Goal: Task Accomplishment & Management: Use online tool/utility

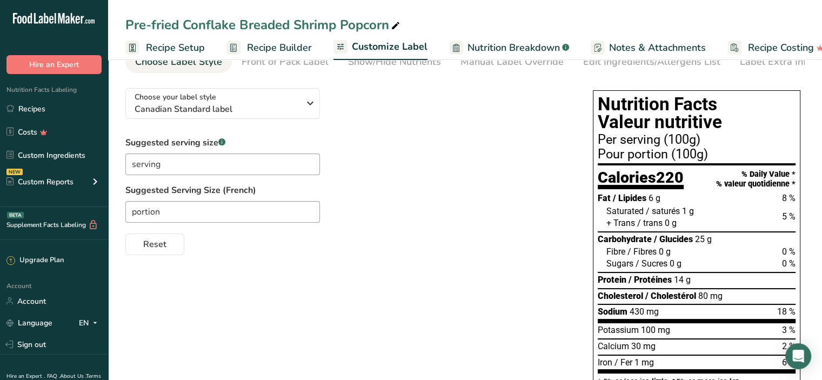
scroll to position [54, 0]
click at [45, 108] on link "Recipes" at bounding box center [54, 108] width 108 height 21
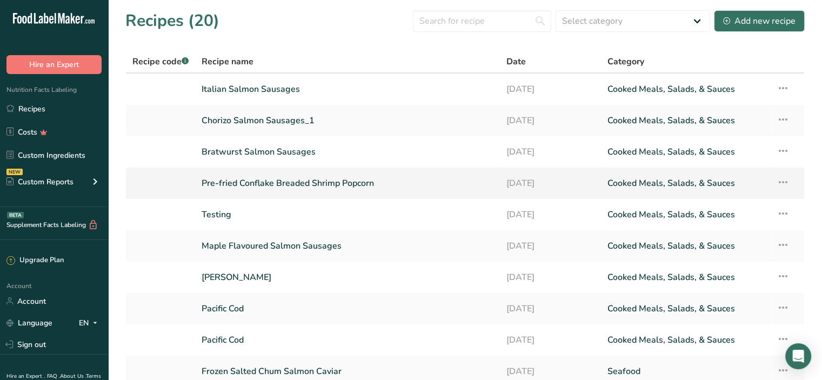
click at [342, 183] on link "Pre-fried Conflake Breaded Shrimp Popcorn" at bounding box center [347, 183] width 291 height 23
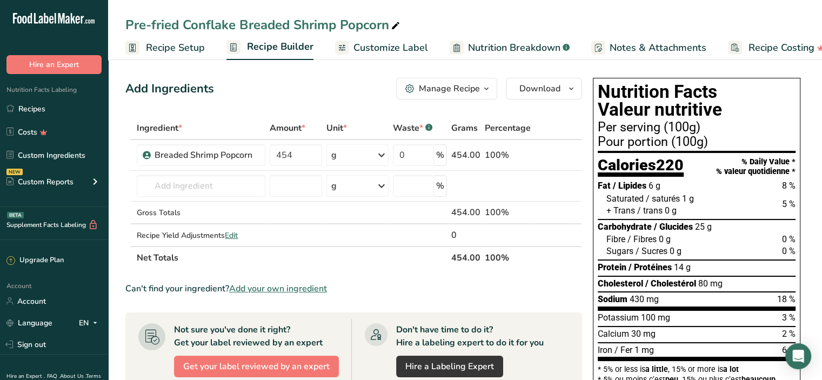
click at [149, 48] on span "Recipe Setup" at bounding box center [175, 48] width 59 height 15
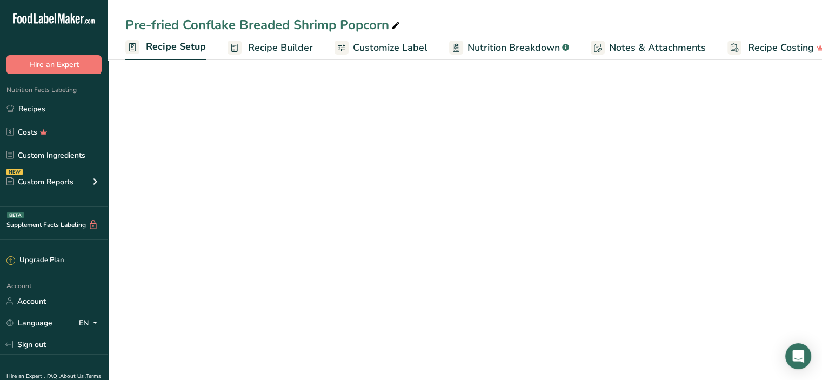
scroll to position [0, 4]
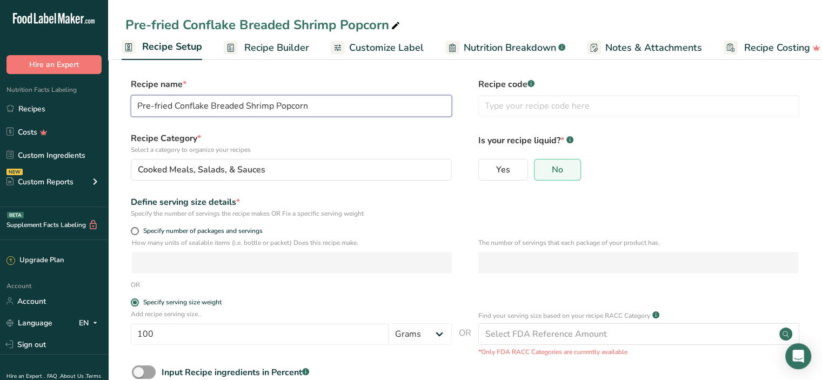
click at [136, 105] on input "Pre-fried Conflake Breaded Shrimp Popcorn" at bounding box center [291, 106] width 321 height 22
type input "01 Pre-fried Conflake Breaded Shrimp Popcorn"
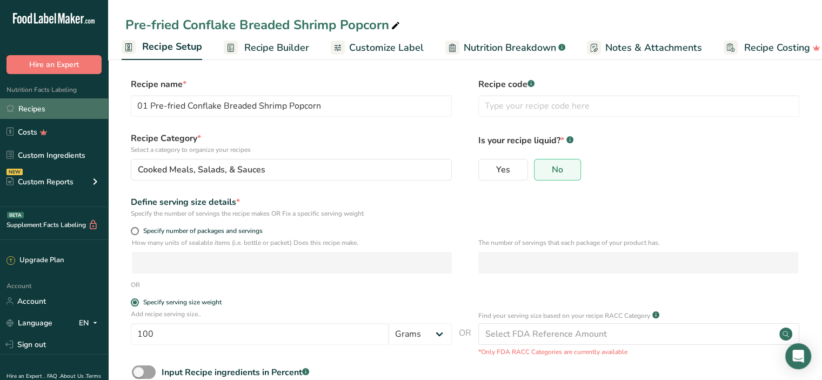
click at [44, 110] on link "Recipes" at bounding box center [54, 108] width 108 height 21
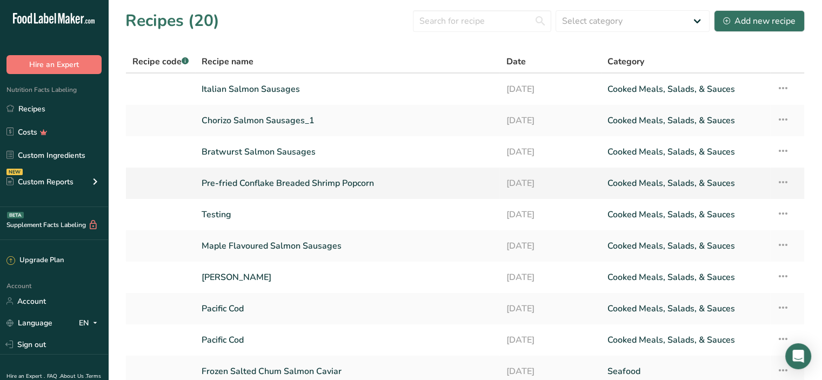
click at [360, 185] on link "Pre-fried Conflake Breaded Shrimp Popcorn" at bounding box center [347, 183] width 291 height 23
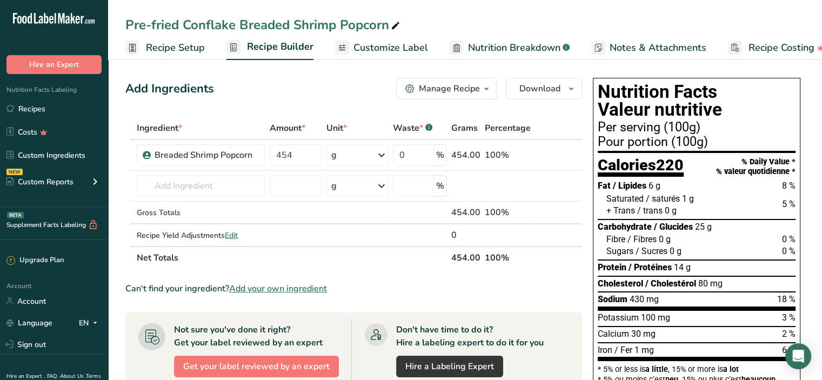
click at [194, 53] on span "Recipe Setup" at bounding box center [175, 48] width 59 height 15
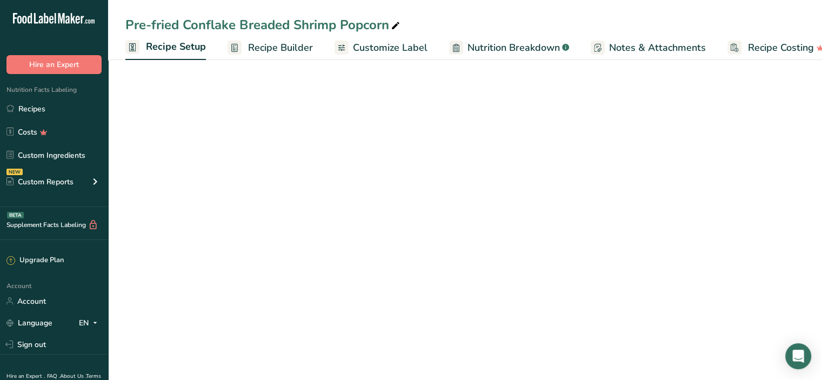
scroll to position [0, 4]
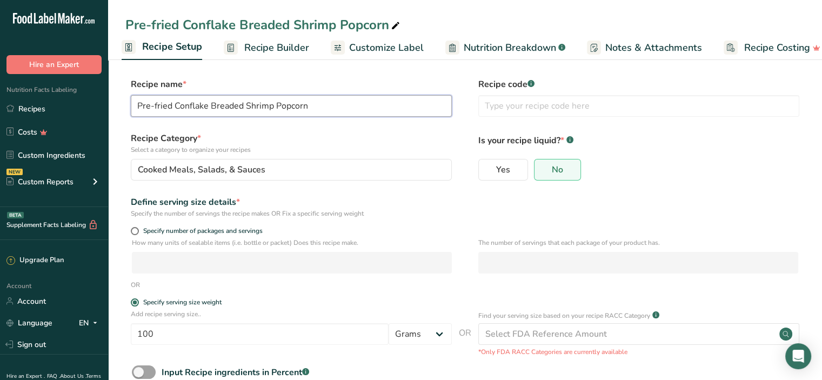
click at [135, 105] on input "Pre-fried Conflake Breaded Shrimp Popcorn" at bounding box center [291, 106] width 321 height 22
type input "01 Pre-fried Conflake Breaded Shrimp Popcorn"
click at [400, 139] on label "Recipe Category * Select a category to organize your recipes" at bounding box center [291, 143] width 321 height 23
click at [368, 50] on span "Customize Label" at bounding box center [386, 48] width 75 height 15
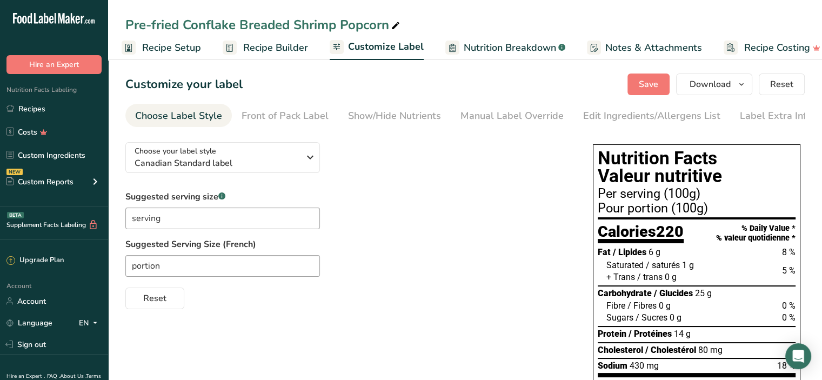
scroll to position [0, 19]
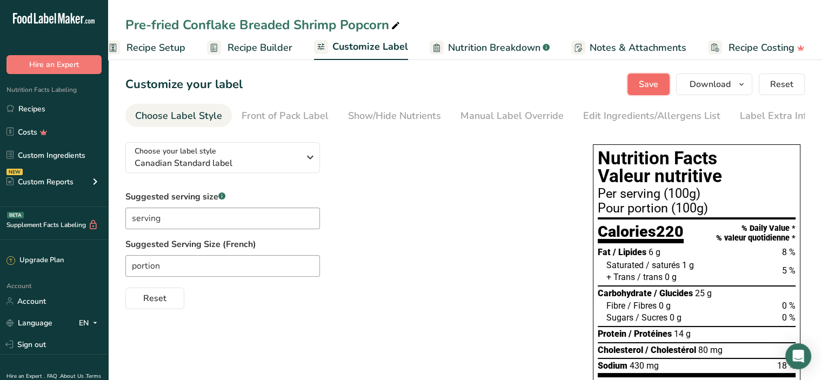
click at [647, 87] on span "Save" at bounding box center [648, 84] width 19 height 13
click at [48, 108] on link "Recipes" at bounding box center [54, 108] width 108 height 21
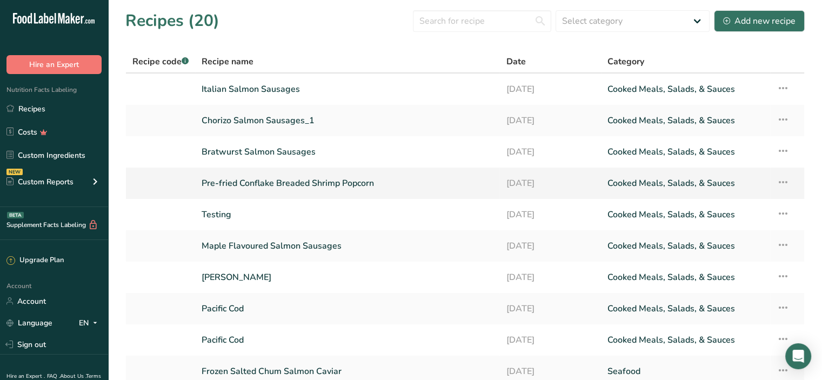
click at [249, 184] on link "Pre-fried Conflake Breaded Shrimp Popcorn" at bounding box center [347, 183] width 291 height 23
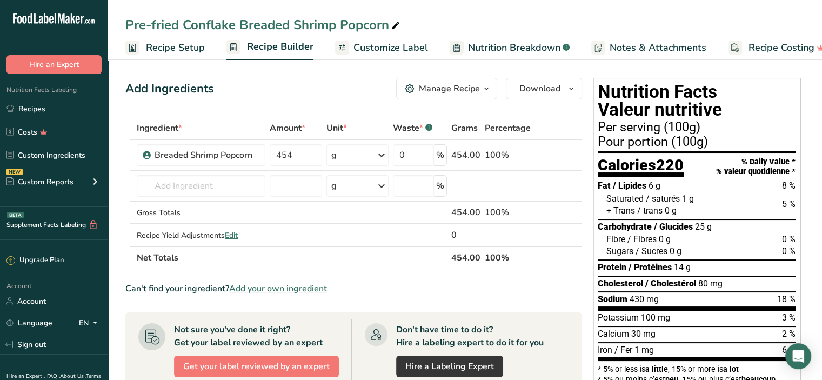
click at [166, 50] on span "Recipe Setup" at bounding box center [175, 48] width 59 height 15
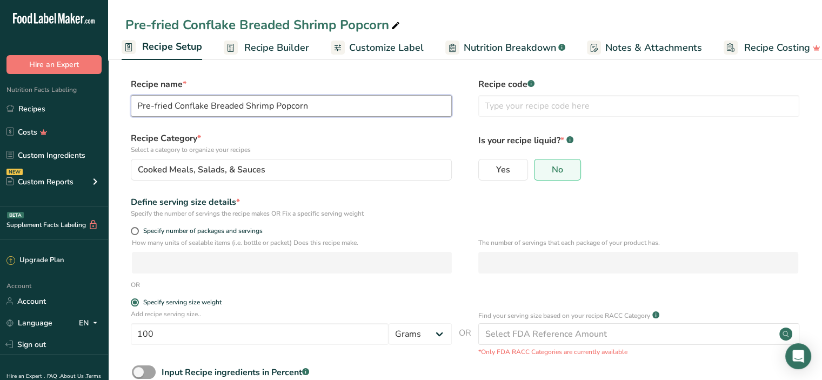
click at [138, 104] on input "Pre-fried Conflake Breaded Shrimp Popcorn" at bounding box center [291, 106] width 321 height 22
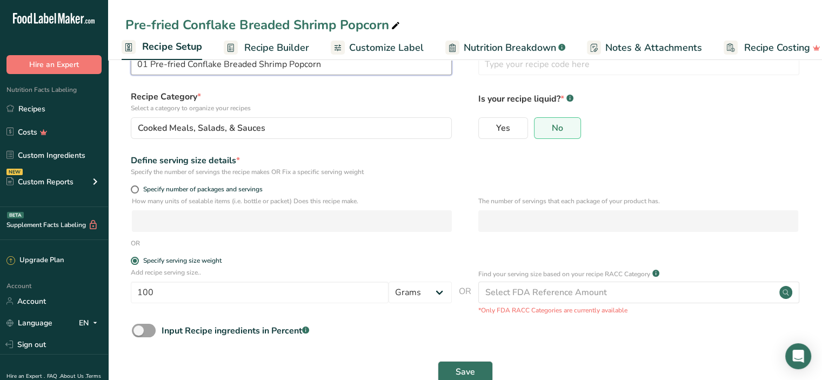
scroll to position [68, 0]
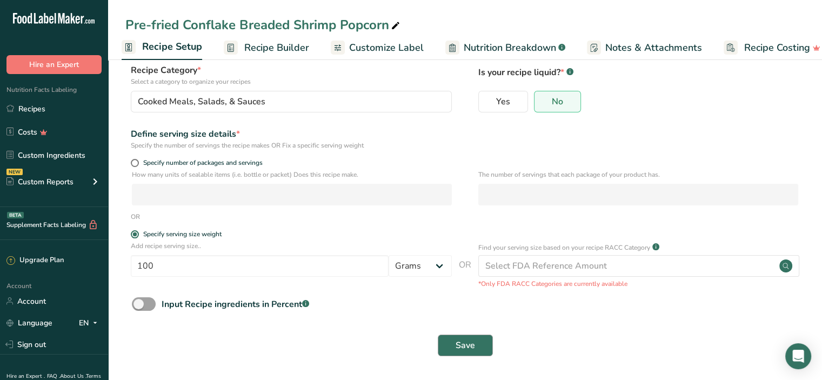
type input "01 Pre-fried Conflake Breaded Shrimp Popcorn"
click at [459, 342] on span "Save" at bounding box center [465, 345] width 19 height 13
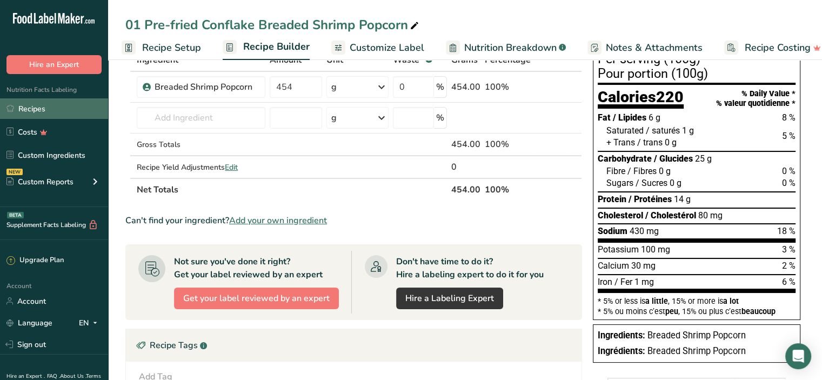
click at [52, 104] on link "Recipes" at bounding box center [54, 108] width 108 height 21
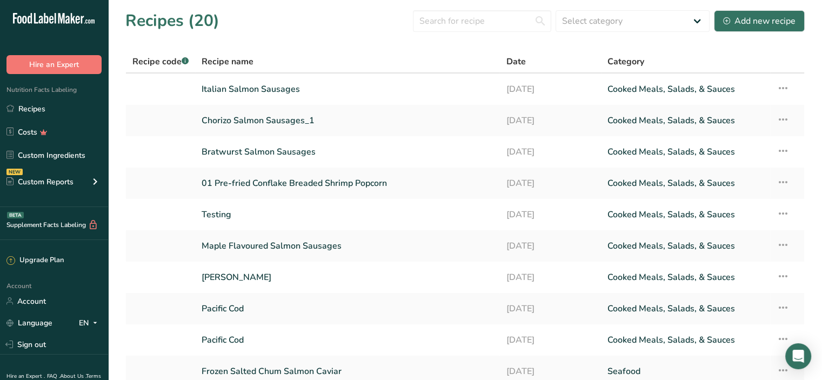
click at [246, 60] on span "Recipe name" at bounding box center [228, 61] width 52 height 13
click at [266, 183] on link "01 Pre-fried Conflake Breaded Shrimp Popcorn" at bounding box center [347, 183] width 291 height 23
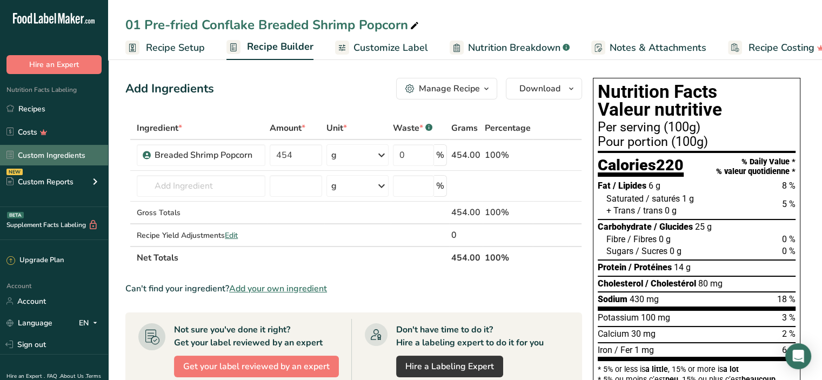
click at [55, 152] on link "Custom Ingredients" at bounding box center [54, 155] width 108 height 21
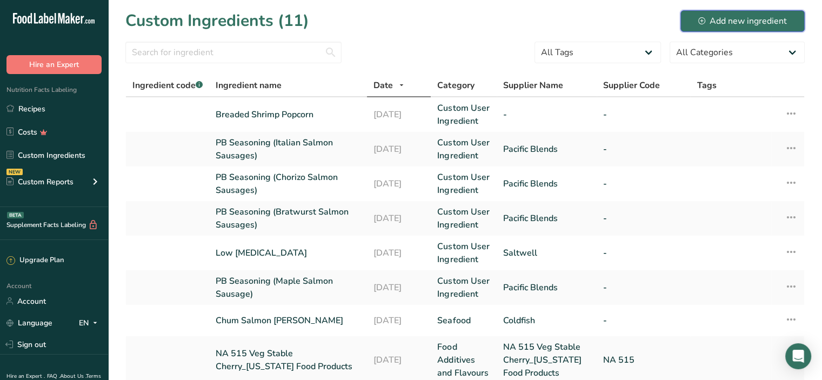
click at [765, 19] on div "Add new ingredient" at bounding box center [743, 21] width 89 height 13
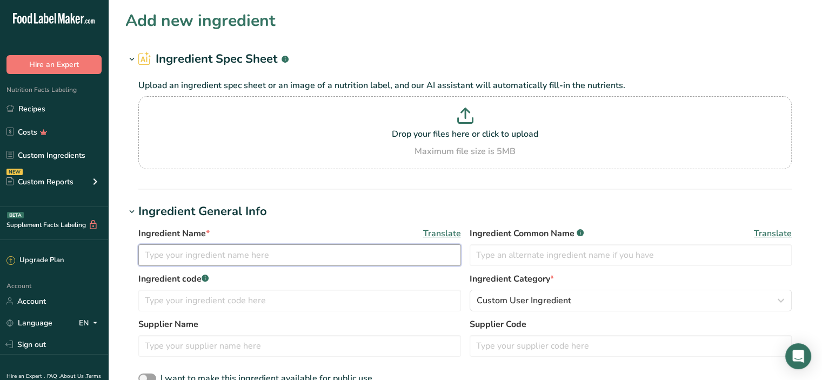
click at [159, 256] on input "text" at bounding box center [299, 255] width 323 height 22
type input "Breaded Butterfly Shrimp"
click at [344, 216] on h1 "Ingredient General Info" at bounding box center [465, 212] width 680 height 18
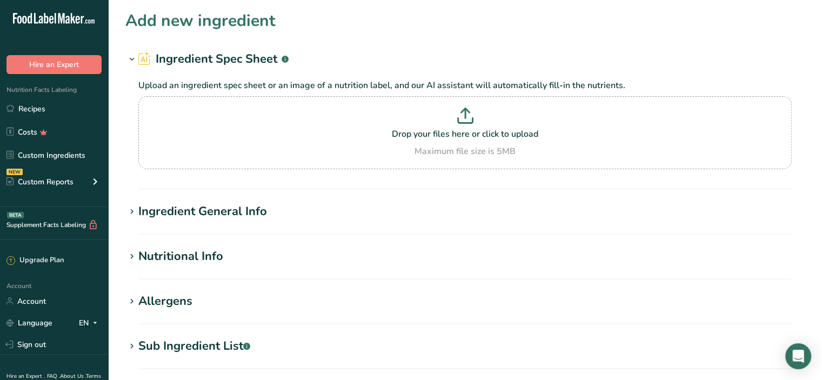
click at [217, 214] on div "Ingredient General Info" at bounding box center [202, 212] width 129 height 18
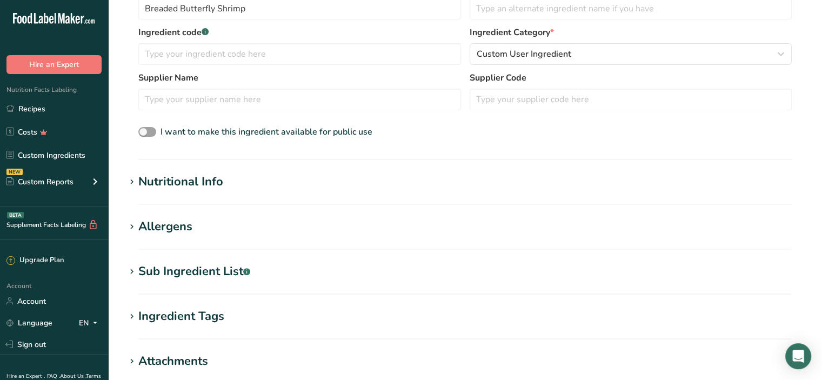
scroll to position [270, 0]
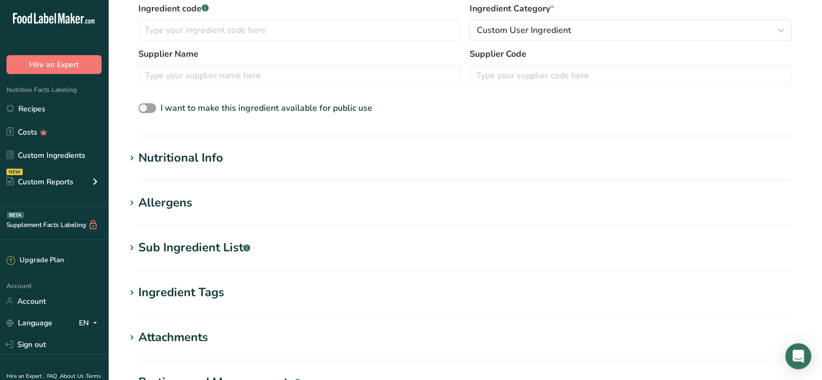
click at [210, 161] on div "Nutritional Info" at bounding box center [180, 158] width 85 height 18
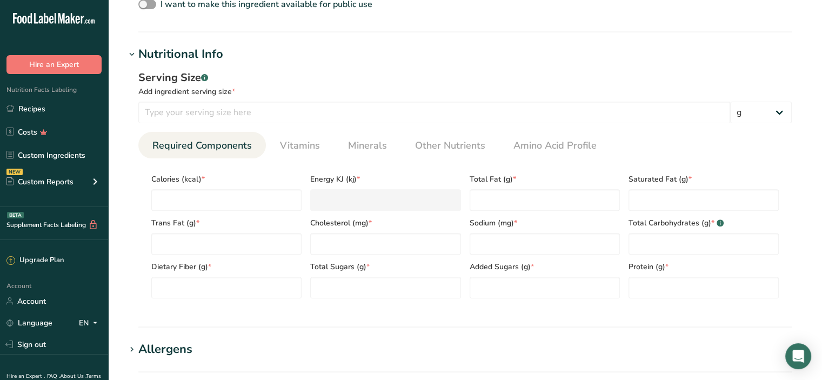
scroll to position [433, 0]
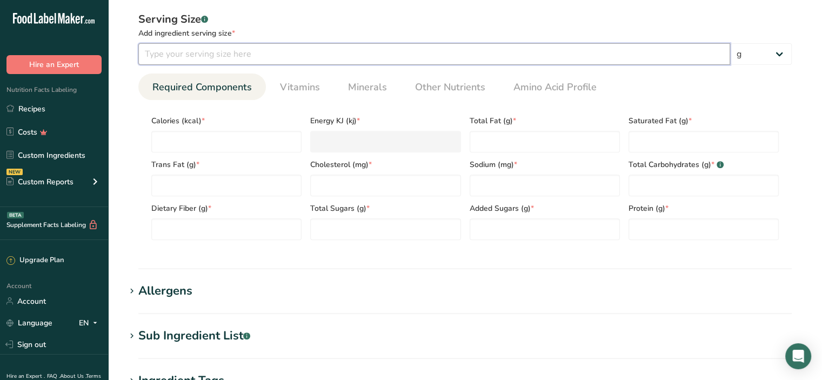
click at [195, 56] on input "number" at bounding box center [434, 54] width 592 height 22
type input "100"
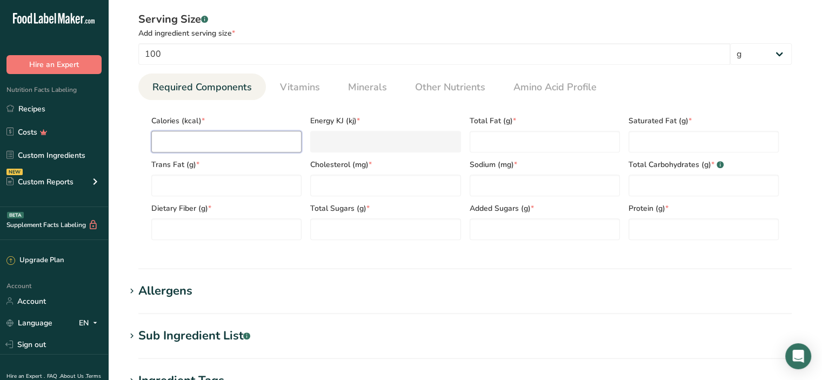
click at [218, 138] on input "number" at bounding box center [226, 142] width 150 height 22
type input "2"
type KJ "8.4"
type input "21"
type KJ "87.9"
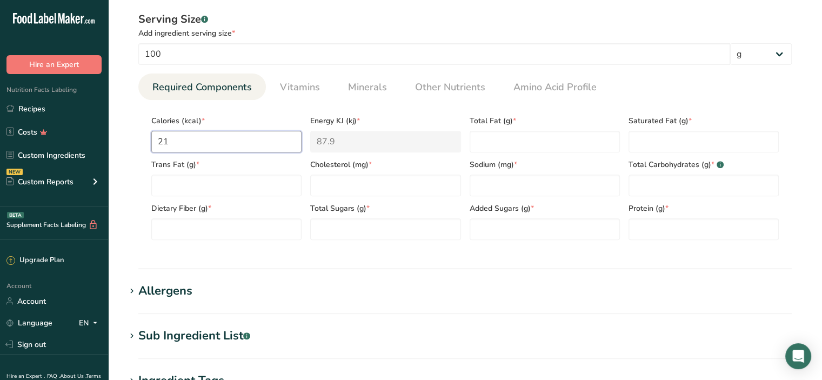
type input "211"
type KJ "882.8"
type input "211"
click at [510, 139] on Fat "number" at bounding box center [545, 142] width 150 height 22
type Fat "7"
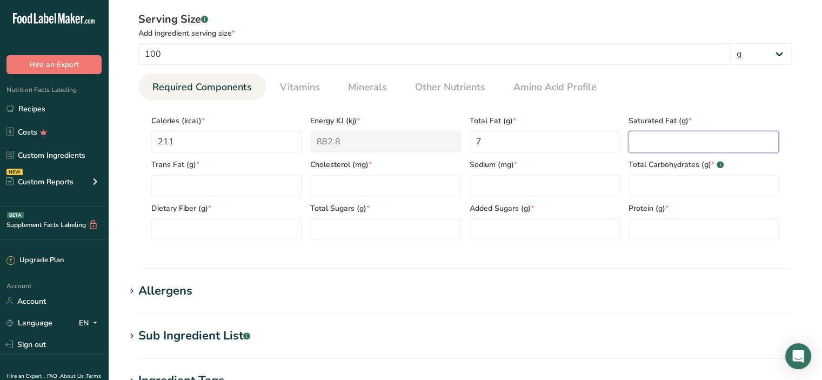
click at [640, 142] on Fat "number" at bounding box center [704, 142] width 150 height 22
type Fat "1"
click at [212, 187] on Fat "number" at bounding box center [226, 186] width 150 height 22
type Fat "0"
click at [335, 190] on input "number" at bounding box center [385, 186] width 150 height 22
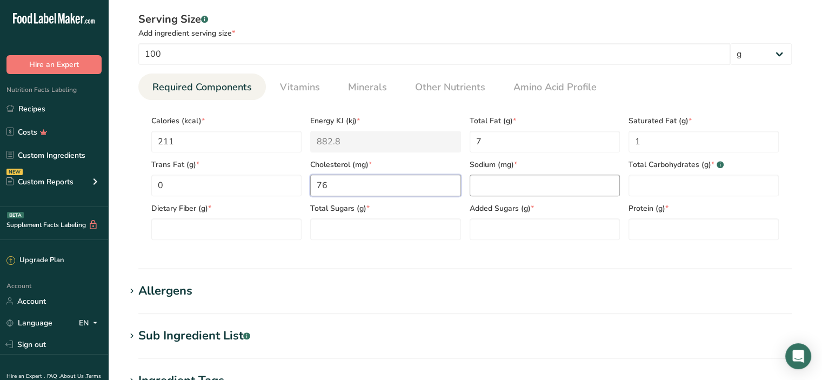
type input "76"
click at [507, 188] on input "number" at bounding box center [545, 186] width 150 height 22
type input "414"
click at [654, 185] on Carbohydrates "number" at bounding box center [704, 186] width 150 height 22
type Carbohydrates "20"
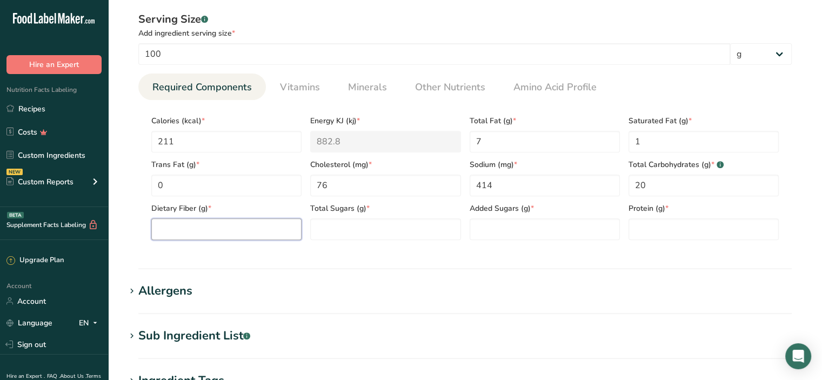
click at [170, 227] on Fiber "number" at bounding box center [226, 229] width 150 height 22
type Fiber "0"
click at [326, 220] on Sugars "number" at bounding box center [385, 229] width 150 height 22
type Sugars "0"
click at [493, 225] on Sugars "number" at bounding box center [545, 229] width 150 height 22
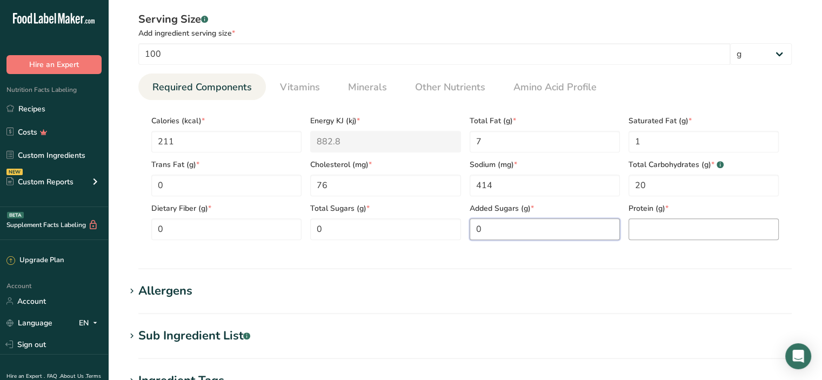
type Sugars "0"
click at [638, 224] on input "number" at bounding box center [704, 229] width 150 height 22
type input "18"
click at [403, 259] on section "Nutritional Info Serving Size .a-a{fill:#347362;}.b-a{fill:#fff;} Add ingredien…" at bounding box center [465, 128] width 680 height 282
click at [182, 291] on div "Allergens" at bounding box center [165, 291] width 54 height 18
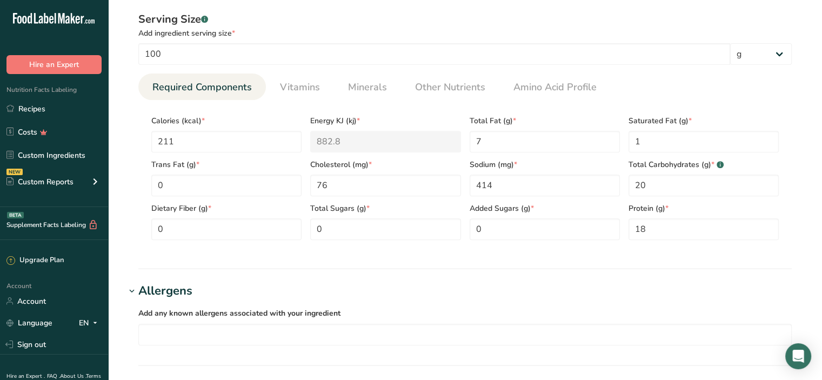
click at [182, 291] on div "Allergens" at bounding box center [165, 291] width 54 height 18
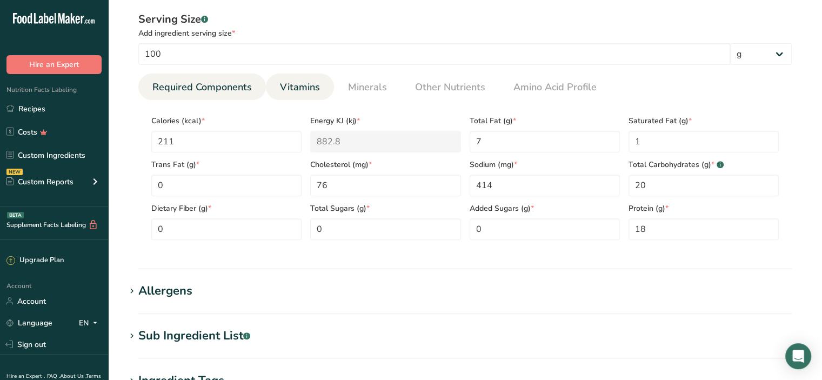
click at [298, 90] on span "Vitamins" at bounding box center [300, 87] width 40 height 15
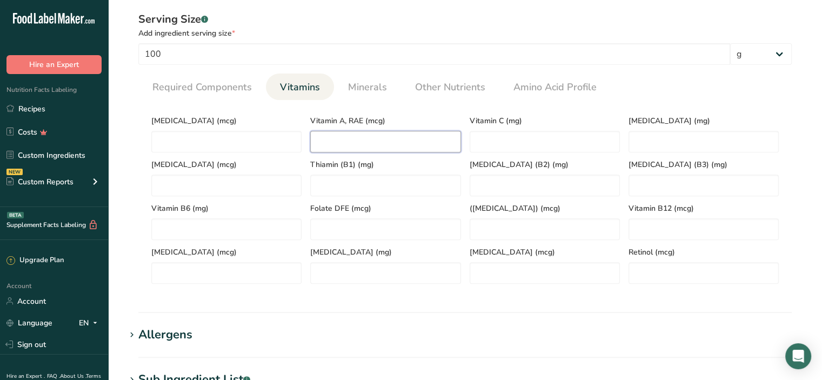
click at [329, 141] on RAE "number" at bounding box center [385, 142] width 150 height 22
type RAE "90"
click at [539, 137] on C "number" at bounding box center [545, 142] width 150 height 22
type C "1"
click at [658, 142] on E "number" at bounding box center [704, 142] width 150 height 22
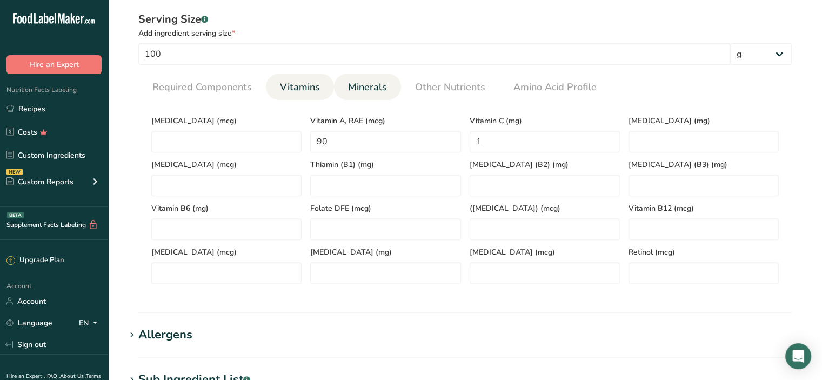
click at [372, 88] on span "Minerals" at bounding box center [367, 87] width 39 height 15
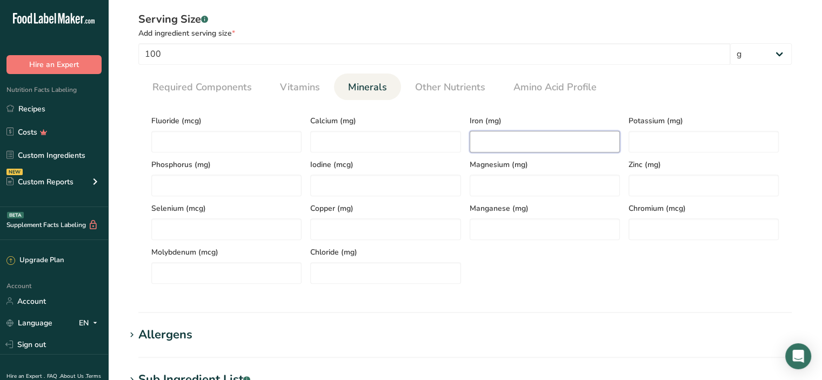
click at [494, 144] on input "number" at bounding box center [545, 142] width 150 height 22
type input "1"
click at [383, 140] on input "number" at bounding box center [385, 142] width 150 height 22
type input "26"
click at [236, 147] on input "number" at bounding box center [226, 142] width 150 height 22
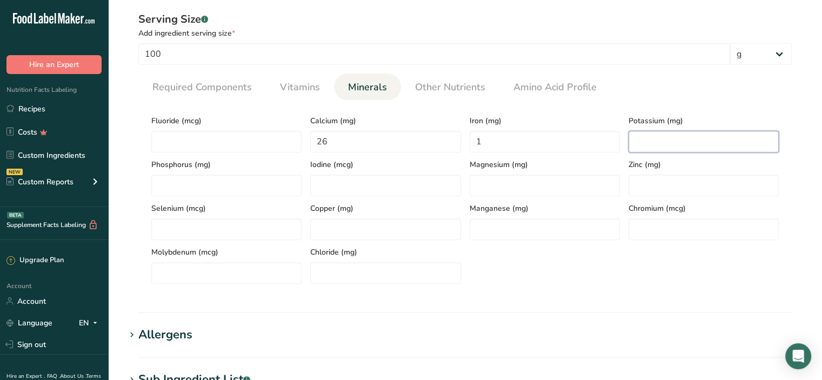
click at [646, 136] on input "number" at bounding box center [704, 142] width 150 height 22
type input "113"
click at [513, 182] on input "number" at bounding box center [545, 186] width 150 height 22
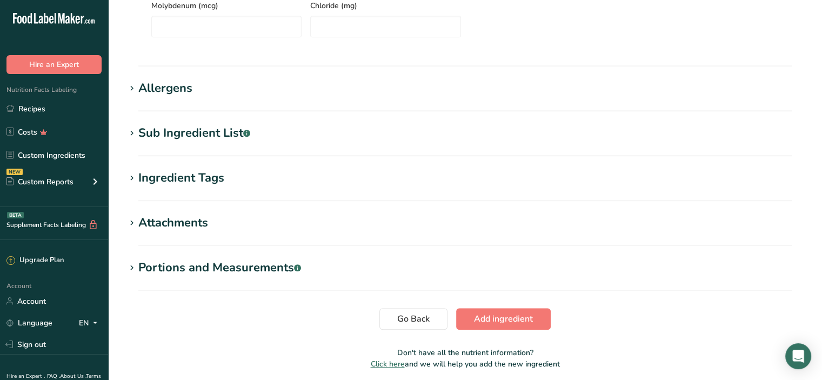
scroll to position [703, 0]
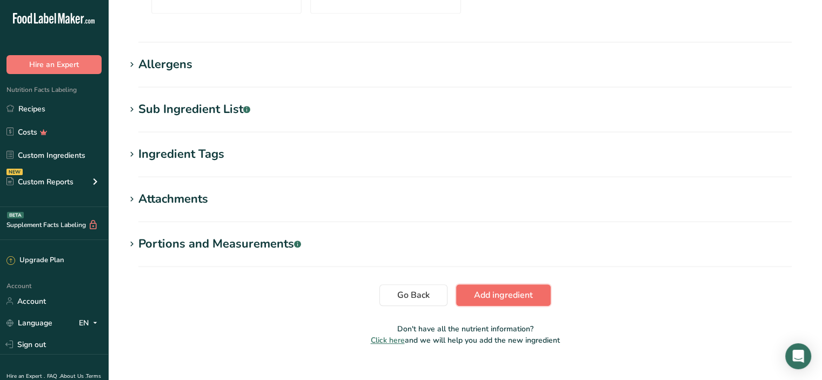
click at [507, 297] on span "Add ingredient" at bounding box center [503, 295] width 59 height 13
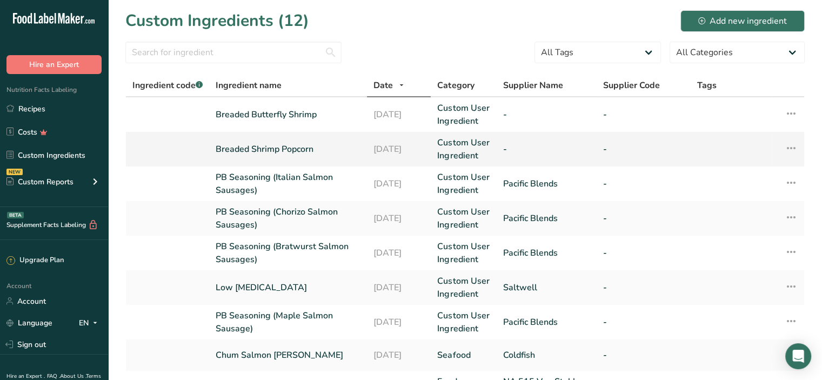
click at [316, 147] on link "Breaded Shrimp Popcorn" at bounding box center [288, 149] width 145 height 13
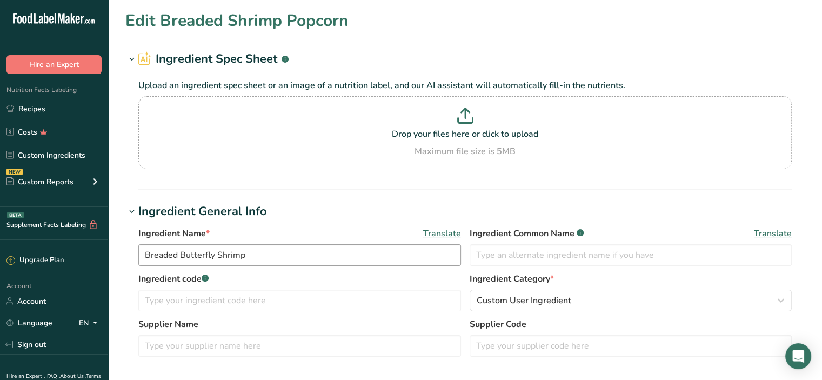
type input "Breaded Shrimp Popcorn"
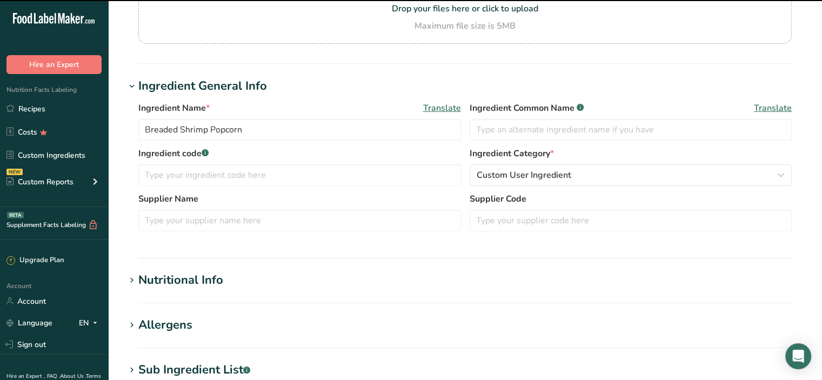
scroll to position [162, 0]
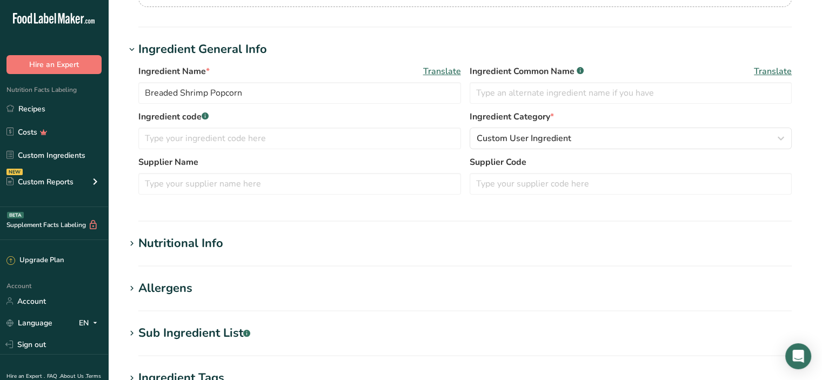
click at [193, 242] on div "Nutritional Info" at bounding box center [180, 244] width 85 height 18
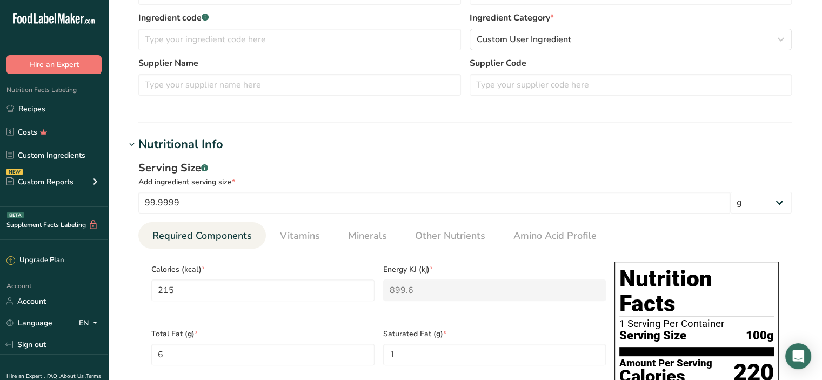
scroll to position [270, 0]
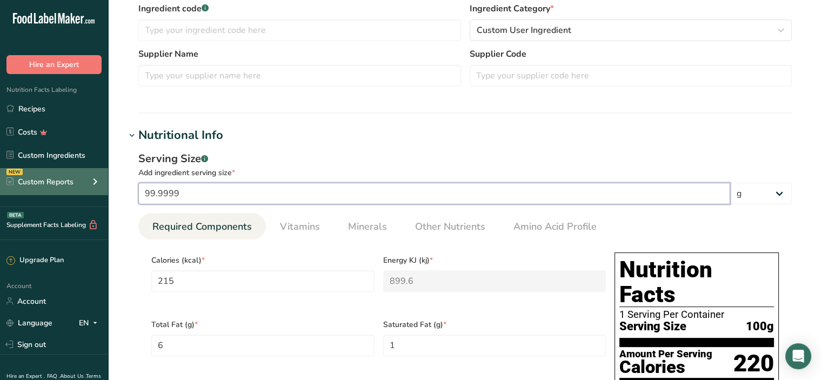
drag, startPoint x: 204, startPoint y: 188, endPoint x: 76, endPoint y: 193, distance: 128.2
click at [76, 193] on div ".a-20{fill:#fff;} Hire an Expert Nutrition Facts Labeling Recipes Costs Custom …" at bounding box center [411, 374] width 822 height 1289
type input "1"
type input "2.15"
type KJ "8.996"
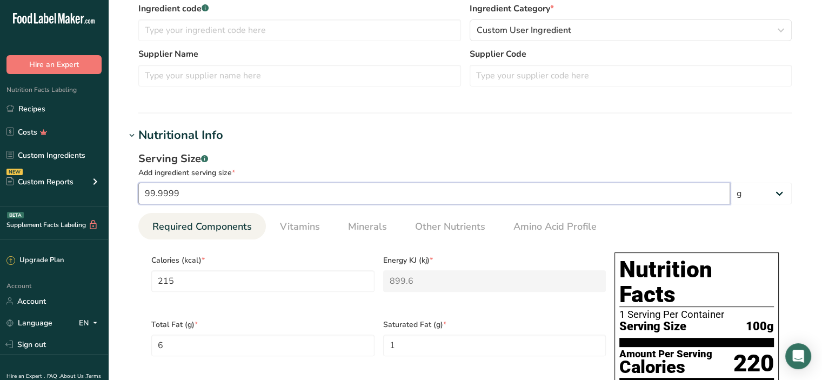
type Fat "0.06"
type Fat "0.01"
type input "0.78"
type input "4.25"
type Carbohydrates "0.25"
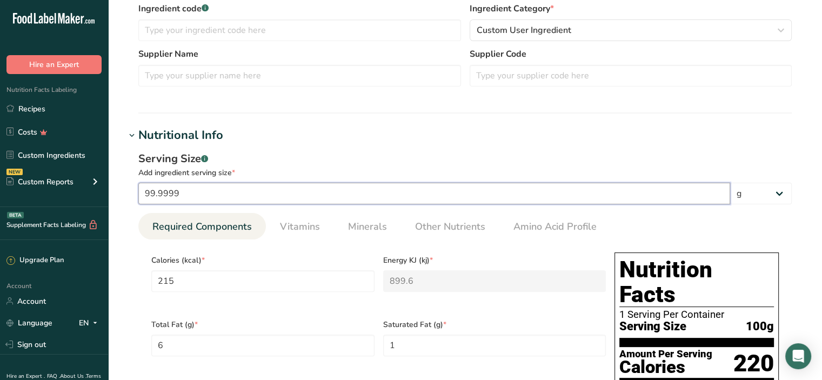
type input "0.14"
type input "10"
type input "21.5"
type KJ "89.9601"
type Fat "0.6"
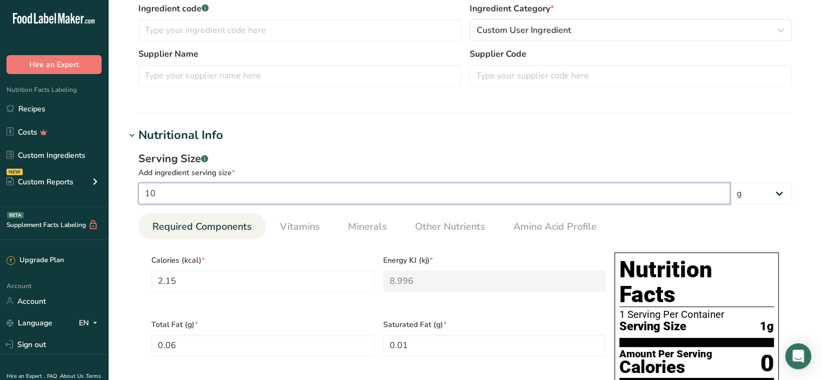
type Fat "0.1"
type input "7.8"
type input "42.5"
type Carbohydrates "2.5"
type input "1.4"
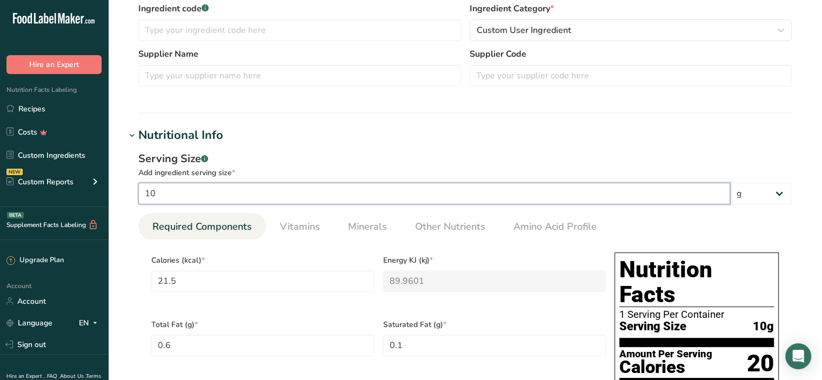
type input "100"
type input "215.0002"
type KJ "899.6009"
type Fat "6"
type Fat "1"
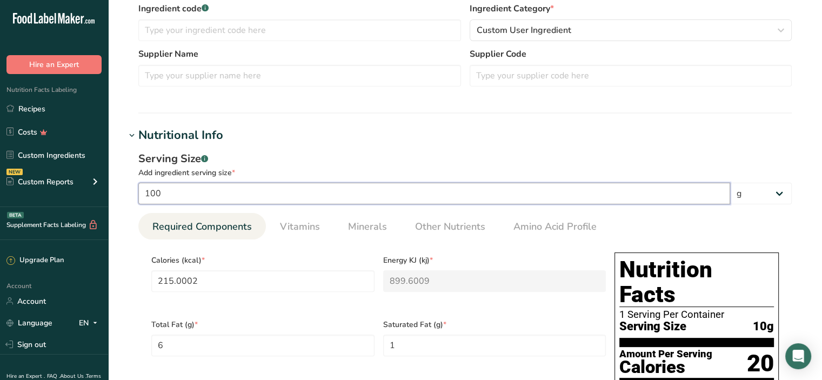
type input "78.0001"
type input "425.0004"
type Carbohydrates "25"
type input "14"
type input "100"
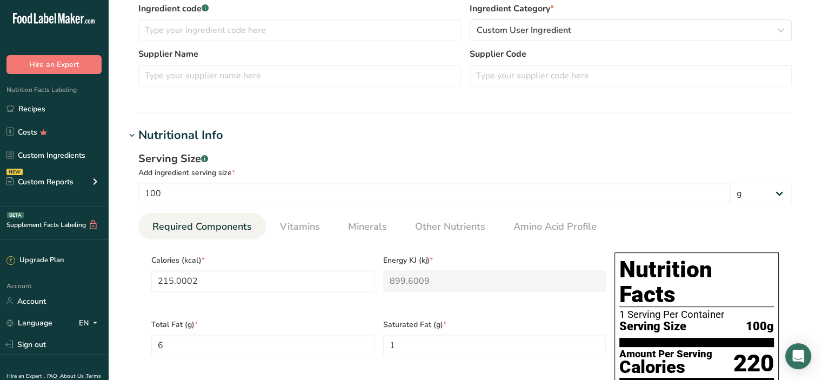
click at [283, 143] on h1 "Nutritional Info" at bounding box center [465, 136] width 680 height 18
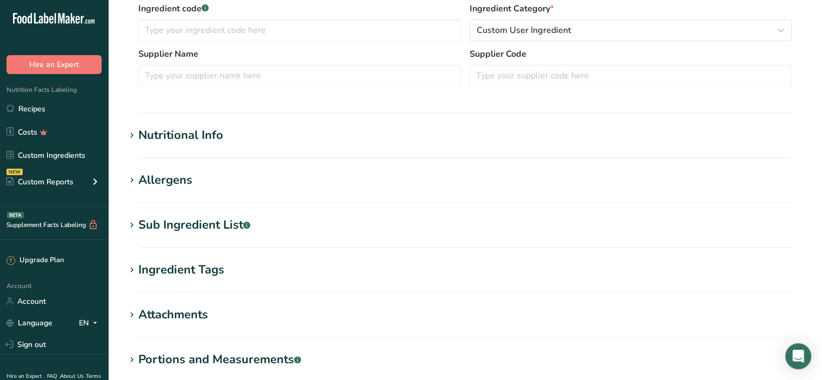
click at [202, 143] on div "Nutritional Info" at bounding box center [180, 136] width 85 height 18
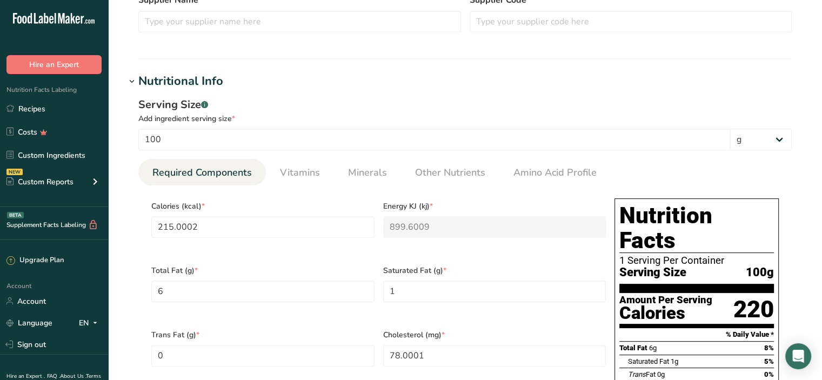
scroll to position [433, 0]
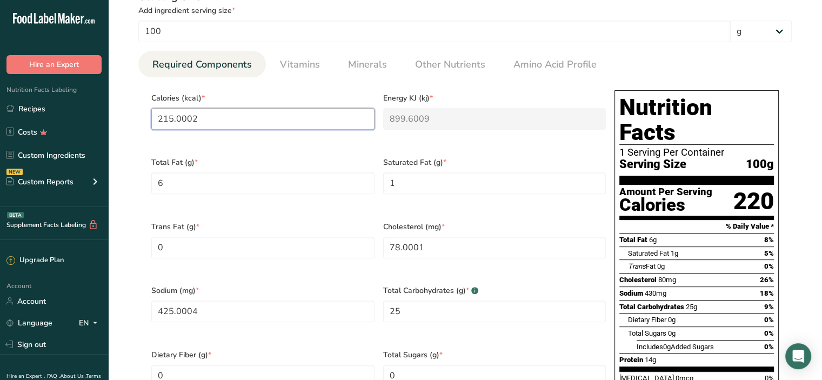
click at [215, 122] on input "215.0002" at bounding box center [262, 119] width 223 height 22
drag, startPoint x: 215, startPoint y: 120, endPoint x: 72, endPoint y: 116, distance: 142.8
click at [72, 116] on div ".a-20{fill:#fff;} Hire an Expert Nutrition Facts Labeling Recipes Costs Custom …" at bounding box center [411, 211] width 822 height 1289
type input "2"
type KJ "8.4"
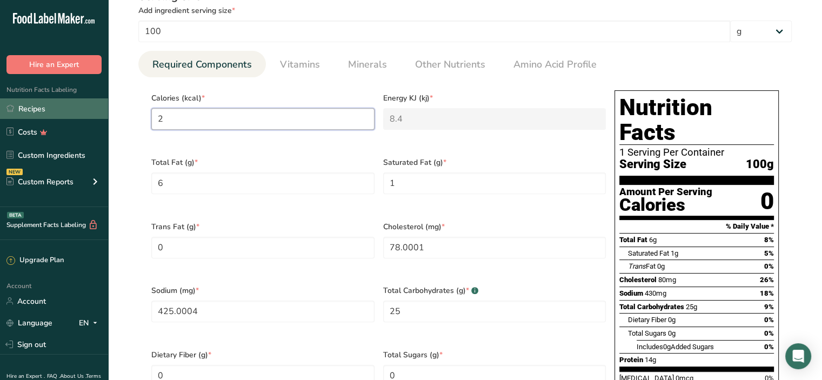
type input "21"
type KJ "87.9"
type input "215"
type KJ "899.6"
type input "215"
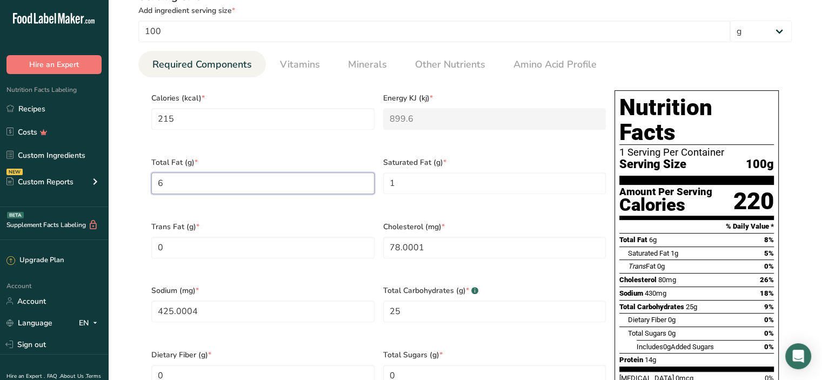
click at [218, 176] on Fat "6" at bounding box center [262, 184] width 223 height 22
drag, startPoint x: 443, startPoint y: 240, endPoint x: 315, endPoint y: 237, distance: 128.7
click at [315, 237] on div "Calories (kcal) * 215 Energy KJ (kj) * 899.6 Total Fat (g) * 6 Saturated Fat (g…" at bounding box center [378, 279] width 463 height 386
type input "78"
drag, startPoint x: 208, startPoint y: 295, endPoint x: 102, endPoint y: 279, distance: 107.2
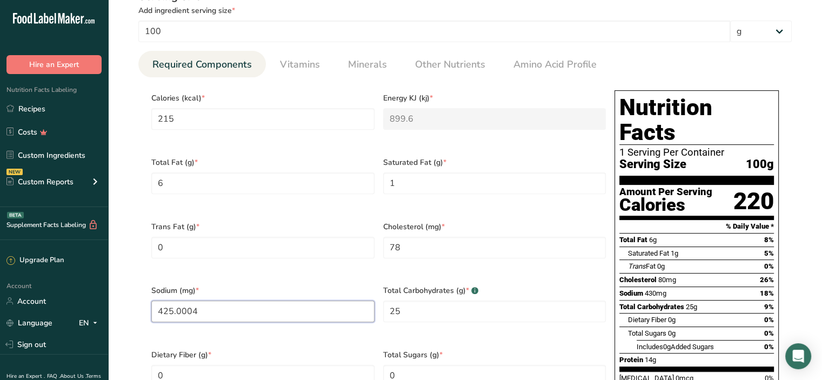
click at [102, 279] on div ".a-20{fill:#fff;} Hire an Expert Nutrition Facts Labeling Recipes Costs Custom …" at bounding box center [411, 211] width 822 height 1289
type input "425"
click at [417, 301] on Carbohydrates "25" at bounding box center [494, 312] width 223 height 22
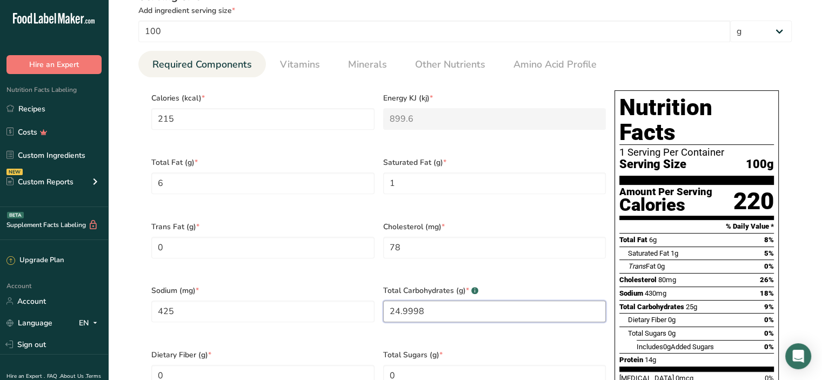
scroll to position [595, 0]
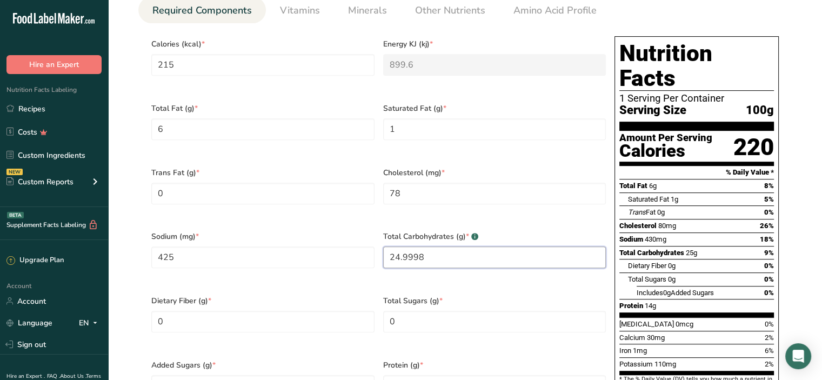
type Carbohydrates "25"
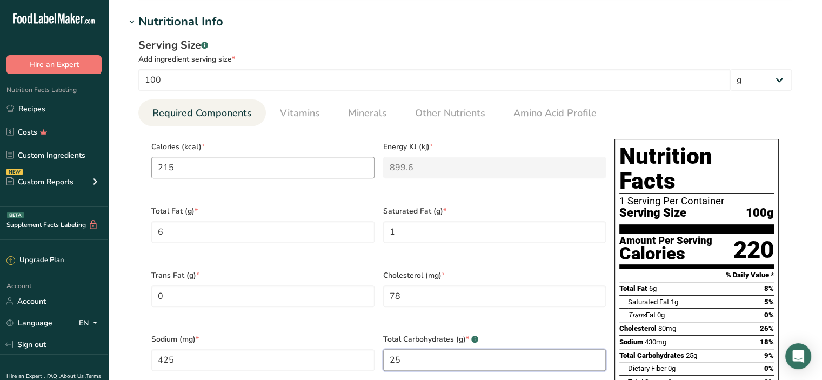
scroll to position [379, 0]
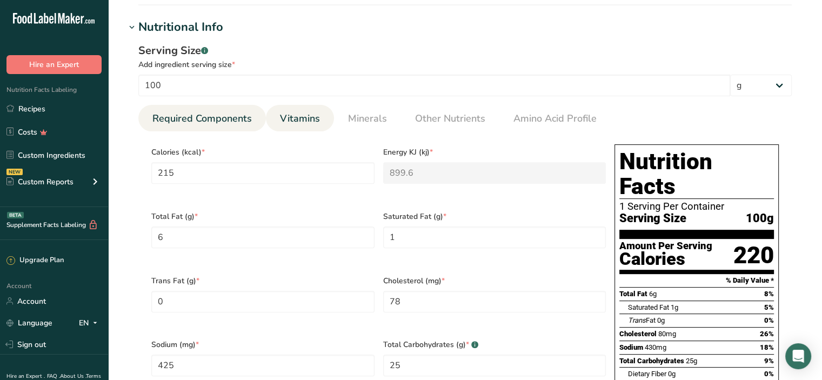
click at [301, 121] on span "Vitamins" at bounding box center [300, 118] width 40 height 15
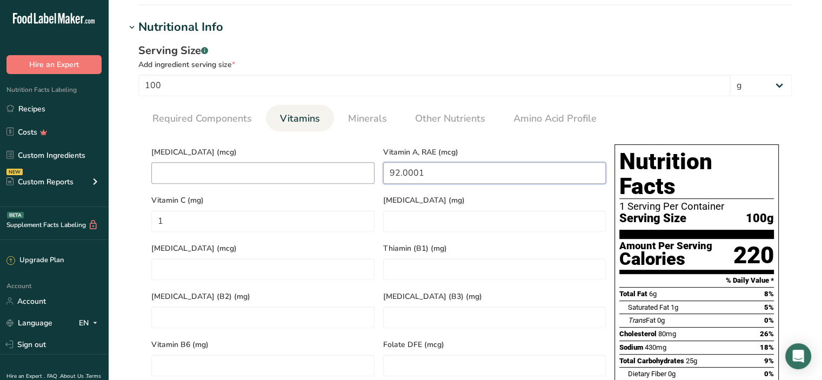
drag, startPoint x: 447, startPoint y: 170, endPoint x: 339, endPoint y: 174, distance: 108.2
click at [339, 174] on div "Vitamin D (mcg) Vitamin A, RAE (mcg) 92.0001 Vitamin C (mg) 1 Vitamin E (mg) Vi…" at bounding box center [378, 333] width 463 height 386
type RAE "92"
click at [417, 211] on E "number" at bounding box center [494, 221] width 223 height 22
click at [371, 116] on span "Minerals" at bounding box center [367, 118] width 39 height 15
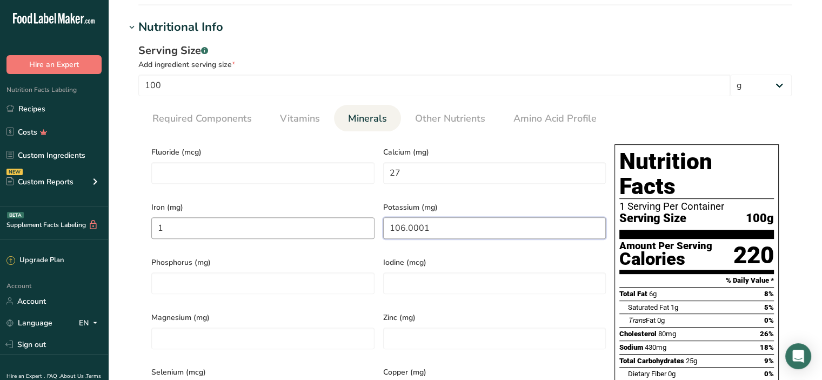
drag, startPoint x: 445, startPoint y: 224, endPoint x: 282, endPoint y: 234, distance: 163.1
click at [282, 234] on div "Fluoride (mcg) Calcium (mg) 27 Iron (mg) 1 Potassium (mg) 106.0001 Phosphorus (…" at bounding box center [378, 333] width 463 height 386
type input "106"
click at [463, 174] on input "27" at bounding box center [494, 173] width 223 height 22
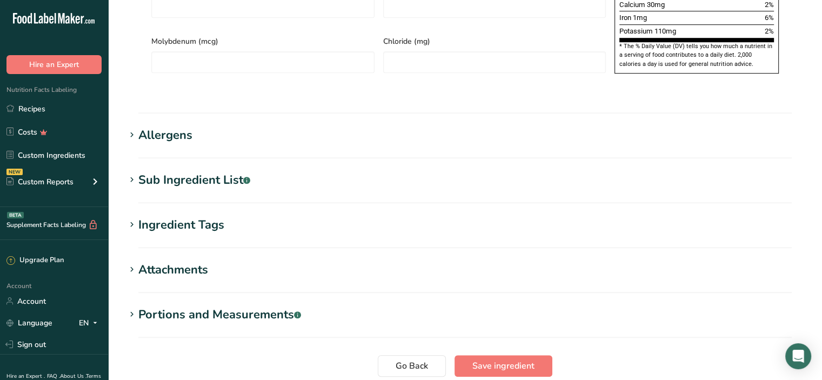
scroll to position [881, 0]
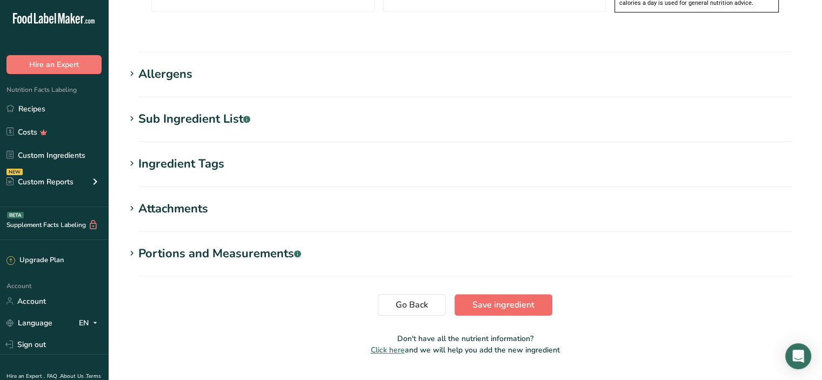
type input "26.9999"
click at [486, 298] on span "Save ingredient" at bounding box center [504, 304] width 62 height 13
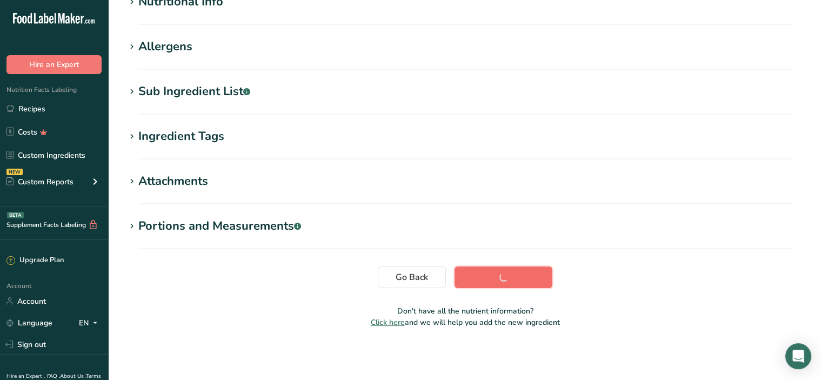
scroll to position [147, 0]
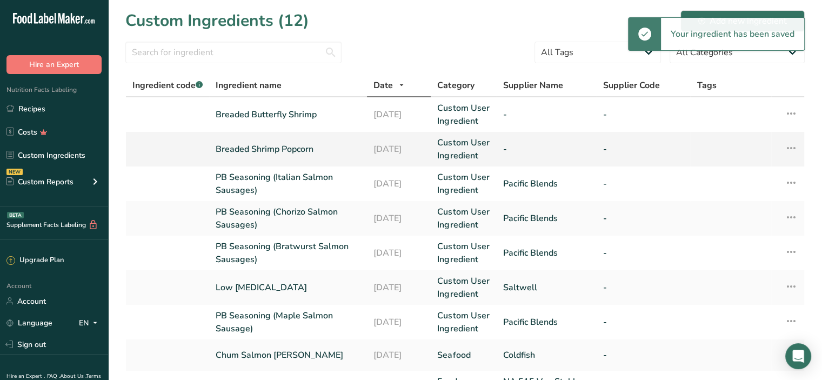
click at [270, 147] on link "Breaded Shrimp Popcorn" at bounding box center [288, 149] width 145 height 13
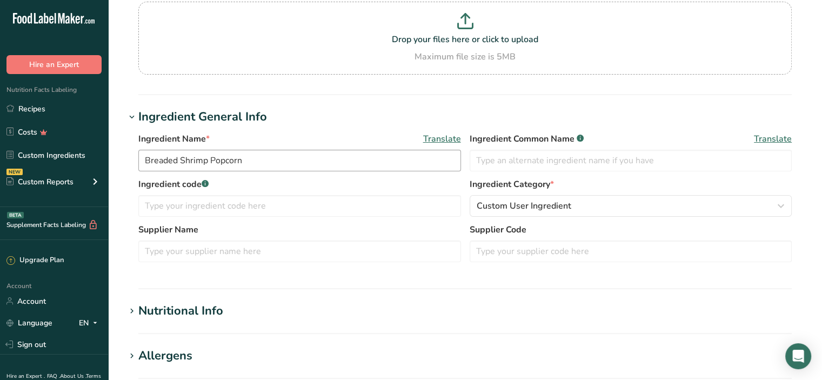
scroll to position [270, 0]
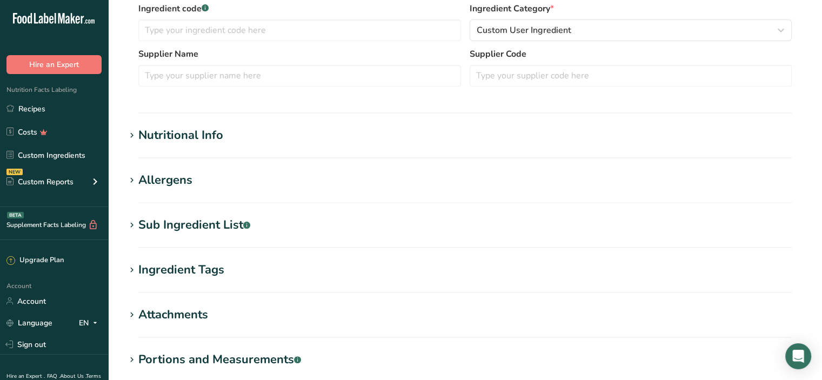
click at [179, 136] on div "Nutritional Info" at bounding box center [180, 136] width 85 height 18
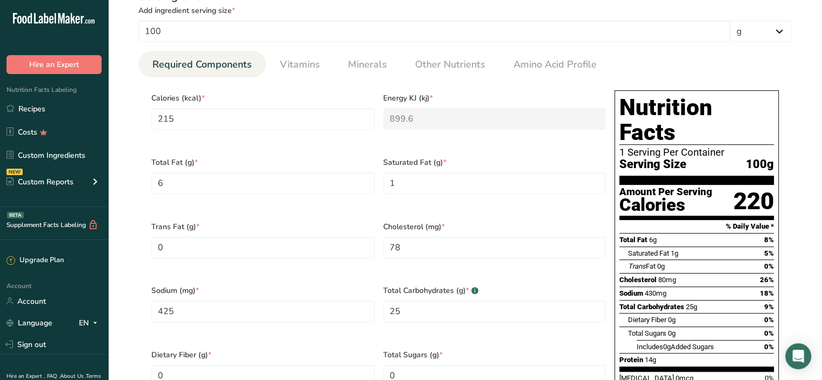
scroll to position [379, 0]
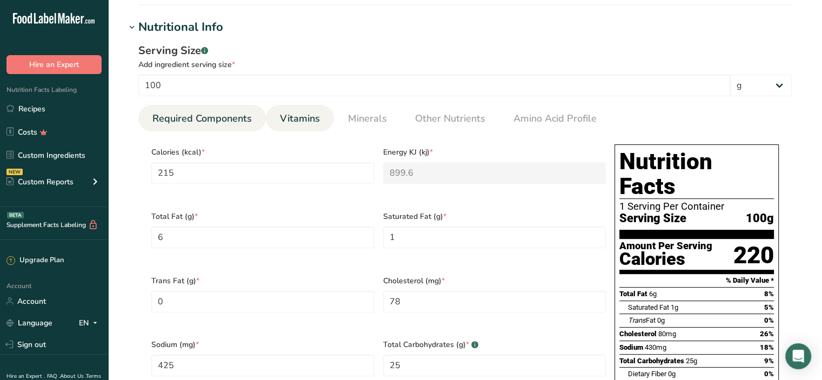
click at [303, 125] on span "Vitamins" at bounding box center [300, 118] width 40 height 15
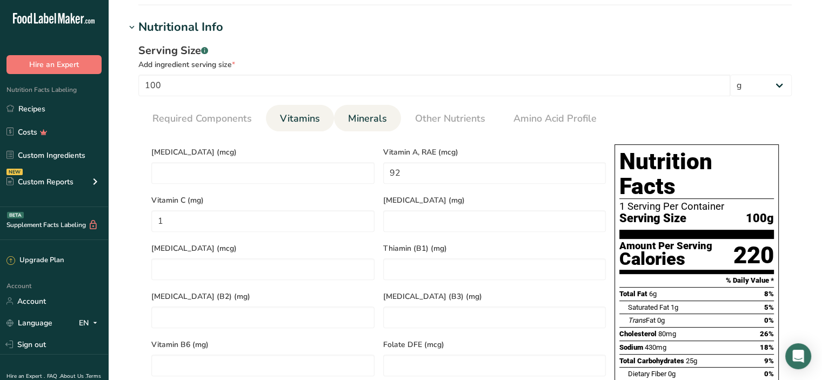
click at [368, 124] on span "Minerals" at bounding box center [367, 118] width 39 height 15
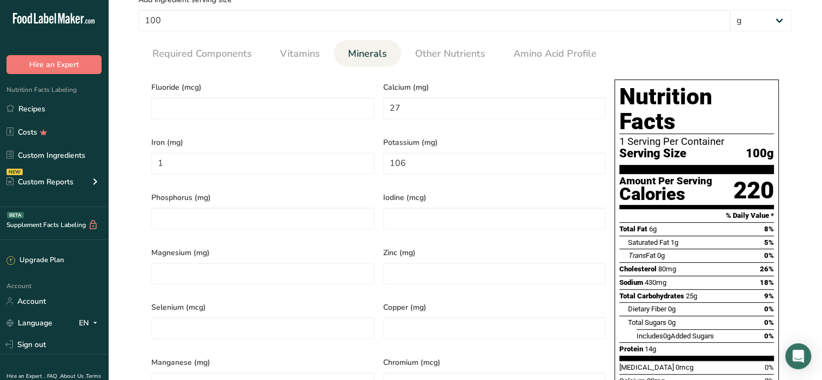
scroll to position [324, 0]
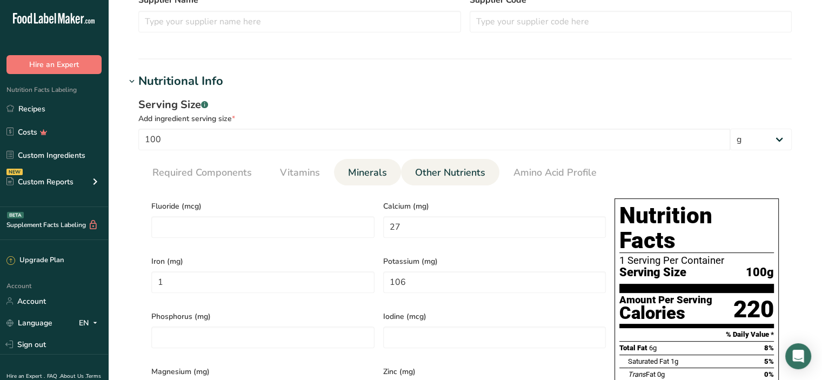
click at [430, 170] on span "Other Nutrients" at bounding box center [450, 172] width 70 height 15
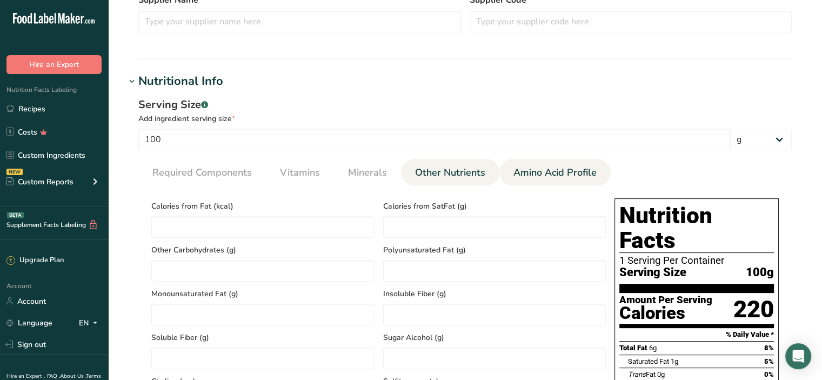
click at [521, 177] on span "Amino Acid Profile" at bounding box center [555, 172] width 83 height 15
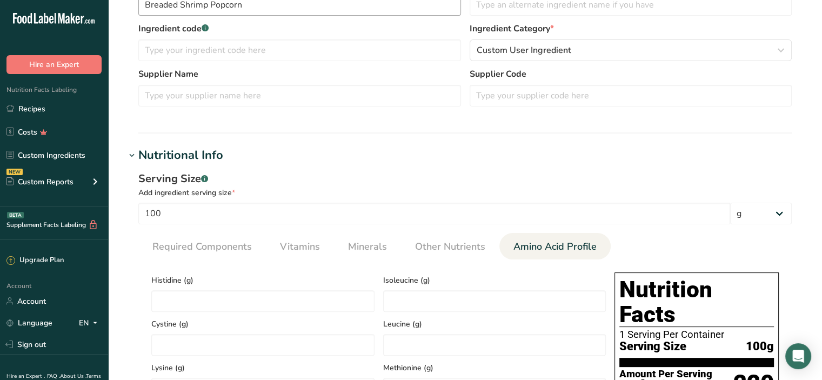
scroll to position [0, 0]
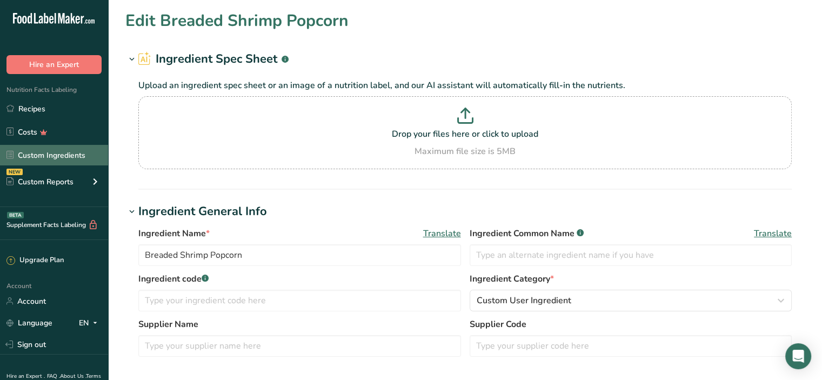
click at [45, 150] on link "Custom Ingredients" at bounding box center [54, 155] width 108 height 21
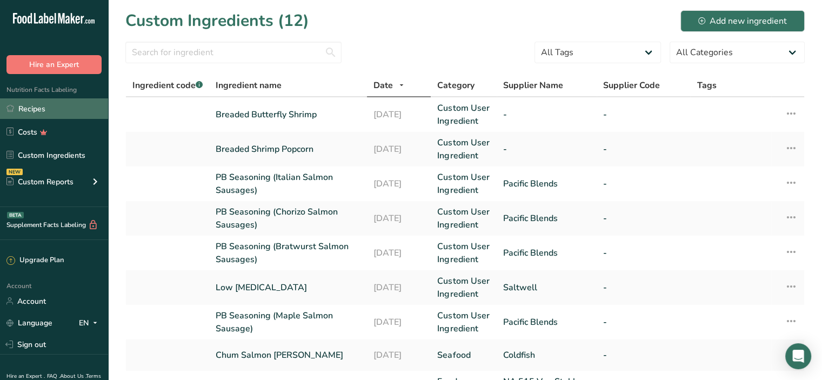
click at [42, 108] on link "Recipes" at bounding box center [54, 108] width 108 height 21
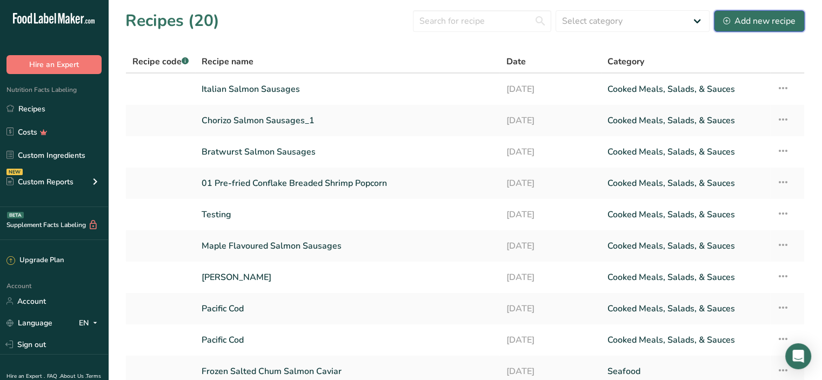
click at [777, 21] on div "Add new recipe" at bounding box center [760, 21] width 72 height 13
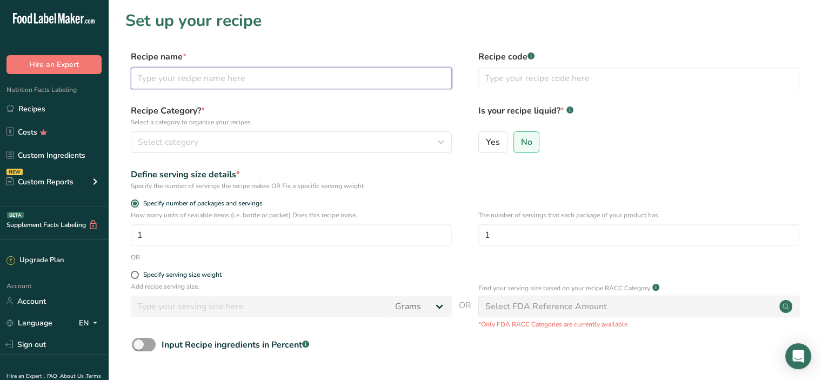
click at [160, 75] on input "text" at bounding box center [291, 79] width 321 height 22
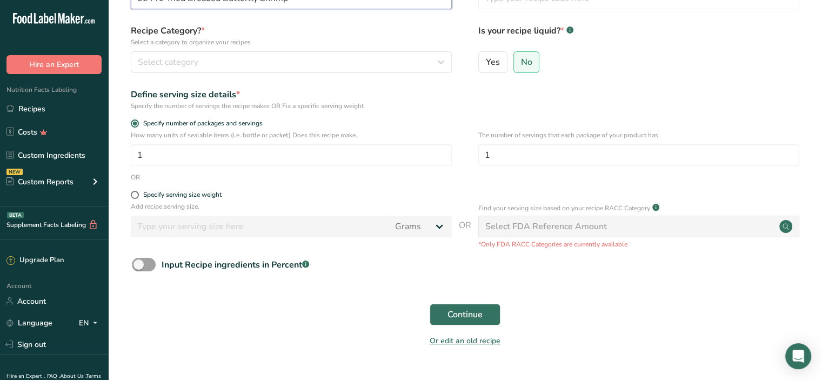
scroll to position [105, 0]
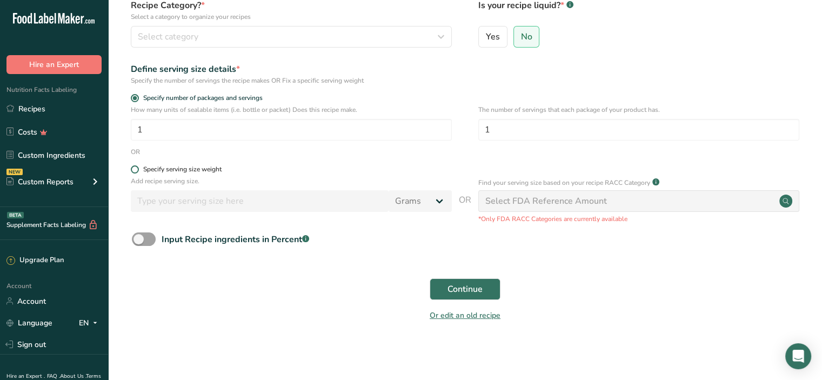
type input "02 Pre-fried Breaded Butterfly Shrimp"
click at [137, 168] on span at bounding box center [135, 169] width 8 height 8
click at [137, 168] on input "Specify serving size weight" at bounding box center [134, 169] width 7 height 7
radio input "true"
radio input "false"
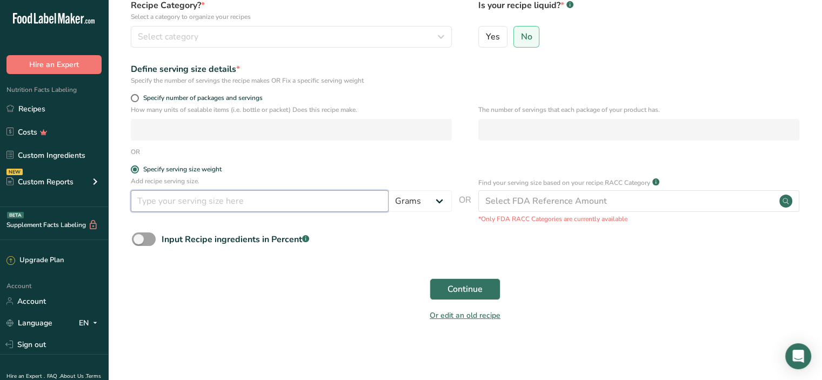
click at [180, 205] on input "number" at bounding box center [260, 201] width 258 height 22
type input "100"
click at [266, 258] on form "Recipe name * 02 Pre-fried Breaded Butterfly Shrimp Recipe code .a-a{fill:#3473…" at bounding box center [465, 136] width 680 height 383
click at [475, 284] on span "Continue" at bounding box center [465, 289] width 35 height 13
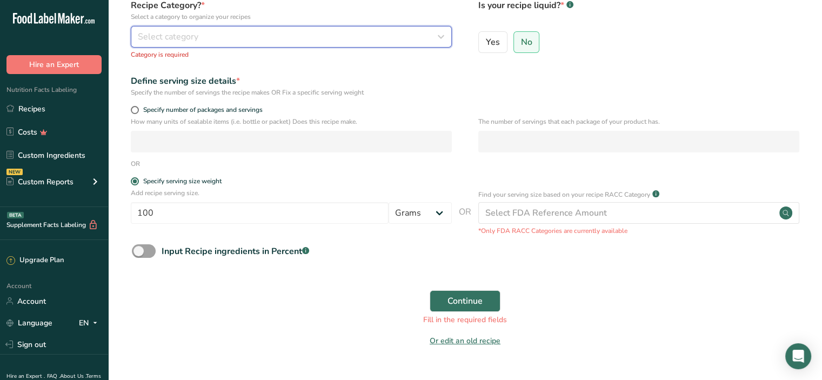
click at [188, 36] on span "Select category" at bounding box center [168, 36] width 61 height 13
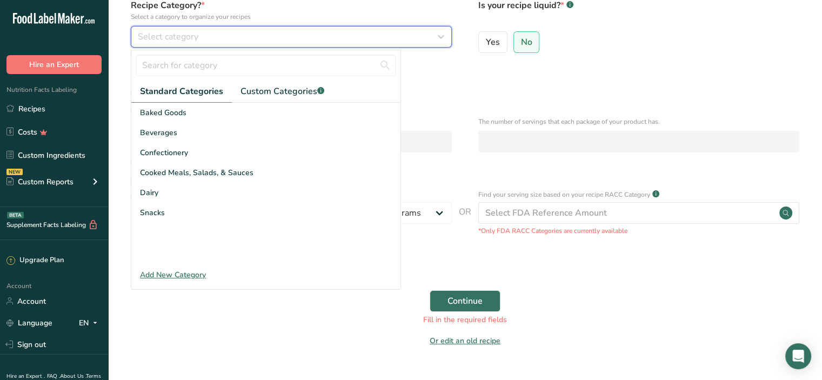
scroll to position [0, 0]
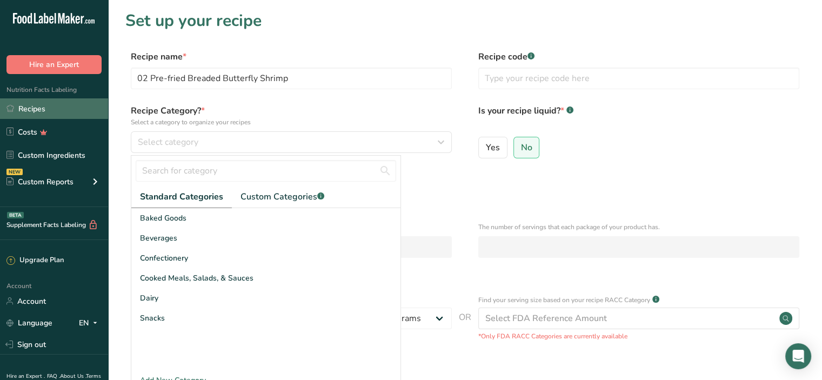
click at [37, 109] on link "Recipes" at bounding box center [54, 108] width 108 height 21
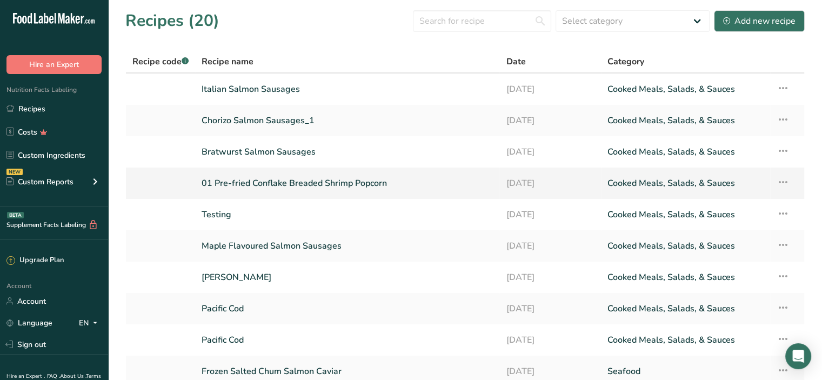
click at [309, 184] on link "01 Pre-fried Conflake Breaded Shrimp Popcorn" at bounding box center [347, 183] width 291 height 23
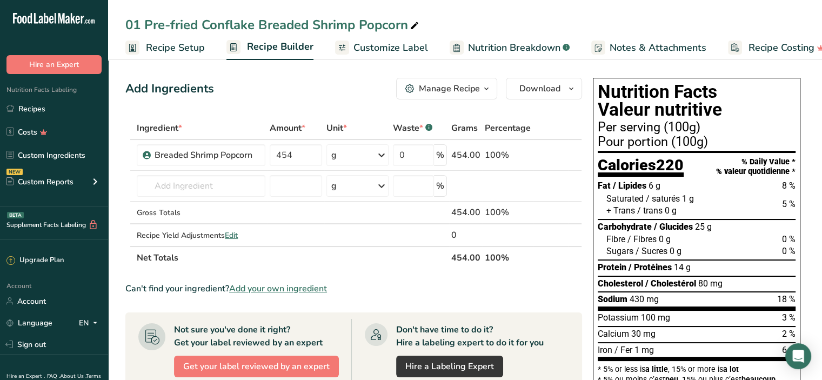
click at [157, 50] on span "Recipe Setup" at bounding box center [175, 48] width 59 height 15
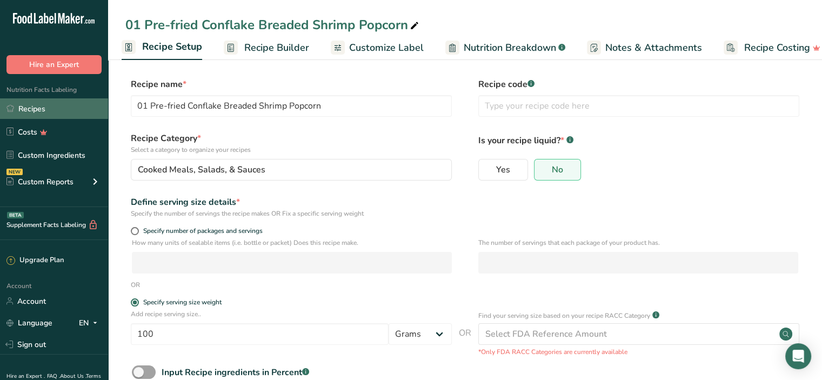
click at [43, 109] on link "Recipes" at bounding box center [54, 108] width 108 height 21
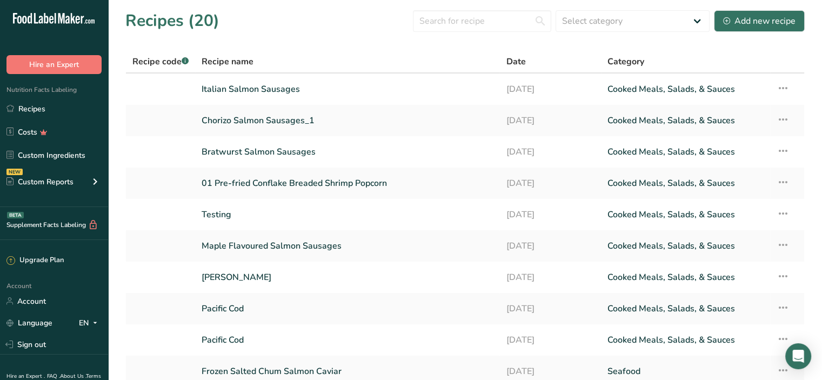
drag, startPoint x: 233, startPoint y: 181, endPoint x: 367, endPoint y: 35, distance: 197.9
click at [367, 35] on section "Recipes (20) Select category All Baked Goods Beverages Confectionery Cooked Mea…" at bounding box center [465, 220] width 714 height 440
click at [778, 19] on div "Add new recipe" at bounding box center [760, 21] width 72 height 13
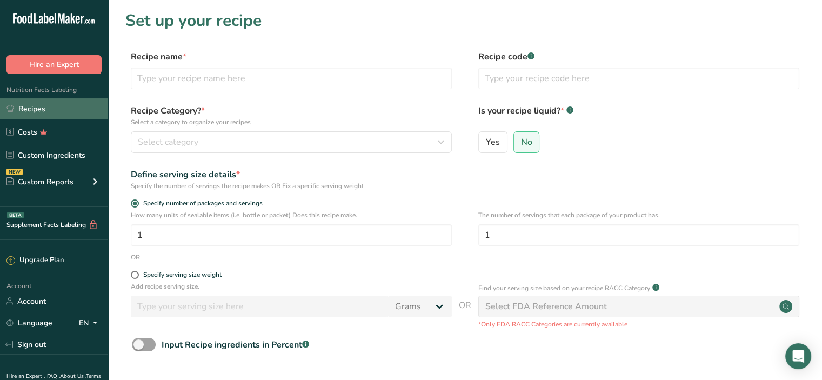
click at [42, 108] on link "Recipes" at bounding box center [54, 108] width 108 height 21
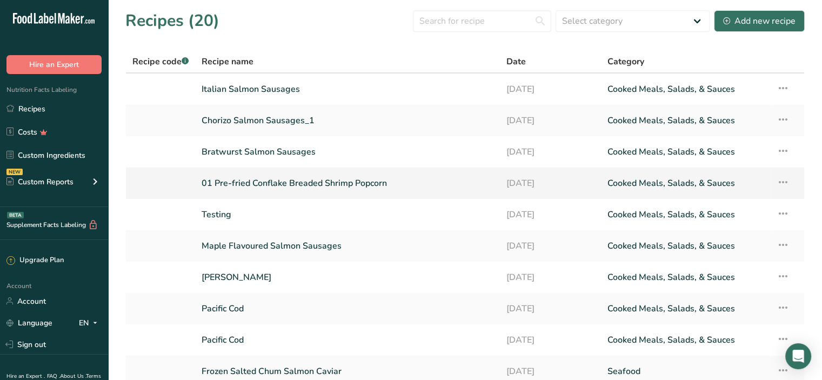
click at [780, 183] on icon at bounding box center [783, 182] width 13 height 19
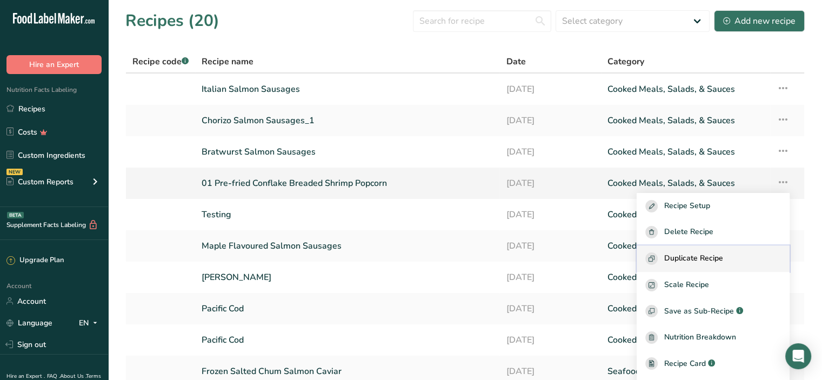
click at [747, 256] on div "Duplicate Recipe" at bounding box center [714, 259] width 136 height 12
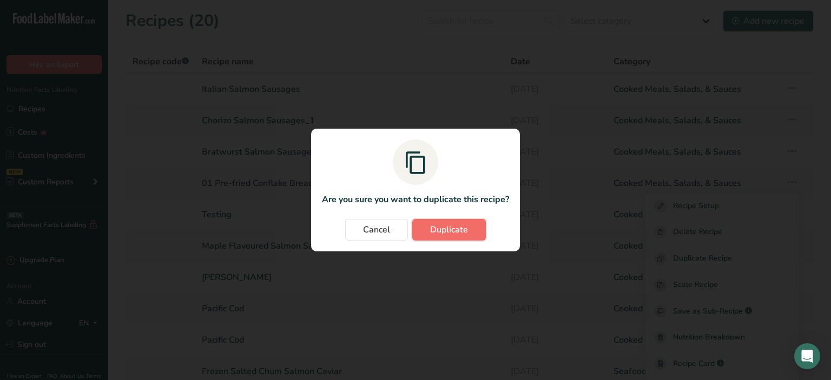
click at [446, 234] on span "Duplicate" at bounding box center [449, 229] width 38 height 13
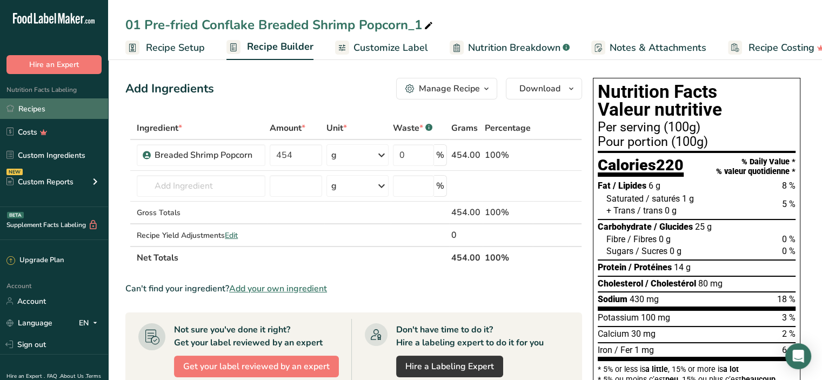
click at [50, 116] on link "Recipes" at bounding box center [54, 108] width 108 height 21
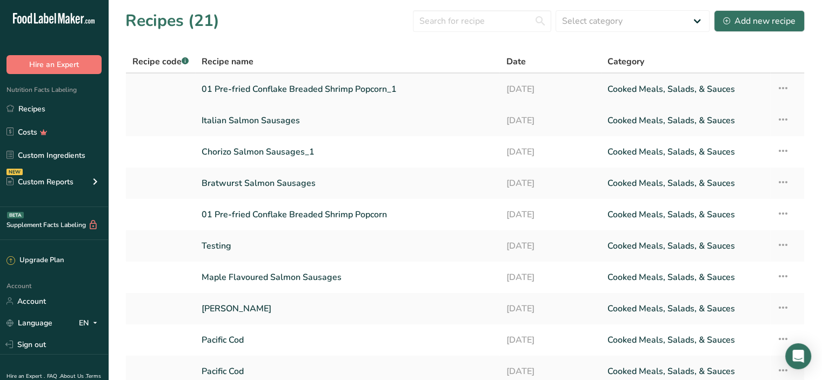
click at [343, 93] on link "01 Pre-fried Conflake Breaded Shrimp Popcorn_1" at bounding box center [347, 89] width 291 height 23
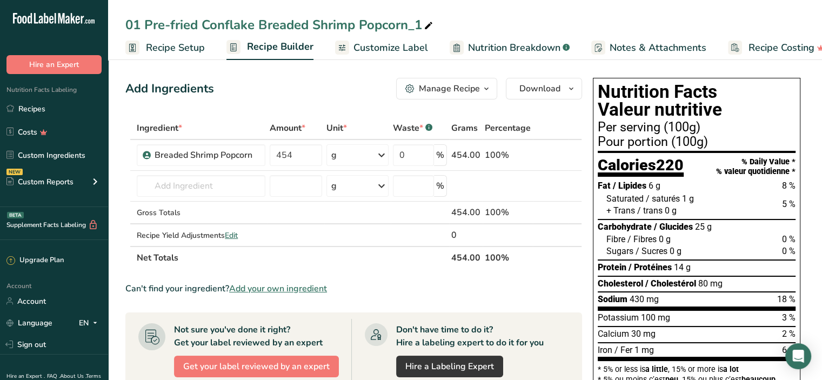
click at [175, 50] on span "Recipe Setup" at bounding box center [175, 48] width 59 height 15
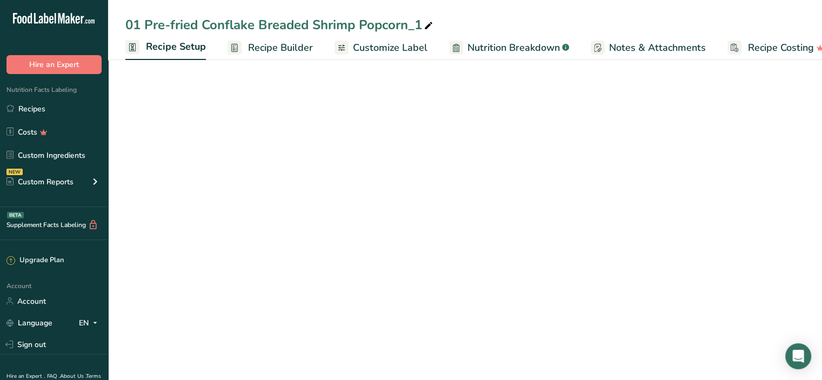
scroll to position [0, 4]
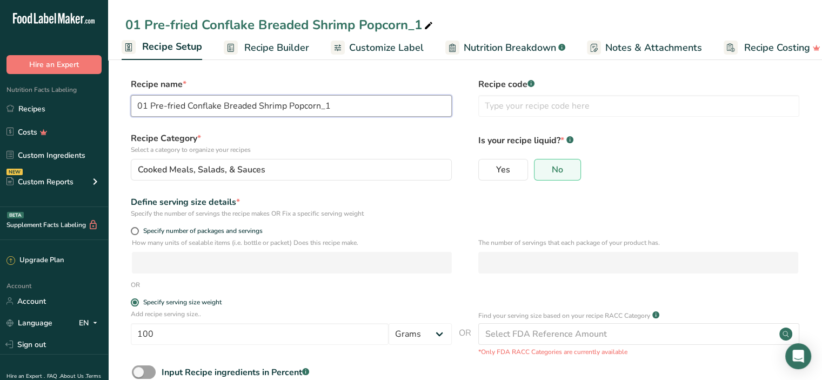
click at [148, 105] on input "01 Pre-fried Conflake Breaded Shrimp Popcorn_1" at bounding box center [291, 106] width 321 height 22
drag, startPoint x: 188, startPoint y: 105, endPoint x: 223, endPoint y: 102, distance: 34.8
click at [223, 102] on input "02 Pre-fried Conflake Breaded Shrimp Popcorn_1" at bounding box center [291, 106] width 321 height 22
drag, startPoint x: 253, startPoint y: 104, endPoint x: 379, endPoint y: 98, distance: 125.6
click at [379, 98] on input "02 Pre-fried Breaded Shrimp Popcorn_1" at bounding box center [291, 106] width 321 height 22
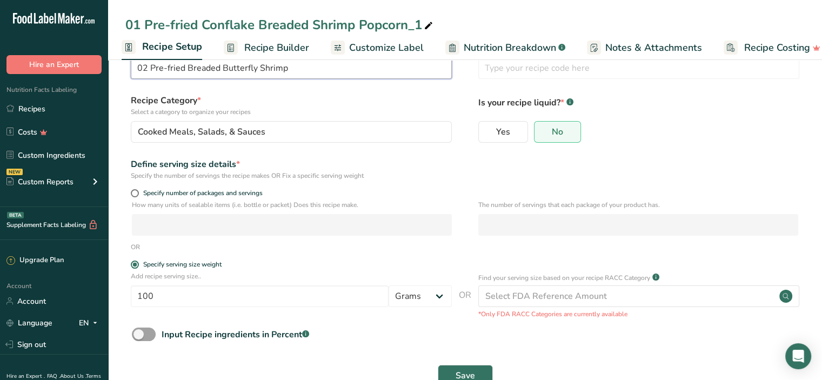
scroll to position [68, 0]
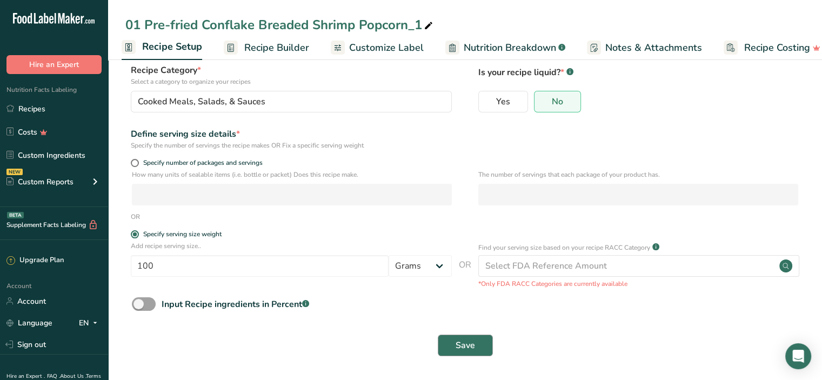
type input "02 Pre-fried Breaded Butterfly Shrimp"
click at [469, 345] on span "Save" at bounding box center [465, 345] width 19 height 13
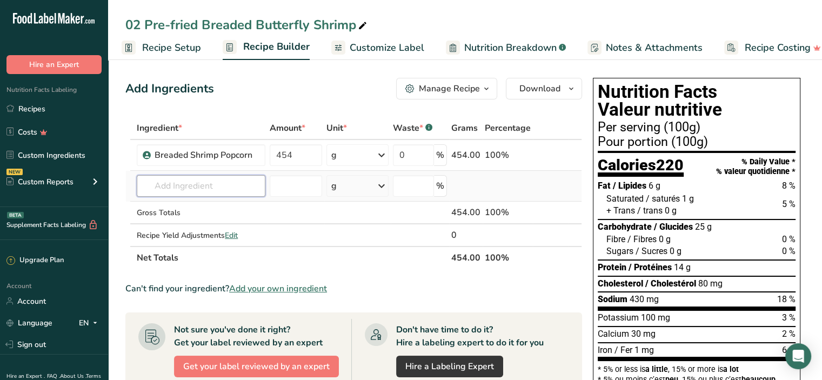
click at [175, 186] on input "text" at bounding box center [201, 186] width 128 height 22
type input "breaded butterfly"
click at [209, 209] on p "Breaded Butterfly Shrimp" at bounding box center [194, 207] width 98 height 11
type input "Breaded Butterfly Shrimp"
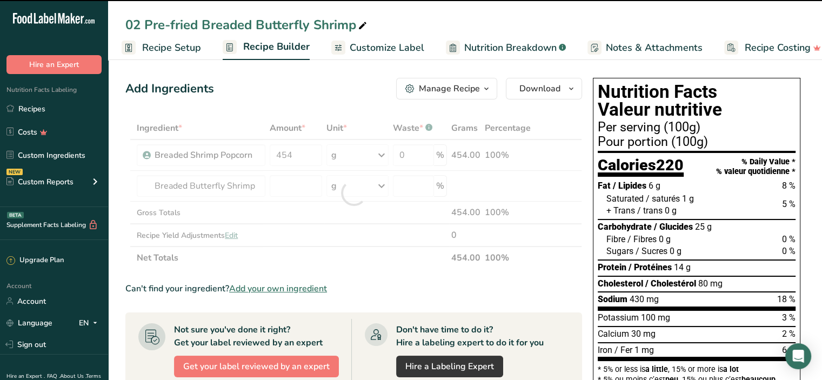
type input "0"
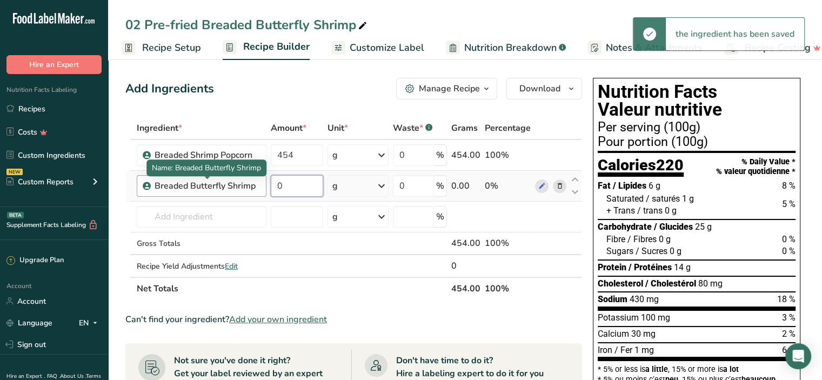
drag, startPoint x: 290, startPoint y: 182, endPoint x: 251, endPoint y: 187, distance: 39.2
click at [251, 187] on tr "Breaded Butterfly Shrimp 0 g Weight Units g kg mg See more Volume Units l Volum…" at bounding box center [354, 186] width 456 height 31
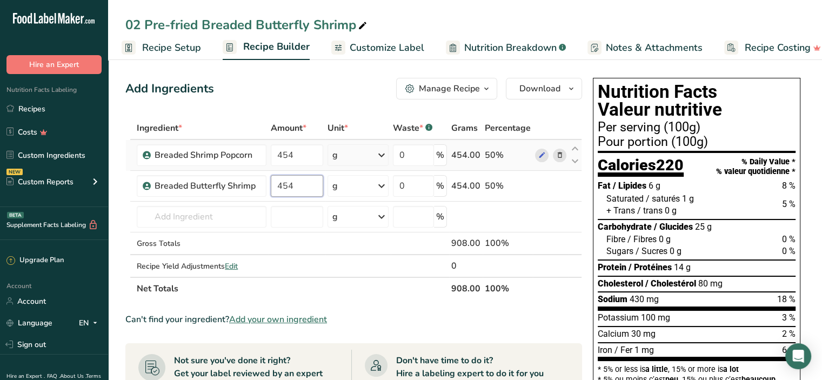
type input "454"
click at [559, 153] on div "Ingredient * Amount * Unit * Waste * .a-a{fill:#347362;}.b-a{fill:#fff;} Grams …" at bounding box center [353, 208] width 457 height 183
click at [560, 156] on icon at bounding box center [560, 155] width 8 height 11
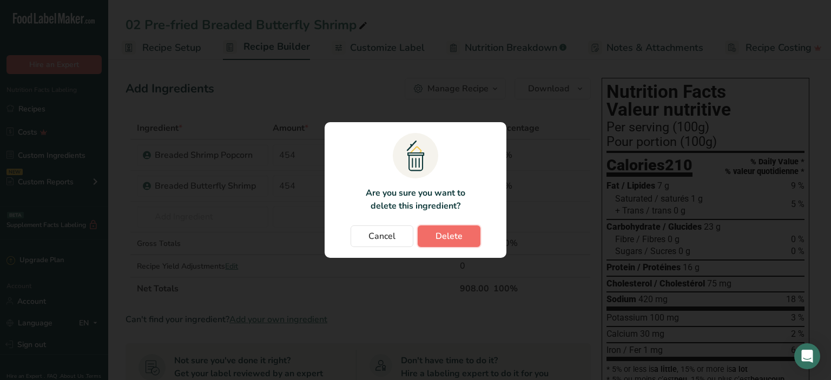
click at [454, 234] on span "Delete" at bounding box center [448, 236] width 27 height 13
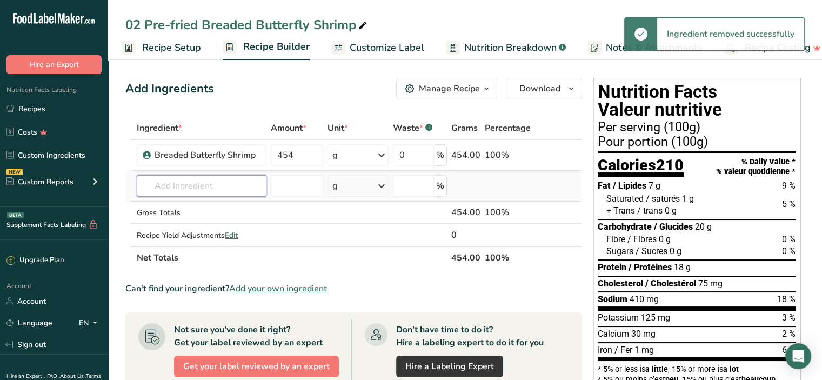
click at [215, 184] on input "text" at bounding box center [202, 186] width 130 height 22
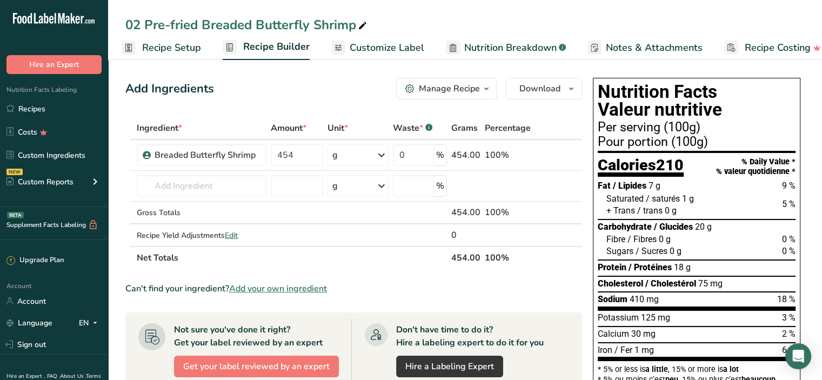
click at [370, 50] on span "Customize Label" at bounding box center [387, 48] width 75 height 15
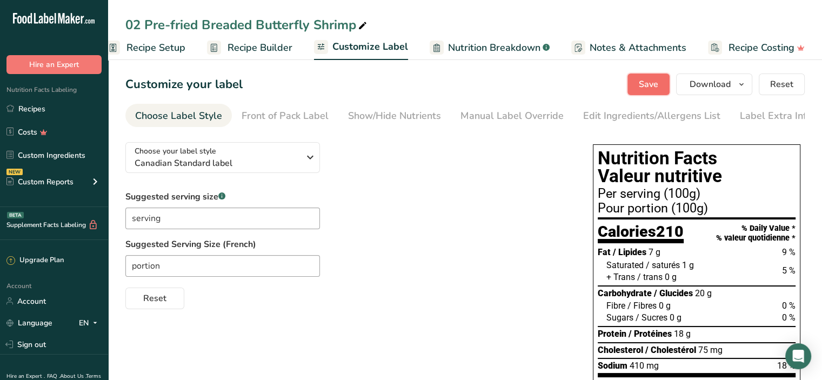
click at [658, 85] on span "Save" at bounding box center [648, 84] width 19 height 13
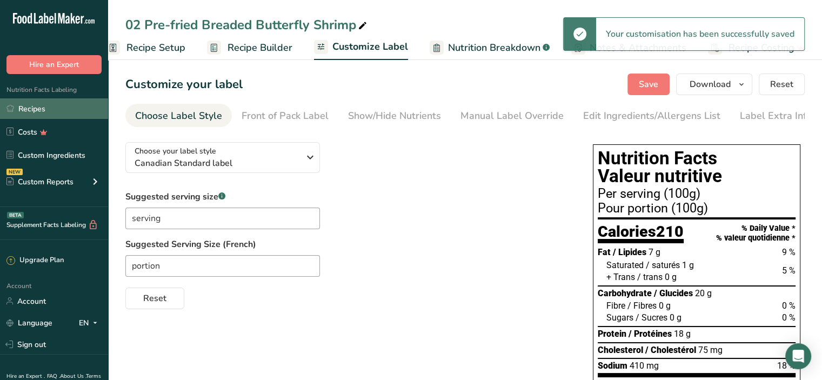
click at [38, 108] on link "Recipes" at bounding box center [54, 108] width 108 height 21
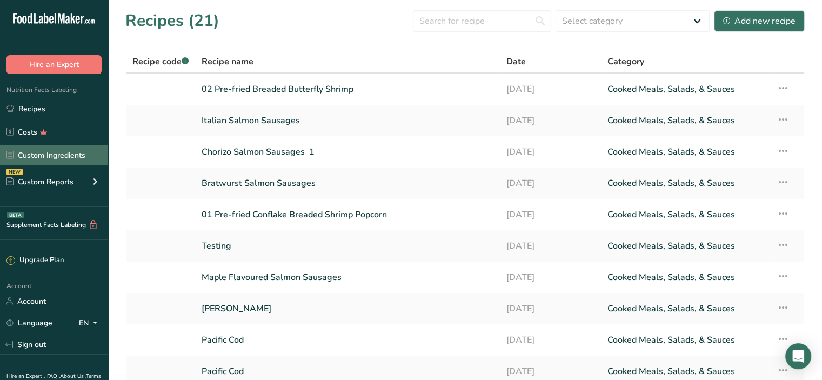
click at [50, 156] on link "Custom Ingredients" at bounding box center [54, 155] width 108 height 21
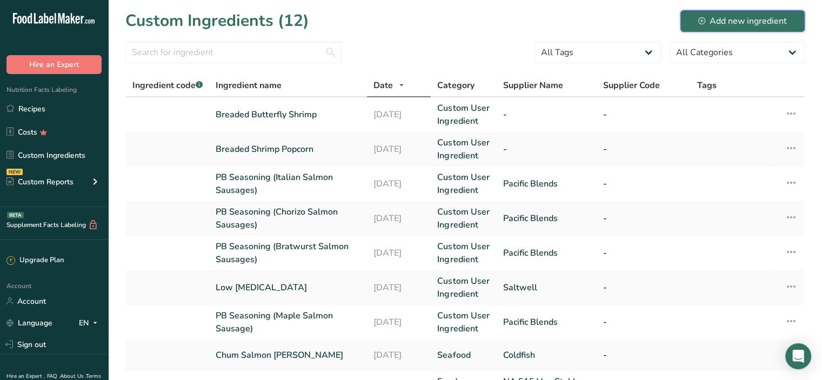
click at [705, 17] on div "Add new ingredient" at bounding box center [743, 21] width 89 height 13
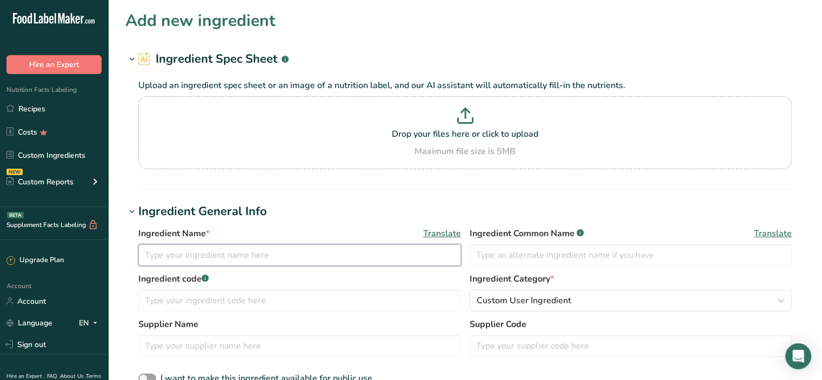
click at [159, 250] on input "text" at bounding box center [299, 255] width 323 height 22
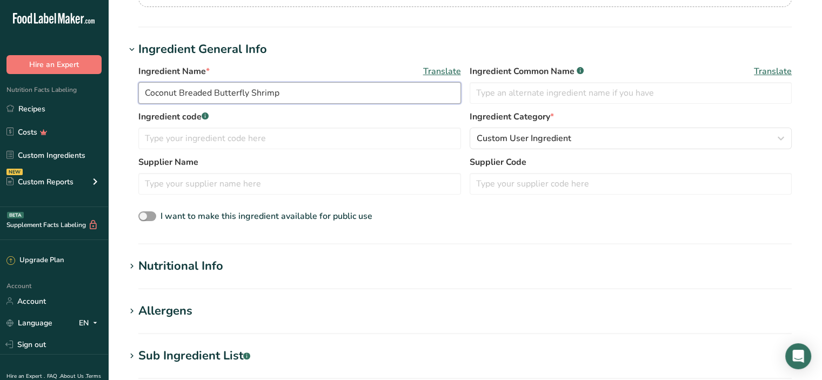
scroll to position [216, 0]
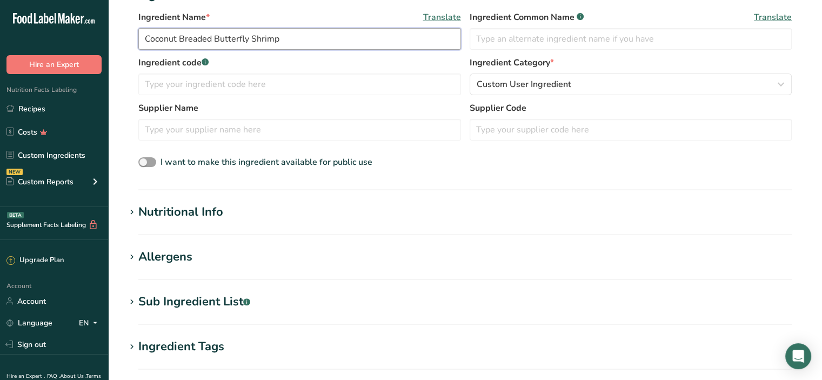
type input "Coconut Breaded Butterfly Shrimp"
click at [201, 214] on div "Nutritional Info" at bounding box center [180, 212] width 85 height 18
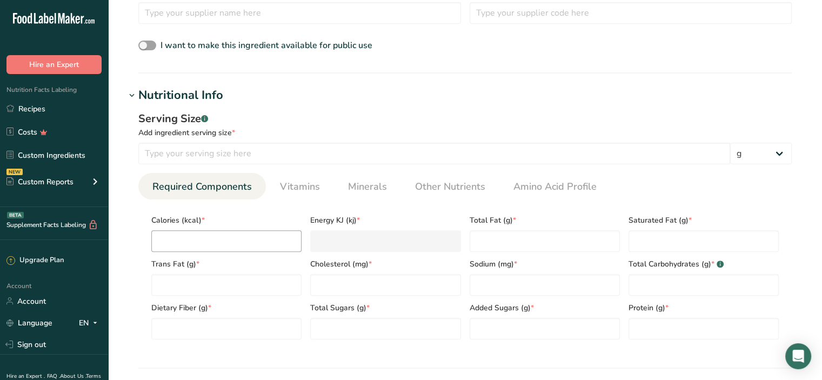
scroll to position [379, 0]
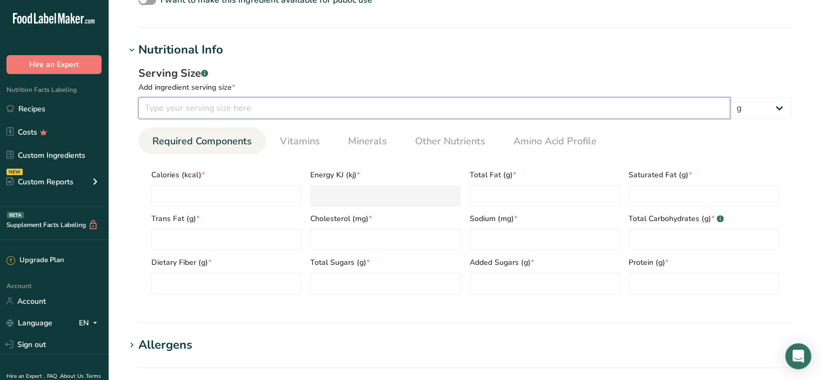
click at [191, 115] on input "number" at bounding box center [434, 108] width 592 height 22
type input "100"
click at [178, 195] on input "number" at bounding box center [226, 196] width 150 height 22
type input "2"
type KJ "8.4"
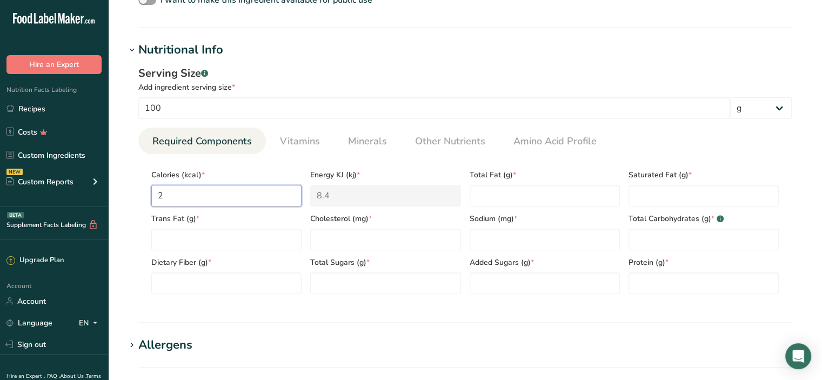
type input "25"
type KJ "104.6"
type input "253"
type KJ "1058.6"
type input "253"
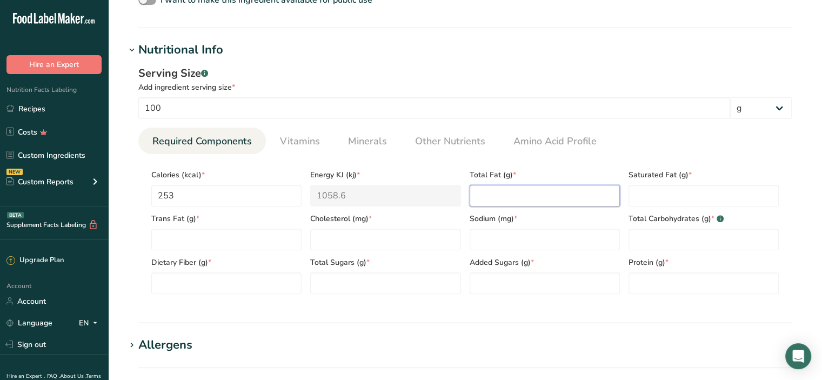
click at [490, 188] on Fat "number" at bounding box center [545, 196] width 150 height 22
type Fat "13"
click at [640, 190] on Fat "number" at bounding box center [704, 196] width 150 height 22
type Fat "6"
click at [173, 238] on Fat "number" at bounding box center [226, 240] width 150 height 22
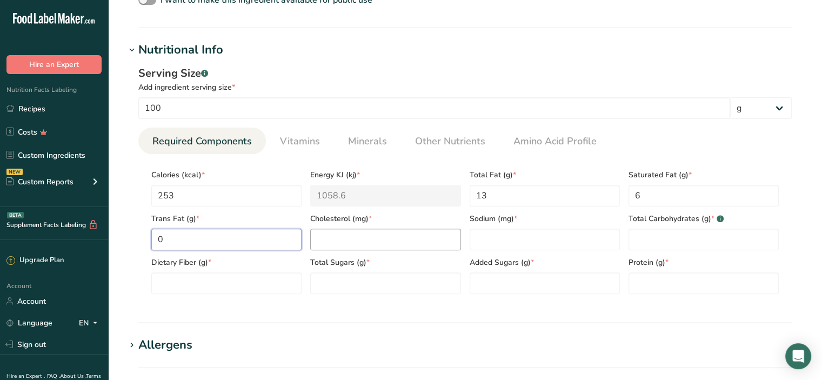
type Fat "0"
click at [342, 232] on input "number" at bounding box center [385, 240] width 150 height 22
type input "75"
click at [508, 238] on input "number" at bounding box center [545, 240] width 150 height 22
type input "306"
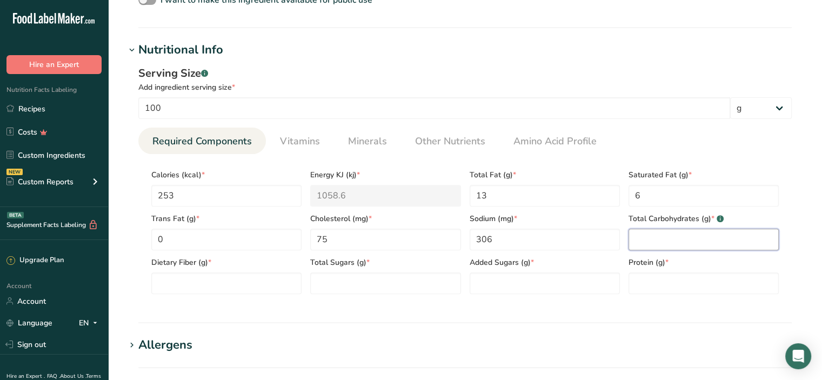
click at [666, 237] on Carbohydrates "number" at bounding box center [704, 240] width 150 height 22
type Carbohydrates "18"
click at [178, 286] on Fiber "number" at bounding box center [226, 284] width 150 height 22
type Fiber "0"
click at [359, 285] on Sugars "number" at bounding box center [385, 284] width 150 height 22
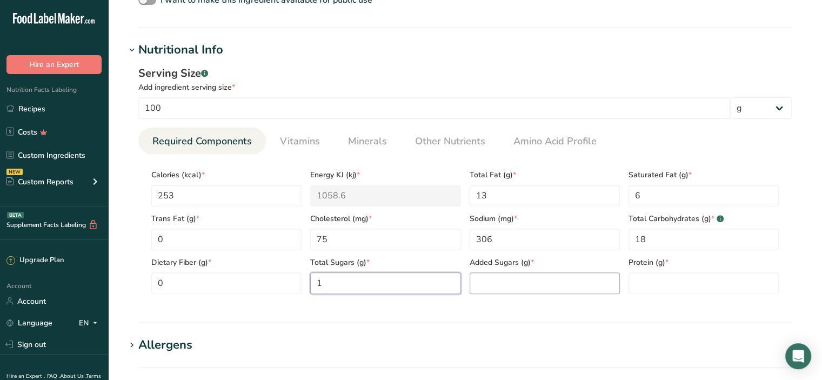
type Sugars "1"
click at [507, 289] on Sugars "number" at bounding box center [545, 284] width 150 height 22
type Sugars "0"
click at [659, 288] on input "number" at bounding box center [704, 284] width 150 height 22
type input "17"
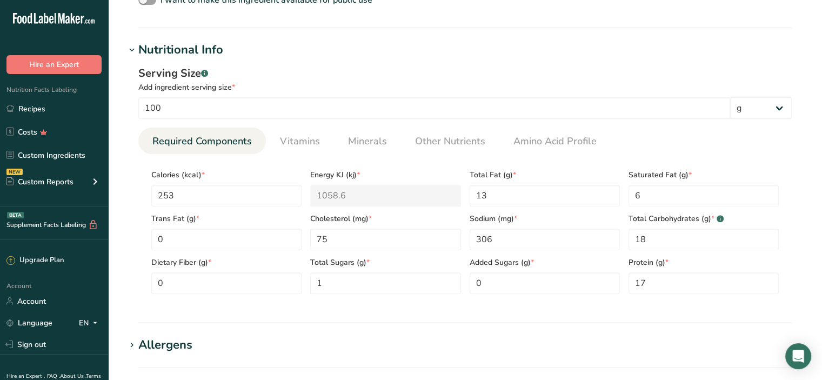
click at [472, 72] on div "Serving Size .a-a{fill:#347362;}.b-a{fill:#fff;}" at bounding box center [465, 73] width 654 height 16
click at [310, 142] on span "Vitamins" at bounding box center [300, 141] width 40 height 15
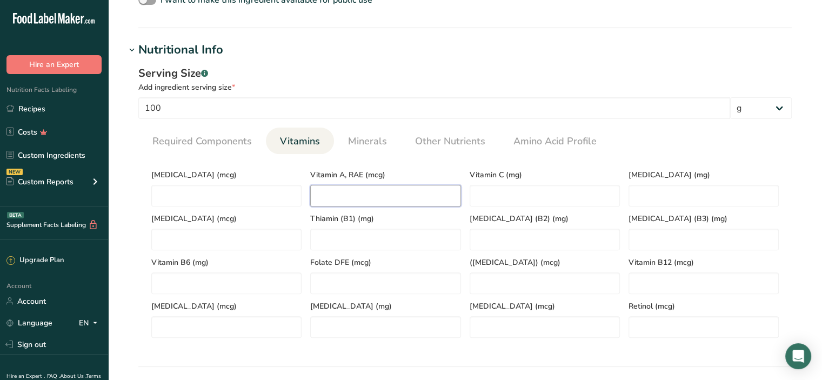
click at [338, 198] on RAE "number" at bounding box center [385, 196] width 150 height 22
type RAE "89"
click at [504, 195] on C "number" at bounding box center [545, 196] width 150 height 22
type C "1"
click at [362, 238] on \(B1\) "number" at bounding box center [385, 240] width 150 height 22
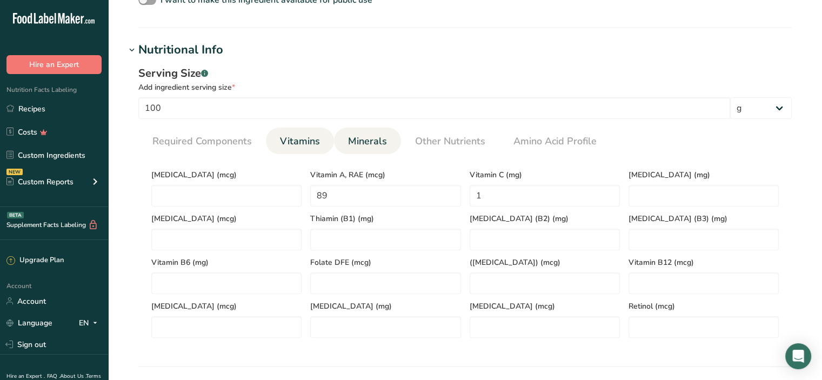
click at [357, 142] on span "Minerals" at bounding box center [367, 141] width 39 height 15
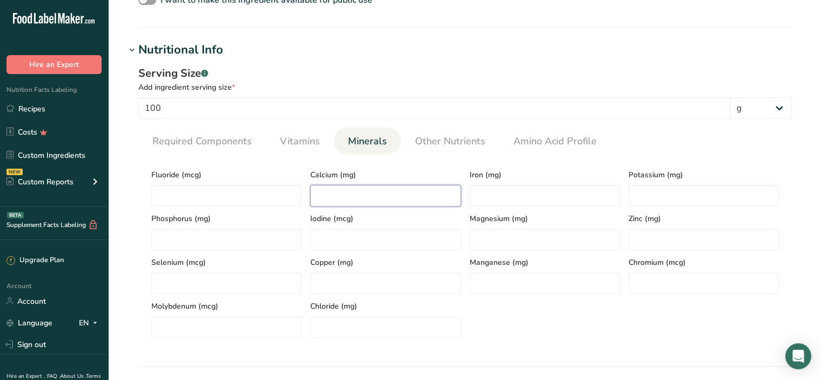
click at [345, 189] on input "number" at bounding box center [385, 196] width 150 height 22
type input "28"
click at [525, 201] on input "number" at bounding box center [545, 196] width 150 height 22
type input "2"
click at [668, 193] on input "number" at bounding box center [704, 196] width 150 height 22
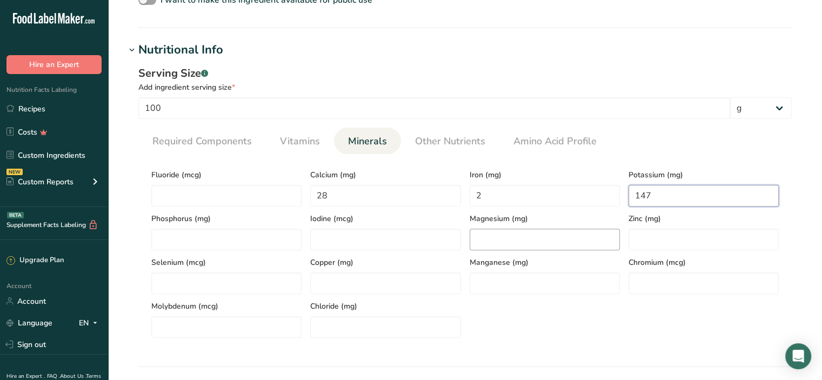
type input "147"
click at [551, 242] on input "number" at bounding box center [545, 240] width 150 height 22
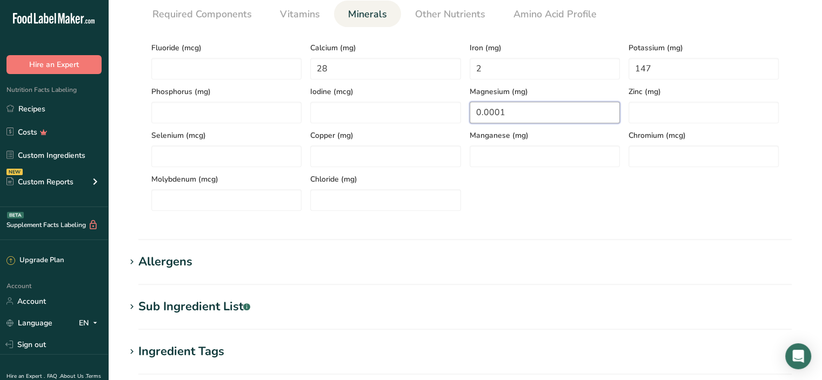
scroll to position [504, 0]
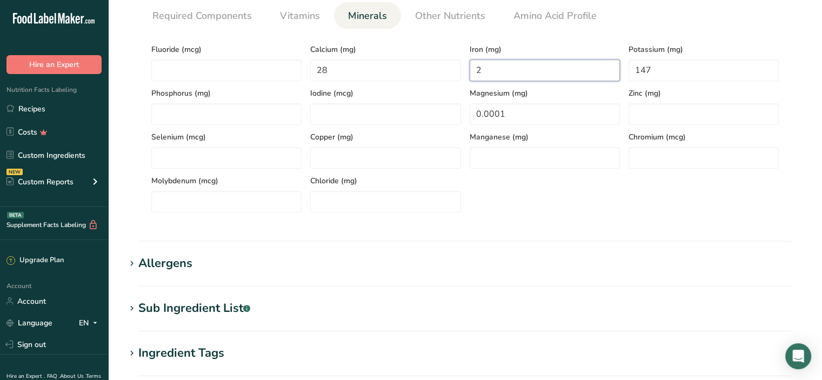
click at [541, 73] on input "2" at bounding box center [545, 70] width 150 height 22
drag, startPoint x: 519, startPoint y: 114, endPoint x: 404, endPoint y: 114, distance: 114.6
click at [404, 114] on div "Fluoride (mcg) Calcium (mg) 28 Iron (mg) 2 Potassium (mg) 147 Phosphorus (mg) I…" at bounding box center [465, 124] width 636 height 175
type input "0"
click at [351, 67] on input "28" at bounding box center [385, 70] width 150 height 22
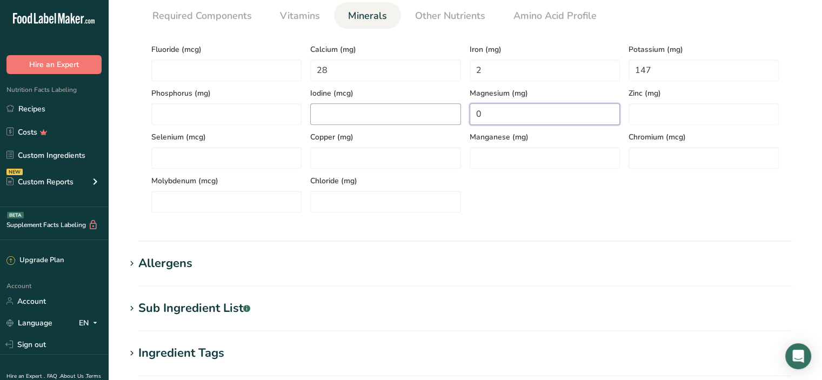
drag, startPoint x: 487, startPoint y: 112, endPoint x: 443, endPoint y: 111, distance: 43.8
click at [443, 111] on div "Fluoride (mcg) Calcium (mg) 28 Iron (mg) 2 Potassium (mg) 147 Phosphorus (mg) I…" at bounding box center [465, 124] width 636 height 175
click at [528, 63] on input "2" at bounding box center [545, 70] width 150 height 22
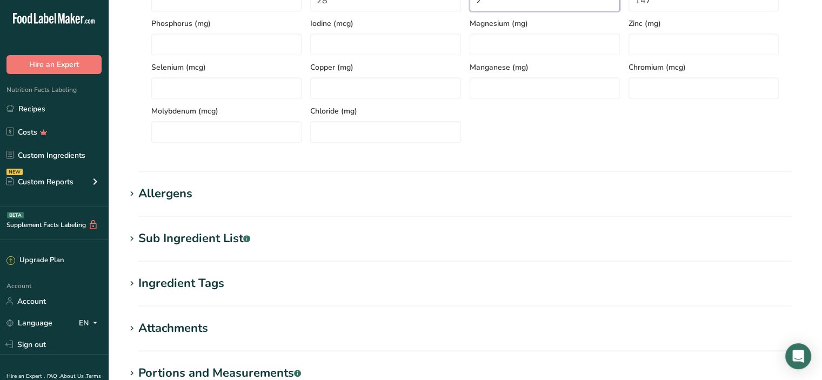
scroll to position [720, 0]
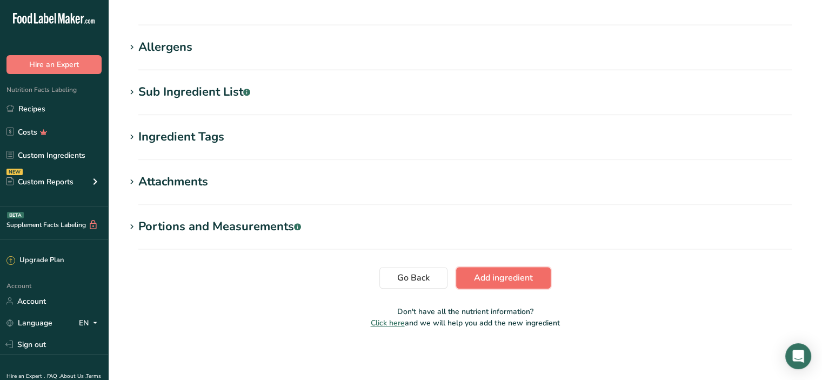
click at [503, 271] on span "Add ingredient" at bounding box center [503, 277] width 59 height 13
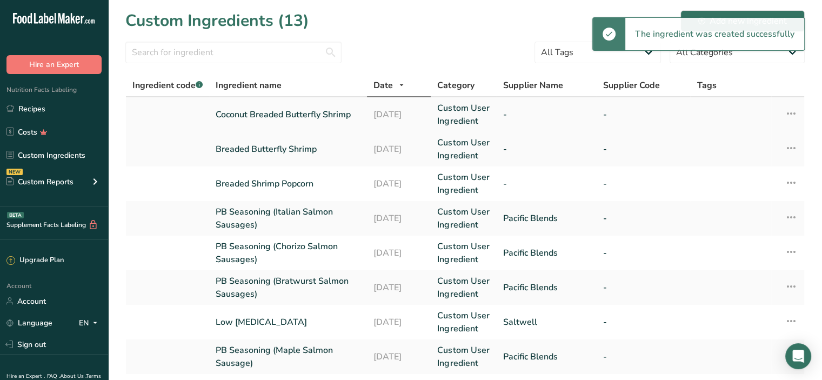
click at [315, 115] on link "Coconut Breaded Butterfly Shrimp" at bounding box center [288, 114] width 145 height 13
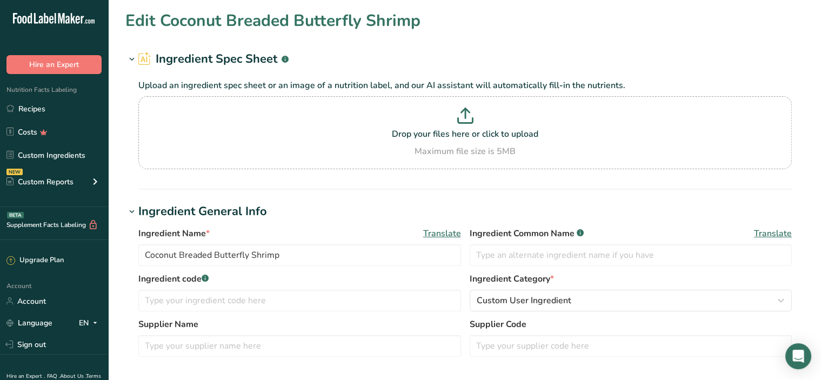
type input "253"
type KJ "1058.6"
type Fat "13"
type Fat "6"
type Fat "0"
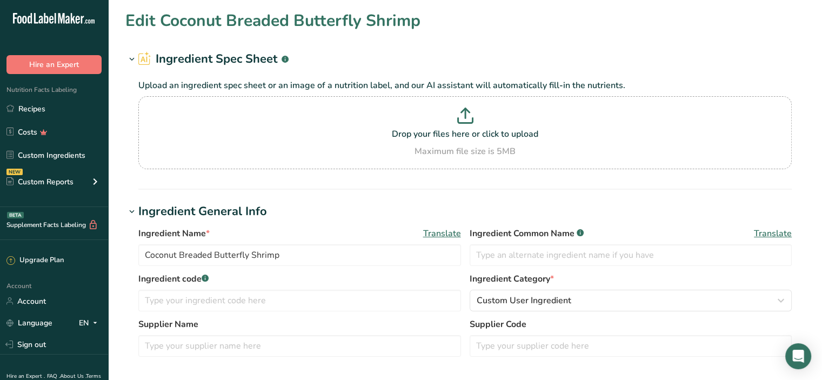
type input "75"
type input "306"
type Carbohydrates "18"
type Fiber "0"
type Sugars "1"
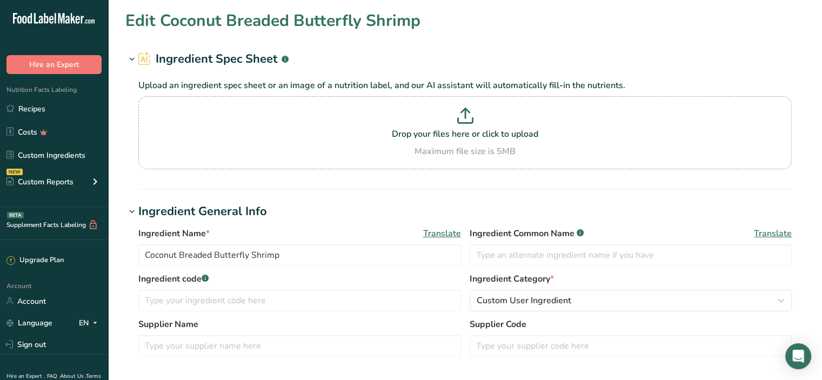
type Sugars "0"
type input "17"
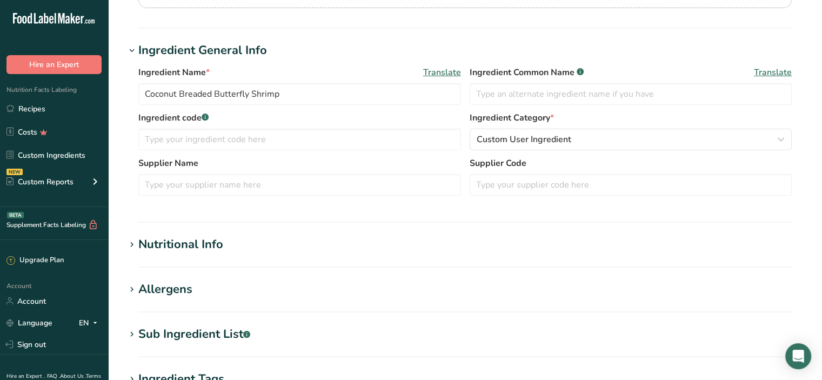
scroll to position [162, 0]
click at [203, 244] on div "Nutritional Info" at bounding box center [180, 244] width 85 height 18
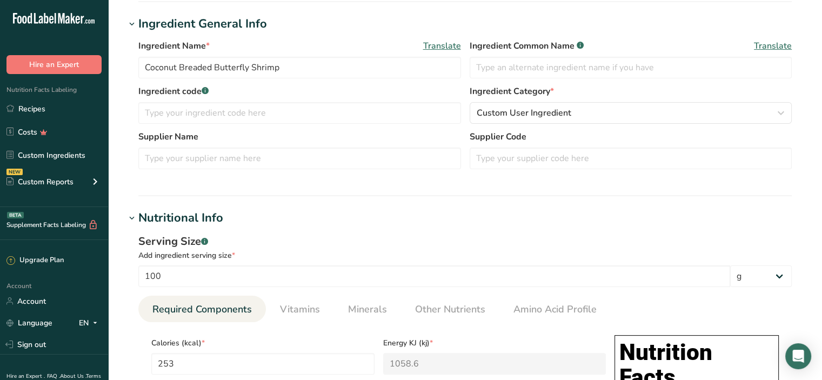
scroll to position [324, 0]
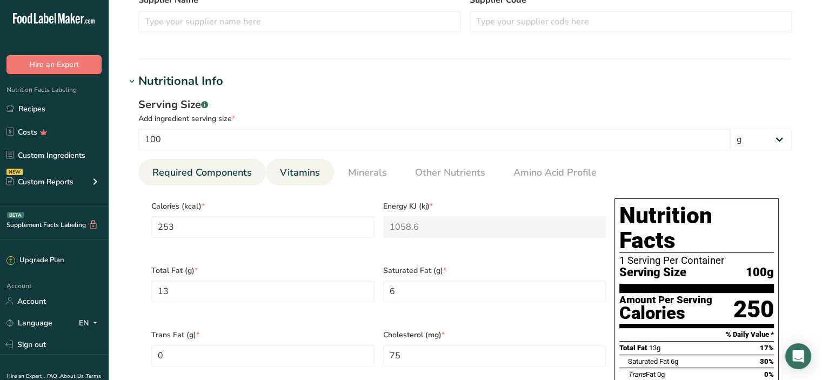
click at [303, 174] on span "Vitamins" at bounding box center [300, 172] width 40 height 15
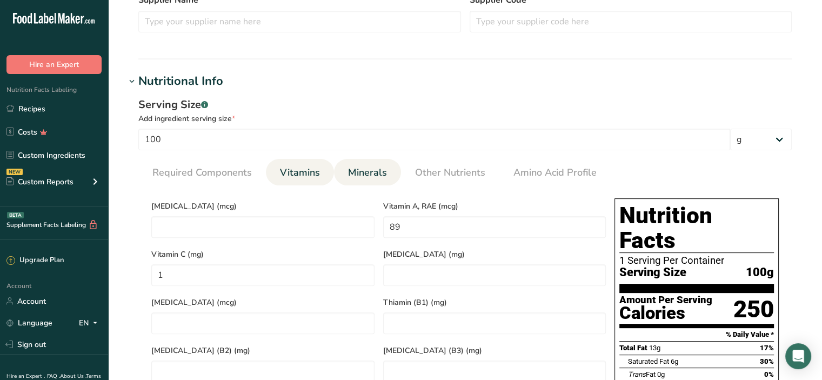
click at [355, 177] on span "Minerals" at bounding box center [367, 172] width 39 height 15
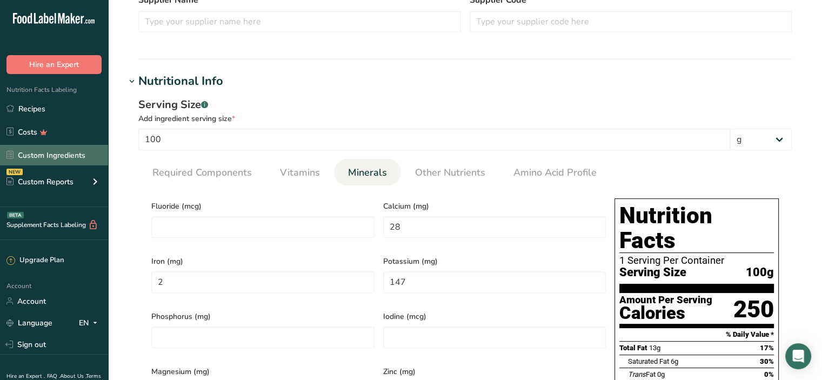
click at [79, 151] on link "Custom Ingredients" at bounding box center [54, 155] width 108 height 21
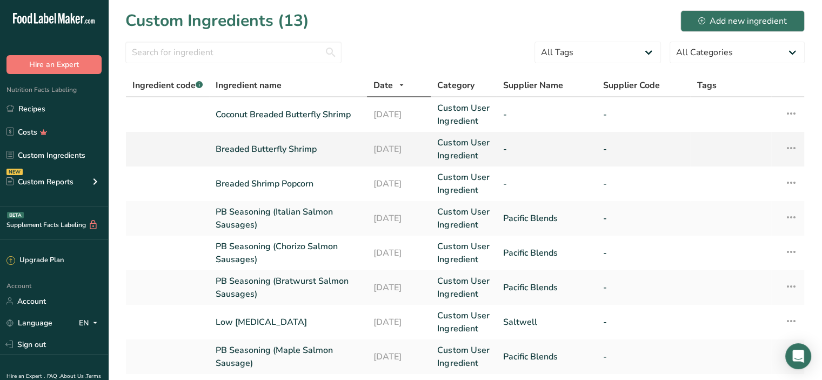
click at [307, 156] on td "Breaded Butterfly Shrimp" at bounding box center [288, 149] width 158 height 35
click at [276, 147] on link "Breaded Butterfly Shrimp" at bounding box center [288, 149] width 145 height 13
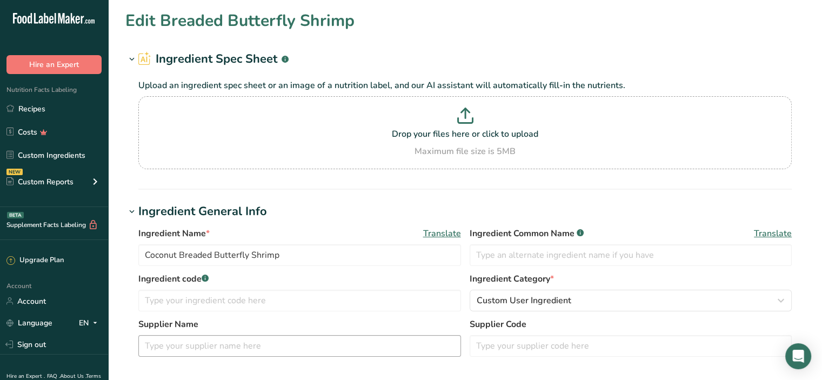
type input "Breaded Butterfly Shrimp"
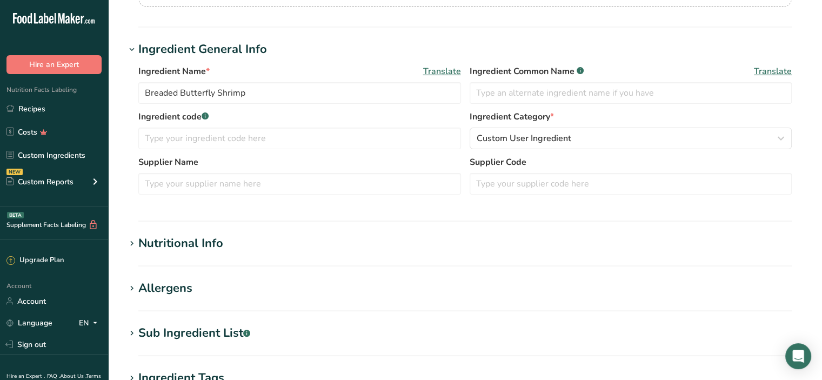
click at [207, 247] on div "Nutritional Info" at bounding box center [180, 244] width 85 height 18
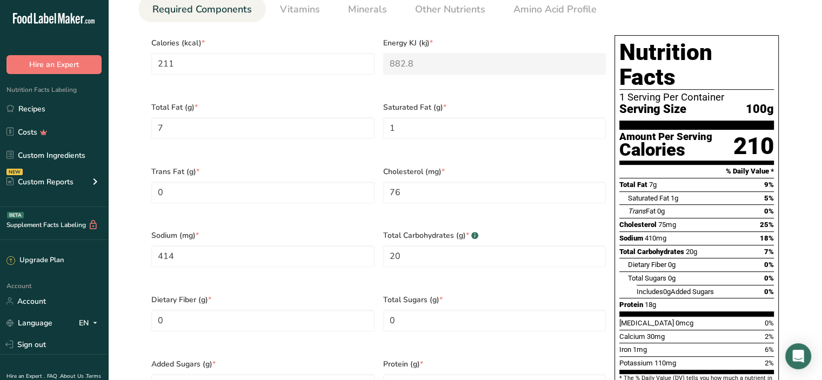
scroll to position [324, 0]
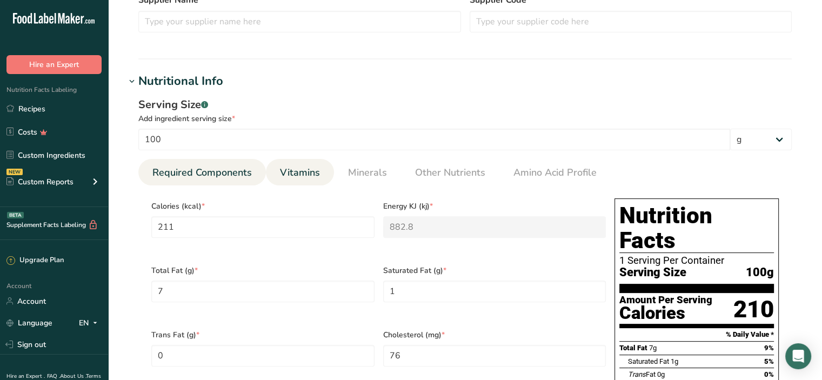
click at [297, 175] on span "Vitamins" at bounding box center [300, 172] width 40 height 15
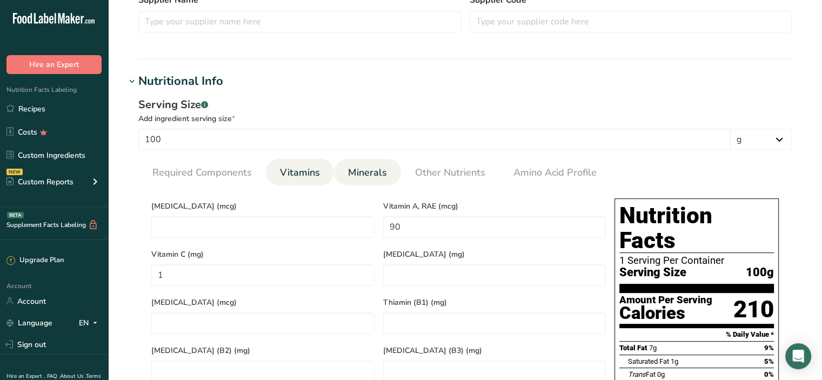
click at [382, 171] on span "Minerals" at bounding box center [367, 172] width 39 height 15
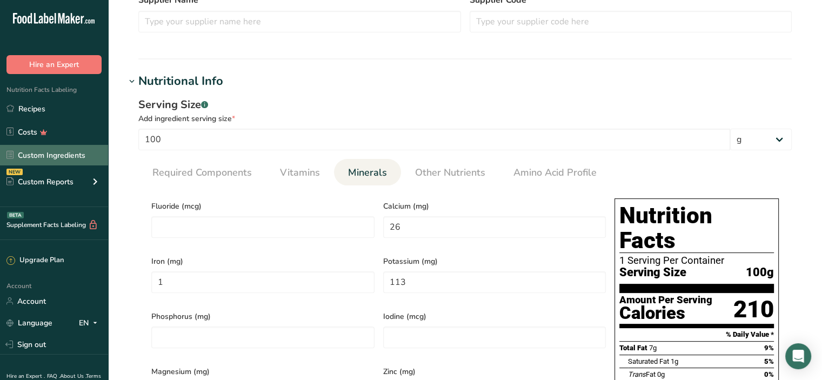
click at [57, 157] on link "Custom Ingredients" at bounding box center [54, 155] width 108 height 21
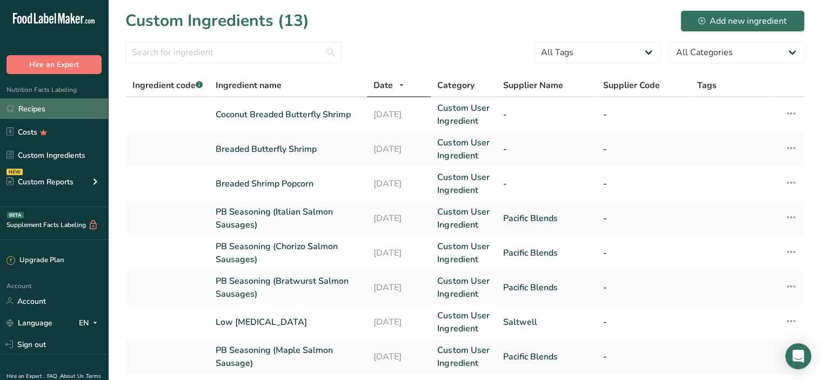
click at [55, 111] on link "Recipes" at bounding box center [54, 108] width 108 height 21
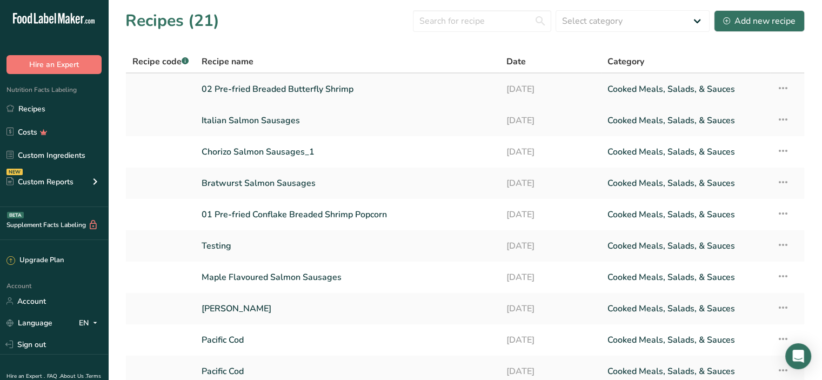
click at [787, 88] on icon at bounding box center [783, 87] width 13 height 19
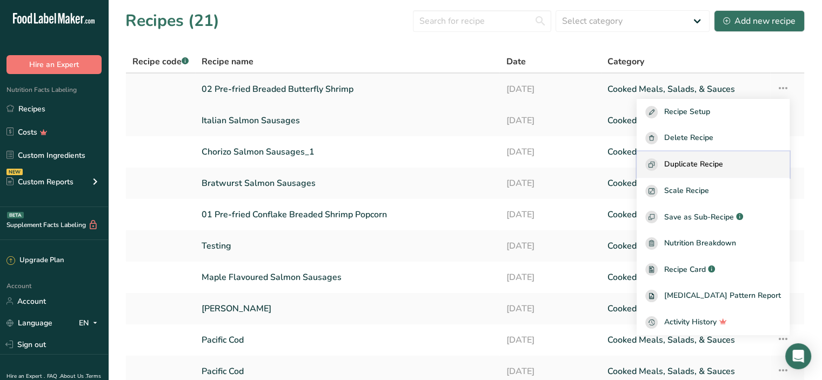
click at [724, 162] on span "Duplicate Recipe" at bounding box center [694, 164] width 59 height 12
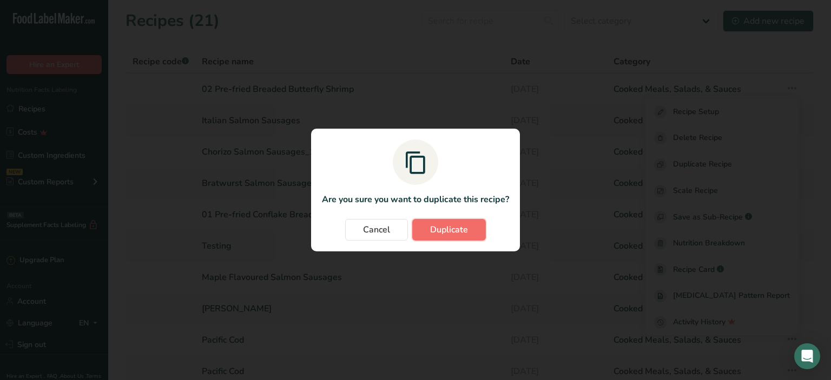
click at [438, 232] on span "Duplicate" at bounding box center [449, 229] width 38 height 13
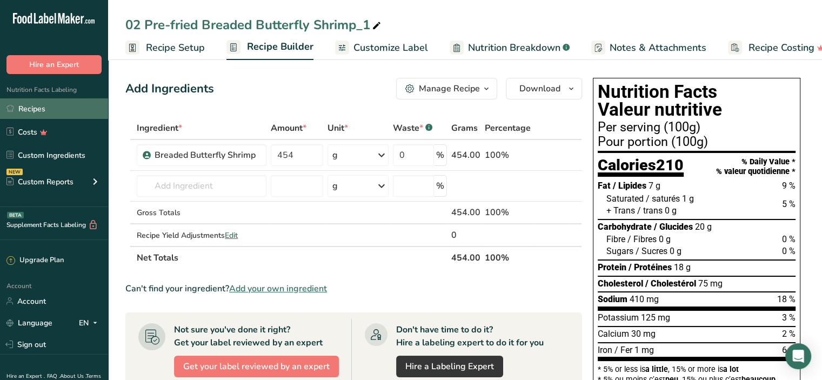
click at [58, 110] on link "Recipes" at bounding box center [54, 108] width 108 height 21
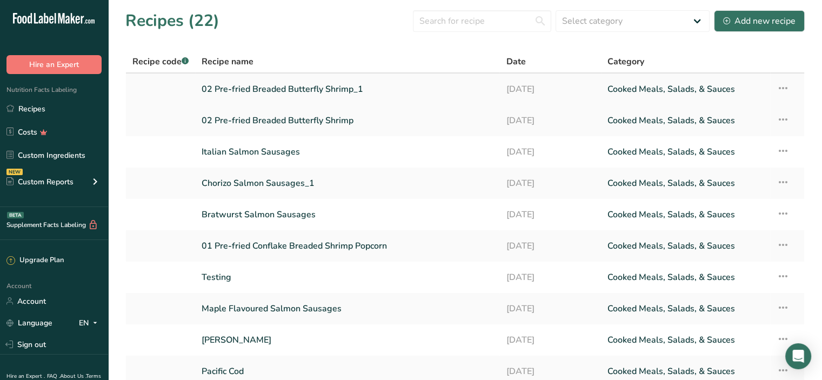
click at [268, 89] on link "02 Pre-fried Breaded Butterfly Shrimp_1" at bounding box center [347, 89] width 291 height 23
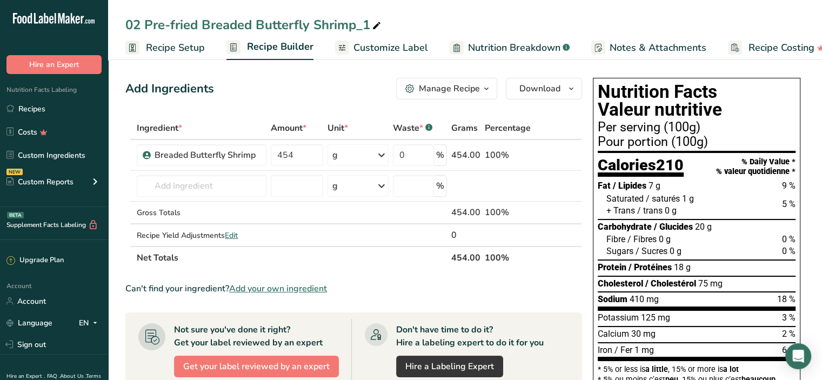
click at [177, 48] on span "Recipe Setup" at bounding box center [175, 48] width 59 height 15
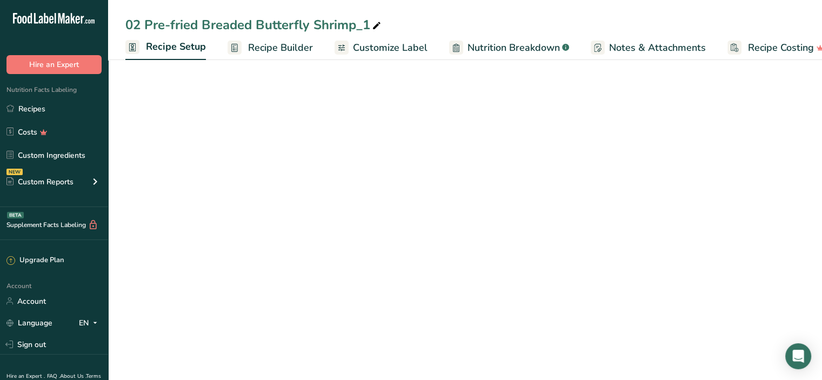
scroll to position [0, 4]
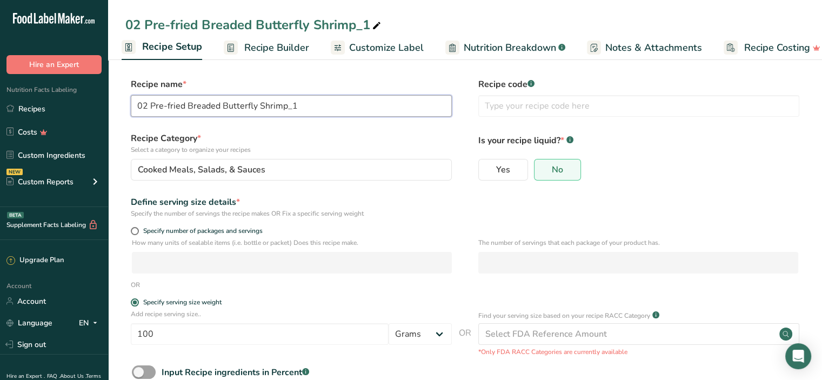
click at [308, 101] on input "02 Pre-fried Breaded Butterfly Shrimp_1" at bounding box center [291, 106] width 321 height 22
click at [148, 105] on input "02 Pre-fried Breaded Butterfly Shrimp" at bounding box center [291, 106] width 321 height 22
click at [188, 105] on input "03 Pre-fried Breaded Butterfly Shrimp" at bounding box center [291, 106] width 321 height 22
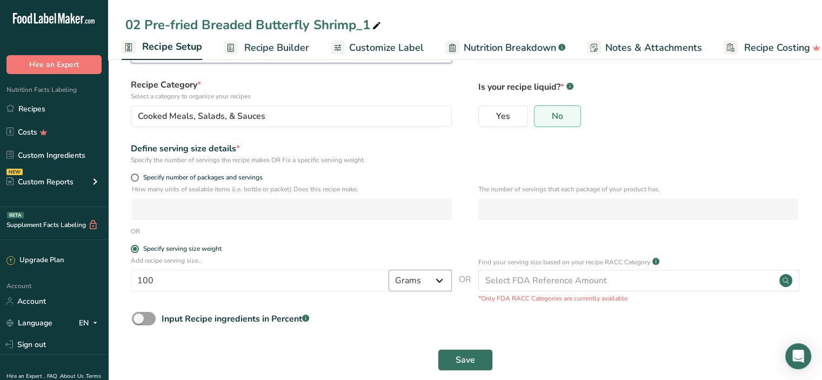
scroll to position [68, 0]
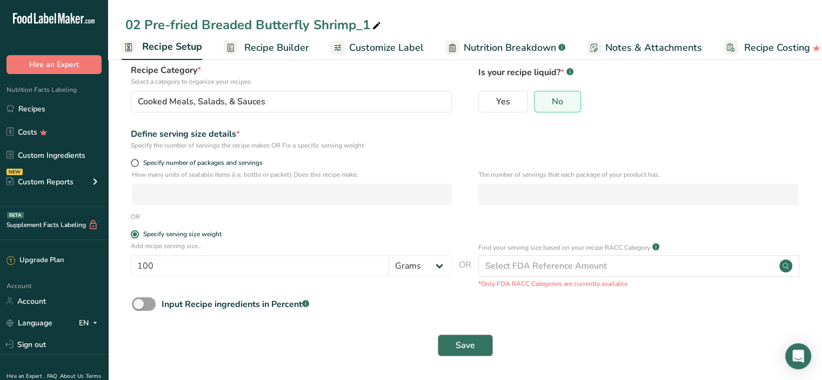
type input "03 Pre-fried Coconut Breaded Butterfly Shrimp"
click at [477, 348] on button "Save" at bounding box center [465, 346] width 55 height 22
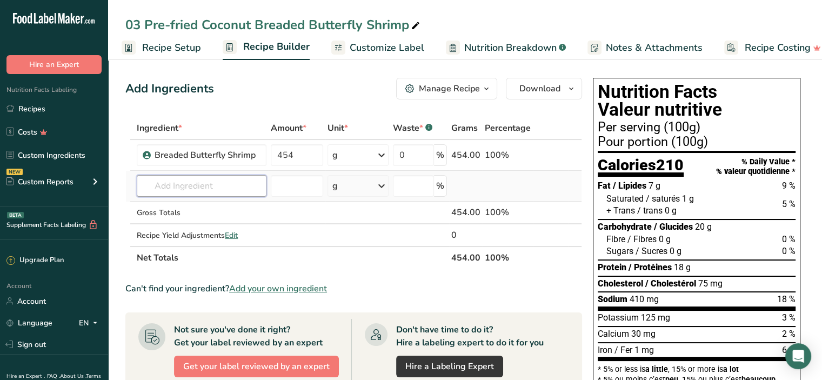
click at [166, 182] on input "text" at bounding box center [202, 186] width 130 height 22
type input "coconut breaded"
click at [175, 204] on p "Coconut Breaded Butterfly Shrimp" at bounding box center [209, 207] width 129 height 11
type input "Coconut Breaded Butterfly Shrimp"
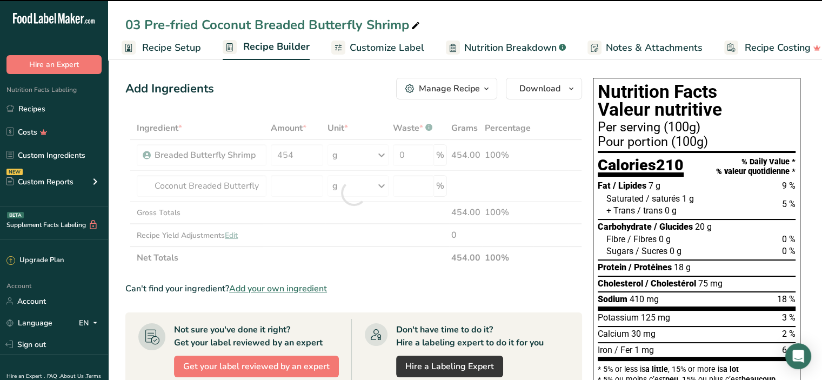
type input "0"
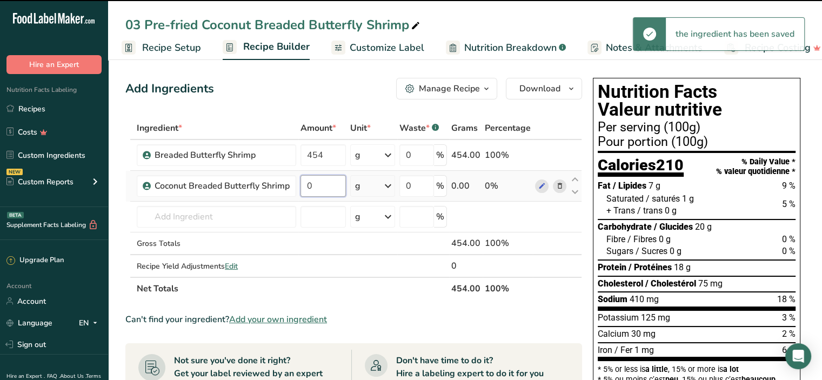
drag, startPoint x: 324, startPoint y: 186, endPoint x: 301, endPoint y: 186, distance: 23.3
click at [301, 186] on input "0" at bounding box center [323, 186] width 45 height 22
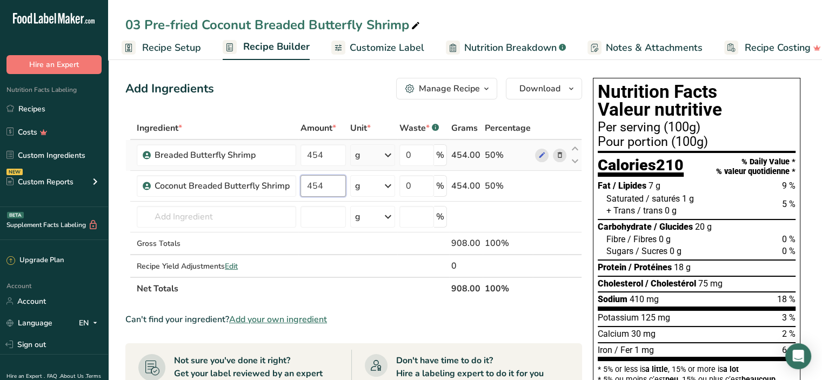
type input "454"
click at [516, 160] on div "Ingredient * Amount * Unit * Waste * .a-a{fill:#347362;}.b-a{fill:#fff;} Grams …" at bounding box center [353, 208] width 457 height 183
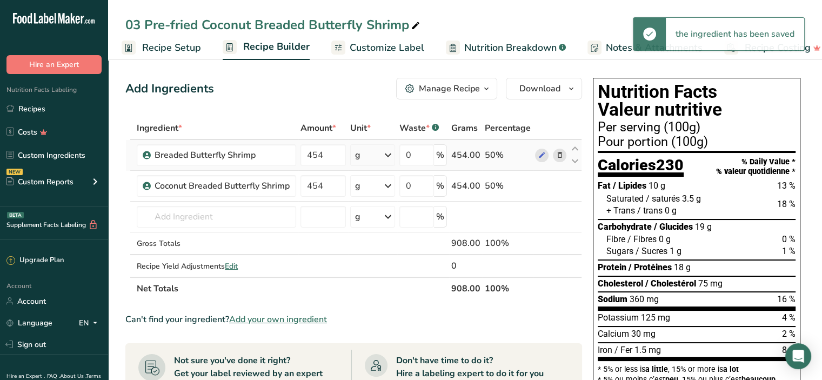
click at [560, 156] on icon at bounding box center [560, 155] width 8 height 11
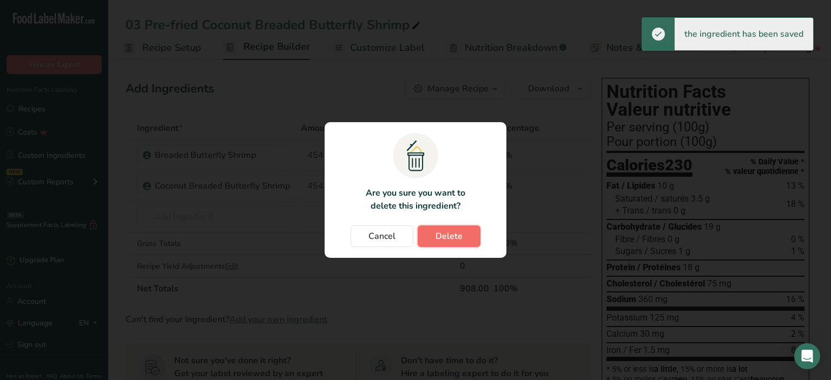
click at [461, 235] on button "Delete" at bounding box center [448, 236] width 63 height 22
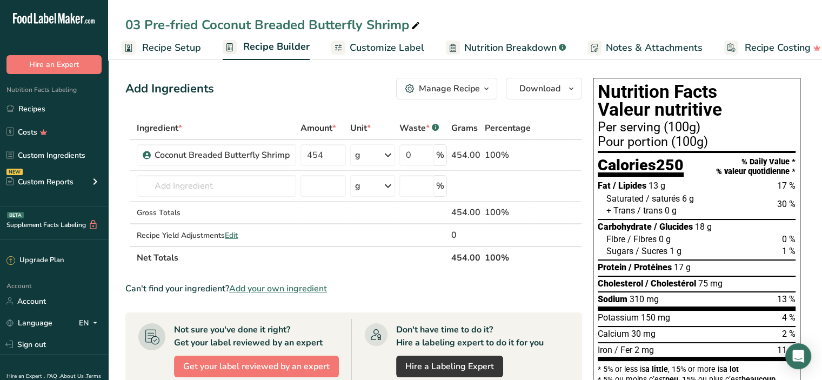
click at [379, 49] on span "Customize Label" at bounding box center [387, 48] width 75 height 15
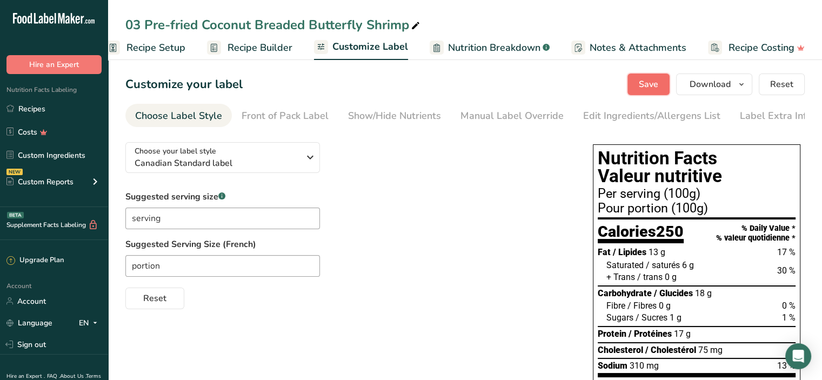
click at [655, 80] on span "Save" at bounding box center [648, 84] width 19 height 13
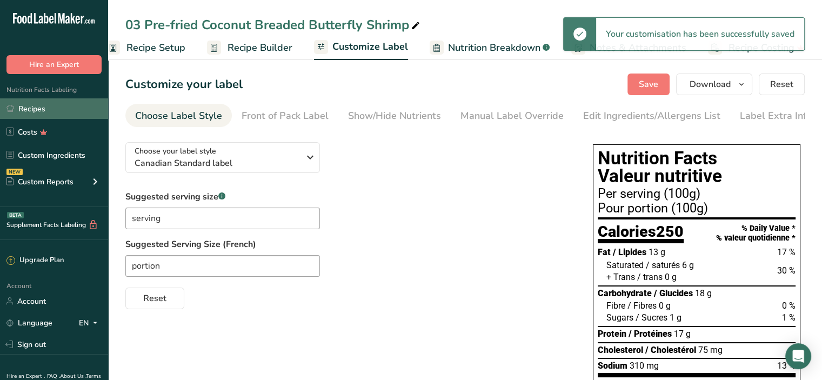
click at [43, 108] on link "Recipes" at bounding box center [54, 108] width 108 height 21
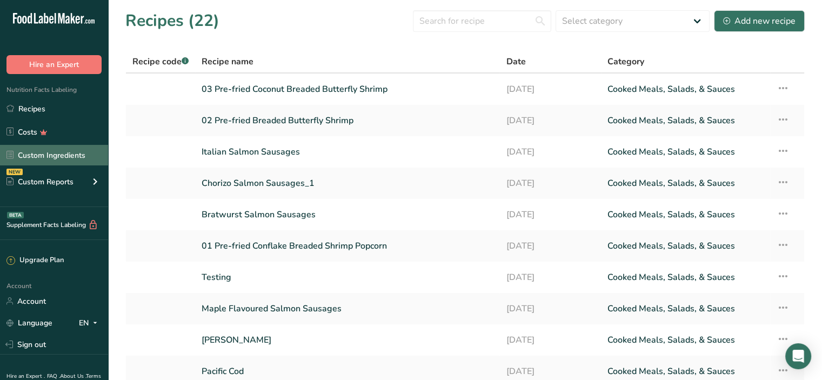
click at [65, 160] on link "Custom Ingredients" at bounding box center [54, 155] width 108 height 21
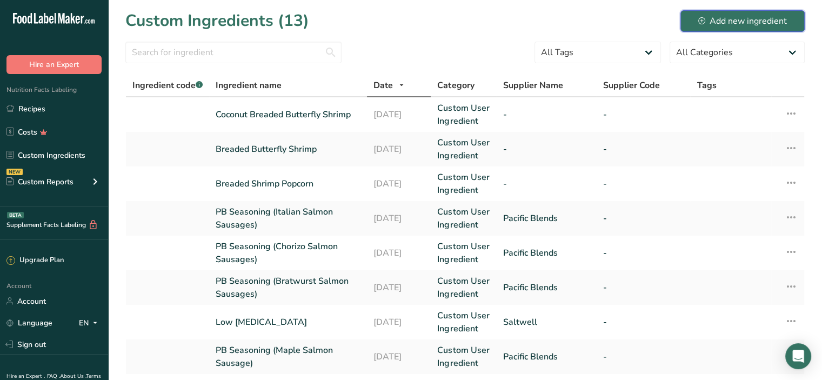
click at [719, 15] on div "Add new ingredient" at bounding box center [743, 21] width 89 height 13
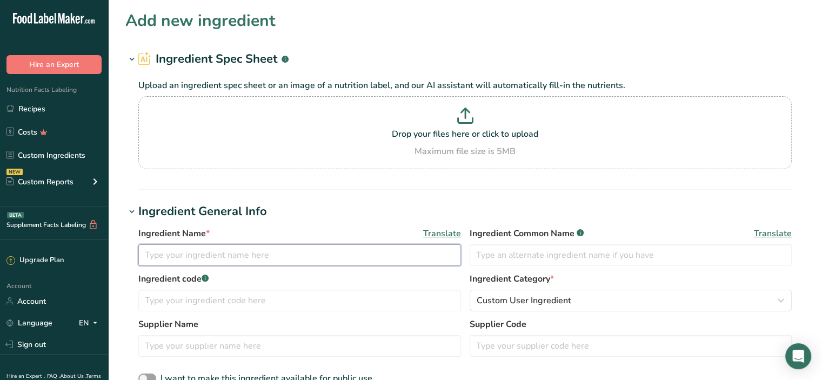
click at [162, 253] on input "text" at bounding box center [299, 255] width 323 height 22
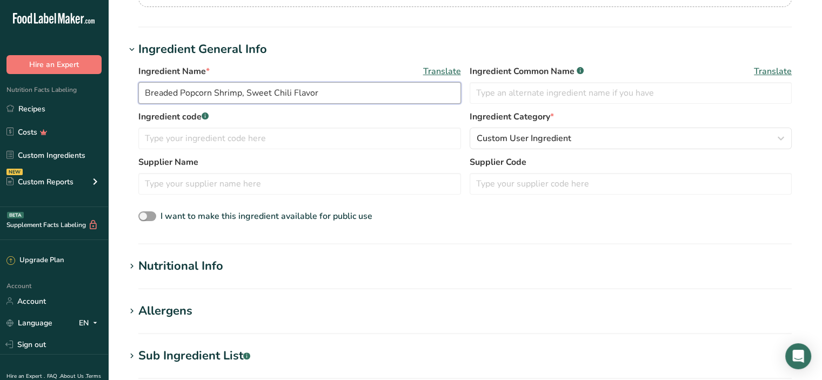
type input "Breaded Popcorn Shrimp, Sweet Chili Flavor"
click at [205, 267] on div "Nutritional Info" at bounding box center [180, 266] width 85 height 18
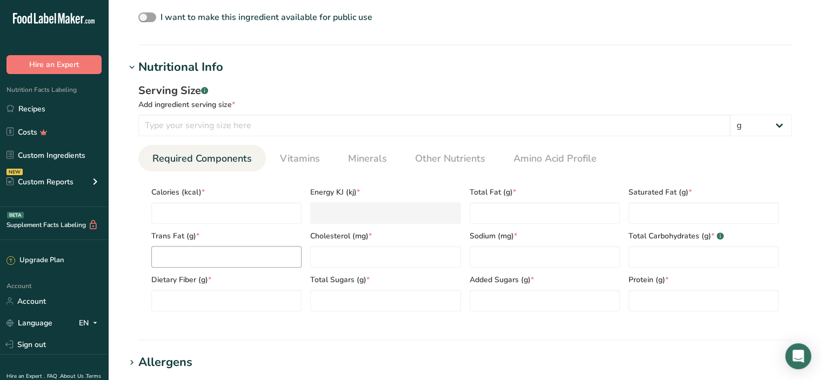
scroll to position [379, 0]
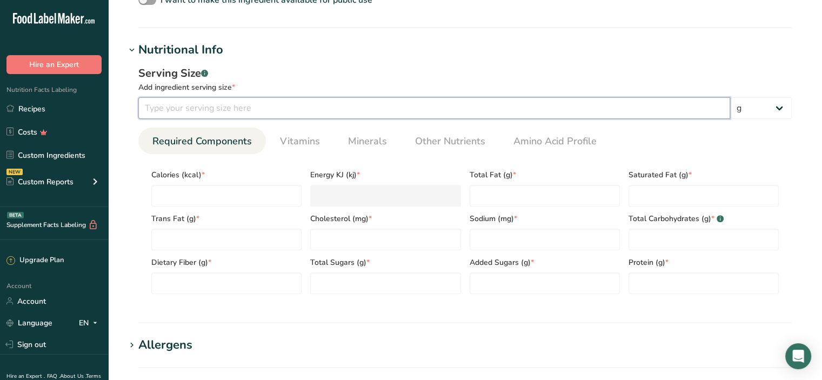
click at [177, 108] on input "number" at bounding box center [434, 108] width 592 height 22
type input "100"
click at [173, 195] on input "number" at bounding box center [226, 196] width 150 height 22
type input "2"
type KJ "8.4"
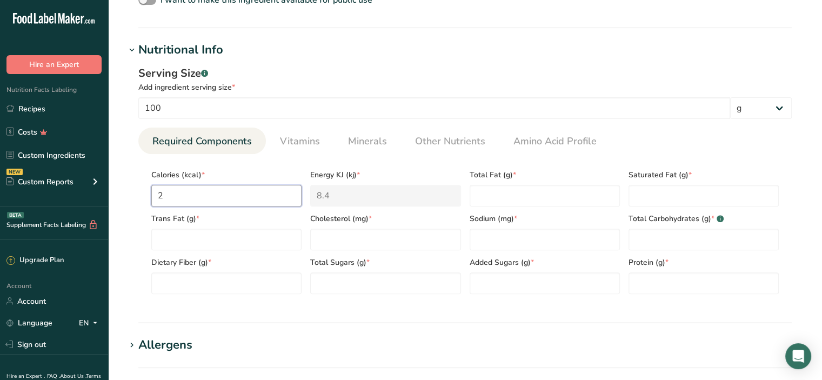
type input "24"
type KJ "100.4"
type input "244"
type KJ "1020.9"
type input "244"
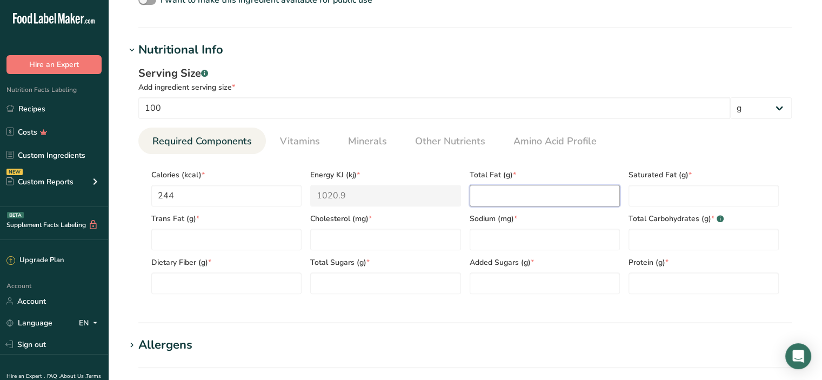
click at [513, 192] on Fat "number" at bounding box center [545, 196] width 150 height 22
type Fat "9"
click at [675, 198] on Fat "number" at bounding box center [704, 196] width 150 height 22
type Fat "1"
click at [203, 243] on Fat "number" at bounding box center [226, 240] width 150 height 22
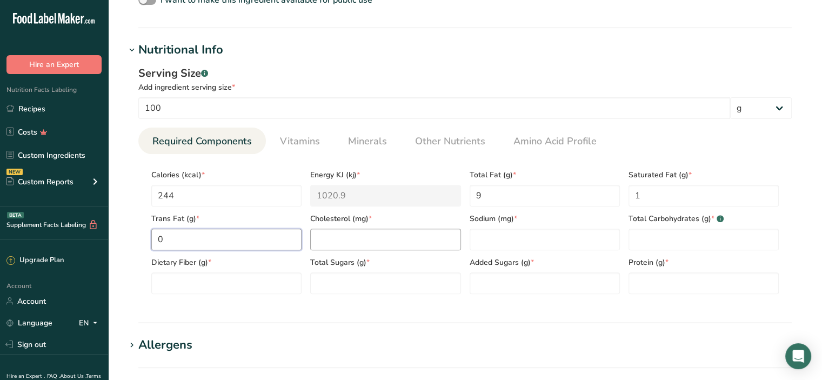
type Fat "0"
click at [337, 247] on input "number" at bounding box center [385, 240] width 150 height 22
type input "61"
click at [492, 240] on input "number" at bounding box center [545, 240] width 150 height 22
type input "500"
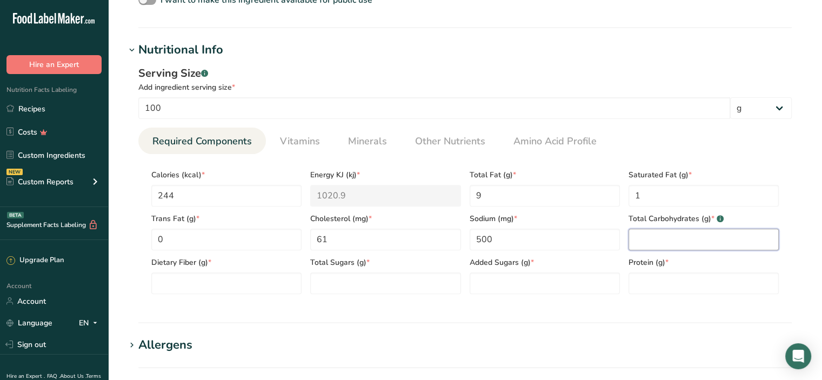
click at [660, 244] on Carbohydrates "number" at bounding box center [704, 240] width 150 height 22
type Carbohydrates "25"
click at [185, 283] on Fiber "number" at bounding box center [226, 284] width 150 height 22
type Fiber "0"
click at [330, 278] on Sugars "number" at bounding box center [385, 284] width 150 height 22
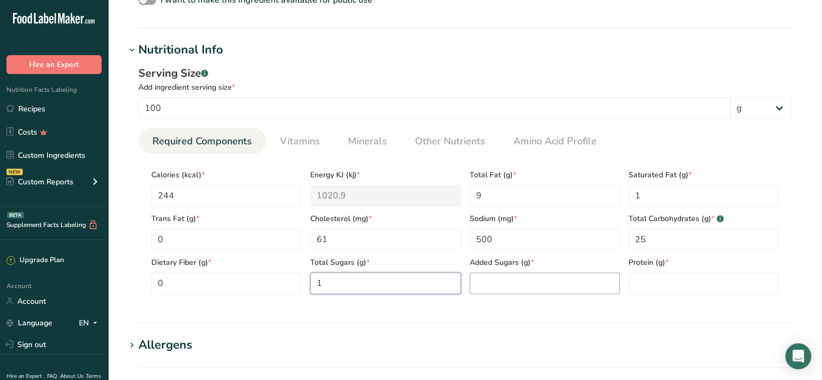
type Sugars "1"
click at [527, 286] on Sugars "number" at bounding box center [545, 284] width 150 height 22
type Sugars "0"
click at [701, 278] on input "number" at bounding box center [704, 284] width 150 height 22
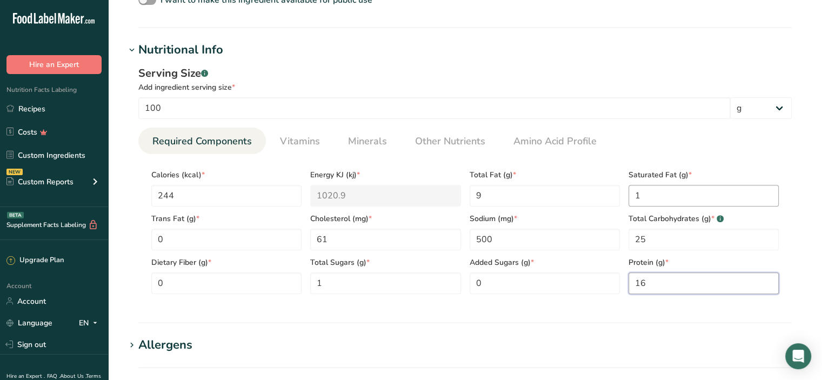
type input "16"
click at [662, 194] on Fat "1" at bounding box center [704, 196] width 150 height 22
click at [306, 145] on span "Vitamins" at bounding box center [300, 141] width 40 height 15
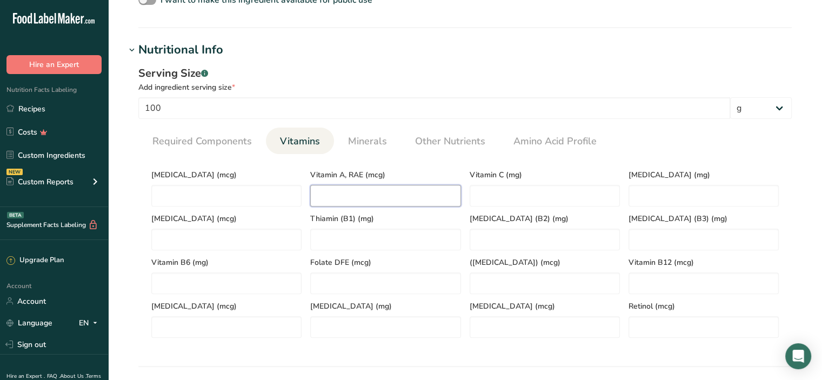
click at [362, 191] on RAE "number" at bounding box center [385, 196] width 150 height 22
type RAE "72"
click at [513, 200] on C "number" at bounding box center [545, 196] width 150 height 22
type C "1"
click at [632, 196] on E "number" at bounding box center [704, 196] width 150 height 22
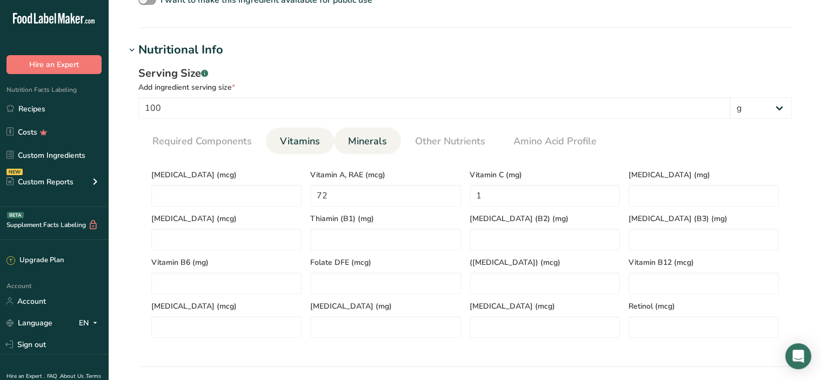
click at [383, 138] on span "Minerals" at bounding box center [367, 141] width 39 height 15
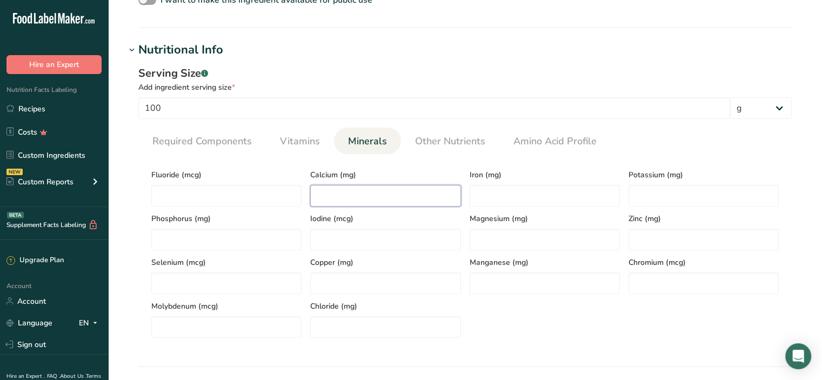
click at [359, 198] on input "number" at bounding box center [385, 196] width 150 height 22
type input "21"
click at [492, 187] on input "number" at bounding box center [545, 196] width 150 height 22
type input "1"
click at [647, 192] on input "number" at bounding box center [704, 196] width 150 height 22
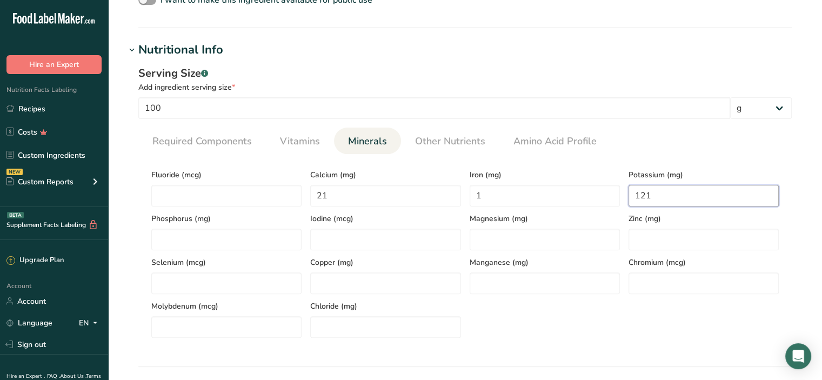
type input "121"
click at [249, 63] on div "Serving Size .a-a{fill:#347362;}.b-a{fill:#fff;} Add ingredient serving size * …" at bounding box center [465, 206] width 680 height 294
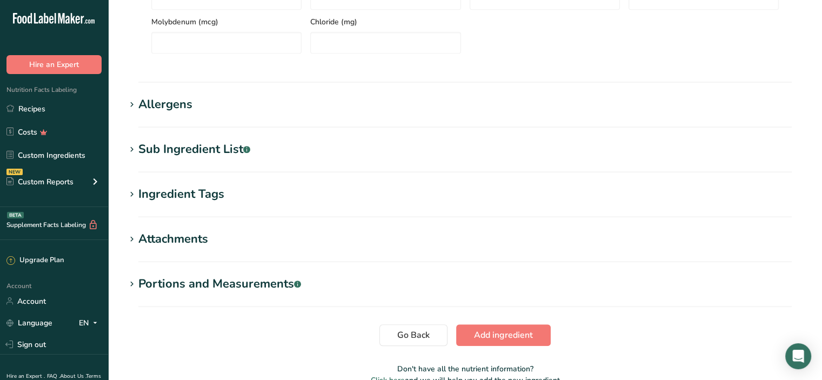
scroll to position [720, 0]
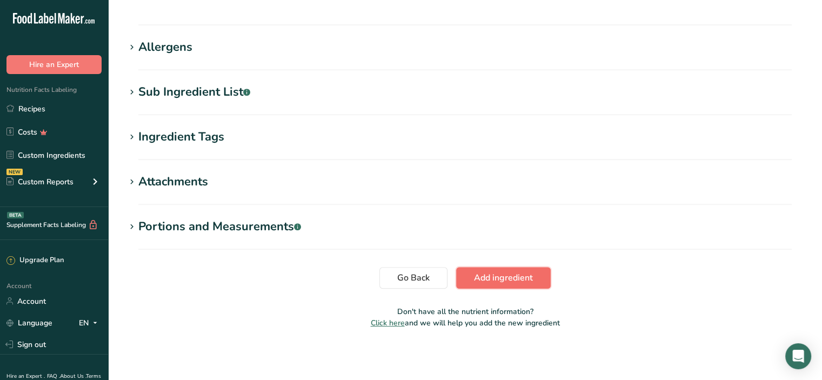
click at [501, 276] on span "Add ingredient" at bounding box center [503, 277] width 59 height 13
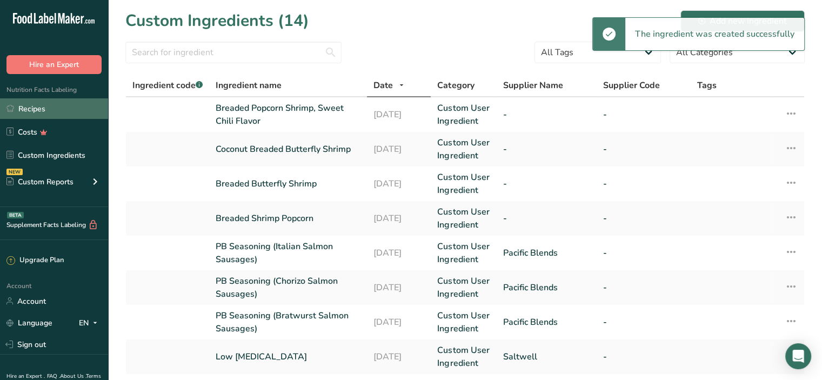
click at [34, 108] on link "Recipes" at bounding box center [54, 108] width 108 height 21
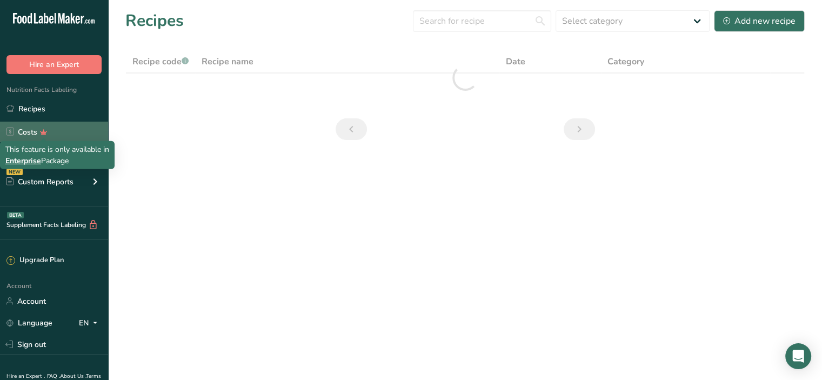
click at [47, 156] on div "This feature is only available in Enterprise Package" at bounding box center [57, 155] width 104 height 23
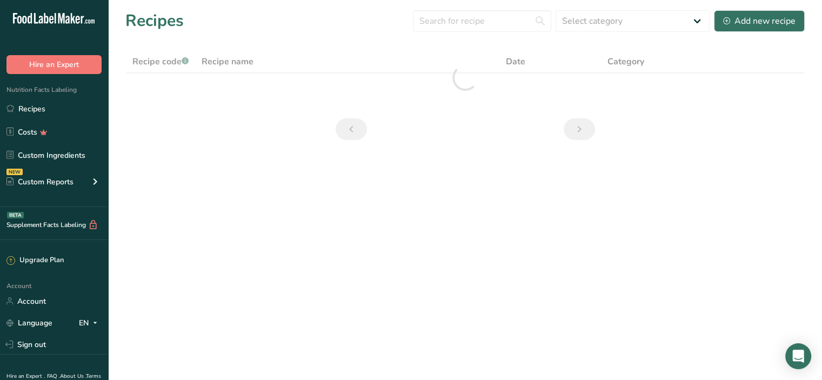
click at [156, 127] on section "Recipes Select category All Baked Goods Beverages Confectionery Cooked Meals, S…" at bounding box center [465, 78] width 714 height 157
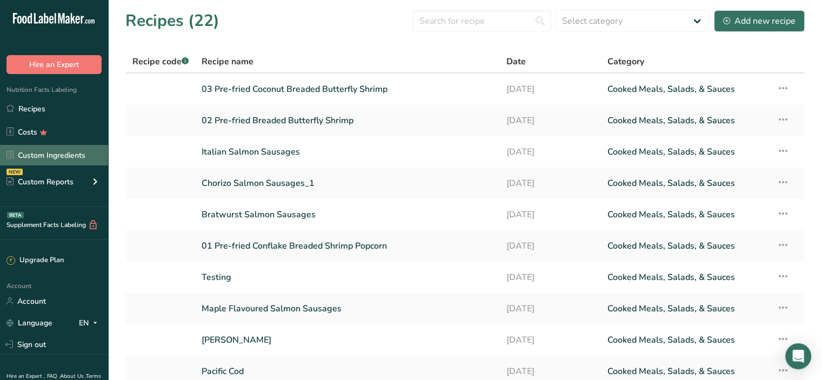
click at [43, 149] on link "Custom Ingredients" at bounding box center [54, 155] width 108 height 21
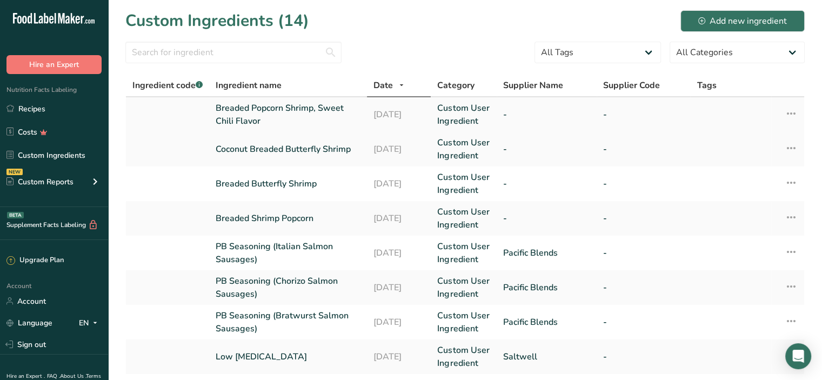
click at [301, 110] on link "Breaded Popcorn Shrimp, Sweet Chili Flavor" at bounding box center [288, 115] width 145 height 26
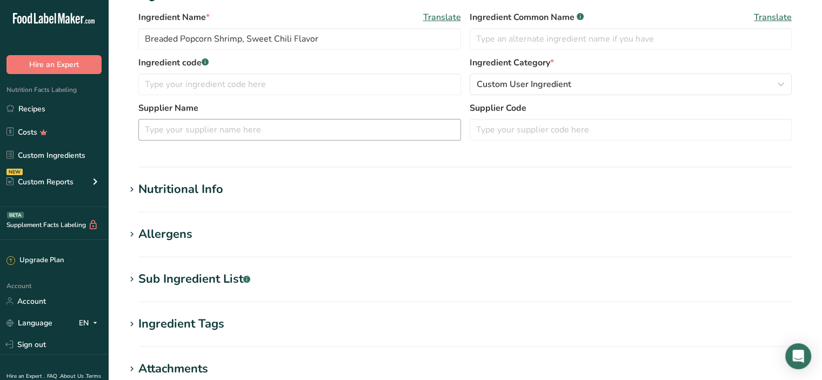
scroll to position [270, 0]
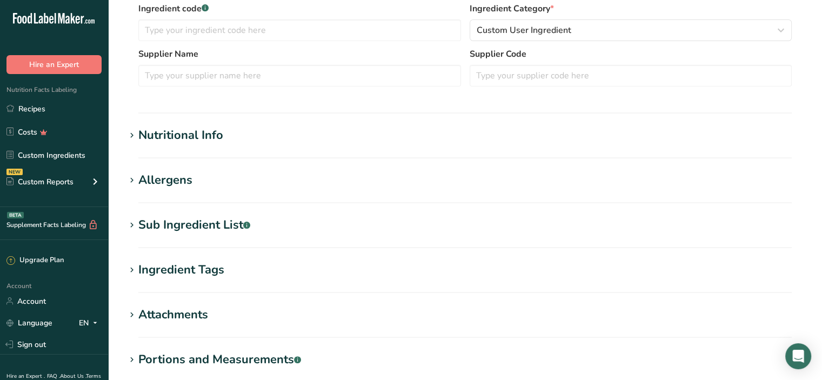
click at [229, 141] on h1 "Nutritional Info" at bounding box center [465, 136] width 680 height 18
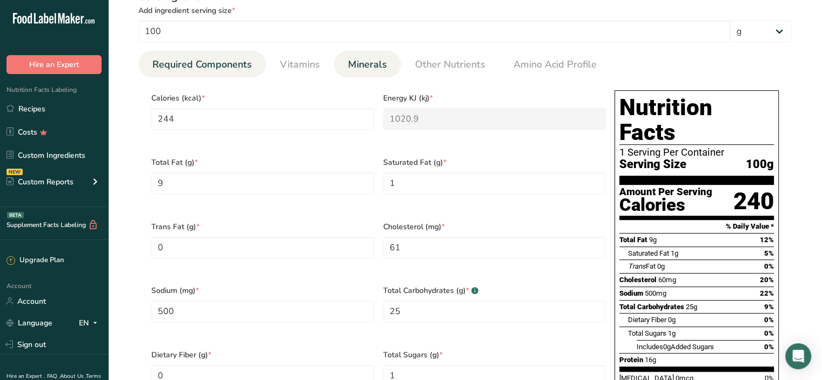
scroll to position [216, 0]
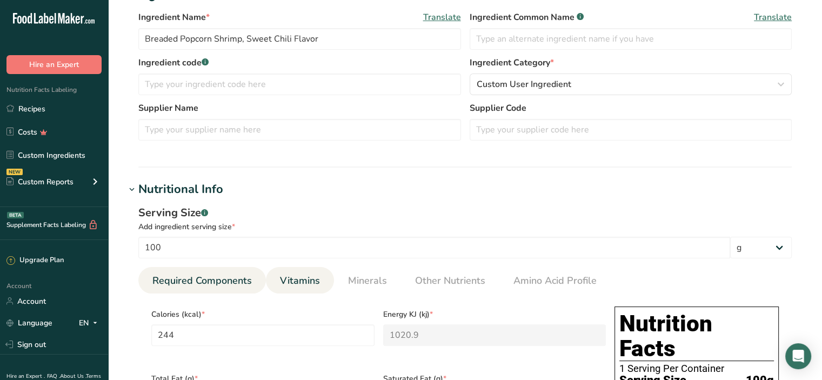
click at [284, 276] on span "Vitamins" at bounding box center [300, 281] width 40 height 15
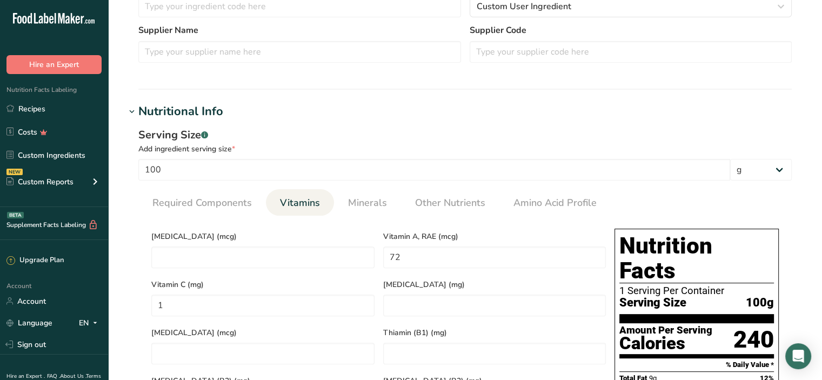
scroll to position [433, 0]
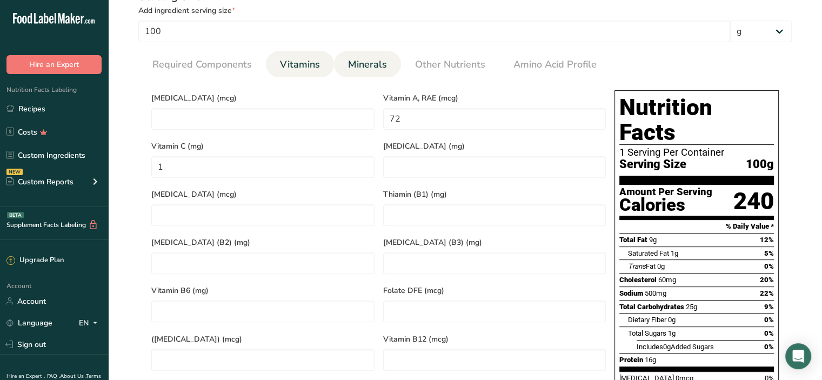
click at [385, 62] on link "Minerals" at bounding box center [368, 65] width 48 height 28
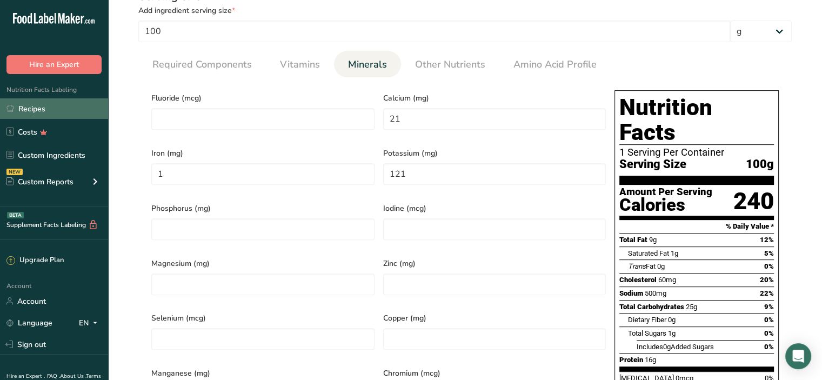
click at [66, 104] on link "Recipes" at bounding box center [54, 108] width 108 height 21
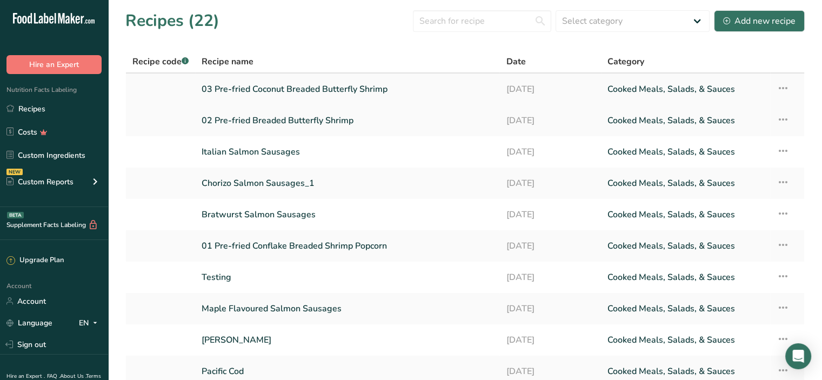
click at [357, 94] on link "03 Pre-fried Coconut Breaded Butterfly Shrimp" at bounding box center [347, 89] width 291 height 23
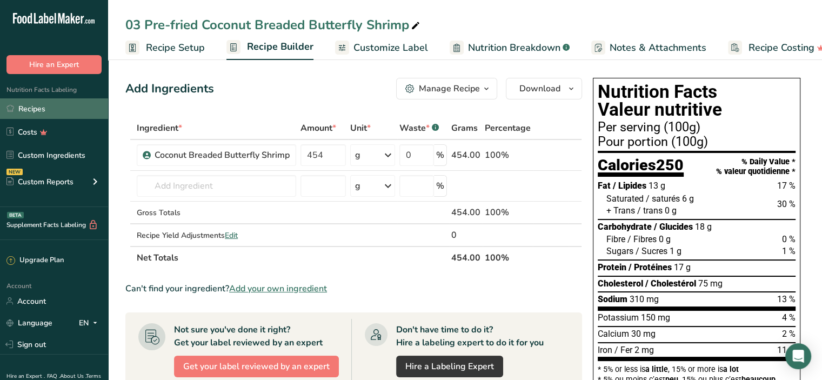
click at [39, 111] on link "Recipes" at bounding box center [54, 108] width 108 height 21
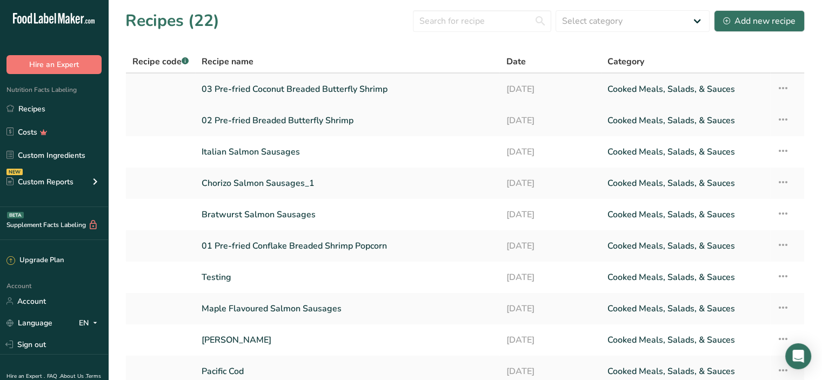
click at [783, 88] on icon at bounding box center [783, 87] width 13 height 19
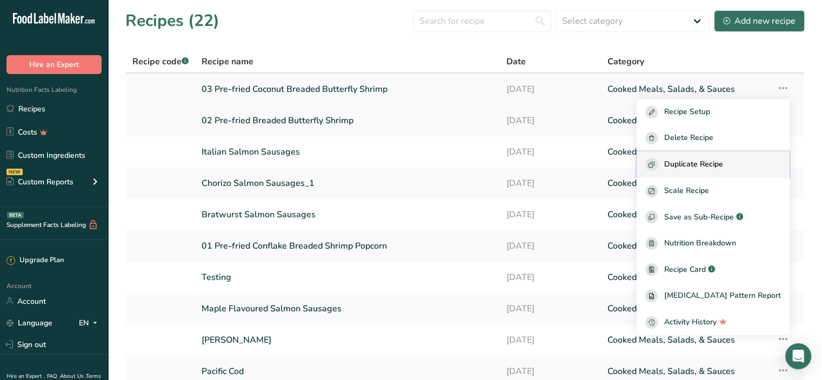
click at [724, 161] on span "Duplicate Recipe" at bounding box center [694, 164] width 59 height 12
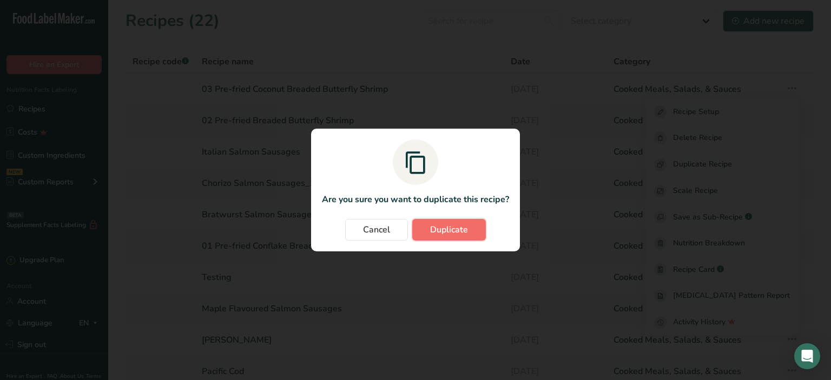
click at [461, 237] on button "Duplicate" at bounding box center [449, 230] width 74 height 22
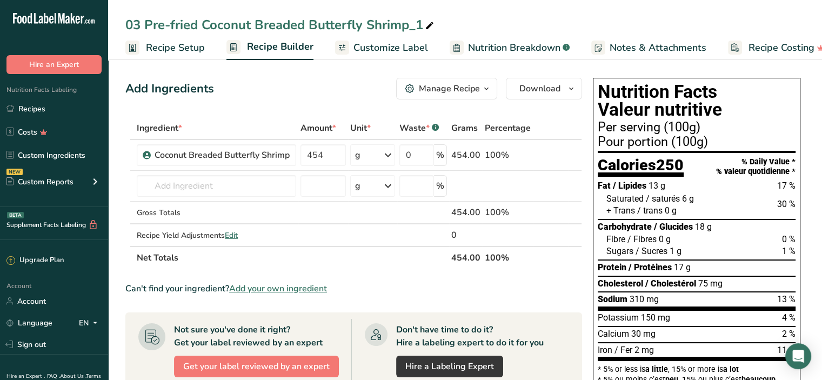
click at [169, 45] on span "Recipe Setup" at bounding box center [175, 48] width 59 height 15
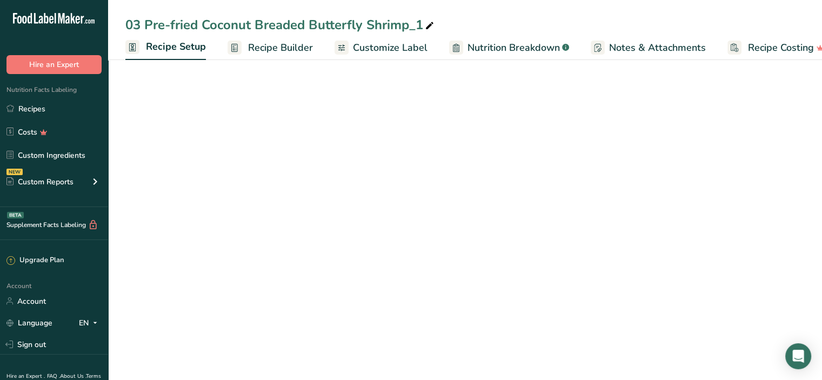
scroll to position [0, 4]
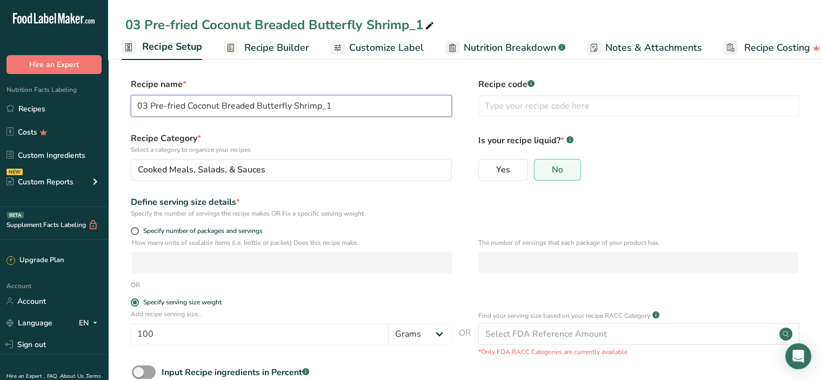
click at [147, 103] on input "03 Pre-fried Coconut Breaded Butterfly Shrimp_1" at bounding box center [291, 106] width 321 height 22
click at [342, 108] on input "04 Pre-fried Coconut Breaded Butterfly Shrimp_1" at bounding box center [291, 106] width 321 height 22
click at [199, 105] on input "04 Pre-fried Coconut Breaded Butterfly Shrimp" at bounding box center [291, 106] width 321 height 22
click at [186, 106] on input "04 Pre-fried Sweet Chili Flavour Popcorn Shrimp" at bounding box center [291, 106] width 321 height 22
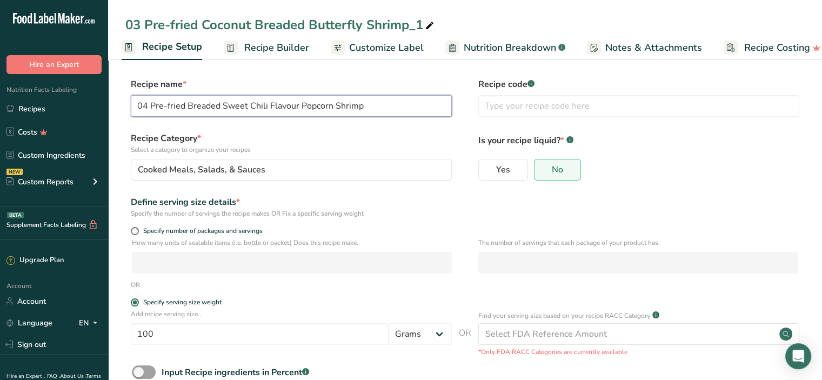
click at [293, 104] on input "04 Pre-fried Breaded Sweet Chili Flavour Popcorn Shrimp" at bounding box center [291, 106] width 321 height 22
click at [383, 104] on input "04 Pre-fried Breaded Sweet Chili Flavor Popcorn Shrimp" at bounding box center [291, 106] width 321 height 22
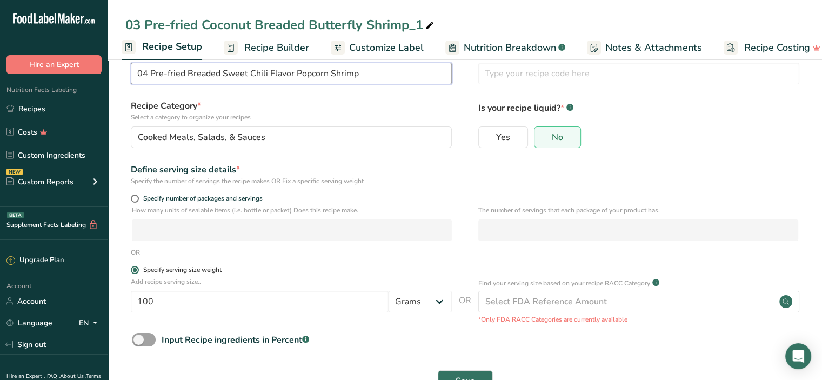
scroll to position [68, 0]
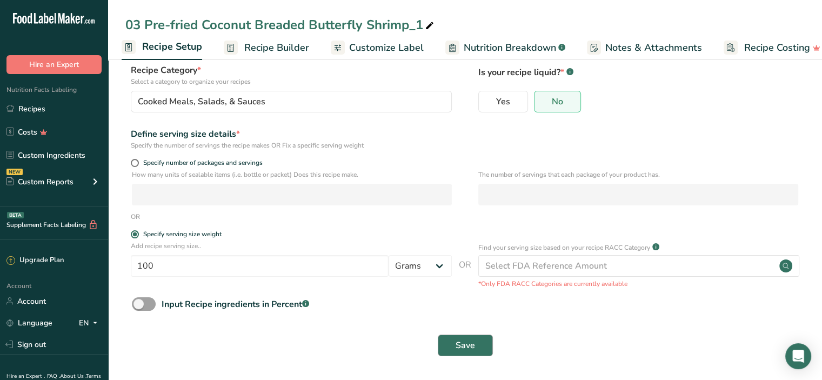
type input "04 Pre-fried Breaded Sweet Chili Flavor Popcorn Shrimp"
click at [463, 343] on span "Save" at bounding box center [465, 345] width 19 height 13
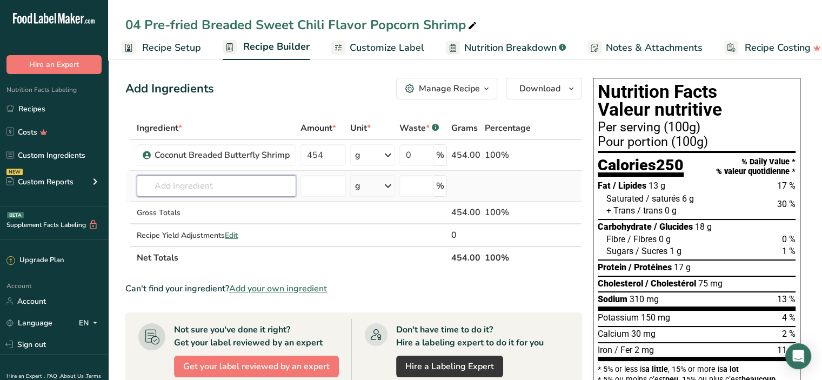
click at [176, 183] on input "text" at bounding box center [217, 186] width 160 height 22
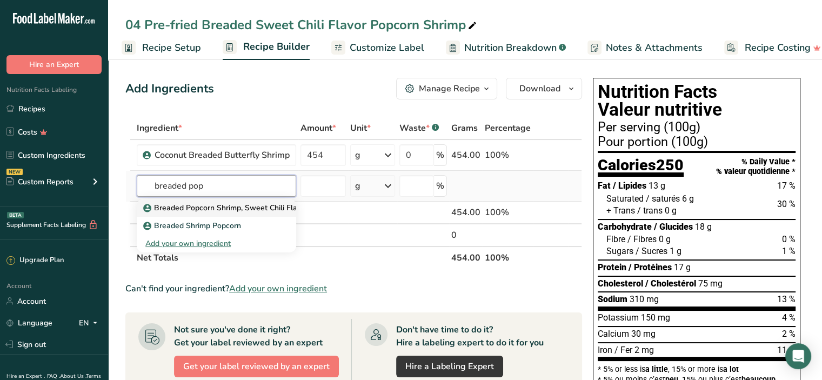
type input "breaded pop"
click at [202, 204] on p "Breaded Popcorn Shrimp, Sweet Chili Flavor" at bounding box center [226, 207] width 163 height 11
type input "Breaded Popcorn Shrimp, Sweet Chili Flavor"
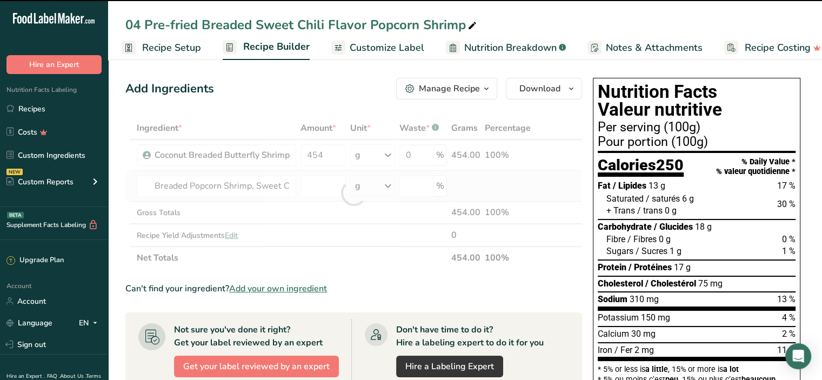
type input "0"
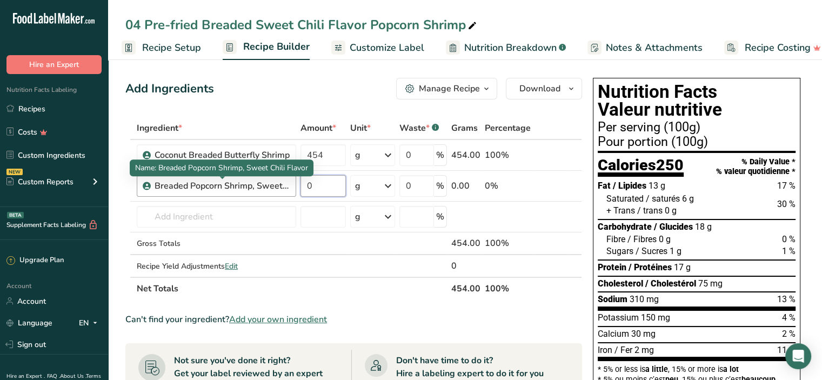
drag, startPoint x: 310, startPoint y: 184, endPoint x: 288, endPoint y: 183, distance: 22.2
click at [288, 183] on tr "Breaded Popcorn Shrimp, Sweet Chili Flavor 0 g Weight Units g kg mg See more Vo…" at bounding box center [354, 186] width 456 height 31
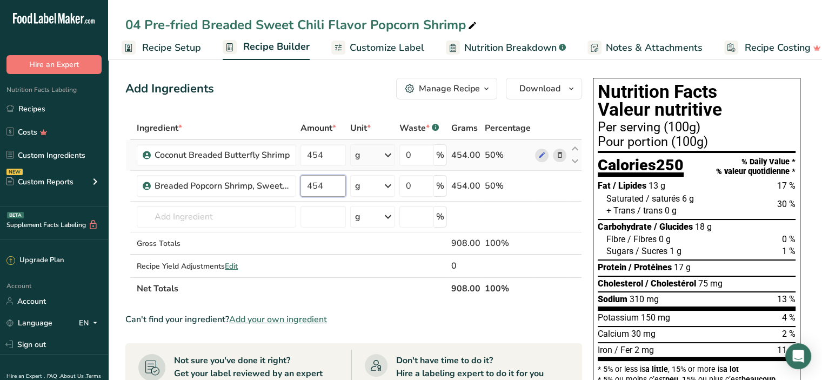
type input "454"
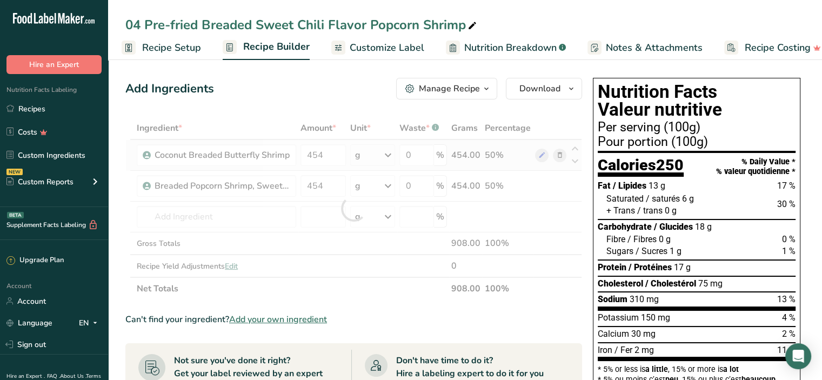
click at [478, 156] on div "Ingredient * Amount * Unit * Waste * .a-a{fill:#347362;}.b-a{fill:#fff;} Grams …" at bounding box center [353, 208] width 457 height 183
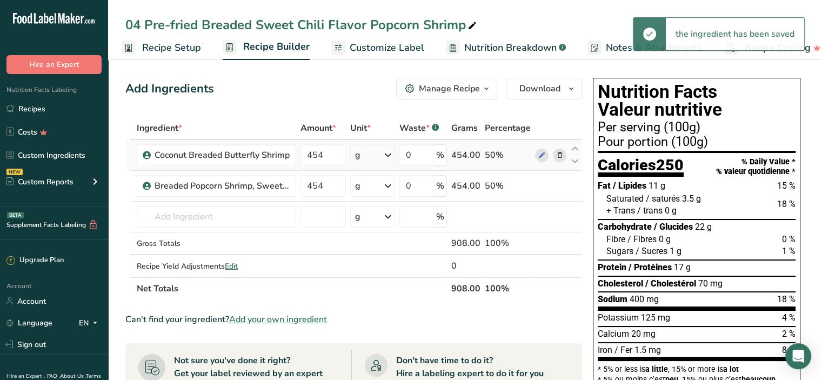
click at [558, 155] on icon at bounding box center [560, 155] width 8 height 11
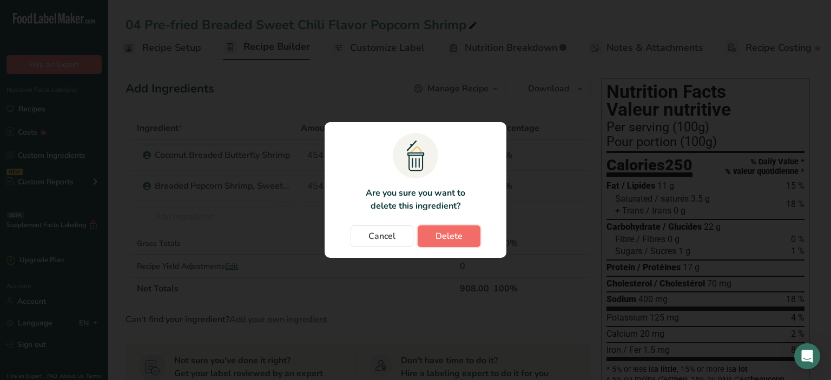
click at [436, 229] on button "Delete" at bounding box center [448, 236] width 63 height 22
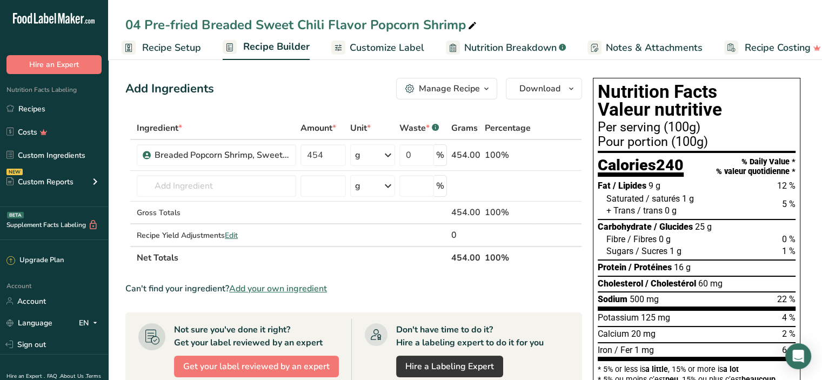
click at [384, 45] on span "Customize Label" at bounding box center [387, 48] width 75 height 15
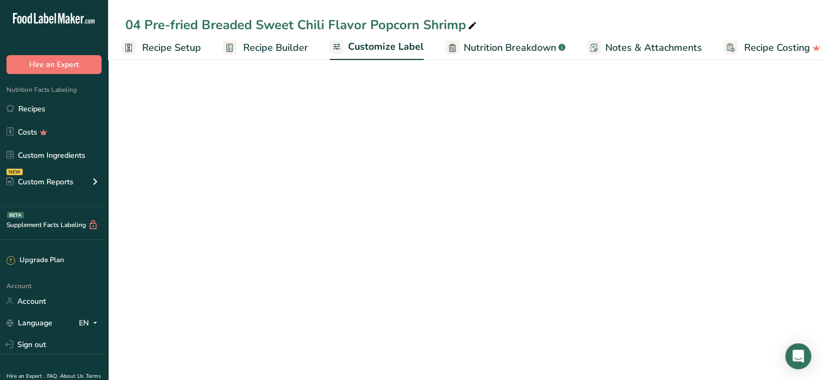
scroll to position [0, 19]
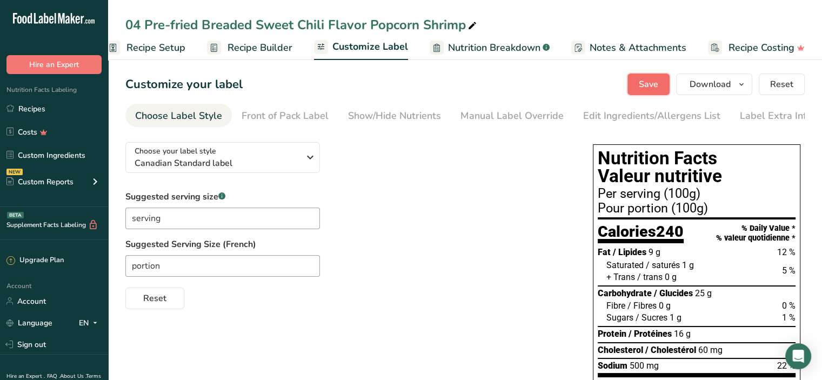
click at [647, 89] on span "Save" at bounding box center [648, 84] width 19 height 13
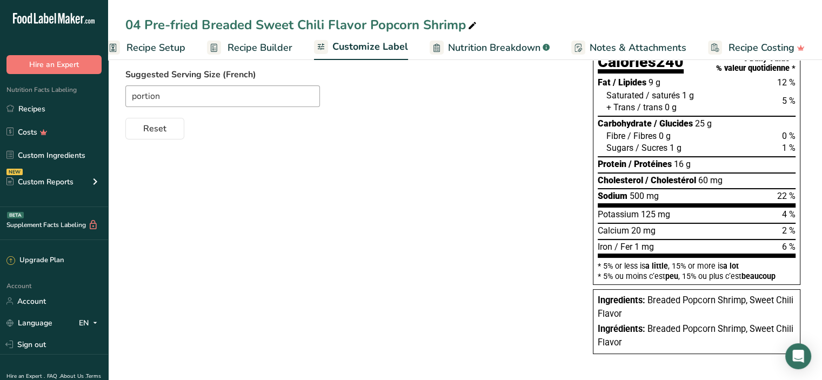
scroll to position [173, 0]
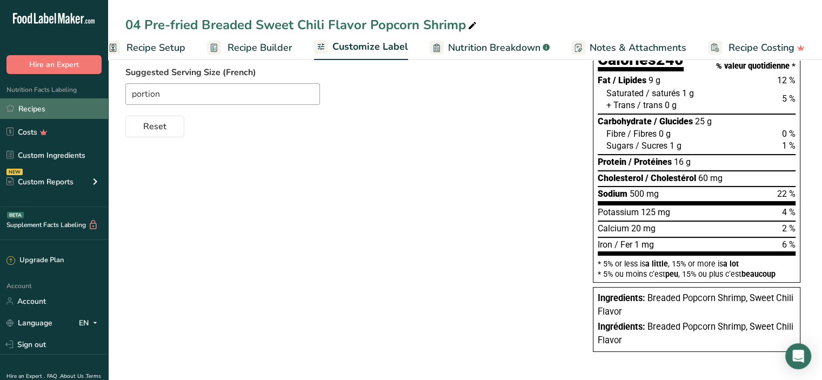
click at [31, 107] on link "Recipes" at bounding box center [54, 108] width 108 height 21
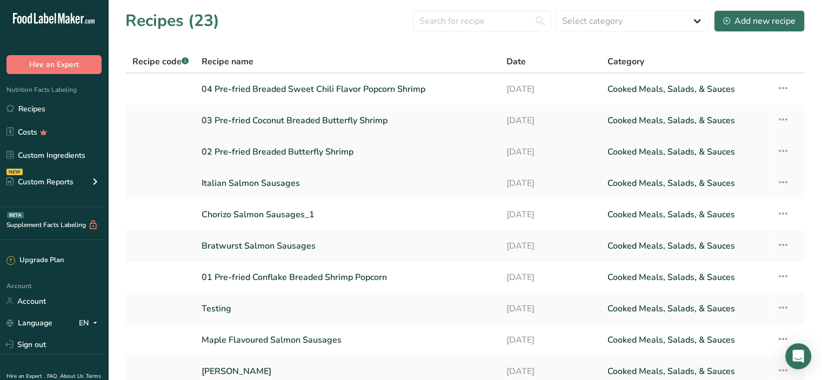
click at [236, 151] on link "02 Pre-fried Breaded Butterfly Shrimp" at bounding box center [347, 152] width 291 height 23
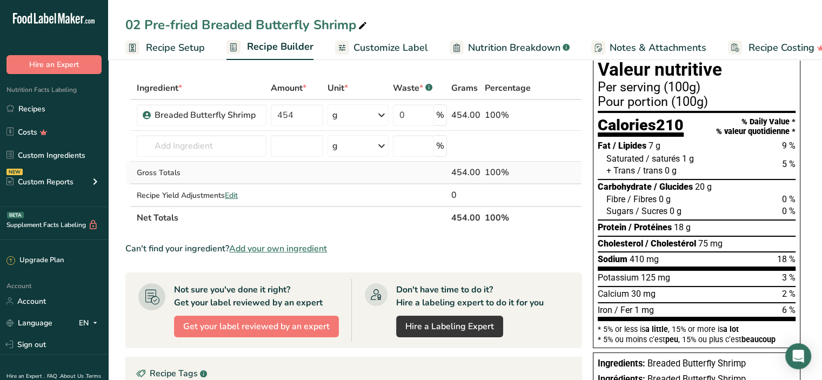
scroll to position [108, 0]
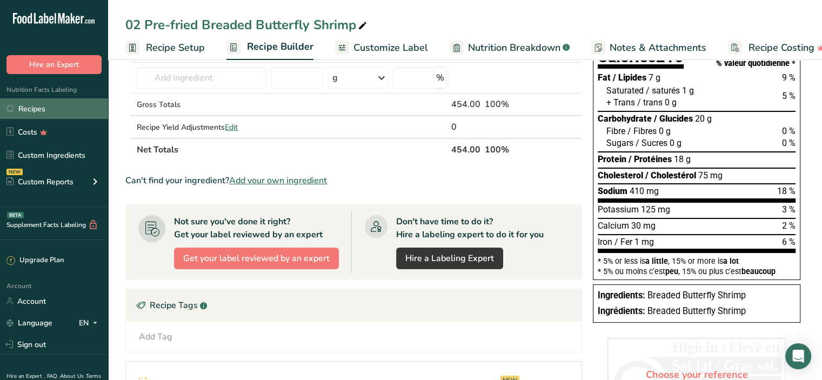
click at [36, 110] on link "Recipes" at bounding box center [54, 108] width 108 height 21
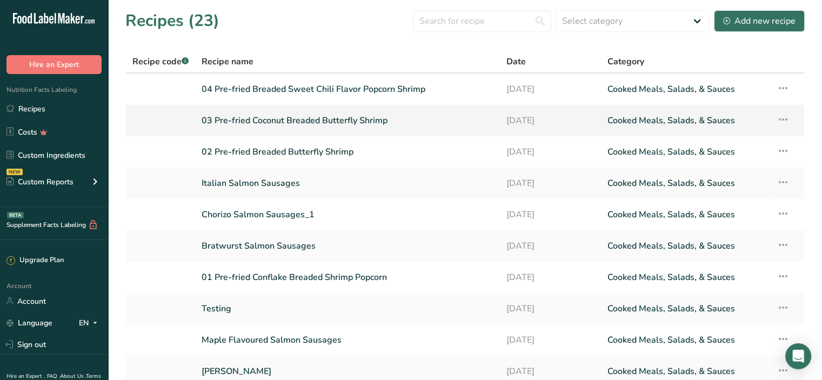
click at [266, 127] on link "03 Pre-fried Coconut Breaded Butterfly Shrimp" at bounding box center [347, 120] width 291 height 23
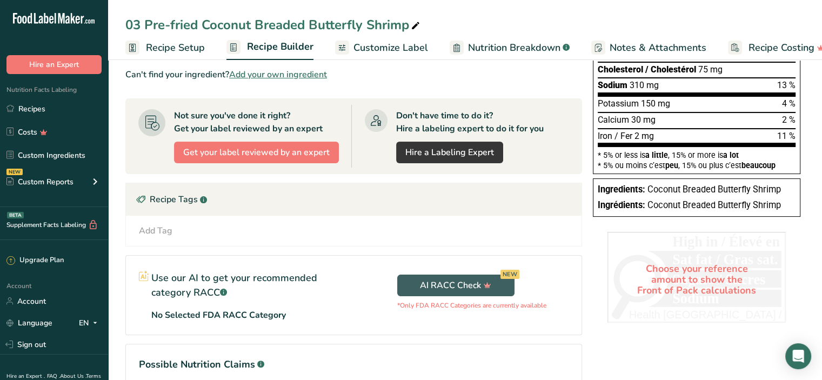
scroll to position [216, 0]
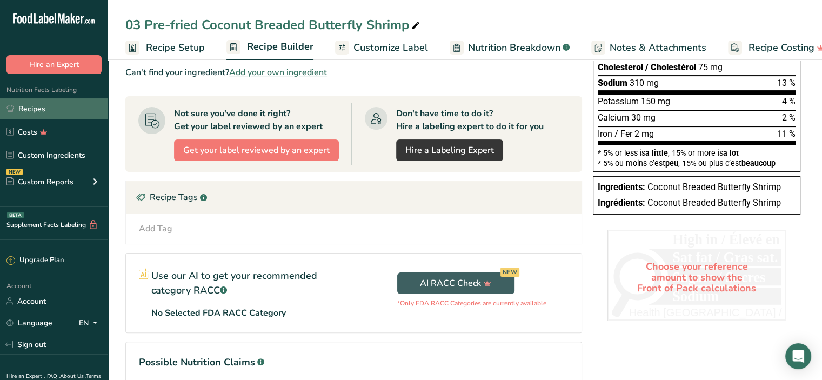
click at [49, 105] on link "Recipes" at bounding box center [54, 108] width 108 height 21
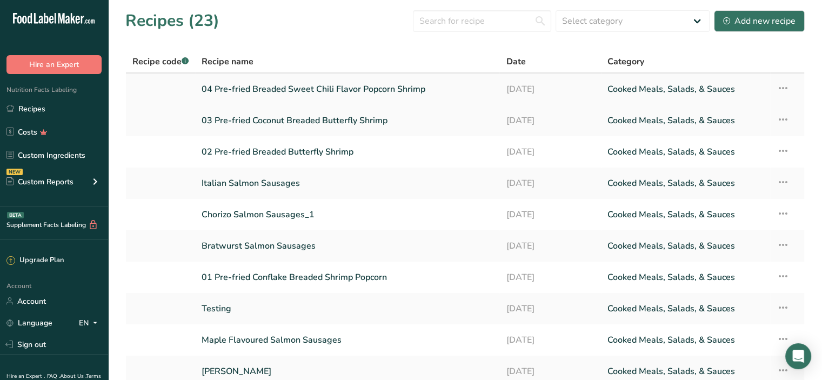
click at [255, 91] on link "04 Pre-fried Breaded Sweet Chili Flavor Popcorn Shrimp" at bounding box center [347, 89] width 291 height 23
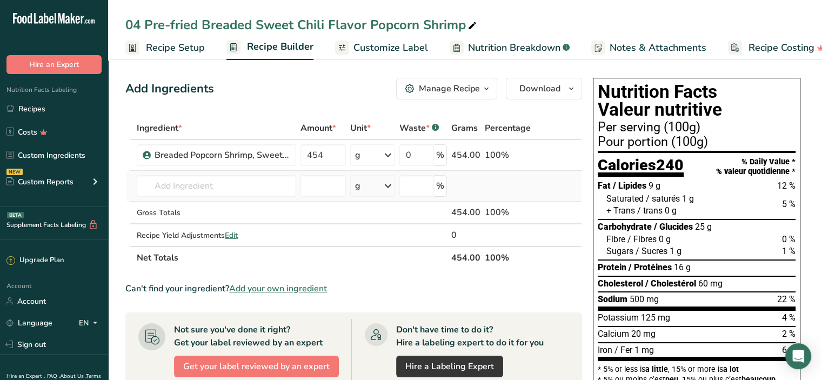
scroll to position [162, 0]
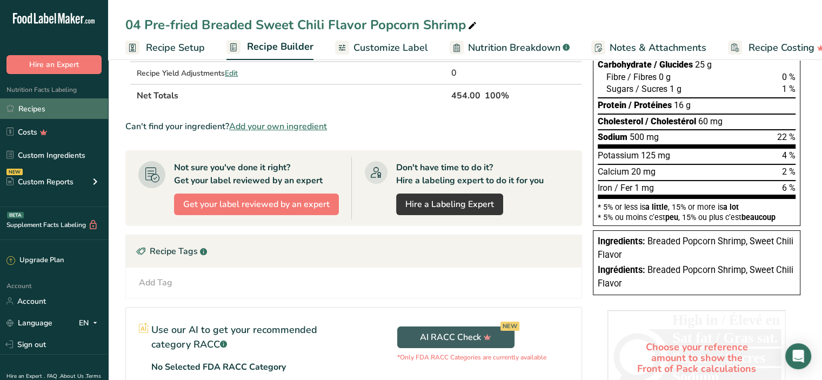
click at [41, 113] on link "Recipes" at bounding box center [54, 108] width 108 height 21
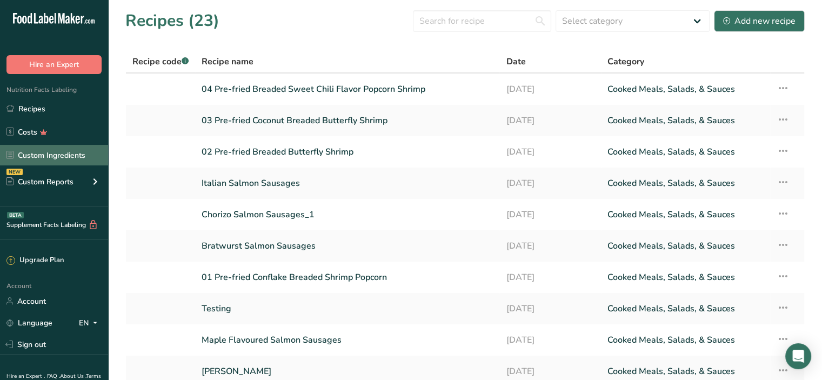
click at [58, 155] on link "Custom Ingredients" at bounding box center [54, 155] width 108 height 21
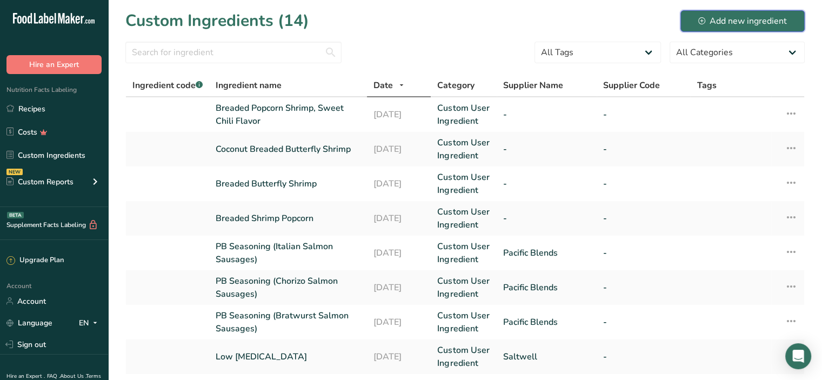
click at [744, 15] on div "Add new ingredient" at bounding box center [743, 21] width 89 height 13
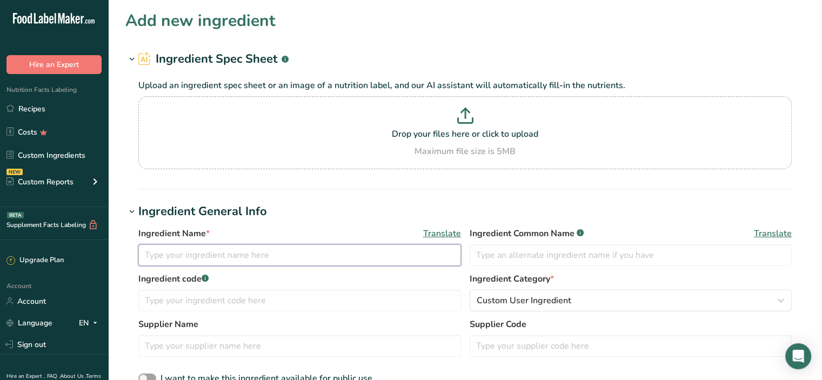
click at [174, 256] on input "text" at bounding box center [299, 255] width 323 height 22
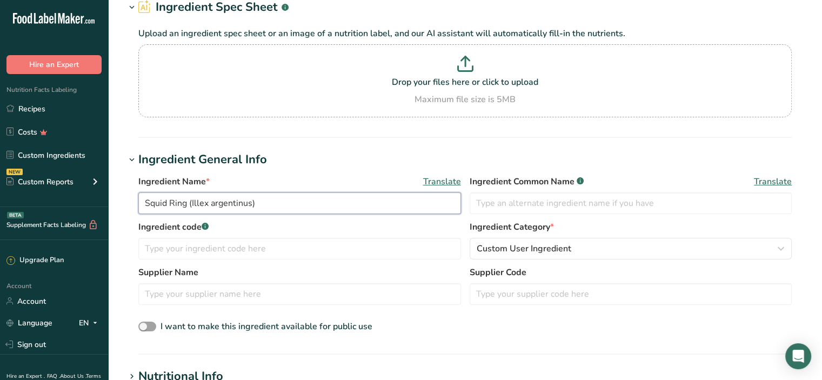
scroll to position [216, 0]
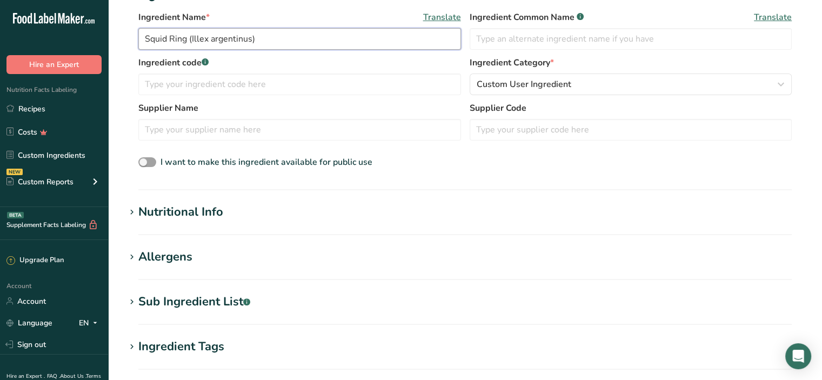
type input "Squid Ring (Illex argentinus)"
click at [271, 209] on h1 "Nutritional Info" at bounding box center [465, 212] width 680 height 18
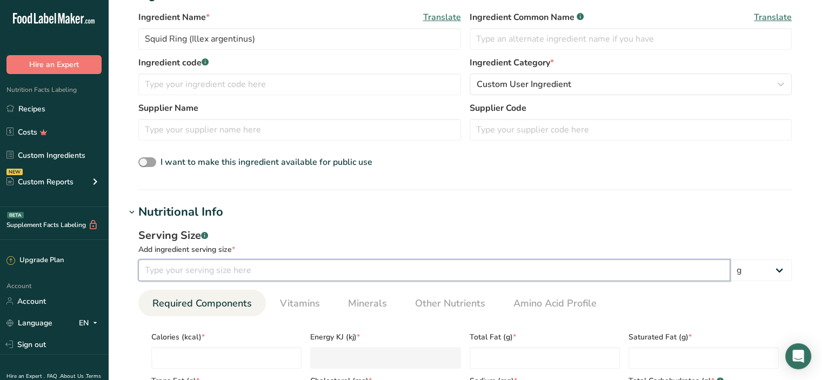
click at [229, 270] on input "number" at bounding box center [434, 271] width 592 height 22
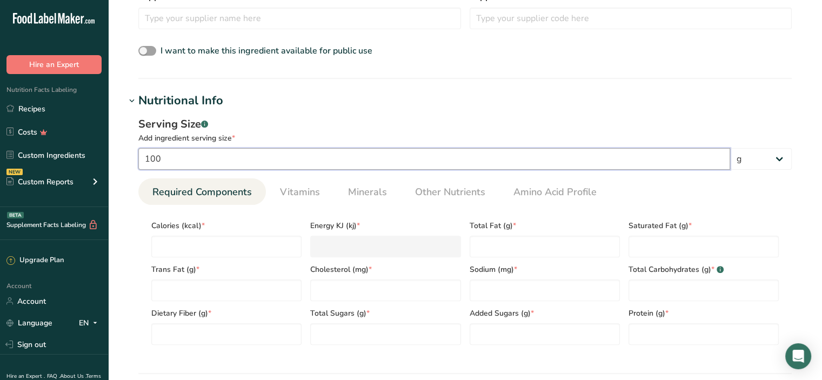
scroll to position [379, 0]
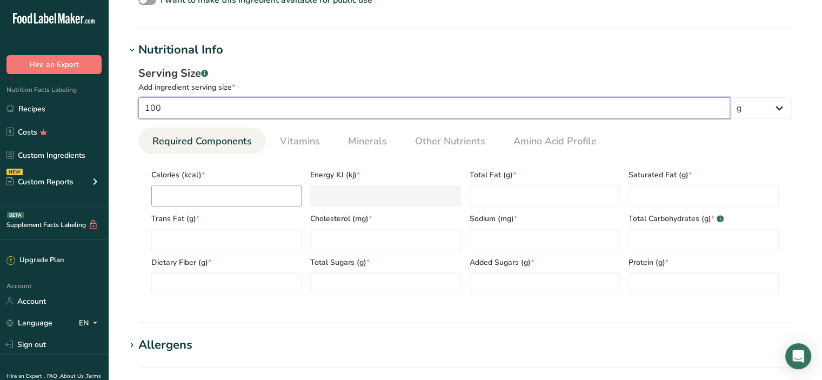
type input "100"
click at [227, 196] on input "number" at bounding box center [226, 196] width 150 height 22
type input "3"
type KJ "12.6"
type input "31"
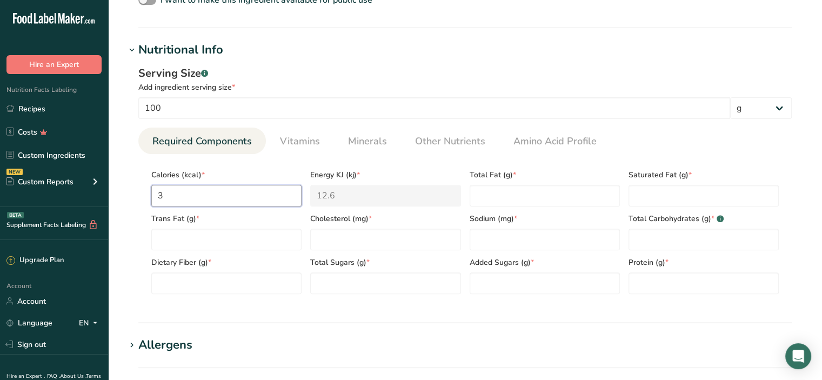
type KJ "129.7"
type input "310"
type KJ "1297"
type input "310.4"
type KJ "1298.7"
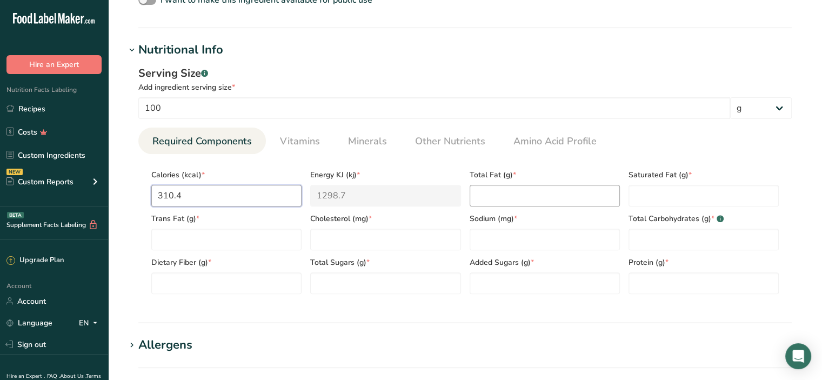
type input "310.4"
click at [521, 199] on Fat "number" at bounding box center [545, 196] width 150 height 22
type Fat "0.6"
click at [639, 197] on Fat "number" at bounding box center [704, 196] width 150 height 22
type Fat "0.3"
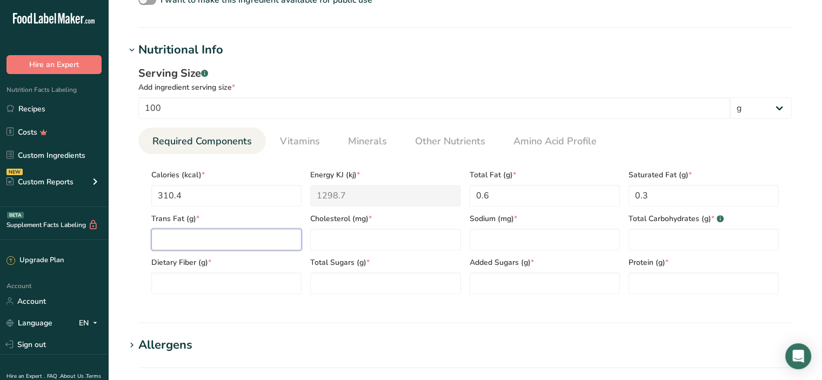
drag, startPoint x: 182, startPoint y: 237, endPoint x: 187, endPoint y: 235, distance: 5.8
click at [183, 237] on Fat "number" at bounding box center [226, 240] width 150 height 22
type Fat "0"
click at [349, 243] on input "number" at bounding box center [385, 240] width 150 height 22
type input "0"
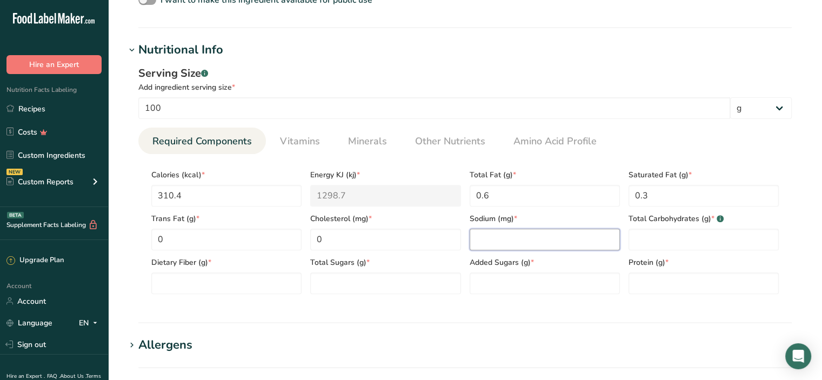
click at [490, 242] on input "number" at bounding box center [545, 240] width 150 height 22
type input "0"
type input "130"
click at [652, 234] on Carbohydrates "number" at bounding box center [704, 240] width 150 height 22
type Carbohydrates "0.6"
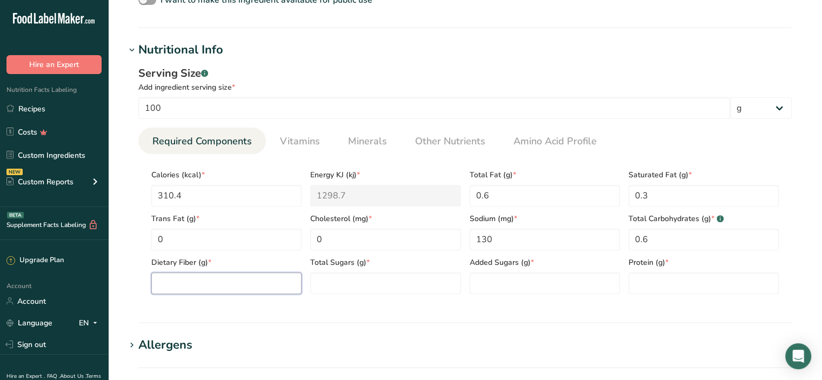
click at [222, 287] on Fiber "number" at bounding box center [226, 284] width 150 height 22
type Fiber "0"
click at [346, 273] on Sugars "number" at bounding box center [385, 284] width 150 height 22
type Sugars "0.3"
click at [514, 286] on Sugars "number" at bounding box center [545, 284] width 150 height 22
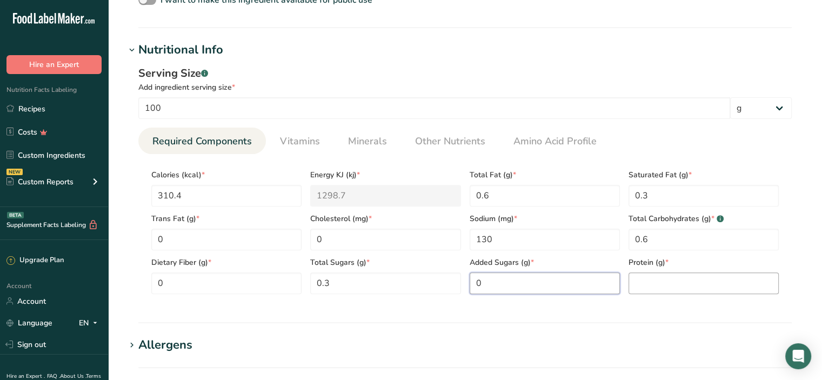
type Sugars "0"
click at [655, 282] on input "number" at bounding box center [704, 284] width 150 height 22
type input "16.4"
click at [310, 140] on span "Vitamins" at bounding box center [300, 141] width 40 height 15
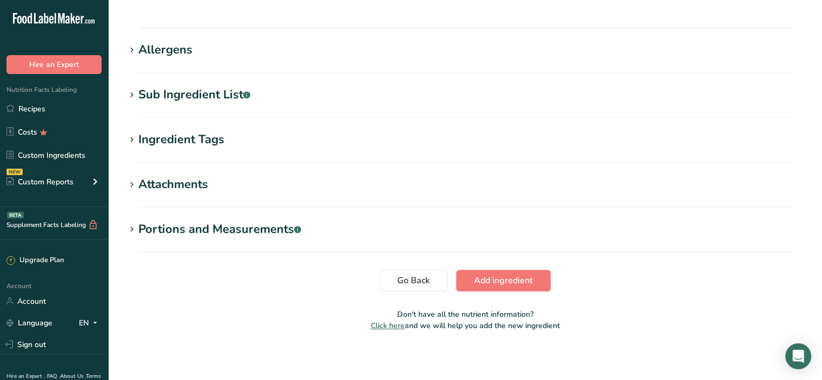
scroll to position [720, 0]
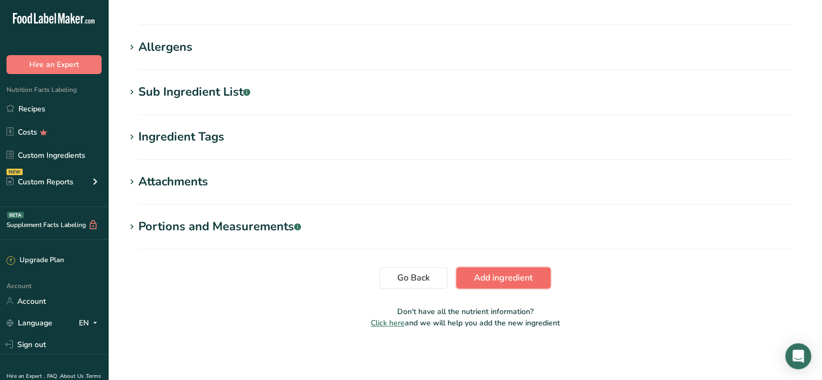
click at [495, 278] on span "Add ingredient" at bounding box center [503, 277] width 59 height 13
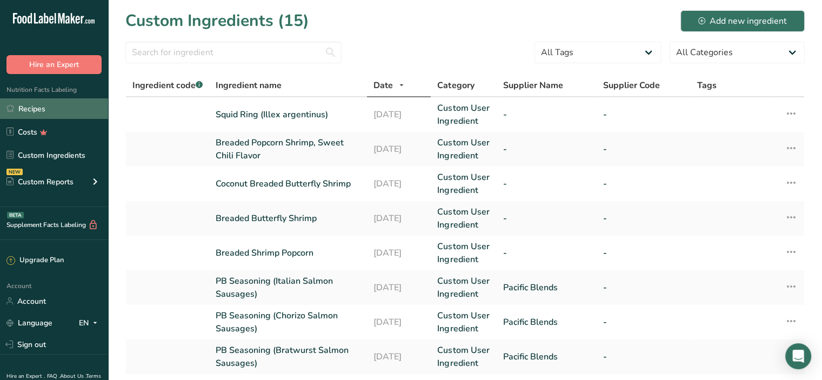
click at [43, 114] on link "Recipes" at bounding box center [54, 108] width 108 height 21
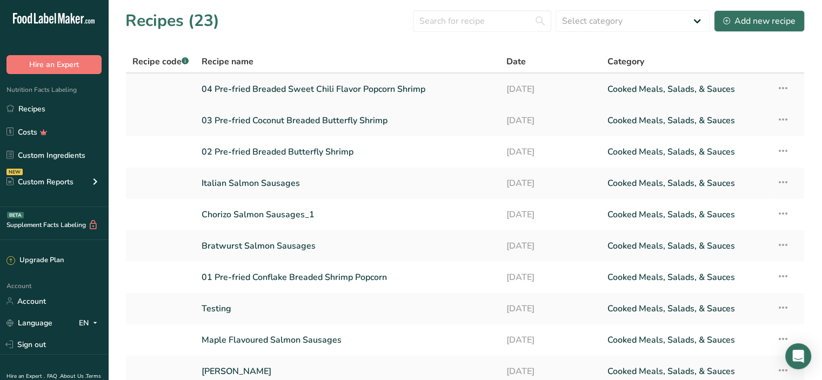
click at [787, 84] on icon at bounding box center [783, 87] width 13 height 19
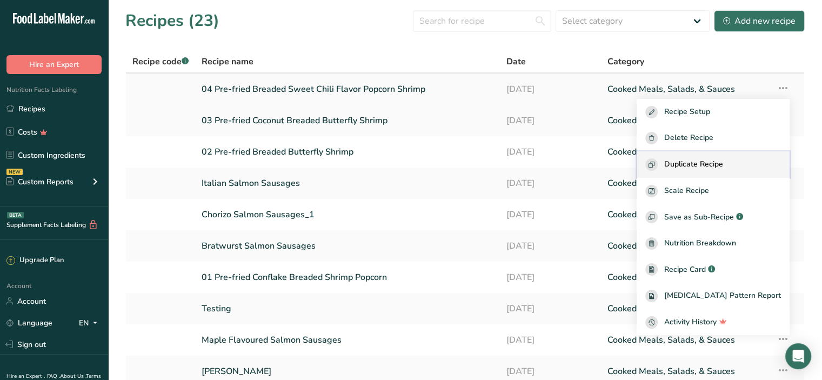
click at [724, 164] on span "Duplicate Recipe" at bounding box center [694, 164] width 59 height 12
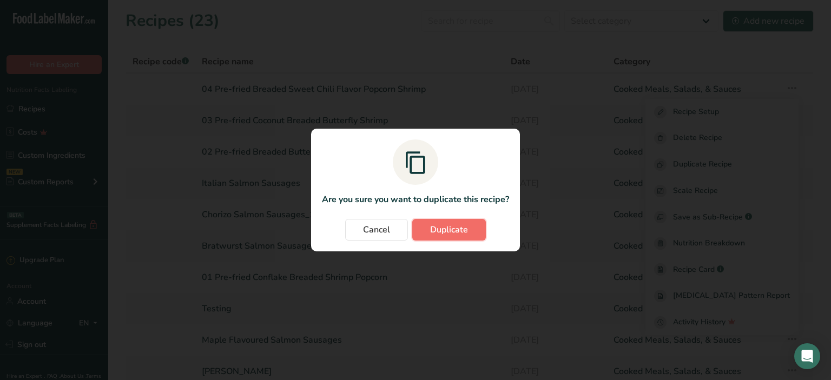
click at [461, 231] on span "Duplicate" at bounding box center [449, 229] width 38 height 13
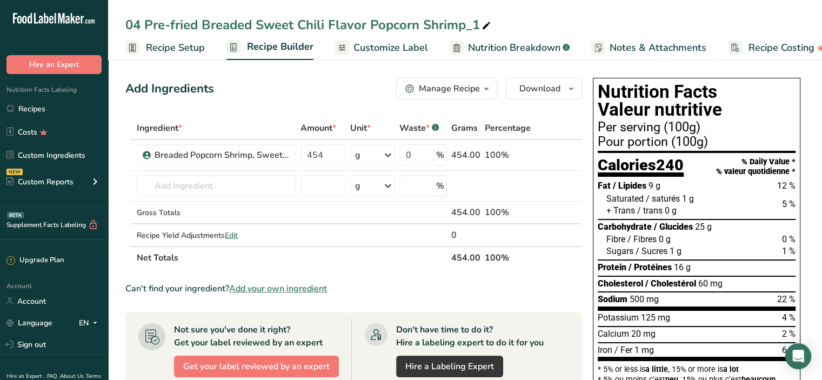
click at [154, 46] on span "Recipe Setup" at bounding box center [175, 48] width 59 height 15
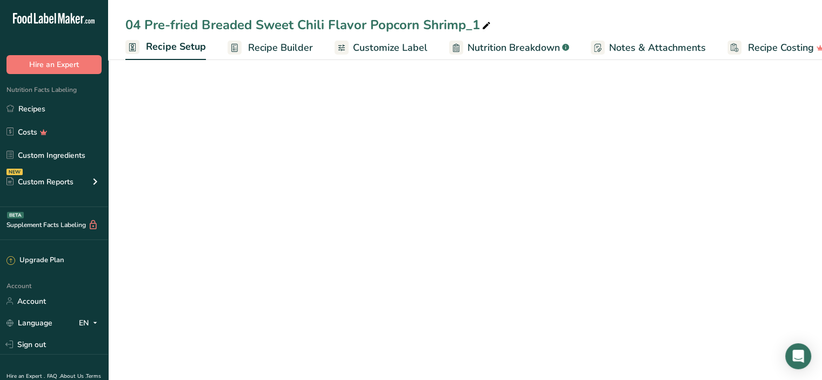
scroll to position [0, 4]
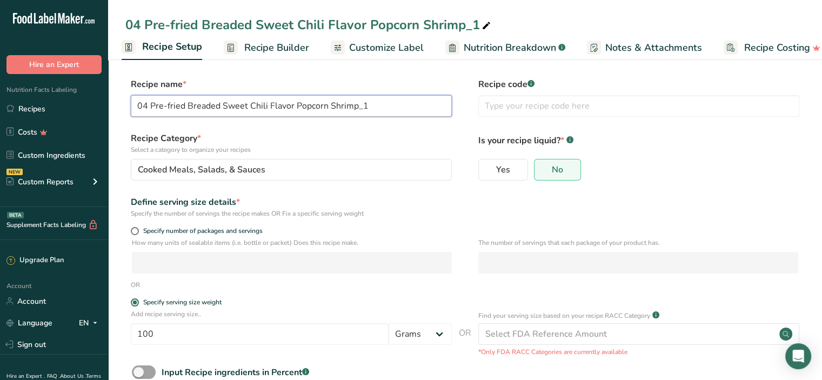
drag, startPoint x: 145, startPoint y: 106, endPoint x: 476, endPoint y: 118, distance: 331.2
click at [476, 118] on div "Recipe name * 04 Pre-fried Breaded Sweet Chili Flavor Popcorn Shrimp_1 Recipe c…" at bounding box center [465, 100] width 680 height 45
type input "05 Frozen Raw Squid Ring (Illex argentinus)"
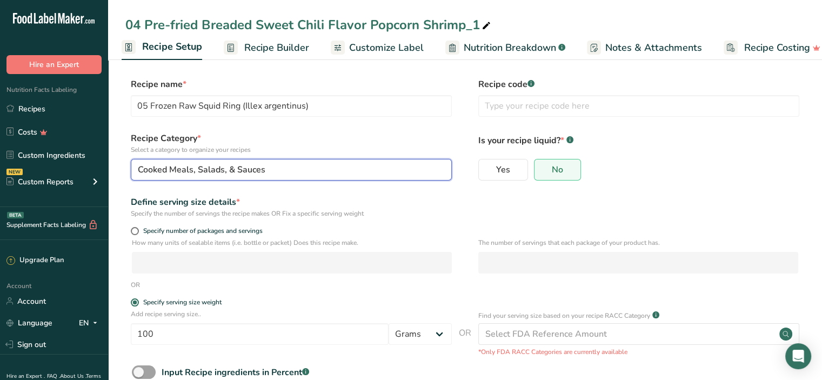
click at [315, 171] on div "Cooked Meals, Salads, & Sauces" at bounding box center [288, 169] width 301 height 13
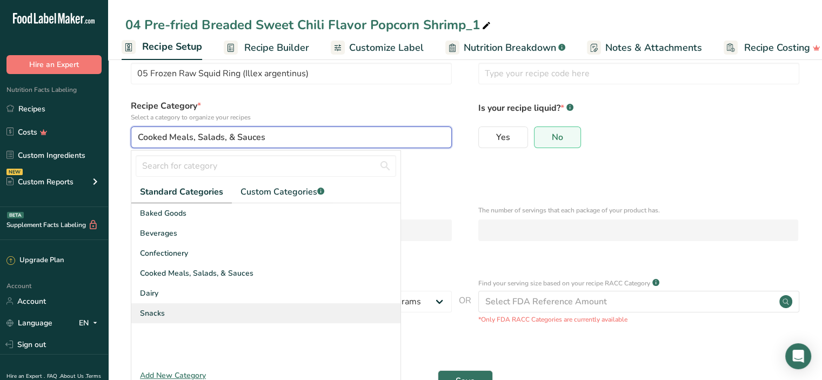
scroll to position [14, 0]
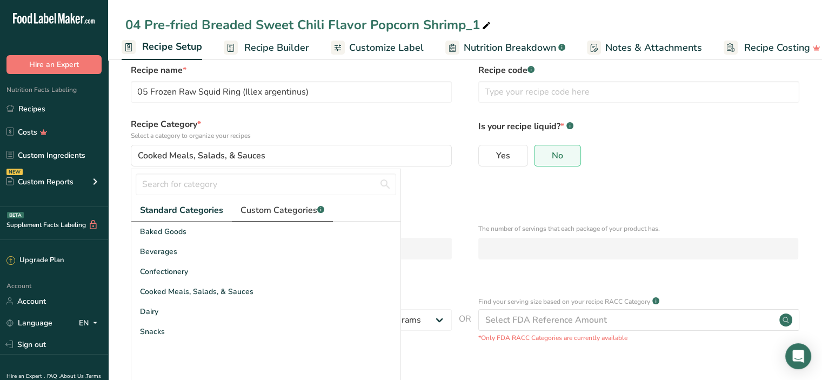
click at [274, 211] on span "Custom Categories .a-a{fill:#347362;}.b-a{fill:#fff;}" at bounding box center [283, 210] width 84 height 13
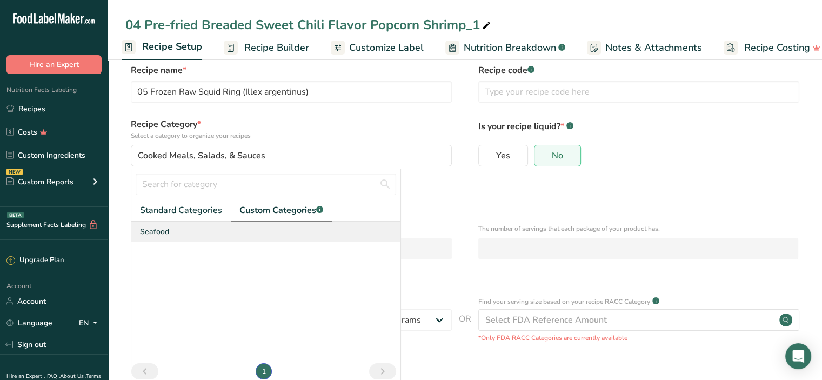
click at [208, 228] on div "Seafood" at bounding box center [265, 232] width 269 height 20
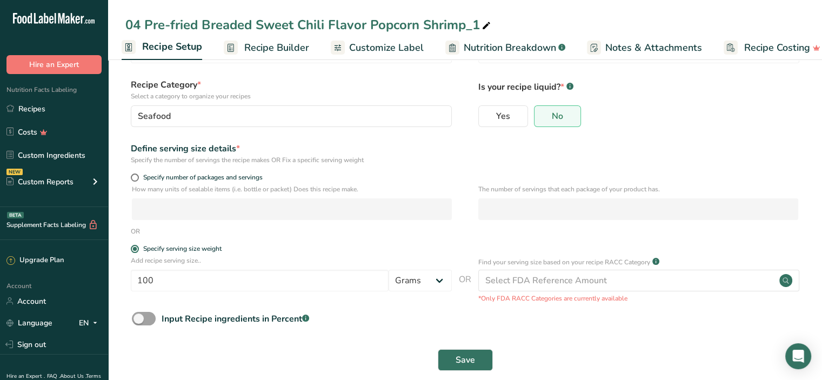
scroll to position [68, 0]
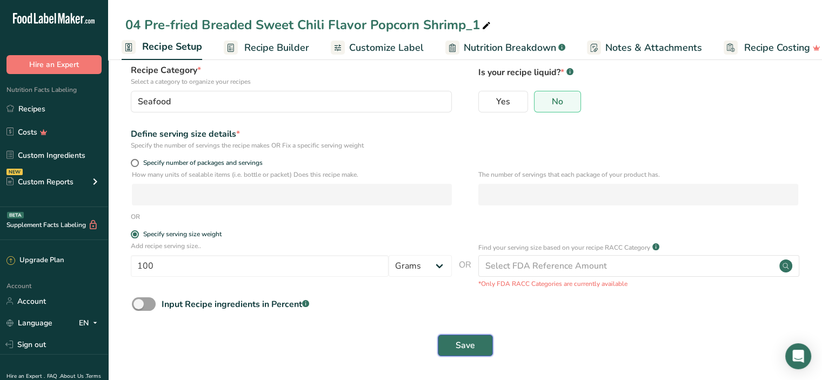
click at [476, 352] on button "Save" at bounding box center [465, 346] width 55 height 22
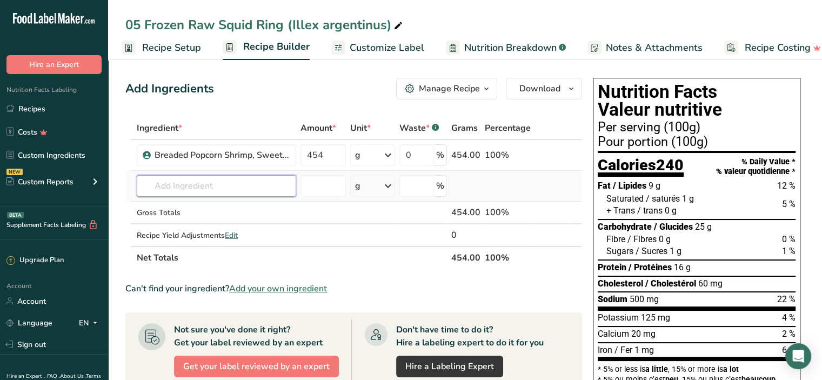
click at [181, 187] on input "text" at bounding box center [217, 186] width 160 height 22
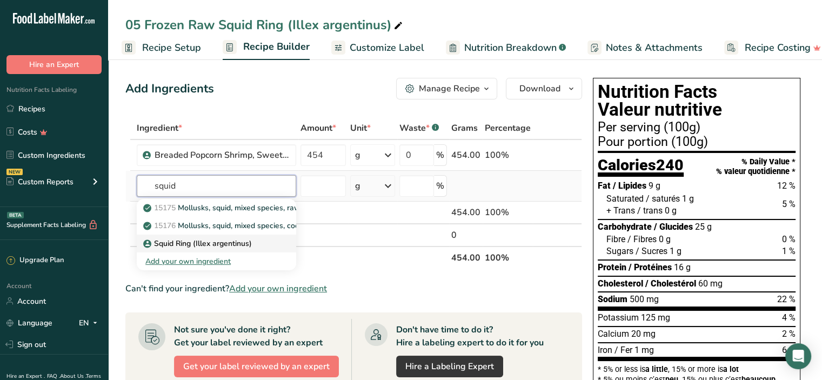
type input "squid"
click at [195, 245] on p "Squid Ring (Illex argentinus)" at bounding box center [198, 243] width 107 height 11
type input "Squid Ring (Illex argentinus)"
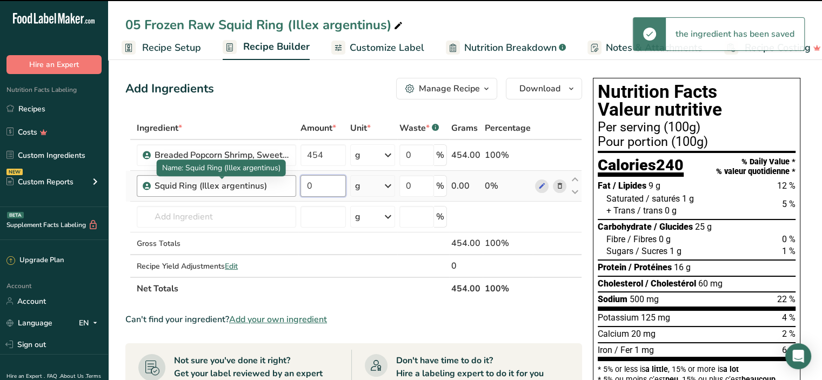
drag, startPoint x: 316, startPoint y: 183, endPoint x: 281, endPoint y: 182, distance: 34.6
click at [281, 182] on tr "Squid Ring (Illex argentinus) 0 g Weight Units g kg mg See more Volume Units l …" at bounding box center [354, 186] width 456 height 31
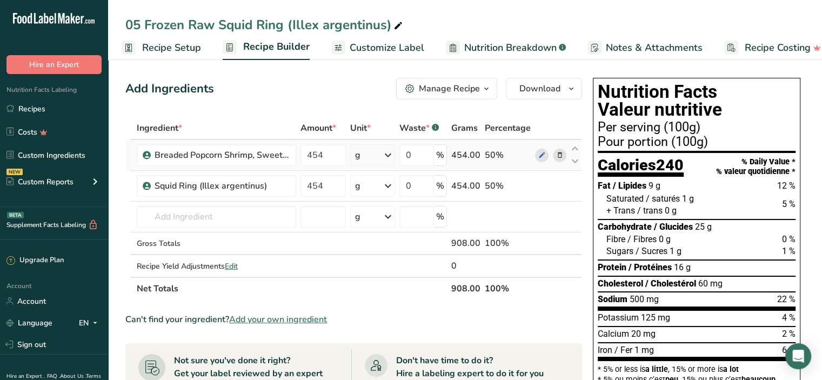
click at [516, 157] on div "Ingredient * Amount * Unit * Waste * .a-a{fill:#347362;}.b-a{fill:#fff;} Grams …" at bounding box center [353, 208] width 457 height 183
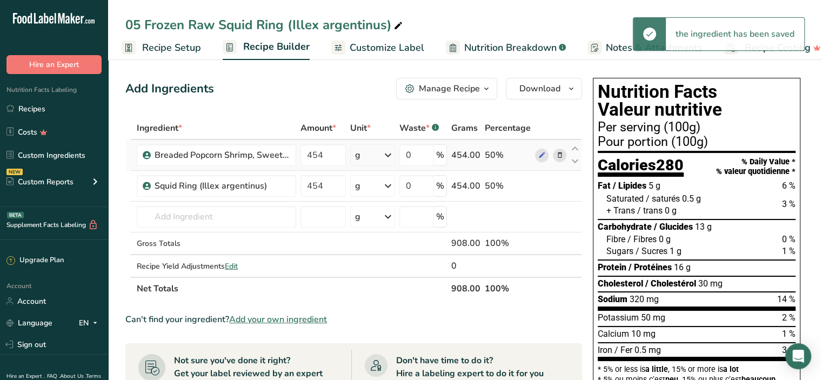
click at [559, 153] on icon at bounding box center [560, 155] width 8 height 11
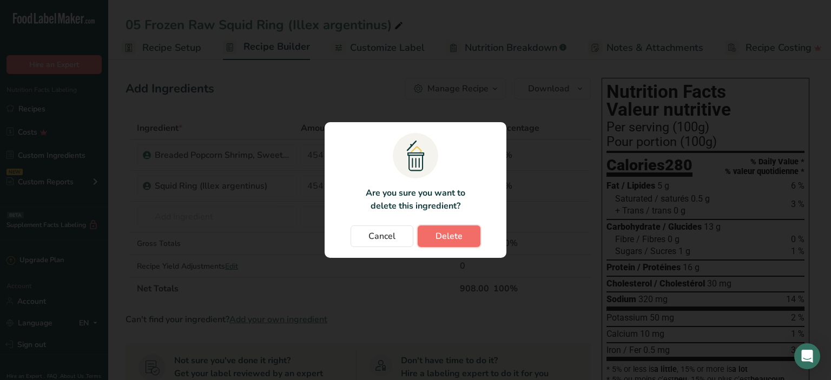
click at [449, 233] on span "Delete" at bounding box center [448, 236] width 27 height 13
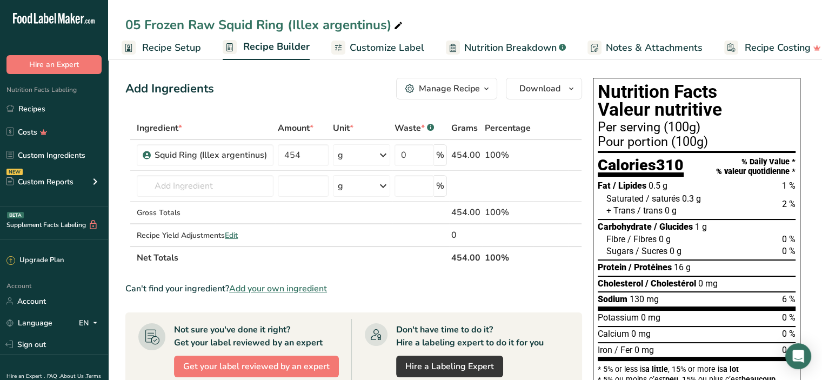
click at [381, 45] on span "Customize Label" at bounding box center [387, 48] width 75 height 15
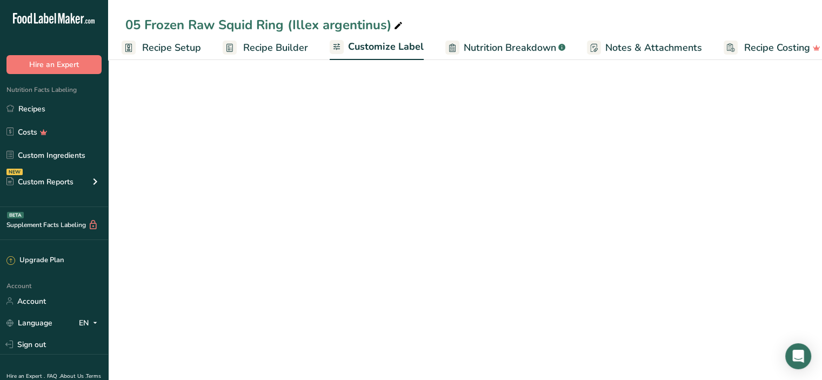
scroll to position [0, 19]
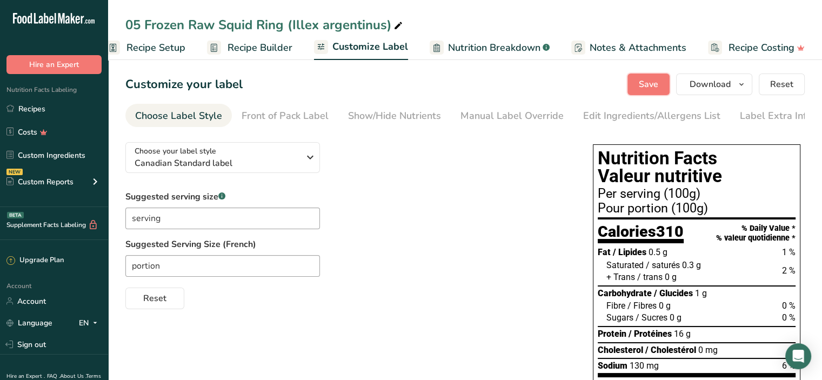
click at [643, 82] on span "Save" at bounding box center [648, 84] width 19 height 13
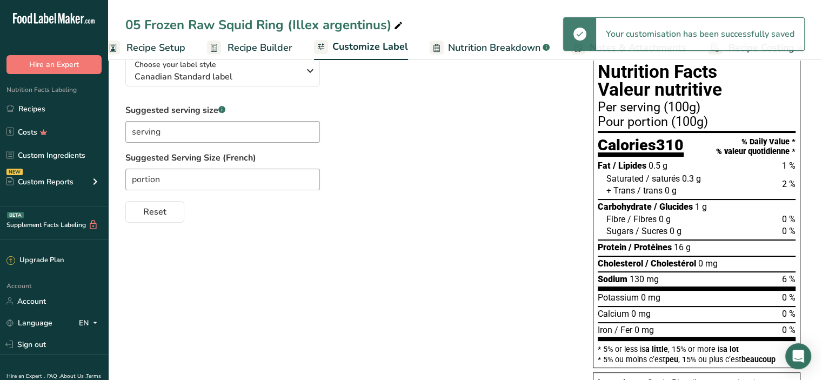
scroll to position [108, 0]
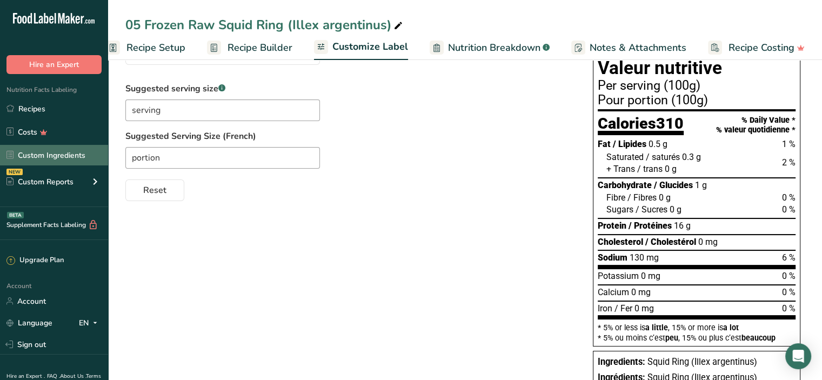
click at [67, 157] on link "Custom Ingredients" at bounding box center [54, 155] width 108 height 21
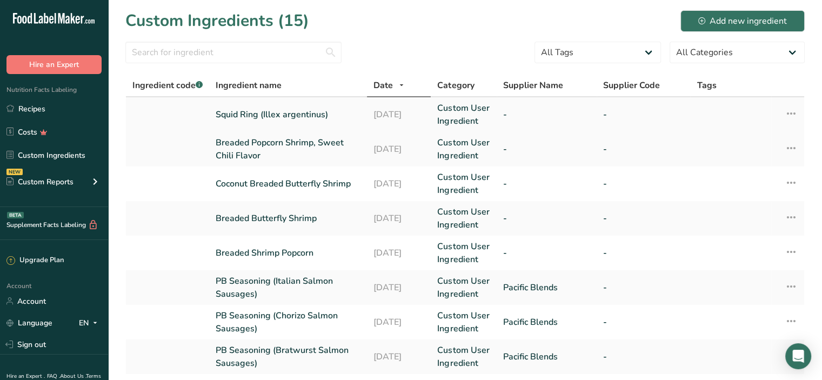
click at [285, 121] on td "Squid Ring (Illex argentinus)" at bounding box center [288, 114] width 158 height 35
click at [293, 114] on link "Squid Ring (Illex argentinus)" at bounding box center [288, 114] width 145 height 13
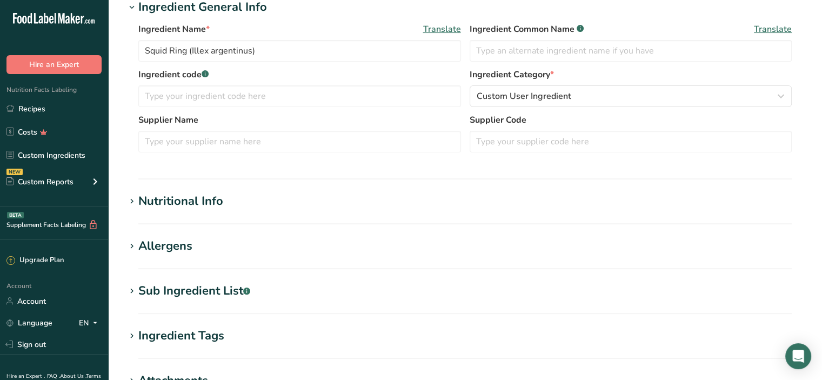
scroll to position [216, 0]
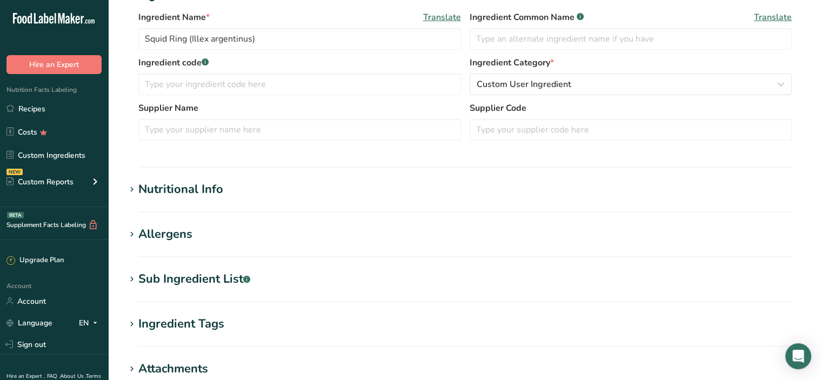
click at [176, 189] on div "Nutritional Info" at bounding box center [180, 190] width 85 height 18
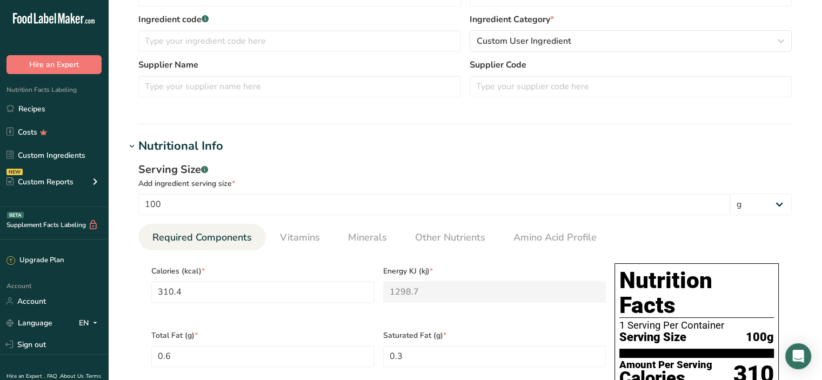
scroll to position [324, 0]
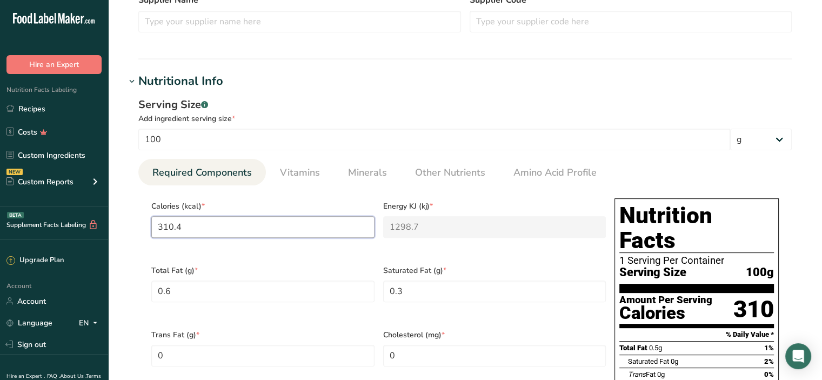
drag, startPoint x: 193, startPoint y: 225, endPoint x: 105, endPoint y: 224, distance: 87.1
click at [105, 224] on div ".a-20{fill:#fff;} Hire an Expert Nutrition Facts Labeling Recipes Costs Custom …" at bounding box center [411, 320] width 822 height 1289
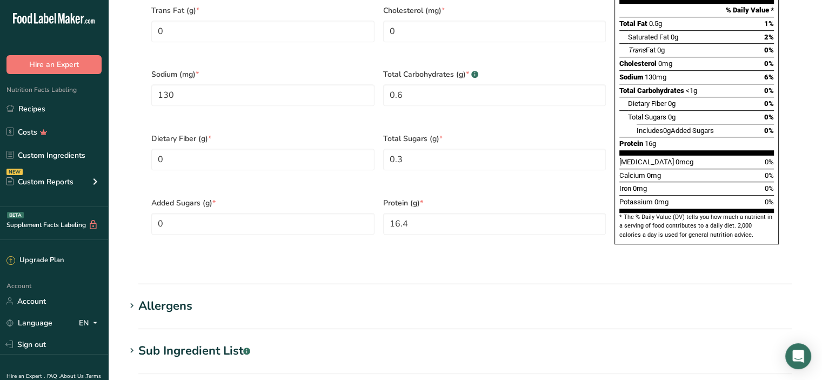
scroll to position [811, 0]
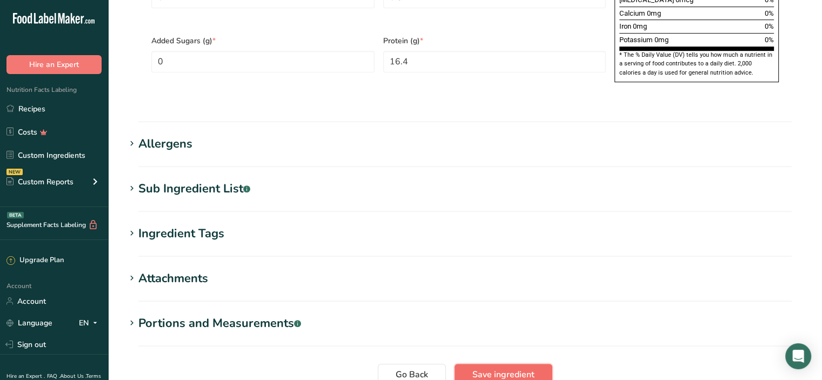
click at [500, 368] on span "Save ingredient" at bounding box center [504, 374] width 62 height 13
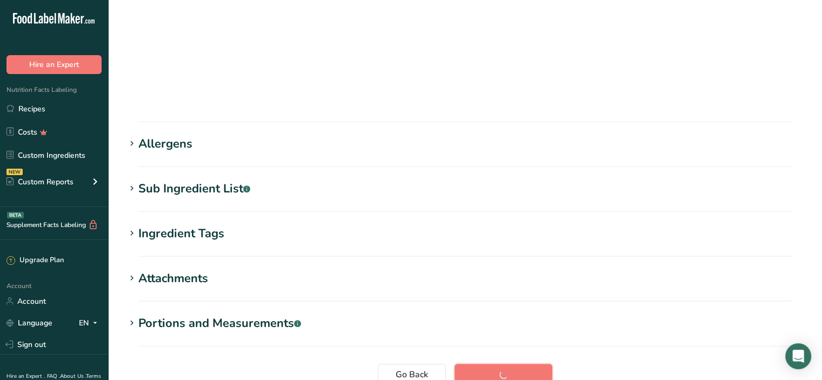
scroll to position [147, 0]
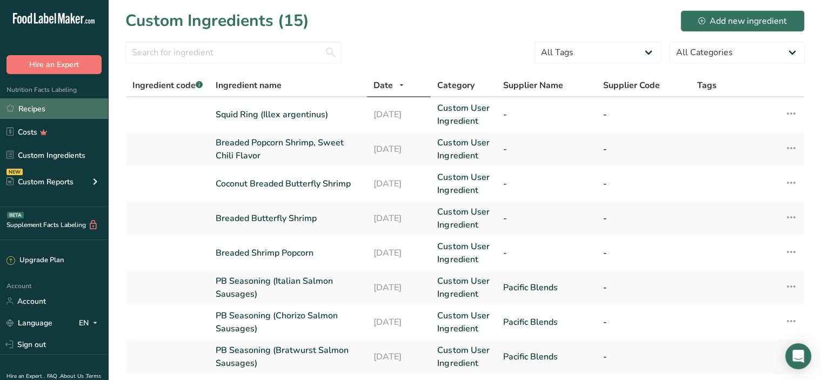
click at [44, 107] on link "Recipes" at bounding box center [54, 108] width 108 height 21
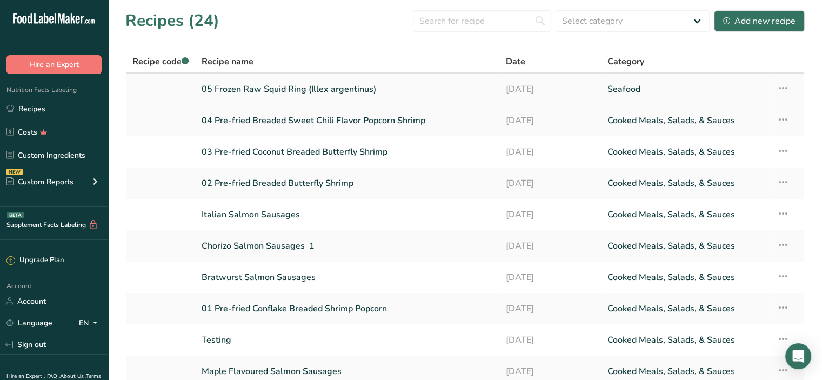
click at [313, 88] on link "05 Frozen Raw Squid Ring (Illex argentinus)" at bounding box center [347, 89] width 291 height 23
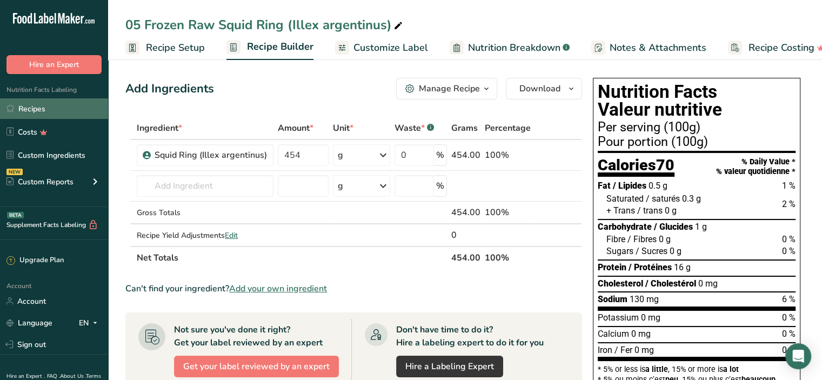
click at [54, 112] on link "Recipes" at bounding box center [54, 108] width 108 height 21
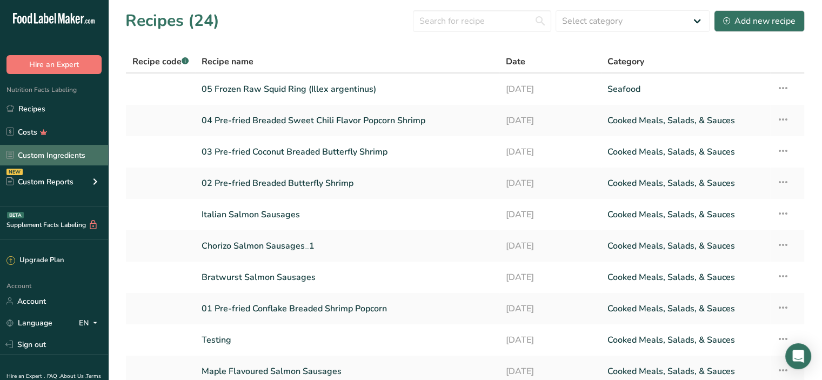
click at [58, 162] on link "Custom Ingredients" at bounding box center [54, 155] width 108 height 21
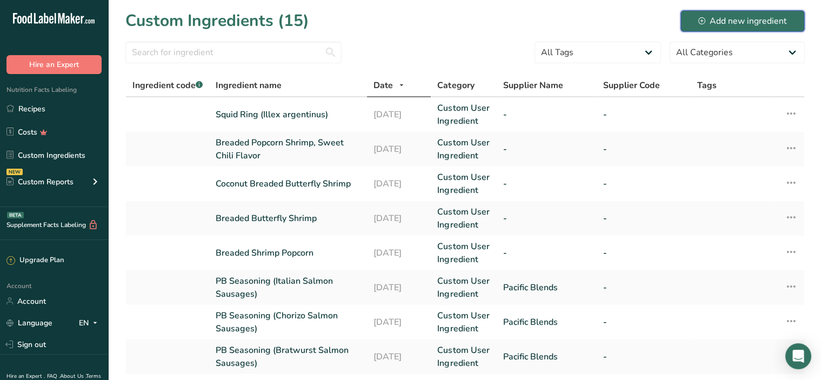
click at [722, 27] on div "Add new ingredient" at bounding box center [743, 21] width 89 height 13
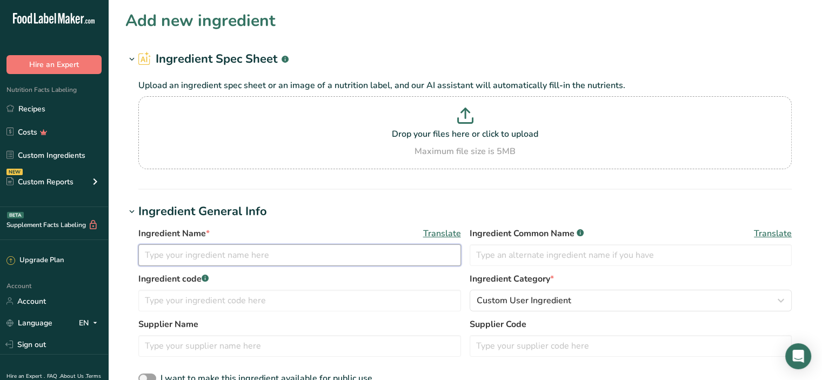
click at [167, 252] on input "text" at bounding box center [299, 255] width 323 height 22
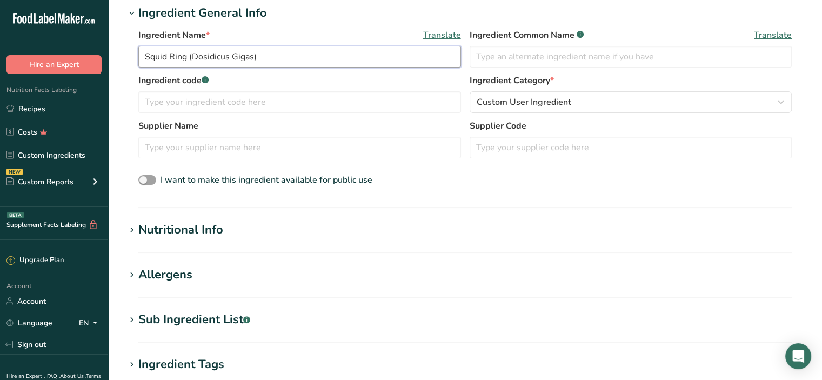
scroll to position [216, 0]
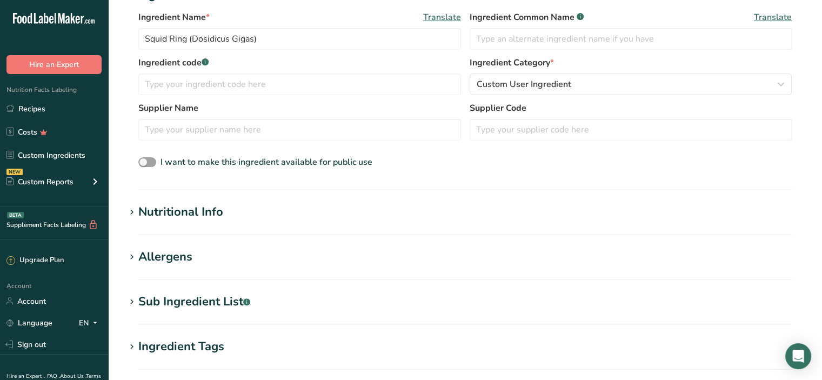
click at [242, 211] on h1 "Nutritional Info" at bounding box center [465, 212] width 680 height 18
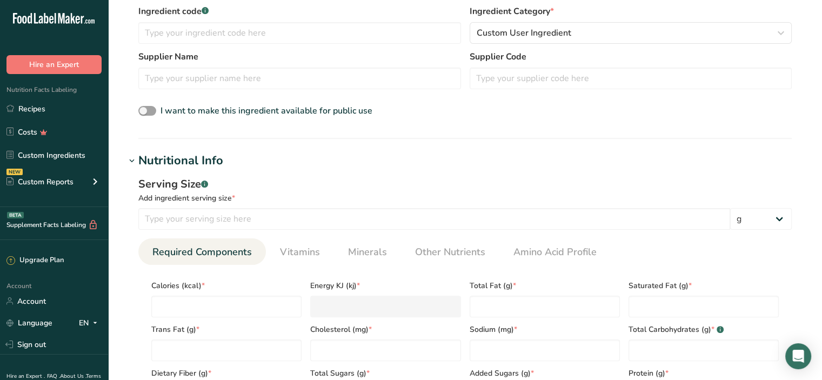
scroll to position [324, 0]
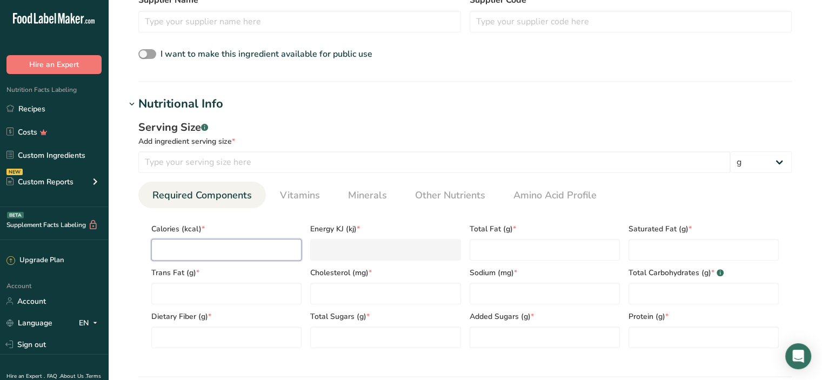
click at [198, 248] on input "number" at bounding box center [226, 250] width 150 height 22
click at [503, 244] on Fat "number" at bounding box center [545, 250] width 150 height 22
click at [645, 241] on Fat "number" at bounding box center [704, 250] width 150 height 22
click at [201, 291] on Fat "number" at bounding box center [226, 294] width 150 height 22
click at [327, 287] on input "number" at bounding box center [385, 294] width 150 height 22
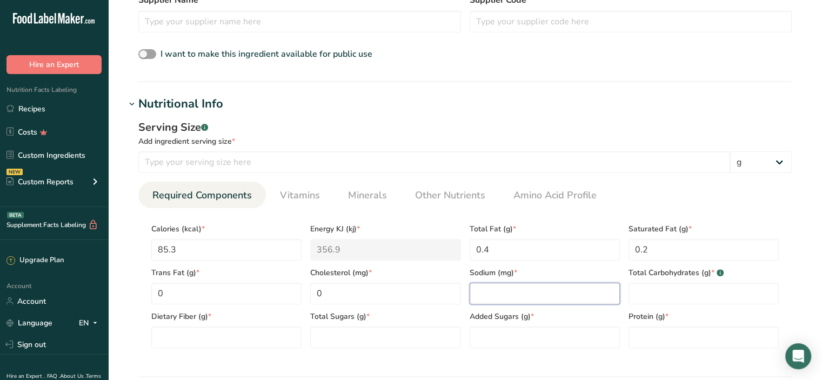
click at [522, 285] on input "number" at bounding box center [545, 294] width 150 height 22
click at [668, 281] on div "Total Carbohydrates (g) * .a-a{fill:#347362;}.b-a{fill:#fff;}" at bounding box center [704, 283] width 159 height 44
click at [662, 289] on Carbohydrates "number" at bounding box center [704, 294] width 150 height 22
click at [195, 337] on Fiber "number" at bounding box center [226, 338] width 150 height 22
click at [339, 340] on Sugars "number" at bounding box center [385, 338] width 150 height 22
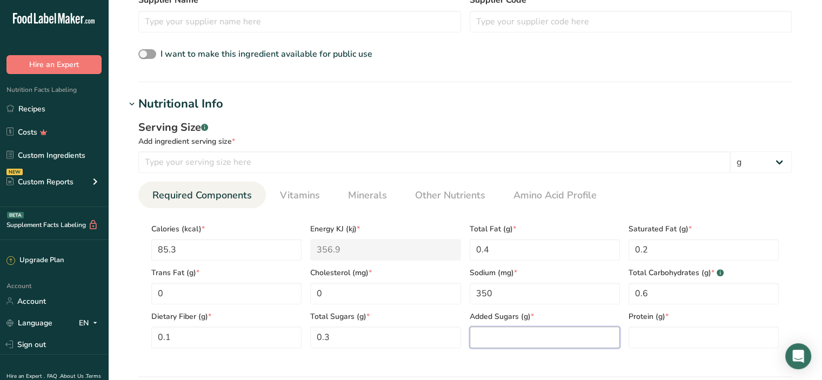
click at [515, 339] on Sugars "number" at bounding box center [545, 338] width 150 height 22
click at [659, 344] on input "number" at bounding box center [704, 338] width 150 height 22
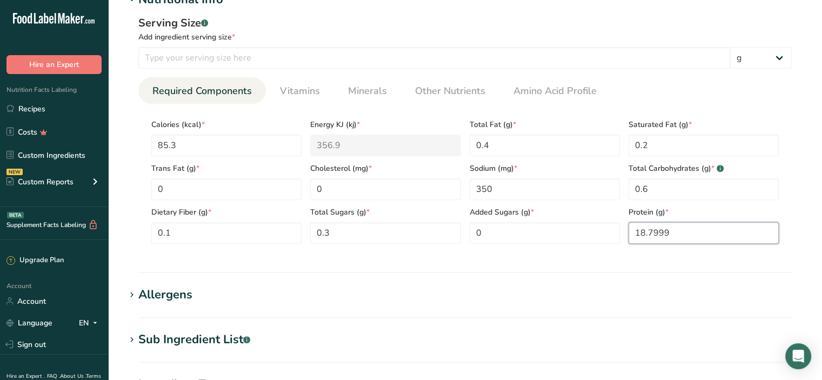
scroll to position [379, 0]
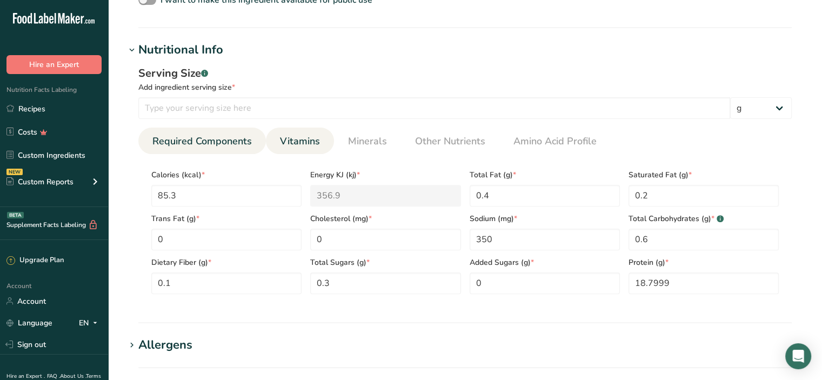
click at [309, 148] on span "Vitamins" at bounding box center [300, 141] width 40 height 15
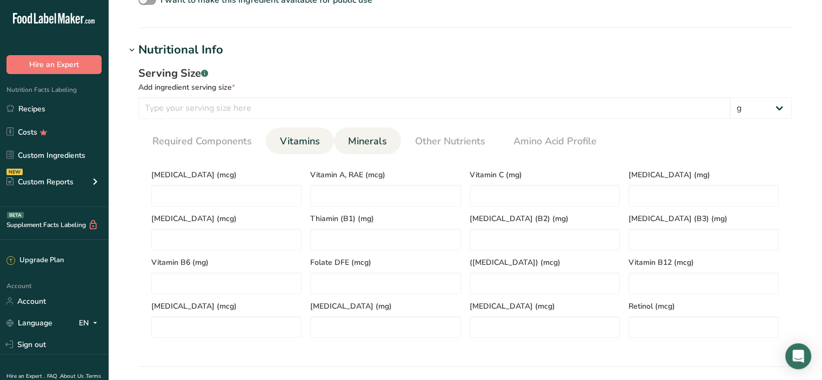
click at [359, 144] on span "Minerals" at bounding box center [367, 141] width 39 height 15
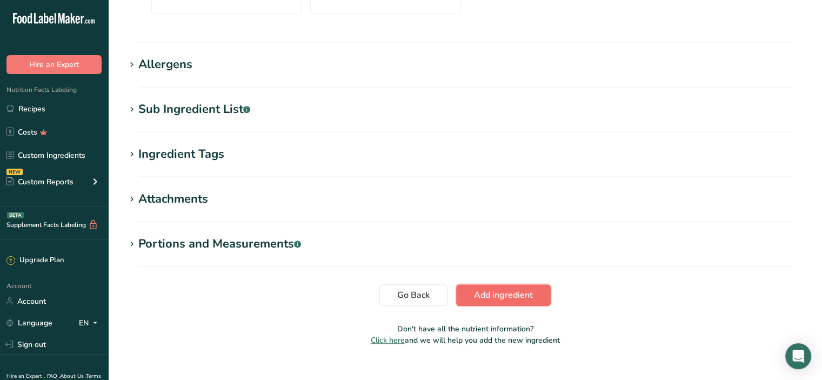
click at [507, 298] on span "Add ingredient" at bounding box center [503, 295] width 59 height 13
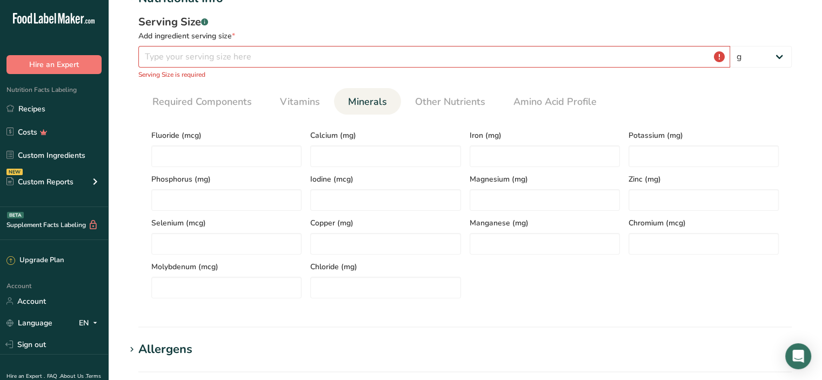
scroll to position [95, 0]
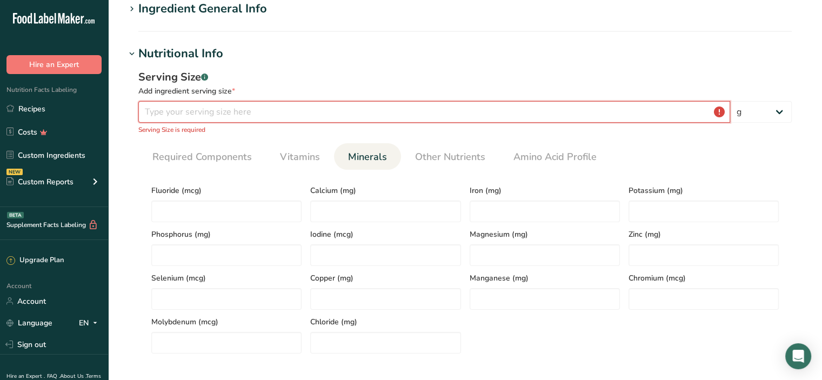
click at [169, 105] on input "number" at bounding box center [434, 112] width 592 height 22
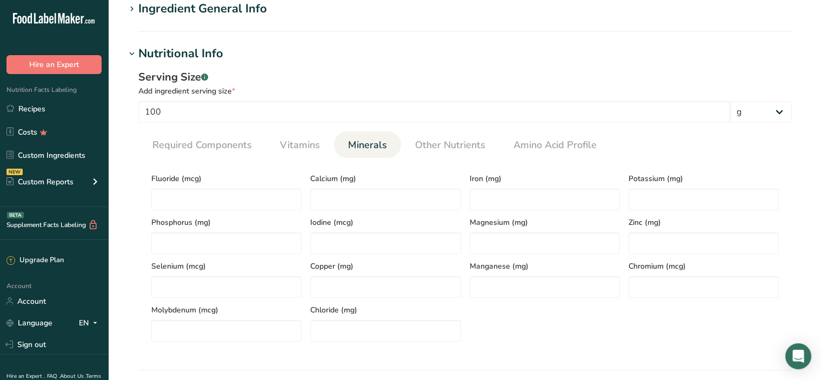
click at [303, 89] on div "Add ingredient serving size *" at bounding box center [465, 90] width 654 height 11
click at [305, 143] on span "Vitamins" at bounding box center [300, 145] width 40 height 15
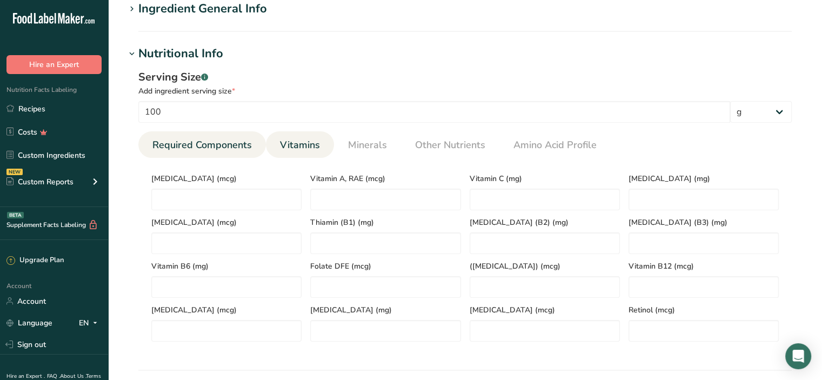
click at [182, 144] on span "Required Components" at bounding box center [201, 145] width 99 height 15
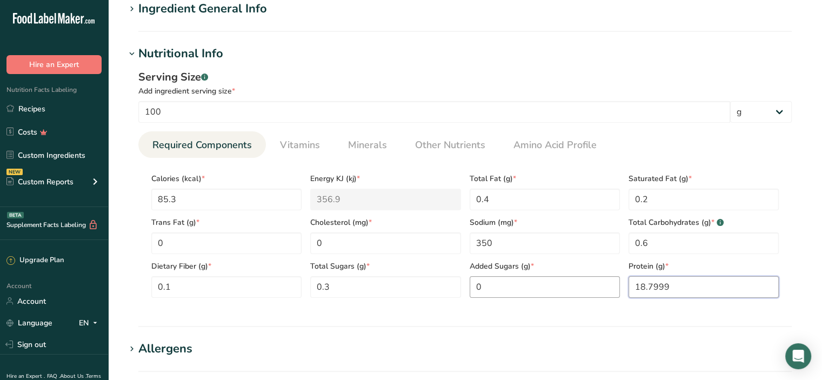
drag, startPoint x: 692, startPoint y: 289, endPoint x: 510, endPoint y: 285, distance: 181.7
click at [510, 285] on div "Calories (kcal) * 85.3 Energy KJ (kj) * 356.9 Total Fat (g) * 0.4 Saturated Fat…" at bounding box center [465, 232] width 636 height 131
click at [505, 284] on Sugars "0" at bounding box center [545, 287] width 150 height 22
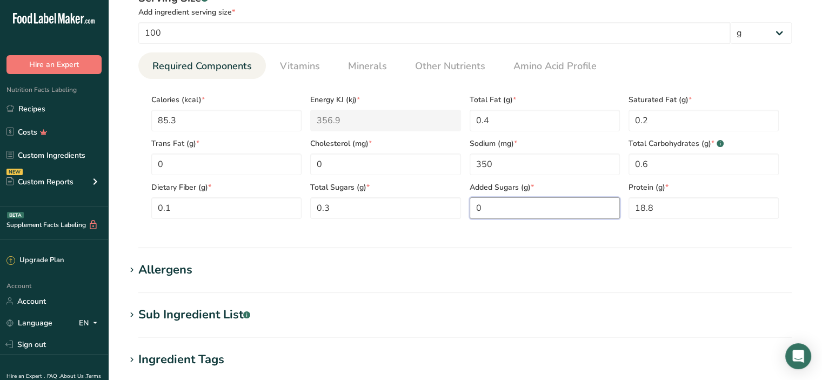
scroll to position [311, 0]
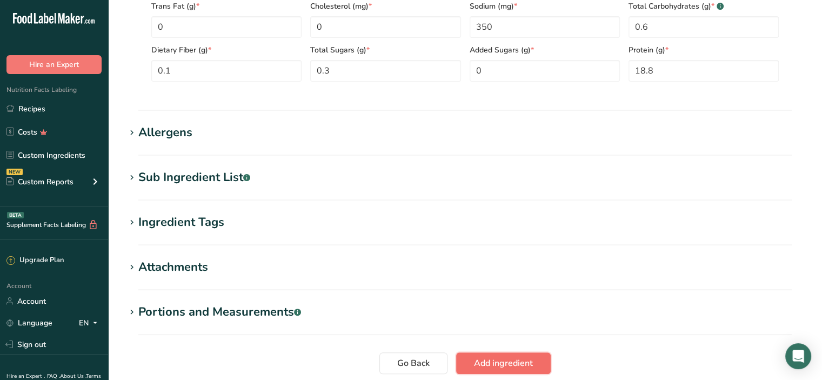
click at [520, 361] on span "Add ingredient" at bounding box center [503, 363] width 59 height 13
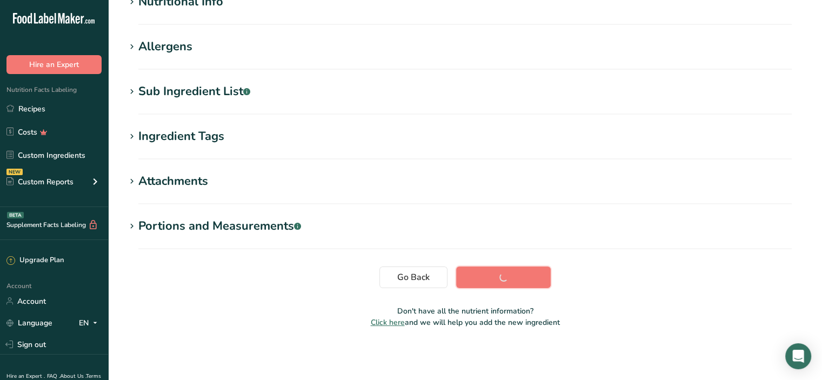
scroll to position [147, 0]
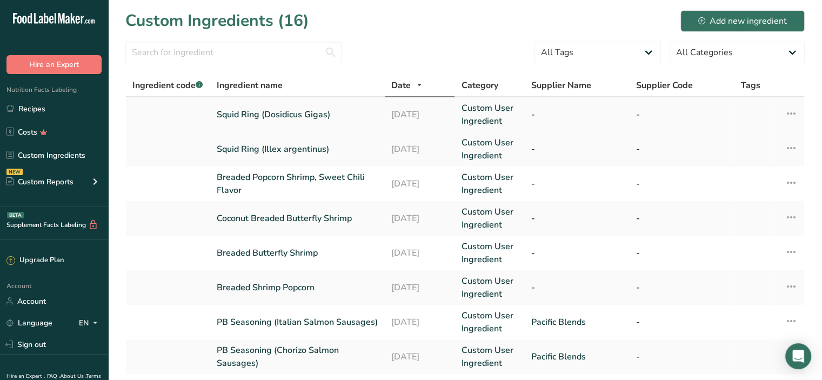
click at [298, 114] on link "Squid Ring (Dosidicus Gigas)" at bounding box center [298, 114] width 162 height 13
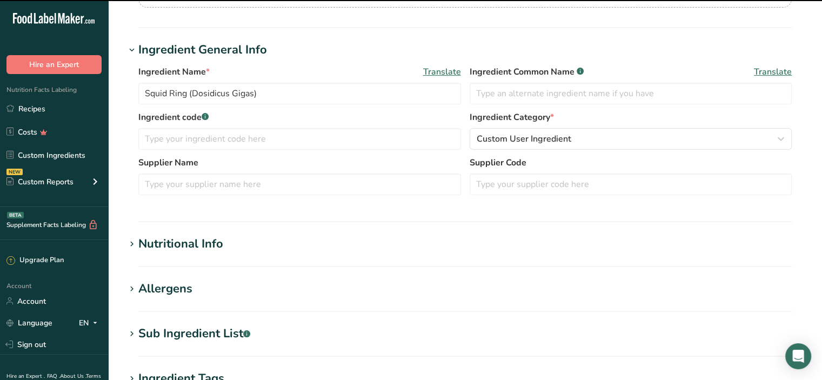
scroll to position [162, 0]
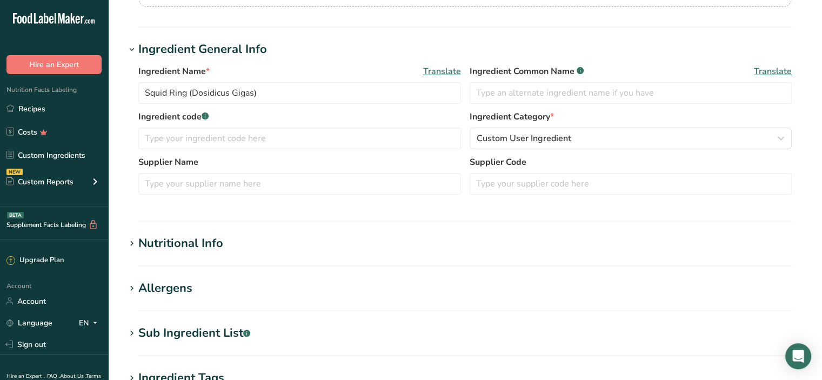
click at [242, 237] on h1 "Nutritional Info" at bounding box center [465, 244] width 680 height 18
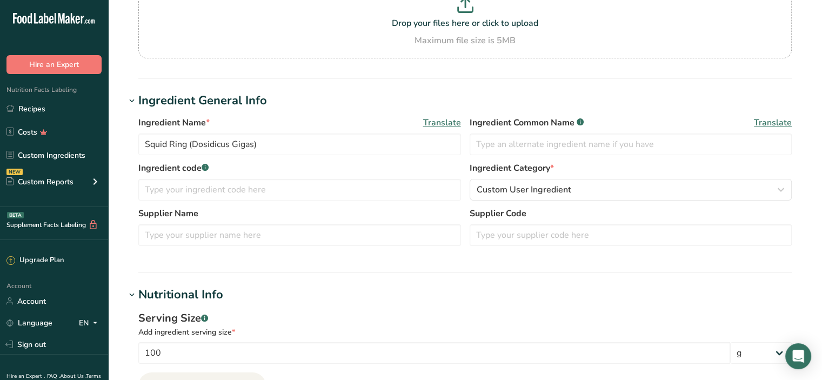
scroll to position [0, 0]
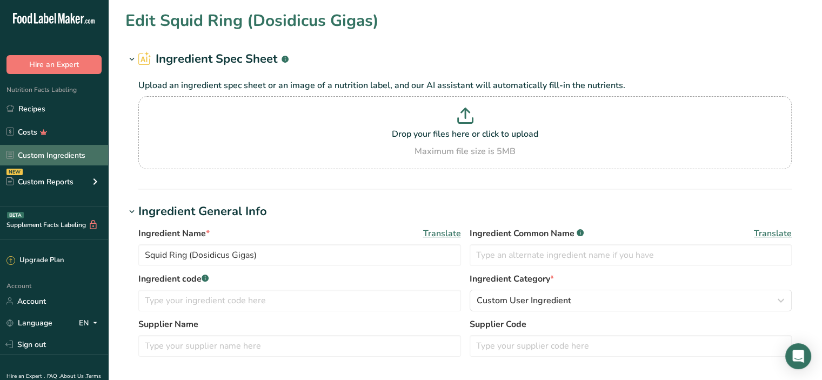
click at [82, 159] on link "Custom Ingredients" at bounding box center [54, 155] width 108 height 21
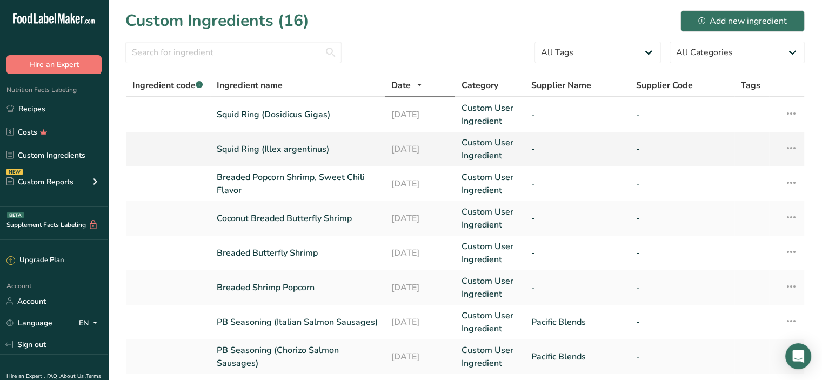
click at [277, 152] on link "Squid Ring (Illex argentinus)" at bounding box center [298, 149] width 162 height 13
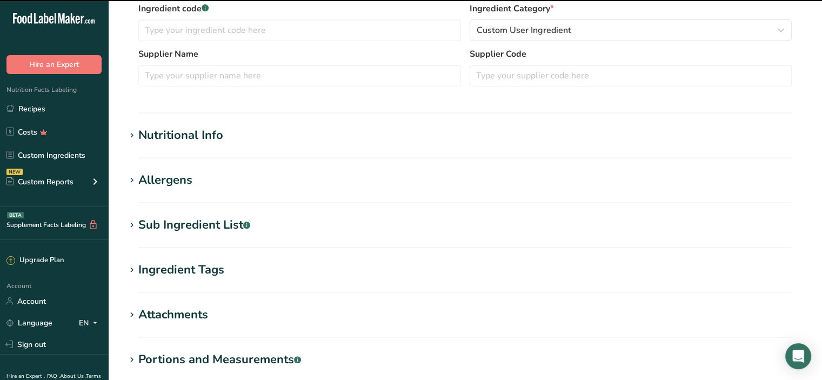
scroll to position [324, 0]
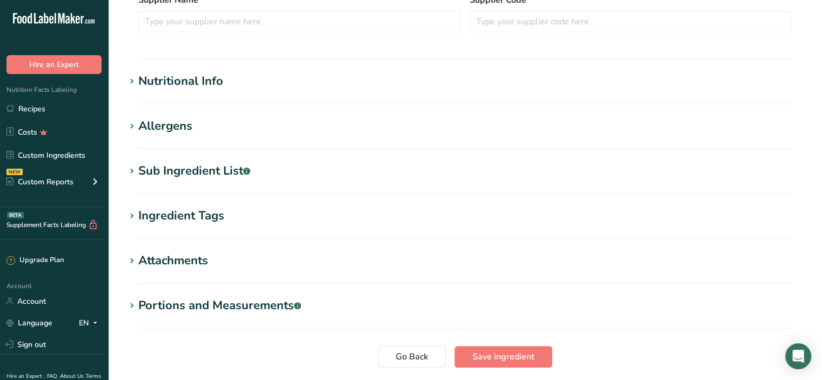
click at [201, 75] on div "Nutritional Info" at bounding box center [180, 81] width 85 height 18
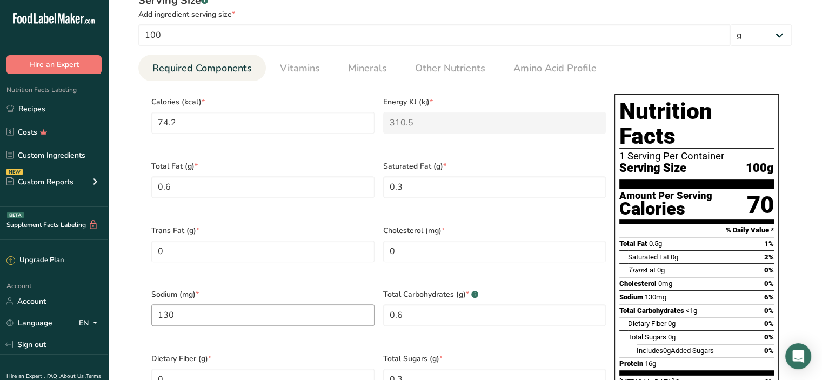
scroll to position [216, 0]
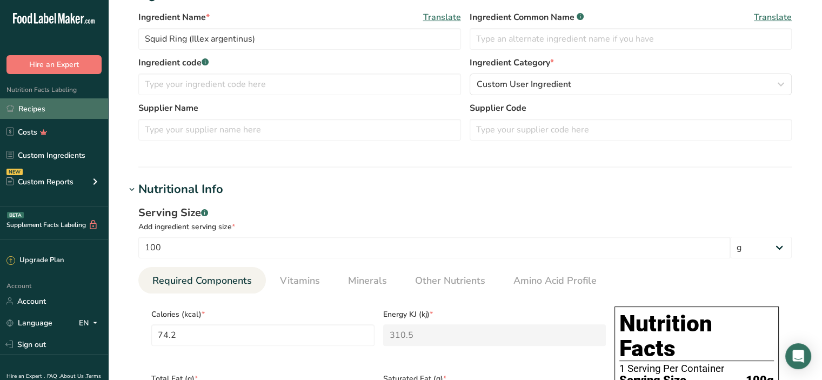
click at [36, 110] on link "Recipes" at bounding box center [54, 108] width 108 height 21
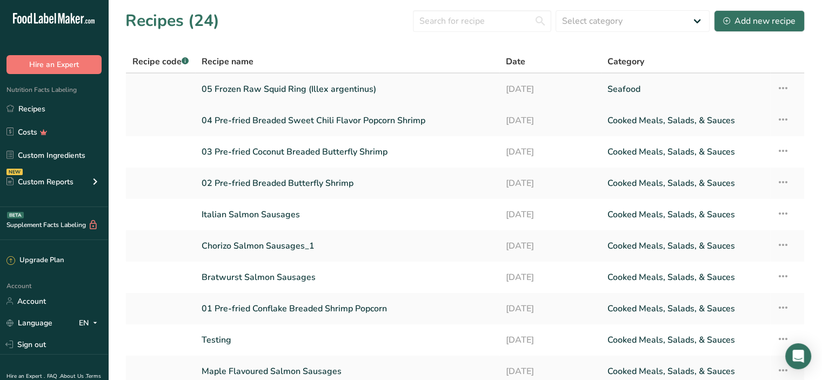
click at [788, 86] on icon at bounding box center [783, 87] width 13 height 19
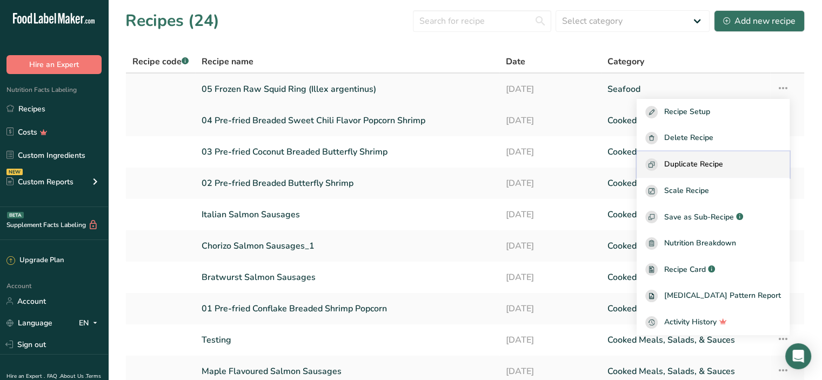
click at [724, 164] on span "Duplicate Recipe" at bounding box center [694, 164] width 59 height 12
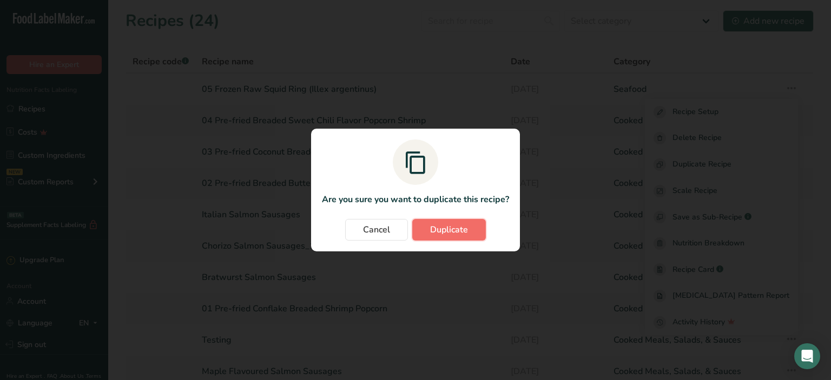
click at [466, 229] on span "Duplicate" at bounding box center [449, 229] width 38 height 13
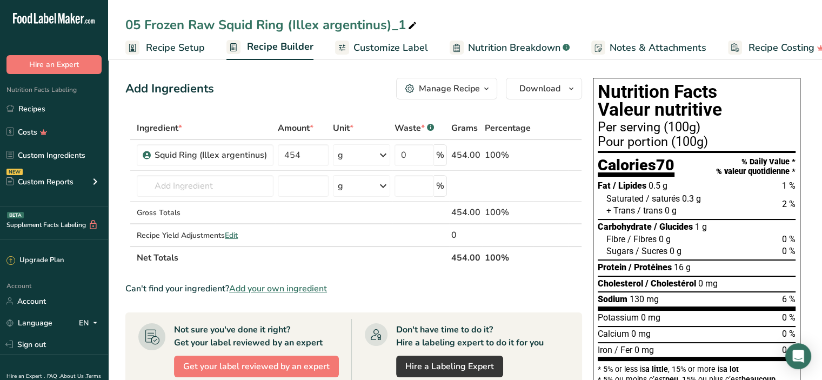
click at [183, 43] on span "Recipe Setup" at bounding box center [175, 48] width 59 height 15
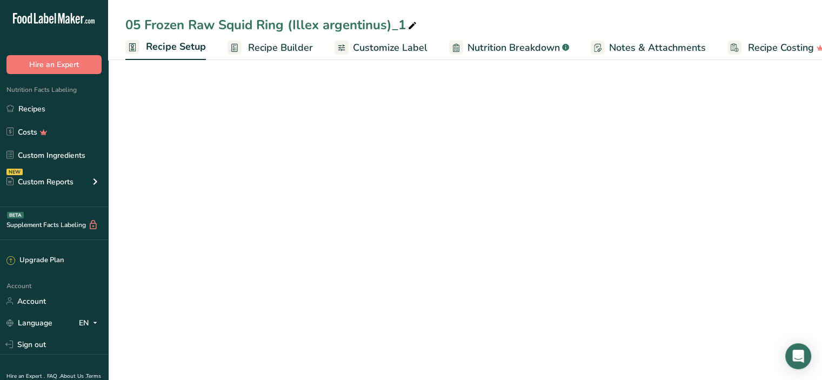
scroll to position [0, 4]
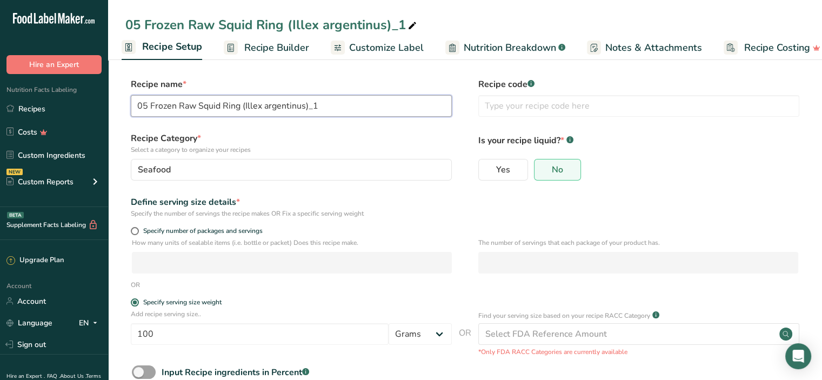
click at [147, 105] on input "05 Frozen Raw Squid Ring (Illex argentinus)_1" at bounding box center [291, 106] width 321 height 22
click at [316, 103] on input "06 Frozen Raw Squid Ring (Illex argentinus)_1" at bounding box center [291, 106] width 321 height 22
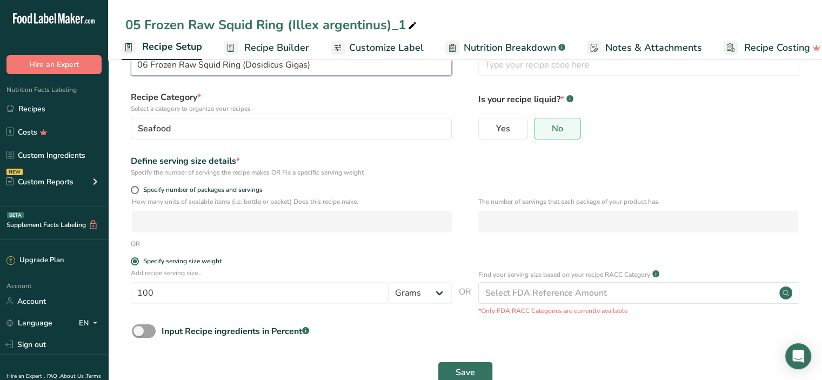
scroll to position [68, 0]
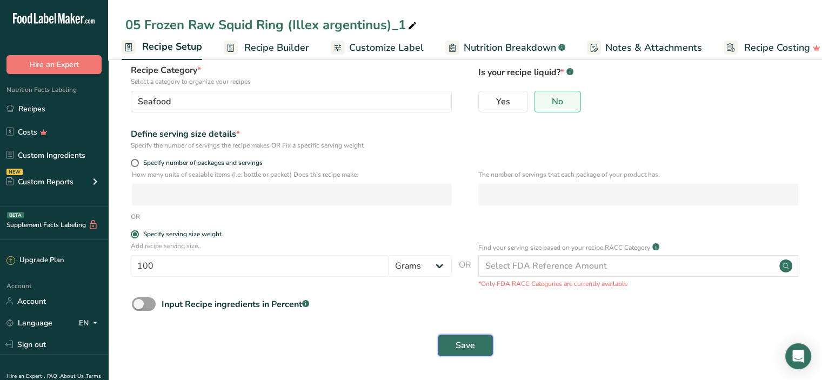
click at [457, 354] on button "Save" at bounding box center [465, 346] width 55 height 22
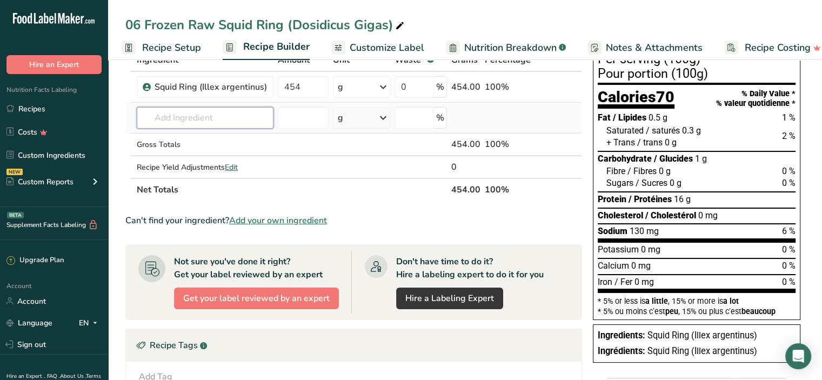
click at [218, 117] on input "text" at bounding box center [205, 118] width 137 height 22
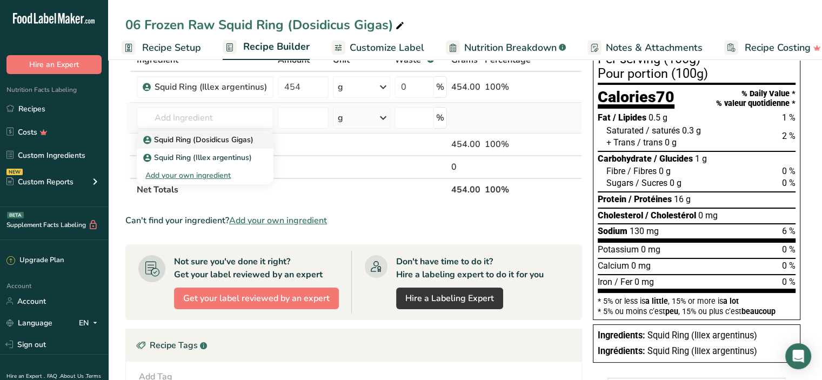
click at [223, 143] on p "Squid Ring (Dosidicus Gigas)" at bounding box center [199, 139] width 108 height 11
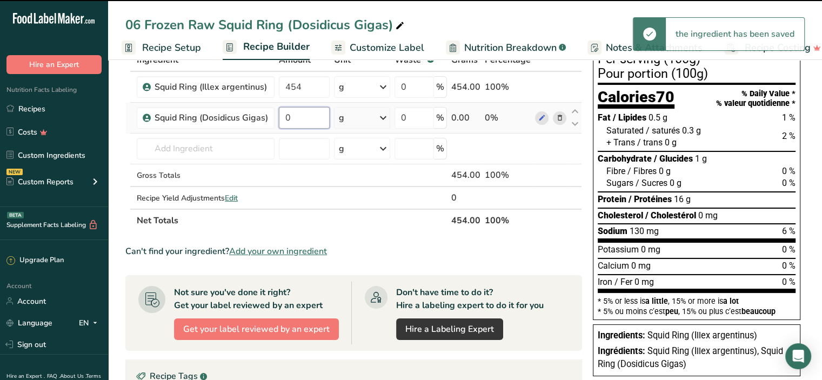
click at [295, 120] on input "0" at bounding box center [304, 118] width 50 height 22
drag, startPoint x: 296, startPoint y: 116, endPoint x: 261, endPoint y: 114, distance: 35.2
click at [261, 114] on tr "Squid Ring (Dosidicus Gigas) 0 g Weight Units g kg mg See more Volume Units l V…" at bounding box center [354, 118] width 456 height 31
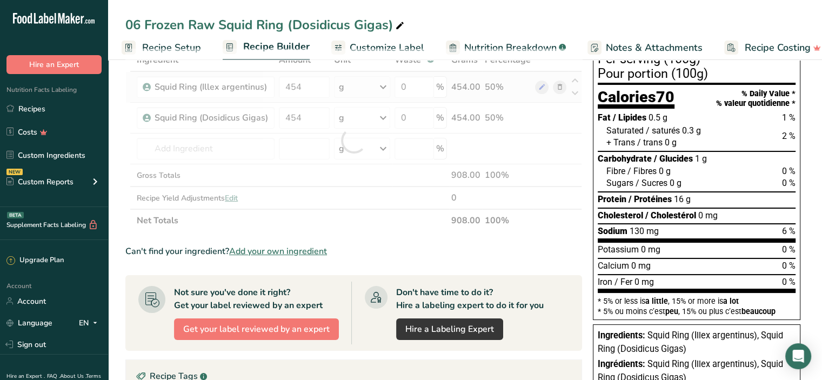
click at [508, 90] on div "Ingredient * Amount * Unit * Waste * .a-a{fill:#347362;}.b-a{fill:#fff;} Grams …" at bounding box center [353, 140] width 457 height 183
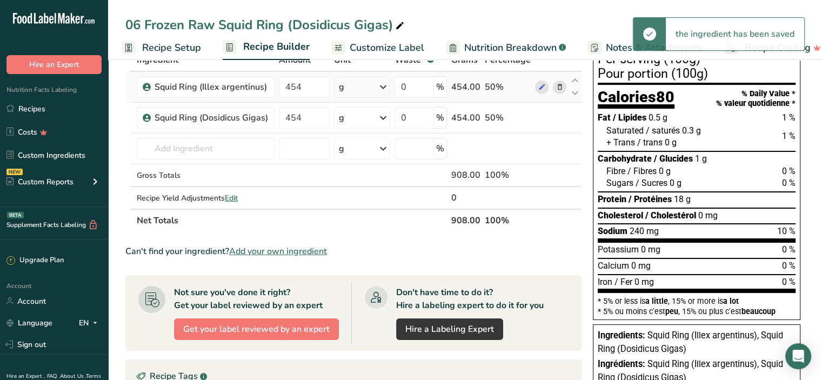
click at [559, 83] on icon at bounding box center [560, 87] width 8 height 11
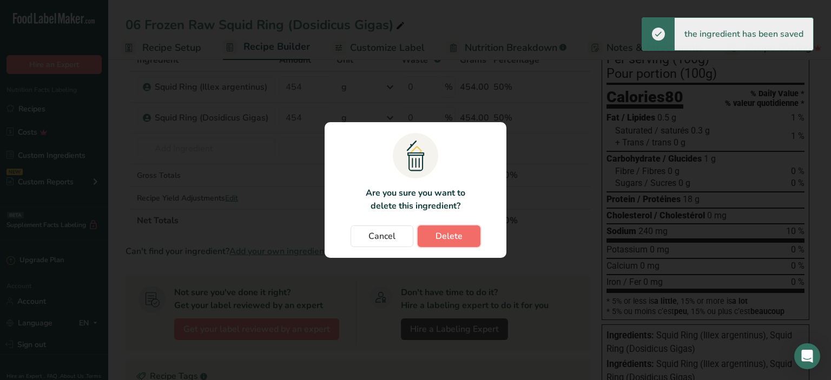
click at [435, 235] on button "Delete" at bounding box center [448, 236] width 63 height 22
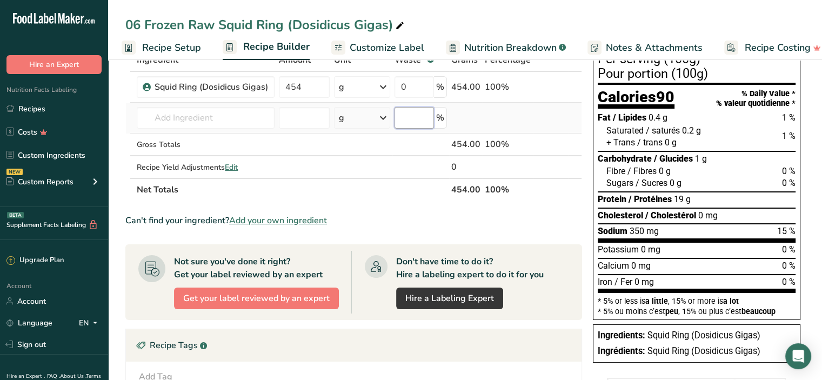
click at [417, 118] on input "number" at bounding box center [414, 118] width 39 height 22
click at [397, 47] on span "Customize Label" at bounding box center [387, 48] width 75 height 15
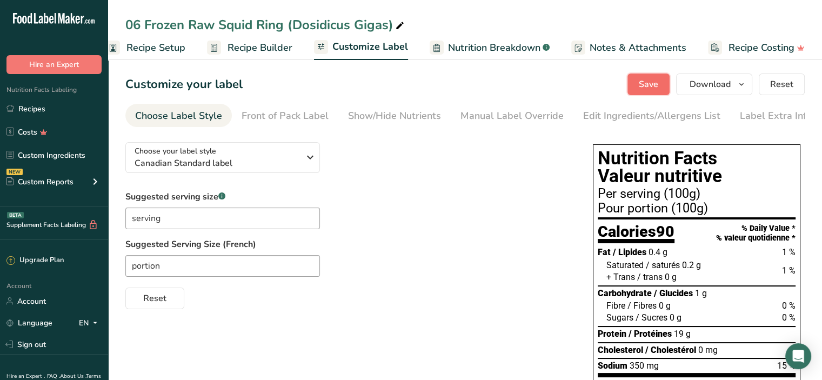
click at [631, 81] on button "Save" at bounding box center [649, 85] width 42 height 22
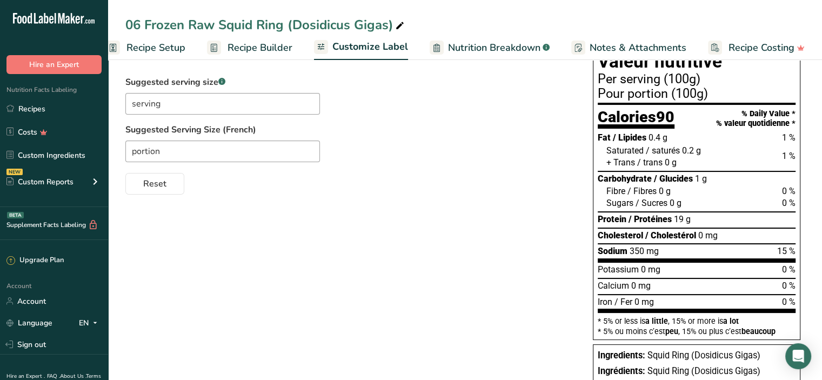
scroll to position [92, 0]
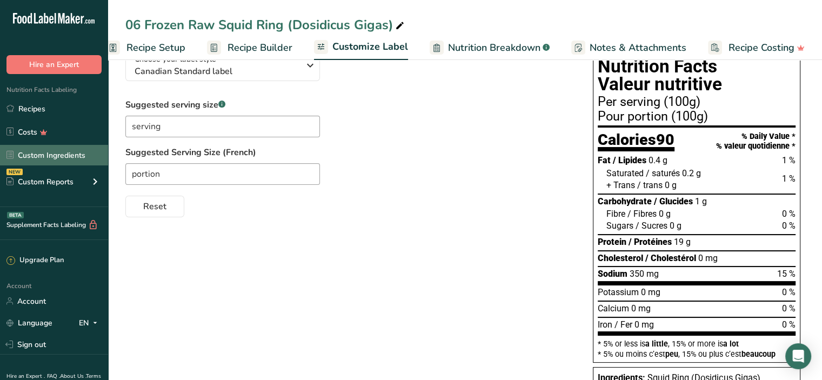
click at [52, 155] on link "Custom Ingredients" at bounding box center [54, 155] width 108 height 21
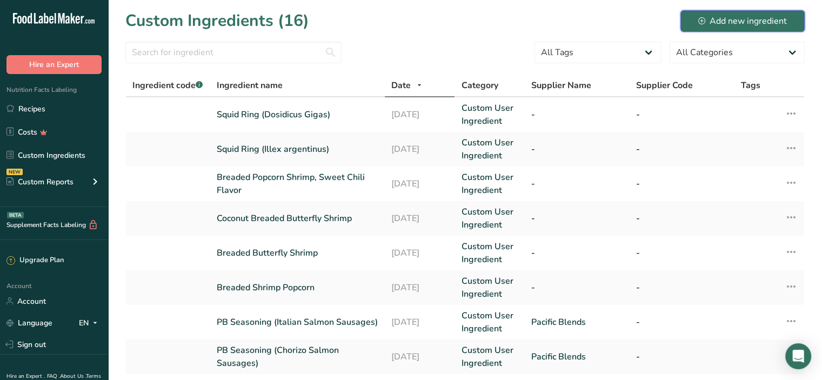
click at [747, 20] on div "Add new ingredient" at bounding box center [743, 21] width 89 height 13
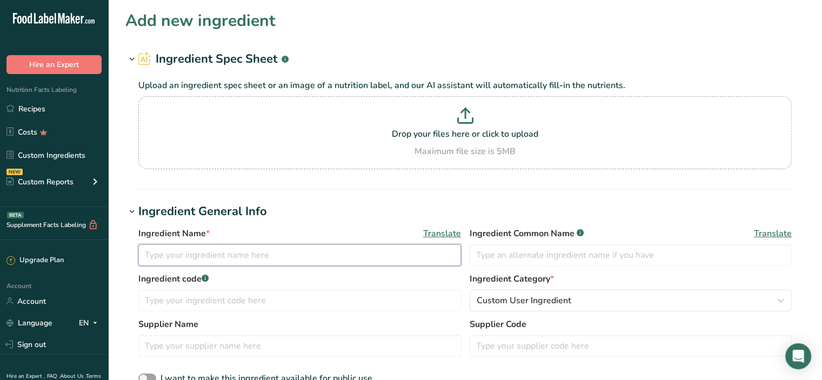
click at [191, 255] on input "text" at bounding box center [299, 255] width 323 height 22
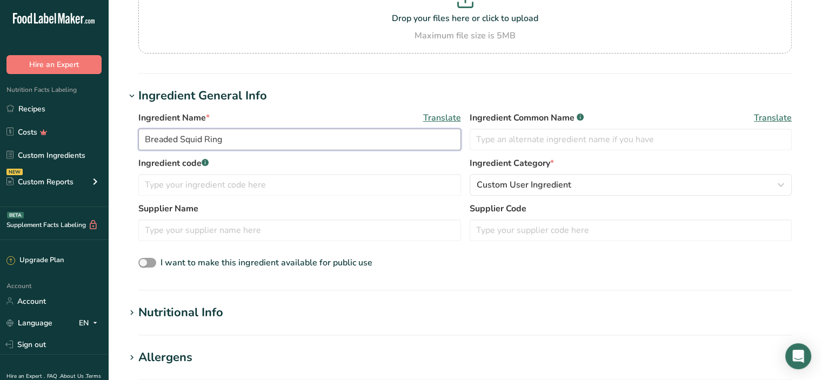
scroll to position [162, 0]
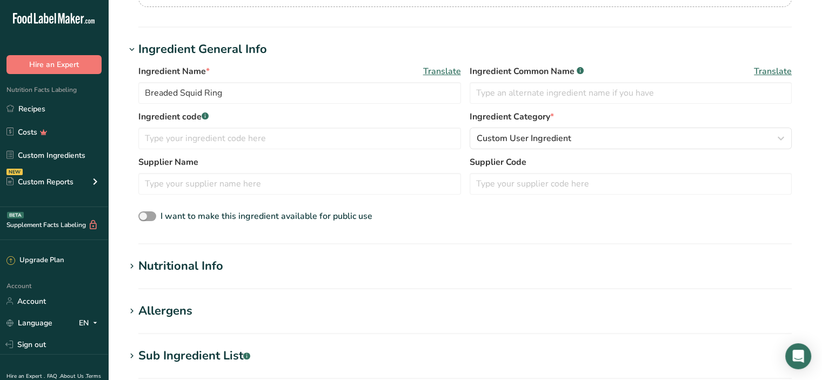
click at [188, 271] on div "Nutritional Info" at bounding box center [180, 266] width 85 height 18
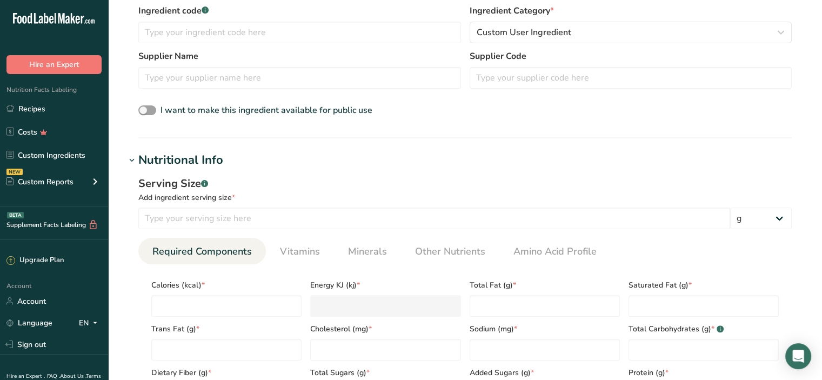
scroll to position [270, 0]
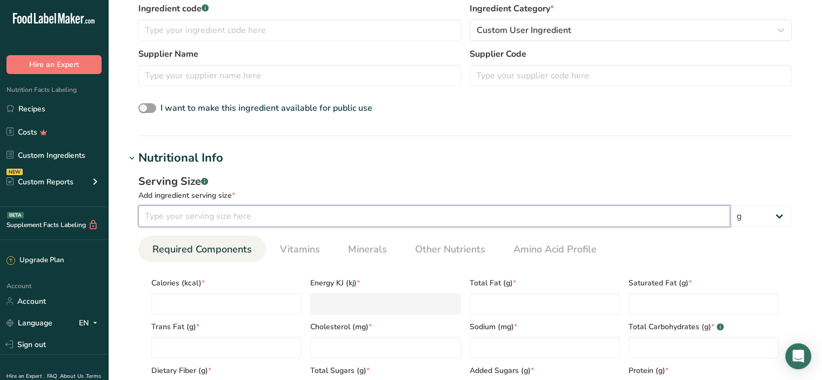
click at [189, 218] on input "number" at bounding box center [434, 216] width 592 height 22
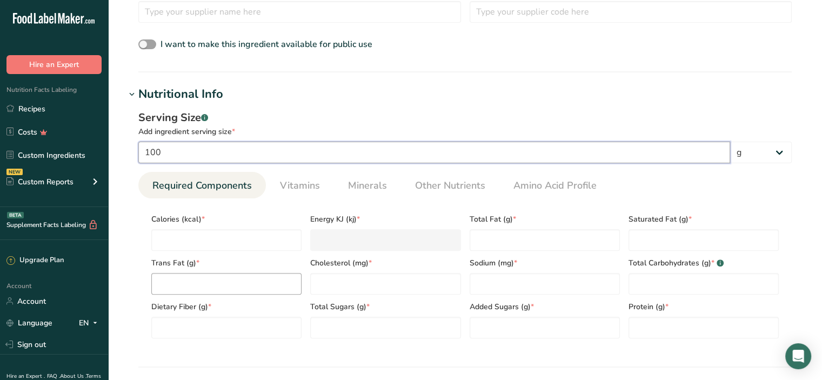
scroll to position [379, 0]
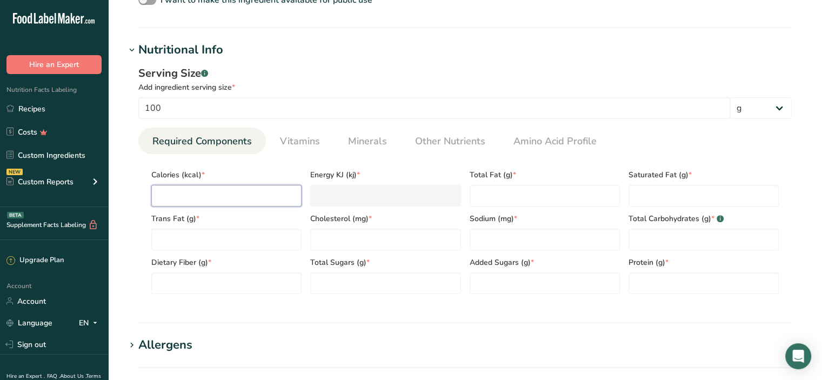
click at [208, 196] on input "number" at bounding box center [226, 196] width 150 height 22
click at [499, 191] on Fat "number" at bounding box center [545, 196] width 150 height 22
click at [659, 194] on Fat "number" at bounding box center [704, 196] width 150 height 22
click at [206, 242] on Fat "number" at bounding box center [226, 240] width 150 height 22
click at [324, 245] on input "number" at bounding box center [385, 240] width 150 height 22
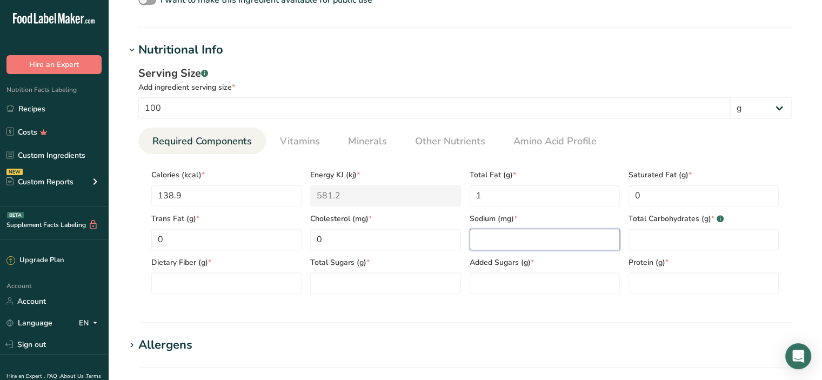
click at [474, 238] on input "number" at bounding box center [545, 240] width 150 height 22
click at [661, 245] on Carbohydrates "number" at bounding box center [704, 240] width 150 height 22
click at [213, 289] on Fiber "number" at bounding box center [226, 284] width 150 height 22
click at [336, 277] on Sugars "number" at bounding box center [385, 284] width 150 height 22
click at [506, 276] on Sugars "number" at bounding box center [545, 284] width 150 height 22
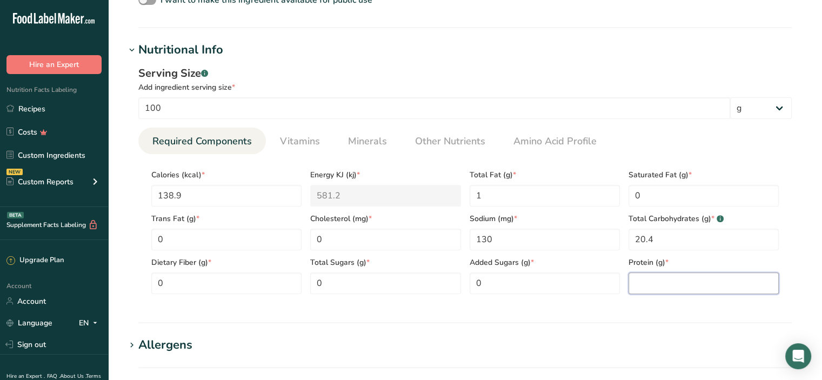
click at [690, 281] on input "number" at bounding box center [704, 284] width 150 height 22
click at [473, 317] on section "Nutritional Info Serving Size .a-a{fill:#347362;}.b-a{fill:#fff;} Add ingredien…" at bounding box center [465, 182] width 680 height 282
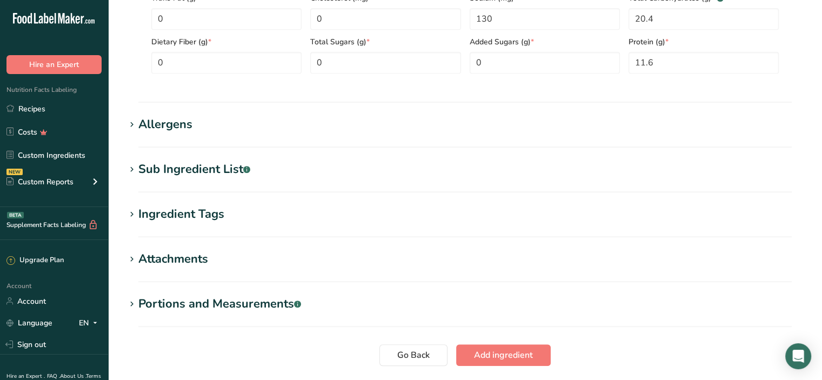
scroll to position [677, 0]
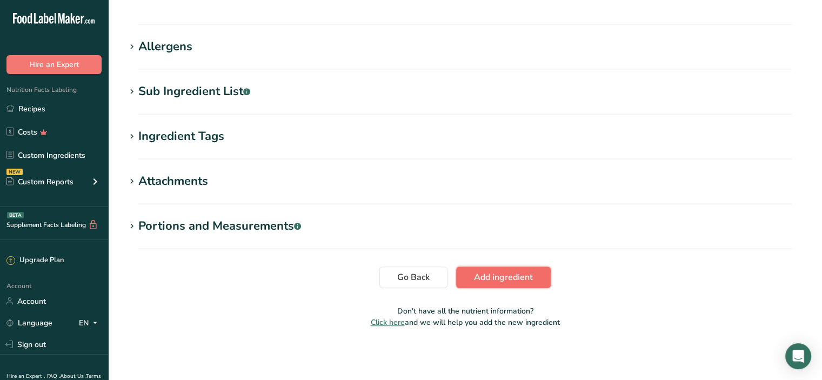
click at [486, 274] on span "Add ingredient" at bounding box center [503, 277] width 59 height 13
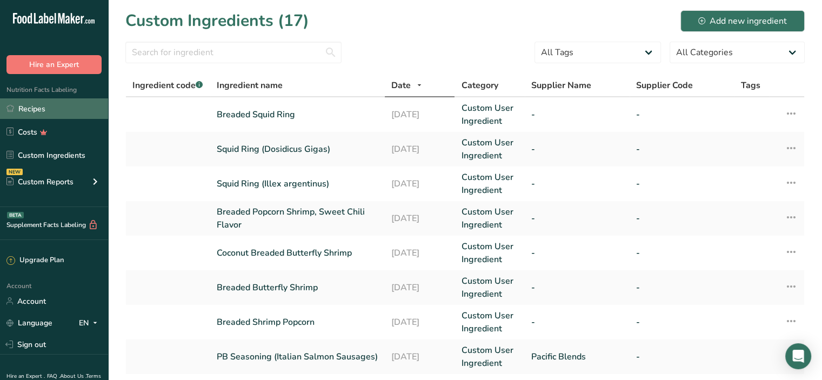
click at [49, 110] on link "Recipes" at bounding box center [54, 108] width 108 height 21
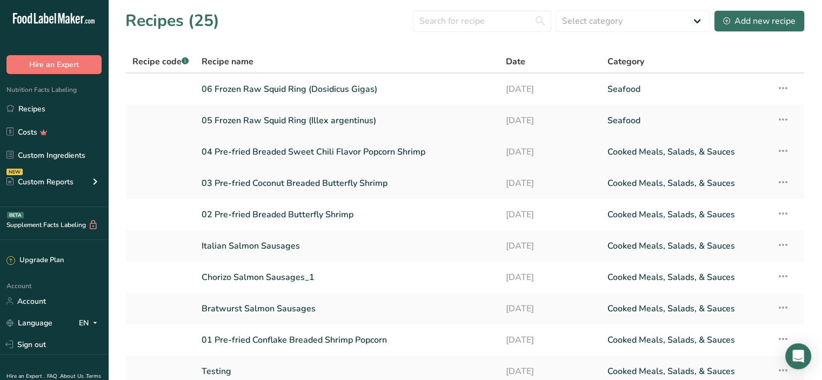
click at [785, 151] on icon at bounding box center [783, 150] width 13 height 19
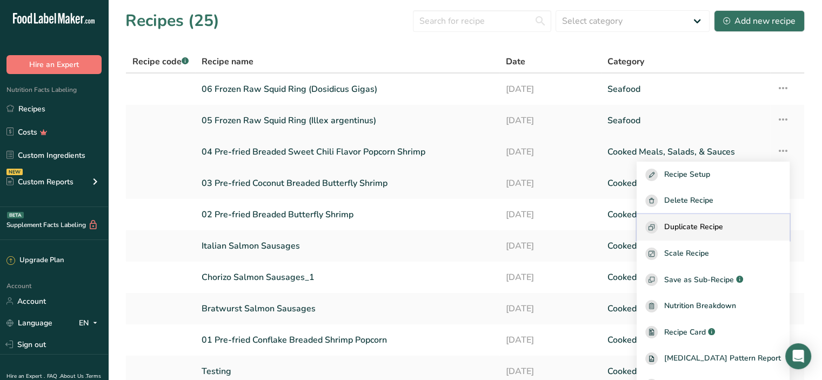
click at [711, 223] on span "Duplicate Recipe" at bounding box center [694, 227] width 59 height 12
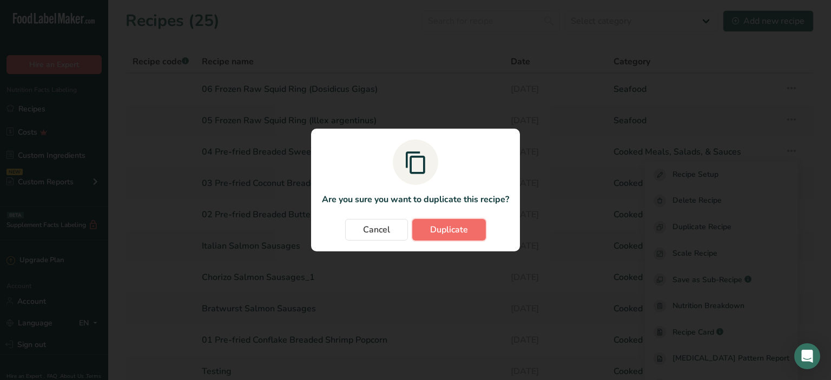
click at [467, 228] on span "Duplicate" at bounding box center [449, 229] width 38 height 13
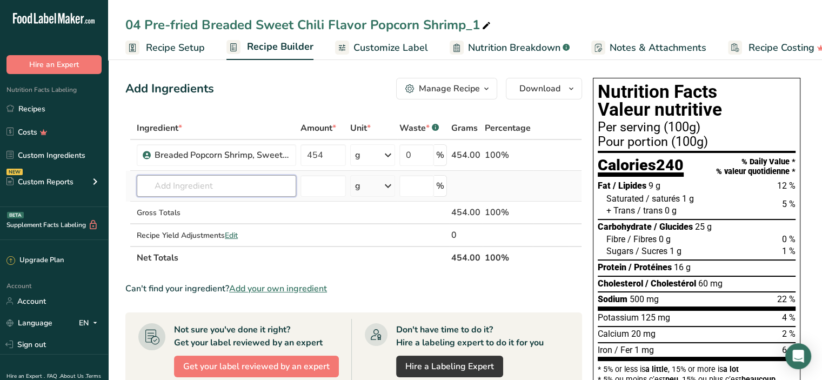
click at [226, 183] on input "text" at bounding box center [217, 186] width 160 height 22
click at [225, 205] on div "Breaded Squid Ring" at bounding box center [207, 207] width 125 height 11
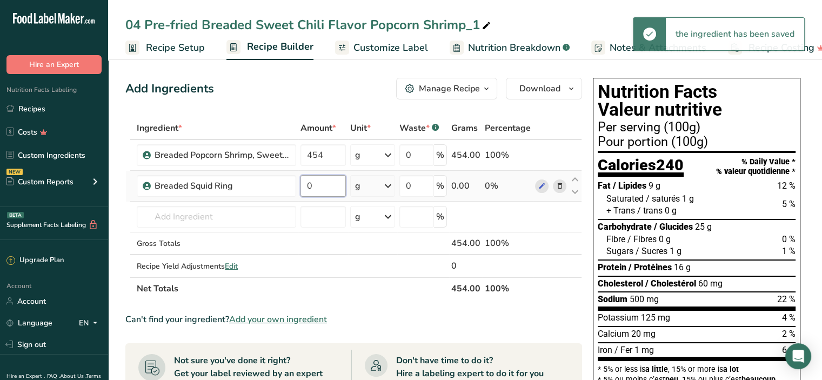
drag, startPoint x: 320, startPoint y: 190, endPoint x: 306, endPoint y: 181, distance: 16.5
click at [306, 181] on input "0" at bounding box center [323, 186] width 45 height 22
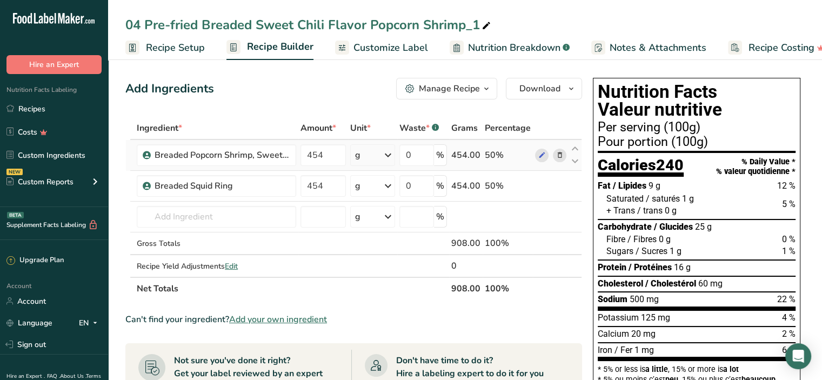
click at [502, 151] on div "Ingredient * Amount * Unit * Waste * .a-a{fill:#347362;}.b-a{fill:#fff;} Grams …" at bounding box center [353, 208] width 457 height 183
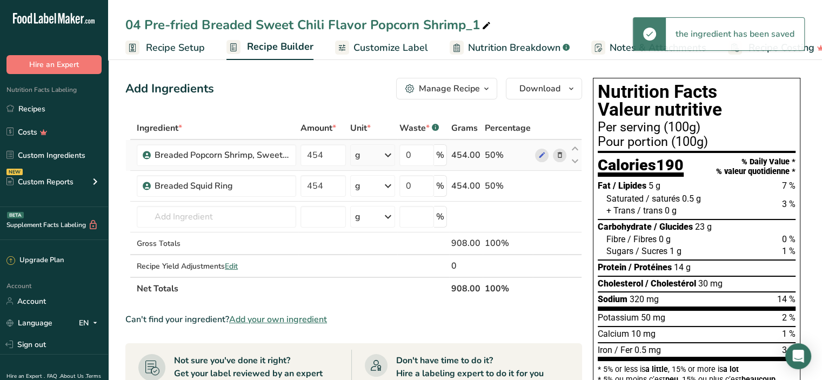
click at [556, 153] on icon at bounding box center [560, 155] width 8 height 11
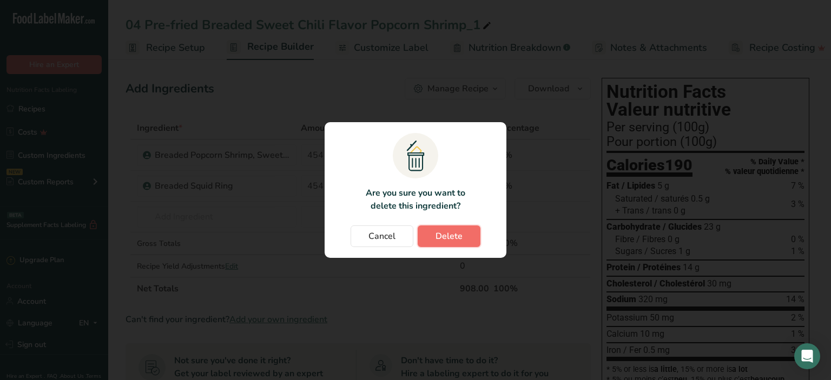
click at [445, 234] on span "Delete" at bounding box center [448, 236] width 27 height 13
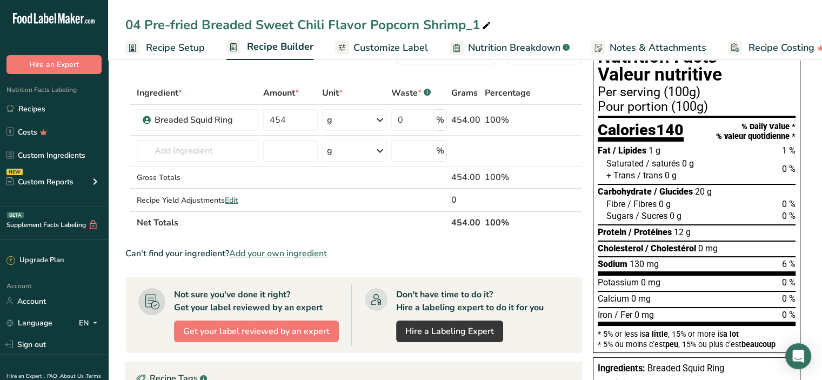
scroll to position [54, 0]
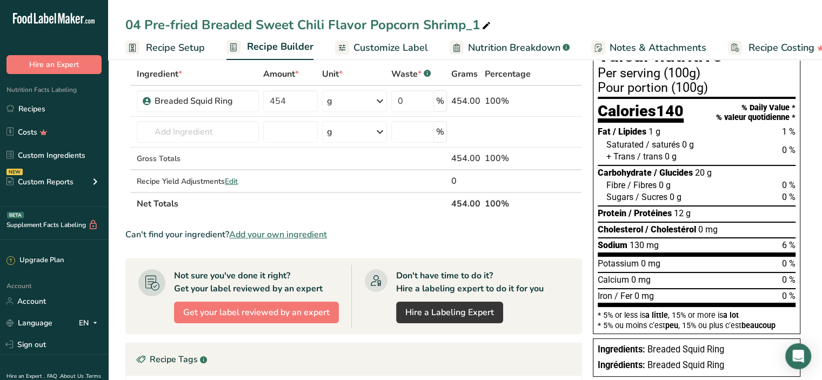
click at [169, 43] on span "Recipe Setup" at bounding box center [175, 48] width 59 height 15
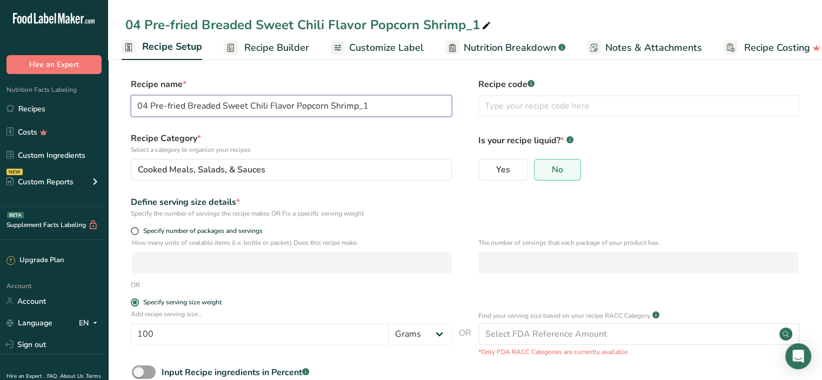
click at [146, 106] on input "04 Pre-fried Breaded Sweet Chili Flavor Popcorn Shrimp_1" at bounding box center [291, 106] width 321 height 22
drag, startPoint x: 151, startPoint y: 105, endPoint x: 423, endPoint y: 105, distance: 272.0
click at [423, 105] on input "06 Pre-fried Breaded Sweet Chili Flavor Popcorn Shrimp_1" at bounding box center [291, 106] width 321 height 22
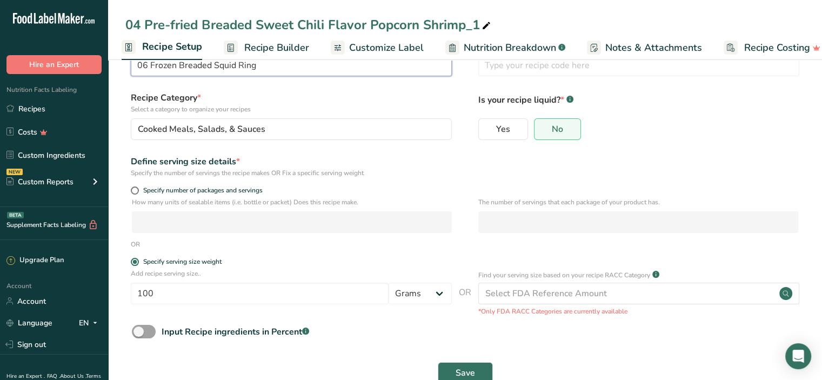
scroll to position [68, 0]
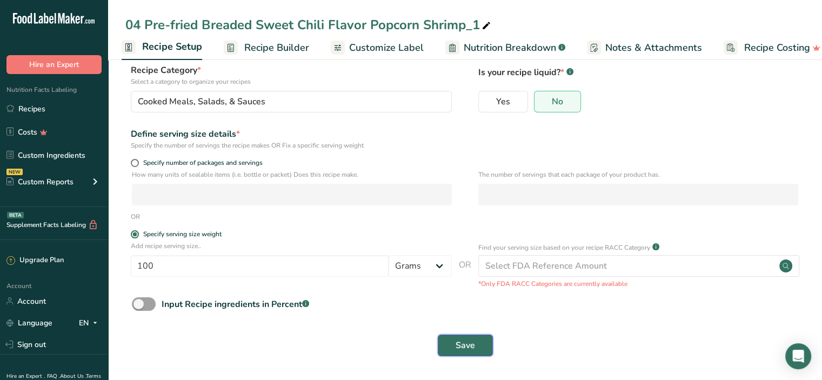
click at [462, 343] on span "Save" at bounding box center [465, 345] width 19 height 13
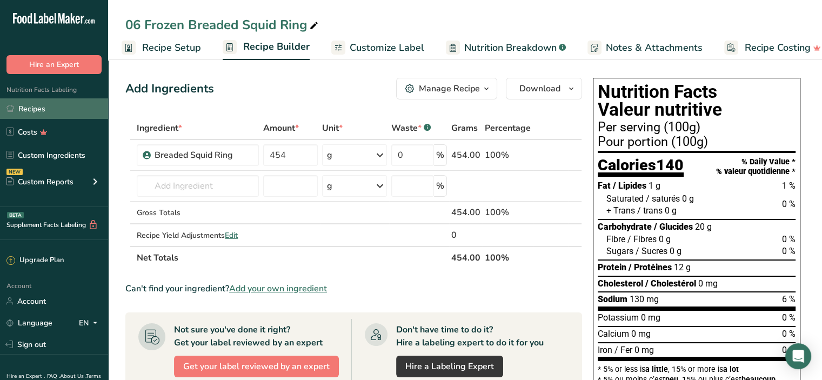
click at [37, 109] on link "Recipes" at bounding box center [54, 108] width 108 height 21
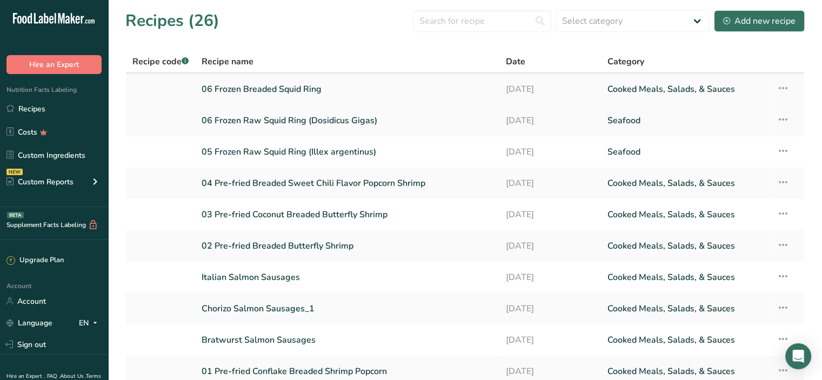
click at [286, 95] on link "06 Frozen Breaded Squid Ring" at bounding box center [347, 89] width 291 height 23
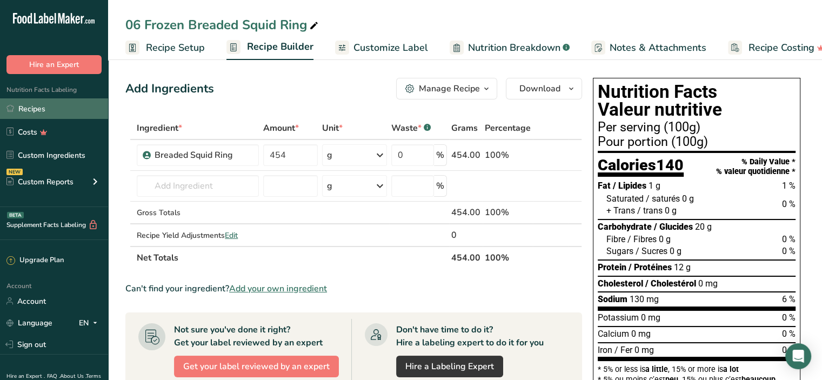
click at [39, 106] on link "Recipes" at bounding box center [54, 108] width 108 height 21
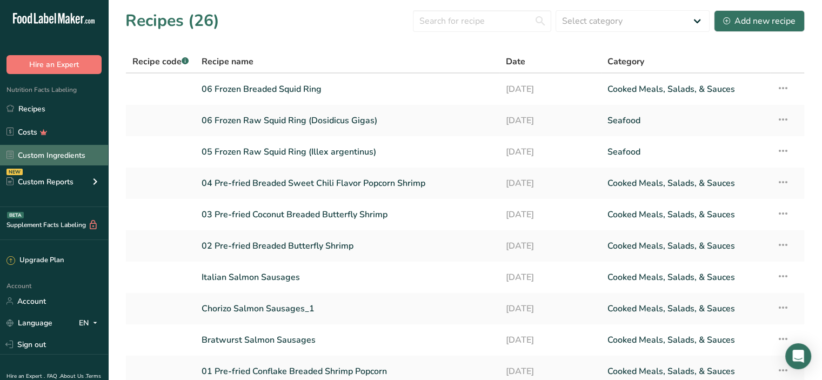
click at [57, 155] on link "Custom Ingredients" at bounding box center [54, 155] width 108 height 21
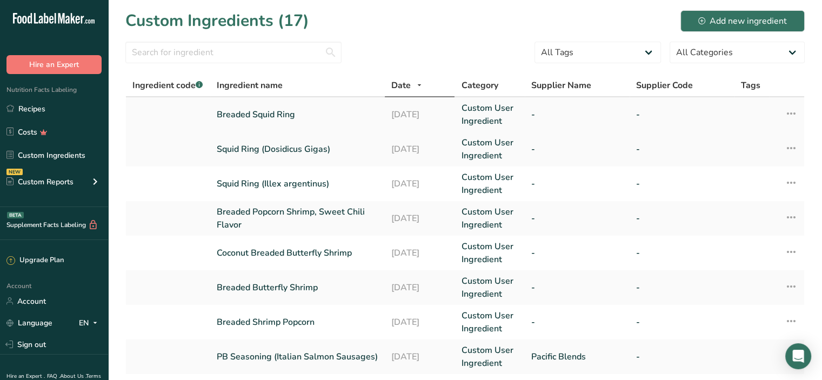
click at [290, 111] on link "Breaded Squid Ring" at bounding box center [298, 114] width 162 height 13
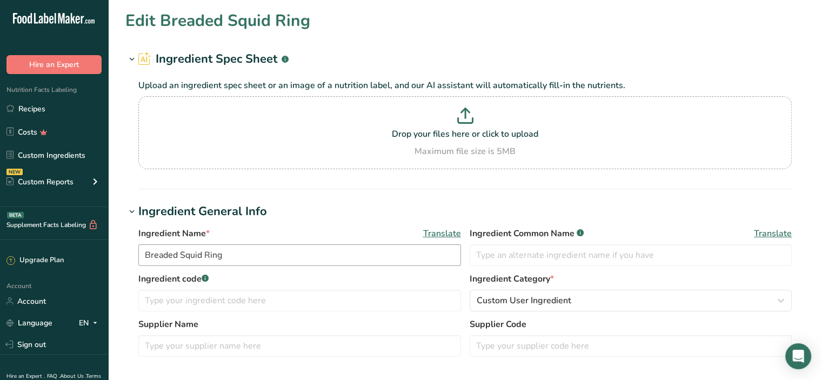
type input "138.9"
type KJ "581.2"
type Fat "1"
type Fat "0"
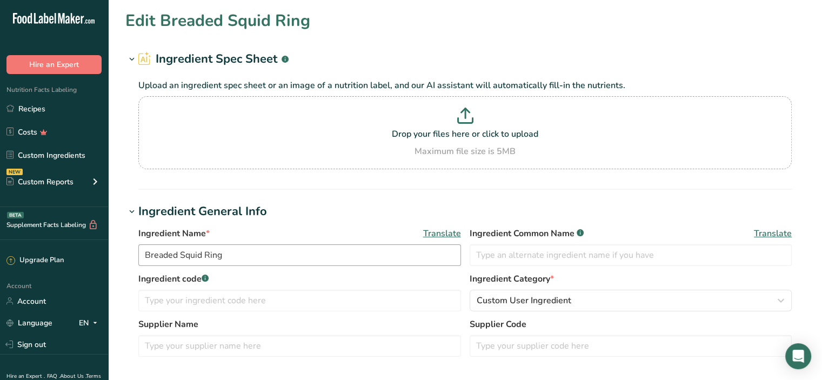
type input "0"
type input "130"
type Carbohydrates "20.4"
type Fiber "0"
type Sugars "0"
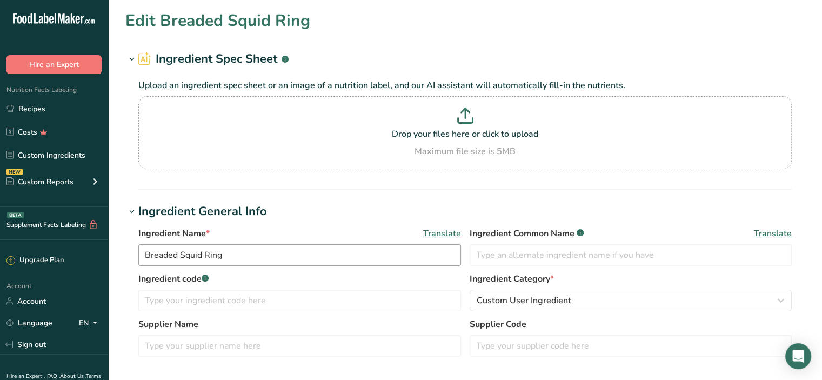
type Sugars "0"
type input "11.6"
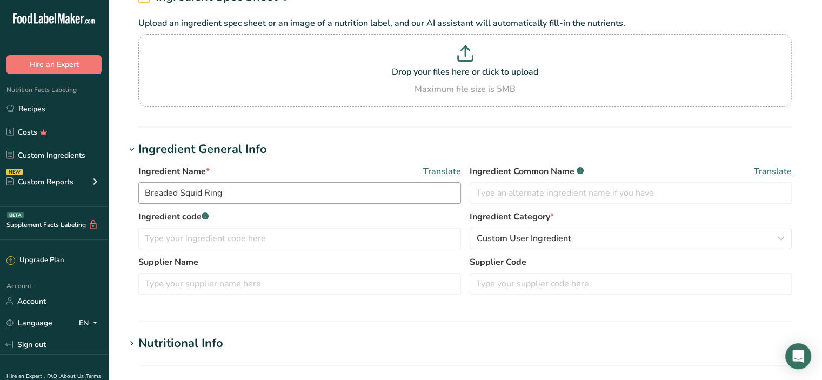
scroll to position [162, 0]
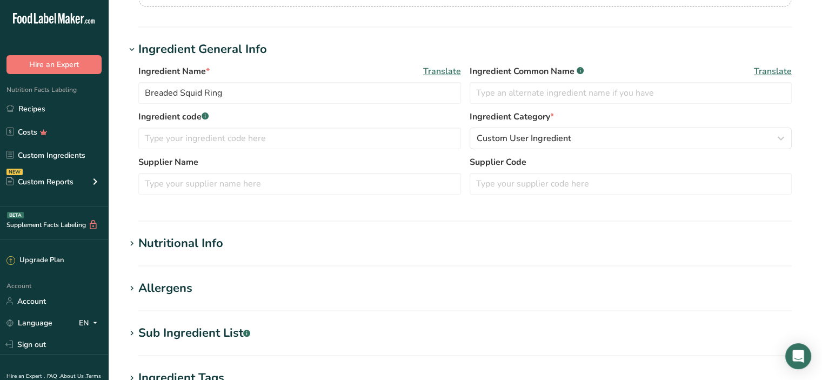
click at [210, 245] on div "Nutritional Info" at bounding box center [180, 244] width 85 height 18
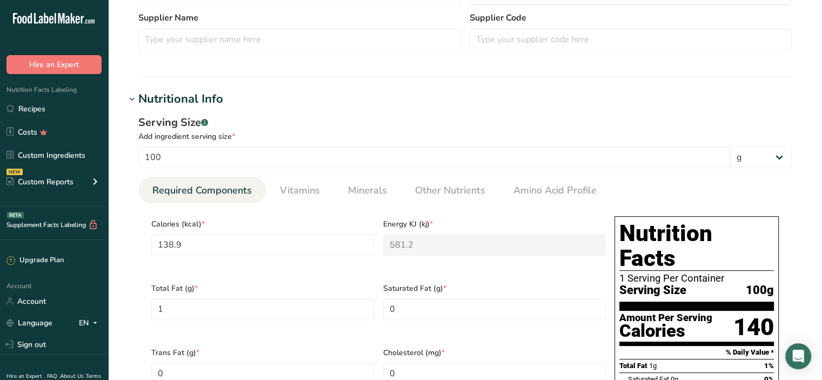
scroll to position [324, 0]
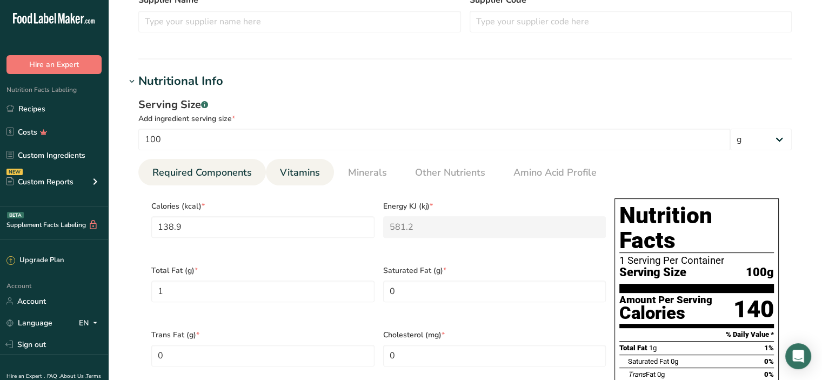
click at [303, 173] on span "Vitamins" at bounding box center [300, 172] width 40 height 15
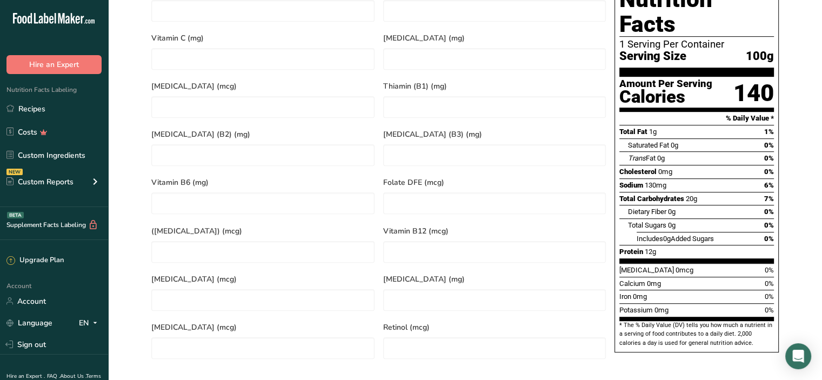
scroll to position [270, 0]
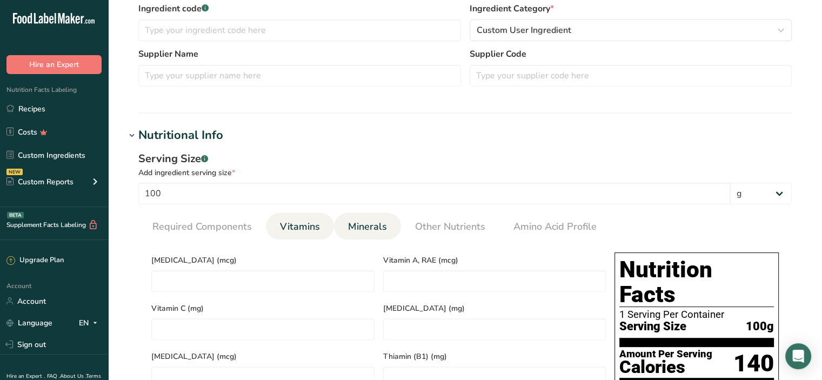
click at [359, 226] on span "Minerals" at bounding box center [367, 227] width 39 height 15
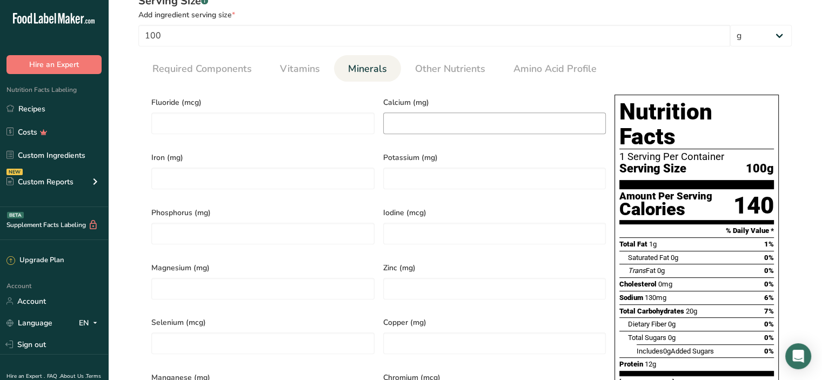
scroll to position [324, 0]
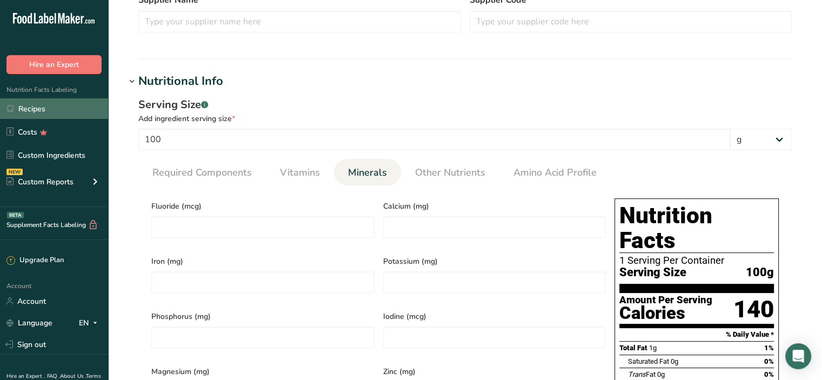
click at [25, 107] on link "Recipes" at bounding box center [54, 108] width 108 height 21
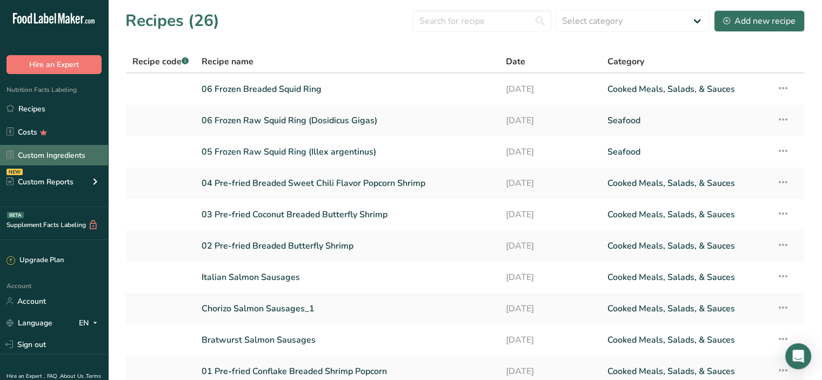
click at [62, 160] on link "Custom Ingredients" at bounding box center [54, 155] width 108 height 21
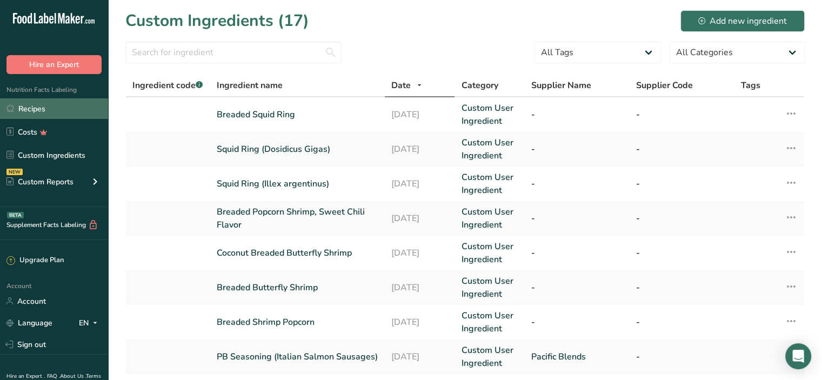
click at [40, 110] on link "Recipes" at bounding box center [54, 108] width 108 height 21
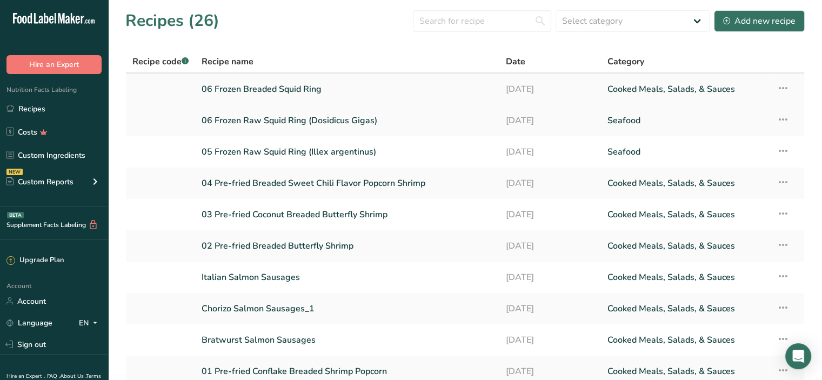
click at [284, 88] on link "06 Frozen Breaded Squid Ring" at bounding box center [347, 89] width 291 height 23
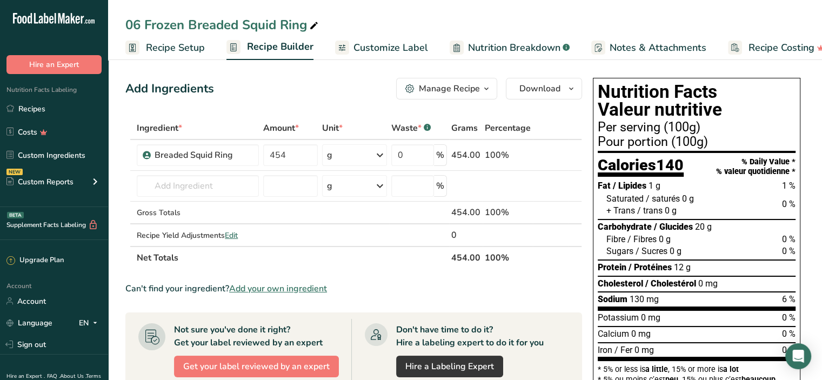
click at [180, 55] on link "Recipe Setup" at bounding box center [164, 48] width 79 height 24
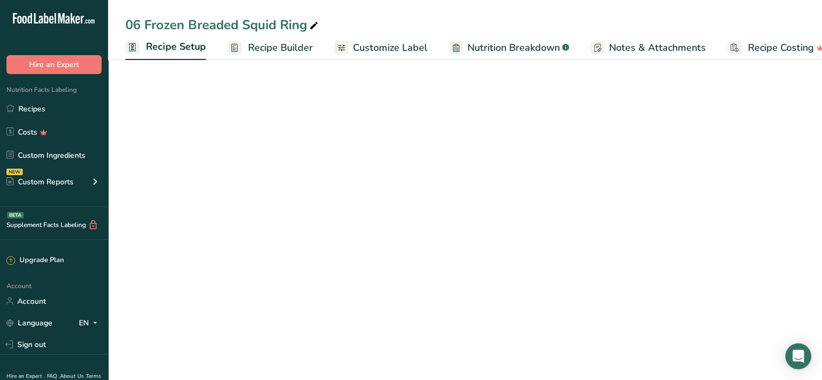
scroll to position [0, 4]
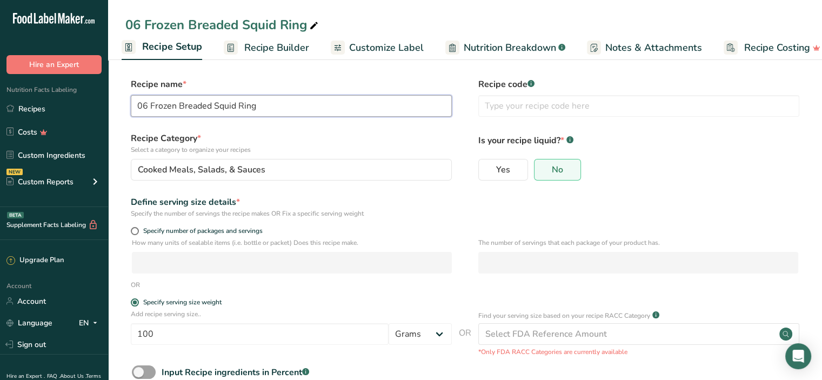
click at [147, 103] on input "06 Frozen Breaded Squid Ring" at bounding box center [291, 106] width 321 height 22
type input "07 Frozen Breaded Squid Ring"
click at [288, 131] on form "Recipe name * 07 Frozen Breaded Squid Ring Recipe code .a-a{fill:#347362;}.b-a{…" at bounding box center [465, 254] width 680 height 353
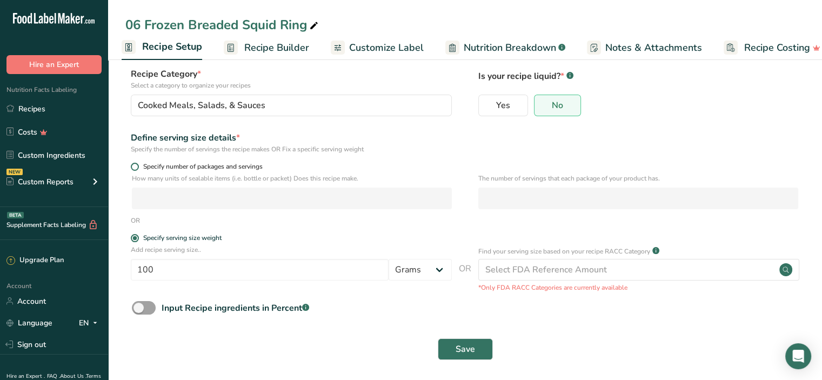
scroll to position [68, 0]
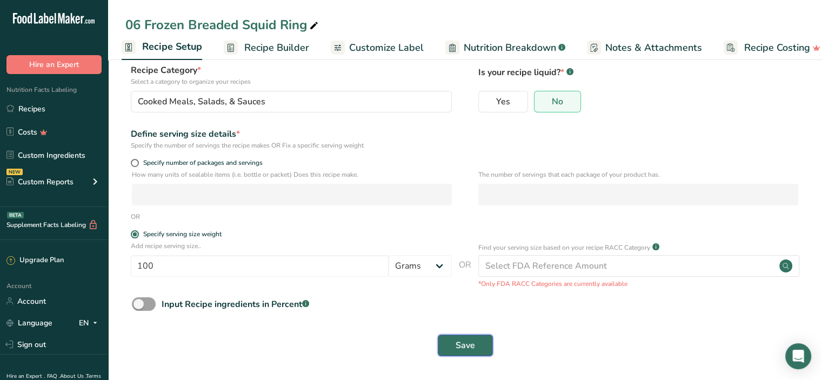
click at [477, 348] on button "Save" at bounding box center [465, 346] width 55 height 22
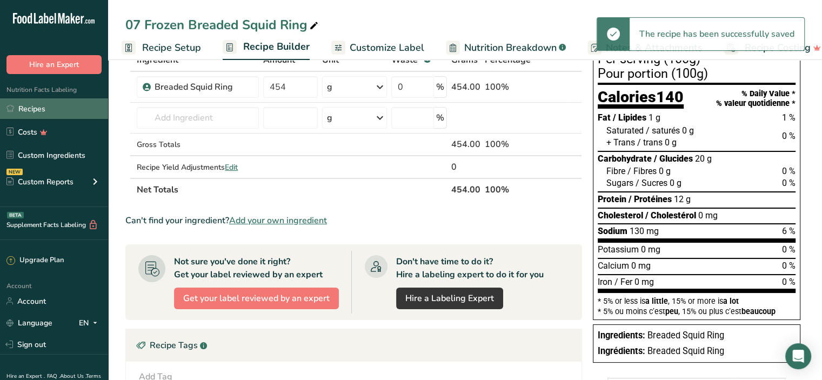
click at [38, 115] on link "Recipes" at bounding box center [54, 108] width 108 height 21
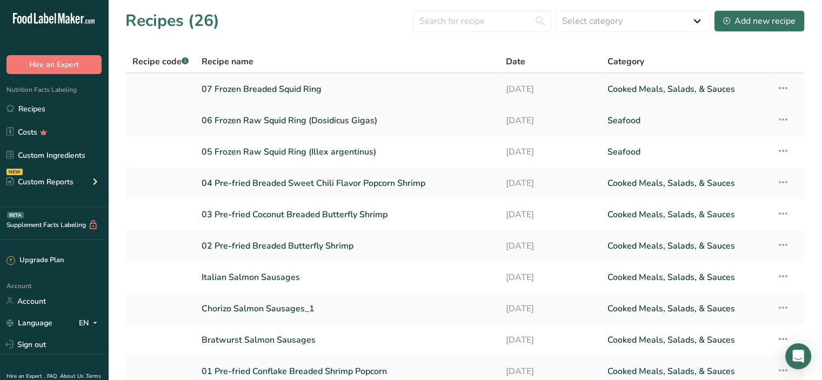
click at [306, 92] on link "07 Frozen Breaded Squid Ring" at bounding box center [347, 89] width 291 height 23
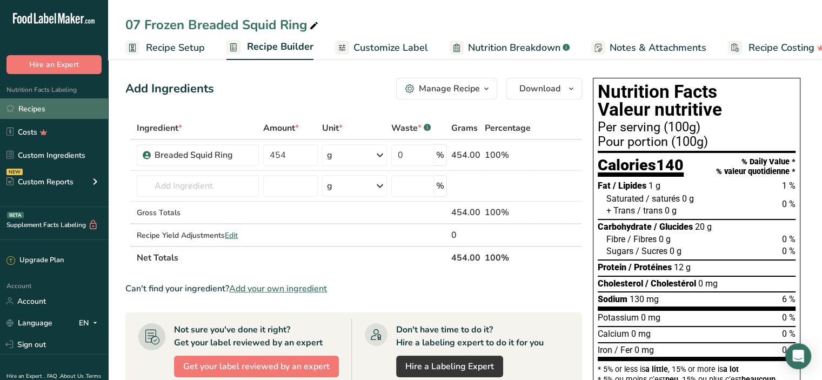
click at [45, 114] on link "Recipes" at bounding box center [54, 108] width 108 height 21
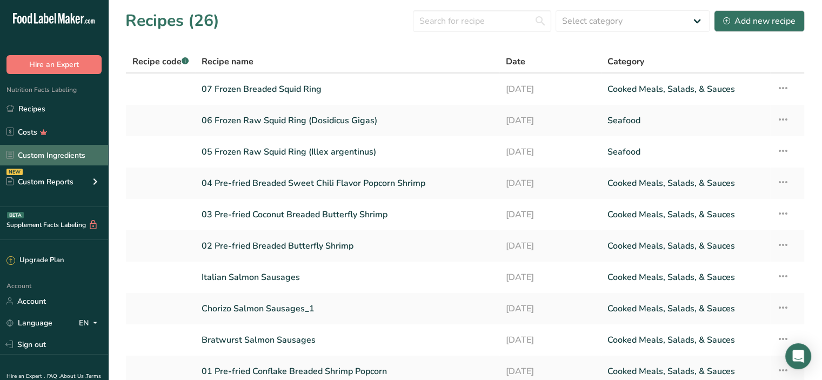
click at [54, 157] on link "Custom Ingredients" at bounding box center [54, 155] width 108 height 21
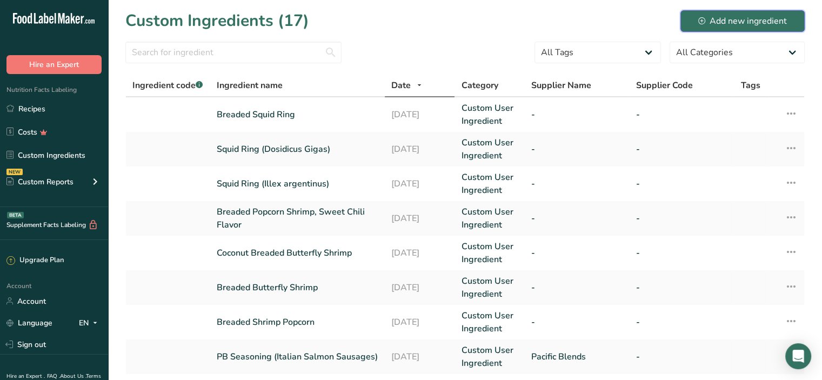
click at [768, 19] on div "Add new ingredient" at bounding box center [743, 21] width 89 height 13
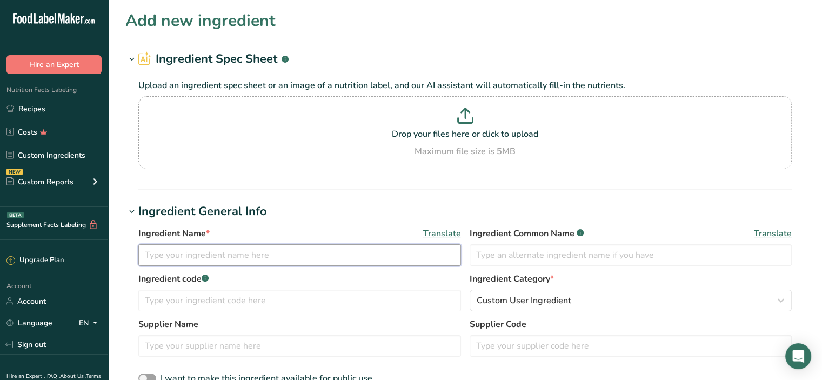
click at [171, 244] on input "text" at bounding box center [299, 255] width 323 height 22
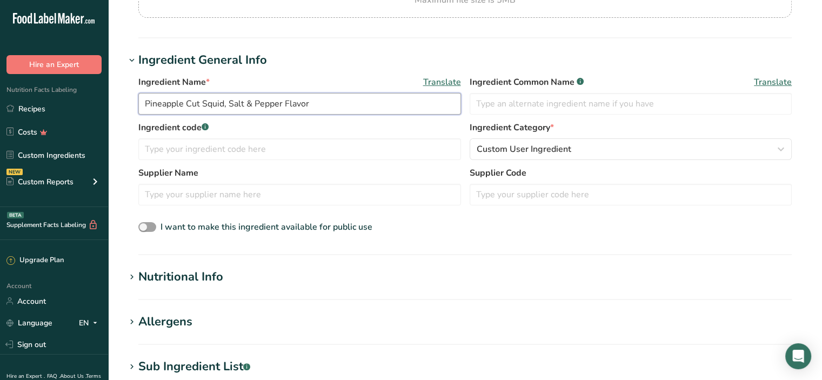
scroll to position [162, 0]
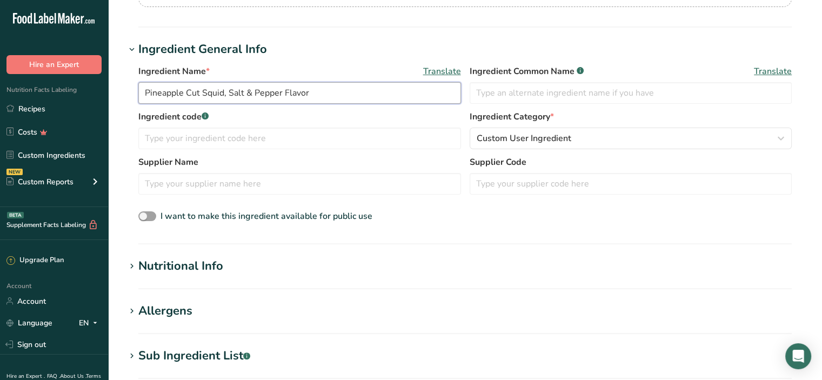
type input "Pineapple Cut Squid, Salt & Pepper Flavor"
click at [177, 265] on div "Nutritional Info" at bounding box center [180, 266] width 85 height 18
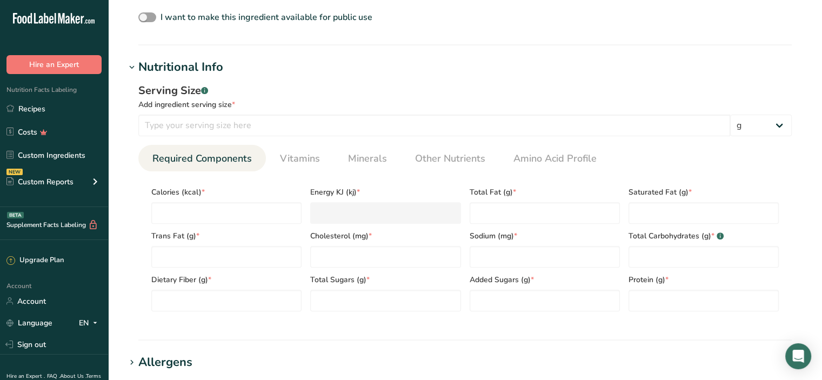
scroll to position [379, 0]
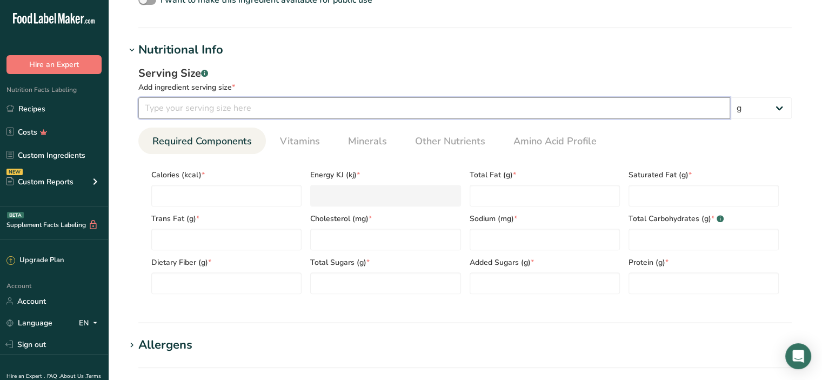
click at [194, 112] on input "number" at bounding box center [434, 108] width 592 height 22
type input "100"
click at [197, 198] on input "number" at bounding box center [226, 196] width 150 height 22
type input "1"
type KJ "4.2"
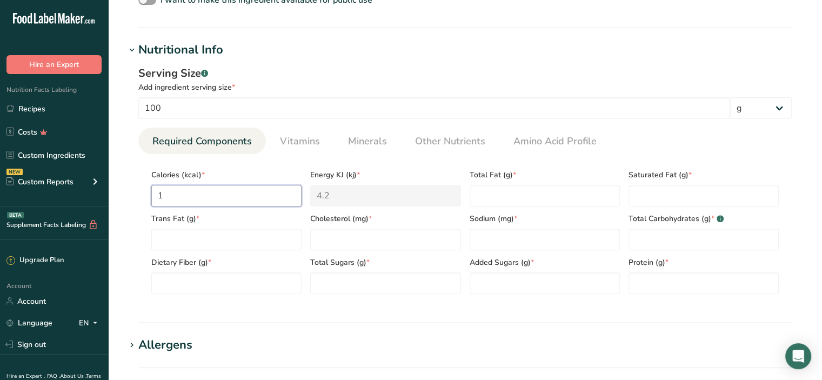
type input "19"
type KJ "79.5"
type input "198"
type KJ "828.4"
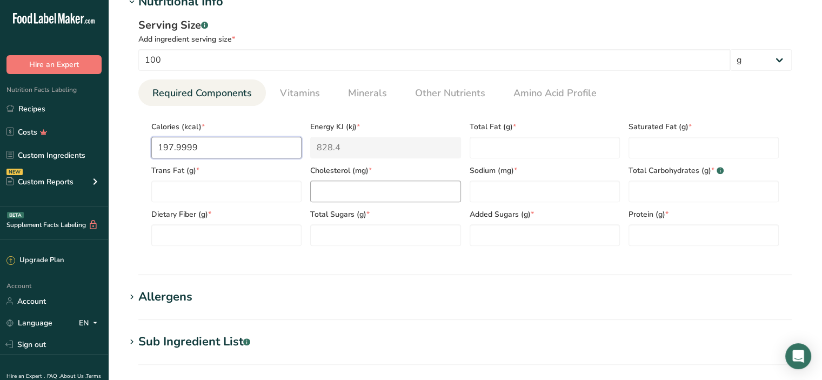
scroll to position [433, 0]
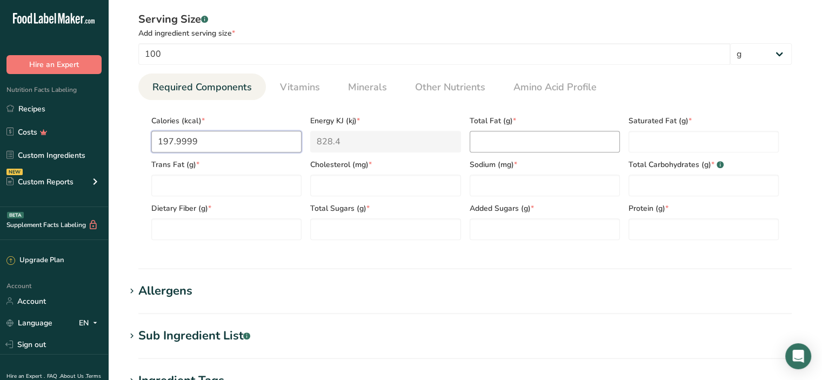
type input "197.9999"
click at [499, 141] on Fat "number" at bounding box center [545, 142] width 150 height 22
type Fat "8.8"
click at [645, 136] on Fat "number" at bounding box center [704, 142] width 150 height 22
type Fat "4.4"
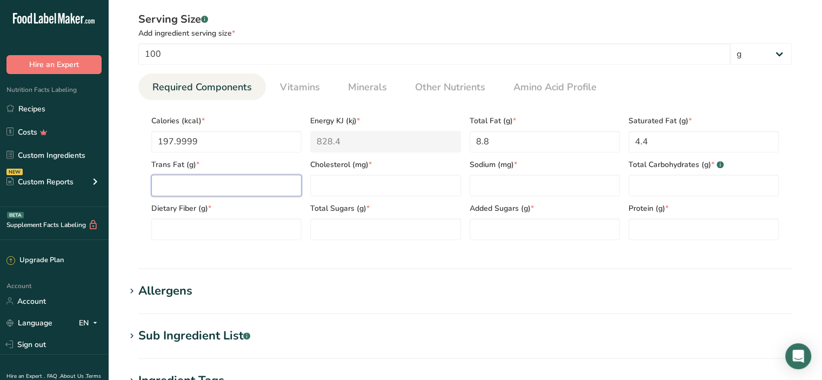
click at [220, 183] on Fat "number" at bounding box center [226, 186] width 150 height 22
type Fat "0"
click at [332, 191] on input "number" at bounding box center [385, 186] width 150 height 22
type input "0"
click at [499, 177] on input "number" at bounding box center [545, 186] width 150 height 22
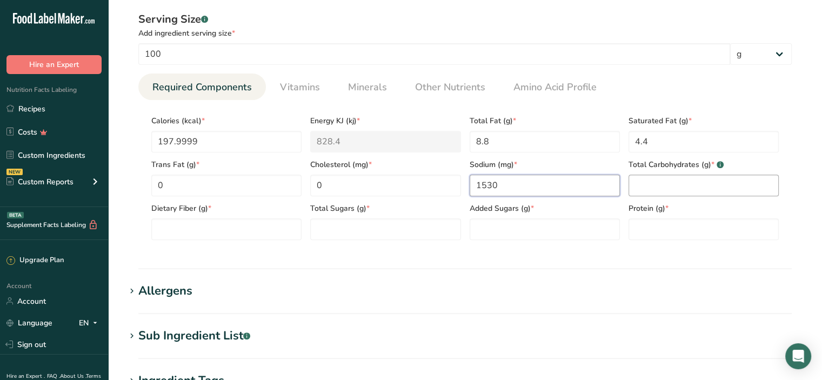
type input "1530"
click at [635, 179] on Carbohydrates "number" at bounding box center [704, 186] width 150 height 22
type Carbohydrates "13.8"
click at [202, 233] on Fiber "number" at bounding box center [226, 229] width 150 height 22
type Fiber "3.3"
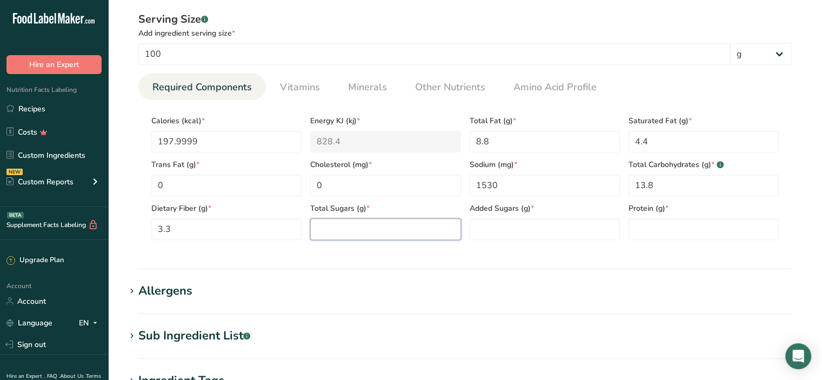
click at [334, 234] on Sugars "number" at bounding box center [385, 229] width 150 height 22
type Sugars "2"
drag, startPoint x: 492, startPoint y: 215, endPoint x: 486, endPoint y: 220, distance: 8.0
click at [492, 216] on div "Added Sugars (g) *" at bounding box center [545, 218] width 159 height 44
click at [483, 222] on Sugars "number" at bounding box center [545, 229] width 150 height 22
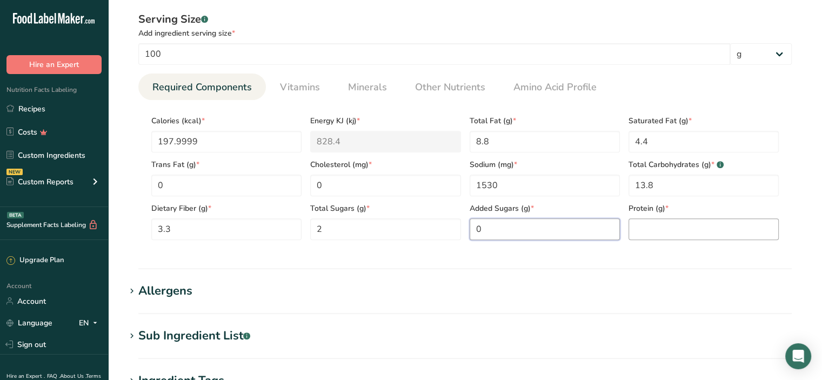
type Sugars "0"
click at [705, 229] on input "number" at bounding box center [704, 229] width 150 height 22
type input "14.2"
click at [669, 183] on Carbohydrates "13.8" at bounding box center [704, 186] width 150 height 22
click at [307, 92] on span "Vitamins" at bounding box center [300, 87] width 40 height 15
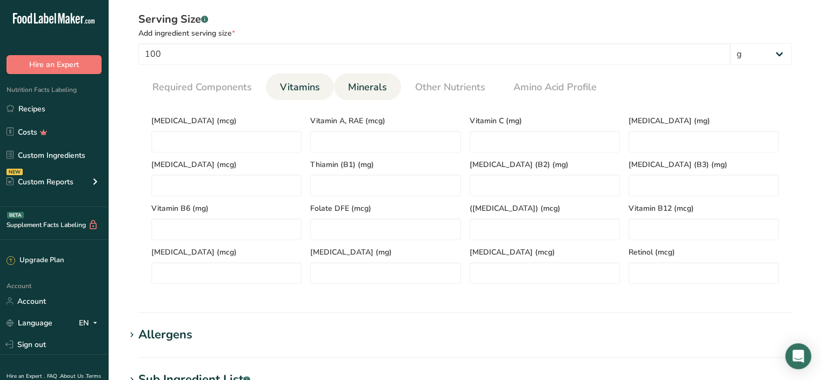
click at [370, 92] on span "Minerals" at bounding box center [367, 87] width 39 height 15
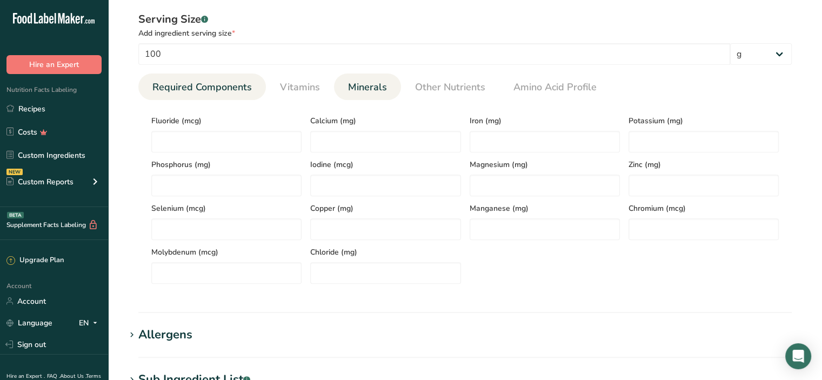
click at [207, 87] on span "Required Components" at bounding box center [201, 87] width 99 height 15
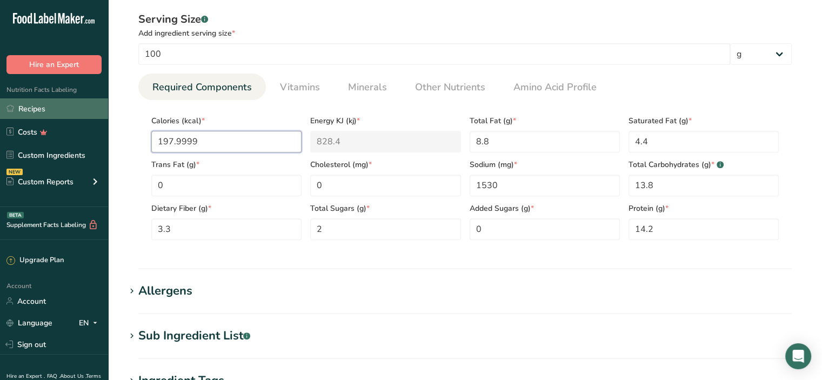
drag, startPoint x: 199, startPoint y: 140, endPoint x: 51, endPoint y: 118, distance: 149.8
click at [51, 118] on div ".a-20{fill:#fff;} Hire an Expert Nutrition Facts Labeling Recipes Costs Custom …" at bounding box center [411, 95] width 822 height 1057
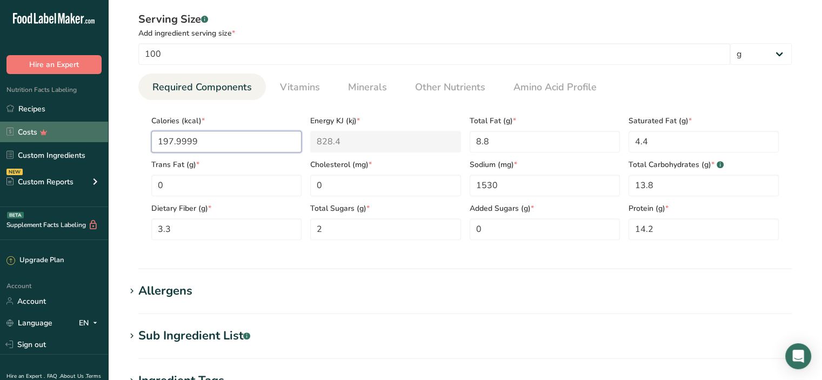
type input "1"
type KJ "4.2"
type input "19"
type KJ "79.5"
type input "198"
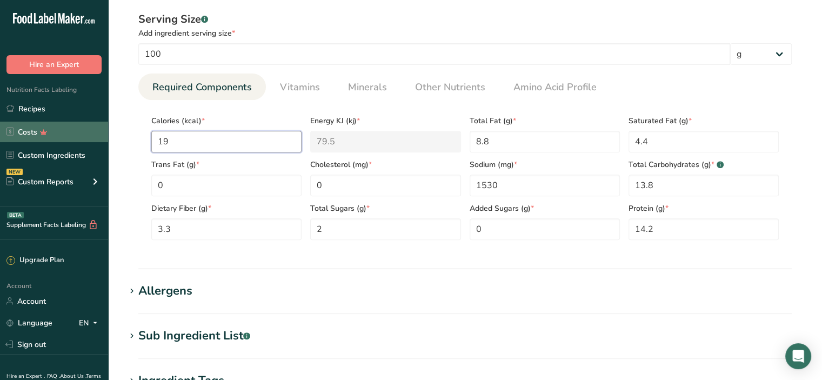
type KJ "828.4"
type input "198"
click at [222, 185] on Fat "0" at bounding box center [226, 186] width 150 height 22
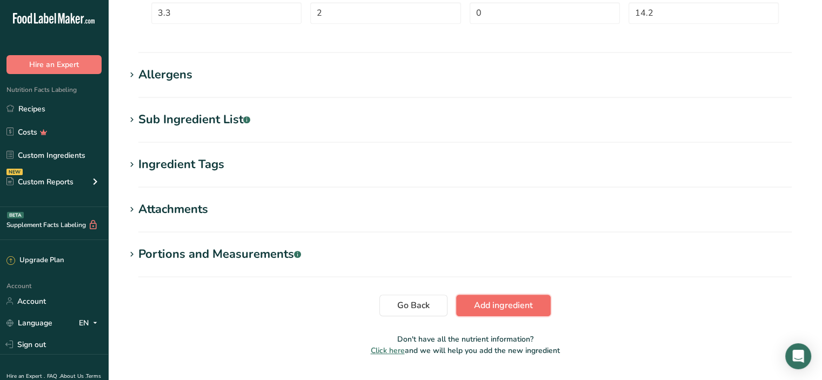
click at [496, 304] on span "Add ingredient" at bounding box center [503, 305] width 59 height 13
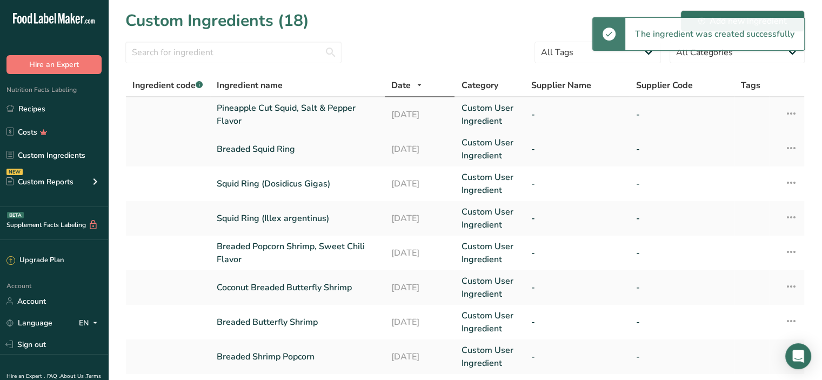
click at [282, 109] on link "Pineapple Cut Squid, Salt & Pepper Flavor" at bounding box center [298, 115] width 162 height 26
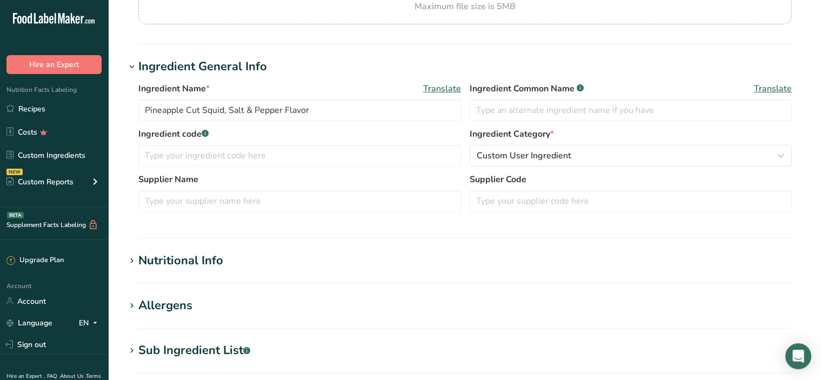
scroll to position [216, 0]
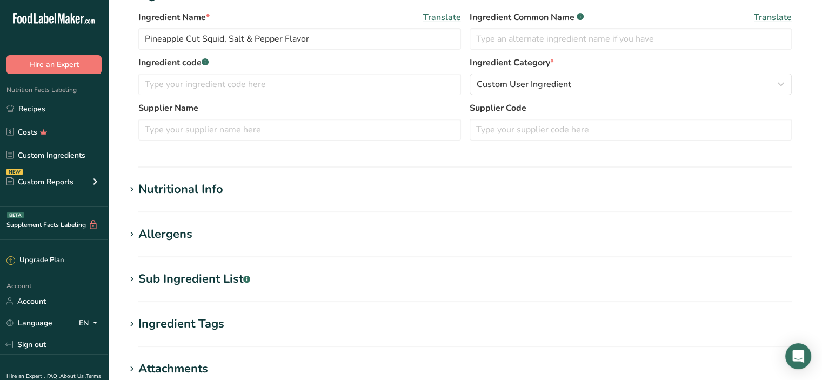
click at [197, 193] on div "Nutritional Info" at bounding box center [180, 190] width 85 height 18
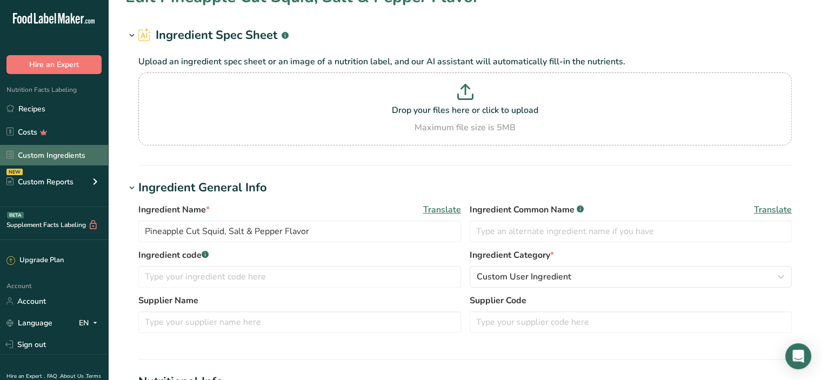
scroll to position [0, 0]
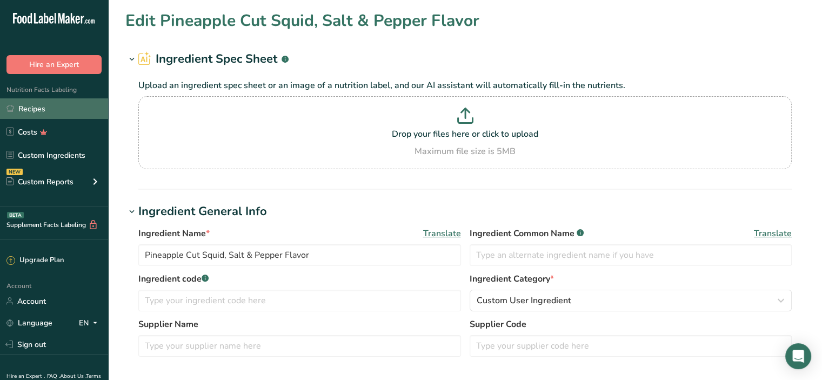
click at [25, 105] on link "Recipes" at bounding box center [54, 108] width 108 height 21
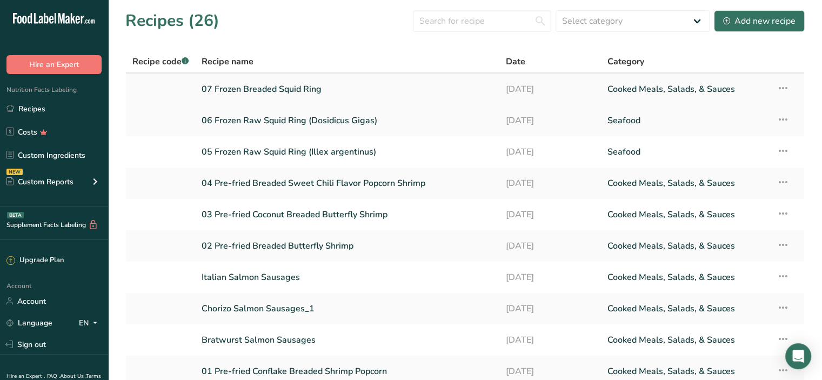
click at [780, 89] on icon at bounding box center [783, 87] width 13 height 19
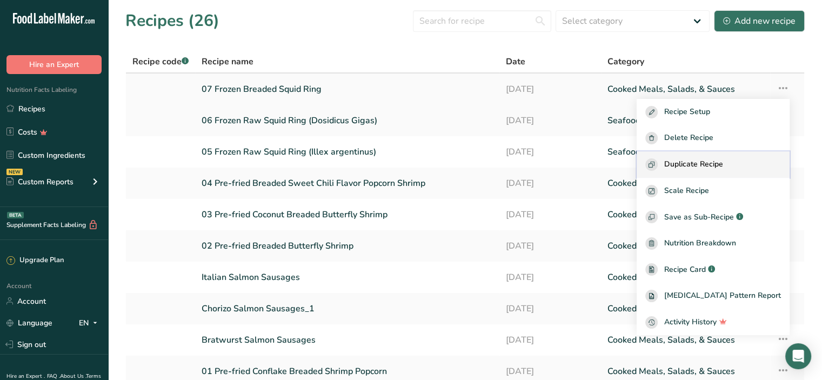
click at [716, 161] on span "Duplicate Recipe" at bounding box center [694, 164] width 59 height 12
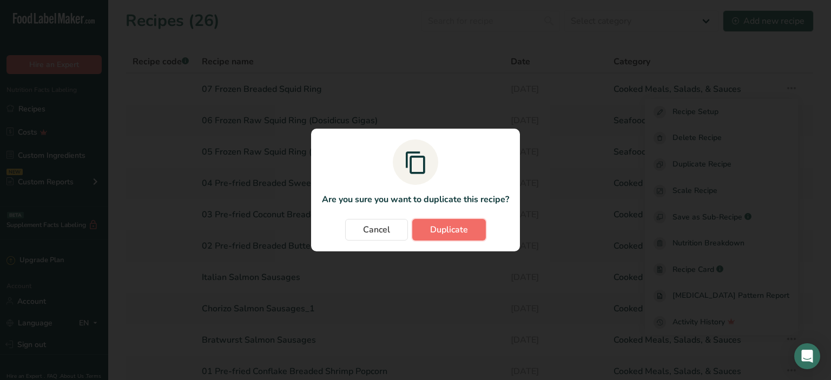
click at [452, 230] on span "Duplicate" at bounding box center [449, 229] width 38 height 13
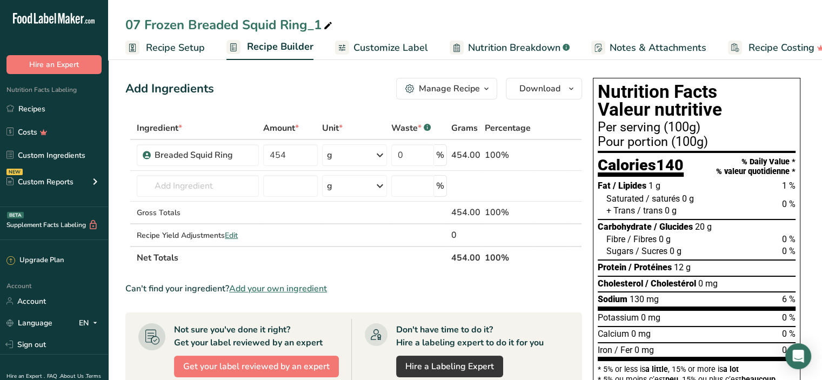
click at [183, 47] on span "Recipe Setup" at bounding box center [175, 48] width 59 height 15
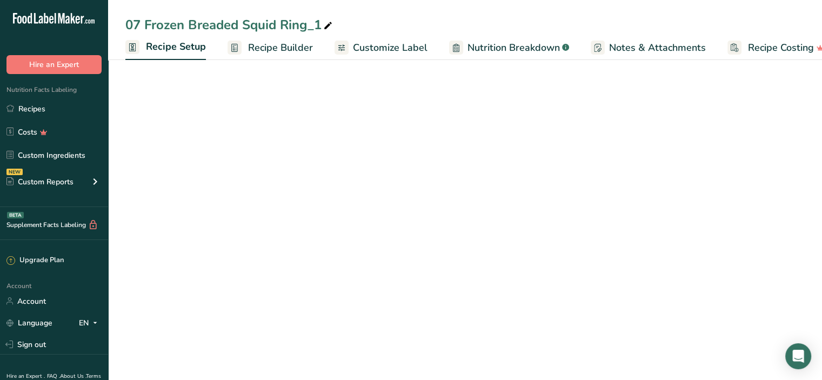
scroll to position [0, 4]
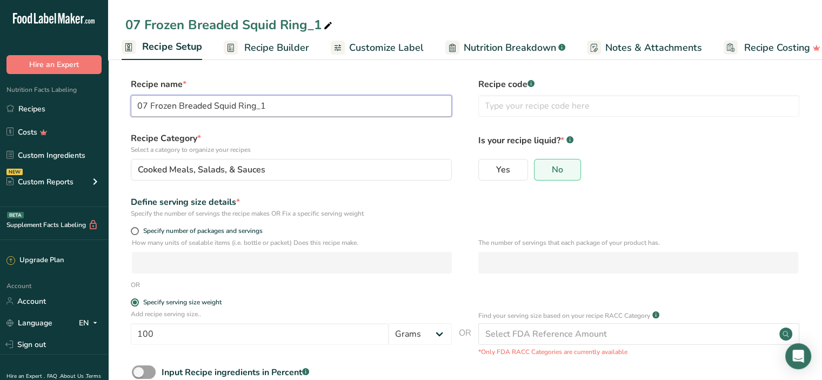
click at [147, 103] on input "07 Frozen Breaded Squid Ring_1" at bounding box center [291, 106] width 321 height 22
drag, startPoint x: 178, startPoint y: 105, endPoint x: 205, endPoint y: 104, distance: 27.1
click at [205, 104] on input "08 Frozen Breaded Squid Ring_1" at bounding box center [291, 106] width 321 height 22
drag, startPoint x: 238, startPoint y: 105, endPoint x: 333, endPoint y: 101, distance: 94.7
click at [333, 101] on input "08 Frozen Breaded Squid Ring_1" at bounding box center [291, 106] width 321 height 22
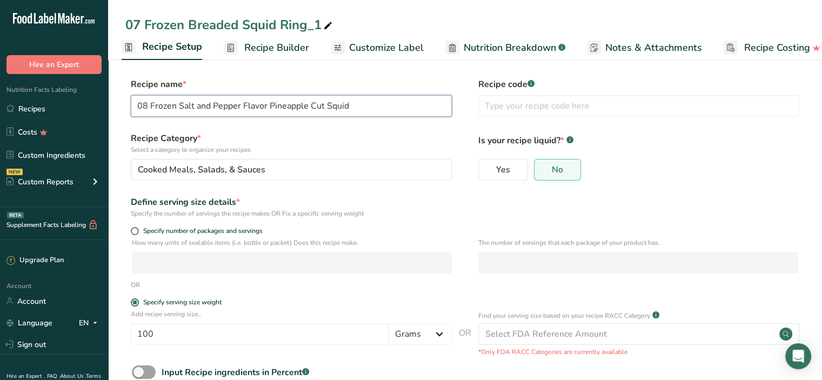
click at [374, 107] on input "08 Frozen Salt and Pepper Flavor Pineapple Cut Squid" at bounding box center [291, 106] width 321 height 22
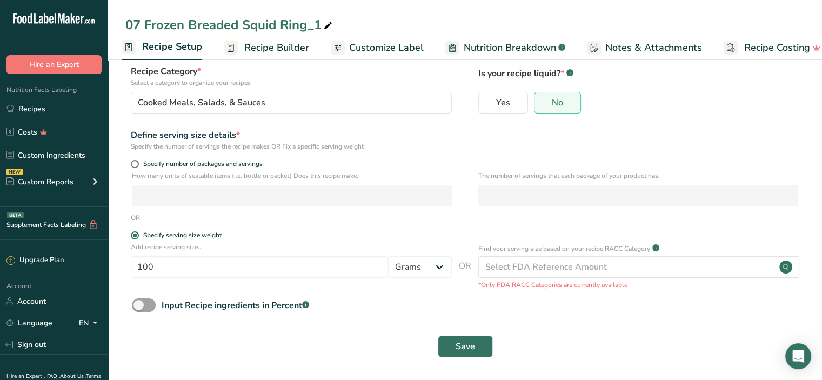
scroll to position [68, 0]
type input "08 Frozen Salt and Pepper Flavor Pineapple Cut Squid"
click at [466, 347] on span "Save" at bounding box center [465, 345] width 19 height 13
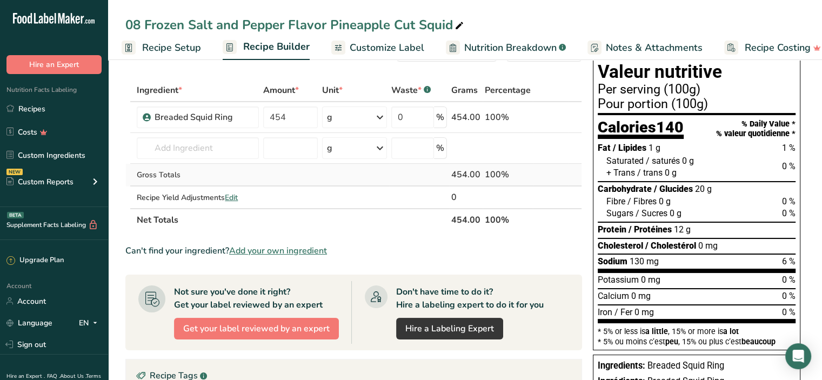
scroll to position [14, 0]
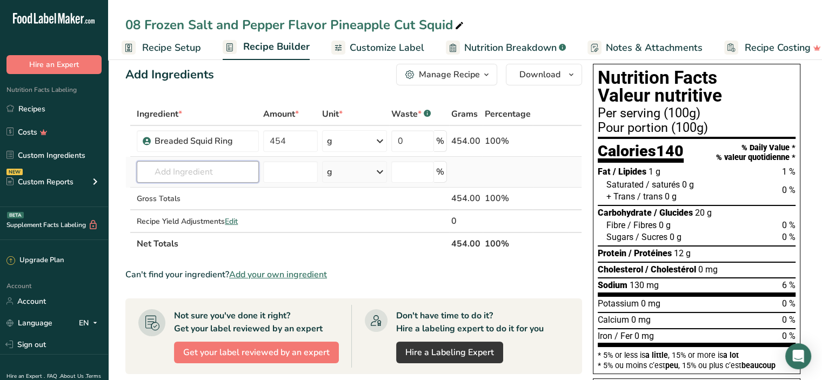
click at [197, 175] on input "text" at bounding box center [198, 172] width 122 height 22
type input "pineapple cut"
click at [218, 197] on p "Pineapple Cut Squid, Salt & Pepper Flavor" at bounding box center [222, 193] width 155 height 11
type input "Pineapple Cut Squid, Salt & Pepper Flavor"
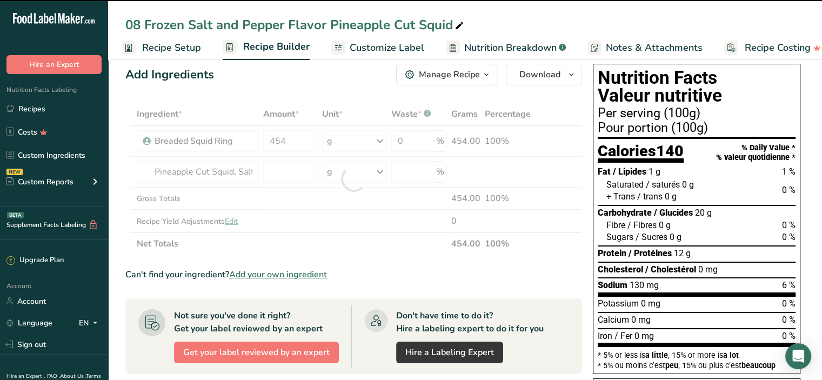
type input "0"
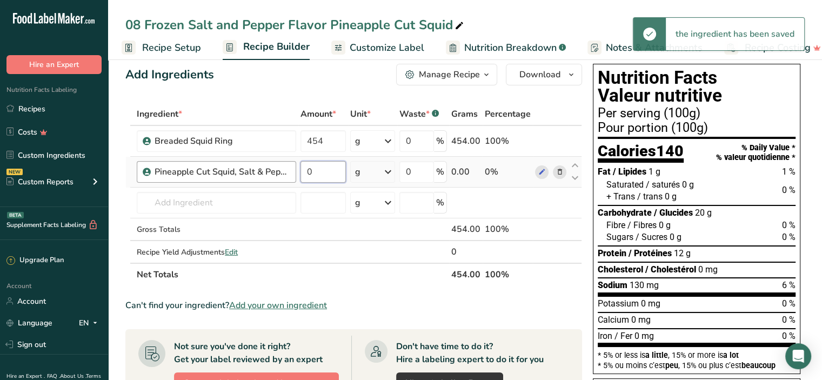
drag, startPoint x: 328, startPoint y: 170, endPoint x: 295, endPoint y: 168, distance: 32.6
click at [295, 168] on tr "Pineapple Cut Squid, Salt & Pepper Flavor 0 g Weight Units g kg mg See more Vol…" at bounding box center [354, 172] width 456 height 31
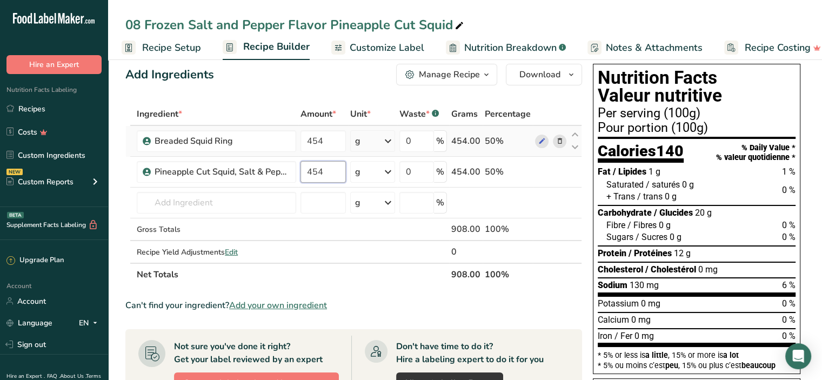
type input "454"
click at [518, 143] on div "Ingredient * Amount * Unit * Waste * .a-a{fill:#347362;}.b-a{fill:#fff;} Grams …" at bounding box center [353, 194] width 457 height 183
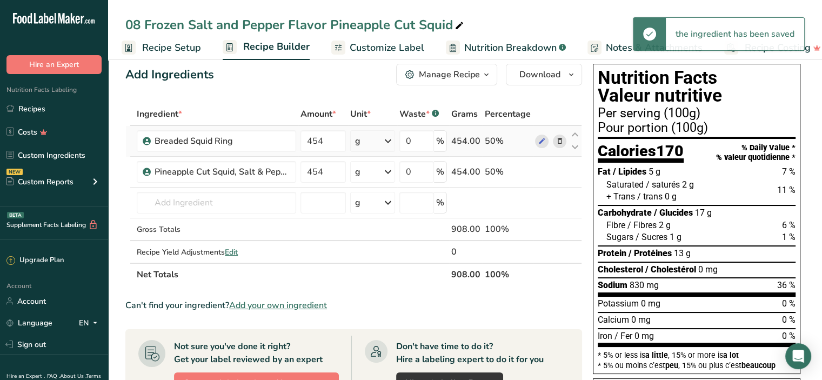
click at [557, 140] on icon at bounding box center [560, 141] width 8 height 11
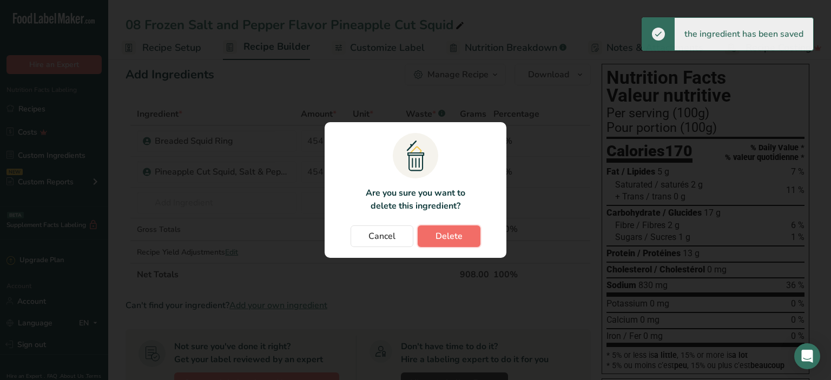
click at [441, 237] on span "Delete" at bounding box center [448, 236] width 27 height 13
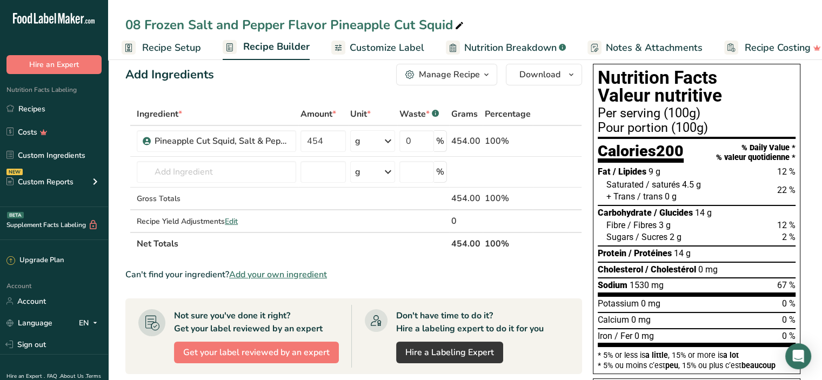
click at [188, 48] on span "Recipe Setup" at bounding box center [171, 48] width 59 height 15
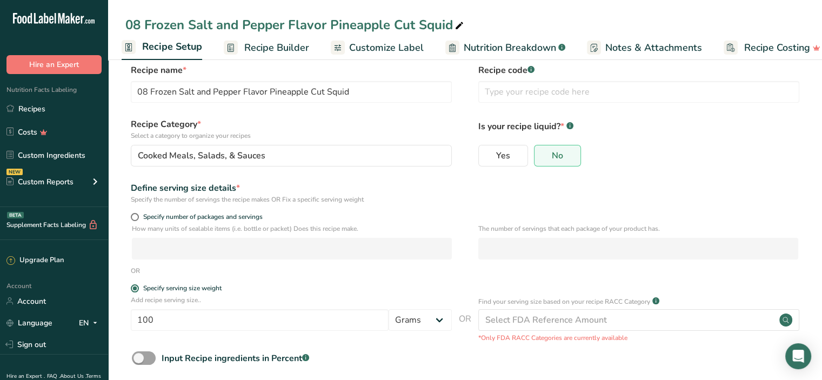
click at [280, 51] on span "Recipe Builder" at bounding box center [276, 48] width 65 height 15
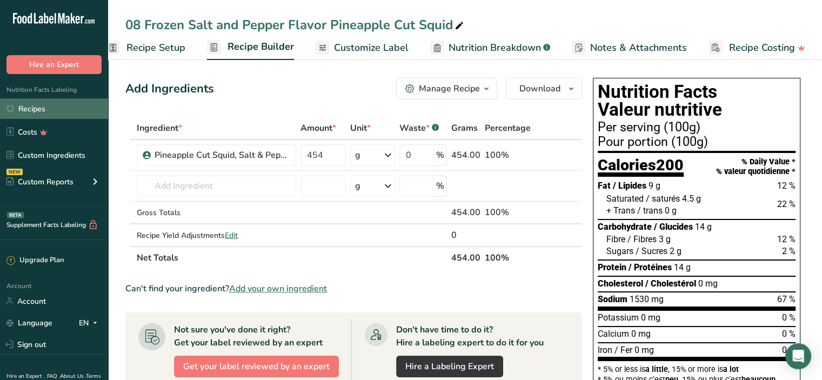
click at [25, 106] on link "Recipes" at bounding box center [54, 108] width 108 height 21
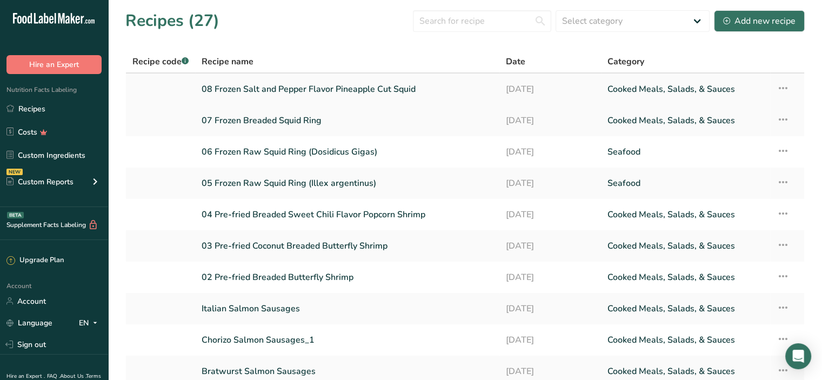
click at [322, 90] on link "08 Frozen Salt and Pepper Flavor Pineapple Cut Squid" at bounding box center [347, 89] width 291 height 23
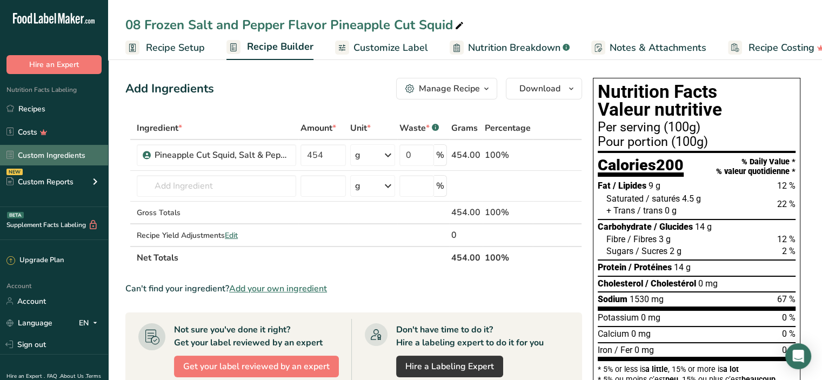
click at [37, 153] on link "Custom Ingredients" at bounding box center [54, 155] width 108 height 21
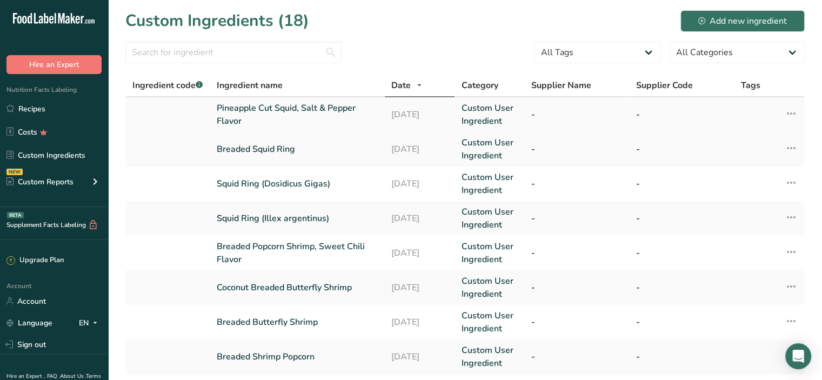
click at [280, 112] on link "Pineapple Cut Squid, Salt & Pepper Flavor" at bounding box center [298, 115] width 162 height 26
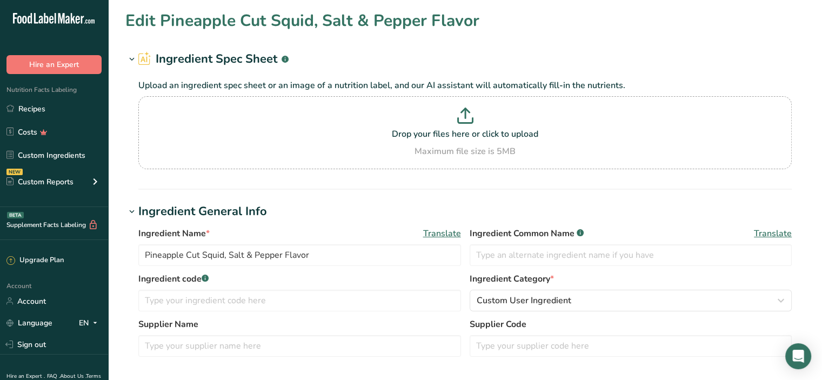
scroll to position [162, 0]
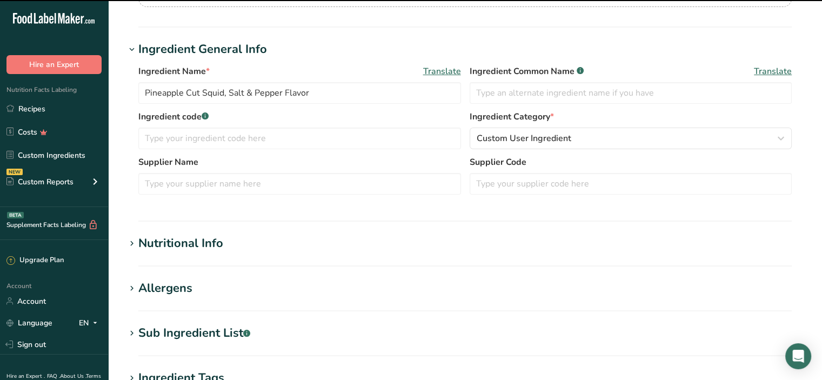
click at [180, 235] on div "Nutritional Info" at bounding box center [180, 244] width 85 height 18
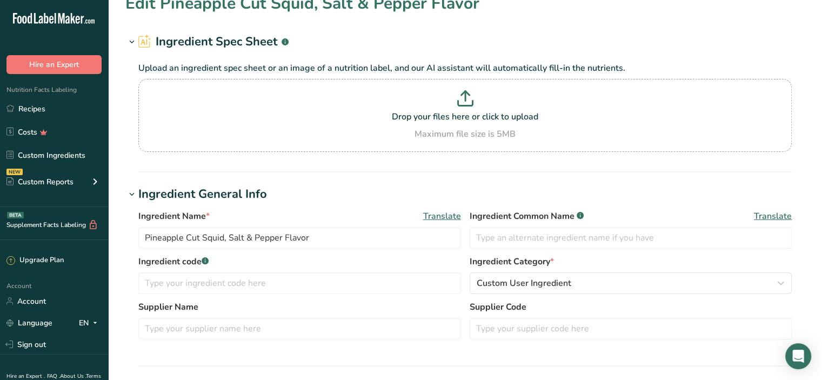
scroll to position [0, 0]
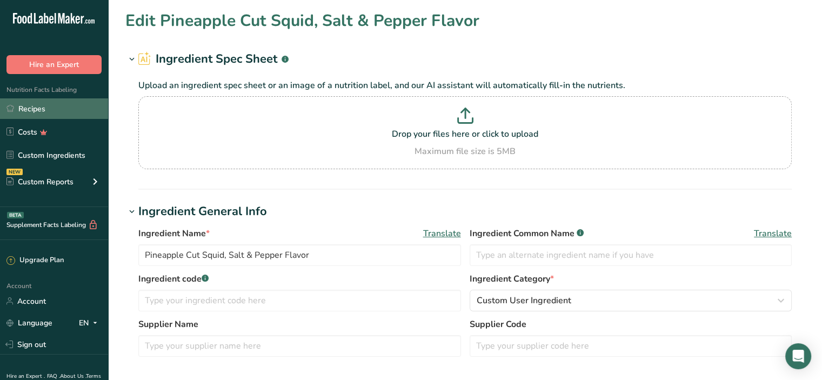
click at [47, 109] on link "Recipes" at bounding box center [54, 108] width 108 height 21
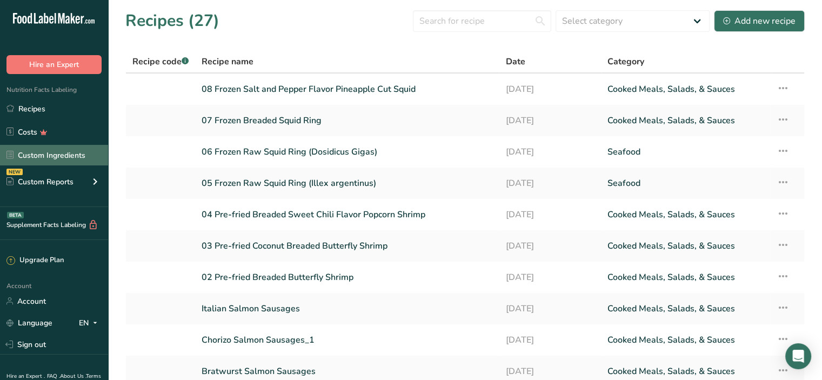
click at [51, 154] on link "Custom Ingredients" at bounding box center [54, 155] width 108 height 21
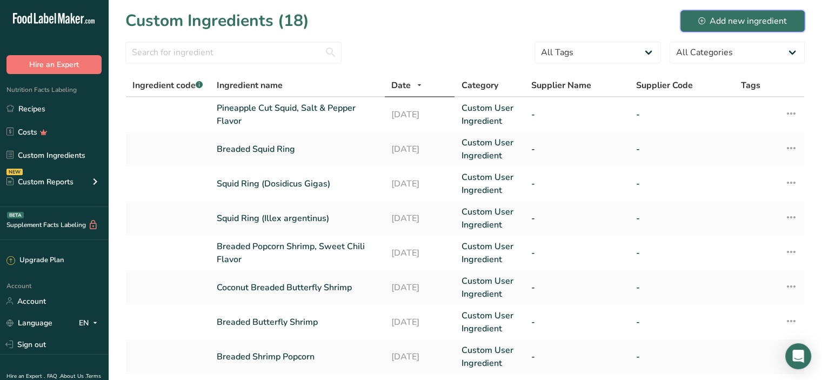
click at [720, 17] on div "Add new ingredient" at bounding box center [743, 21] width 89 height 13
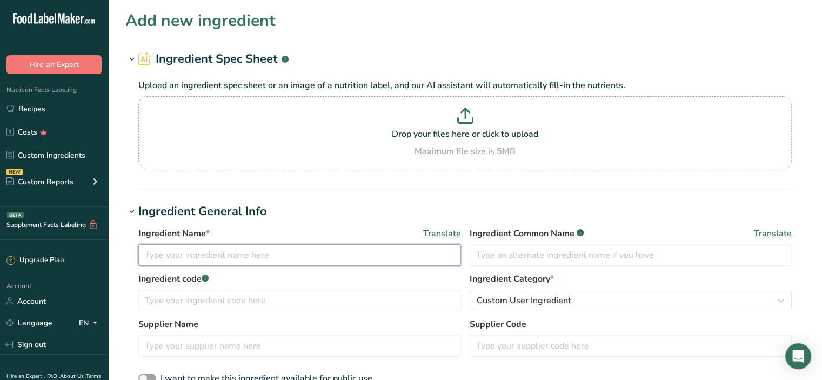
click at [161, 259] on input "text" at bounding box center [299, 255] width 323 height 22
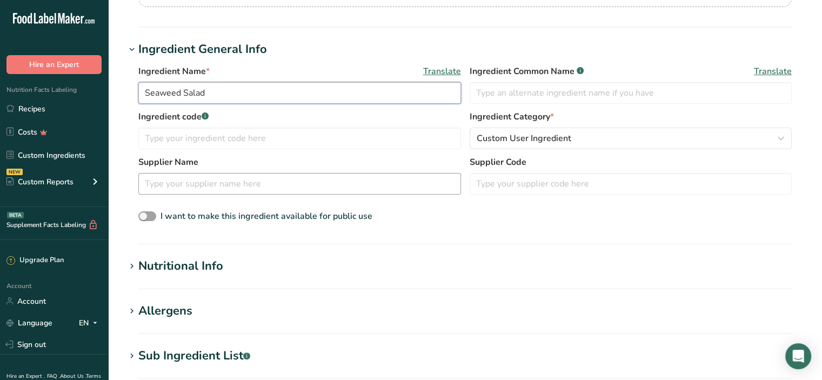
scroll to position [216, 0]
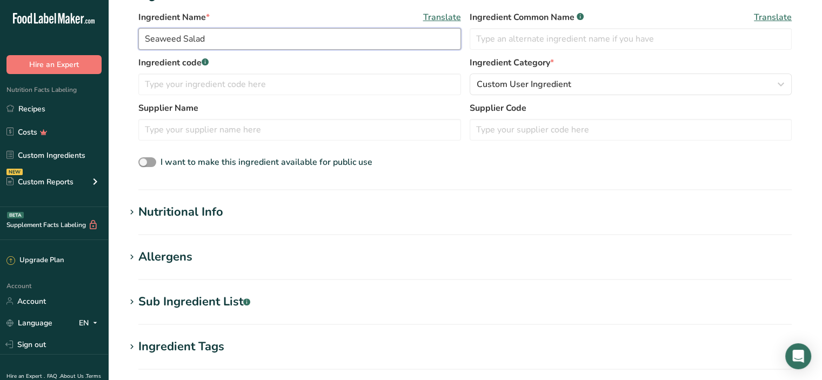
type input "Seaweed Salad"
click at [175, 218] on div "Nutritional Info" at bounding box center [180, 212] width 85 height 18
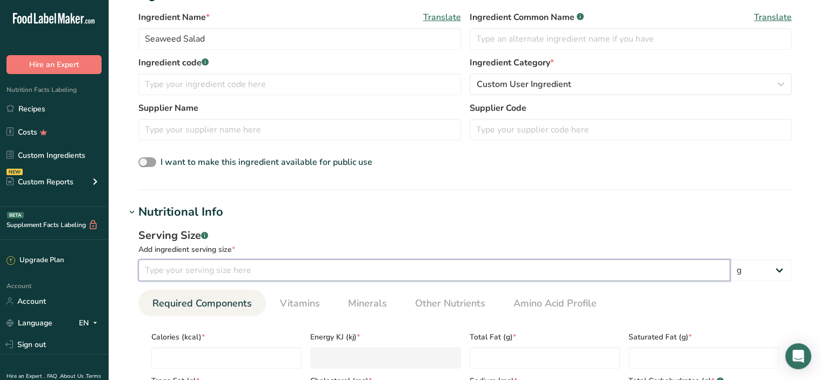
click at [204, 270] on input "number" at bounding box center [434, 271] width 592 height 22
type input "85"
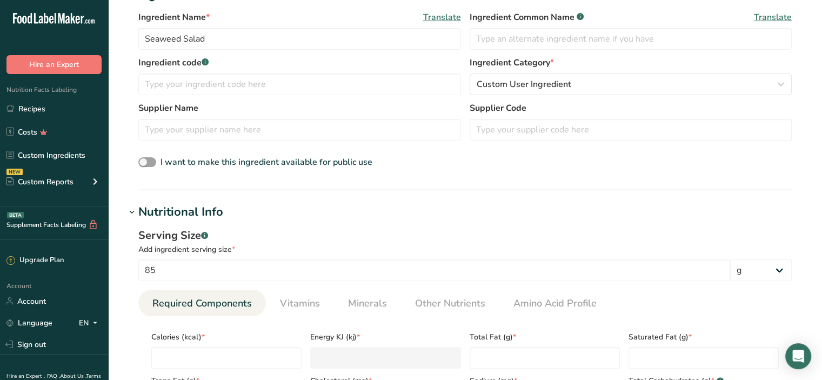
click at [297, 227] on div "Serving Size .a-a{fill:#347362;}.b-a{fill:#fff;} Add ingredient serving size * …" at bounding box center [465, 346] width 680 height 250
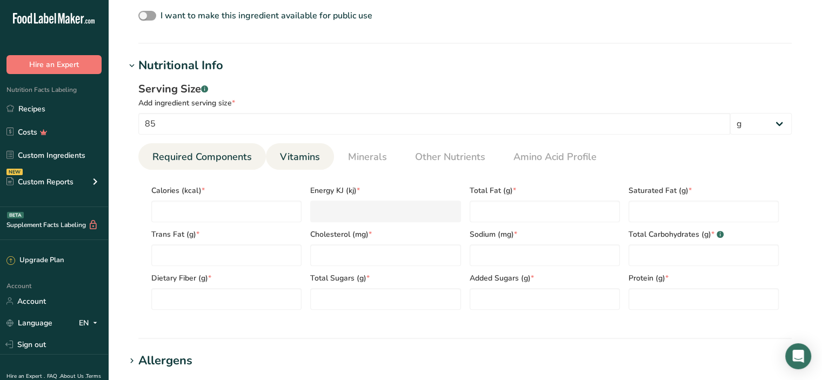
scroll to position [379, 0]
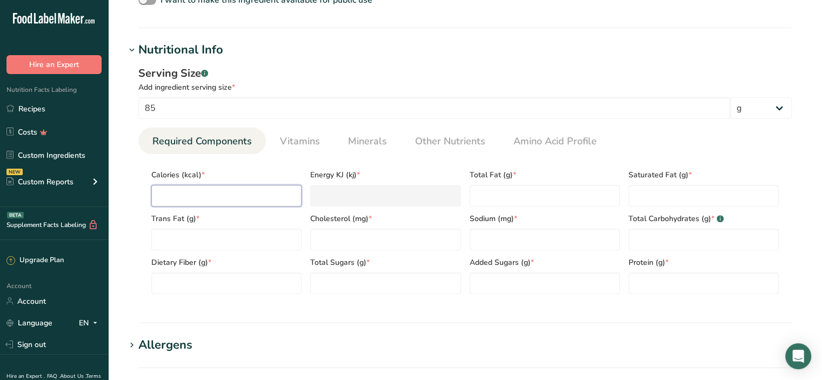
click at [208, 192] on input "number" at bounding box center [226, 196] width 150 height 22
type input "9"
type KJ "37.7"
type input "90"
type KJ "376.6"
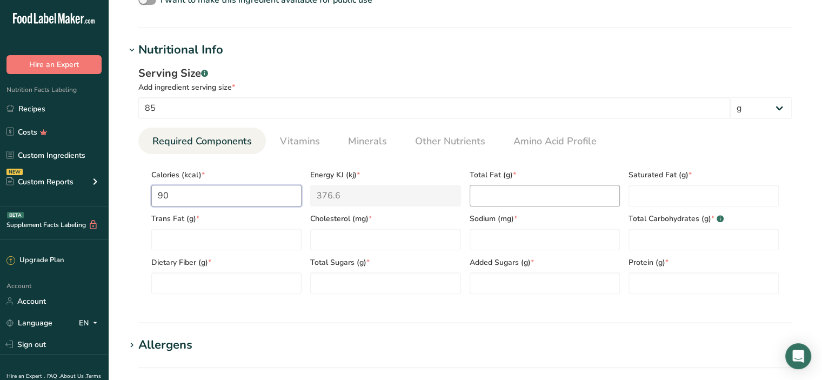
type input "90"
click at [495, 195] on Fat "number" at bounding box center [545, 196] width 150 height 22
type Fat "4.5"
click at [658, 190] on Fat "number" at bounding box center [704, 196] width 150 height 22
type Fat "0.5"
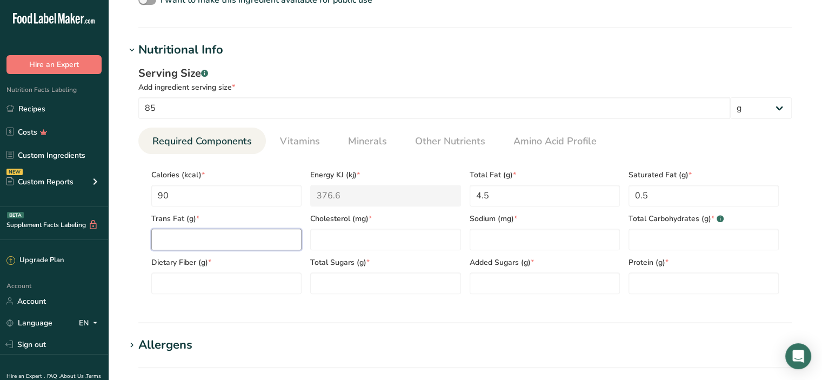
click at [160, 231] on Fat "number" at bounding box center [226, 240] width 150 height 22
type Fat "0"
click at [335, 238] on input "number" at bounding box center [385, 240] width 150 height 22
type input "0"
click at [484, 242] on input "number" at bounding box center [545, 240] width 150 height 22
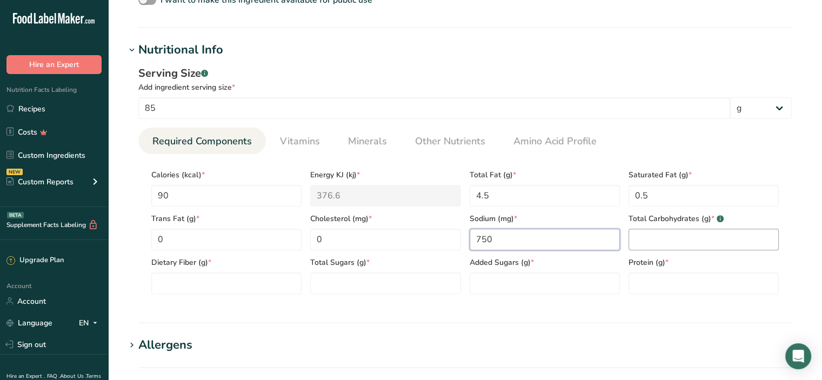
type input "750"
click at [733, 237] on Carbohydrates "number" at bounding box center [704, 240] width 150 height 22
type Carbohydrates "11"
click at [180, 286] on Fiber "number" at bounding box center [226, 284] width 150 height 22
type Fiber "3"
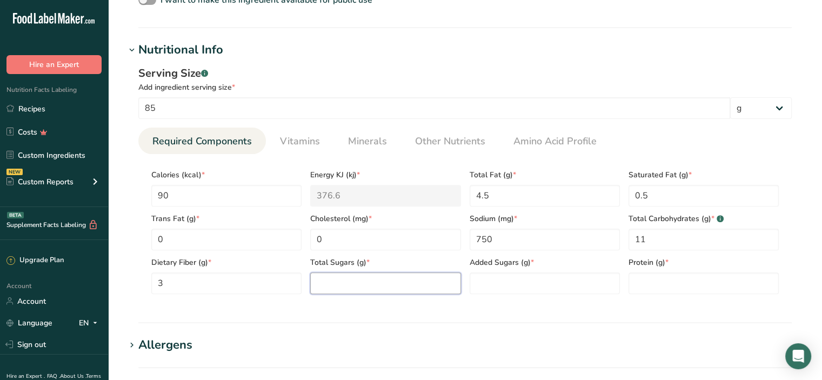
click at [333, 283] on Sugars "number" at bounding box center [385, 284] width 150 height 22
type Sugars "9"
click at [510, 279] on Sugars "number" at bounding box center [545, 284] width 150 height 22
type Sugars "0"
click at [646, 281] on input "number" at bounding box center [704, 284] width 150 height 22
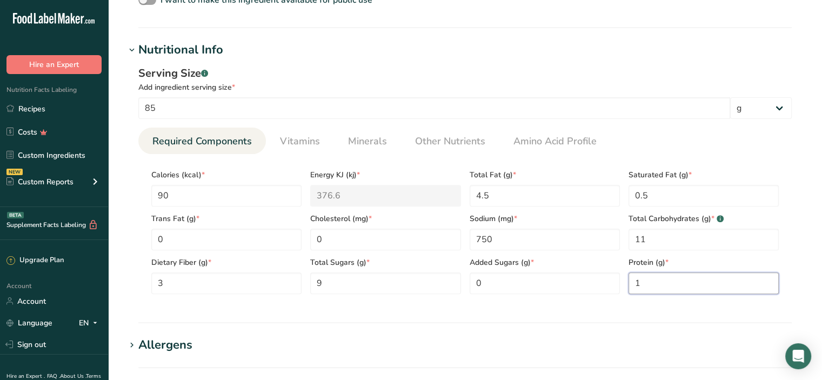
type input "1"
click at [586, 317] on section "Nutritional Info Serving Size .a-a{fill:#347362;}.b-a{fill:#fff;} Add ingredien…" at bounding box center [465, 182] width 680 height 282
click at [381, 143] on span "Minerals" at bounding box center [367, 141] width 39 height 15
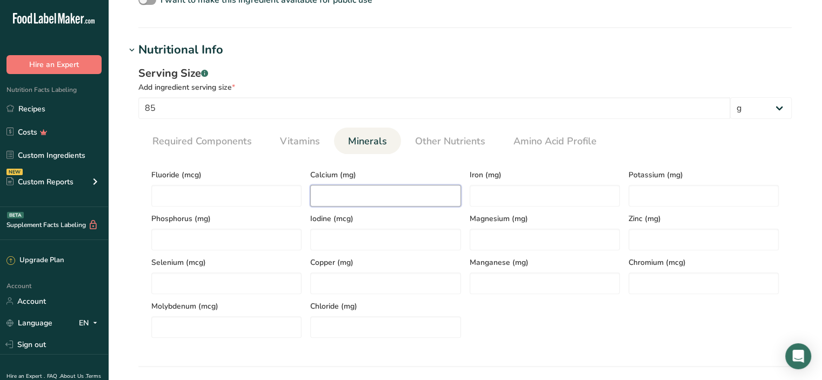
click at [354, 192] on input "number" at bounding box center [385, 196] width 150 height 22
type input "60"
click at [495, 198] on input "number" at bounding box center [545, 196] width 150 height 22
type input "0.6"
click at [642, 190] on input "number" at bounding box center [704, 196] width 150 height 22
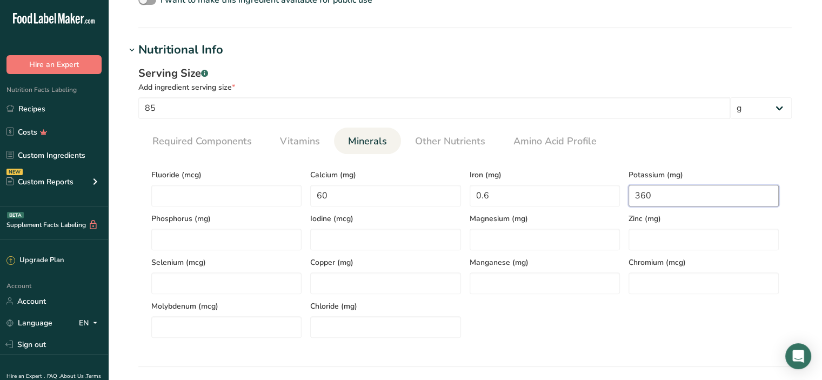
type input "360"
click at [712, 148] on ul "Required Components Vitamins Minerals Other Nutrients Amino Acid Profile" at bounding box center [465, 141] width 654 height 26
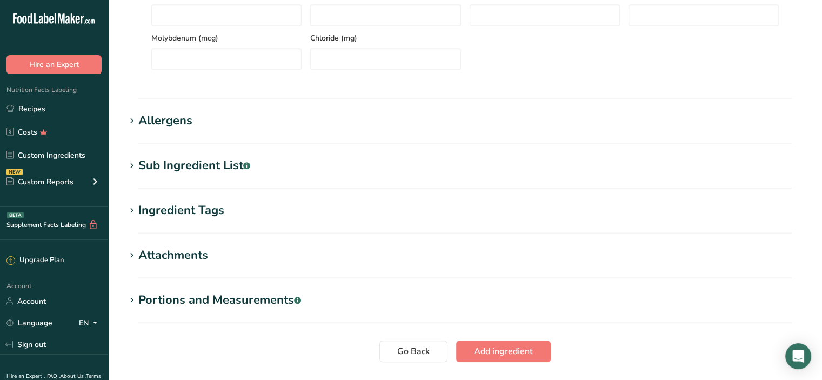
scroll to position [649, 0]
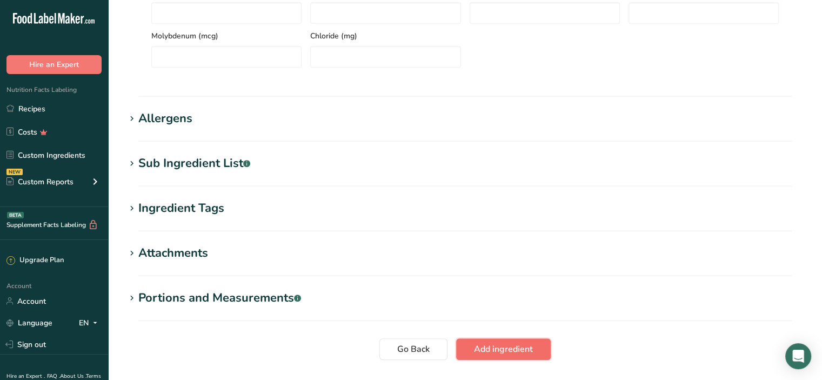
click at [505, 346] on span "Add ingredient" at bounding box center [503, 349] width 59 height 13
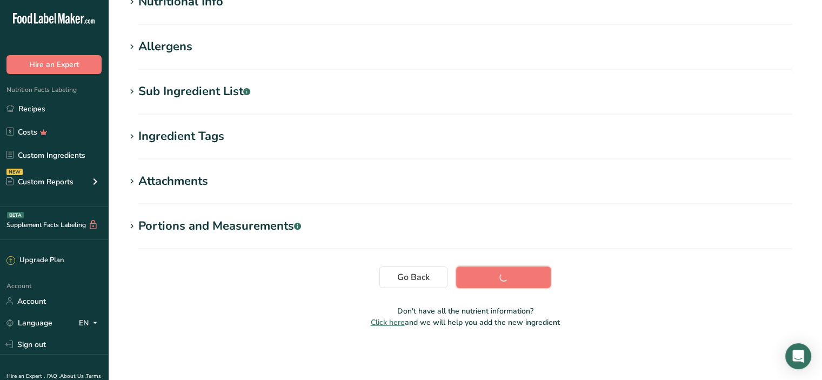
scroll to position [147, 0]
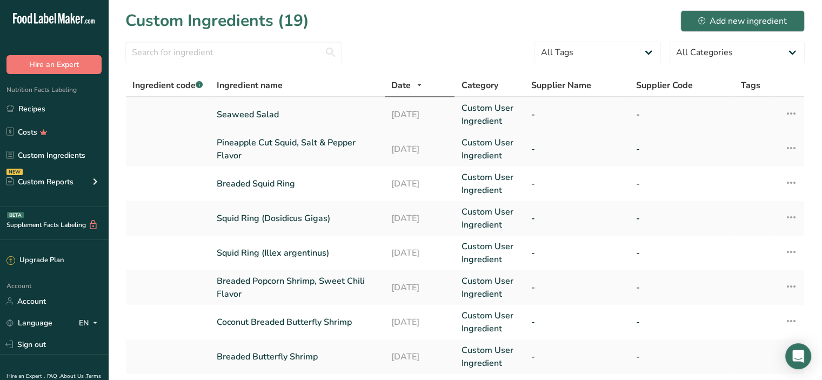
click at [234, 109] on link "Seaweed Salad" at bounding box center [298, 114] width 162 height 13
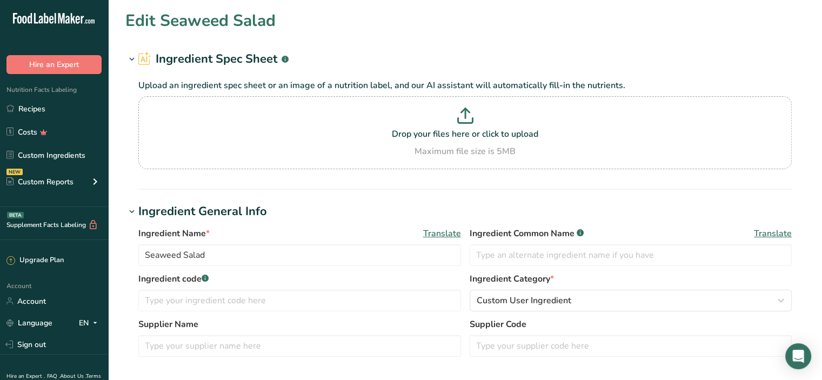
type input "90"
type KJ "376.6"
type Fat "4.5"
type Fat "0.5"
type Fat "0"
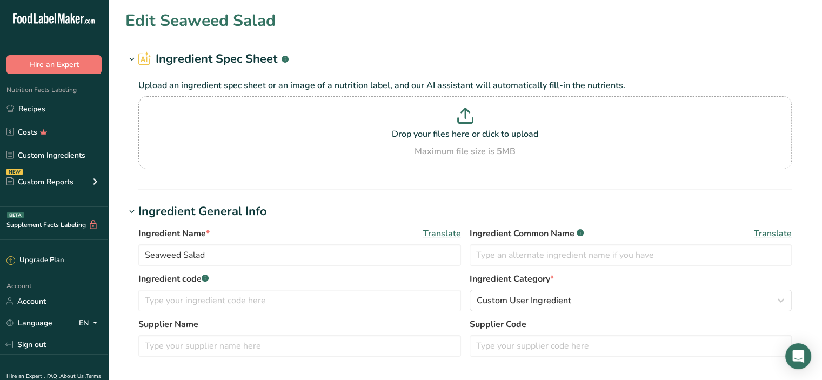
type input "0"
type input "750"
type Carbohydrates "11"
type Fiber "3"
type Sugars "9"
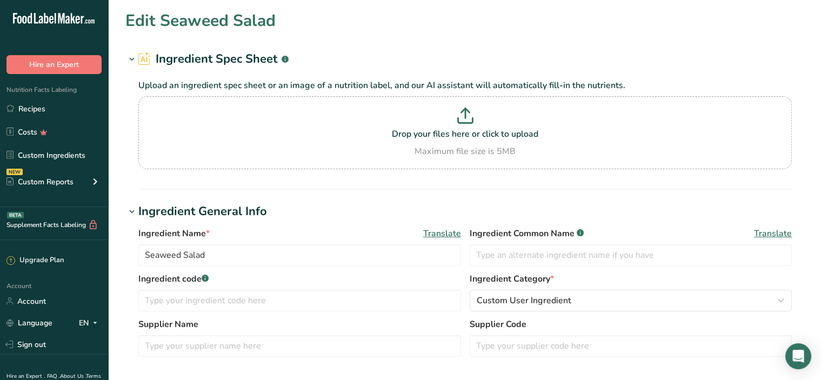
type Sugars "0"
type input "1"
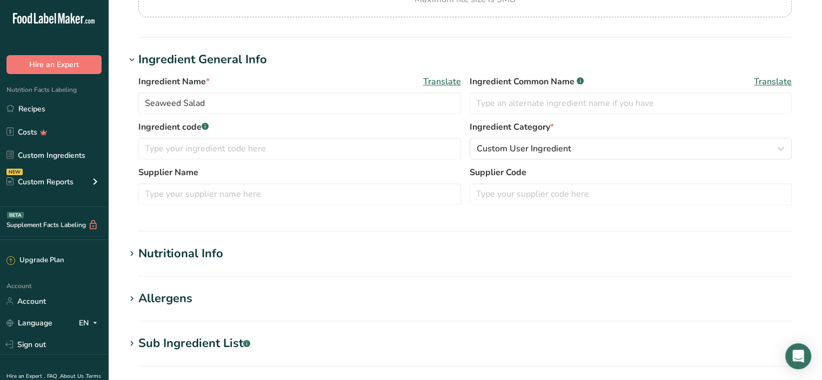
scroll to position [162, 0]
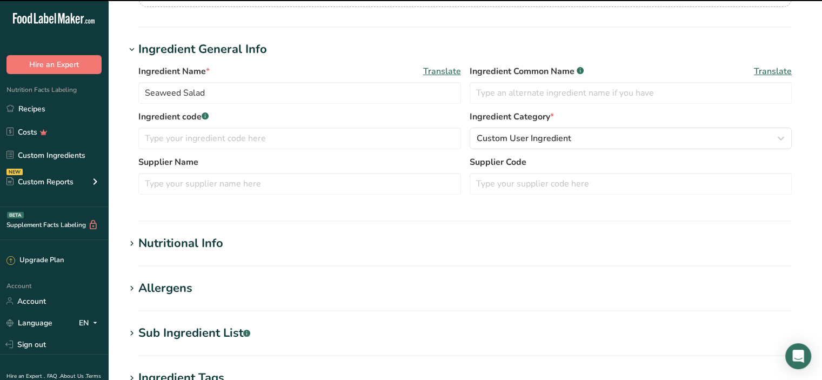
click at [197, 250] on div "Nutritional Info" at bounding box center [180, 244] width 85 height 18
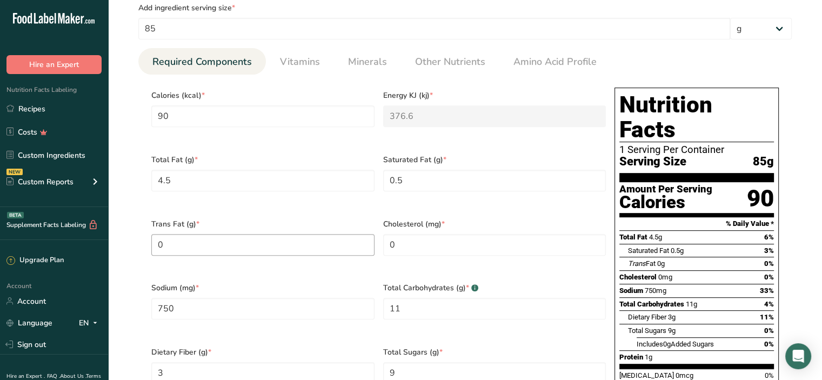
scroll to position [433, 0]
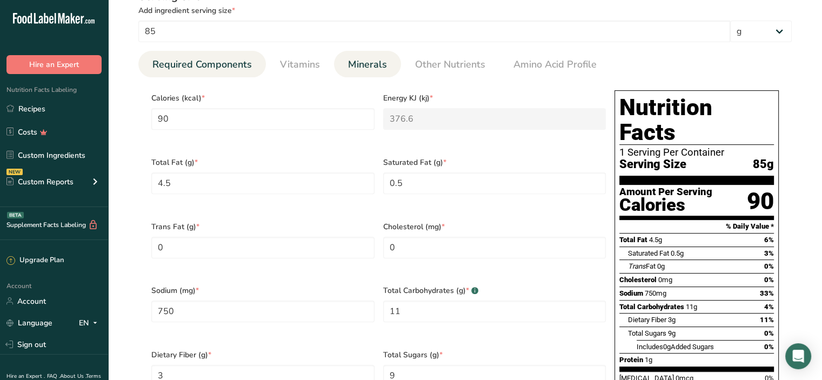
click at [355, 67] on span "Minerals" at bounding box center [367, 64] width 39 height 15
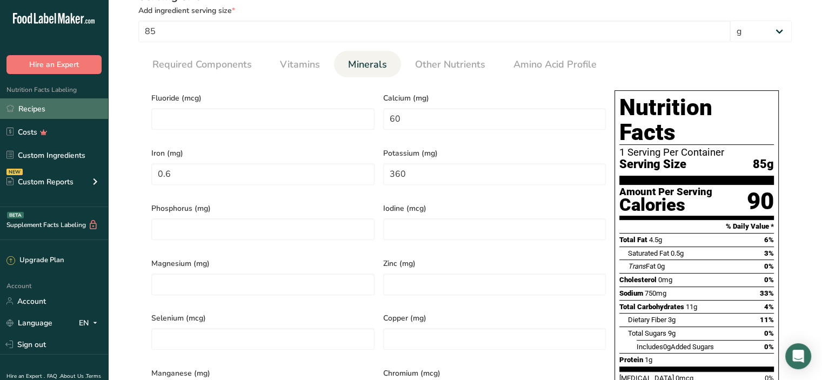
click at [49, 109] on link "Recipes" at bounding box center [54, 108] width 108 height 21
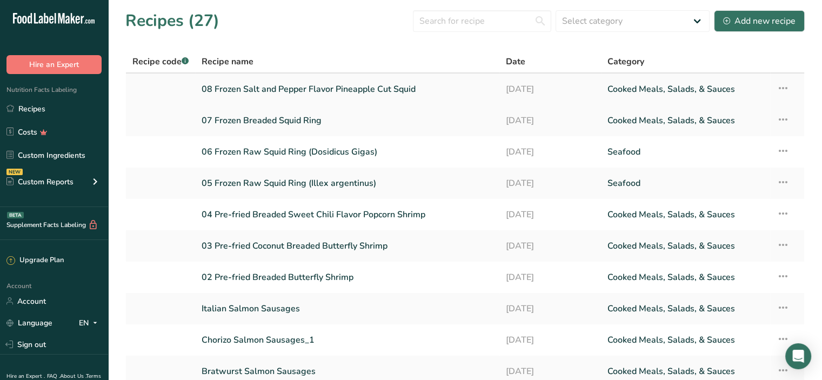
click at [784, 89] on icon at bounding box center [783, 87] width 13 height 19
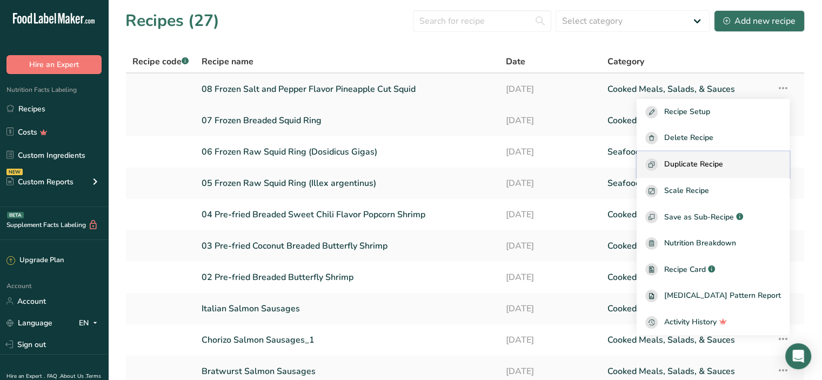
click at [724, 162] on span "Duplicate Recipe" at bounding box center [694, 164] width 59 height 12
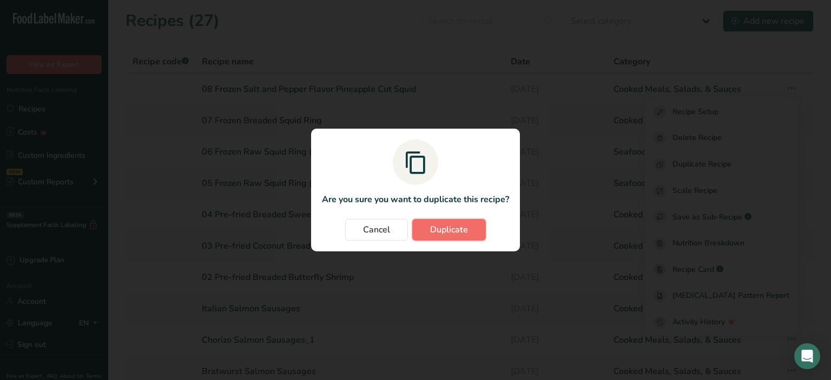
click at [461, 227] on span "Duplicate" at bounding box center [449, 229] width 38 height 13
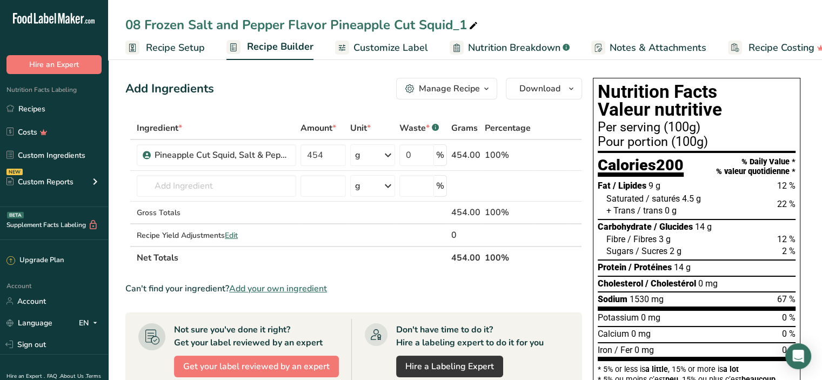
click at [176, 50] on span "Recipe Setup" at bounding box center [175, 48] width 59 height 15
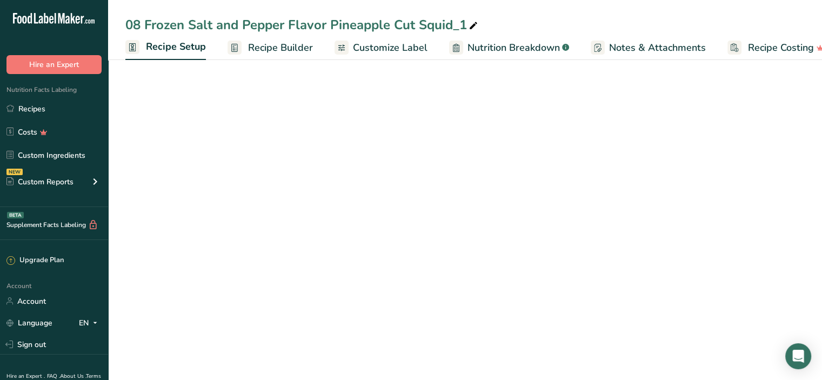
scroll to position [0, 4]
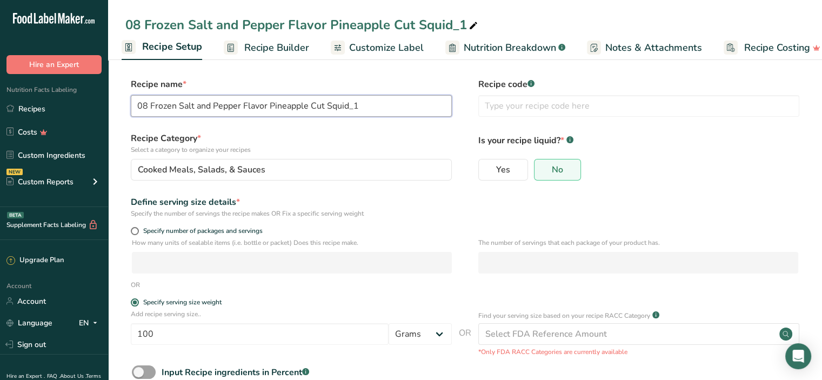
click at [148, 105] on input "08 Frozen Salt and Pepper Flavor Pineapple Cut Squid_1" at bounding box center [291, 106] width 321 height 22
drag, startPoint x: 179, startPoint y: 104, endPoint x: 463, endPoint y: 108, distance: 283.9
click at [463, 108] on div "Recipe name * 09 Frozen Salt and Pepper Flavor Pineapple Cut Squid_1 Recipe cod…" at bounding box center [465, 100] width 680 height 45
type input "09 Frozen Seaweed Salad"
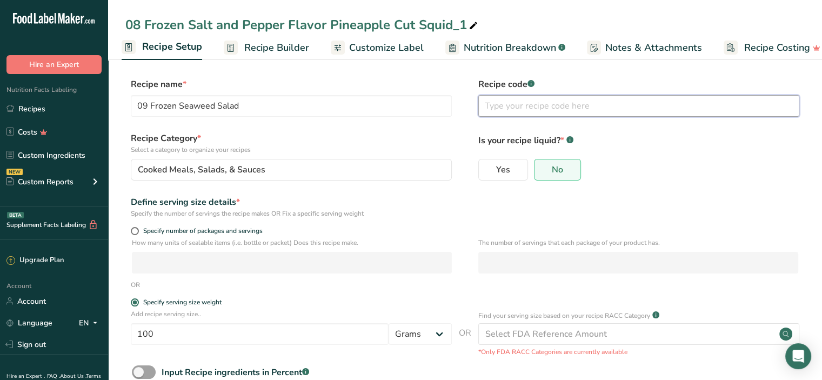
click at [497, 110] on input "text" at bounding box center [639, 106] width 321 height 22
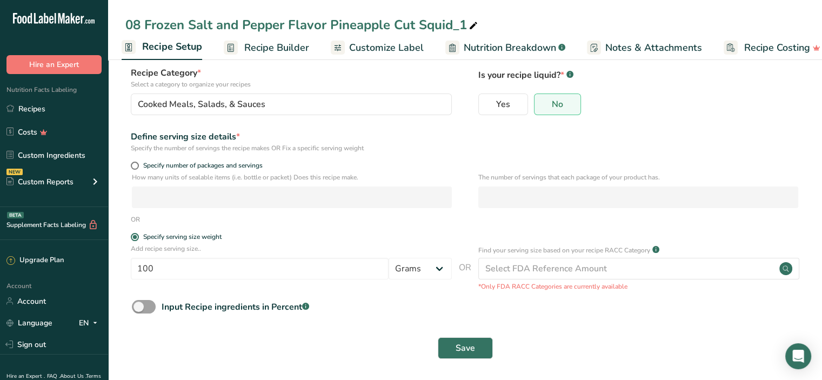
scroll to position [68, 0]
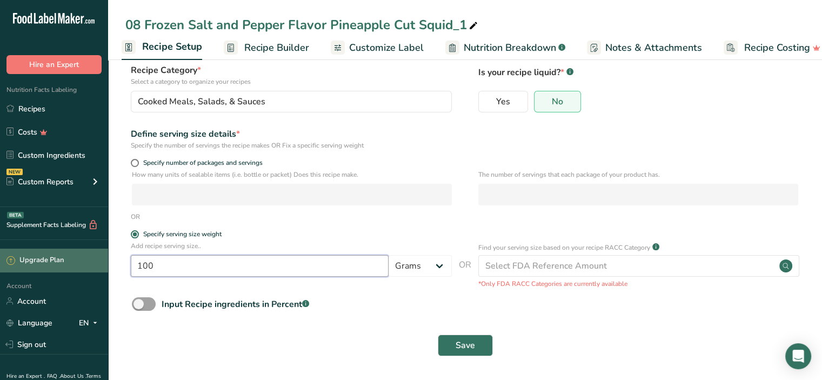
drag, startPoint x: 162, startPoint y: 266, endPoint x: 89, endPoint y: 259, distance: 73.8
click at [89, 259] on div ".a-20{fill:#fff;} Hire an Expert Nutrition Facts Labeling Recipes Costs Custom …" at bounding box center [411, 156] width 822 height 448
type input "85"
click at [263, 232] on label "Specify serving size weight" at bounding box center [291, 234] width 321 height 8
click at [138, 232] on input "Specify serving size weight" at bounding box center [134, 234] width 7 height 7
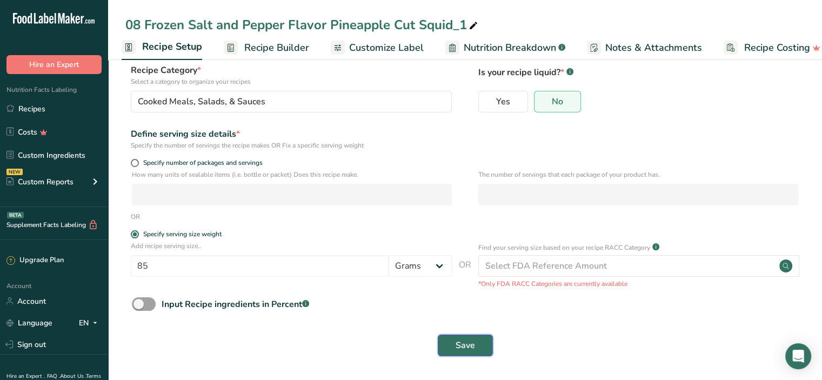
click at [462, 344] on span "Save" at bounding box center [465, 345] width 19 height 13
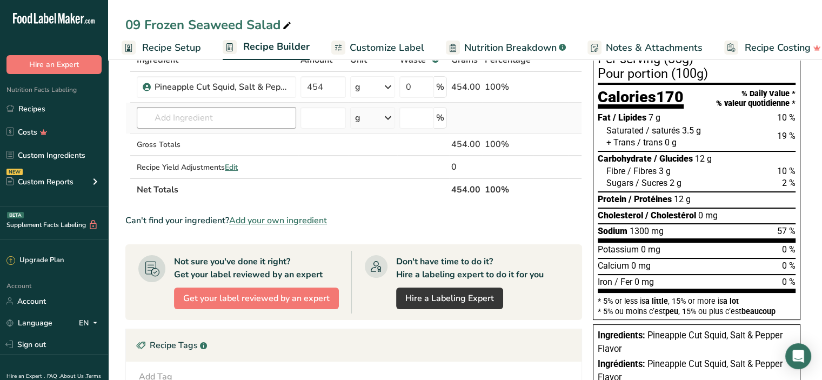
scroll to position [14, 0]
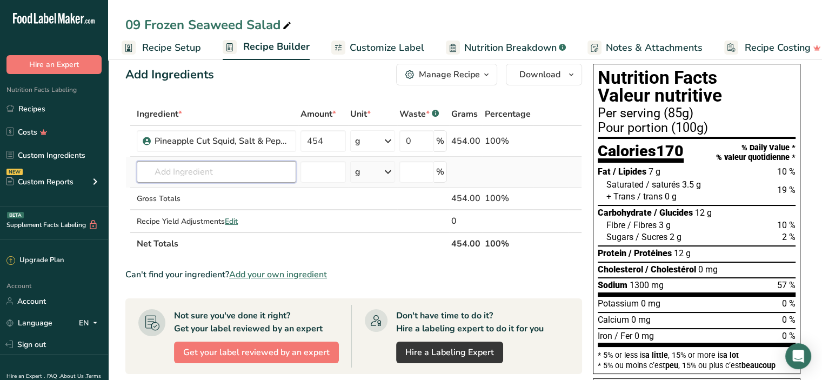
click at [162, 170] on input "text" at bounding box center [217, 172] width 160 height 22
type input "seaweed salad"
click at [187, 191] on p "Seaweed Salad" at bounding box center [177, 193] width 64 height 11
type input "Seaweed Salad"
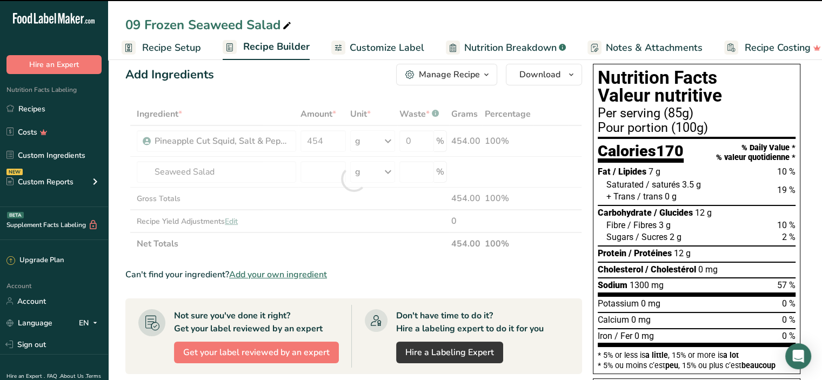
type input "0"
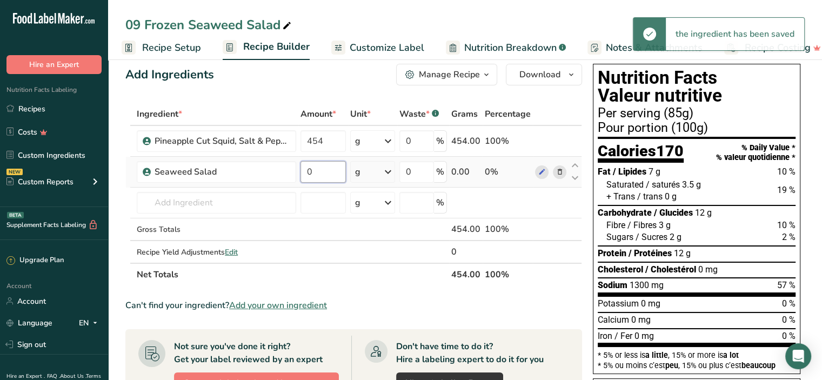
drag, startPoint x: 318, startPoint y: 172, endPoint x: 306, endPoint y: 168, distance: 12.5
click at [306, 168] on input "0" at bounding box center [323, 172] width 45 height 22
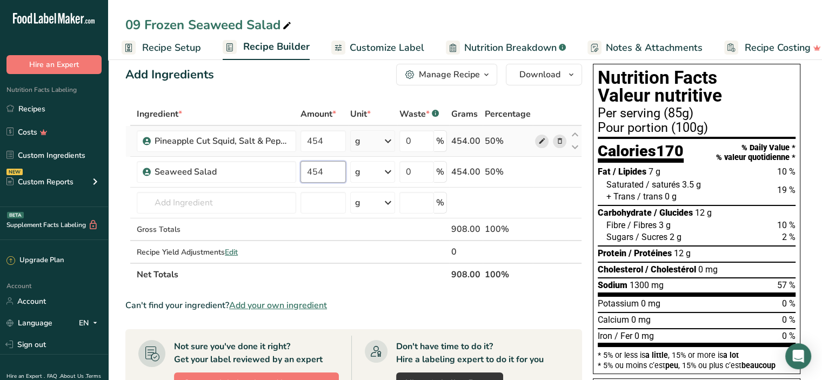
type input "454"
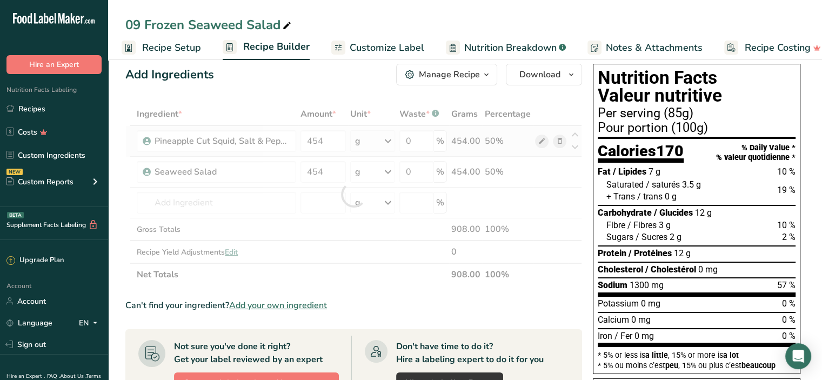
click at [547, 140] on div "Ingredient * Amount * Unit * Waste * .a-a{fill:#347362;}.b-a{fill:#fff;} Grams …" at bounding box center [353, 194] width 457 height 183
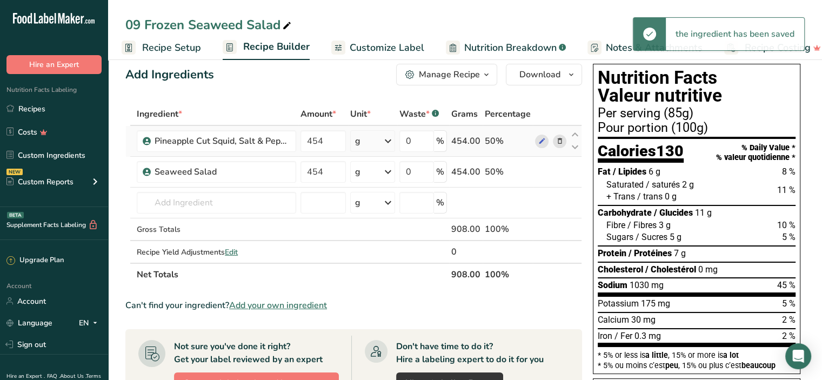
click at [558, 141] on icon at bounding box center [560, 141] width 8 height 11
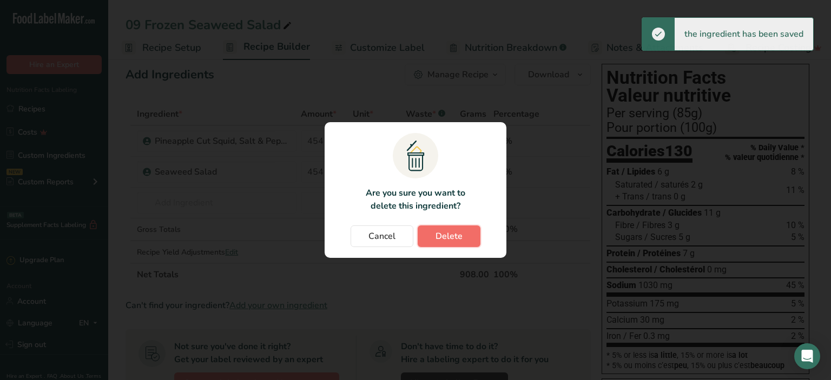
click at [440, 237] on span "Delete" at bounding box center [448, 236] width 27 height 13
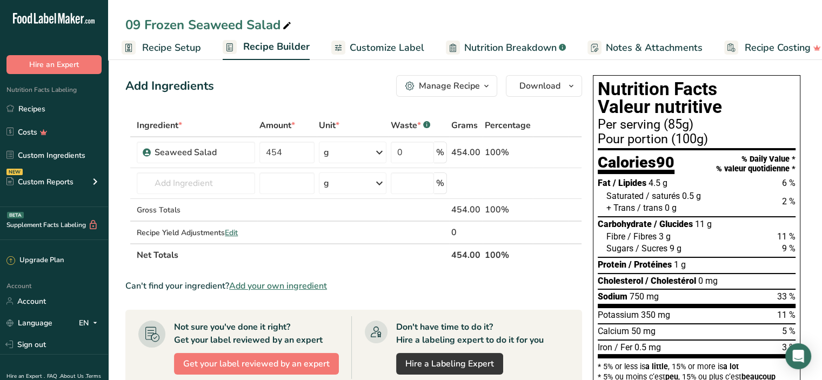
scroll to position [0, 0]
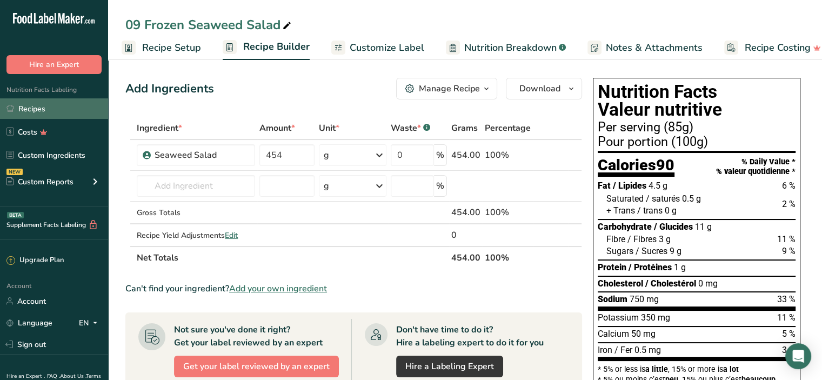
click at [55, 111] on link "Recipes" at bounding box center [54, 108] width 108 height 21
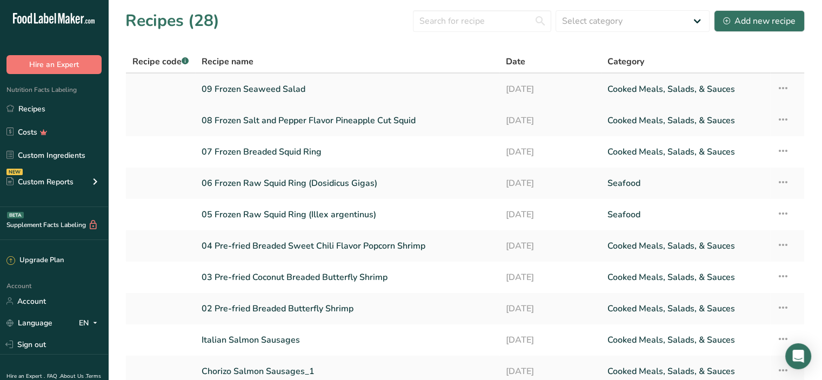
click at [254, 92] on link "09 Frozen Seaweed Salad" at bounding box center [347, 89] width 291 height 23
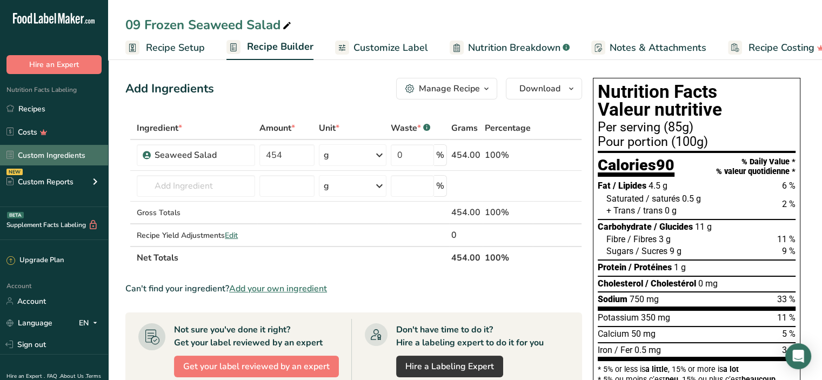
click at [54, 154] on link "Custom Ingredients" at bounding box center [54, 155] width 108 height 21
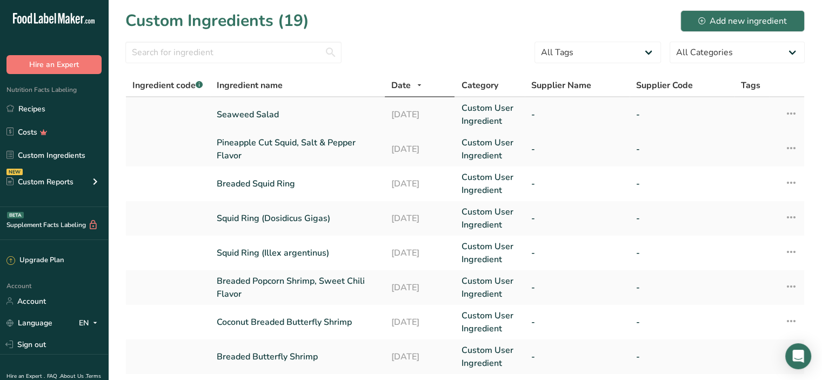
click at [243, 111] on link "Seaweed Salad" at bounding box center [298, 114] width 162 height 13
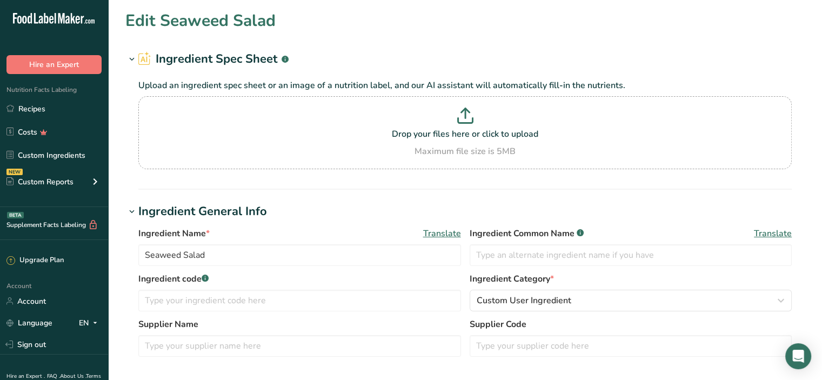
scroll to position [162, 0]
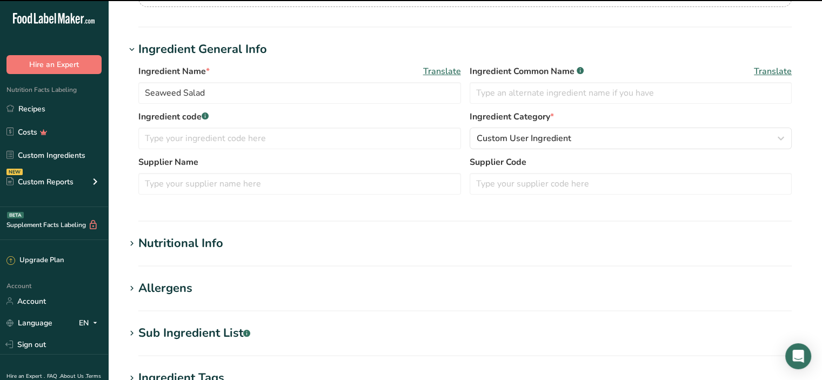
click at [215, 243] on div "Nutritional Info" at bounding box center [180, 244] width 85 height 18
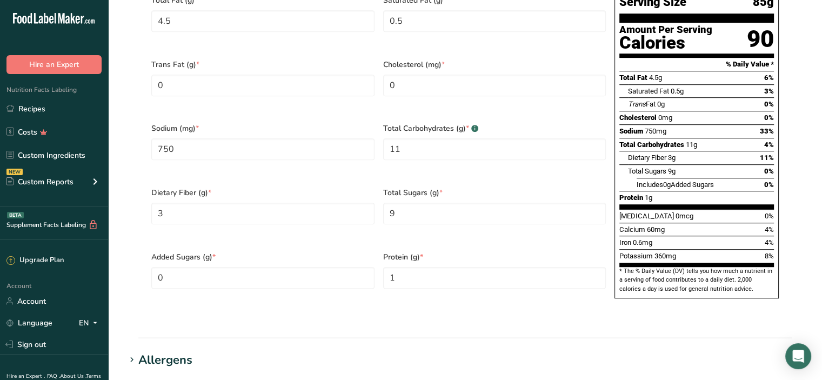
scroll to position [379, 0]
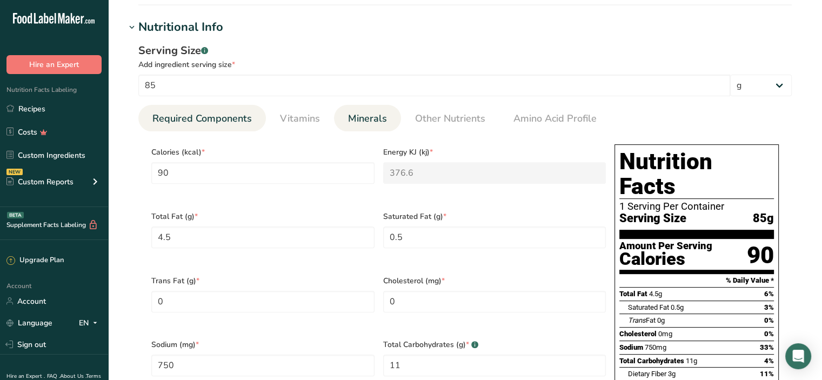
click at [381, 112] on span "Minerals" at bounding box center [367, 118] width 39 height 15
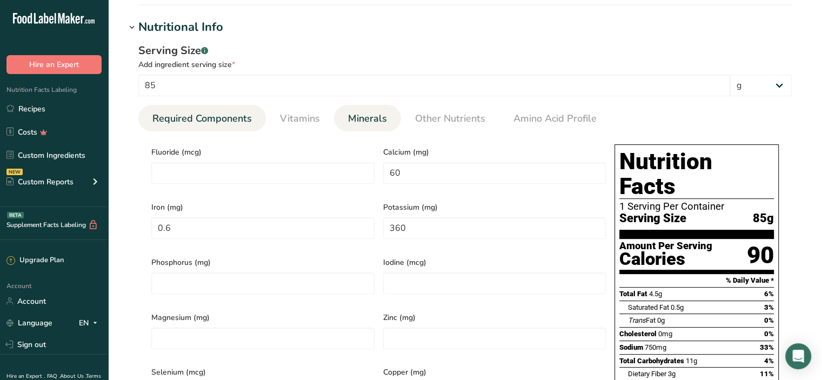
click at [213, 121] on span "Required Components" at bounding box center [201, 118] width 99 height 15
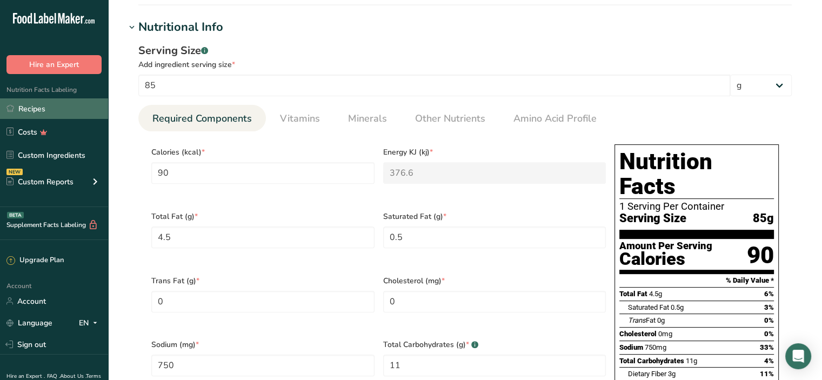
click at [36, 105] on link "Recipes" at bounding box center [54, 108] width 108 height 21
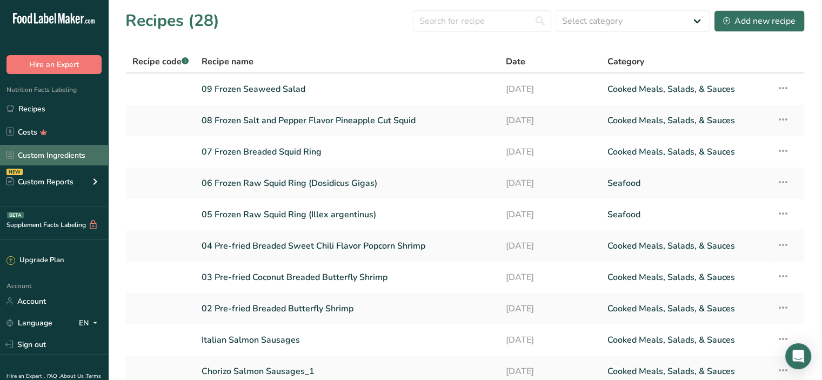
click at [38, 155] on link "Custom Ingredients" at bounding box center [54, 155] width 108 height 21
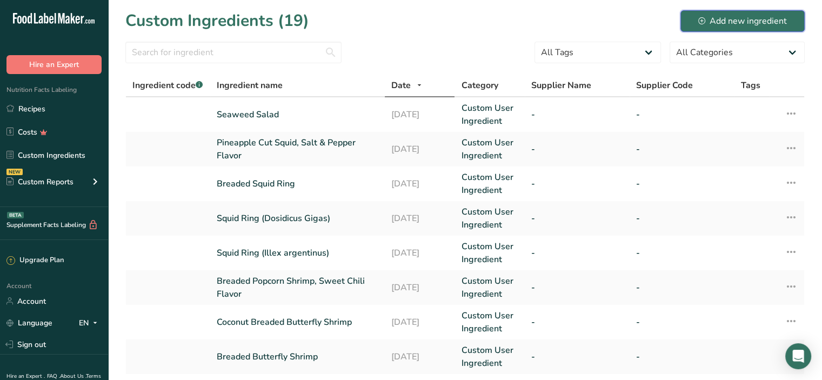
click at [742, 15] on div "Add new ingredient" at bounding box center [743, 21] width 89 height 13
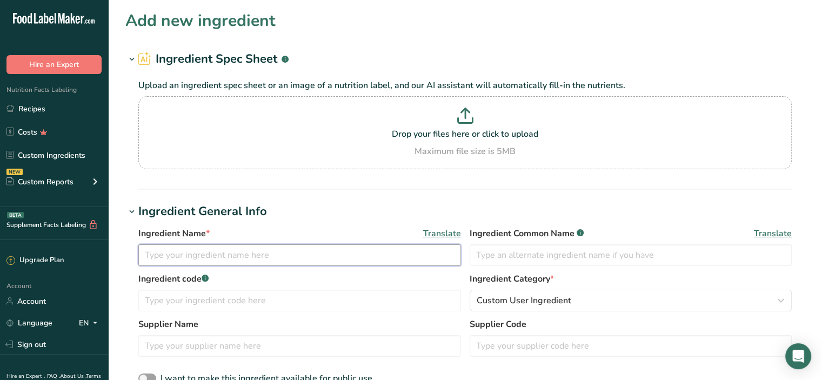
click at [167, 257] on input "text" at bounding box center [299, 255] width 323 height 22
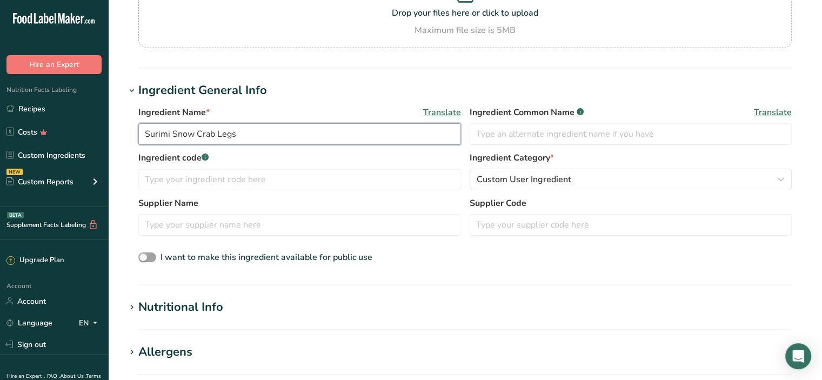
scroll to position [162, 0]
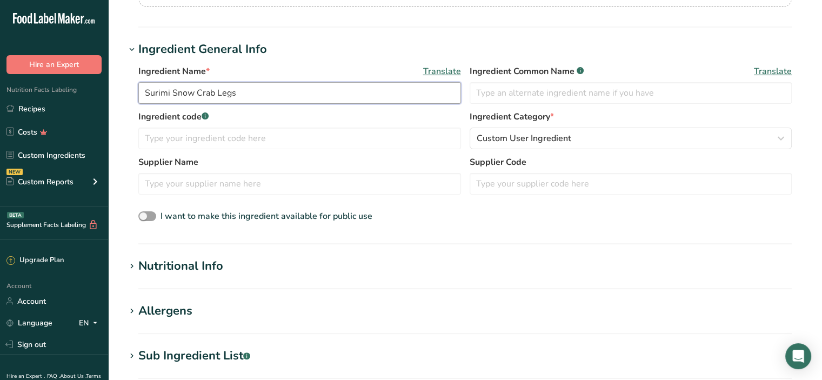
type input "Surimi Snow Crab Legs"
click at [183, 263] on div "Nutritional Info" at bounding box center [180, 266] width 85 height 18
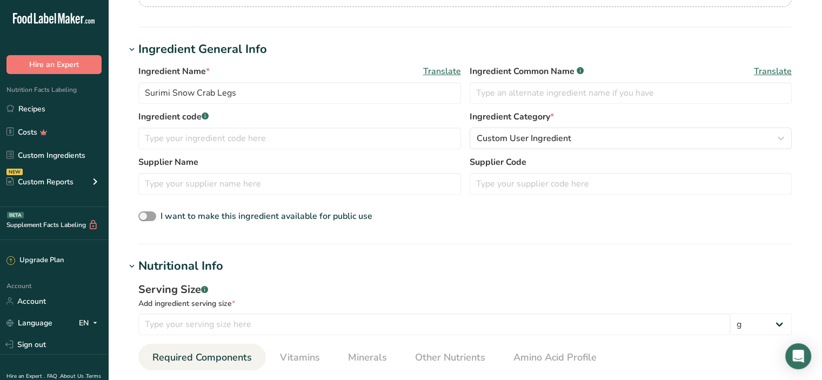
scroll to position [270, 0]
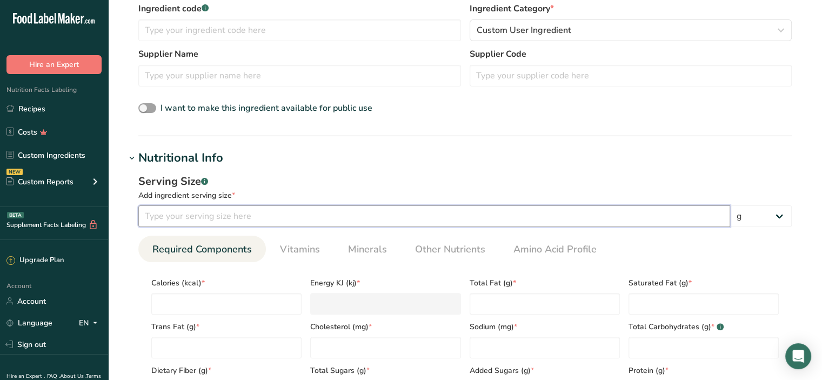
click at [180, 218] on input "number" at bounding box center [434, 216] width 592 height 22
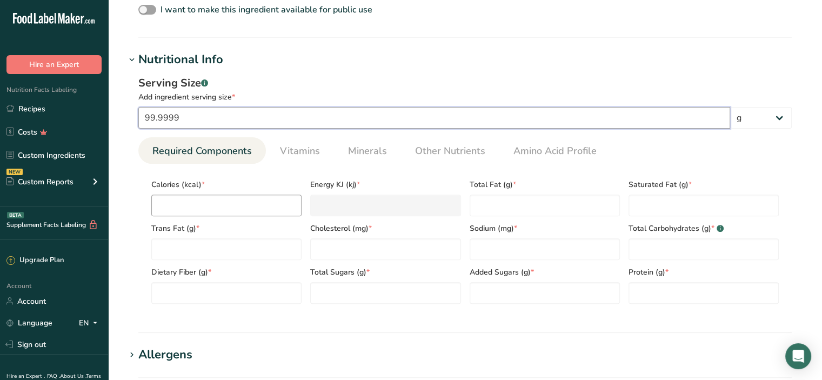
scroll to position [379, 0]
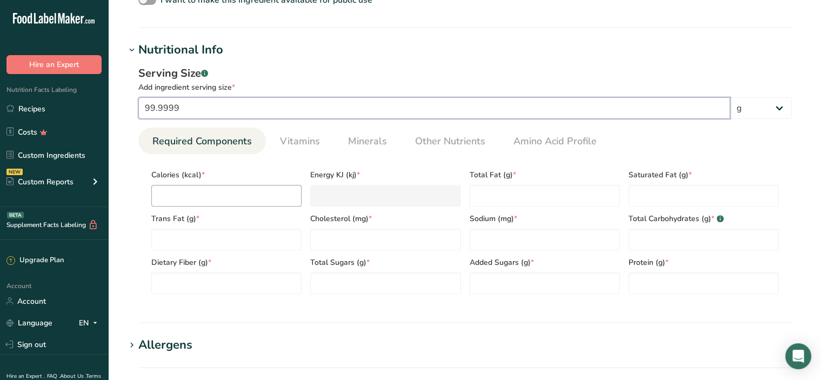
type input "99.9999"
click at [198, 194] on input "number" at bounding box center [226, 196] width 150 height 22
type input "1"
type KJ "4.2"
type input "11"
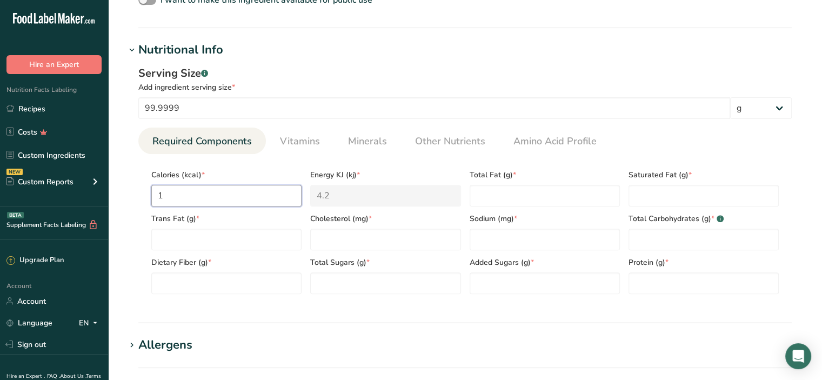
type KJ "46"
type input "113"
type KJ "472.8"
type input "113"
click at [519, 194] on Fat "number" at bounding box center [545, 196] width 150 height 22
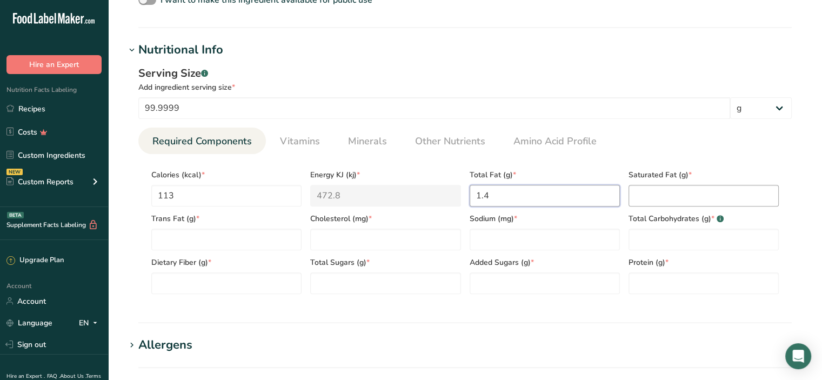
type Fat "1.4"
click at [687, 203] on Fat "number" at bounding box center [704, 196] width 150 height 22
type Fat "0.6"
click at [195, 244] on Fat "number" at bounding box center [226, 240] width 150 height 22
type Fat "0"
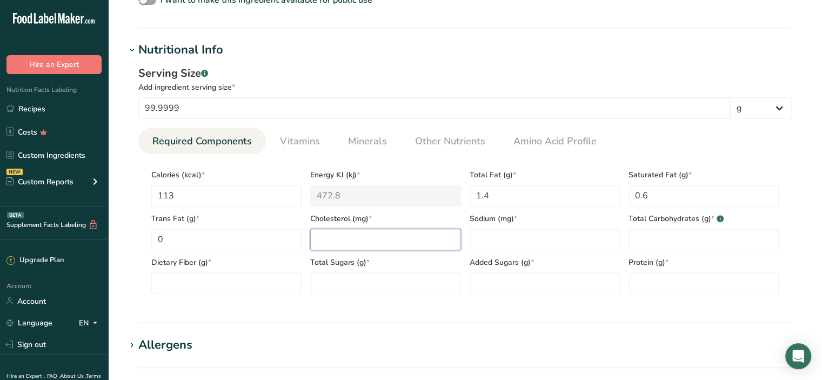
click at [319, 242] on input "number" at bounding box center [385, 240] width 150 height 22
type input "0"
click at [503, 244] on input "number" at bounding box center [545, 240] width 150 height 22
type input "829"
click at [662, 241] on Carbohydrates "number" at bounding box center [704, 240] width 150 height 22
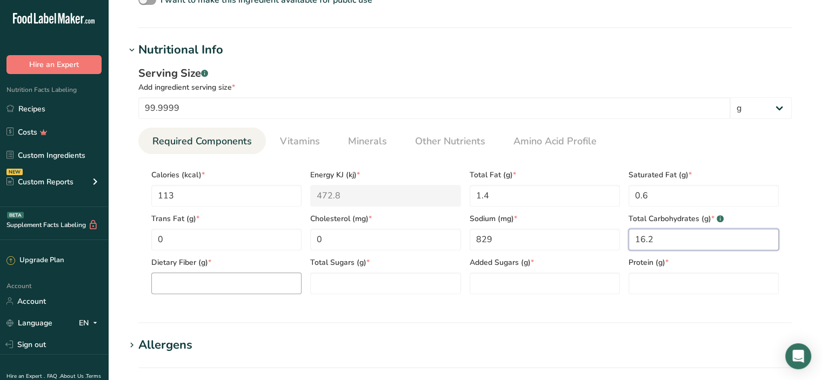
type Carbohydrates "16.2"
click at [202, 289] on Fiber "number" at bounding box center [226, 284] width 150 height 22
type Fiber "0"
click at [365, 280] on Sugars "number" at bounding box center [385, 284] width 150 height 22
type Sugars "1.4"
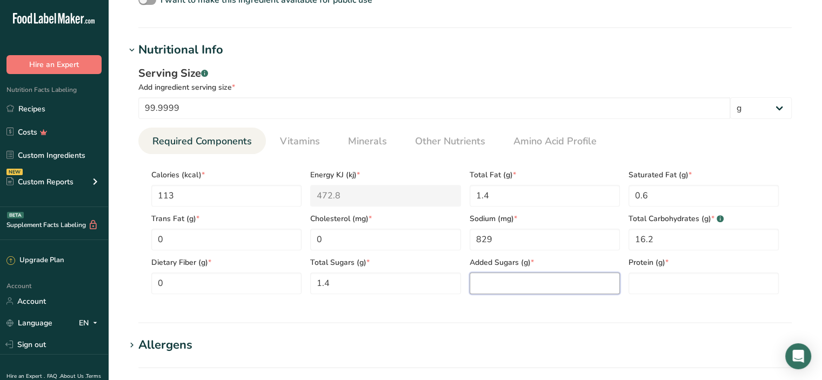
click at [499, 281] on Sugars "number" at bounding box center [545, 284] width 150 height 22
type Sugars "0"
click at [655, 286] on input "number" at bounding box center [704, 284] width 150 height 22
type input "8.6"
click at [691, 263] on span "Protein (g) *" at bounding box center [704, 262] width 150 height 11
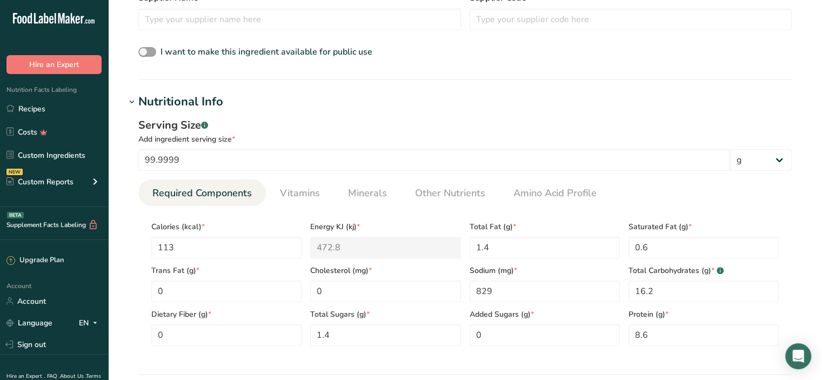
scroll to position [270, 0]
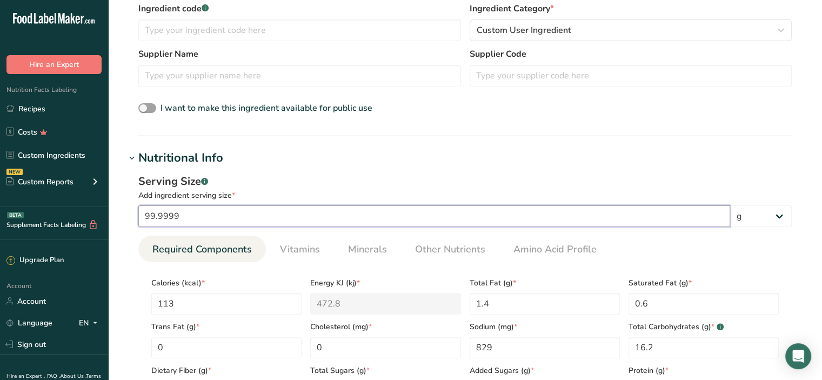
drag, startPoint x: 195, startPoint y: 210, endPoint x: 60, endPoint y: 206, distance: 134.7
click at [60, 206] on div ".a-20{fill:#fff;} Hire an Expert Nutrition Facts Labeling Recipes Costs Custom …" at bounding box center [411, 258] width 822 height 1057
type input "100"
click at [287, 183] on div "Serving Size .a-a{fill:#347362;}.b-a{fill:#fff;}" at bounding box center [465, 182] width 654 height 16
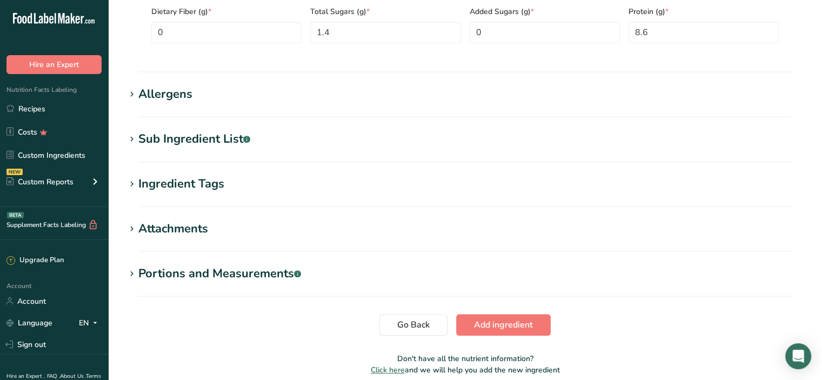
scroll to position [649, 0]
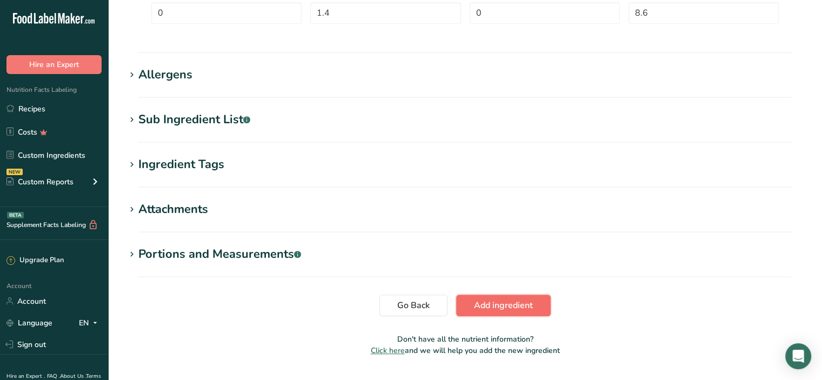
click at [528, 306] on span "Add ingredient" at bounding box center [503, 305] width 59 height 13
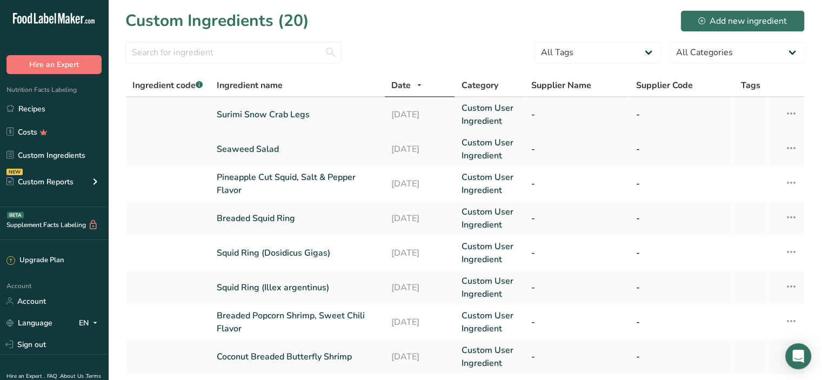
click at [243, 109] on link "Surimi Snow Crab Legs" at bounding box center [298, 114] width 162 height 13
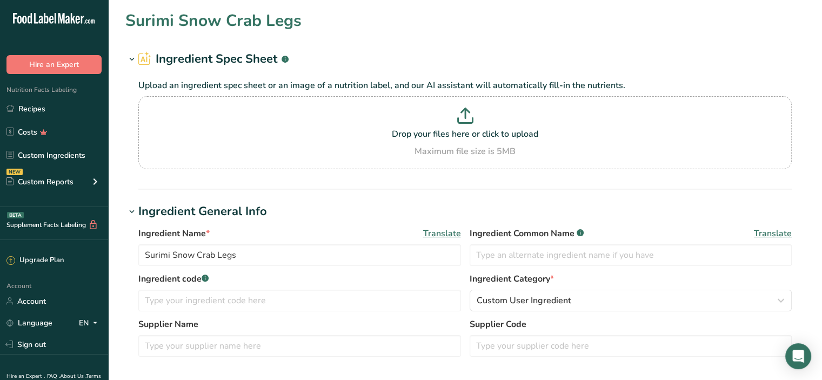
type input "113"
type KJ "472.8"
type Fat "1.4"
type Fat "0.6"
type Fat "0"
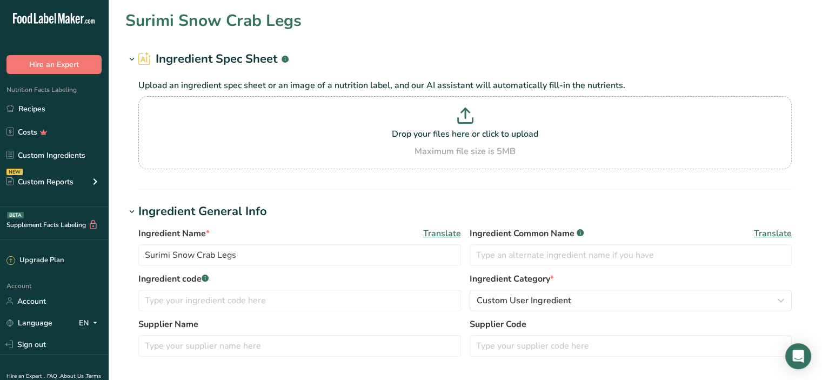
type input "0"
type input "829"
type Carbohydrates "16.2"
type Fiber "0"
type Sugars "1.4"
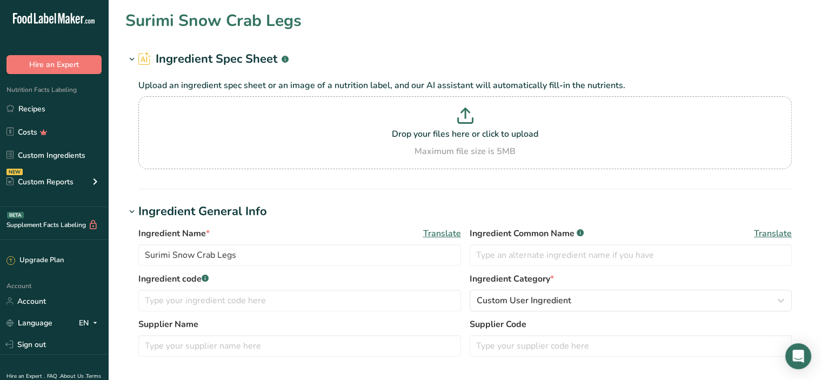
type Sugars "0"
type input "8.6"
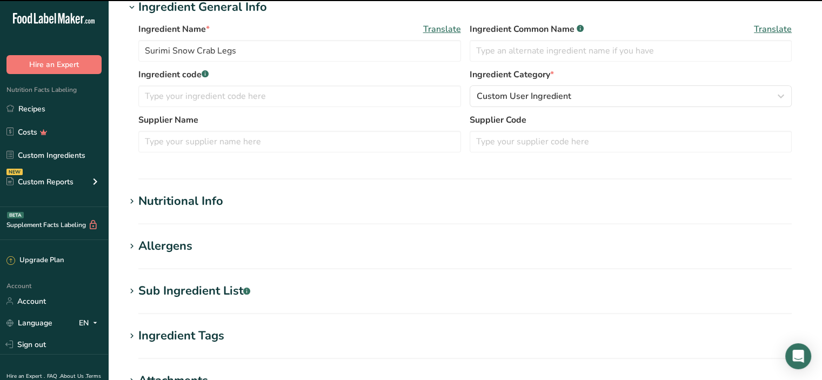
scroll to position [270, 0]
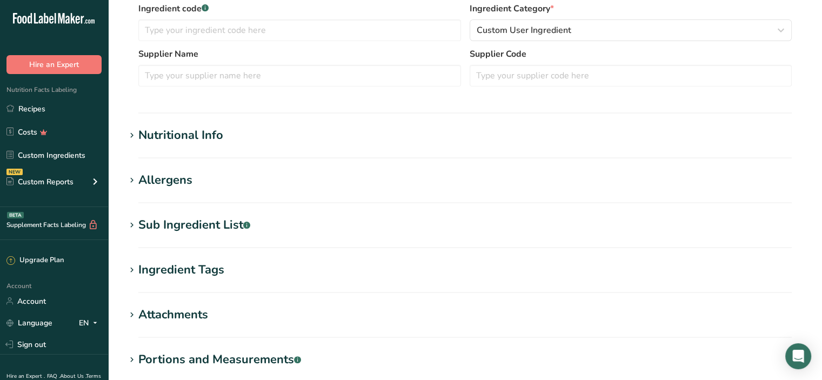
click at [214, 136] on div "Nutritional Info" at bounding box center [180, 136] width 85 height 18
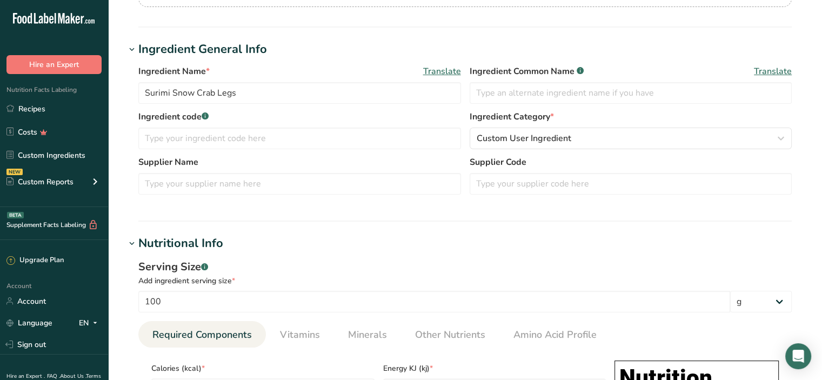
scroll to position [0, 0]
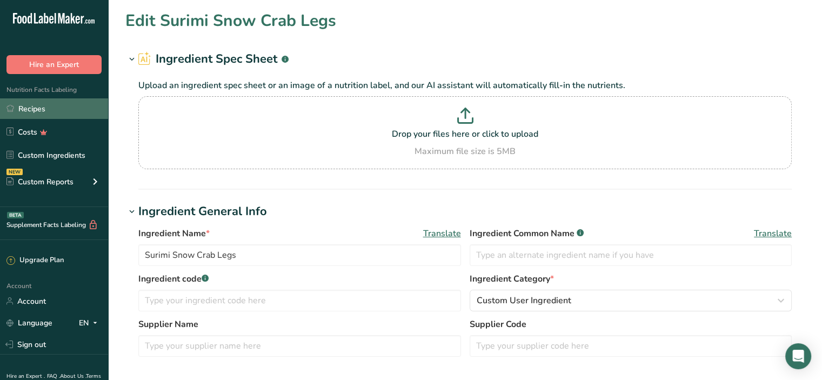
click at [43, 108] on link "Recipes" at bounding box center [54, 108] width 108 height 21
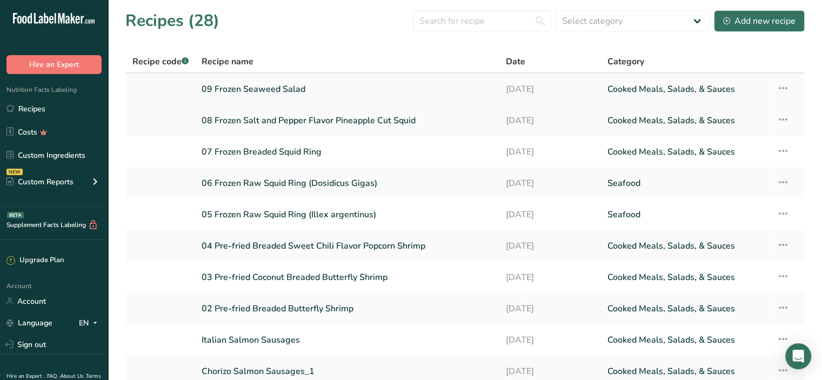
click at [785, 86] on icon at bounding box center [783, 87] width 13 height 19
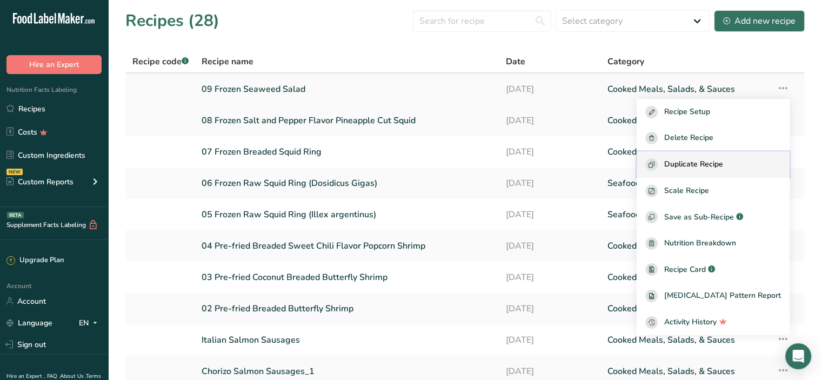
click at [724, 162] on span "Duplicate Recipe" at bounding box center [694, 164] width 59 height 12
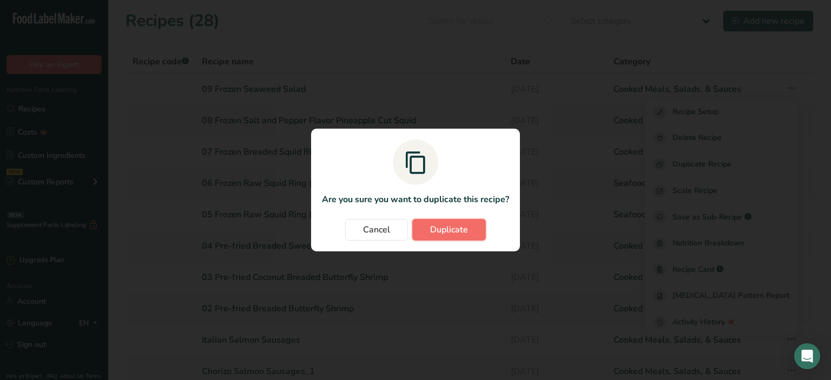
click at [430, 227] on span "Duplicate" at bounding box center [449, 229] width 38 height 13
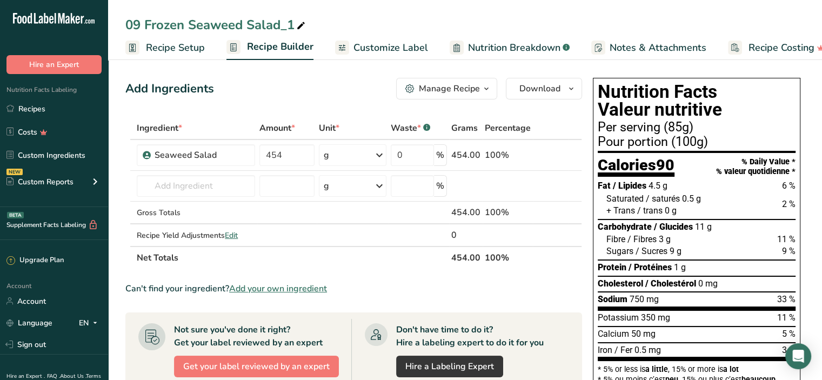
click at [171, 44] on span "Recipe Setup" at bounding box center [175, 48] width 59 height 15
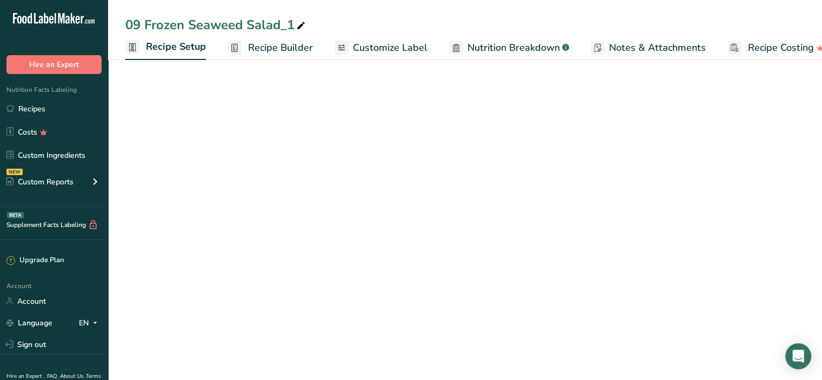
scroll to position [0, 4]
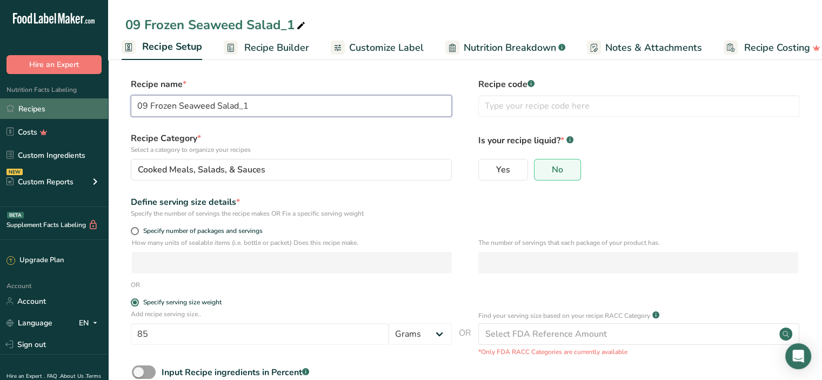
drag, startPoint x: 146, startPoint y: 104, endPoint x: 98, endPoint y: 104, distance: 48.1
click at [98, 104] on div ".a-20{fill:#fff;} Hire an Expert Nutrition Facts Labeling Recipes Costs Custom …" at bounding box center [411, 224] width 822 height 448
drag, startPoint x: 180, startPoint y: 108, endPoint x: 347, endPoint y: 102, distance: 167.7
click at [347, 102] on input "10 Frozen Seaweed Salad_1" at bounding box center [291, 106] width 321 height 22
type input "10 Frozen Surimi Snow Crab Legs"
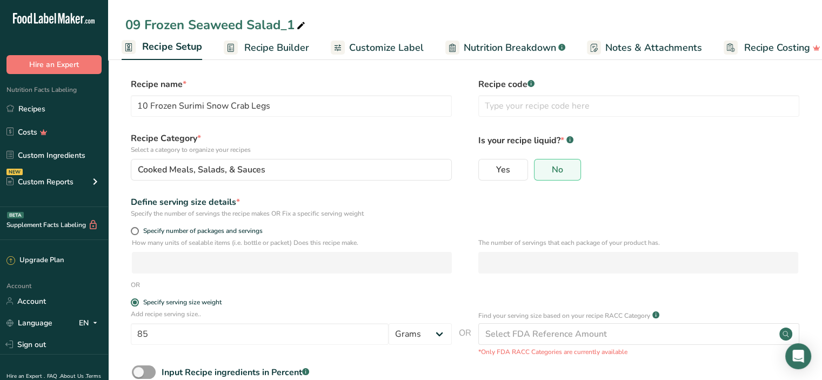
click at [344, 140] on label "Recipe Category * Select a category to organize your recipes" at bounding box center [291, 143] width 321 height 23
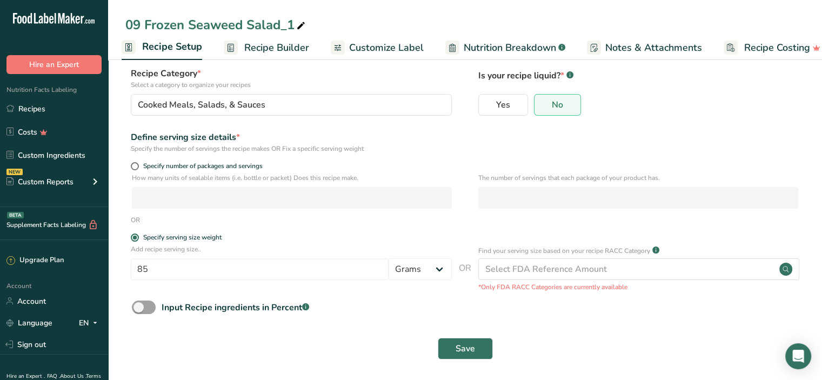
scroll to position [68, 0]
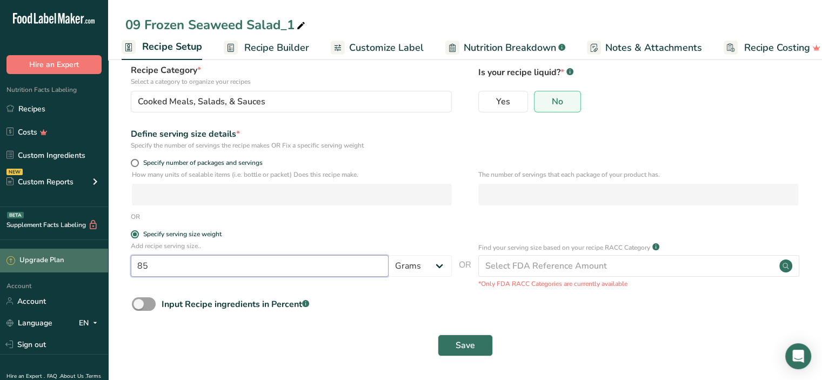
drag, startPoint x: 154, startPoint y: 269, endPoint x: 85, endPoint y: 268, distance: 68.7
click at [85, 268] on div ".a-20{fill:#fff;} Hire an Expert Nutrition Facts Labeling Recipes Costs Custom …" at bounding box center [411, 156] width 822 height 448
type input "100"
click at [249, 238] on div "Specify serving size weight" at bounding box center [291, 235] width 321 height 11
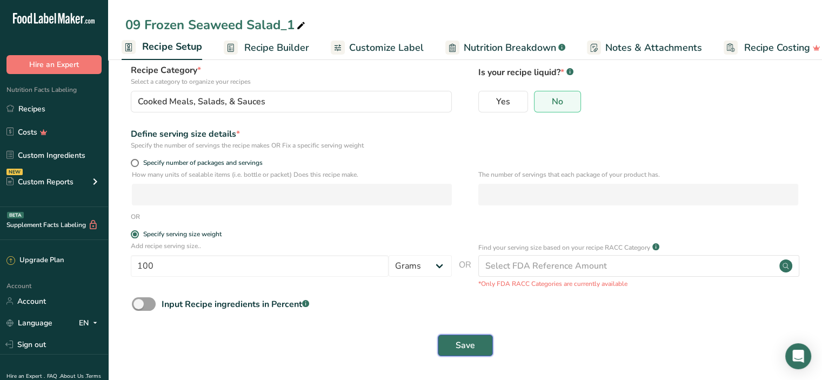
click at [463, 344] on span "Save" at bounding box center [465, 345] width 19 height 13
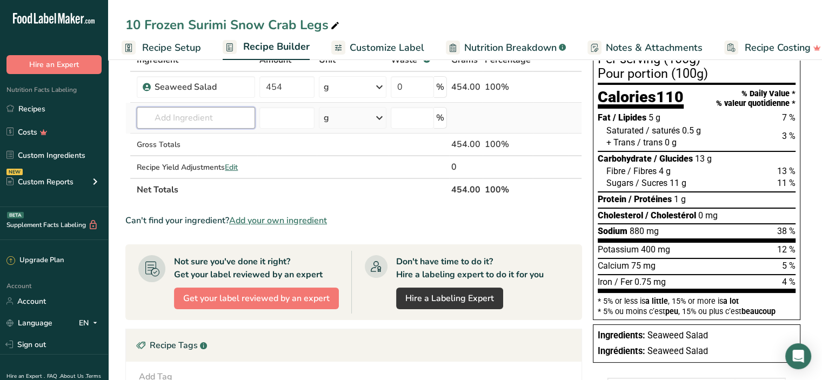
click at [195, 118] on input "text" at bounding box center [196, 118] width 118 height 22
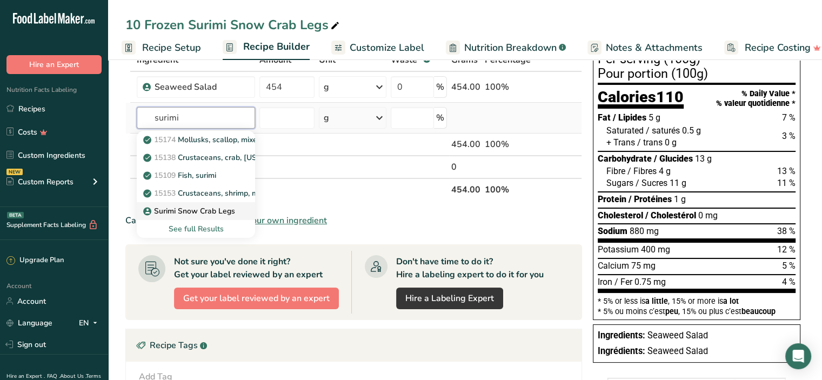
type input "surimi"
click at [209, 209] on p "Surimi Snow Crab Legs" at bounding box center [190, 210] width 90 height 11
type input "Surimi Snow Crab Legs"
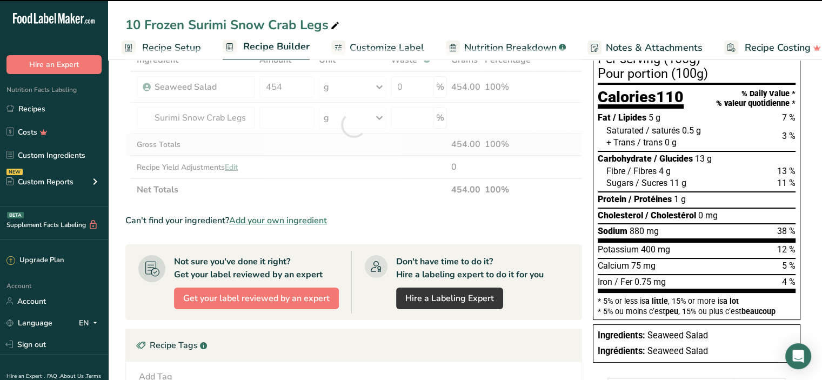
type input "0"
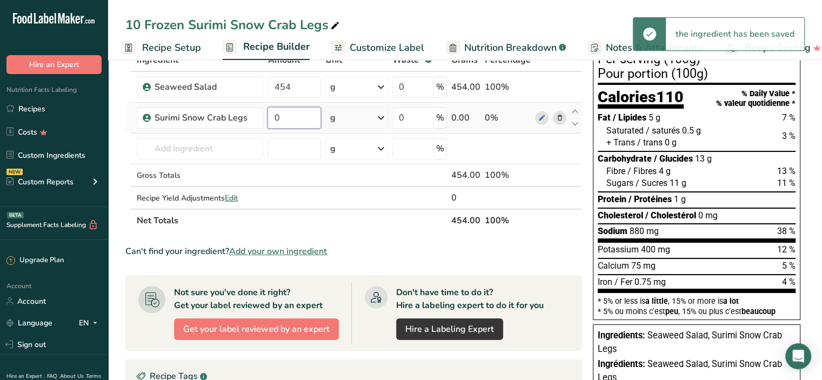
drag, startPoint x: 286, startPoint y: 117, endPoint x: 266, endPoint y: 115, distance: 20.1
click at [266, 115] on td "0" at bounding box center [294, 118] width 57 height 31
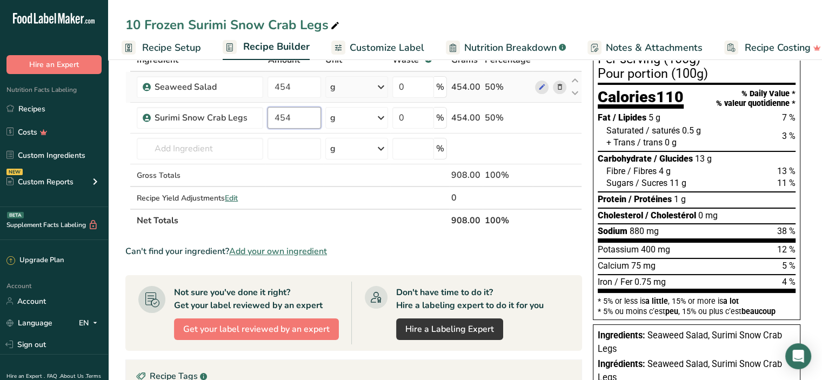
type input "454"
click at [508, 84] on div "Ingredient * Amount * Unit * Waste * .a-a{fill:#347362;}.b-a{fill:#fff;} Grams …" at bounding box center [353, 140] width 457 height 183
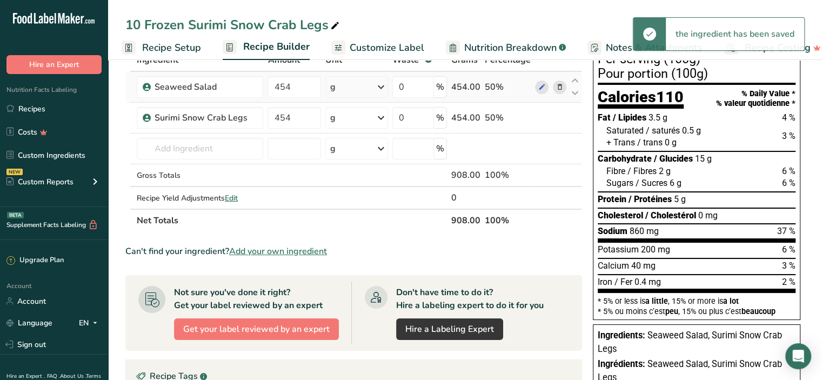
click at [559, 87] on icon at bounding box center [560, 87] width 8 height 11
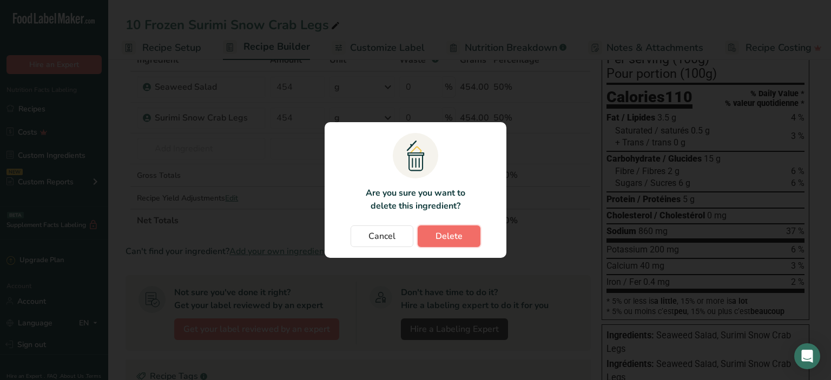
click at [435, 238] on span "Delete" at bounding box center [448, 236] width 27 height 13
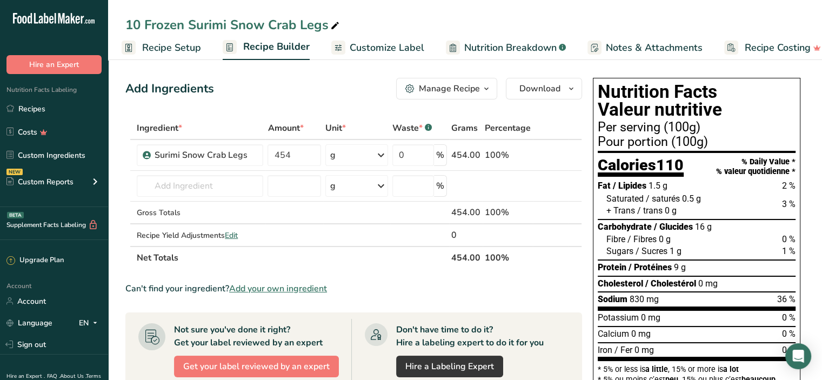
click at [357, 45] on span "Customize Label" at bounding box center [387, 48] width 75 height 15
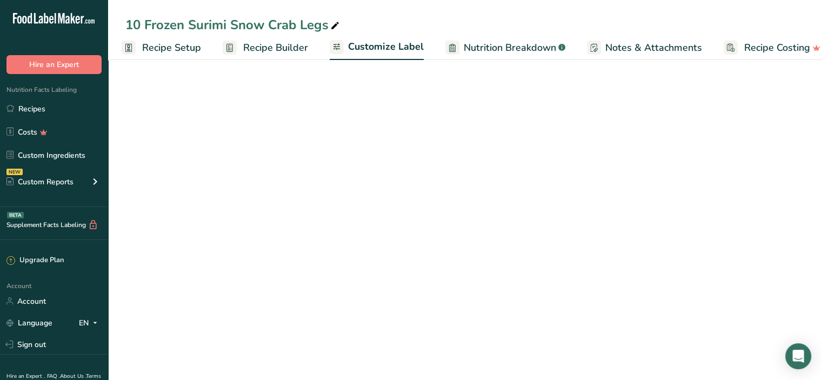
scroll to position [0, 19]
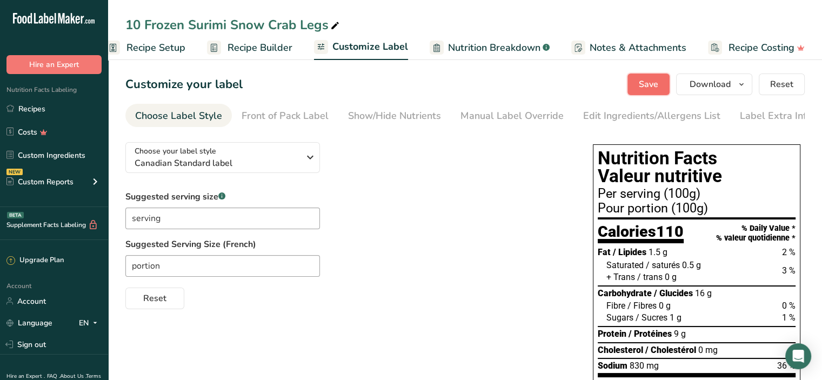
click at [653, 82] on span "Save" at bounding box center [648, 84] width 19 height 13
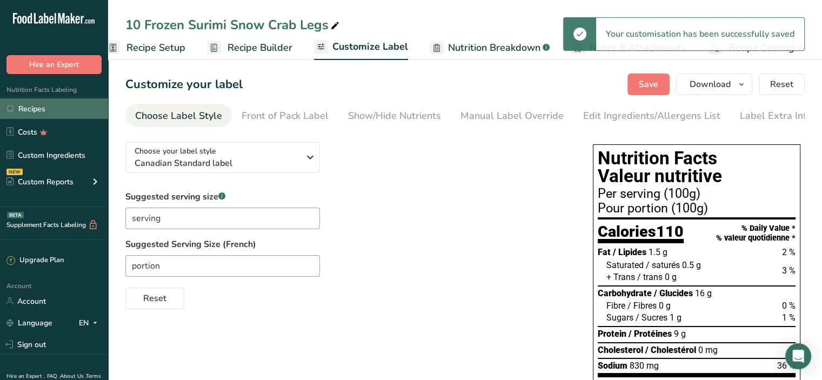
click at [23, 107] on link "Recipes" at bounding box center [54, 108] width 108 height 21
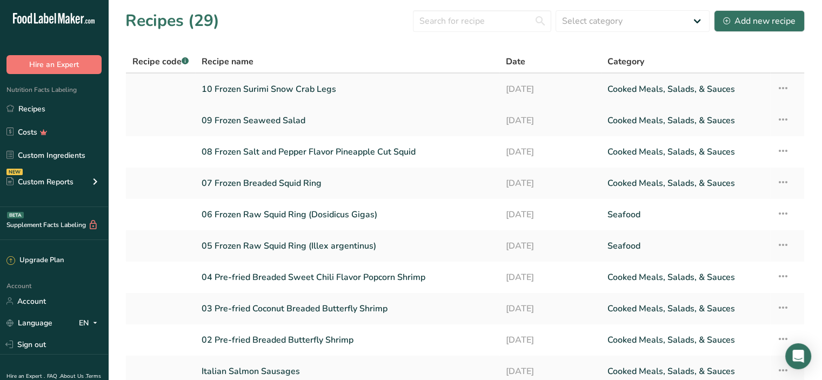
click at [231, 94] on link "10 Frozen Surimi Snow Crab Legs" at bounding box center [347, 89] width 291 height 23
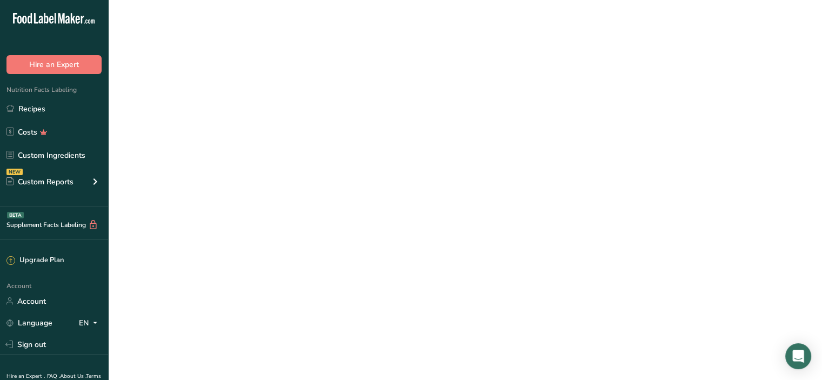
click at [231, 94] on link "10 Frozen Surimi Snow Crab Legs" at bounding box center [347, 89] width 291 height 23
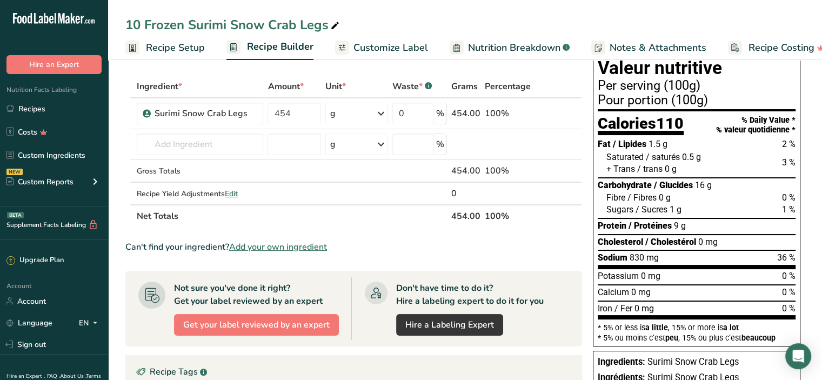
scroll to position [54, 0]
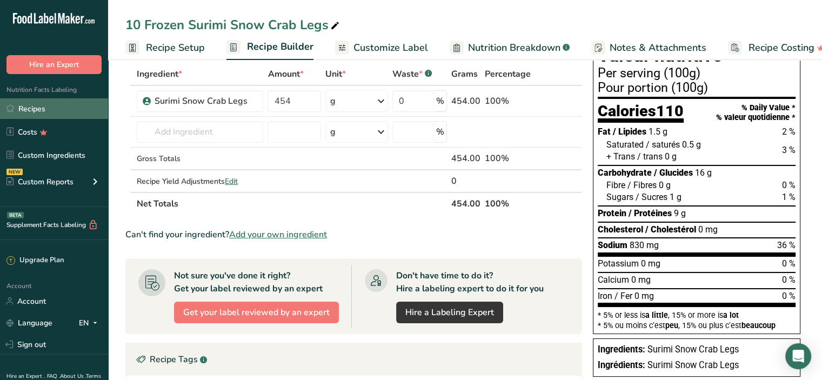
click at [29, 110] on link "Recipes" at bounding box center [54, 108] width 108 height 21
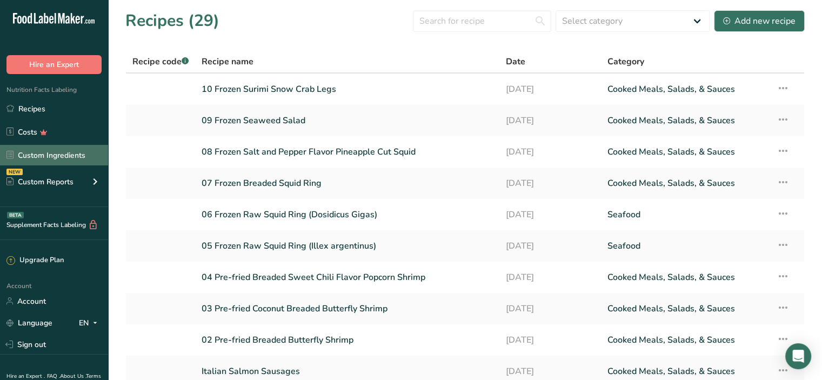
click at [54, 156] on link "Custom Ingredients" at bounding box center [54, 155] width 108 height 21
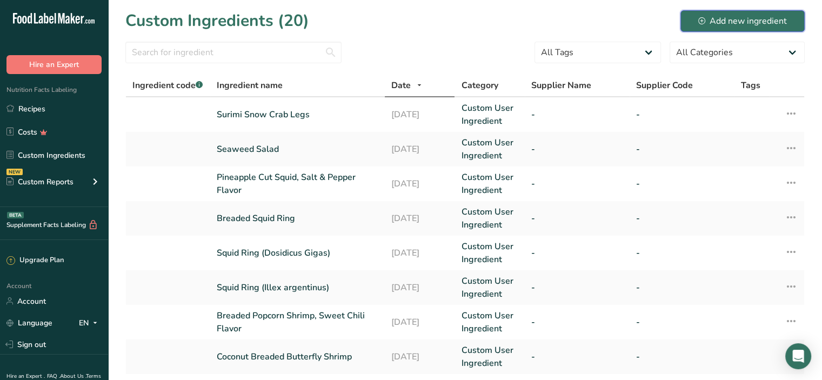
click at [751, 23] on div "Add new ingredient" at bounding box center [743, 21] width 89 height 13
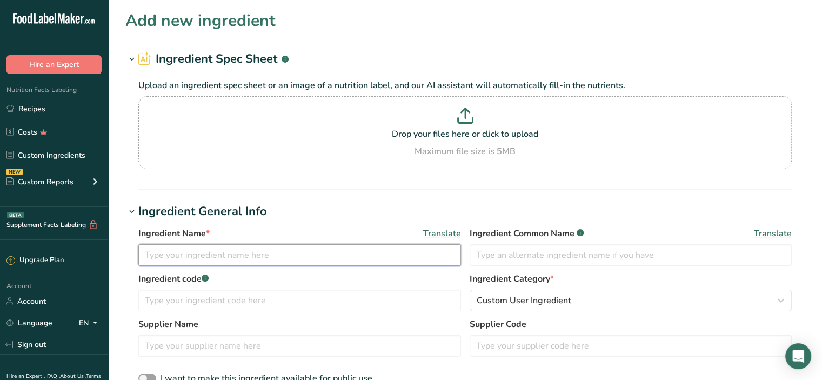
click at [177, 259] on input "text" at bounding box center [299, 255] width 323 height 22
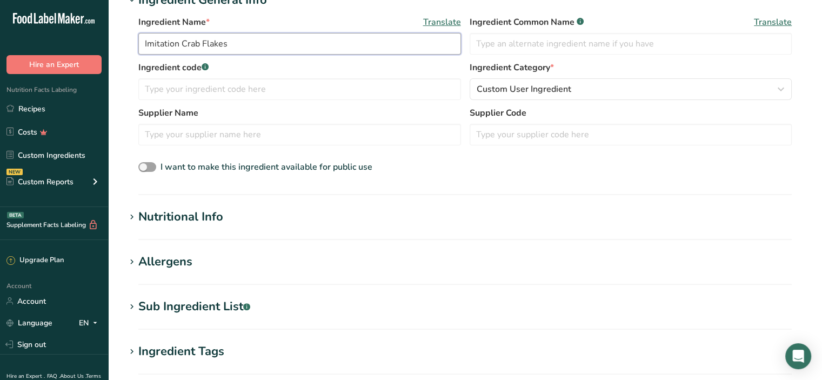
scroll to position [216, 0]
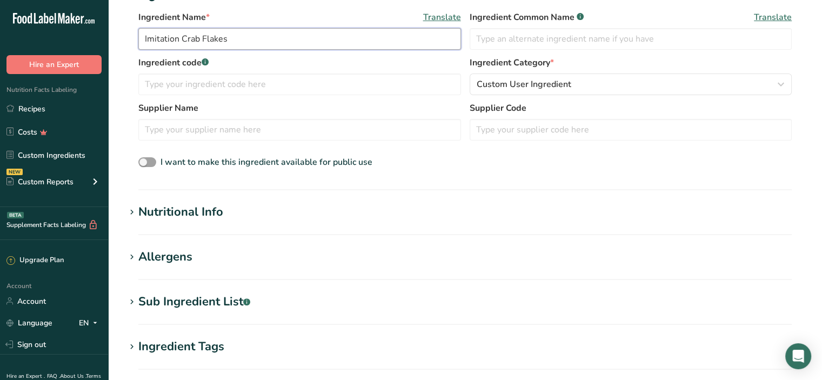
type input "Imitation Crab Flakes"
click at [201, 209] on div "Nutritional Info" at bounding box center [180, 212] width 85 height 18
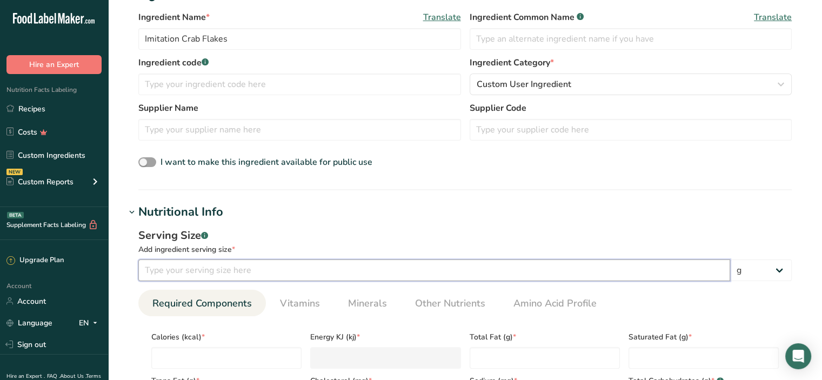
click at [180, 270] on input "number" at bounding box center [434, 271] width 592 height 22
type input "100"
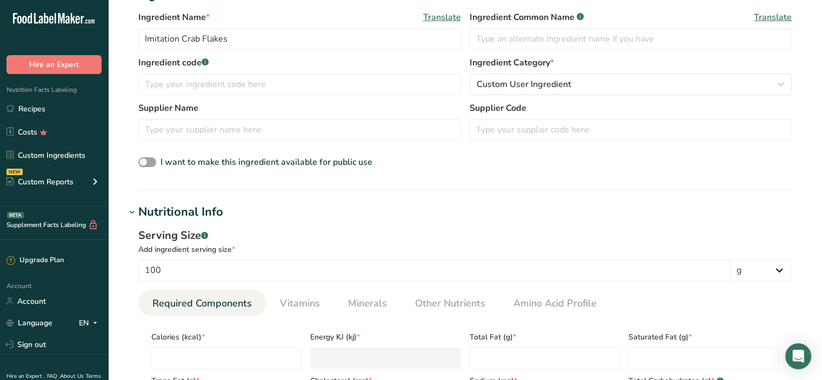
click at [271, 224] on div "Serving Size .a-a{fill:#347362;}.b-a{fill:#fff;} Add ingredient serving size * …" at bounding box center [465, 346] width 680 height 250
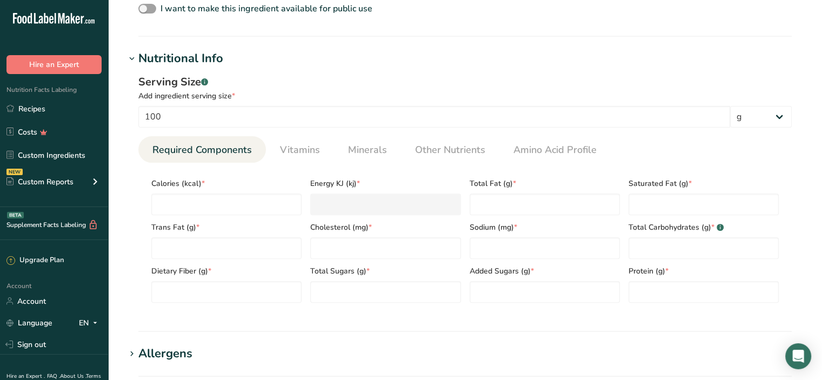
scroll to position [379, 0]
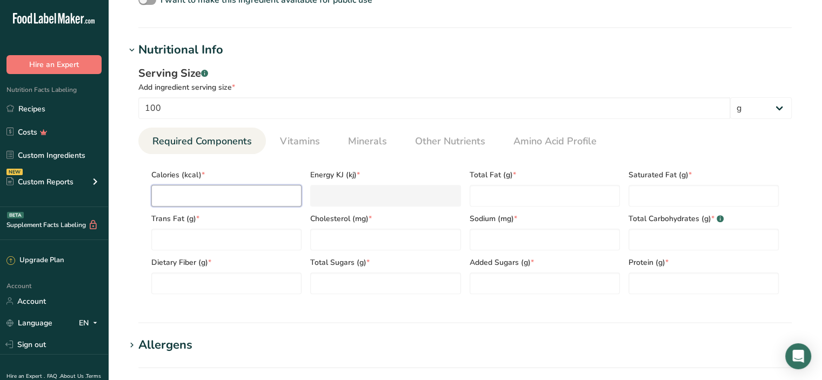
click at [216, 193] on input "number" at bounding box center [226, 196] width 150 height 22
type input "9"
type KJ "37.7"
type input "98"
type KJ "410"
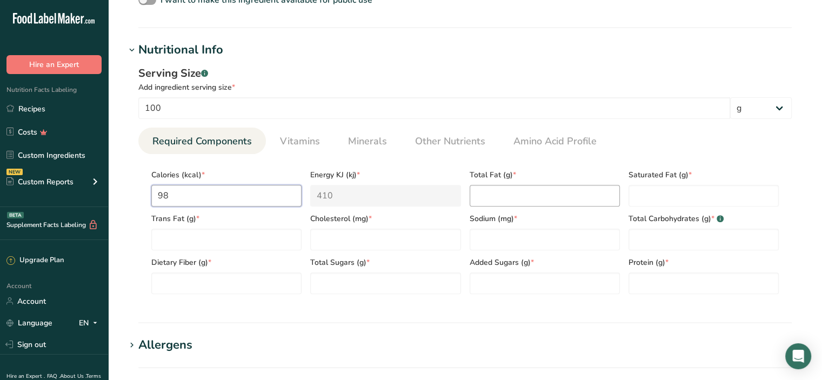
type input "98"
click at [493, 194] on Fat "number" at bounding box center [545, 196] width 150 height 22
type Fat "0.4"
click at [645, 194] on Fat "number" at bounding box center [704, 196] width 150 height 22
type Fat "0.2"
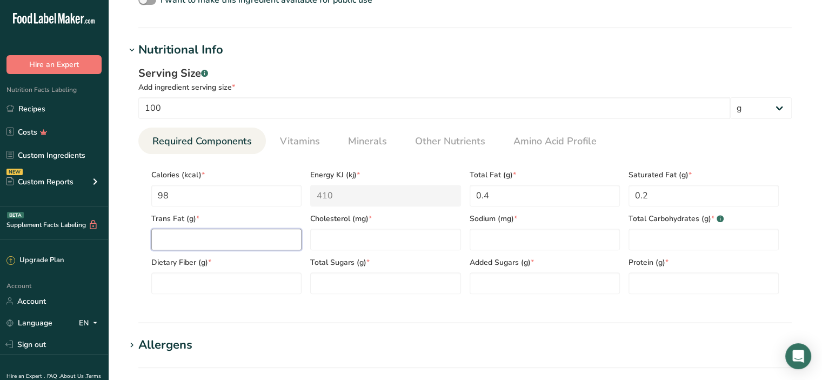
click at [268, 242] on Fat "number" at bounding box center [226, 240] width 150 height 22
type Fat "0"
click at [320, 233] on input "number" at bounding box center [385, 240] width 150 height 22
type input "0"
click at [481, 235] on input "number" at bounding box center [545, 240] width 150 height 22
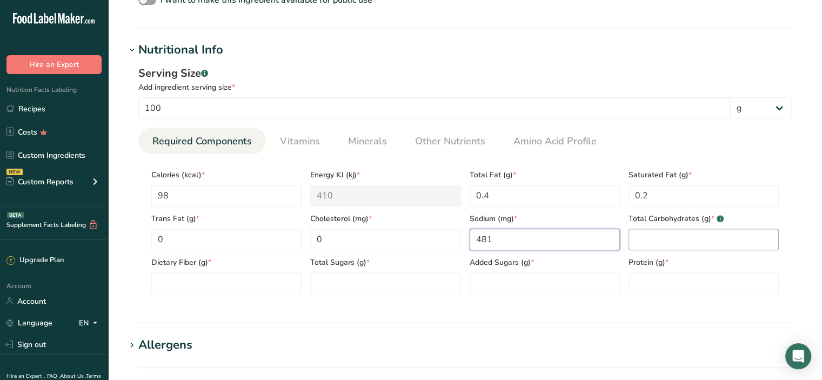
type input "481"
click at [655, 237] on Carbohydrates "number" at bounding box center [704, 240] width 150 height 22
type Carbohydrates "14.2"
click at [169, 283] on Fiber "number" at bounding box center [226, 284] width 150 height 22
type Fiber "0"
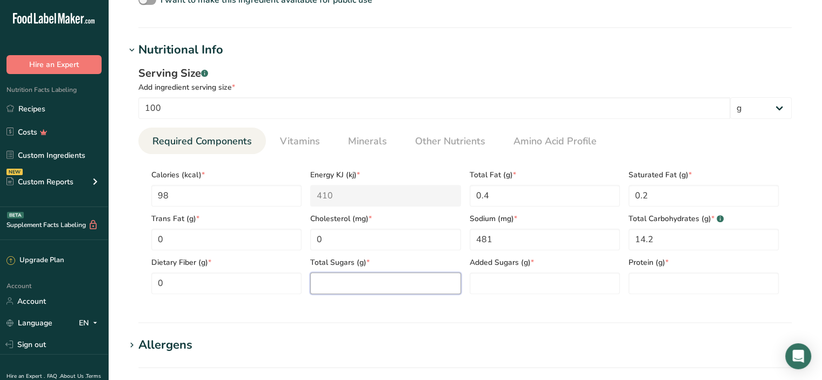
click at [327, 280] on Sugars "number" at bounding box center [385, 284] width 150 height 22
type Sugars "1"
click at [497, 278] on Sugars "number" at bounding box center [545, 284] width 150 height 22
type Sugars "0"
click at [651, 275] on input "number" at bounding box center [704, 284] width 150 height 22
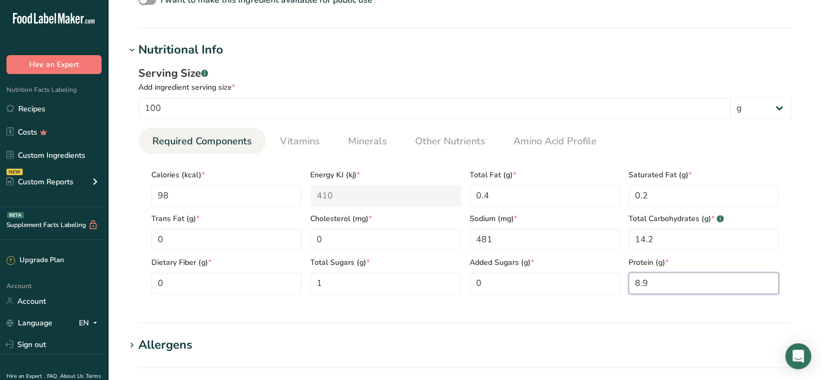
type input "8.9"
click at [679, 146] on ul "Required Components Vitamins Minerals Other Nutrients Amino Acid Profile" at bounding box center [465, 141] width 654 height 26
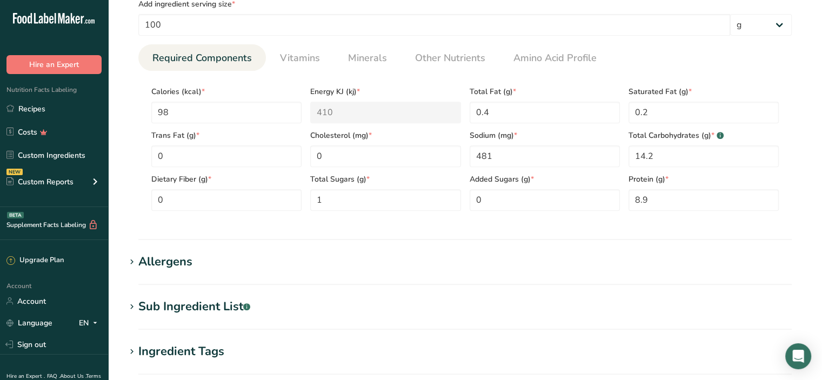
scroll to position [595, 0]
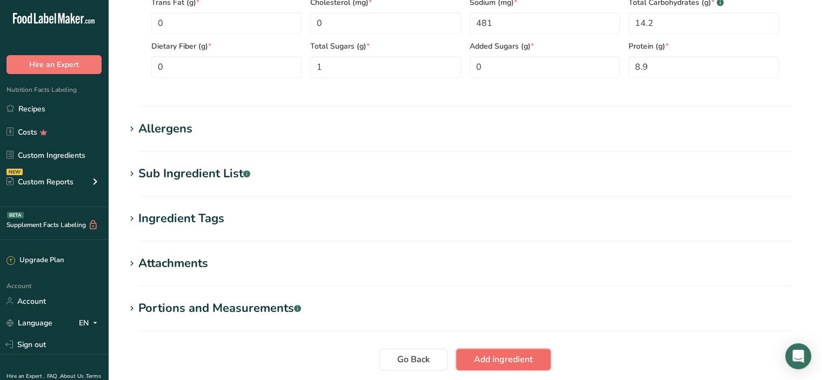
click at [513, 358] on span "Add ingredient" at bounding box center [503, 359] width 59 height 13
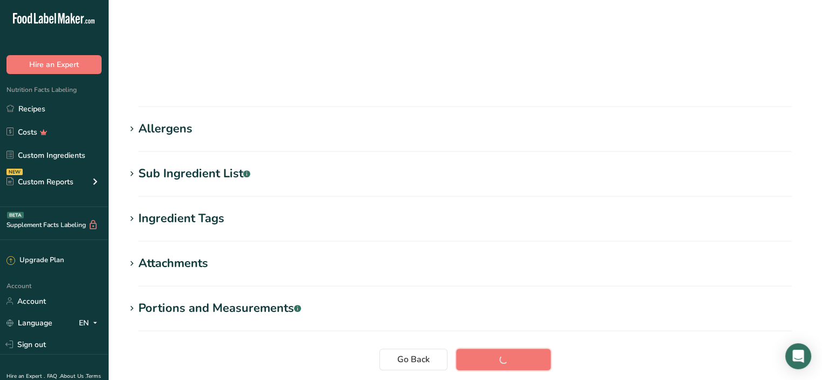
scroll to position [147, 0]
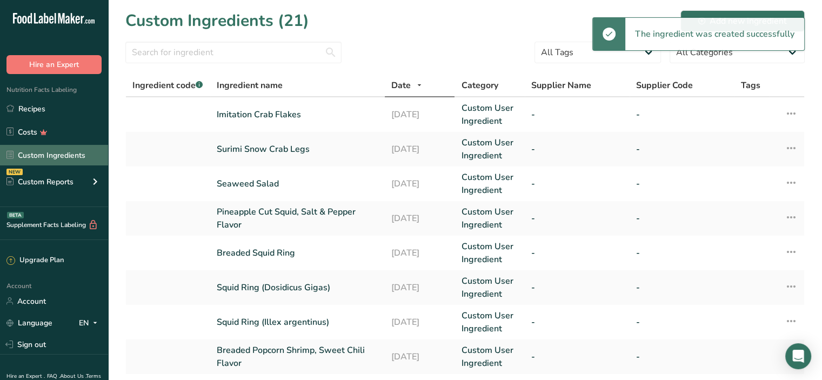
click at [32, 154] on link "Custom Ingredients" at bounding box center [54, 155] width 108 height 21
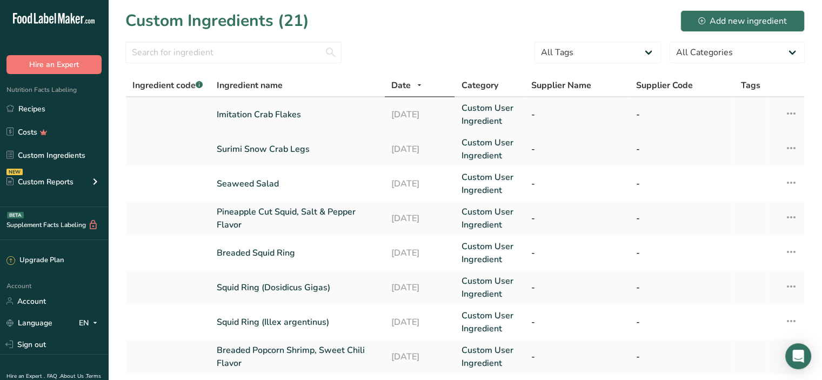
click at [277, 114] on link "Imitation Crab Flakes" at bounding box center [298, 114] width 162 height 13
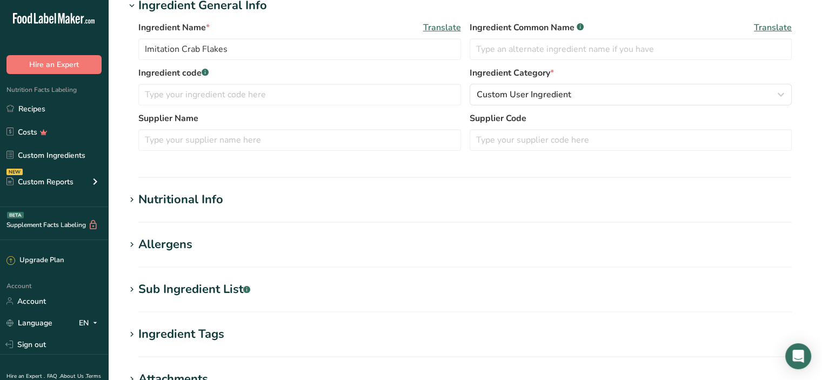
scroll to position [270, 0]
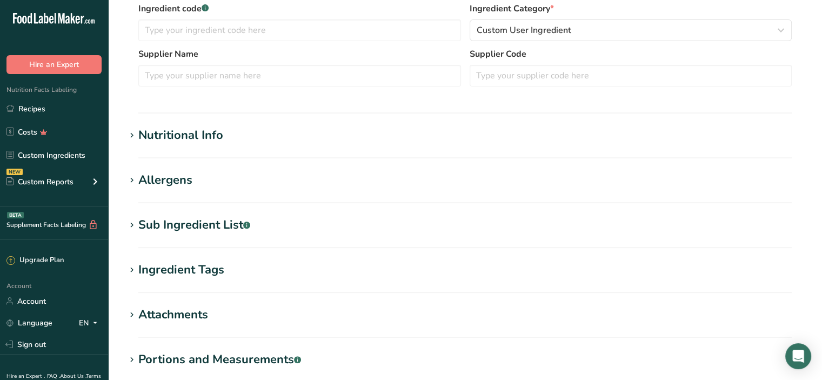
click at [171, 136] on div "Nutritional Info" at bounding box center [180, 136] width 85 height 18
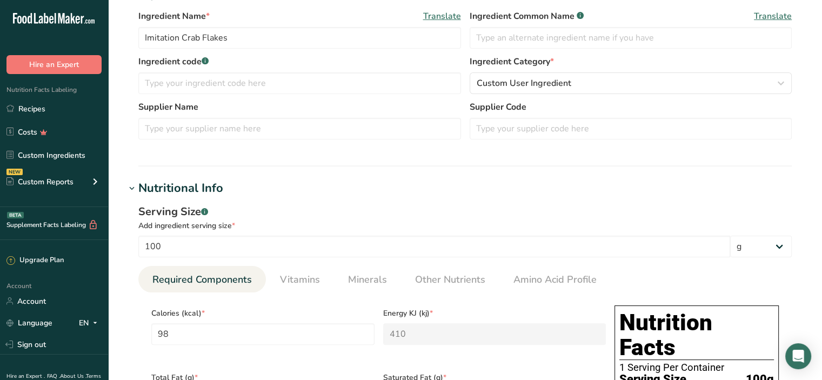
scroll to position [216, 0]
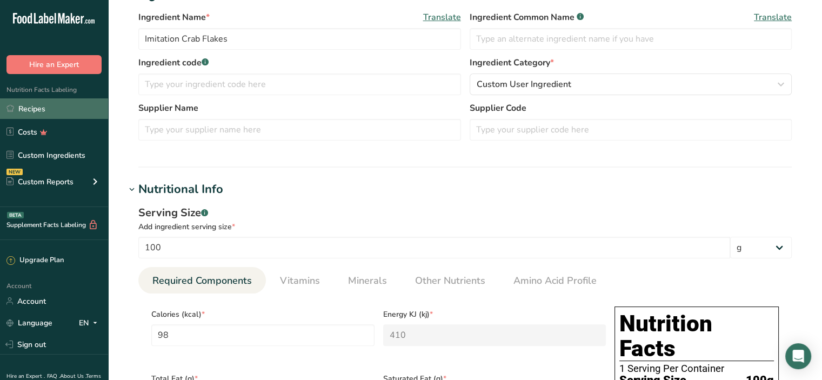
click at [45, 105] on link "Recipes" at bounding box center [54, 108] width 108 height 21
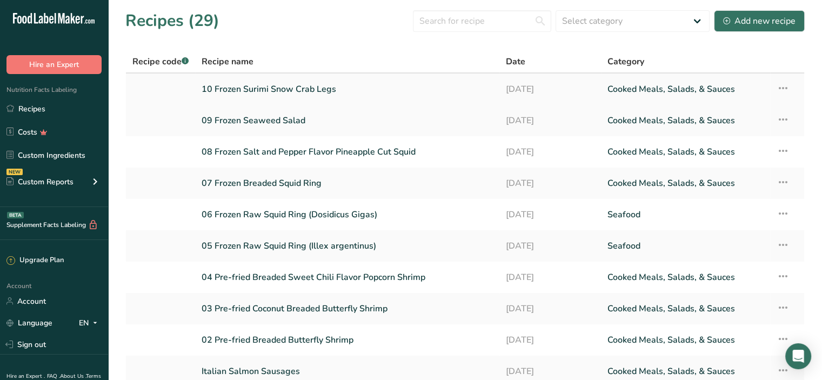
click at [785, 83] on icon at bounding box center [783, 87] width 13 height 19
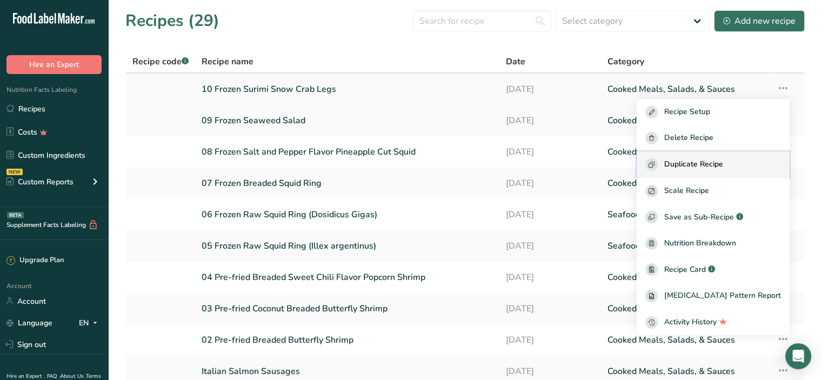
click at [720, 164] on span "Duplicate Recipe" at bounding box center [694, 164] width 59 height 12
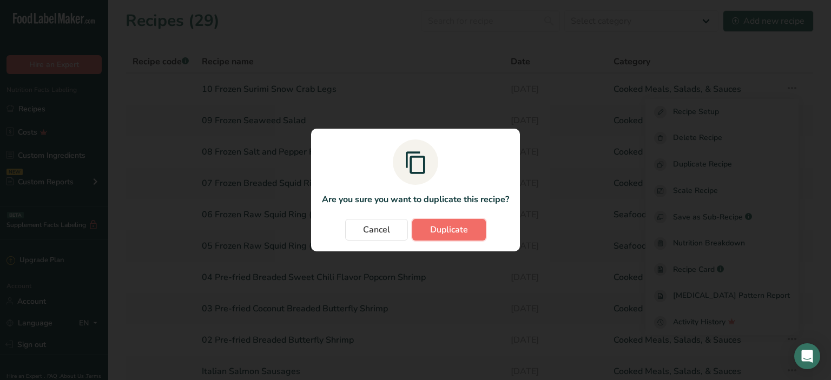
click at [455, 226] on span "Duplicate" at bounding box center [449, 229] width 38 height 13
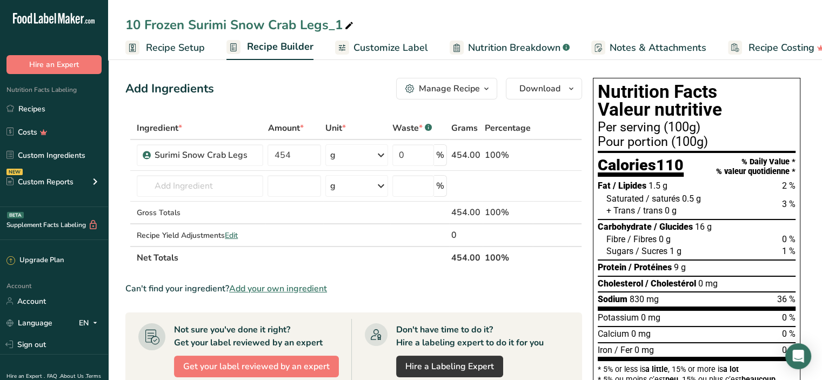
click at [181, 49] on span "Recipe Setup" at bounding box center [175, 48] width 59 height 15
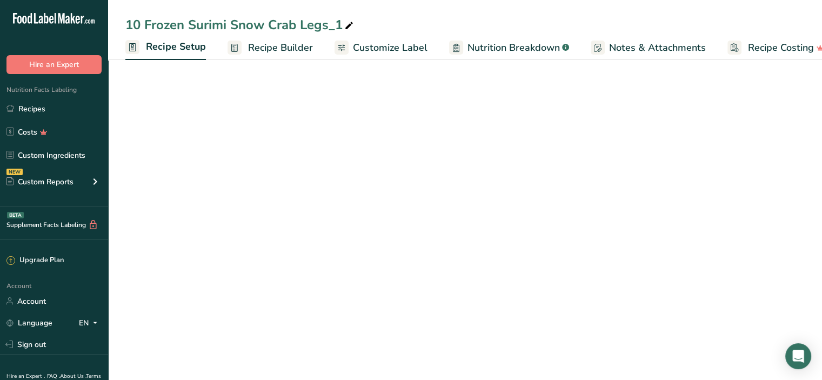
scroll to position [0, 4]
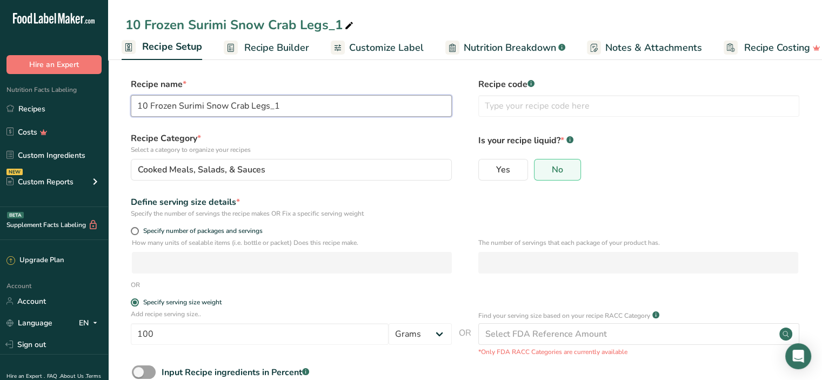
click at [147, 105] on input "10 Frozen Surimi Snow Crab Legs_1" at bounding box center [291, 106] width 321 height 22
drag, startPoint x: 281, startPoint y: 104, endPoint x: 251, endPoint y: 103, distance: 29.7
click at [251, 103] on input "11 Frozen Surimi Snow Crab Legs_1" at bounding box center [291, 106] width 321 height 22
drag, startPoint x: 178, startPoint y: 105, endPoint x: 224, endPoint y: 106, distance: 46.0
click at [224, 106] on input "11 Frozen Surimi Snow Crab Flake" at bounding box center [291, 106] width 321 height 22
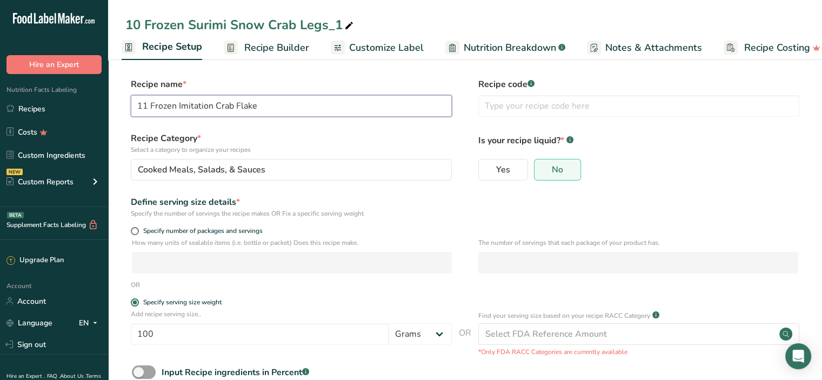
click at [264, 109] on input "11 Frozen Imitation Crab Flake" at bounding box center [291, 106] width 321 height 22
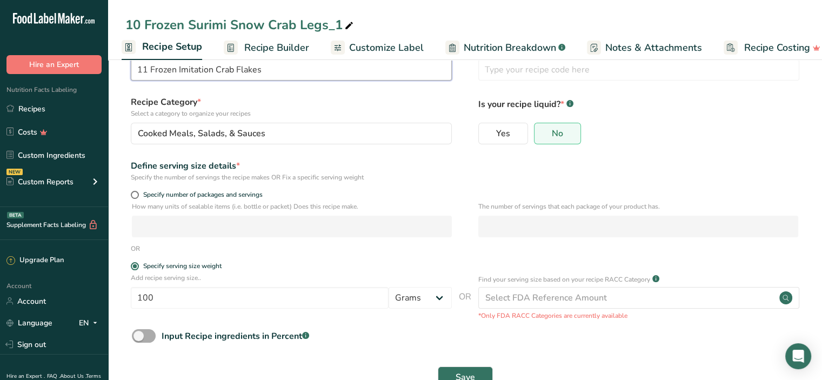
scroll to position [68, 0]
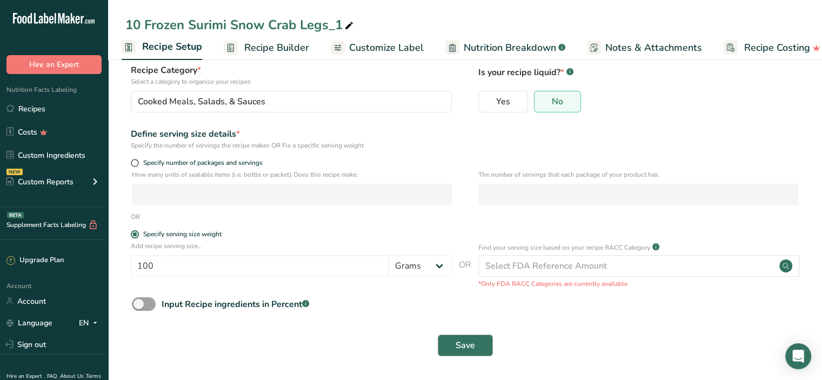
type input "11 Frozen Imitation Crab Flakes"
click at [454, 342] on button "Save" at bounding box center [465, 346] width 55 height 22
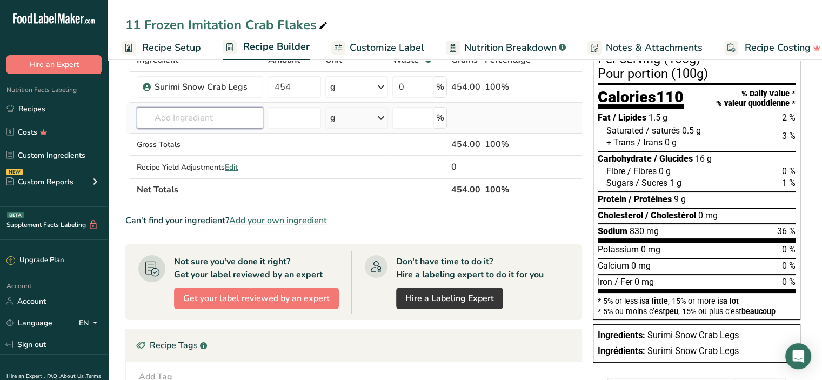
click at [188, 114] on input "text" at bounding box center [200, 118] width 127 height 22
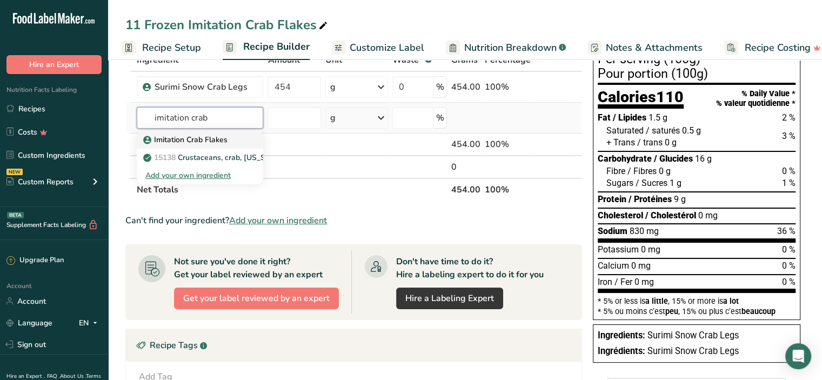
type input "imitation crab"
click at [201, 140] on p "Imitation Crab Flakes" at bounding box center [186, 139] width 82 height 11
type input "Imitation Crab Flakes"
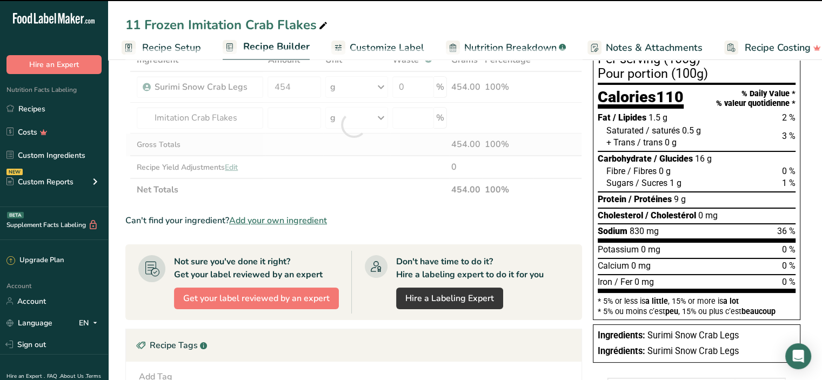
type input "0"
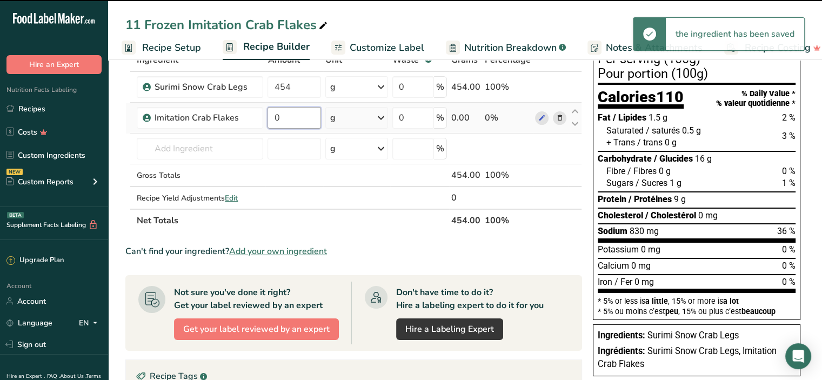
drag, startPoint x: 296, startPoint y: 116, endPoint x: 271, endPoint y: 114, distance: 25.0
click at [271, 114] on input "0" at bounding box center [294, 118] width 53 height 22
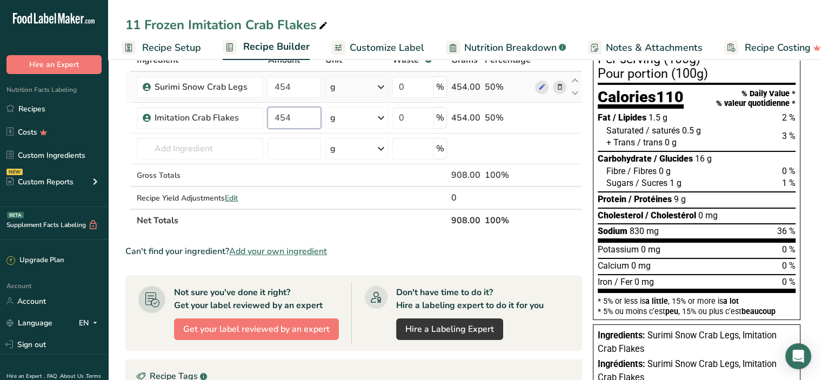
type input "454"
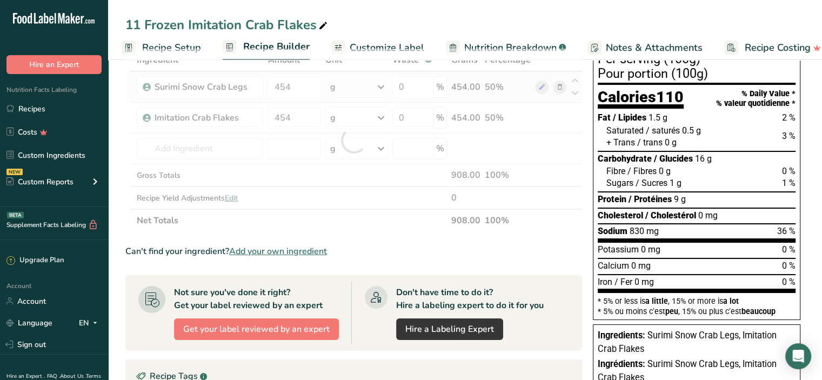
click at [513, 91] on div "Ingredient * Amount * Unit * Waste * .a-a{fill:#347362;}.b-a{fill:#fff;} Grams …" at bounding box center [353, 140] width 457 height 183
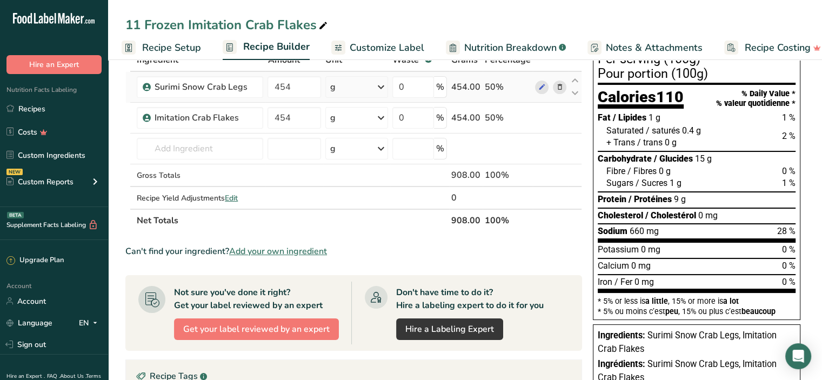
click at [562, 85] on icon at bounding box center [560, 87] width 8 height 11
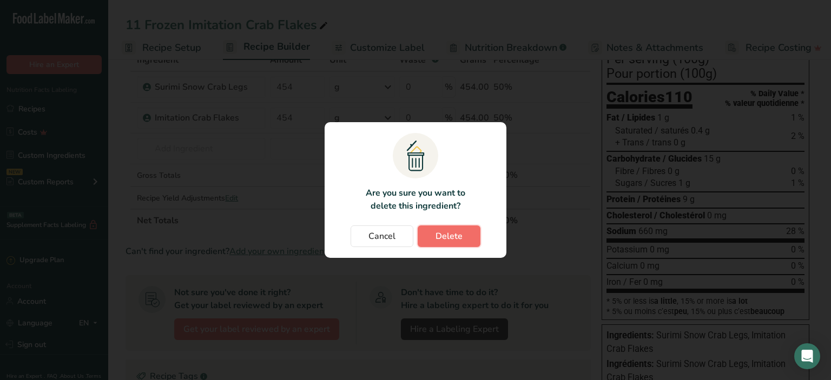
click at [450, 236] on span "Delete" at bounding box center [448, 236] width 27 height 13
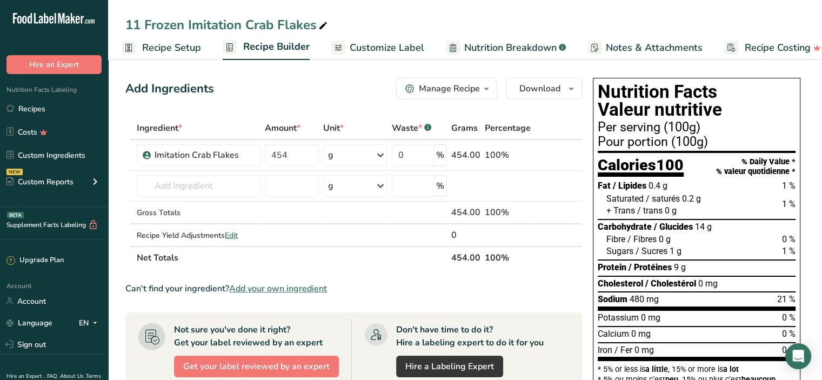
click at [384, 42] on span "Customize Label" at bounding box center [387, 48] width 75 height 15
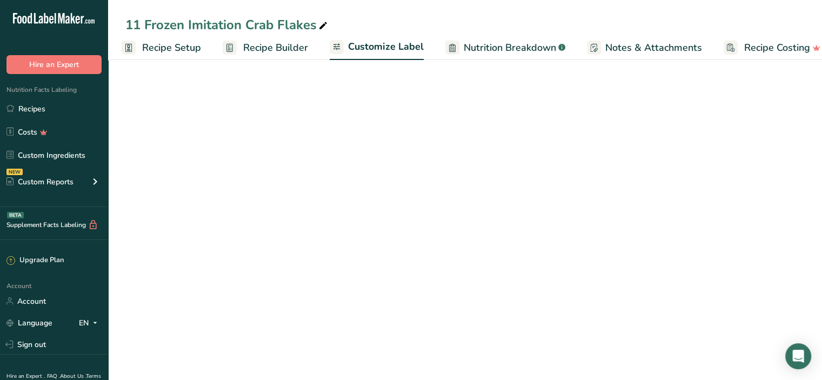
scroll to position [0, 19]
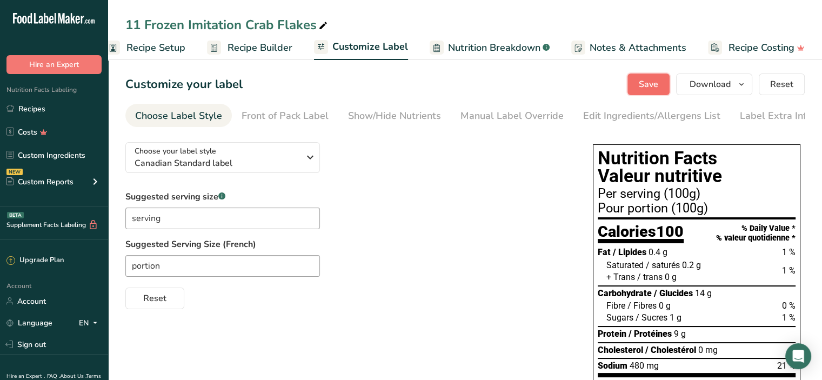
click at [656, 81] on span "Save" at bounding box center [648, 84] width 19 height 13
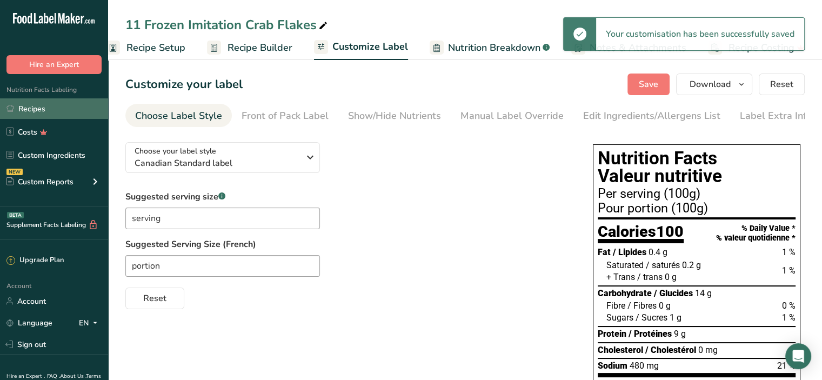
click at [52, 104] on link "Recipes" at bounding box center [54, 108] width 108 height 21
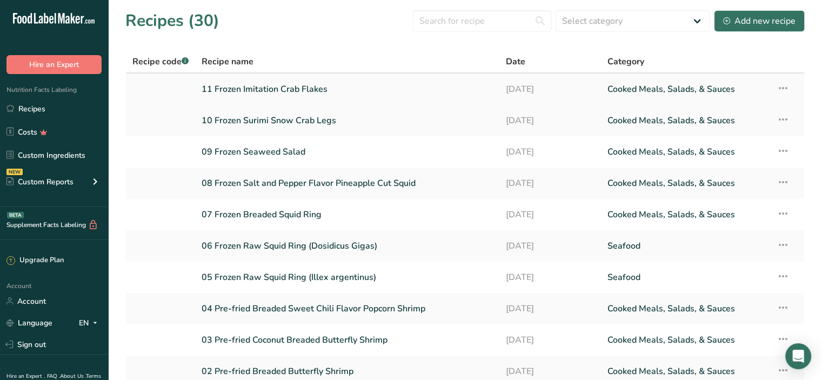
click at [251, 92] on link "11 Frozen Imitation Crab Flakes" at bounding box center [347, 89] width 291 height 23
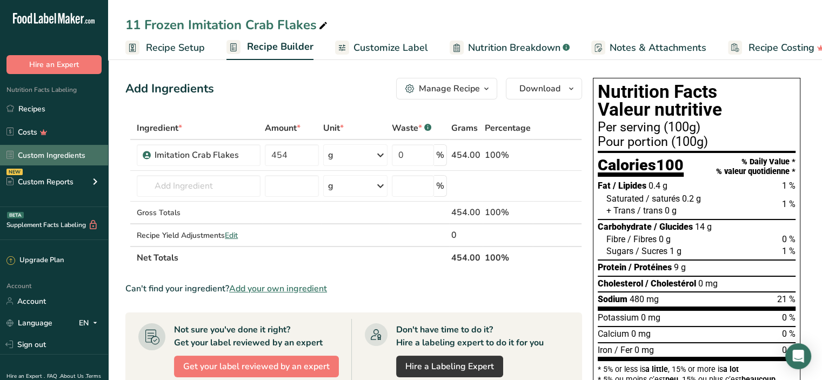
click at [58, 151] on link "Custom Ingredients" at bounding box center [54, 155] width 108 height 21
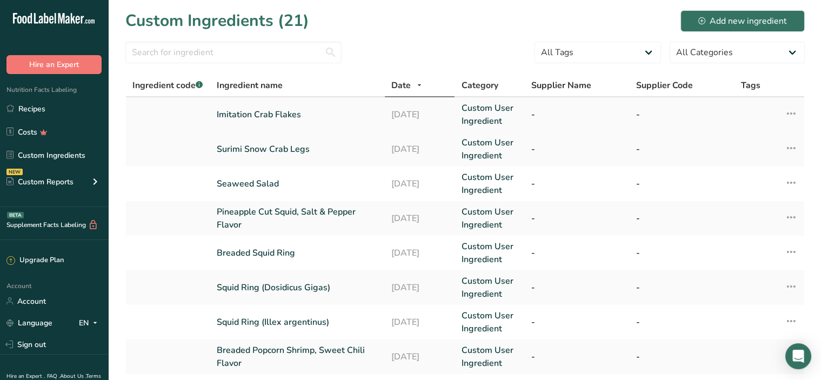
click at [248, 116] on link "Imitation Crab Flakes" at bounding box center [298, 114] width 162 height 13
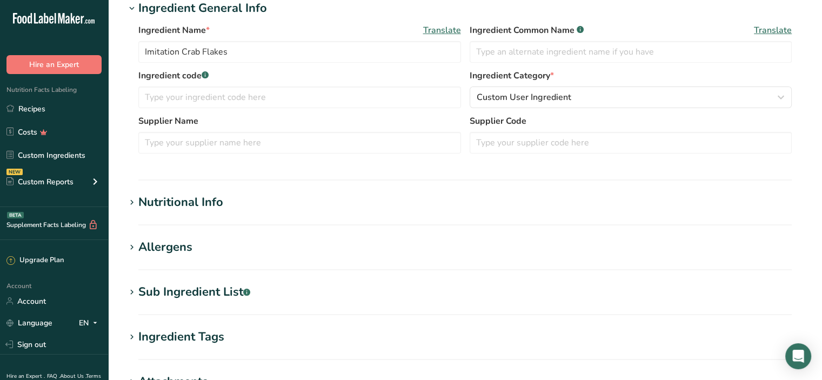
scroll to position [216, 0]
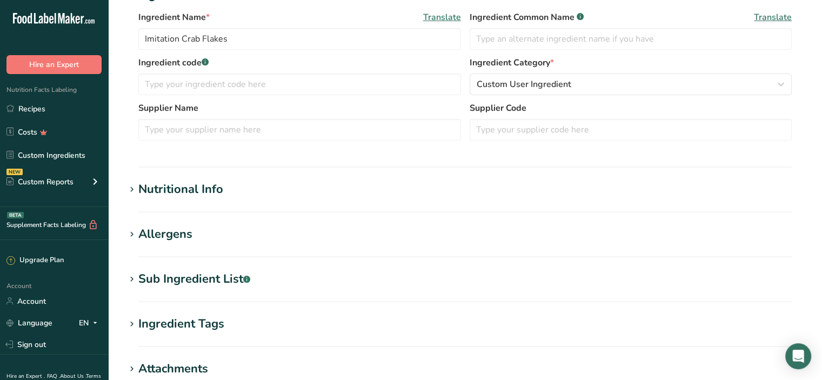
click at [205, 192] on div "Nutritional Info" at bounding box center [180, 190] width 85 height 18
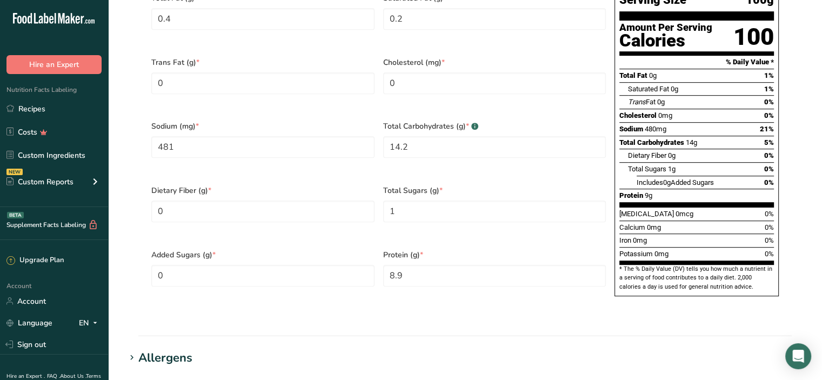
scroll to position [487, 0]
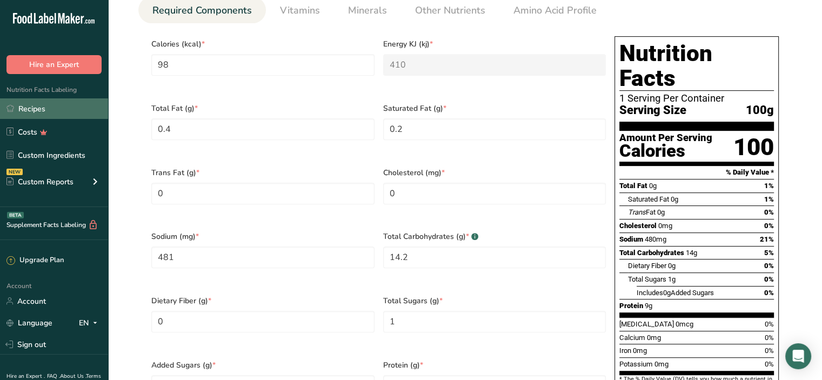
click at [24, 107] on link "Recipes" at bounding box center [54, 108] width 108 height 21
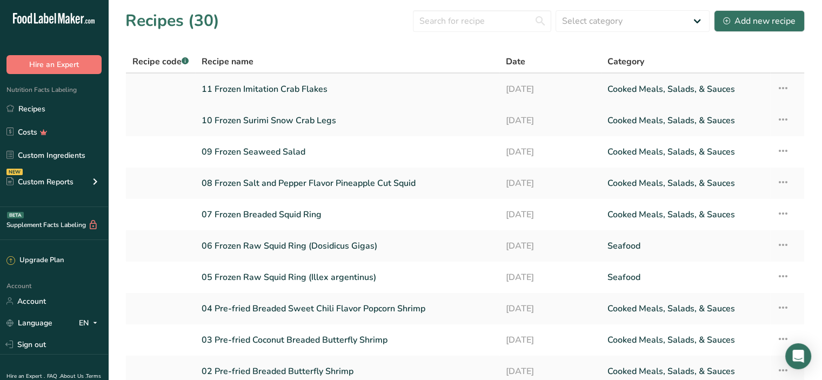
click at [223, 95] on link "11 Frozen Imitation Crab Flakes" at bounding box center [347, 89] width 291 height 23
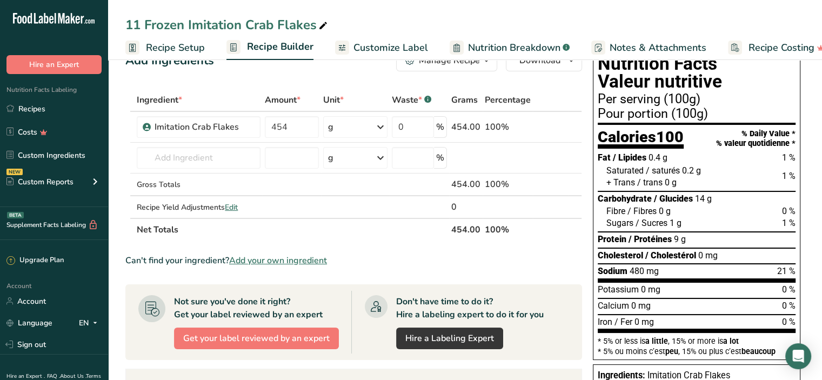
scroll to position [54, 0]
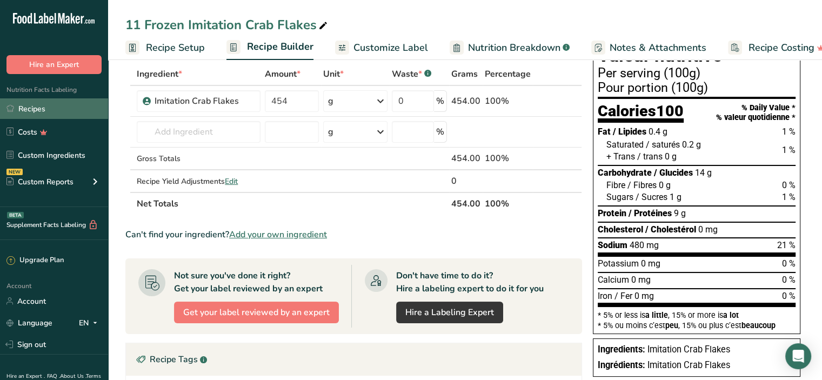
click at [41, 108] on link "Recipes" at bounding box center [54, 108] width 108 height 21
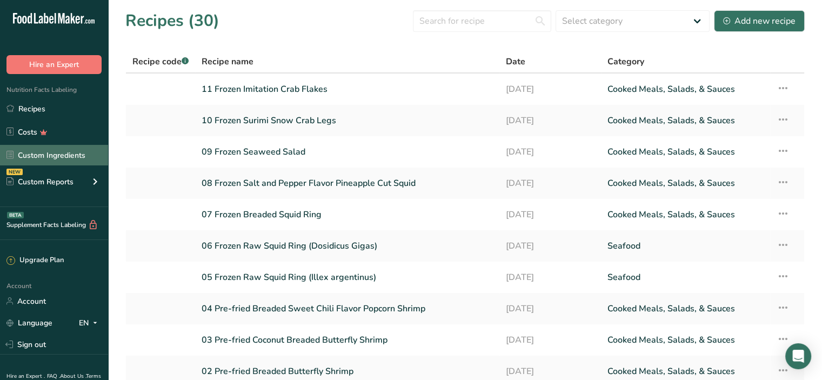
click at [36, 151] on link "Custom Ingredients" at bounding box center [54, 155] width 108 height 21
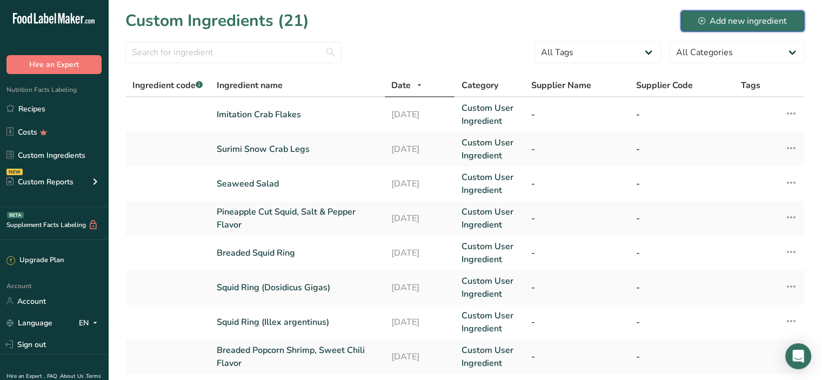
click at [729, 21] on div "Add new ingredient" at bounding box center [743, 21] width 89 height 13
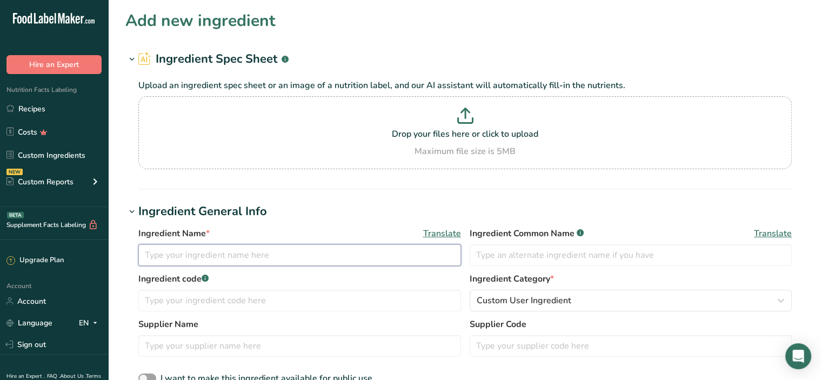
click at [177, 250] on input "text" at bounding box center [299, 255] width 323 height 22
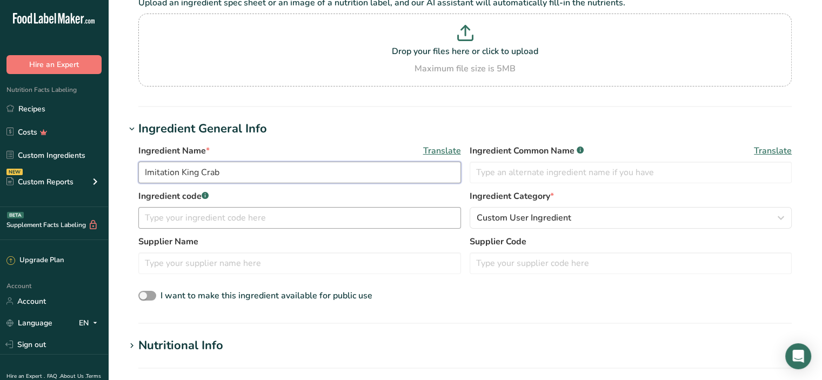
scroll to position [162, 0]
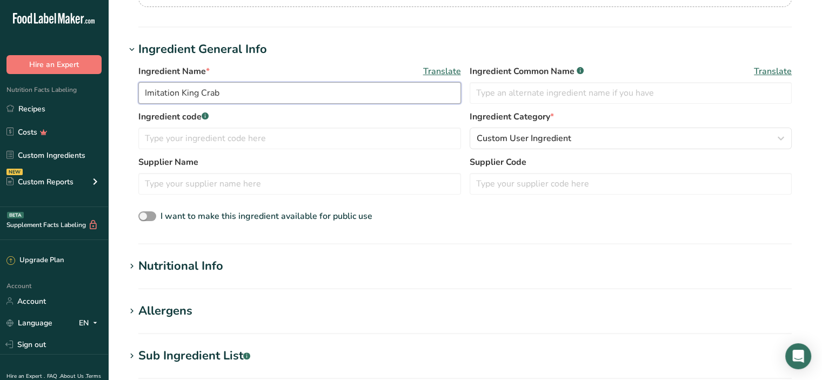
type input "Imitation King Crab"
click at [191, 270] on div "Nutritional Info" at bounding box center [180, 266] width 85 height 18
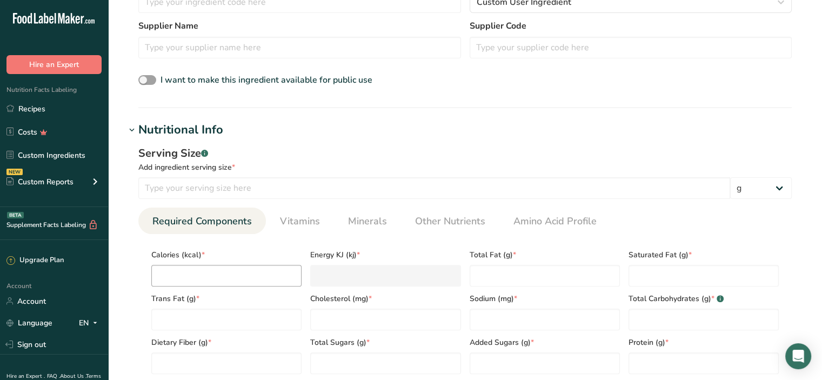
scroll to position [324, 0]
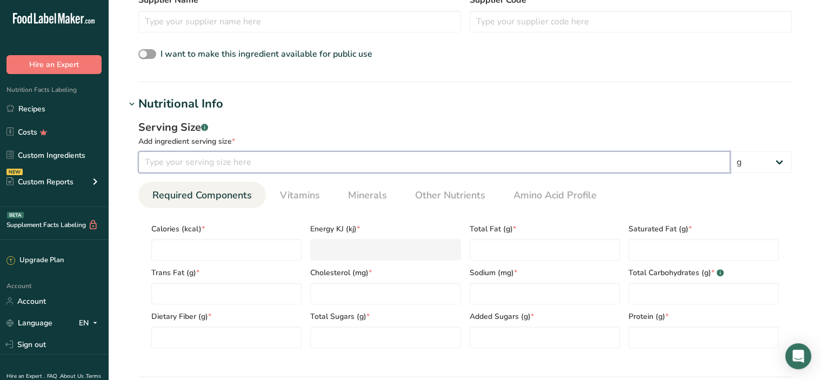
click at [187, 163] on input "number" at bounding box center [434, 162] width 592 height 22
type input "100"
click at [187, 248] on input "number" at bounding box center [226, 250] width 150 height 22
type input "1"
type KJ "4.2"
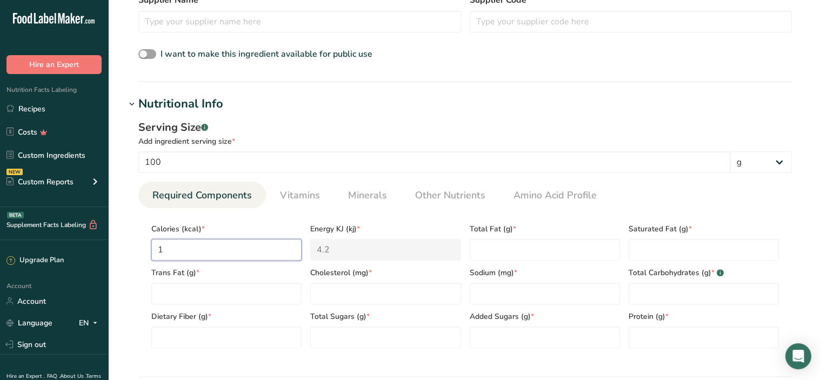
type input "12"
type KJ "50.2"
type input "121"
type KJ "506.3"
type input "121"
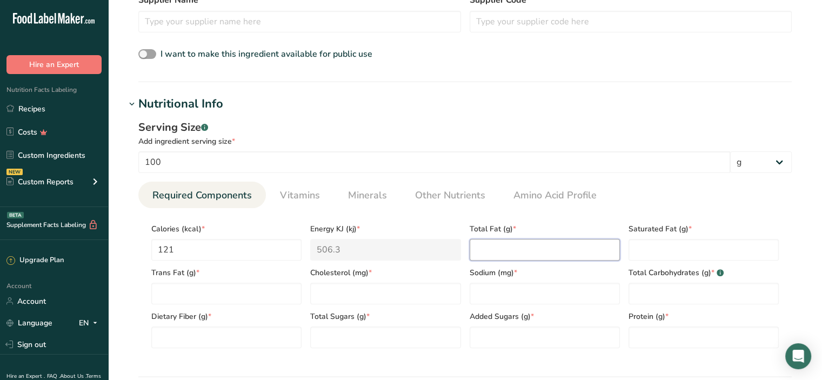
click at [508, 255] on Fat "number" at bounding box center [545, 250] width 150 height 22
type Fat "1.6"
click at [655, 250] on Fat "number" at bounding box center [704, 250] width 150 height 22
type Fat "0.7"
click at [210, 290] on Fat "number" at bounding box center [226, 294] width 150 height 22
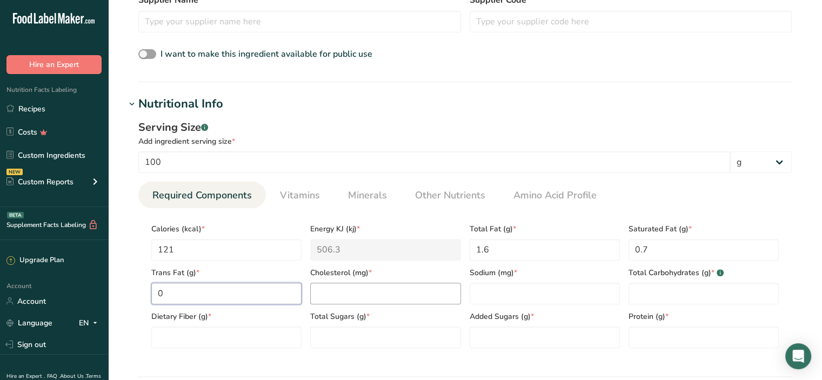
type Fat "0"
click at [348, 292] on input "number" at bounding box center [385, 294] width 150 height 22
type input "0"
click at [510, 291] on input "number" at bounding box center [545, 294] width 150 height 22
type input "983"
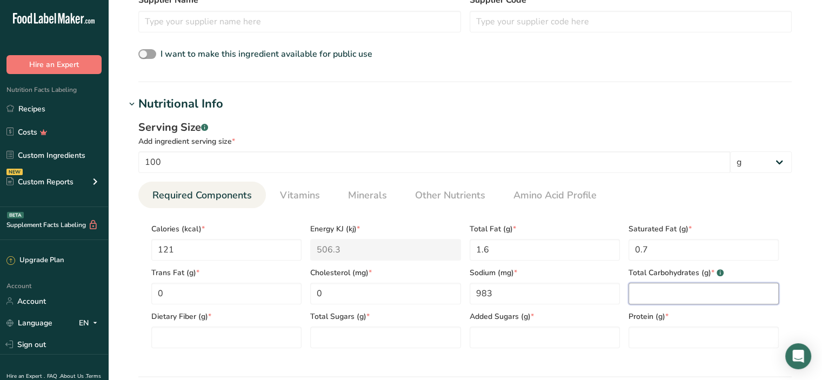
click at [675, 297] on Carbohydrates "number" at bounding box center [704, 294] width 150 height 22
type Carbohydrates "18.8"
click at [210, 334] on Fiber "number" at bounding box center [226, 338] width 150 height 22
type Fiber "0"
click at [334, 339] on Sugars "number" at bounding box center [385, 338] width 150 height 22
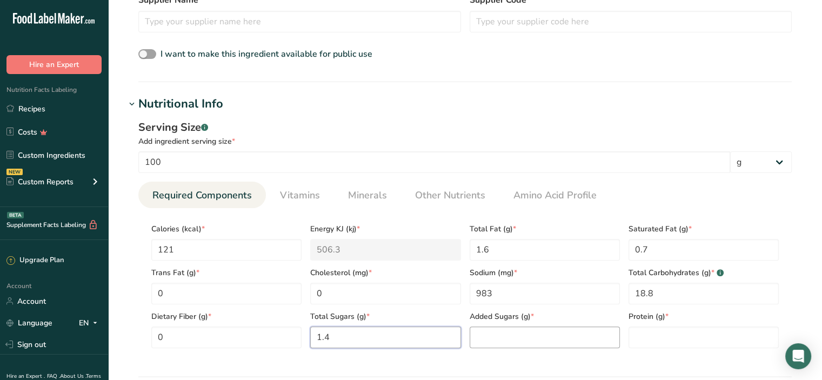
type Sugars "1.4"
click at [495, 342] on Sugars "number" at bounding box center [545, 338] width 150 height 22
type Sugars "0"
click at [673, 334] on input "number" at bounding box center [704, 338] width 150 height 22
type input "7.6"
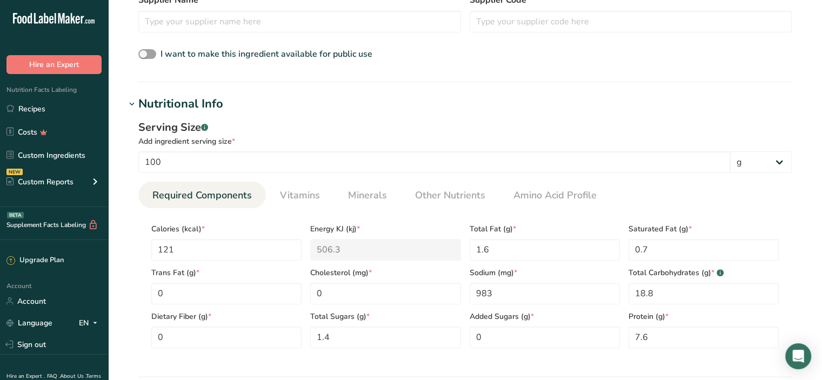
click at [677, 211] on section "Calories (kcal) * 121 Energy KJ (kj) * 506.3 Total Fat (g) * 1.6 Saturated Fat …" at bounding box center [465, 282] width 654 height 149
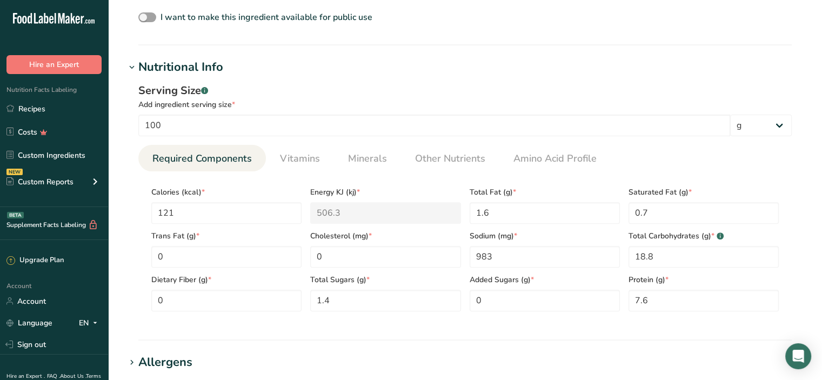
scroll to position [379, 0]
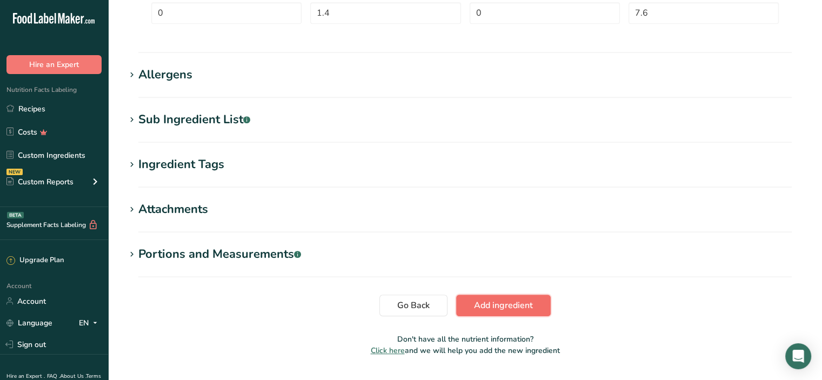
click at [518, 307] on span "Add ingredient" at bounding box center [503, 305] width 59 height 13
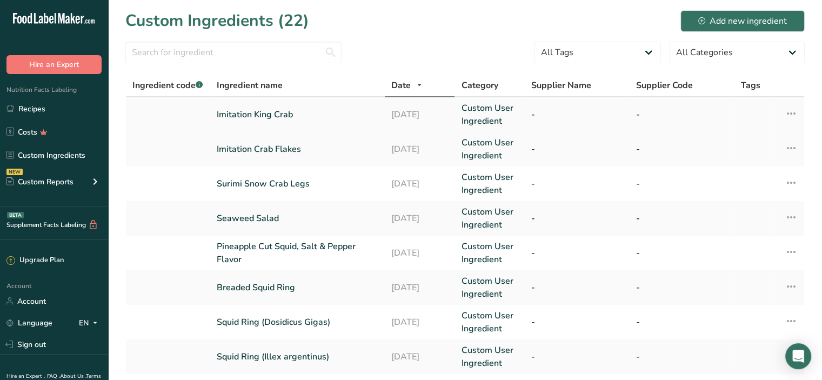
click at [277, 111] on link "Imitation King Crab" at bounding box center [298, 114] width 162 height 13
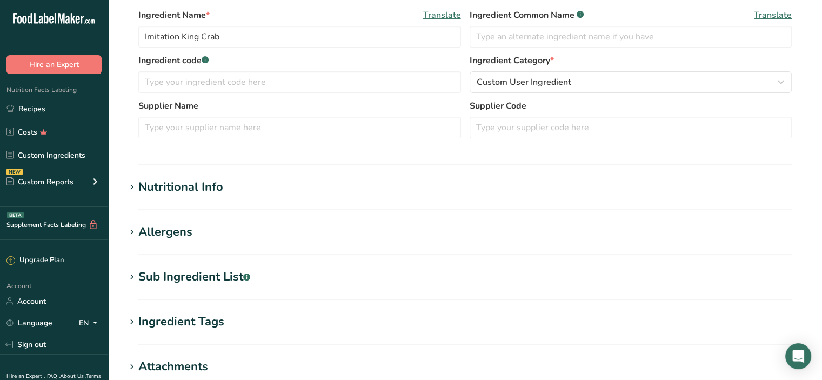
scroll to position [324, 0]
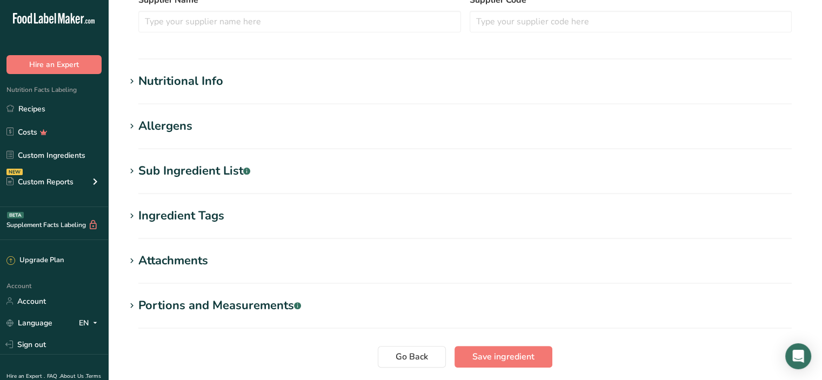
click at [184, 80] on div "Nutritional Info" at bounding box center [180, 81] width 85 height 18
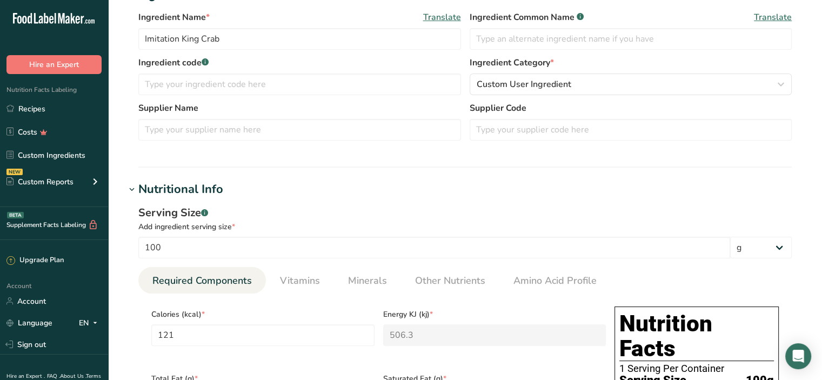
scroll to position [108, 0]
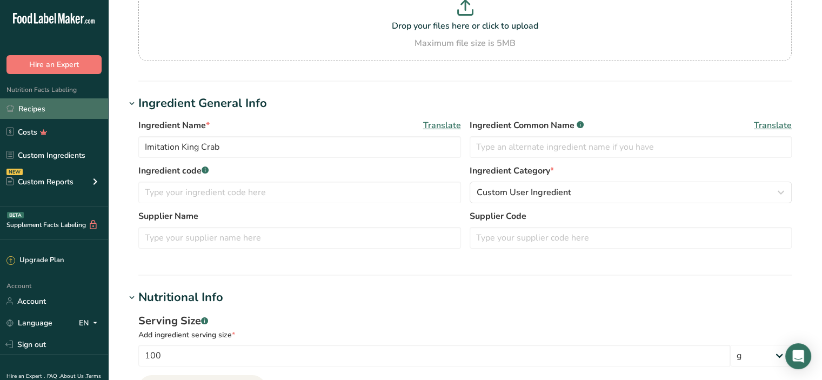
click at [28, 108] on link "Recipes" at bounding box center [54, 108] width 108 height 21
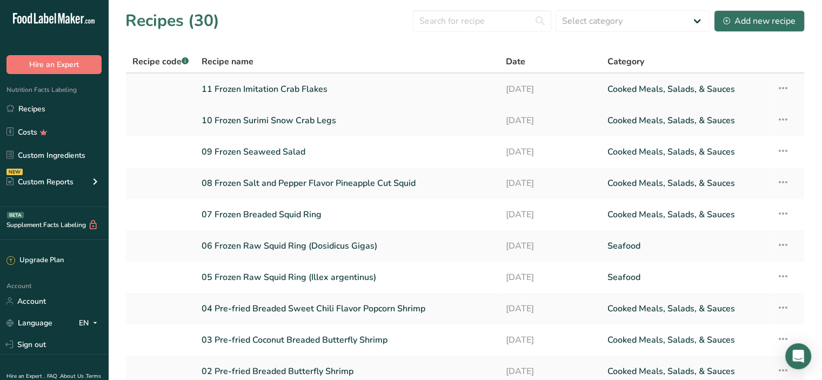
click at [783, 84] on icon at bounding box center [783, 87] width 13 height 19
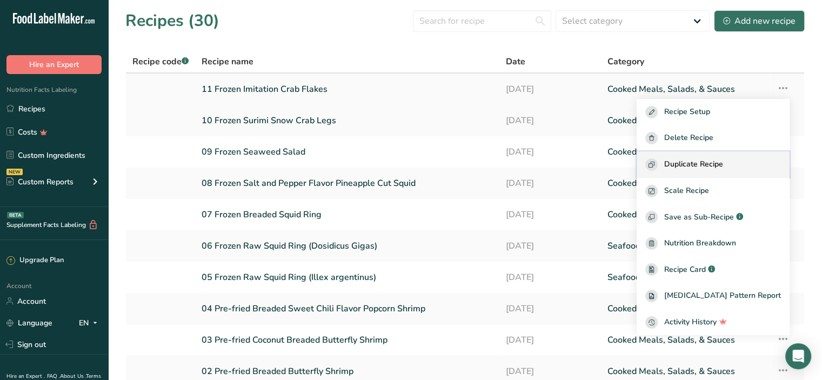
click at [720, 163] on span "Duplicate Recipe" at bounding box center [694, 164] width 59 height 12
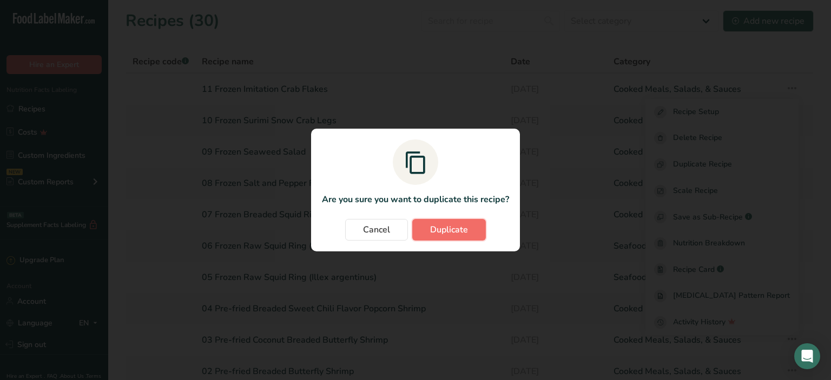
click at [457, 233] on span "Duplicate" at bounding box center [449, 229] width 38 height 13
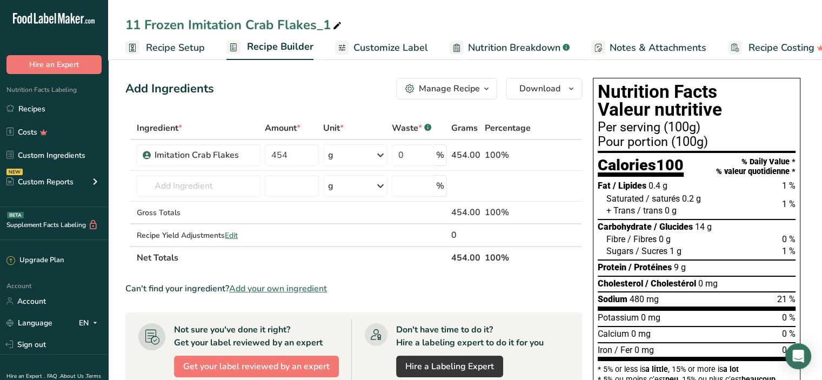
click at [174, 52] on span "Recipe Setup" at bounding box center [175, 48] width 59 height 15
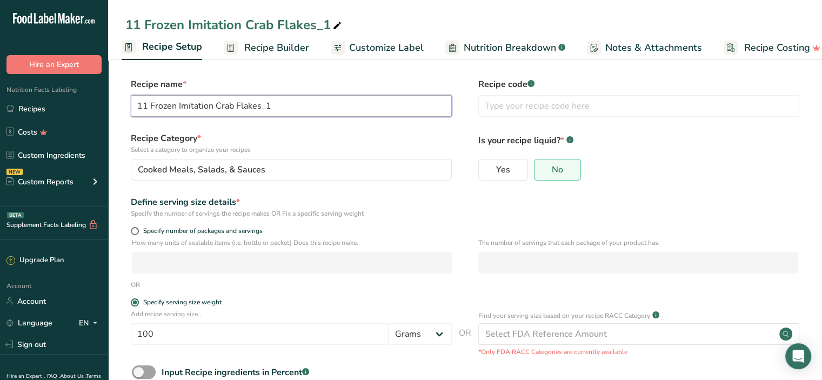
click at [145, 103] on input "11 Frozen Imitation Crab Flakes_1" at bounding box center [291, 106] width 321 height 22
drag, startPoint x: 236, startPoint y: 105, endPoint x: 354, endPoint y: 109, distance: 118.5
click at [354, 109] on input "12 Frozen Imitation Crab Flakes_1" at bounding box center [291, 106] width 321 height 22
click at [216, 105] on input "12 Frozen Imitation Crab Flavored" at bounding box center [291, 106] width 321 height 22
click at [313, 103] on input "12 Frozen Imitation King Crab Flavored" at bounding box center [291, 106] width 321 height 22
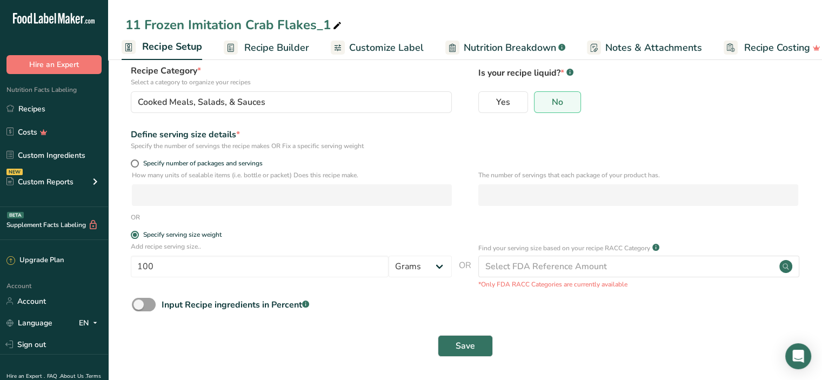
scroll to position [68, 0]
type input "12 Frozen Imitation King Crab Flavored"
click at [456, 345] on span "Save" at bounding box center [465, 345] width 19 height 13
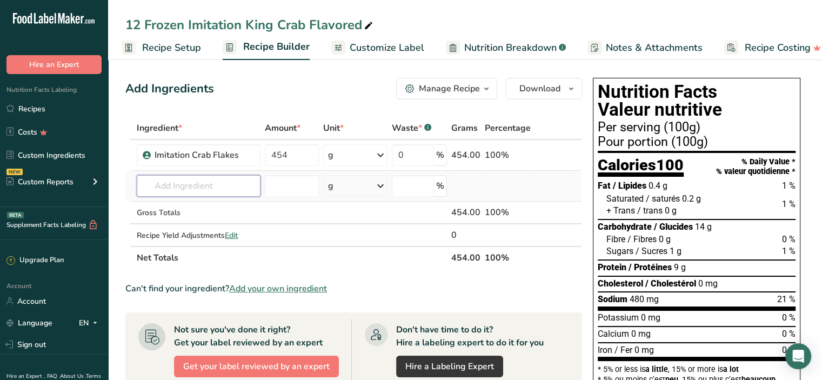
click at [187, 189] on input "text" at bounding box center [199, 186] width 124 height 22
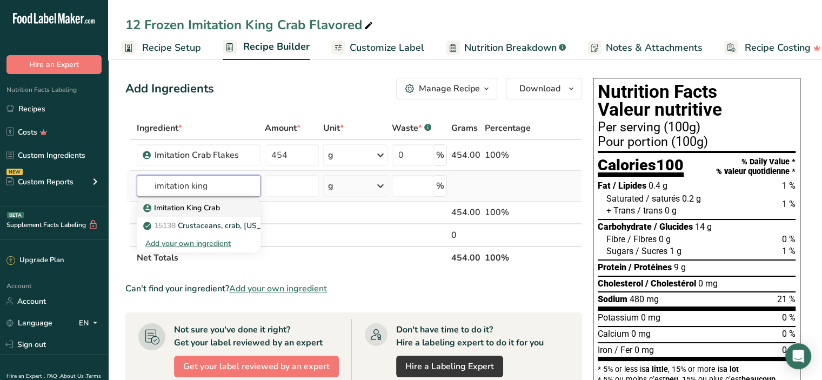
type input "imitation king"
click at [217, 207] on p "Imitation King Crab" at bounding box center [182, 207] width 75 height 11
type input "Imitation King Crab"
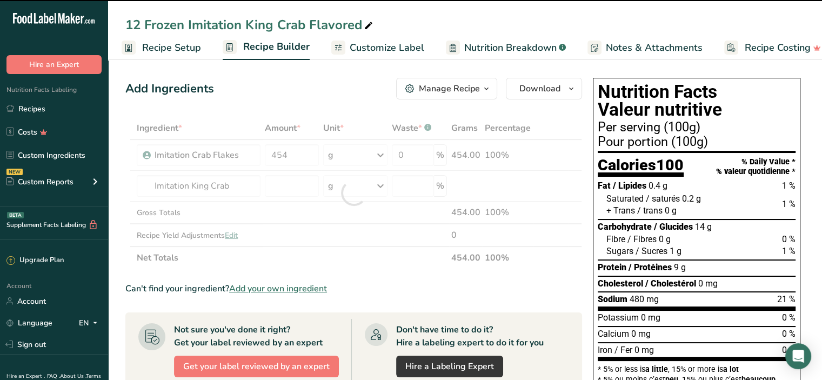
type input "0"
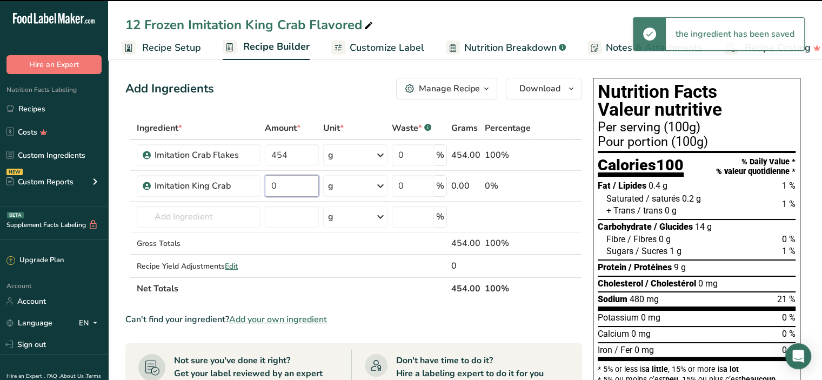
click at [298, 184] on input "0" at bounding box center [292, 186] width 54 height 22
drag, startPoint x: 296, startPoint y: 184, endPoint x: 231, endPoint y: 180, distance: 65.5
click at [234, 180] on tr "Imitation King Crab 0 g Weight Units g kg mg See more Volume Units l Volume uni…" at bounding box center [354, 186] width 456 height 31
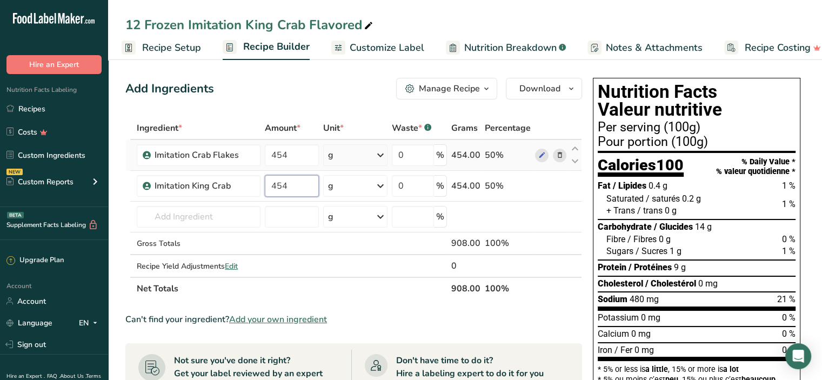
type input "454"
click at [506, 152] on div "Ingredient * Amount * Unit * Waste * .a-a{fill:#347362;}.b-a{fill:#fff;} Grams …" at bounding box center [353, 208] width 457 height 183
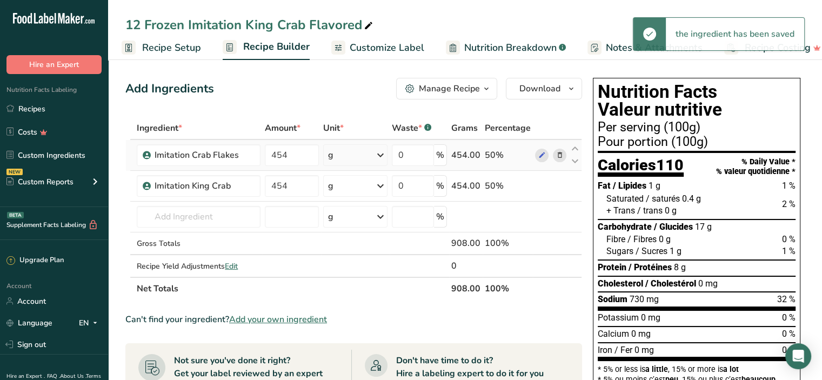
click at [558, 155] on icon at bounding box center [560, 155] width 8 height 11
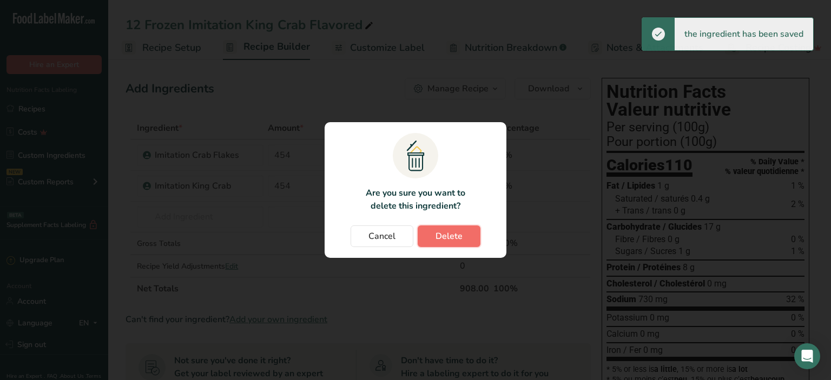
click at [422, 235] on button "Delete" at bounding box center [448, 236] width 63 height 22
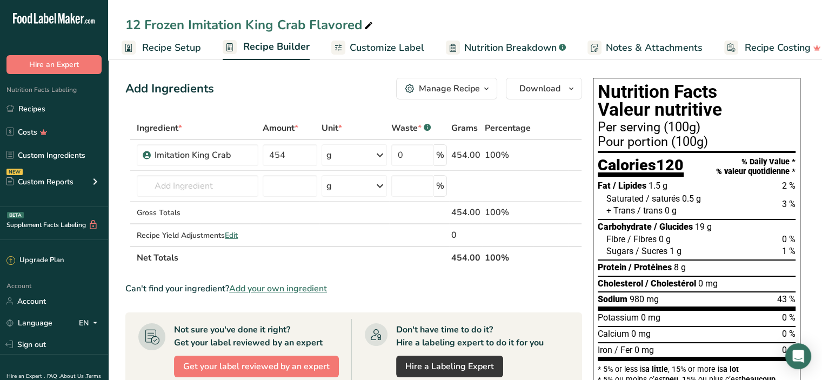
click at [394, 44] on span "Customize Label" at bounding box center [387, 48] width 75 height 15
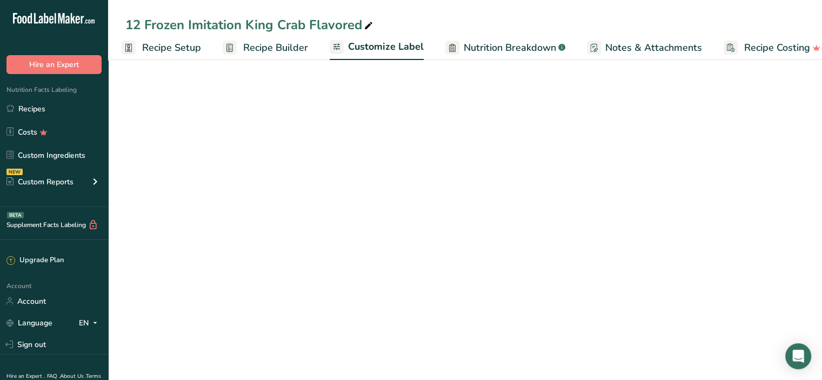
scroll to position [0, 19]
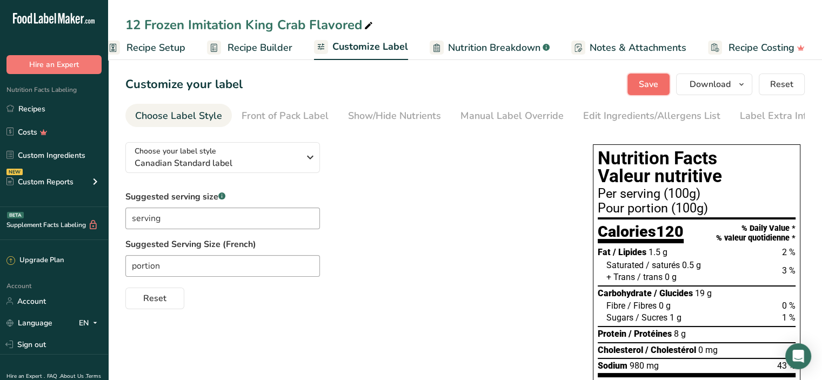
click at [666, 87] on button "Save" at bounding box center [649, 85] width 42 height 22
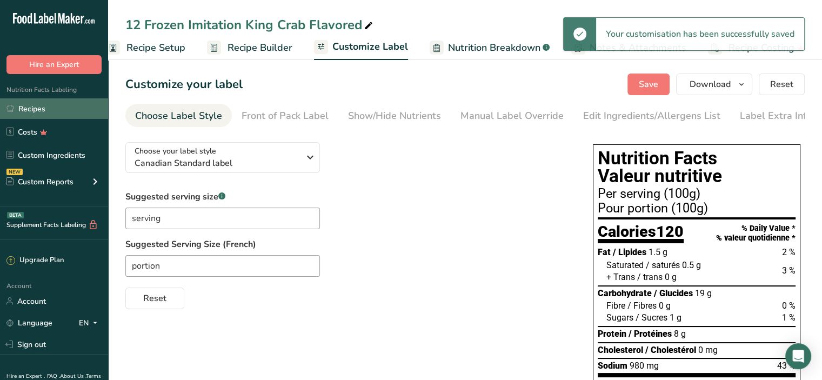
click at [28, 110] on link "Recipes" at bounding box center [54, 108] width 108 height 21
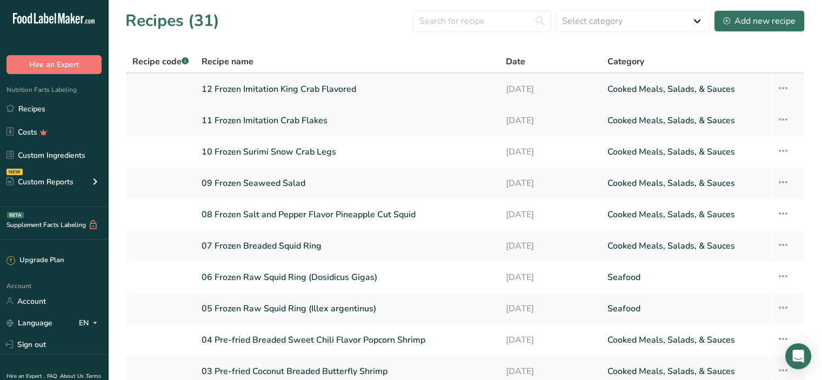
click at [283, 91] on link "12 Frozen Imitation King Crab Flavored" at bounding box center [347, 89] width 291 height 23
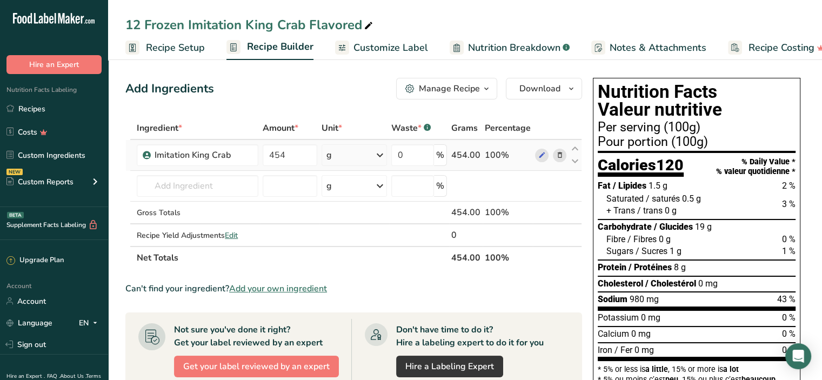
scroll to position [54, 0]
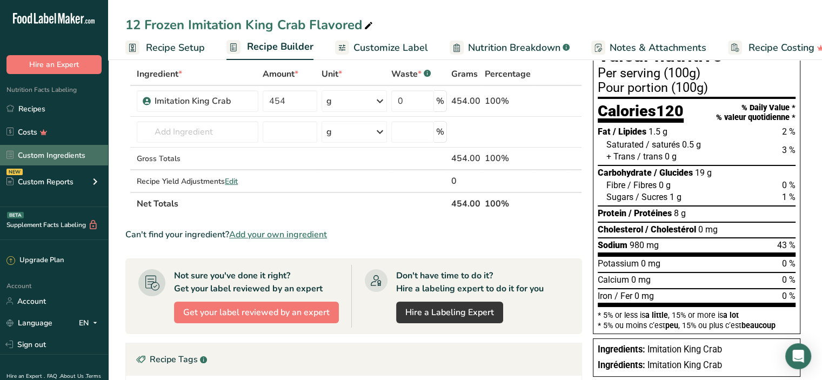
click at [28, 155] on link "Custom Ingredients" at bounding box center [54, 155] width 108 height 21
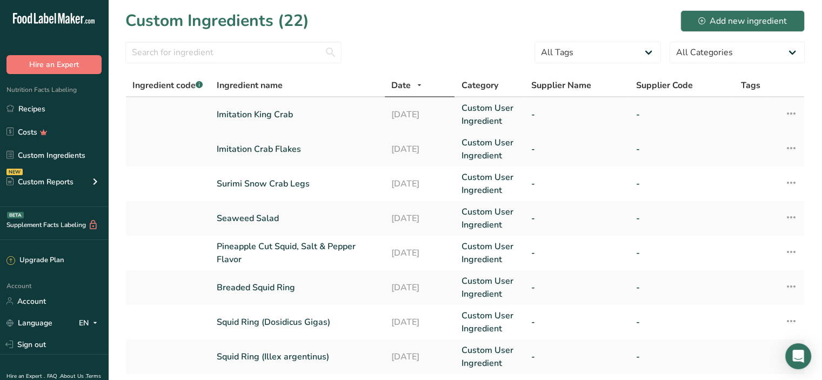
click at [265, 116] on link "Imitation King Crab" at bounding box center [298, 114] width 162 height 13
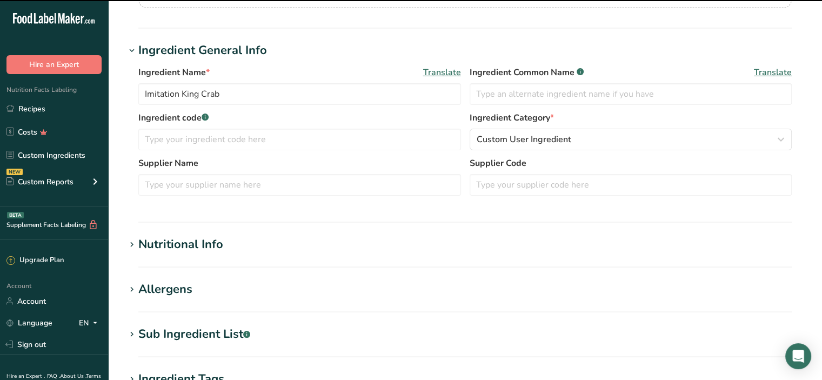
scroll to position [162, 0]
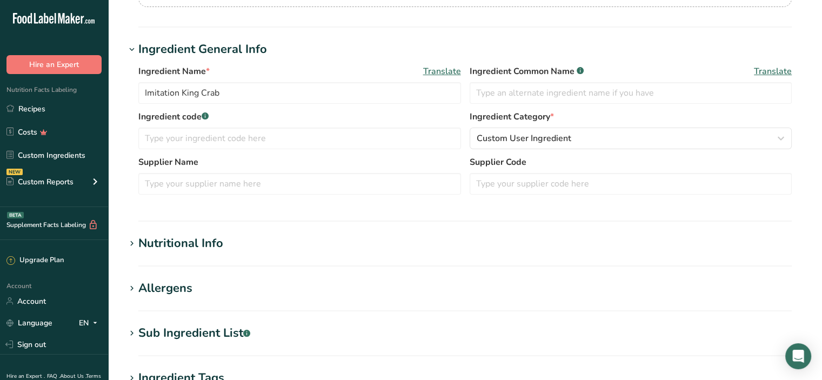
click at [202, 240] on div "Nutritional Info" at bounding box center [180, 244] width 85 height 18
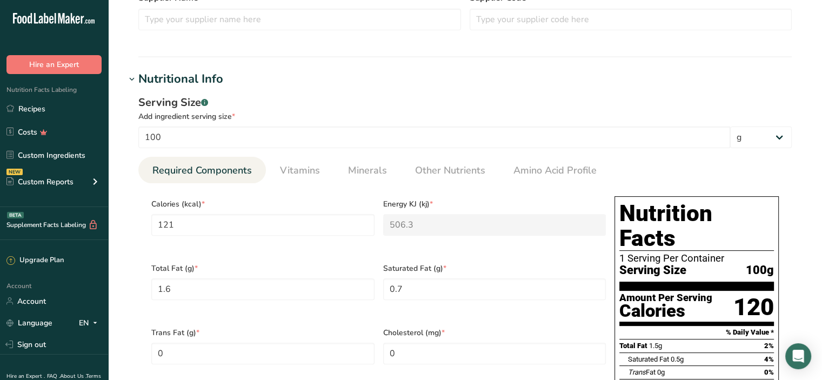
scroll to position [324, 0]
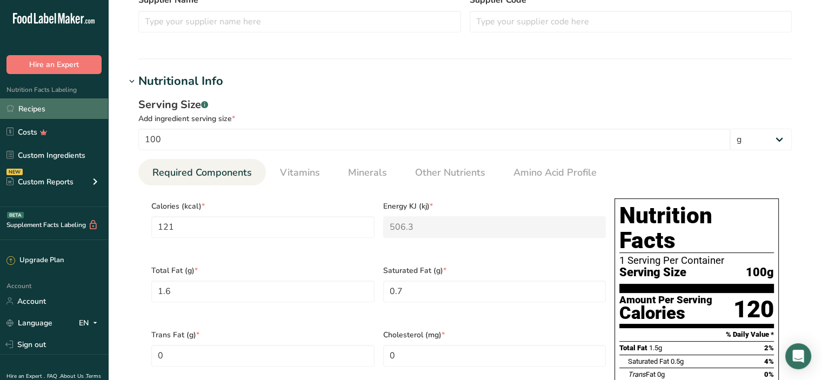
click at [47, 110] on link "Recipes" at bounding box center [54, 108] width 108 height 21
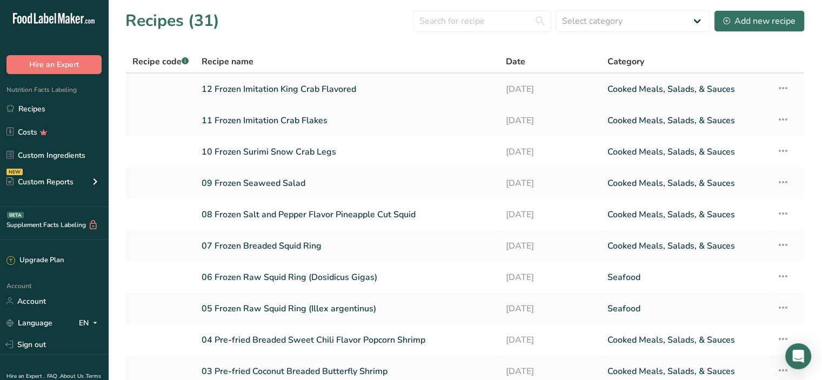
click at [266, 88] on link "12 Frozen Imitation King Crab Flavored" at bounding box center [347, 89] width 291 height 23
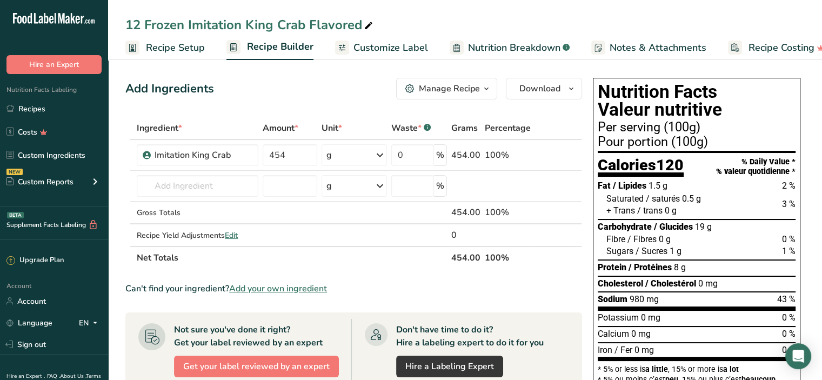
click at [371, 49] on span "Customize Label" at bounding box center [391, 48] width 75 height 15
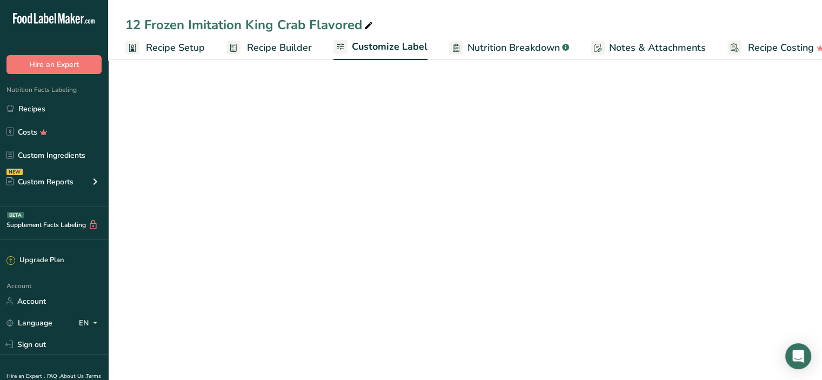
scroll to position [0, 19]
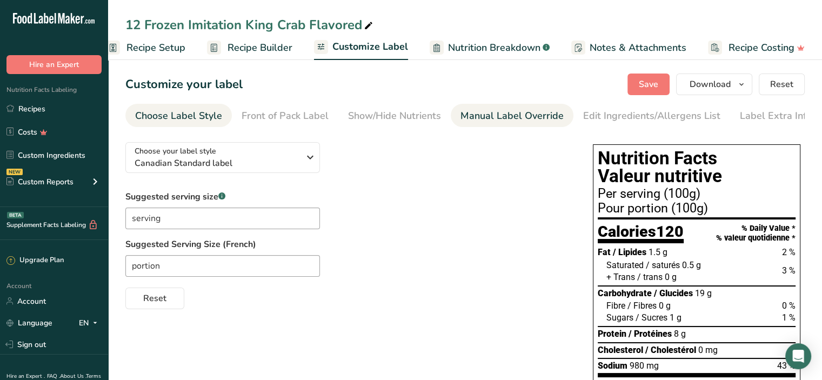
click at [489, 120] on div "Manual Label Override" at bounding box center [512, 116] width 103 height 15
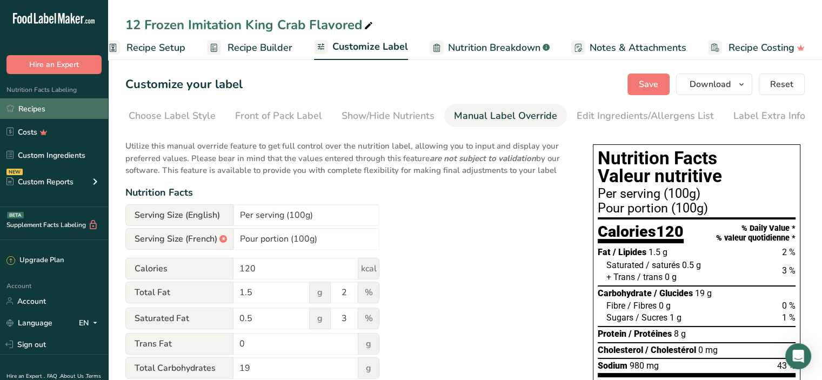
click at [46, 110] on link "Recipes" at bounding box center [54, 108] width 108 height 21
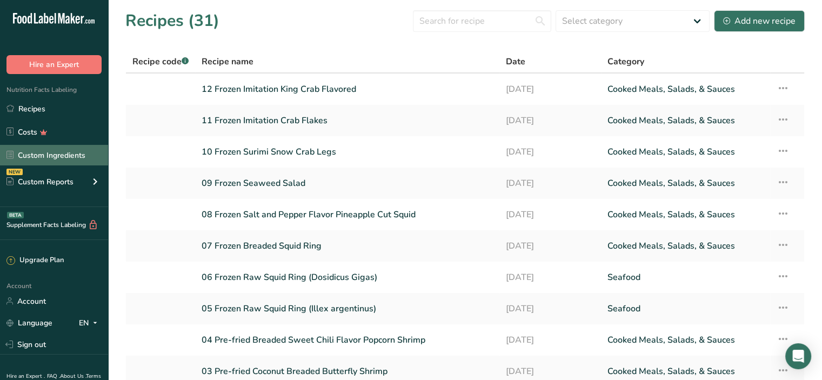
click at [56, 154] on link "Custom Ingredients" at bounding box center [54, 155] width 108 height 21
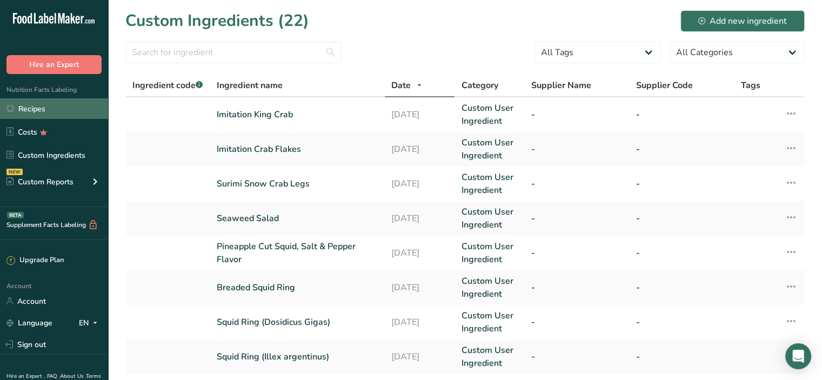
click at [45, 104] on link "Recipes" at bounding box center [54, 108] width 108 height 21
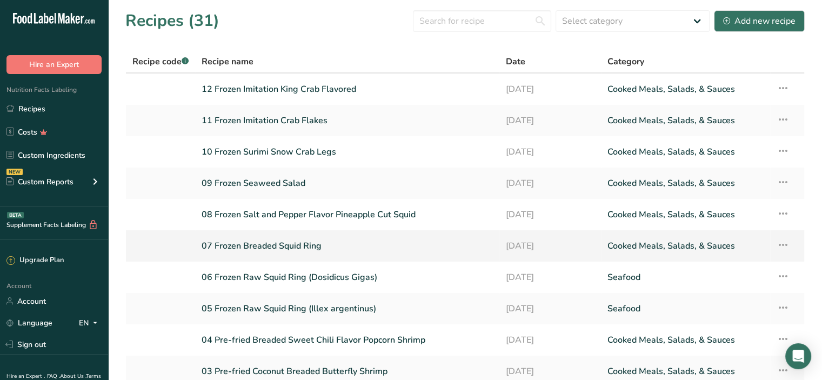
click at [302, 242] on link "07 Frozen Breaded Squid Ring" at bounding box center [347, 246] width 291 height 23
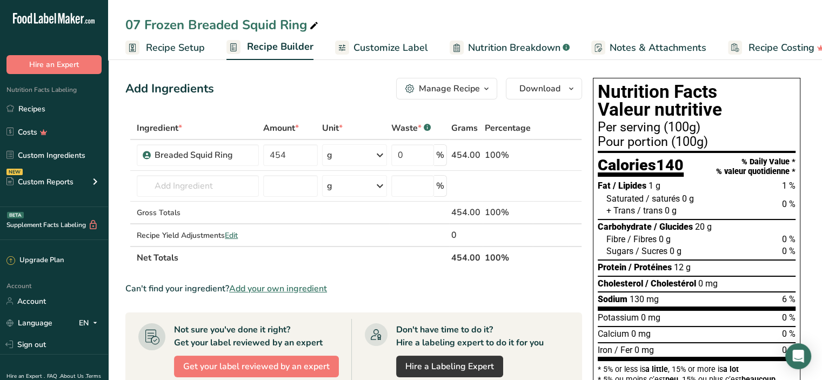
click at [179, 49] on span "Recipe Setup" at bounding box center [175, 48] width 59 height 15
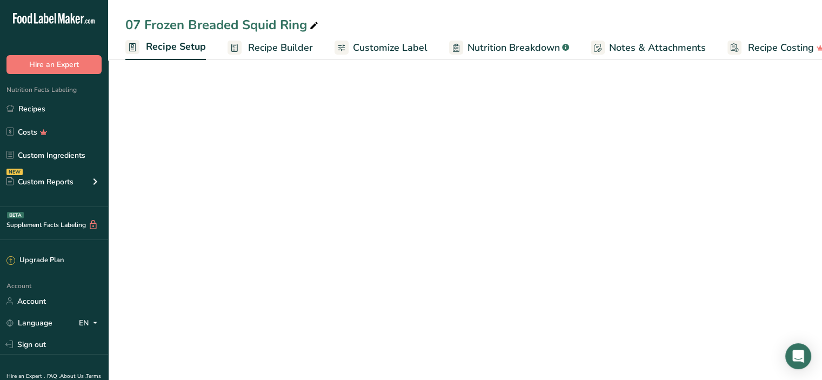
scroll to position [0, 4]
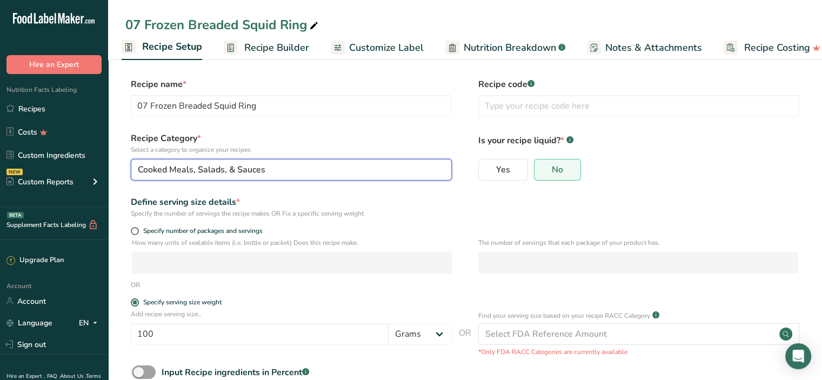
click at [356, 170] on div "Cooked Meals, Salads, & Sauces" at bounding box center [288, 169] width 301 height 13
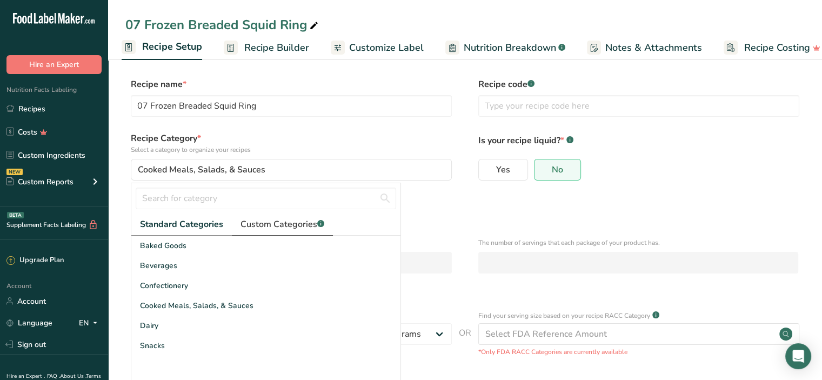
click at [289, 229] on span "Custom Categories .a-a{fill:#347362;}.b-a{fill:#fff;}" at bounding box center [283, 224] width 84 height 13
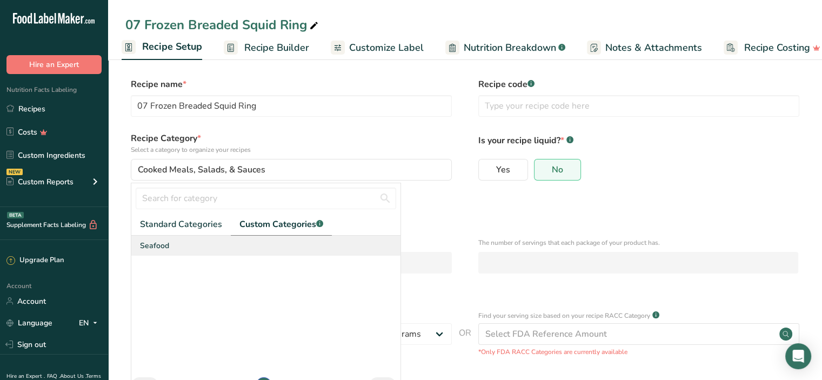
click at [156, 247] on span "Seafood" at bounding box center [154, 245] width 29 height 11
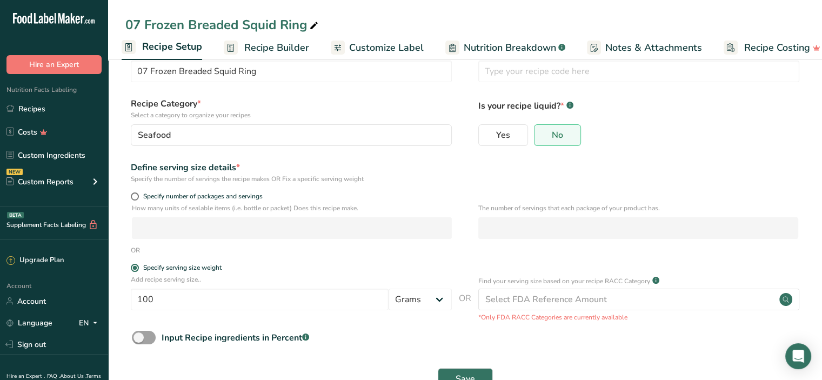
scroll to position [68, 0]
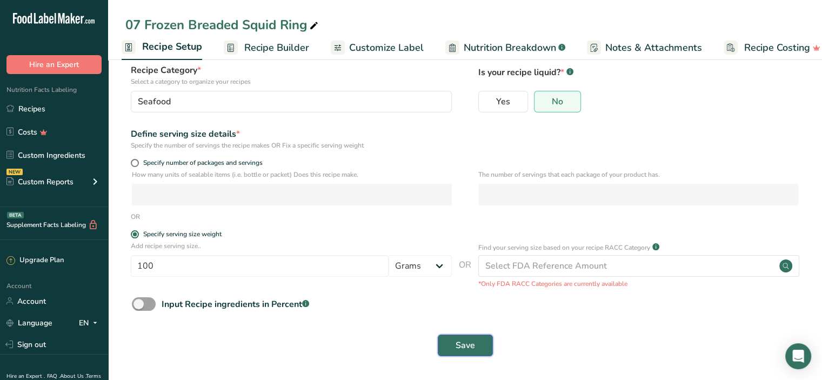
click at [455, 346] on button "Save" at bounding box center [465, 346] width 55 height 22
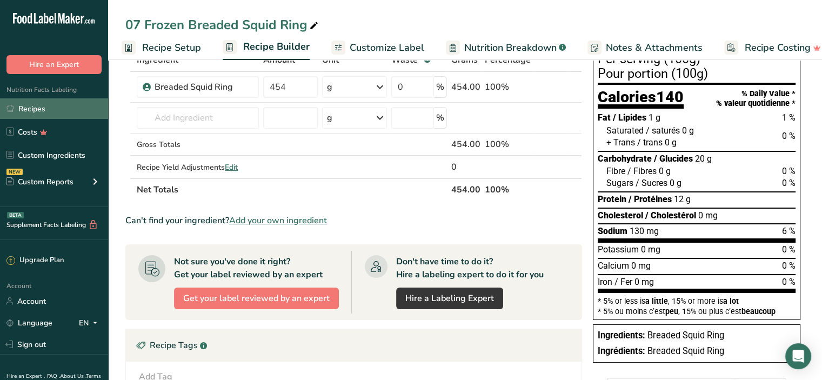
click at [44, 110] on link "Recipes" at bounding box center [54, 108] width 108 height 21
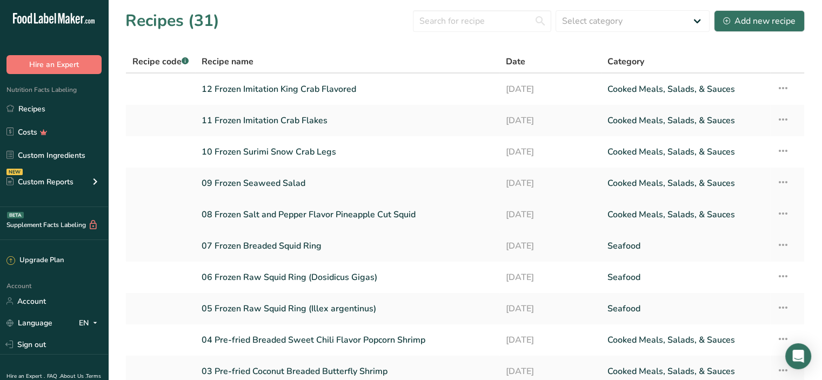
click at [368, 214] on link "08 Frozen Salt and Pepper Flavor Pineapple Cut Squid" at bounding box center [347, 214] width 291 height 23
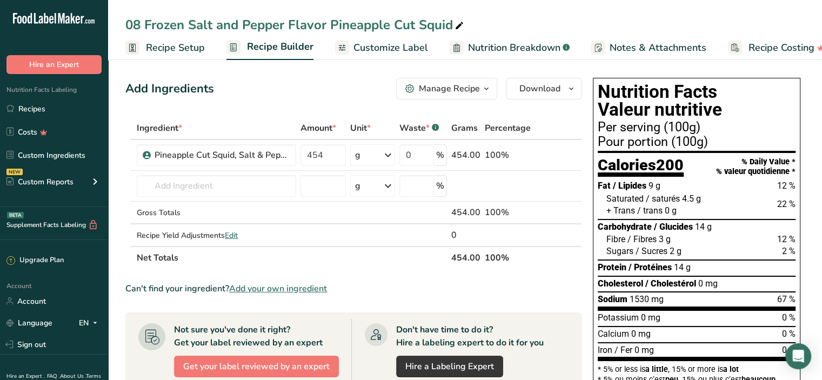
click at [165, 49] on span "Recipe Setup" at bounding box center [175, 48] width 59 height 15
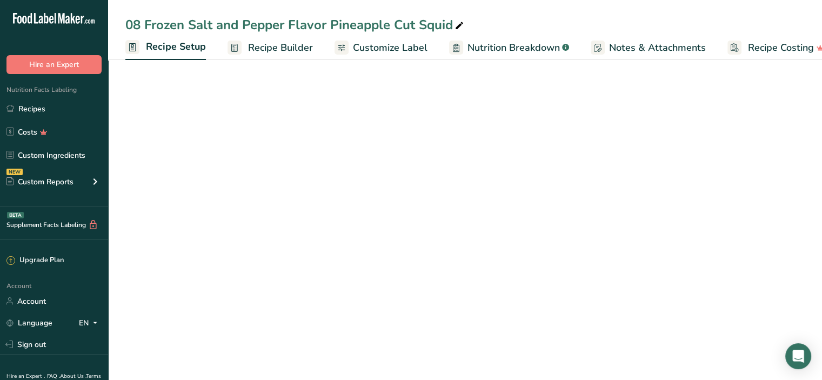
scroll to position [0, 4]
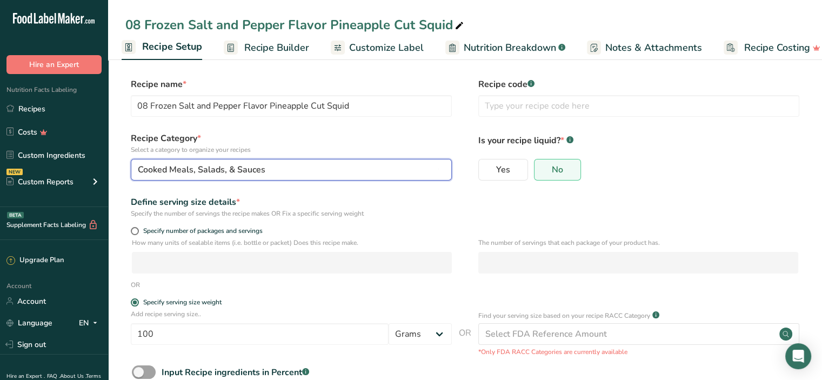
click at [192, 170] on span "Cooked Meals, Salads, & Sauces" at bounding box center [202, 169] width 128 height 13
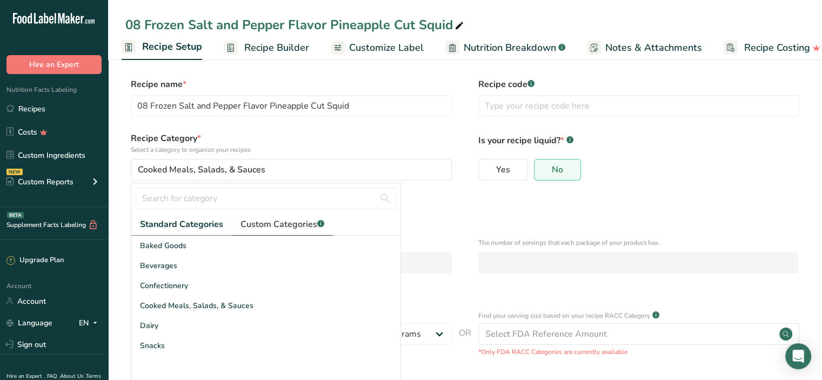
click at [250, 224] on span "Custom Categories .a-a{fill:#347362;}.b-a{fill:#fff;}" at bounding box center [283, 224] width 84 height 13
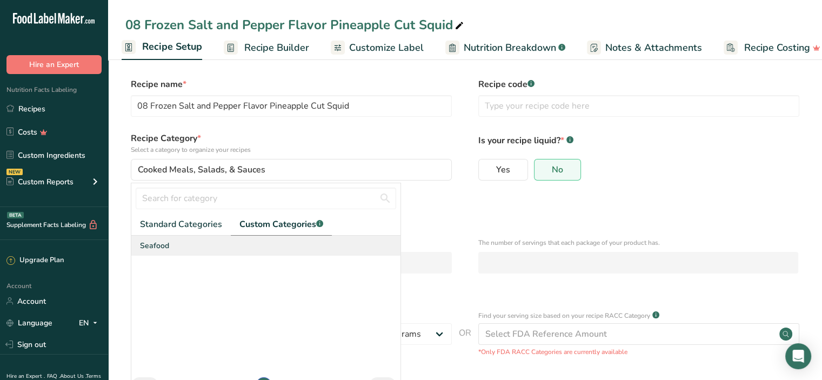
click at [164, 248] on span "Seafood" at bounding box center [154, 245] width 29 height 11
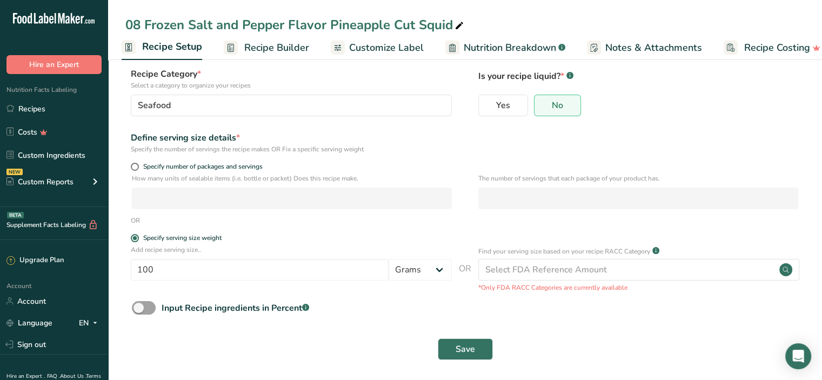
scroll to position [68, 0]
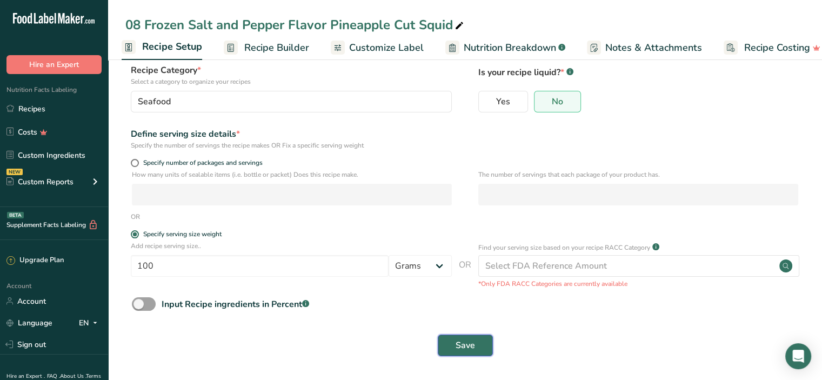
click at [480, 341] on button "Save" at bounding box center [465, 346] width 55 height 22
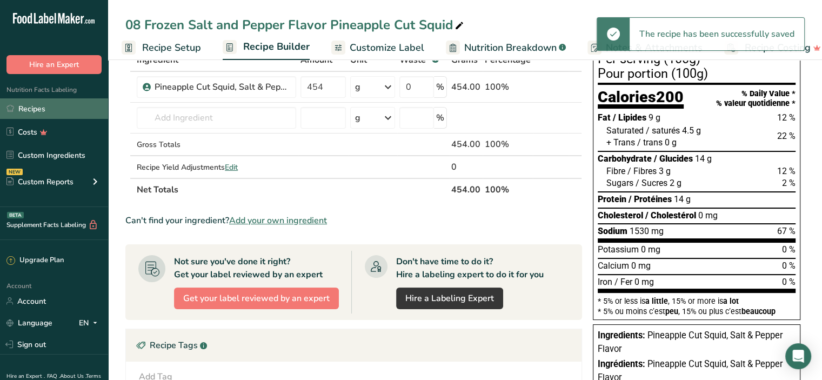
click at [76, 114] on link "Recipes" at bounding box center [54, 108] width 108 height 21
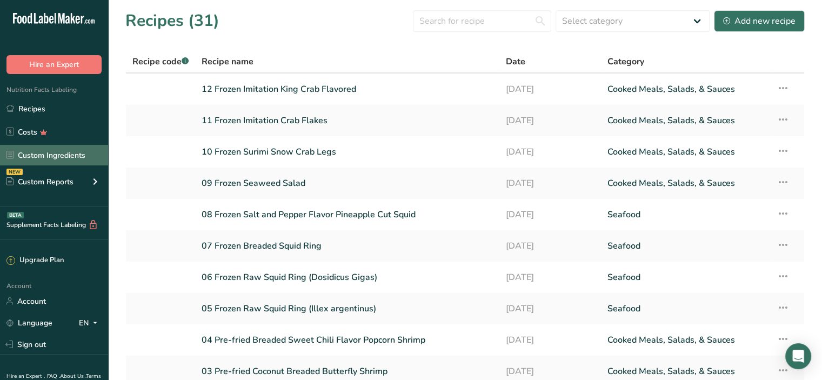
click at [84, 157] on link "Custom Ingredients" at bounding box center [54, 155] width 108 height 21
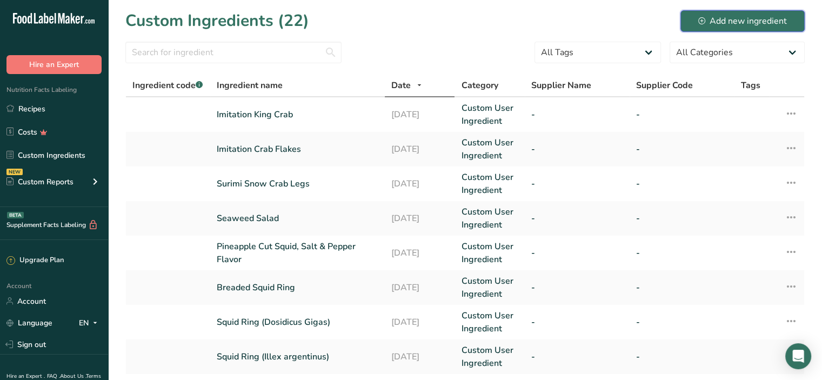
click at [732, 17] on div "Add new ingredient" at bounding box center [743, 21] width 89 height 13
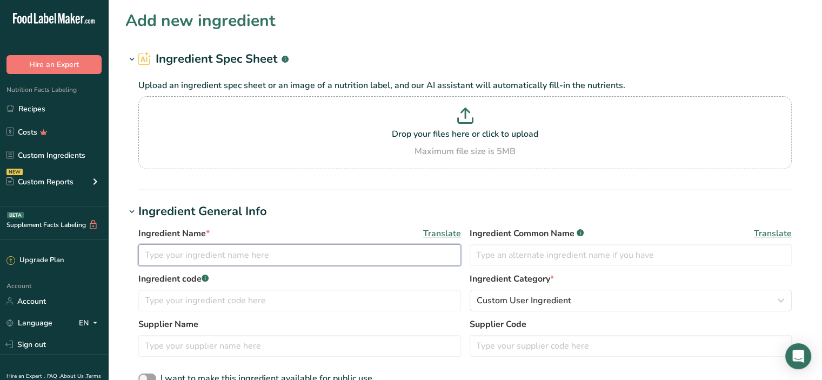
click at [167, 257] on input "text" at bounding box center [299, 255] width 323 height 22
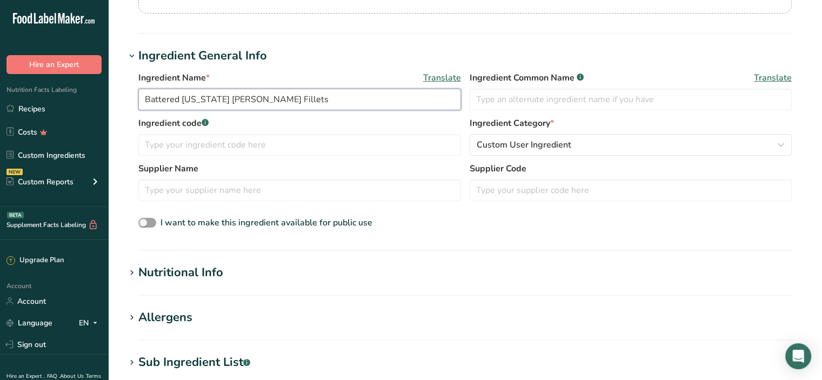
scroll to position [162, 0]
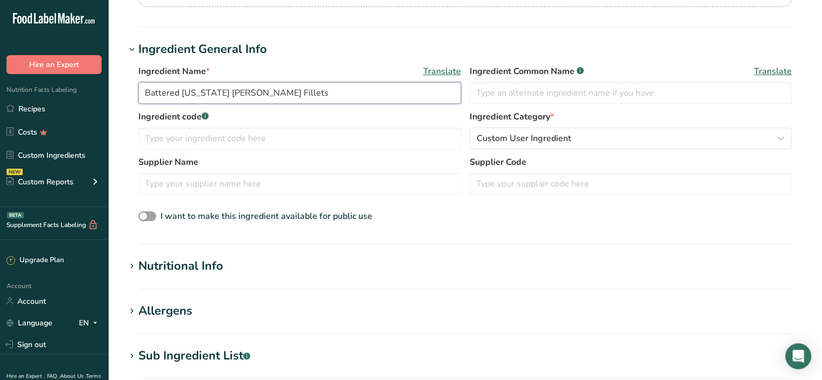
type input "Battered Alaska Pollock Fillets"
click at [204, 261] on div "Nutritional Info" at bounding box center [180, 266] width 85 height 18
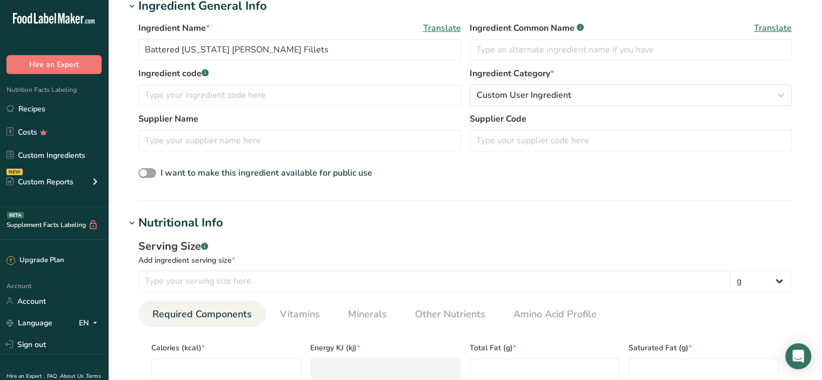
scroll to position [270, 0]
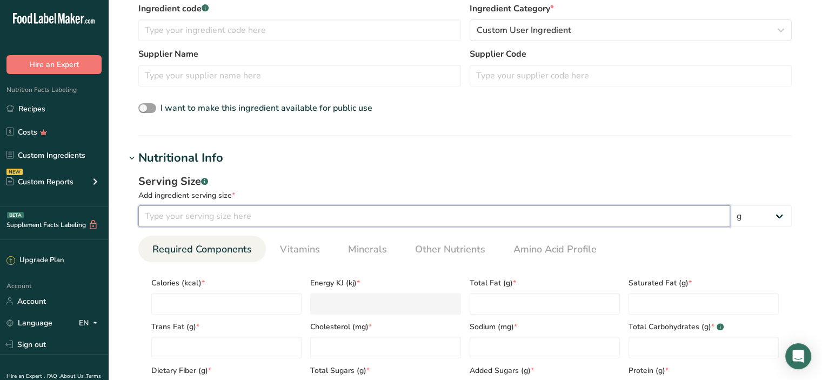
click at [188, 222] on input "number" at bounding box center [434, 216] width 592 height 22
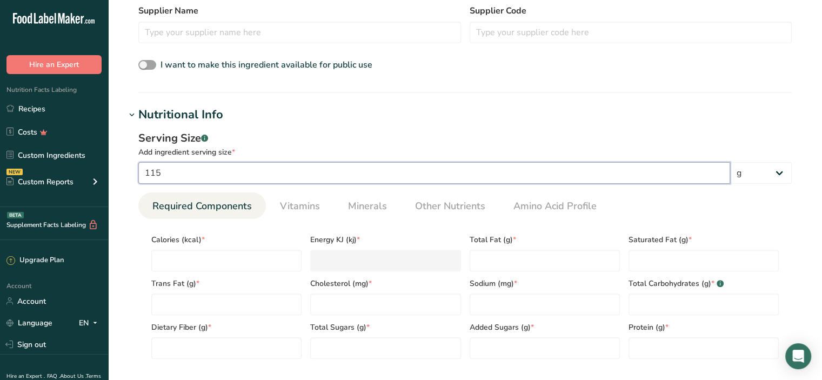
scroll to position [379, 0]
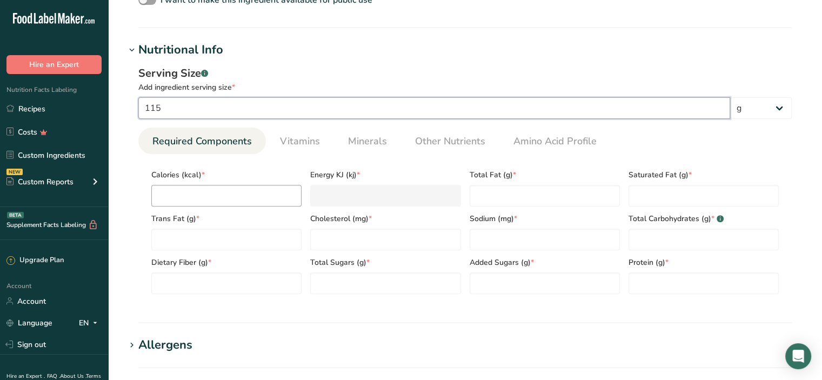
type input "115"
click at [216, 200] on input "number" at bounding box center [226, 196] width 150 height 22
type input "2"
type KJ "8.4"
type input "21"
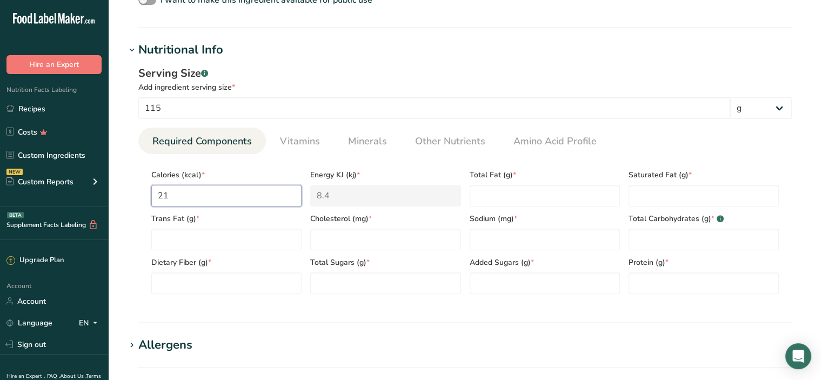
type KJ "87.9"
type input "215"
type KJ "899.6"
type input "215"
click at [522, 196] on Fat "number" at bounding box center [545, 196] width 150 height 22
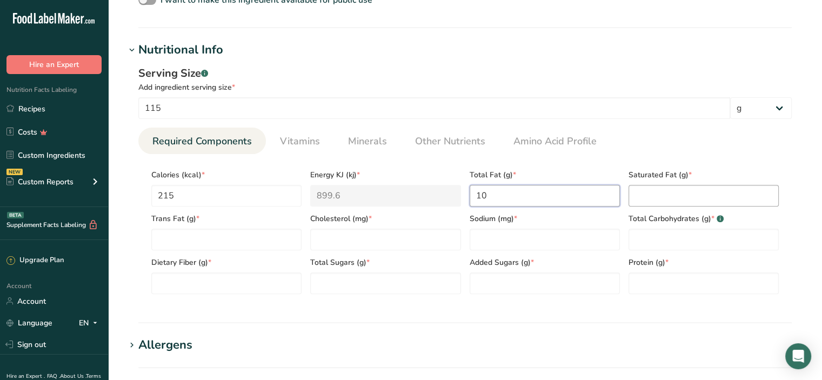
type Fat "10"
click at [692, 197] on Fat "number" at bounding box center [704, 196] width 150 height 22
type Fat "0.5"
click at [210, 241] on Fat "number" at bounding box center [226, 240] width 150 height 22
type Fat "0"
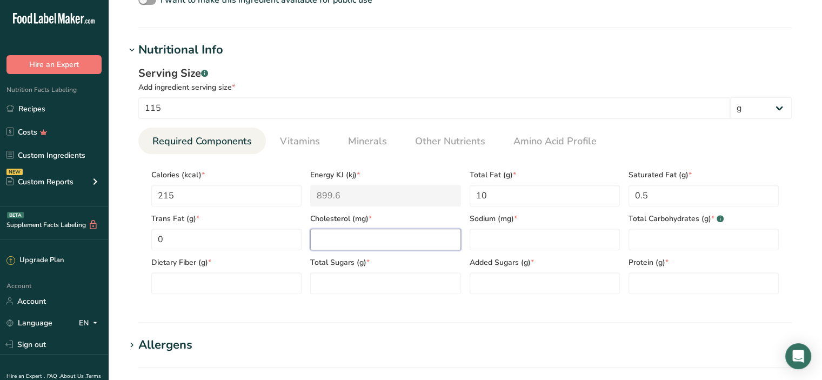
click at [341, 237] on input "number" at bounding box center [385, 240] width 150 height 22
type input "26"
click at [480, 234] on input "number" at bounding box center [545, 240] width 150 height 22
type input "390"
click at [649, 247] on Carbohydrates "number" at bounding box center [704, 240] width 150 height 22
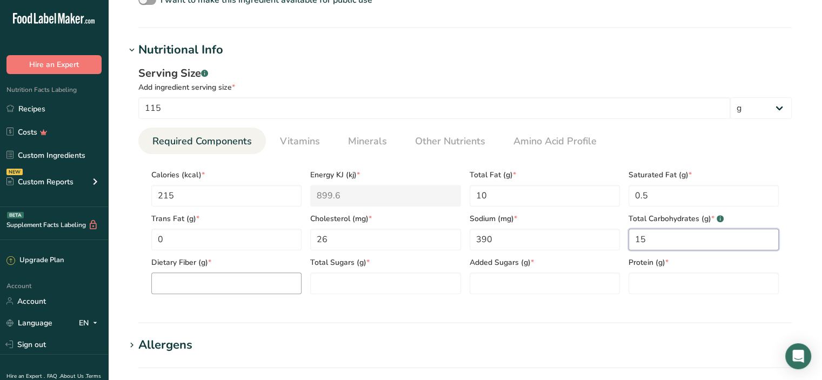
type Carbohydrates "15"
click at [243, 283] on Fiber "number" at bounding box center [226, 284] width 150 height 22
type Fiber "1"
click at [341, 282] on Sugars "number" at bounding box center [385, 284] width 150 height 22
type Sugars "0"
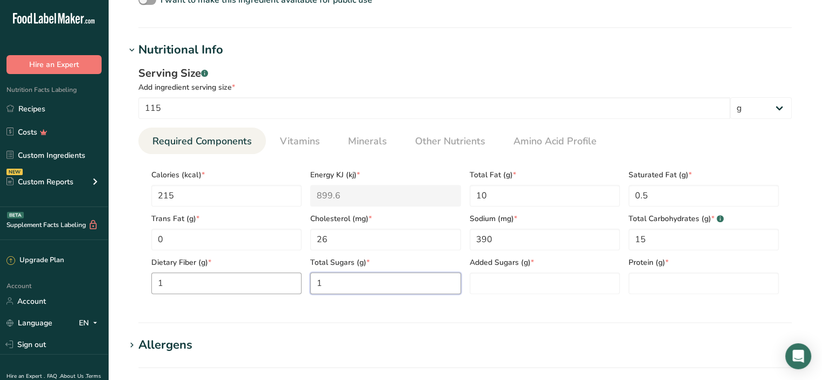
type Sugars "1"
drag, startPoint x: 185, startPoint y: 285, endPoint x: 131, endPoint y: 290, distance: 54.8
click at [131, 290] on div "Serving Size .a-a{fill:#347362;}.b-a{fill:#fff;} Add ingredient serving size * …" at bounding box center [465, 184] width 680 height 250
type Fiber "0.5"
click at [502, 283] on Sugars "number" at bounding box center [545, 284] width 150 height 22
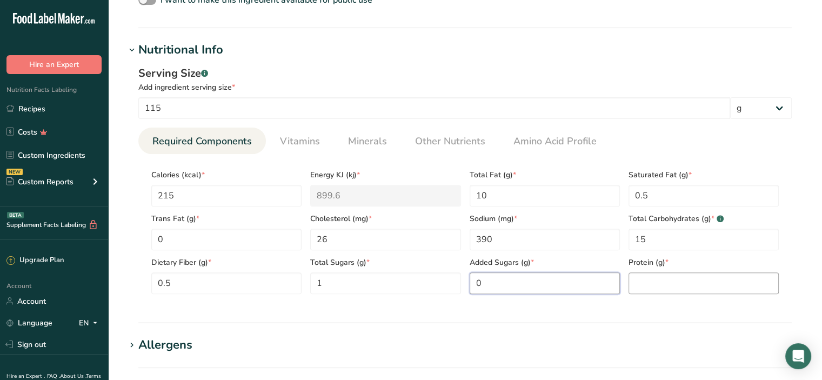
type Sugars "0"
click at [667, 280] on input "number" at bounding box center [704, 284] width 150 height 22
type input "13"
click at [594, 307] on div "Serving Size .a-a{fill:#347362;}.b-a{fill:#fff;} Add ingredient serving size * …" at bounding box center [465, 184] width 680 height 250
click at [367, 140] on span "Minerals" at bounding box center [367, 141] width 39 height 15
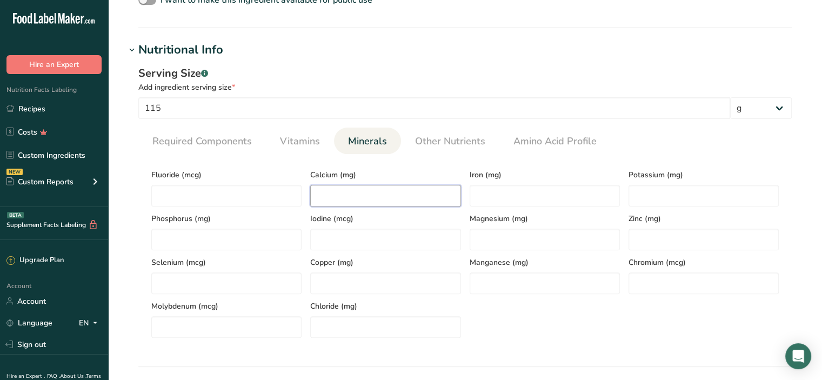
click at [357, 194] on input "number" at bounding box center [385, 196] width 150 height 22
type input "23"
click at [476, 196] on input "number" at bounding box center [545, 196] width 150 height 22
type input "0.85"
click at [634, 192] on input "number" at bounding box center [704, 196] width 150 height 22
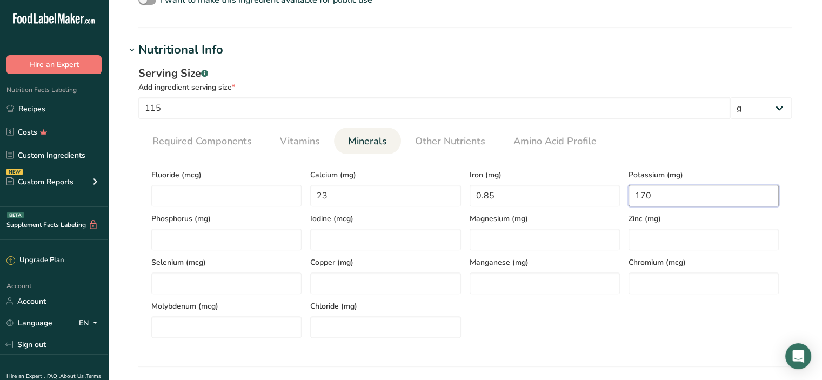
type input "170"
click at [624, 149] on ul "Required Components Vitamins Minerals Other Nutrients Amino Acid Profile" at bounding box center [465, 141] width 654 height 26
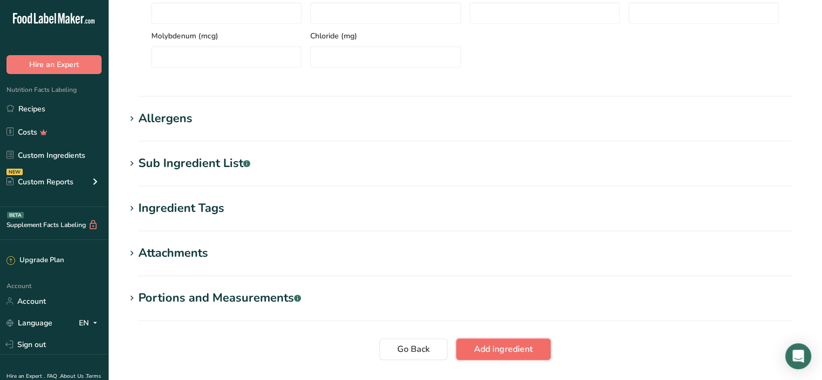
click at [486, 344] on span "Add ingredient" at bounding box center [503, 349] width 59 height 13
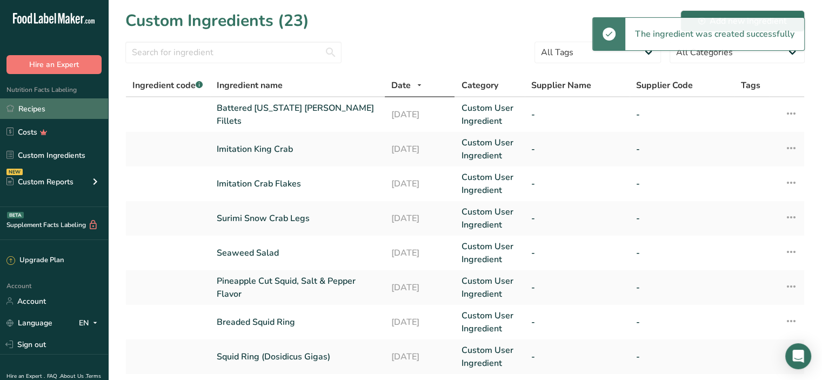
click at [49, 112] on link "Recipes" at bounding box center [54, 108] width 108 height 21
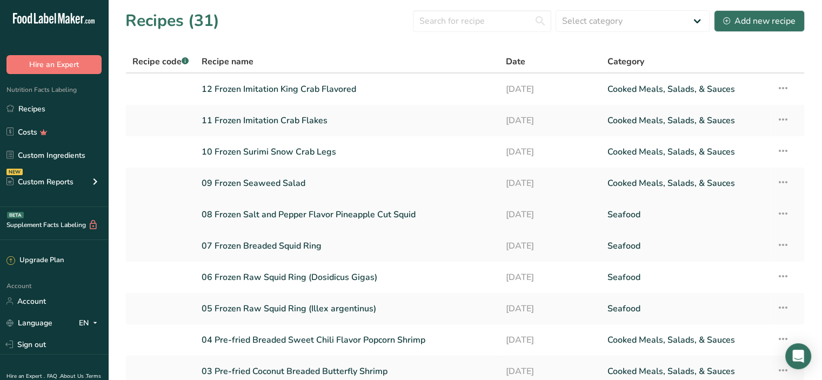
click at [781, 213] on icon at bounding box center [783, 213] width 13 height 19
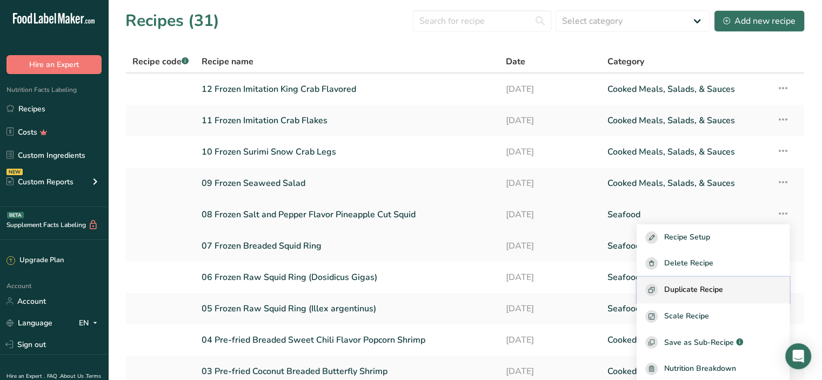
click at [699, 291] on span "Duplicate Recipe" at bounding box center [694, 290] width 59 height 12
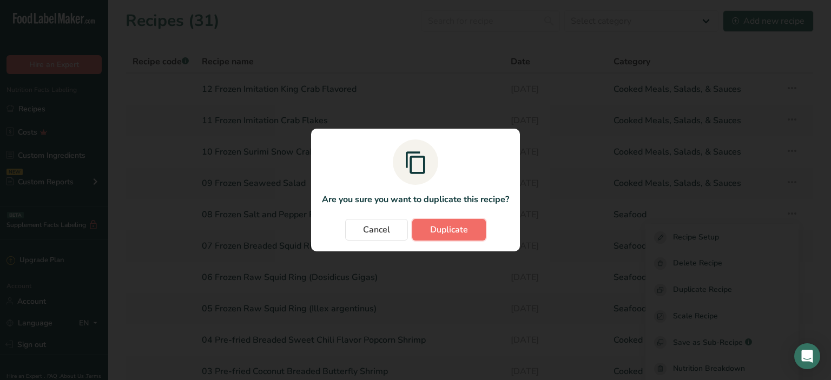
click at [472, 228] on button "Duplicate" at bounding box center [449, 230] width 74 height 22
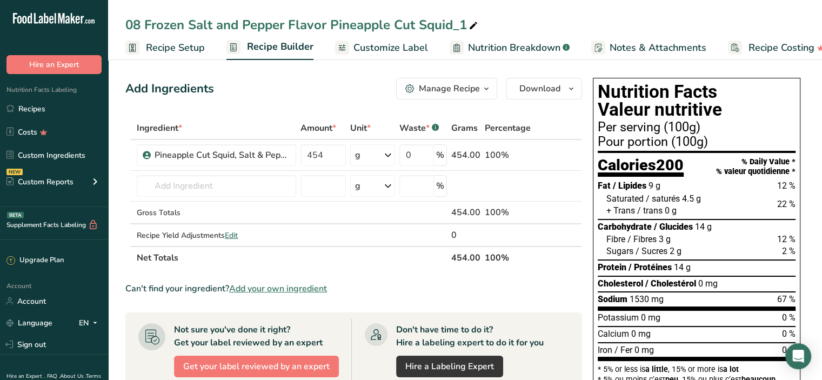
click at [184, 44] on span "Recipe Setup" at bounding box center [175, 48] width 59 height 15
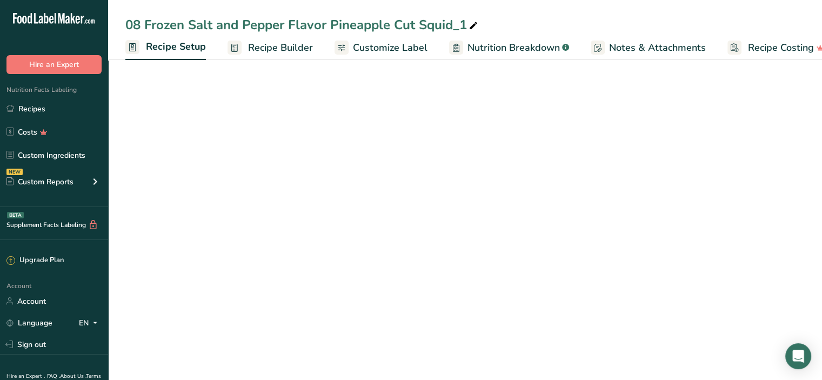
scroll to position [0, 4]
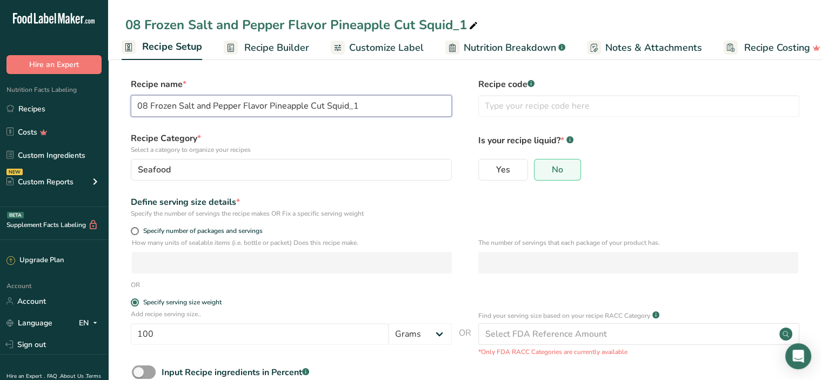
click at [147, 107] on input "08 Frozen Salt and Pepper Flavor Pineapple Cut Squid_1" at bounding box center [291, 106] width 321 height 22
drag, startPoint x: 178, startPoint y: 105, endPoint x: 459, endPoint y: 92, distance: 280.9
click at [459, 92] on div "Recipe name * 13 Frozen Salt and Pepper Flavor Pineapple Cut Squid_1 Recipe cod…" at bounding box center [465, 100] width 680 height 45
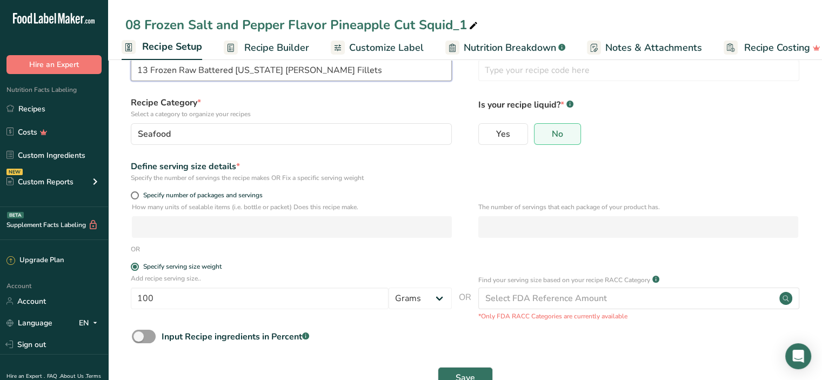
scroll to position [68, 0]
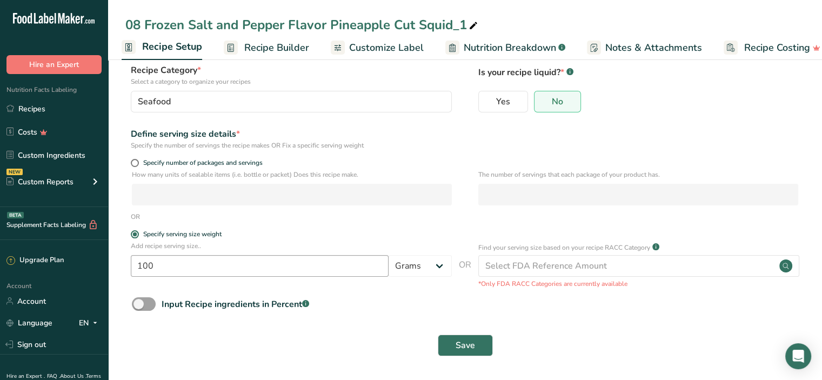
type input "13 Frozen Raw Battered [US_STATE] [PERSON_NAME] Fillets"
drag, startPoint x: 154, startPoint y: 268, endPoint x: 95, endPoint y: 267, distance: 59.0
click at [95, 267] on div ".a-20{fill:#fff;} Hire an Expert Nutrition Facts Labeling Recipes Costs Custom …" at bounding box center [411, 156] width 822 height 448
type input "115"
click at [479, 346] on button "Save" at bounding box center [465, 346] width 55 height 22
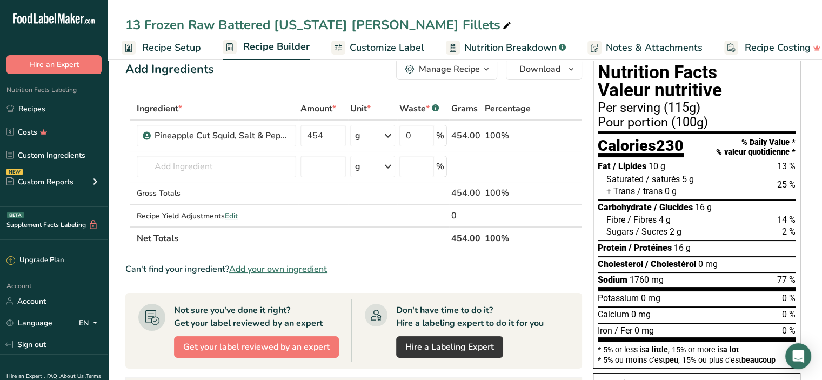
scroll to position [14, 0]
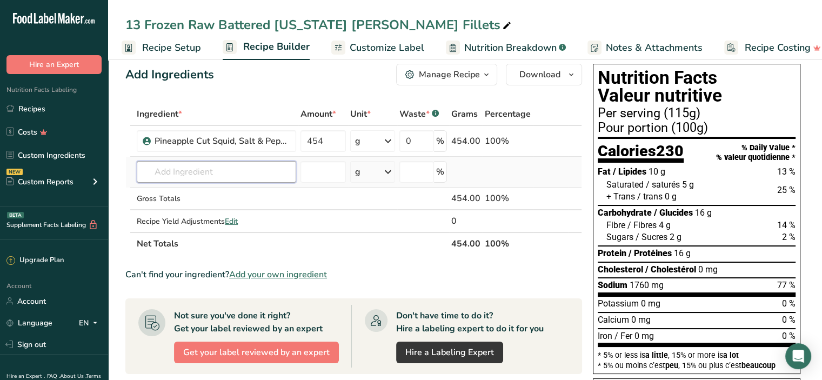
click at [173, 163] on input "text" at bounding box center [217, 172] width 160 height 22
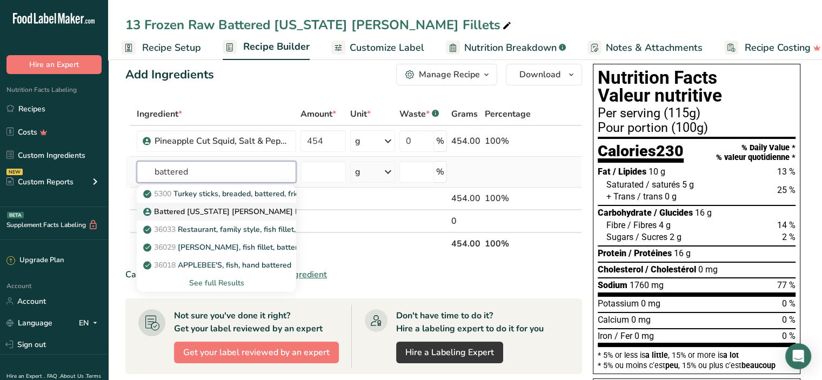
type input "battered"
click at [188, 207] on p "Battered Alaska Pollock Fillets" at bounding box center [230, 211] width 171 height 11
type input "Battered Alaska Pollock Fillets"
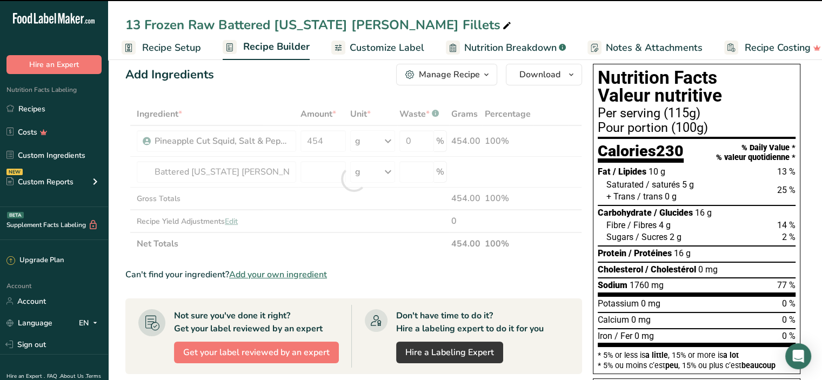
type input "0"
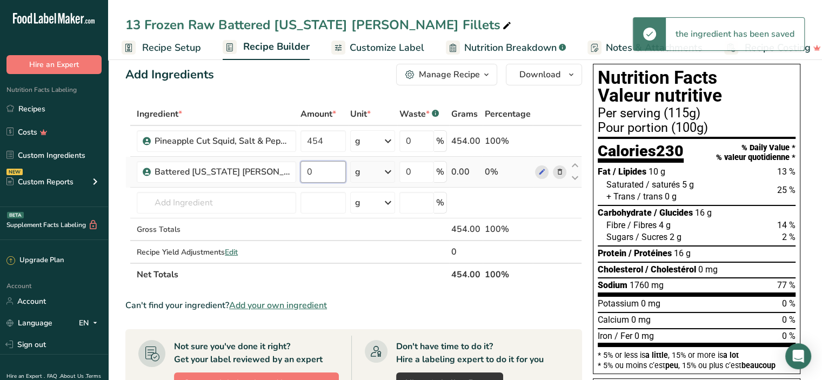
drag, startPoint x: 318, startPoint y: 170, endPoint x: 302, endPoint y: 169, distance: 16.3
click at [302, 169] on input "0" at bounding box center [323, 172] width 45 height 22
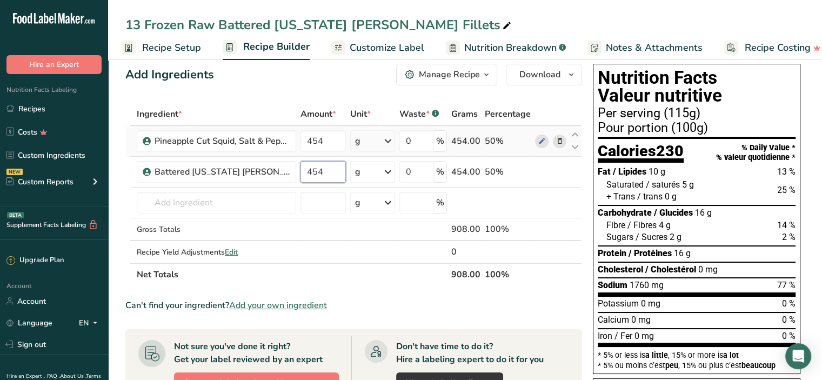
type input "454"
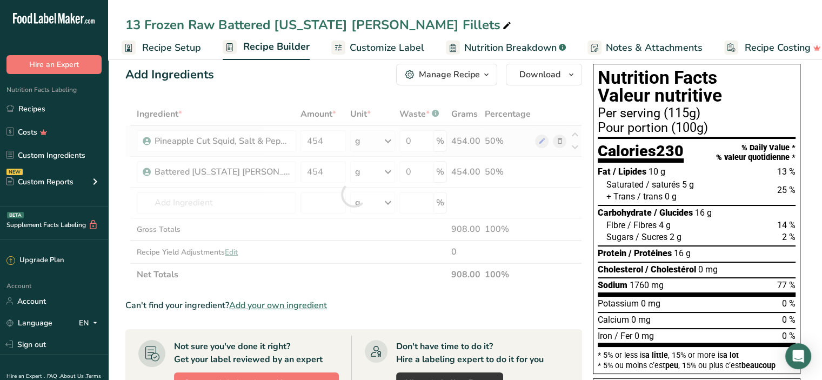
click at [486, 142] on div "Ingredient * Amount * Unit * Waste * .a-a{fill:#347362;}.b-a{fill:#fff;} Grams …" at bounding box center [353, 194] width 457 height 183
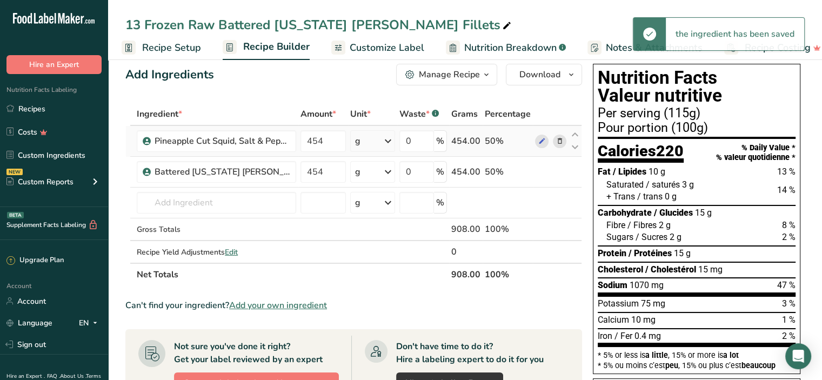
click at [558, 140] on icon at bounding box center [560, 141] width 8 height 11
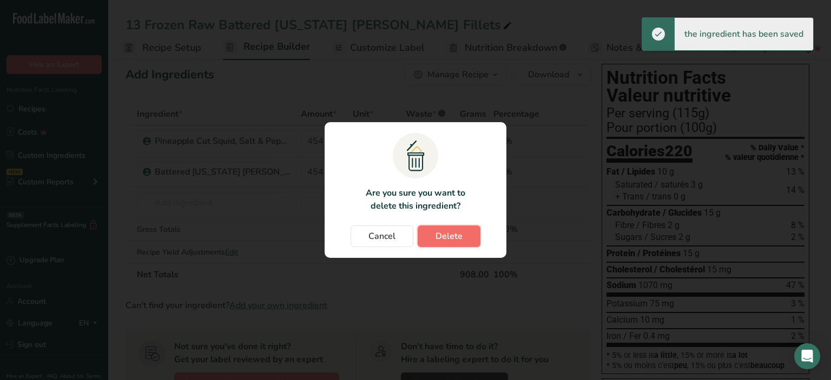
click at [449, 237] on span "Delete" at bounding box center [448, 236] width 27 height 13
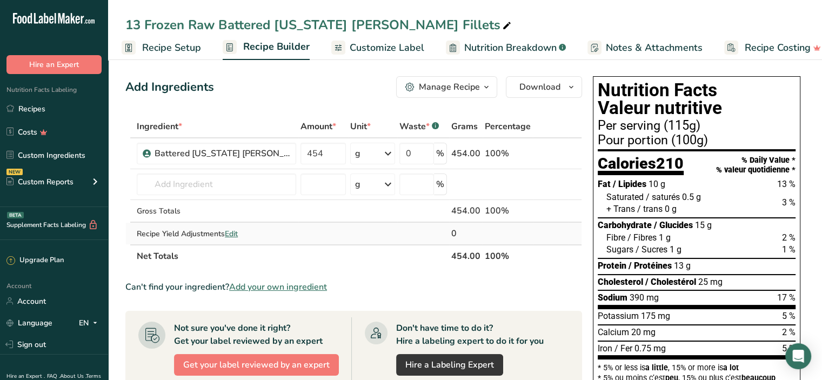
scroll to position [0, 0]
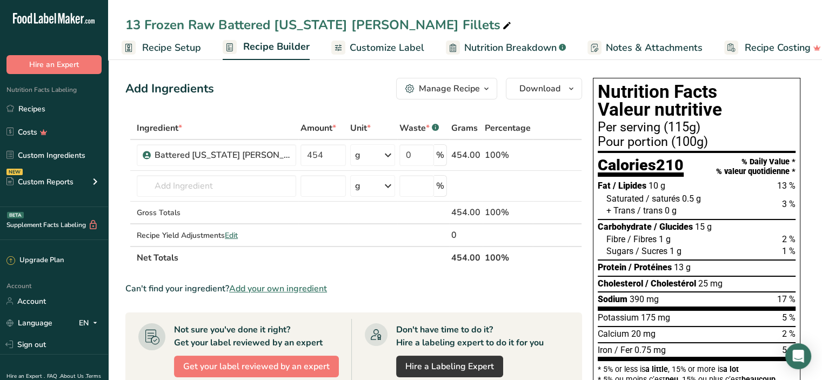
click at [394, 54] on span "Customize Label" at bounding box center [387, 48] width 75 height 15
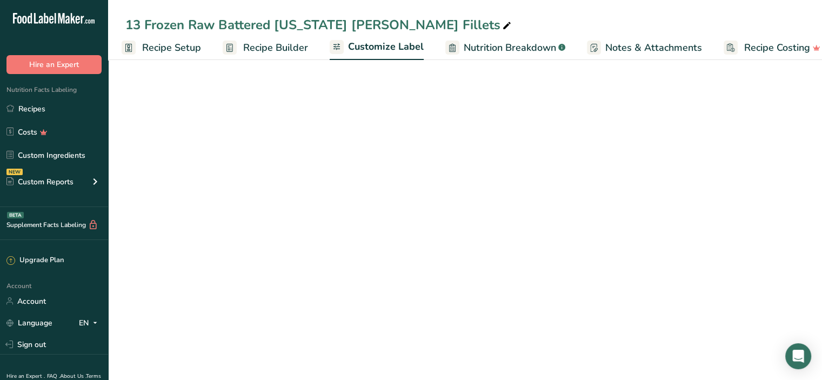
scroll to position [0, 19]
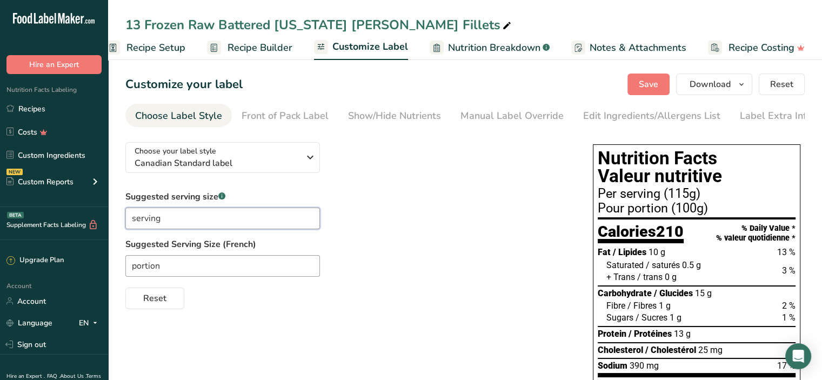
drag, startPoint x: 168, startPoint y: 220, endPoint x: 70, endPoint y: 218, distance: 97.9
click at [70, 218] on div ".a-20{fill:#fff;} Hire an Expert Nutrition Facts Labeling Recipes Costs Custom …" at bounding box center [411, 276] width 822 height 552
type input "about 1 piece"
click at [198, 246] on label "Suggested Serving Size (French)" at bounding box center [348, 244] width 446 height 13
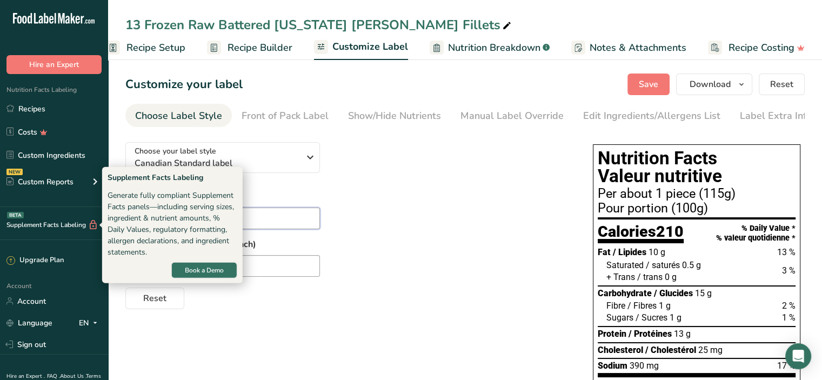
drag, startPoint x: 189, startPoint y: 218, endPoint x: 97, endPoint y: 220, distance: 91.9
click at [97, 220] on div ".a-20{fill:#fff;} Hire an Expert Nutrition Facts Labeling Recipes Costs Custom …" at bounding box center [411, 276] width 822 height 552
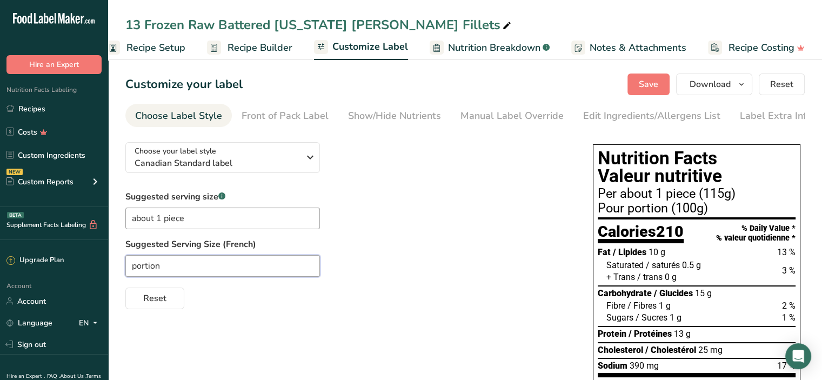
drag, startPoint x: 163, startPoint y: 270, endPoint x: 112, endPoint y: 266, distance: 50.5
click at [112, 266] on section "Customize your label Save Download Choose what to show on your downloaded label…" at bounding box center [465, 304] width 714 height 496
paste input "environ 1 pièce"
type input "environ 1 pièce"
click at [251, 320] on div "Choose your label style Canadian Standard label USA (FDA) Standard FDA label Ta…" at bounding box center [465, 334] width 680 height 401
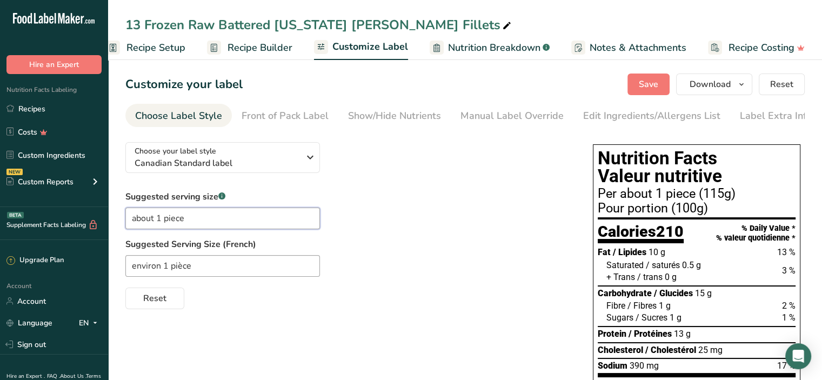
click at [224, 222] on input "about 1 piece" at bounding box center [222, 219] width 195 height 22
click at [201, 273] on input "environ 1 pièce" at bounding box center [222, 266] width 195 height 22
click at [211, 224] on input "about 1 piece" at bounding box center [222, 219] width 195 height 22
click at [648, 82] on span "Save" at bounding box center [648, 84] width 19 height 13
click at [34, 108] on link "Recipes" at bounding box center [54, 108] width 108 height 21
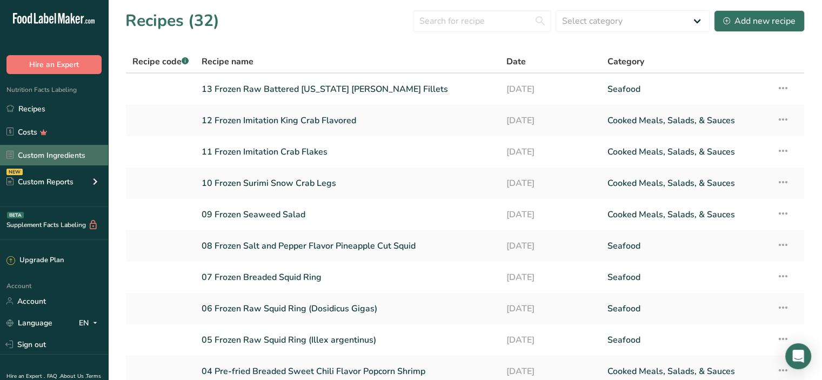
click at [38, 156] on link "Custom Ingredients" at bounding box center [54, 155] width 108 height 21
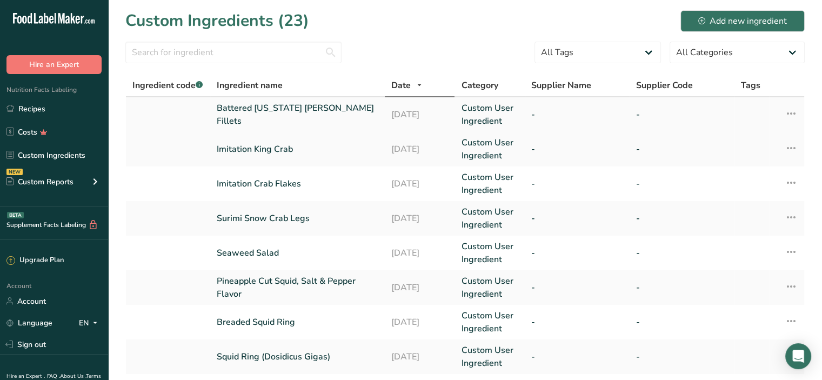
click at [270, 114] on link "Battered Alaska Pollock Fillets" at bounding box center [298, 115] width 162 height 26
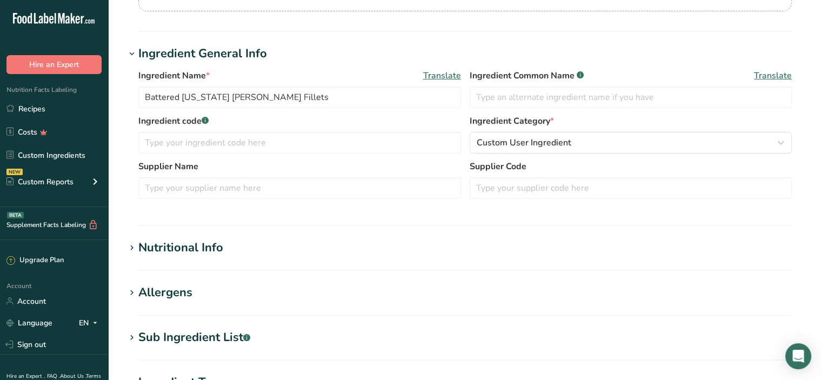
scroll to position [216, 0]
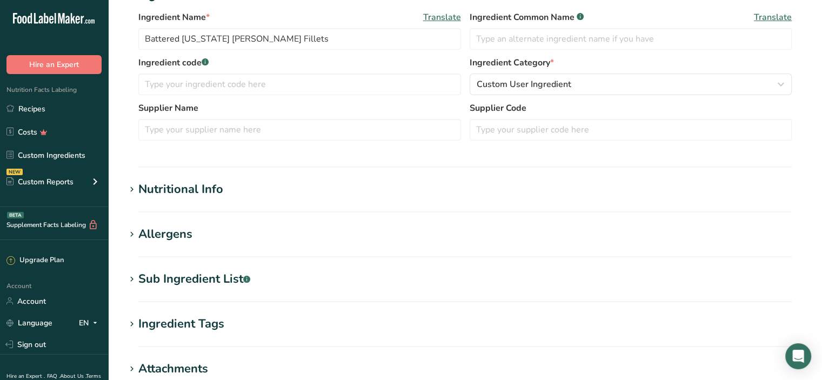
click at [214, 185] on div "Nutritional Info" at bounding box center [180, 190] width 85 height 18
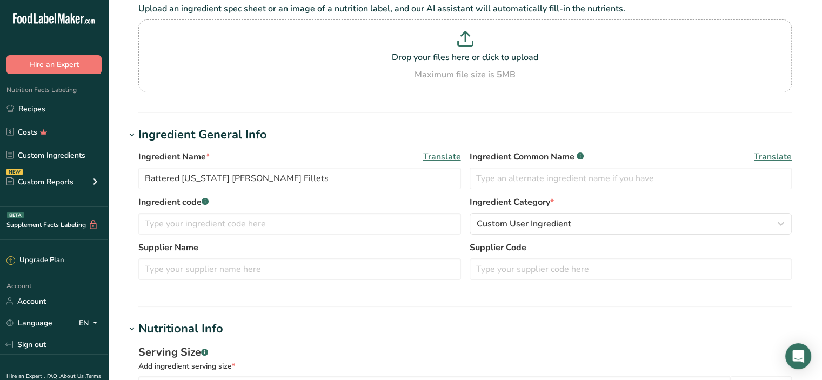
scroll to position [0, 0]
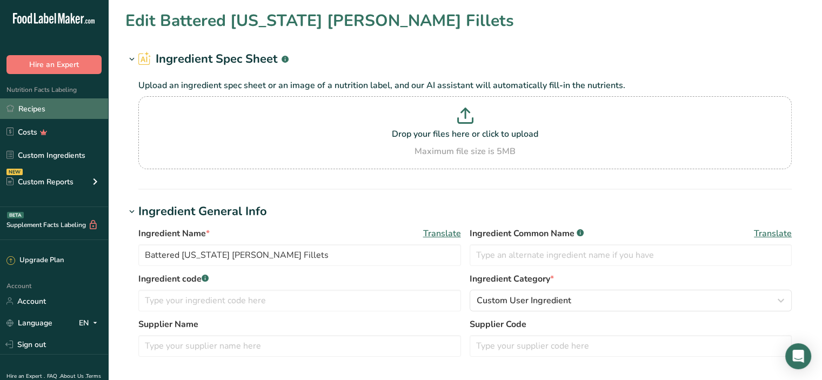
click at [28, 109] on link "Recipes" at bounding box center [54, 108] width 108 height 21
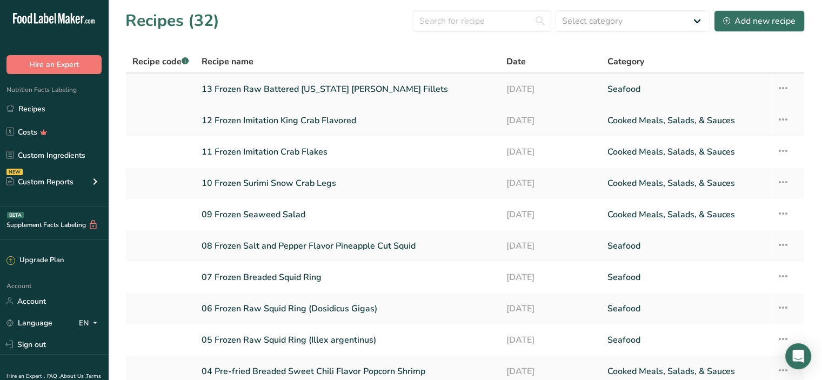
click at [241, 96] on link "13 Frozen Raw Battered [US_STATE] [PERSON_NAME] Fillets" at bounding box center [347, 89] width 291 height 23
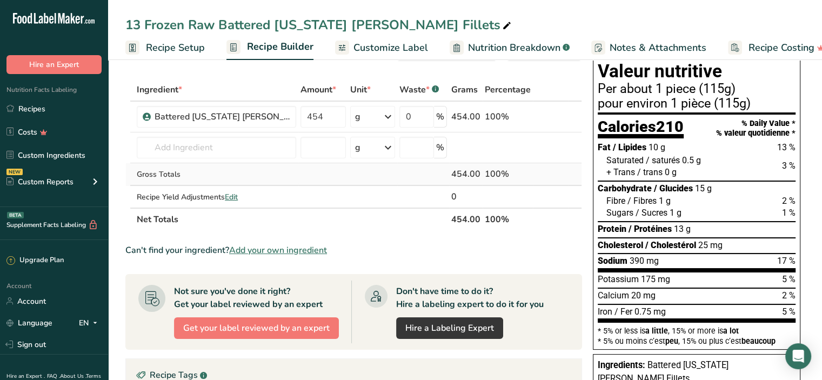
scroll to position [54, 0]
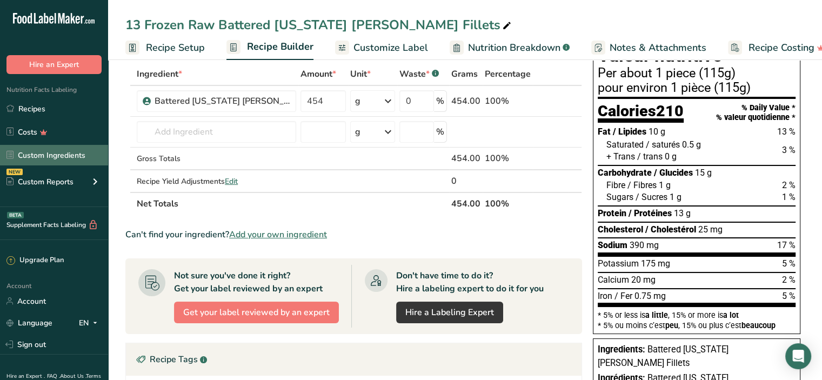
click at [48, 154] on link "Custom Ingredients" at bounding box center [54, 155] width 108 height 21
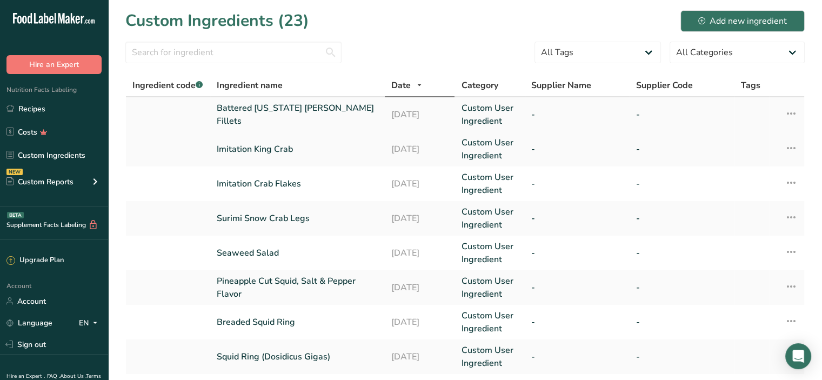
click at [273, 117] on link "Battered Alaska Pollock Fillets" at bounding box center [298, 115] width 162 height 26
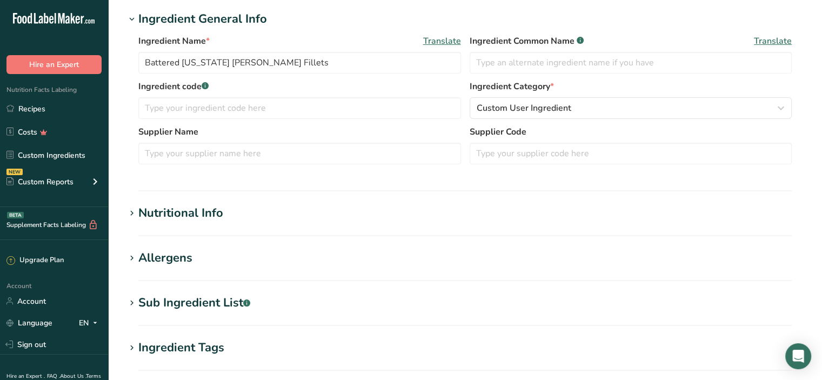
scroll to position [270, 0]
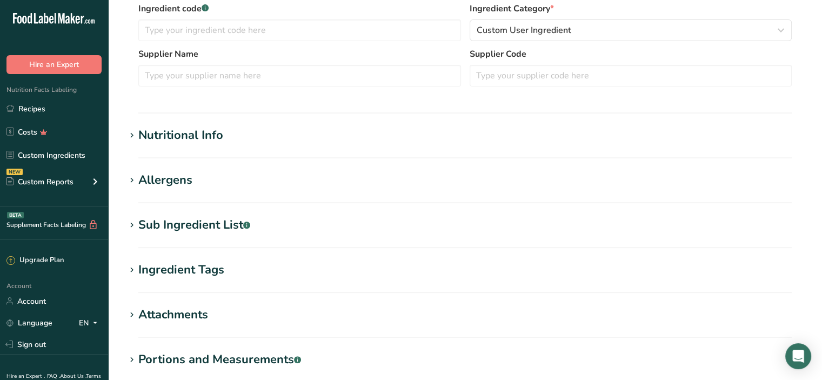
click at [195, 140] on div "Nutritional Info" at bounding box center [180, 136] width 85 height 18
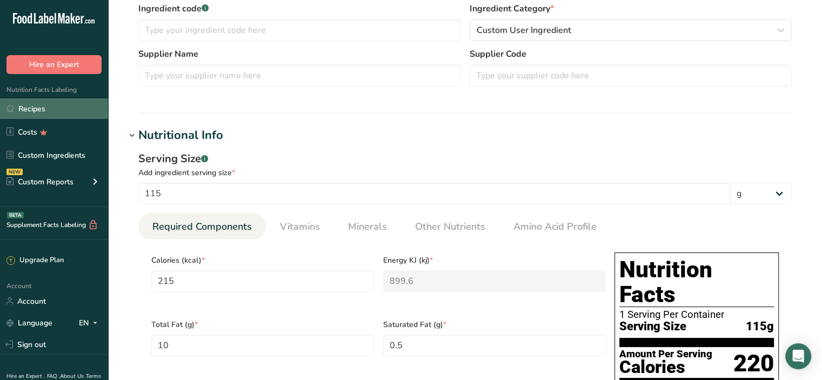
click at [34, 103] on link "Recipes" at bounding box center [54, 108] width 108 height 21
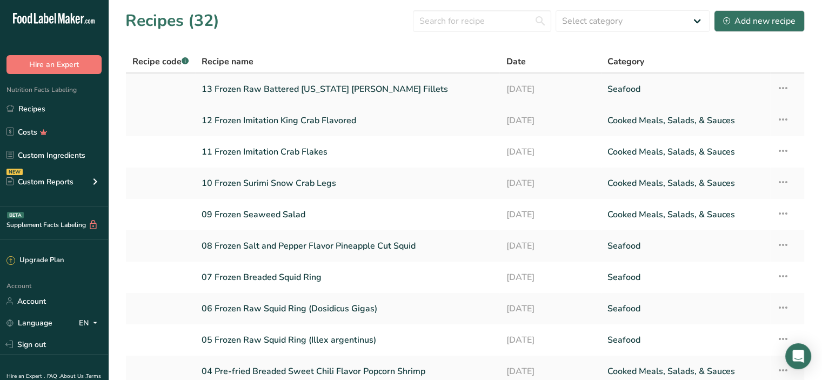
click at [303, 91] on link "13 Frozen Raw Battered [US_STATE] [PERSON_NAME] Fillets" at bounding box center [347, 89] width 291 height 23
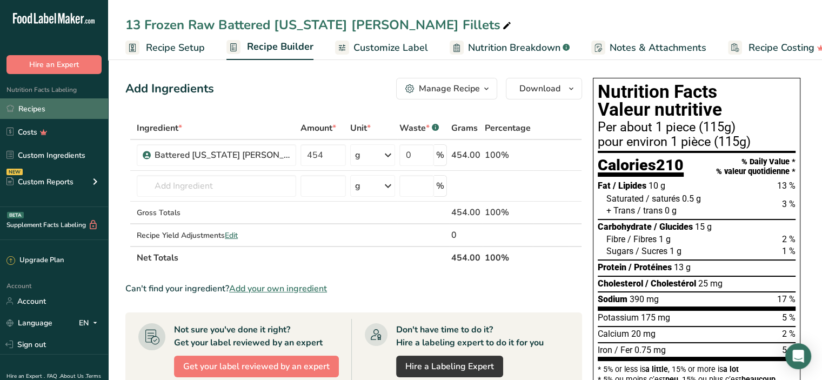
click at [50, 107] on link "Recipes" at bounding box center [54, 108] width 108 height 21
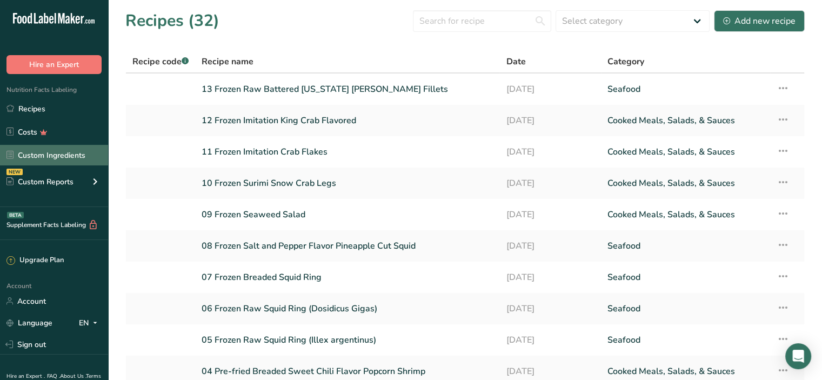
click at [62, 159] on link "Custom Ingredients" at bounding box center [54, 155] width 108 height 21
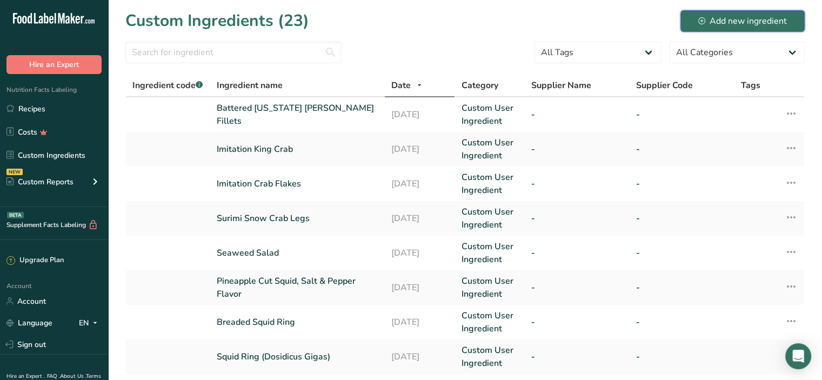
click at [746, 21] on div "Add new ingredient" at bounding box center [743, 21] width 89 height 13
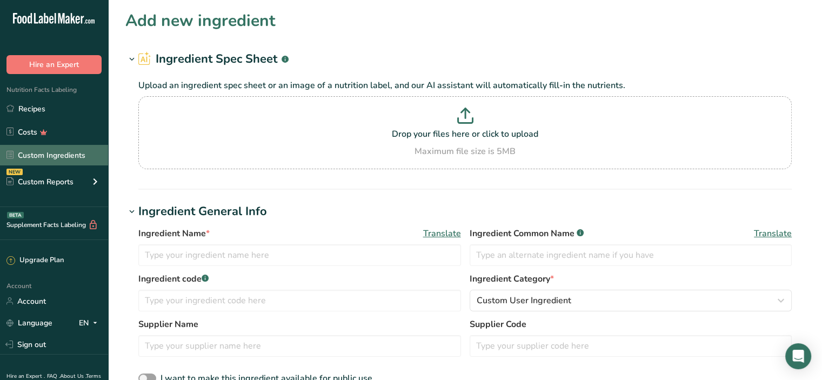
click at [43, 160] on link "Custom Ingredients" at bounding box center [54, 155] width 108 height 21
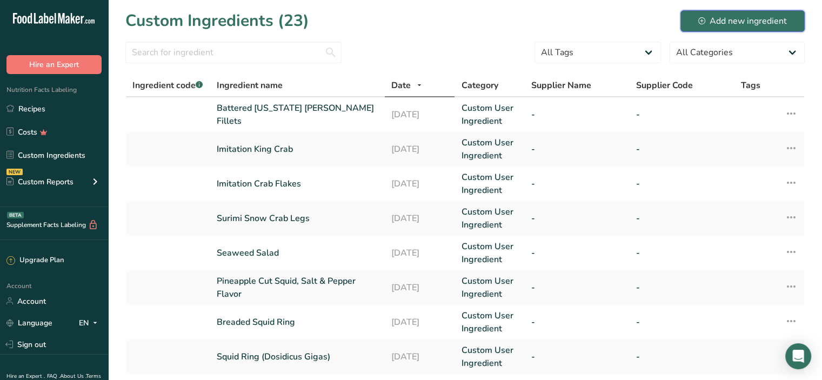
click at [719, 23] on div "Add new ingredient" at bounding box center [743, 21] width 89 height 13
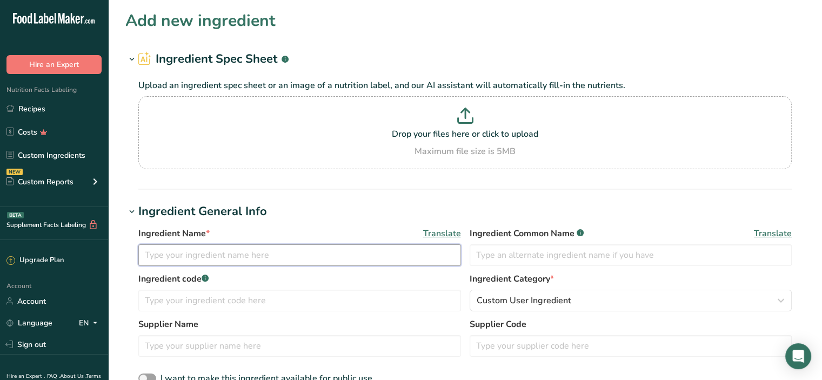
click at [173, 256] on input "text" at bounding box center [299, 255] width 323 height 22
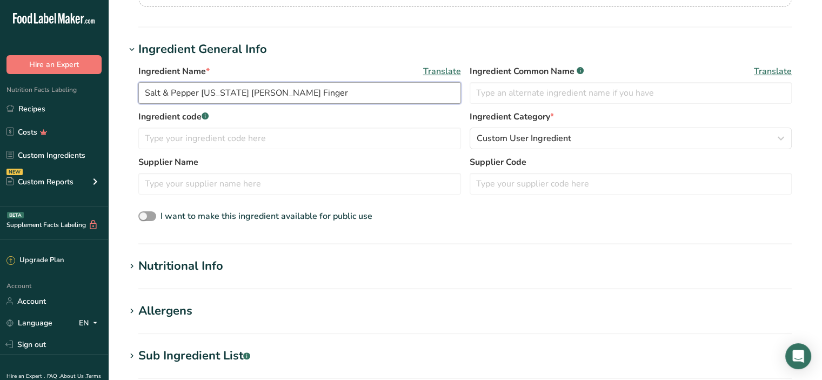
type input "Salt & Pepper Alaska Pollock Finger"
click at [197, 264] on div "Nutritional Info" at bounding box center [180, 266] width 85 height 18
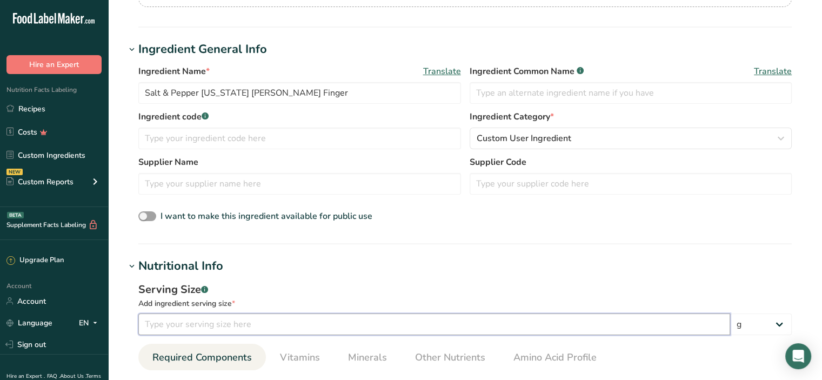
click at [170, 325] on input "number" at bounding box center [434, 325] width 592 height 22
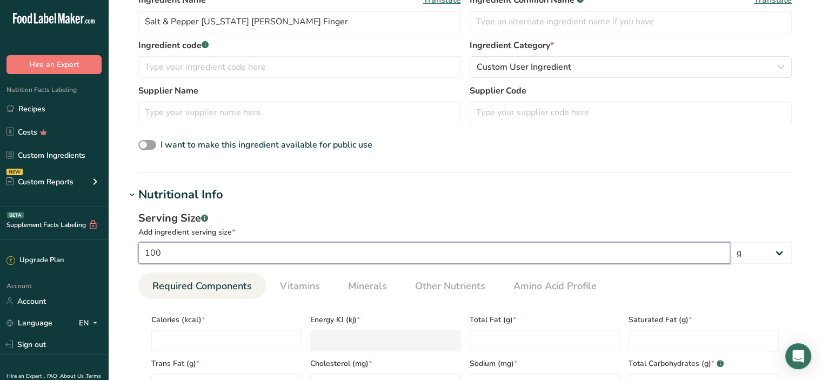
scroll to position [270, 0]
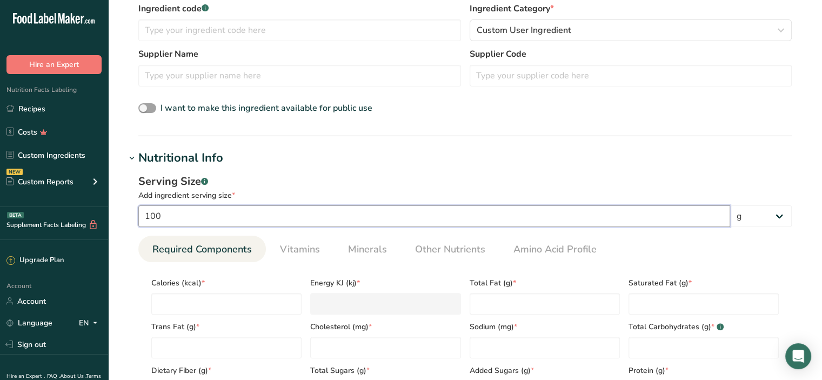
type input "100"
click at [271, 278] on span "Calories (kcal) *" at bounding box center [226, 282] width 150 height 11
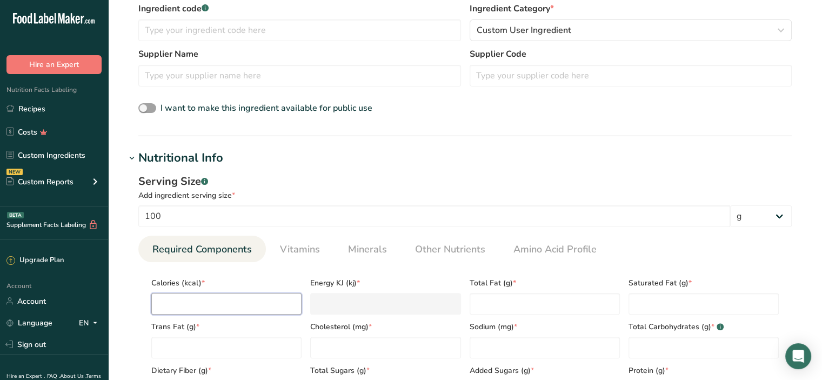
click at [218, 311] on input "number" at bounding box center [226, 304] width 150 height 22
type input "1"
type KJ "4.2"
type input "18"
type KJ "75.3"
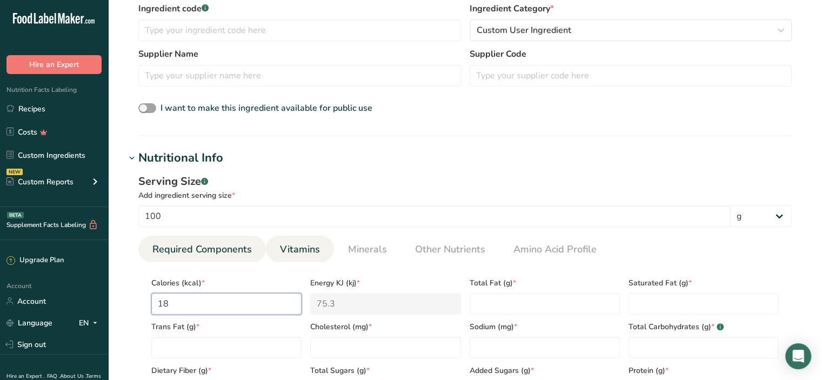
type input "180"
type KJ "753.1"
type input "180"
click at [527, 294] on Fat "number" at bounding box center [545, 304] width 150 height 22
type Fat "8.2"
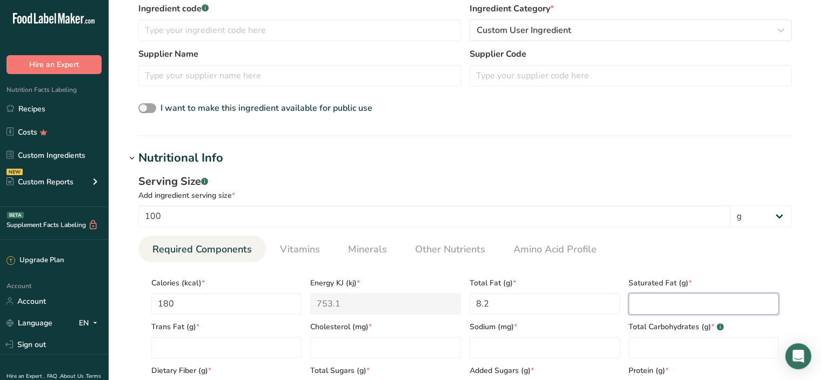
click at [656, 298] on Fat "number" at bounding box center [704, 304] width 150 height 22
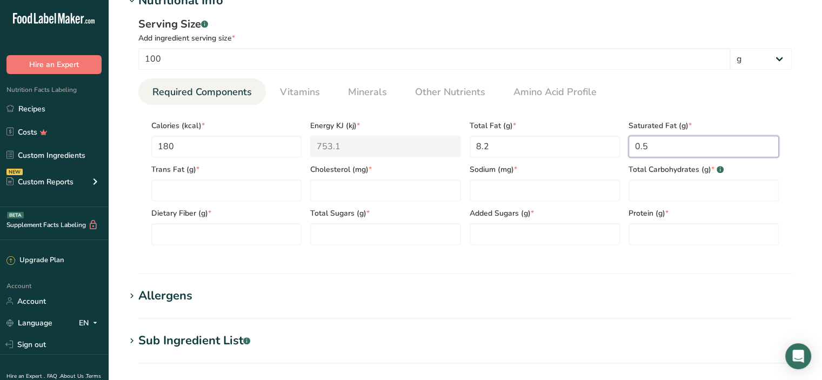
scroll to position [433, 0]
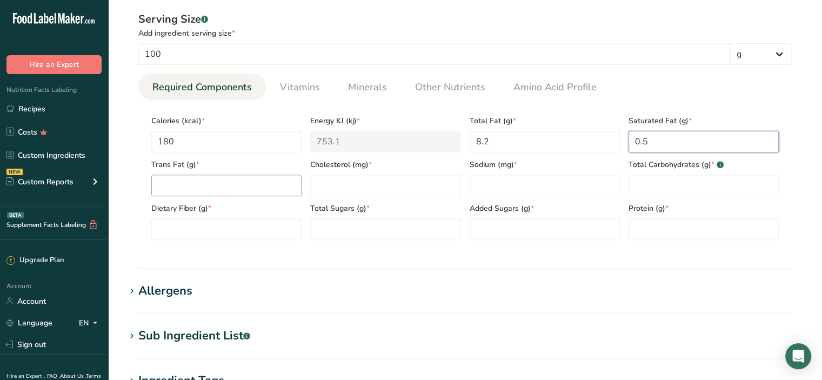
type Fat "0.5"
click at [254, 186] on Fat "number" at bounding box center [226, 186] width 150 height 22
type Fat "0"
click at [360, 190] on input "number" at bounding box center [385, 186] width 150 height 22
type input "22"
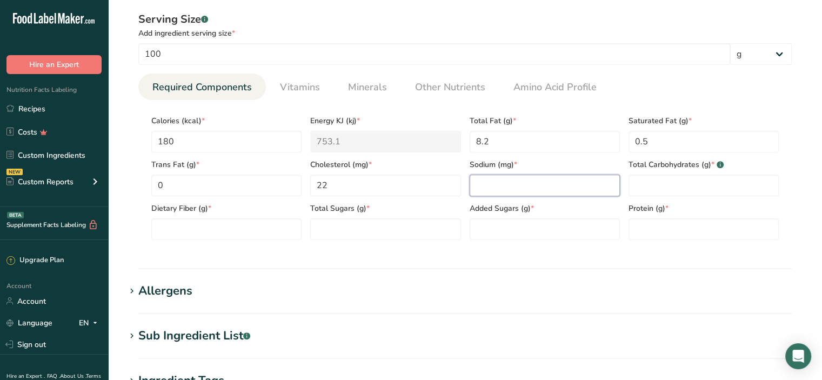
click at [492, 185] on input "number" at bounding box center [545, 186] width 150 height 22
type input "305"
click at [647, 183] on Carbohydrates "number" at bounding box center [704, 186] width 150 height 22
type Carbohydrates "14"
click at [235, 230] on Fiber "number" at bounding box center [226, 229] width 150 height 22
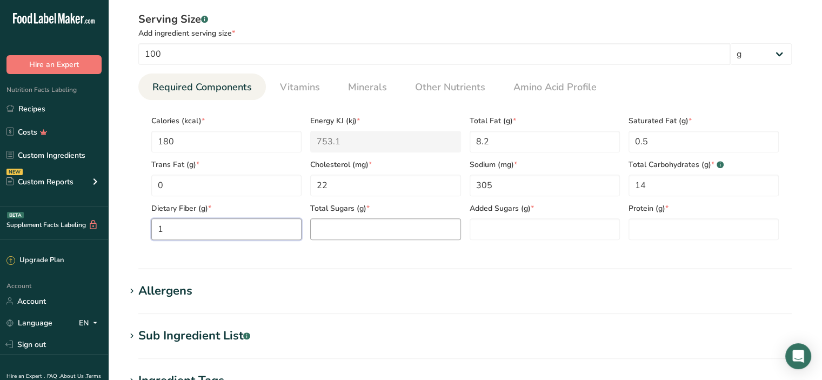
type Fiber "1"
click at [318, 234] on Sugars "number" at bounding box center [385, 229] width 150 height 22
type Sugars "0"
click at [486, 231] on Sugars "number" at bounding box center [545, 229] width 150 height 22
type Sugars "0"
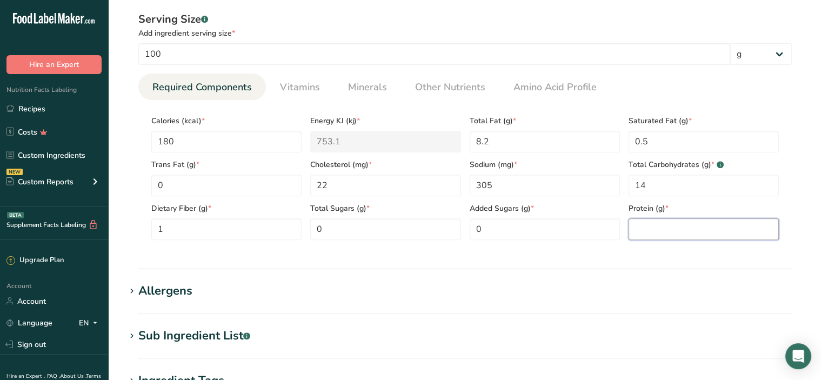
click at [656, 230] on input "number" at bounding box center [704, 229] width 150 height 22
type input "10"
click at [638, 249] on div "Serving Size .a-a{fill:#347362;}.b-a{fill:#fff;} Add ingredient serving size * …" at bounding box center [465, 130] width 680 height 250
click at [357, 88] on span "Minerals" at bounding box center [367, 87] width 39 height 15
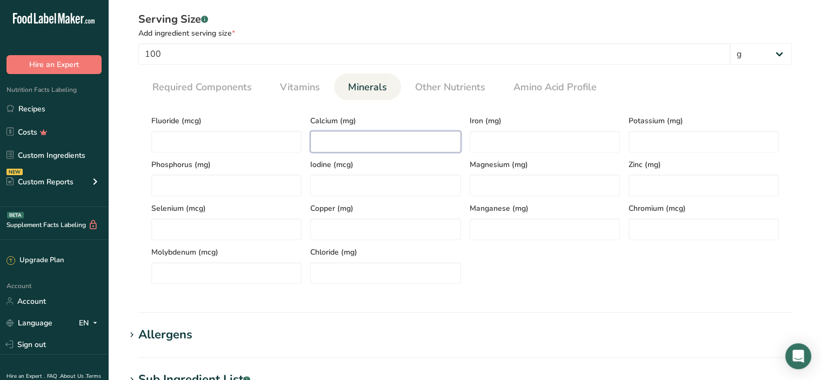
click at [335, 138] on input "number" at bounding box center [385, 142] width 150 height 22
type input "20"
click at [497, 149] on input "number" at bounding box center [545, 142] width 150 height 22
type input "0.75"
click at [659, 143] on input "number" at bounding box center [704, 142] width 150 height 22
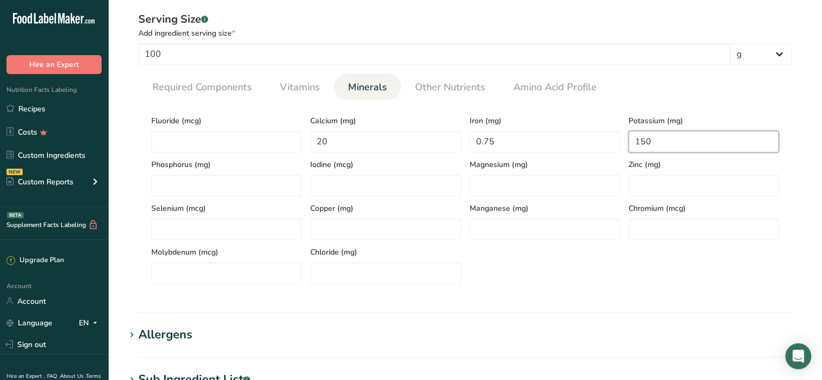
type input "150"
click at [694, 102] on section "Calories (kcal) * 180 Energy KJ (kj) * 753.1 Total Fat (g) * 8.2 Saturated Fat …" at bounding box center [465, 196] width 654 height 193
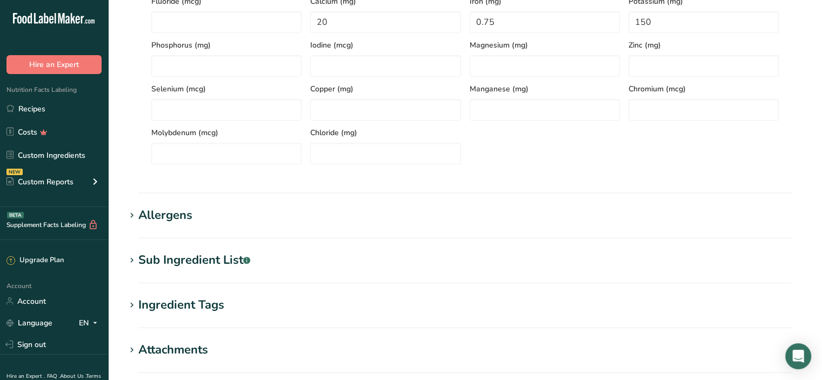
scroll to position [649, 0]
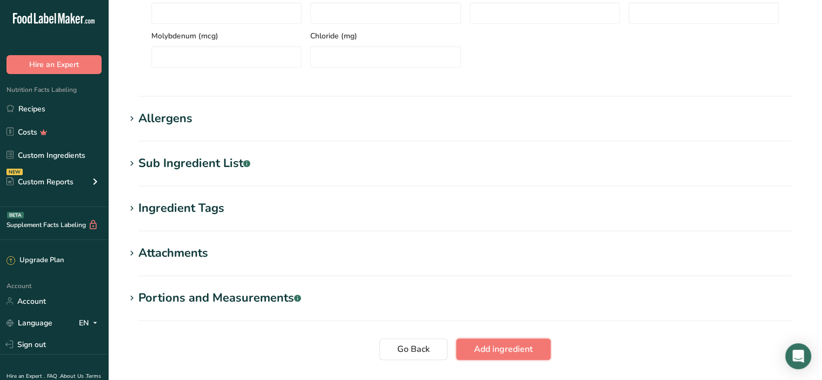
click at [507, 351] on span "Add ingredient" at bounding box center [503, 349] width 59 height 13
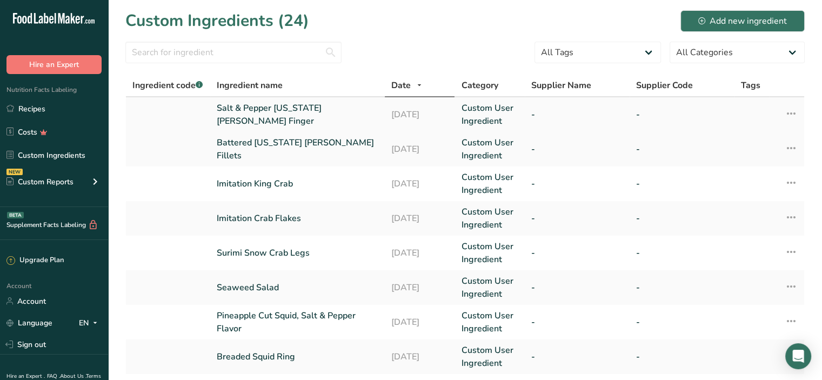
click at [266, 114] on link "Salt & Pepper Alaska Pollock Finger" at bounding box center [298, 115] width 162 height 26
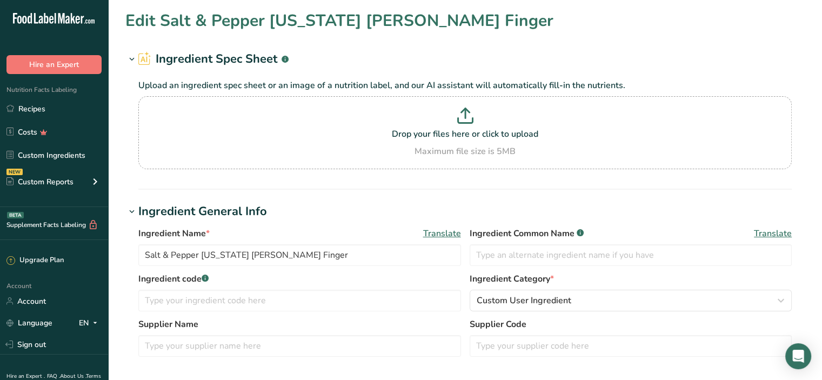
type input "180"
type KJ "753.1"
type Fat "8.2"
type Fat "0.5"
type Fat "0"
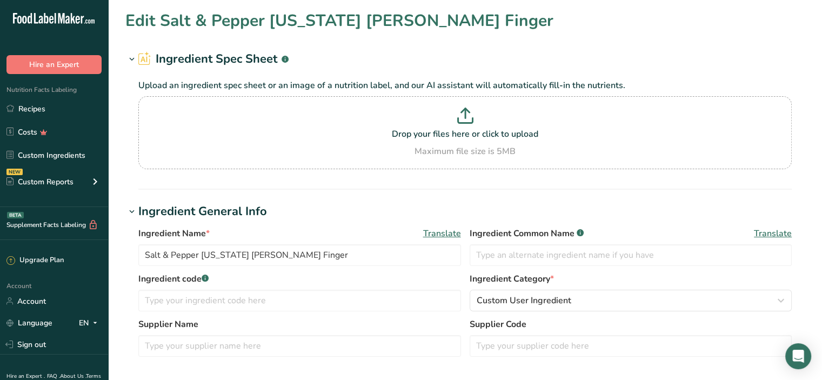
type input "22"
type input "305"
type Carbohydrates "14"
type Fiber "1"
type Sugars "0"
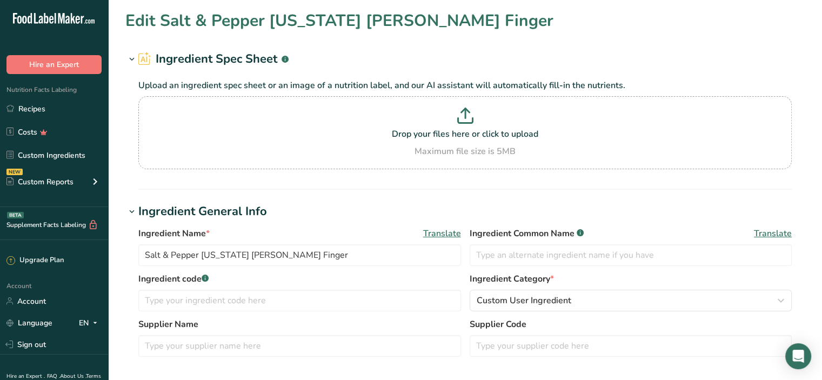
type Sugars "0"
type input "10"
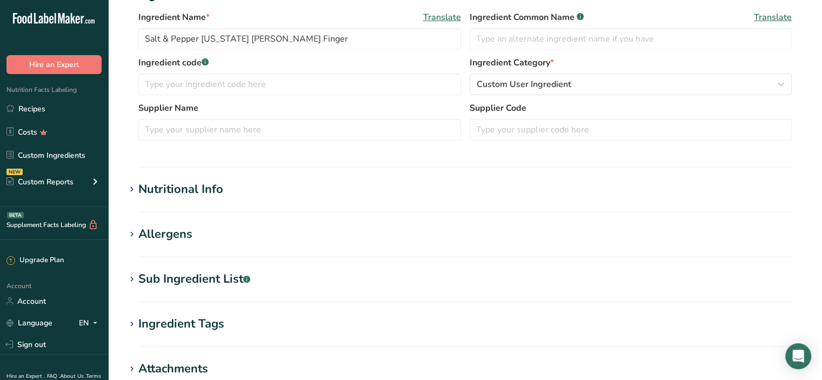
click at [207, 188] on div "Nutritional Info" at bounding box center [180, 190] width 85 height 18
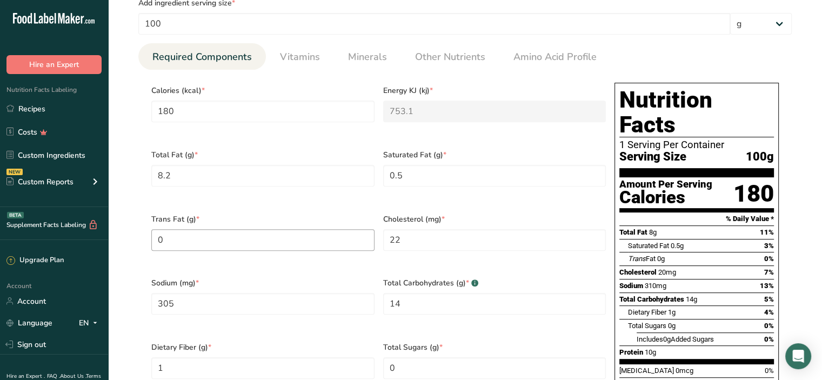
scroll to position [433, 0]
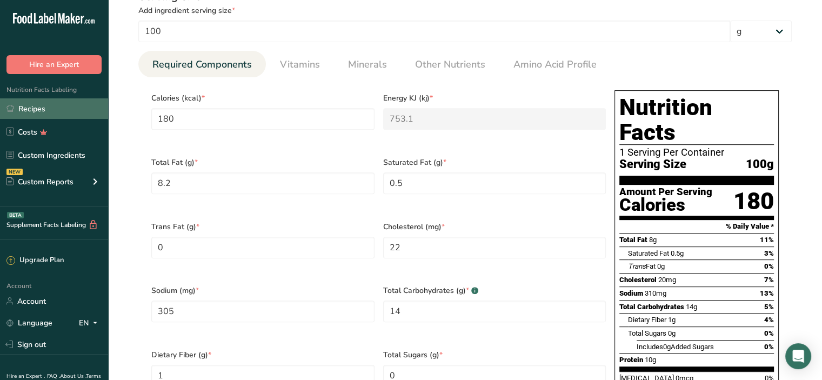
click at [44, 111] on link "Recipes" at bounding box center [54, 108] width 108 height 21
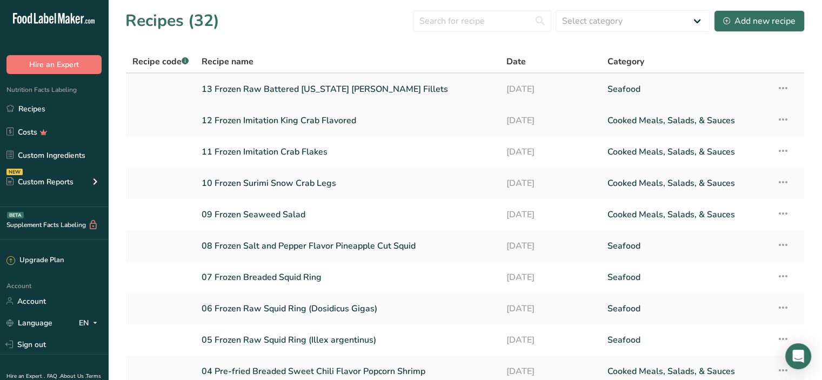
click at [793, 84] on td "Recipe Setup Delete Recipe Duplicate Recipe Scale Recipe Save as Sub-Recipe .a-…" at bounding box center [788, 89] width 34 height 31
click at [787, 85] on icon at bounding box center [783, 87] width 13 height 19
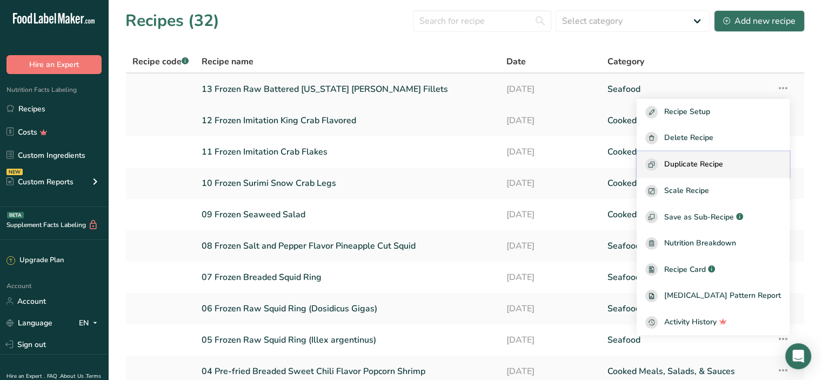
click at [705, 163] on span "Duplicate Recipe" at bounding box center [694, 164] width 59 height 12
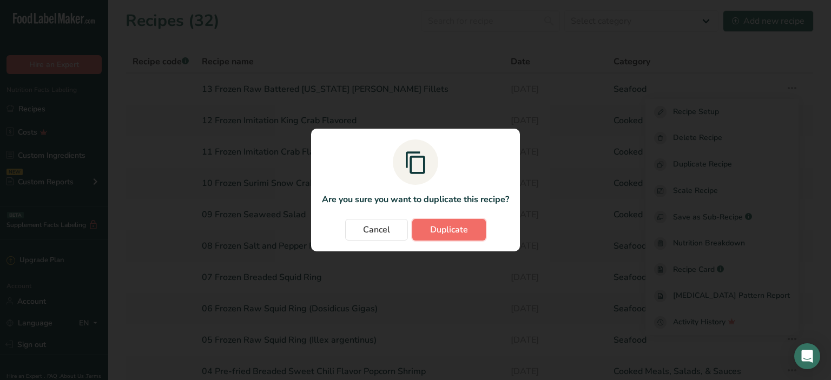
click at [464, 233] on span "Duplicate" at bounding box center [449, 229] width 38 height 13
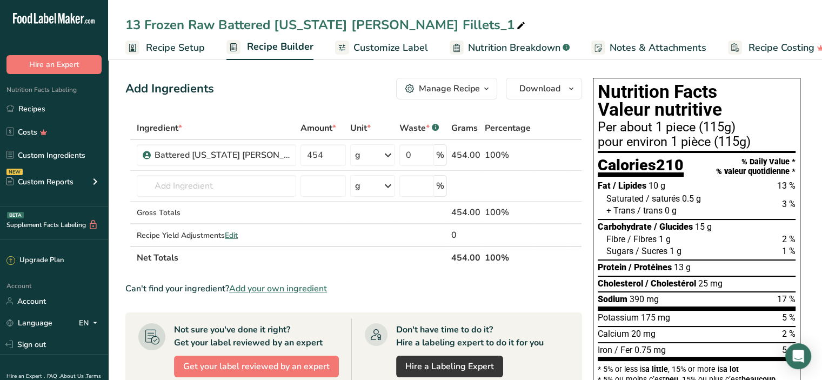
click at [165, 48] on span "Recipe Setup" at bounding box center [175, 48] width 59 height 15
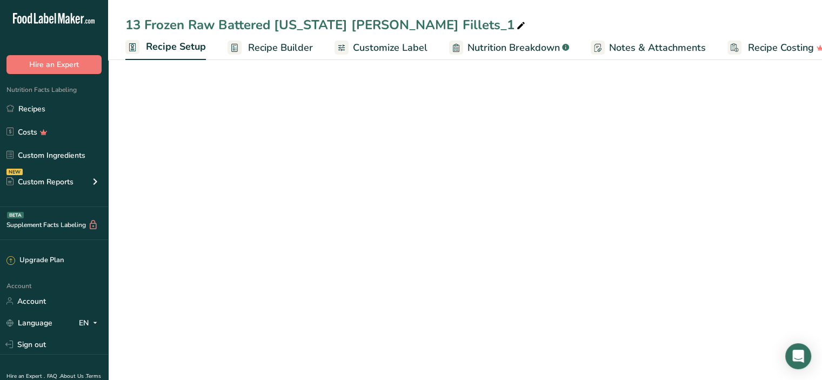
scroll to position [0, 4]
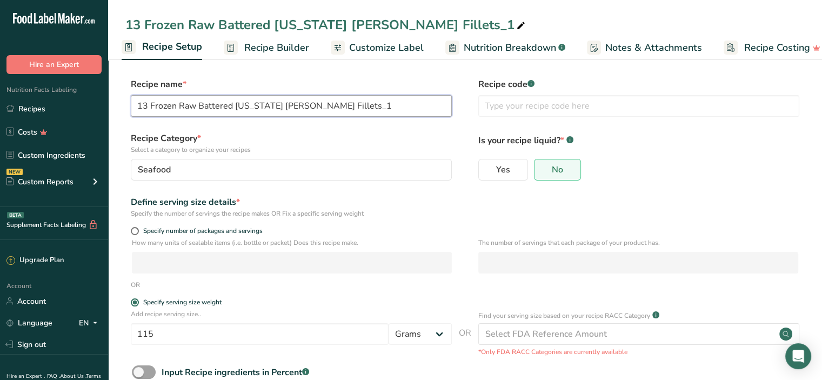
click at [147, 105] on input "13 Frozen Raw Battered Alaska Pollock Fillets_1" at bounding box center [291, 106] width 321 height 22
drag, startPoint x: 198, startPoint y: 105, endPoint x: 229, endPoint y: 110, distance: 31.2
click at [229, 110] on input "14 Frozen Raw Battered Alaska Pollock Fillets_1" at bounding box center [291, 106] width 321 height 22
drag, startPoint x: 319, startPoint y: 103, endPoint x: 393, endPoint y: 106, distance: 74.7
click at [393, 106] on input "14 Frozen Raw Salt & Pepper Alaska Pollock Fillets_1" at bounding box center [291, 106] width 321 height 22
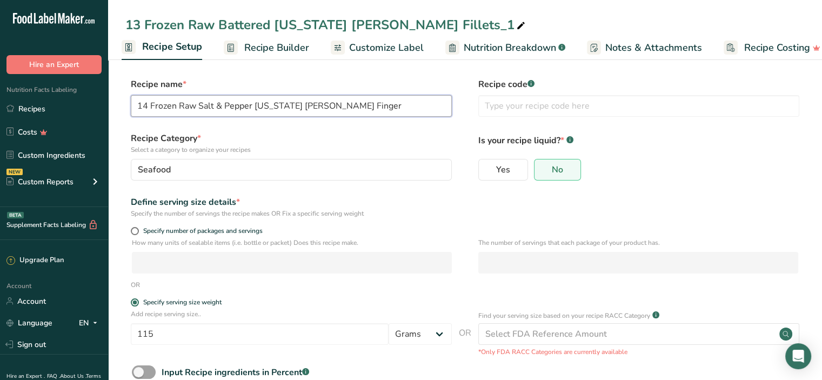
type input "14 Frozen Raw Salt & Pepper [US_STATE] [PERSON_NAME] Finger"
click at [370, 132] on label "Recipe Category * Select a category to organize your recipes" at bounding box center [291, 143] width 321 height 23
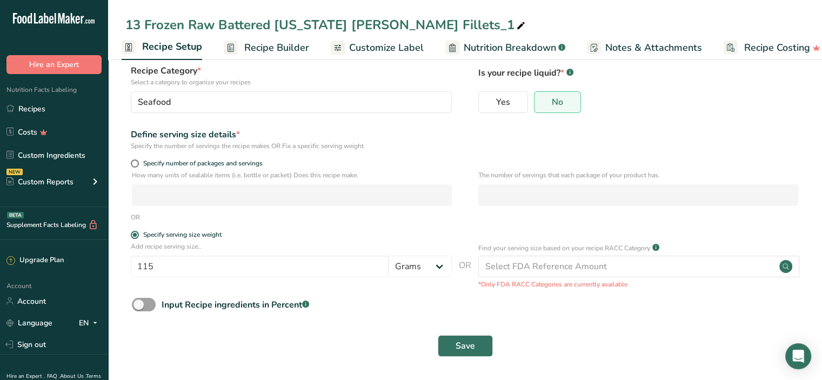
scroll to position [68, 0]
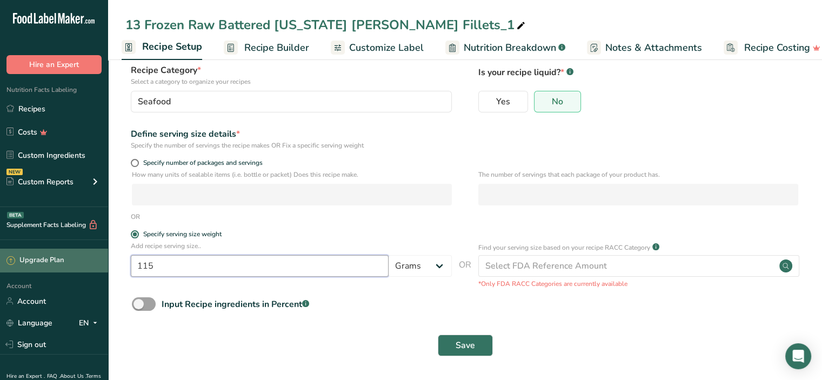
drag, startPoint x: 162, startPoint y: 269, endPoint x: 86, endPoint y: 268, distance: 76.3
click at [86, 268] on div ".a-20{fill:#fff;} Hire an Expert Nutrition Facts Labeling Recipes Costs Custom …" at bounding box center [411, 156] width 822 height 448
type input "100"
click at [210, 285] on div "Add recipe serving size.. 100 Grams kg mg mcg lb oz l mL fl oz tbsp tsp cup qt …" at bounding box center [465, 265] width 680 height 48
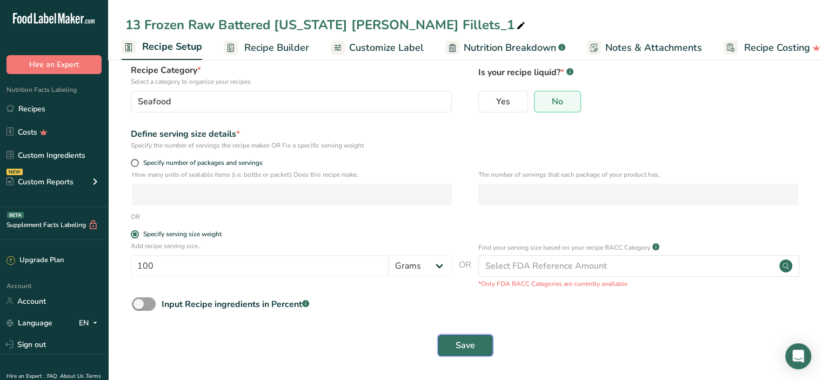
click at [456, 346] on span "Save" at bounding box center [465, 345] width 19 height 13
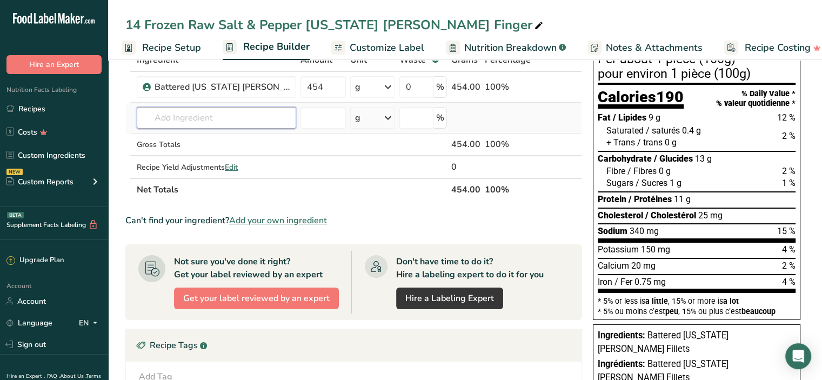
click at [190, 118] on input "text" at bounding box center [217, 118] width 160 height 22
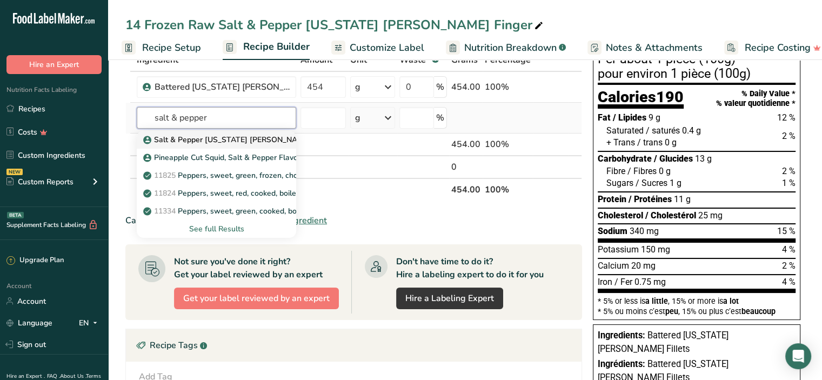
type input "salt & pepper"
click at [189, 138] on p "Salt & Pepper Alaska Pollock Finger" at bounding box center [239, 139] width 189 height 11
type input "Salt & Pepper Alaska Pollock Finger"
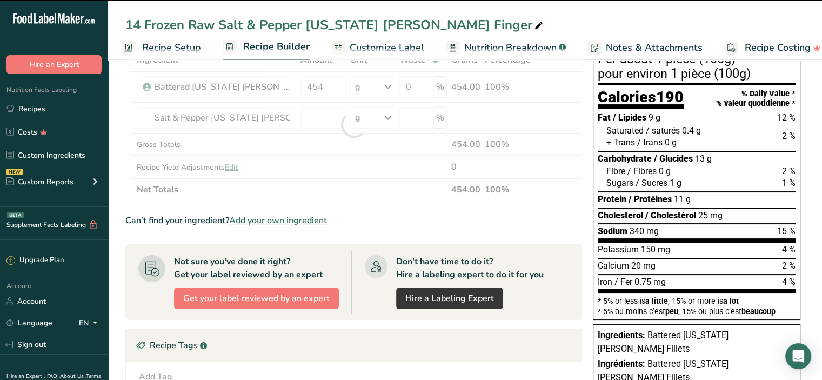
type input "0"
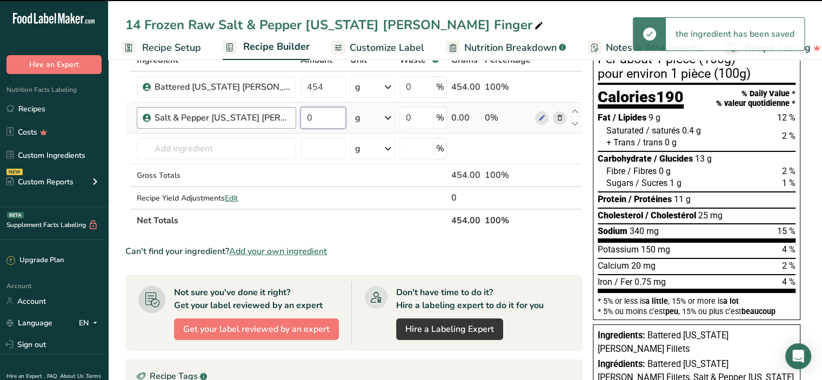
drag, startPoint x: 326, startPoint y: 117, endPoint x: 290, endPoint y: 112, distance: 36.0
click at [290, 112] on tr "Salt & Pepper Alaska Pollock Finger 0 g Weight Units g kg mg See more Volume Un…" at bounding box center [354, 118] width 456 height 31
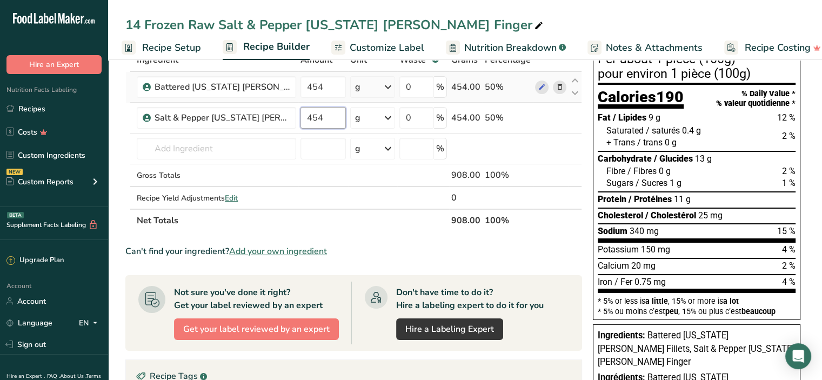
type input "454"
click at [512, 93] on div "Ingredient * Amount * Unit * Waste * .a-a{fill:#347362;}.b-a{fill:#fff;} Grams …" at bounding box center [353, 140] width 457 height 183
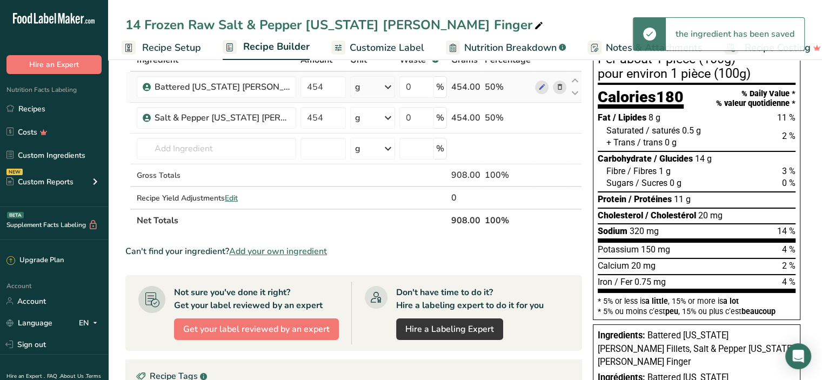
click at [558, 84] on icon at bounding box center [560, 87] width 8 height 11
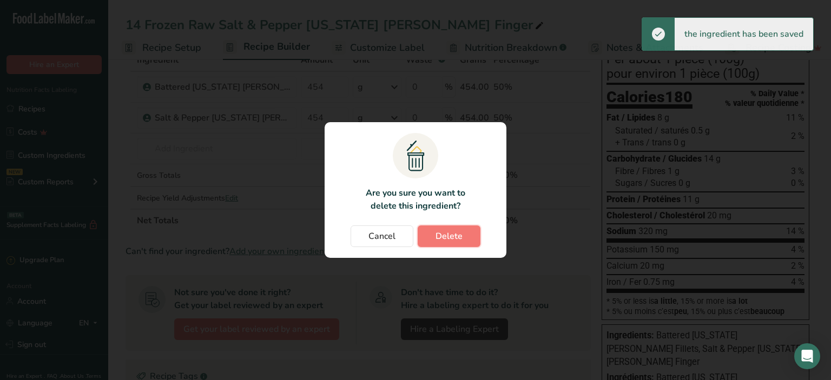
click at [442, 237] on span "Delete" at bounding box center [448, 236] width 27 height 13
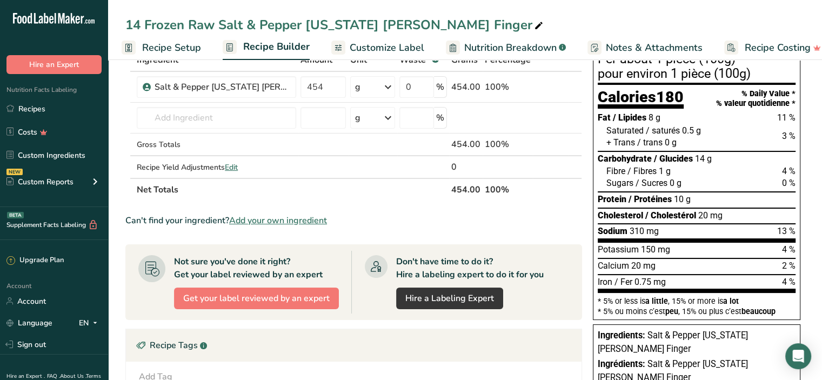
click at [389, 50] on span "Customize Label" at bounding box center [387, 48] width 75 height 15
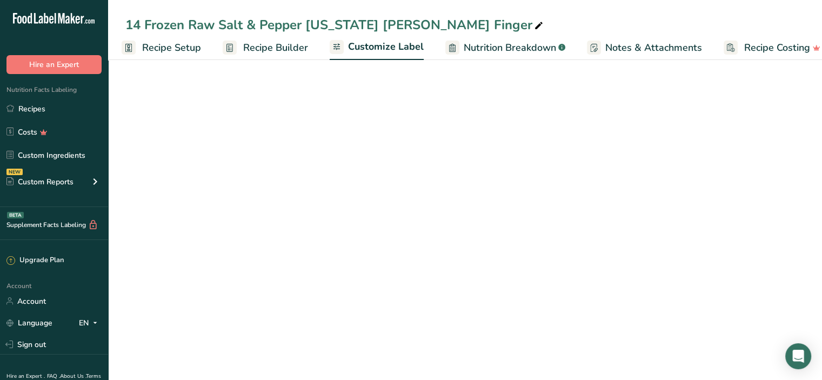
scroll to position [0, 19]
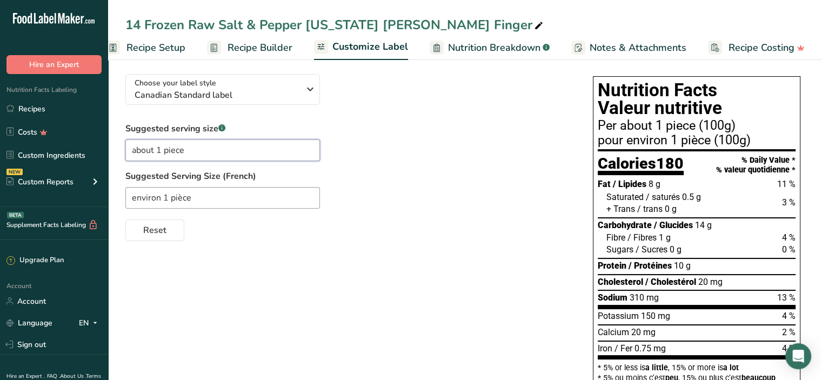
drag, startPoint x: 158, startPoint y: 153, endPoint x: 236, endPoint y: 150, distance: 77.9
click at [236, 150] on input "about 1 piece" at bounding box center [222, 151] width 195 height 22
type input "about 5 fillets"
drag, startPoint x: 164, startPoint y: 200, endPoint x: 238, endPoint y: 194, distance: 74.3
click at [238, 194] on input "environ 1 pièce" at bounding box center [222, 198] width 195 height 22
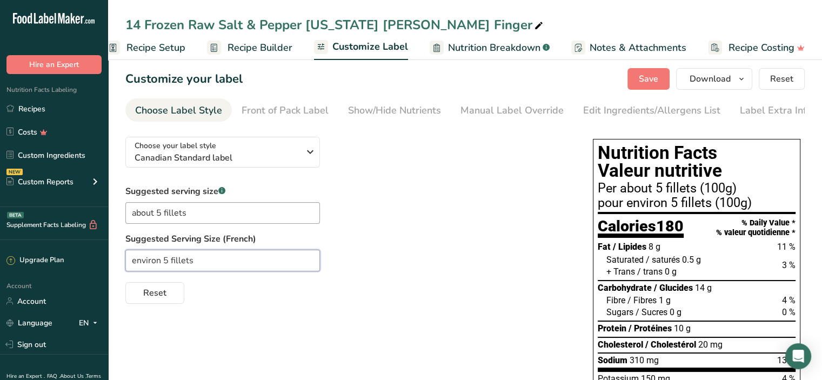
scroll to position [0, 0]
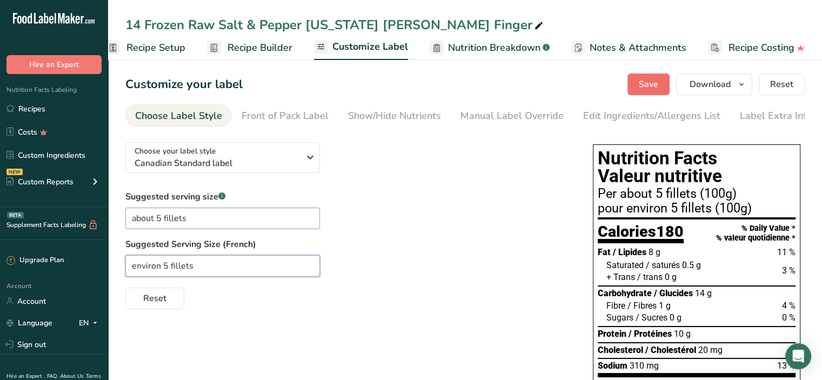
type input "environ 5 fillets"
click at [646, 86] on span "Save" at bounding box center [648, 84] width 19 height 13
click at [32, 111] on link "Recipes" at bounding box center [54, 108] width 108 height 21
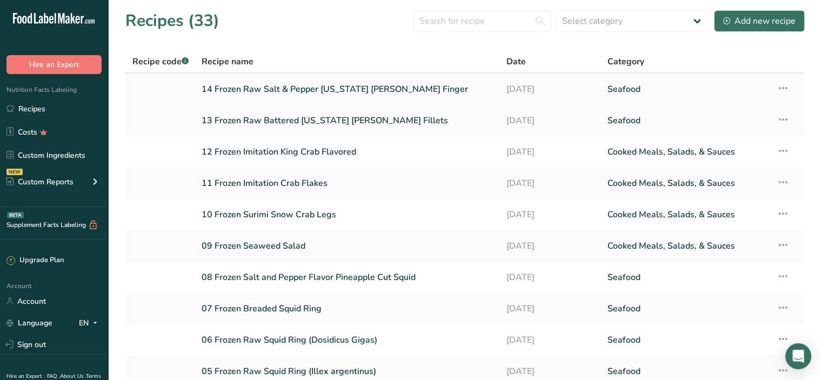
click at [258, 90] on link "14 Frozen Raw Salt & Pepper [US_STATE] [PERSON_NAME] Finger" at bounding box center [347, 89] width 291 height 23
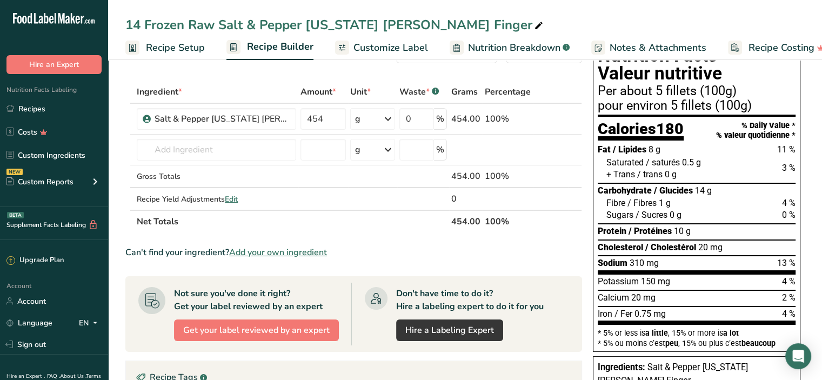
scroll to position [54, 0]
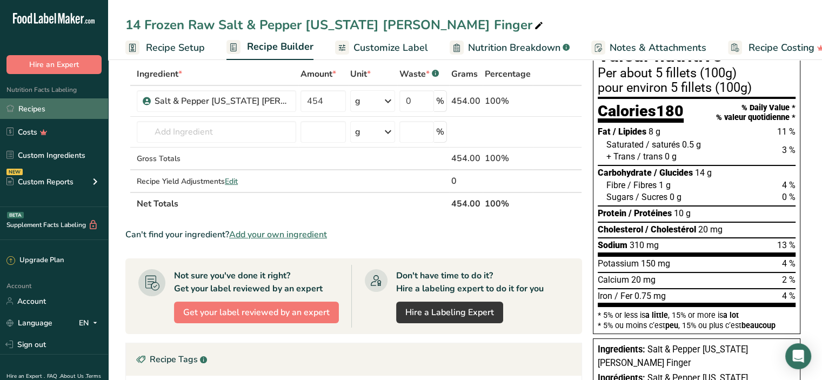
click at [37, 107] on link "Recipes" at bounding box center [54, 108] width 108 height 21
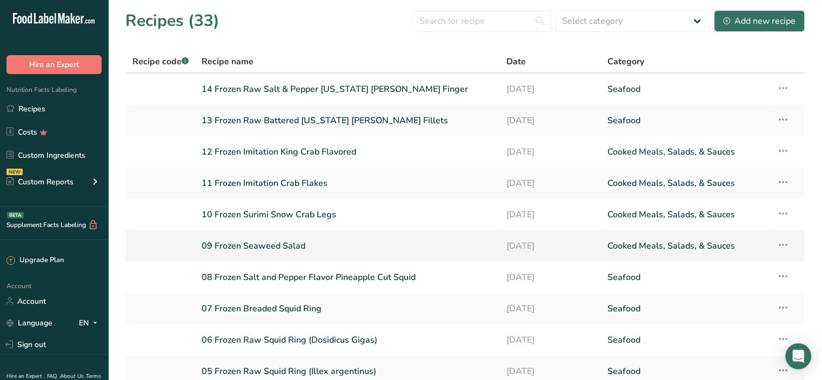
click at [238, 242] on link "09 Frozen Seaweed Salad" at bounding box center [347, 246] width 291 height 23
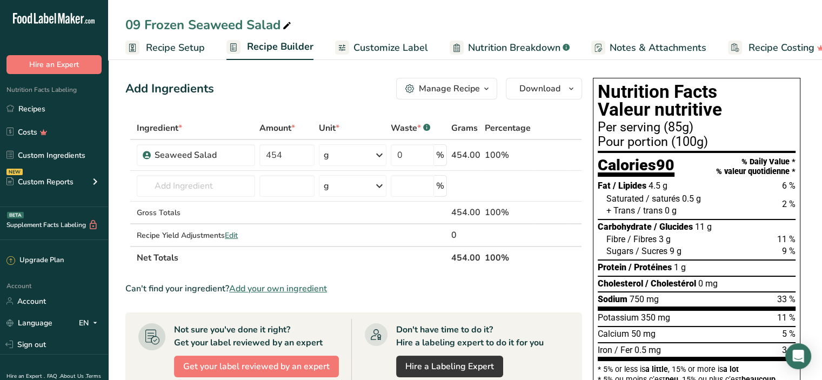
click at [392, 50] on span "Customize Label" at bounding box center [391, 48] width 75 height 15
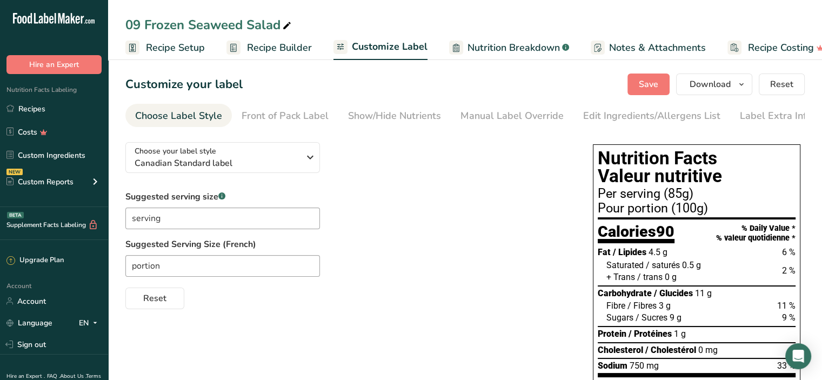
scroll to position [0, 19]
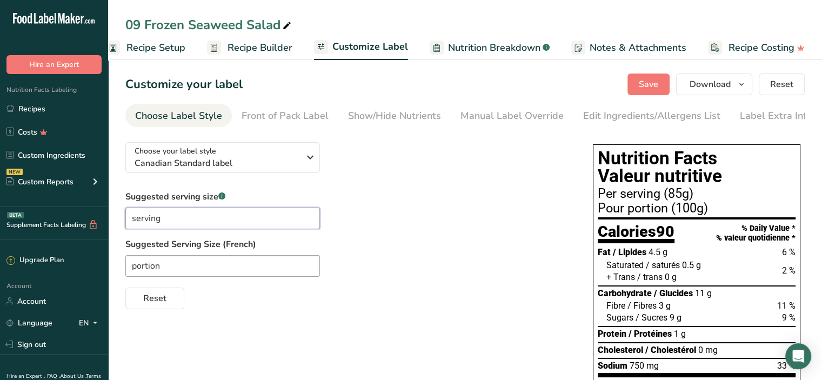
drag, startPoint x: 187, startPoint y: 224, endPoint x: 114, endPoint y: 217, distance: 73.4
click at [114, 217] on section "Customize your label Save Download Choose what to show on your downloaded label…" at bounding box center [465, 290] width 714 height 469
click at [110, 217] on section "Customize your label Save Download Choose what to show on your downloaded label…" at bounding box center [465, 290] width 714 height 469
drag, startPoint x: 246, startPoint y: 223, endPoint x: 118, endPoint y: 211, distance: 127.6
click at [118, 211] on section "Customize your label Save Download Choose what to show on your downloaded label…" at bounding box center [465, 290] width 714 height 469
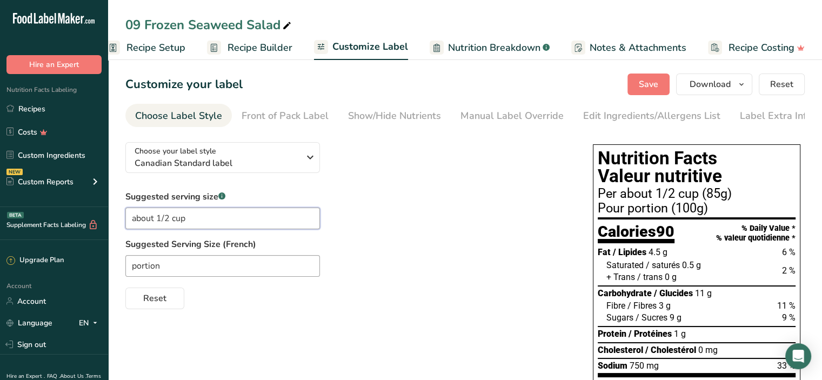
type input "about 1/2 cup"
click at [182, 267] on input "portion" at bounding box center [222, 266] width 195 height 22
drag, startPoint x: 182, startPoint y: 267, endPoint x: 128, endPoint y: 266, distance: 54.1
click at [128, 266] on input "portion" at bounding box center [222, 266] width 195 height 22
type input "environ 1/2 tasse"
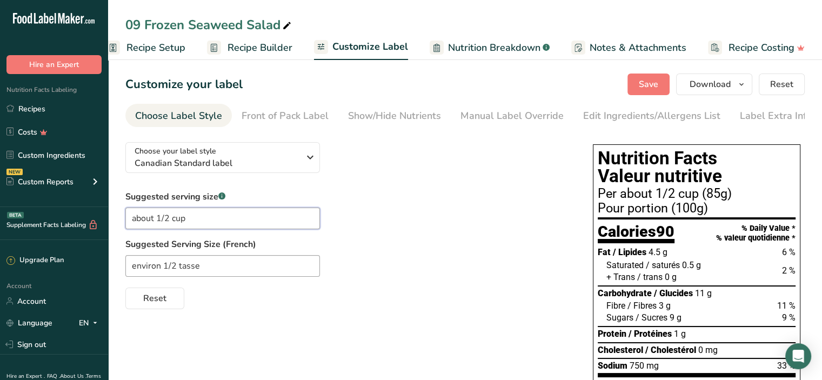
click at [224, 217] on input "about 1/2 cup" at bounding box center [222, 219] width 195 height 22
click at [655, 85] on span "Save" at bounding box center [648, 84] width 19 height 13
click at [35, 110] on link "Recipes" at bounding box center [54, 108] width 108 height 21
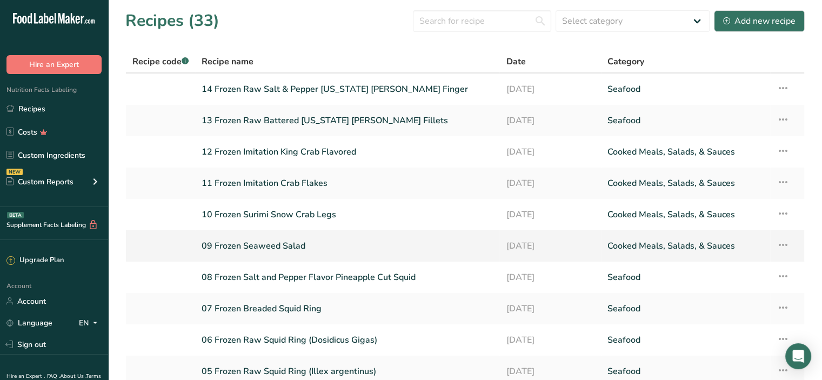
click at [250, 246] on link "09 Frozen Seaweed Salad" at bounding box center [347, 246] width 291 height 23
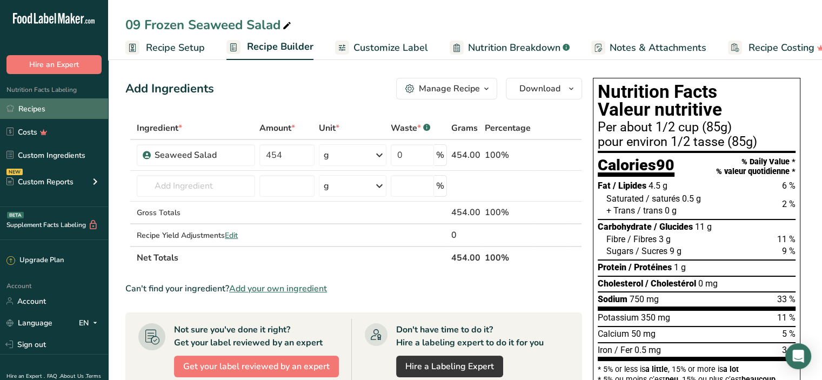
click at [54, 112] on link "Recipes" at bounding box center [54, 108] width 108 height 21
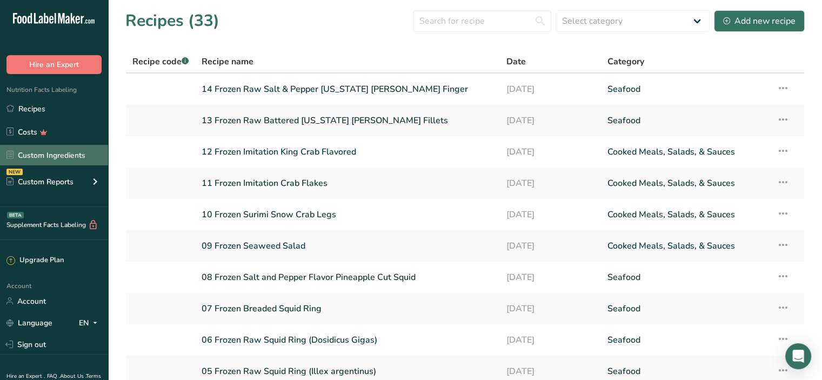
click at [34, 158] on link "Custom Ingredients" at bounding box center [54, 155] width 108 height 21
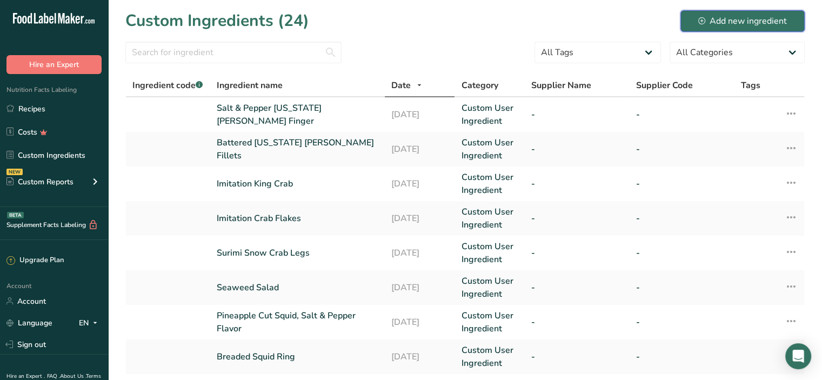
click at [738, 19] on div "Add new ingredient" at bounding box center [743, 21] width 89 height 13
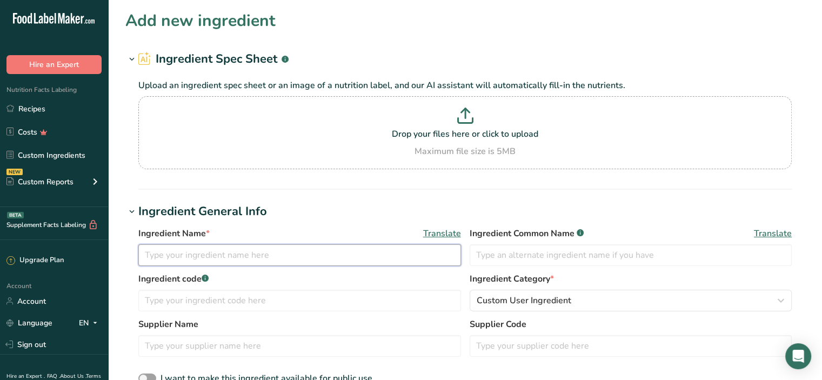
click at [181, 256] on input "text" at bounding box center [299, 255] width 323 height 22
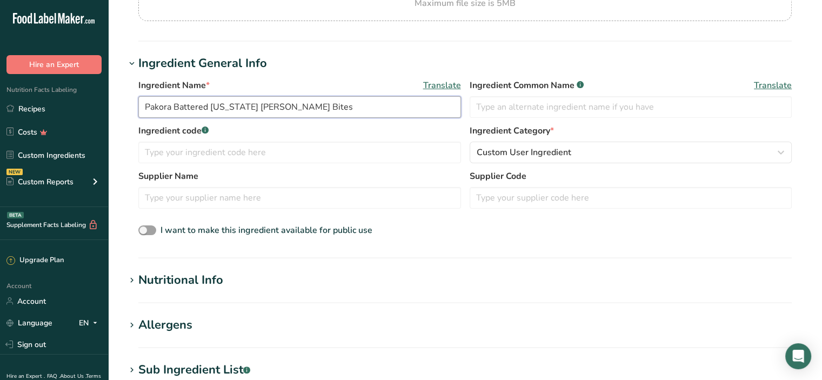
scroll to position [216, 0]
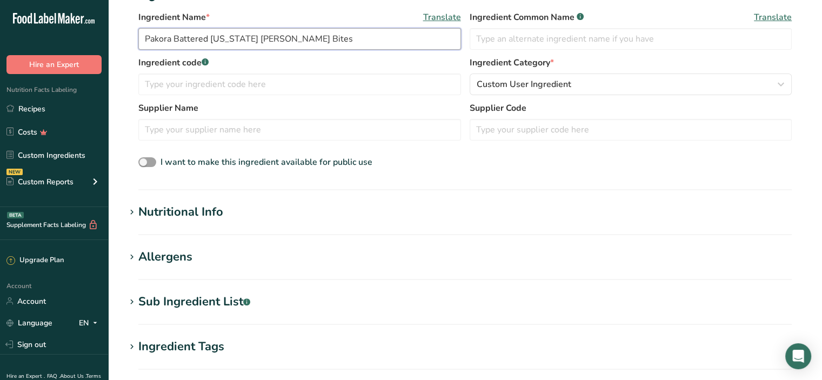
type input "Pakora Battered Alaska Pollock Bites"
click at [207, 215] on div "Nutritional Info" at bounding box center [180, 212] width 85 height 18
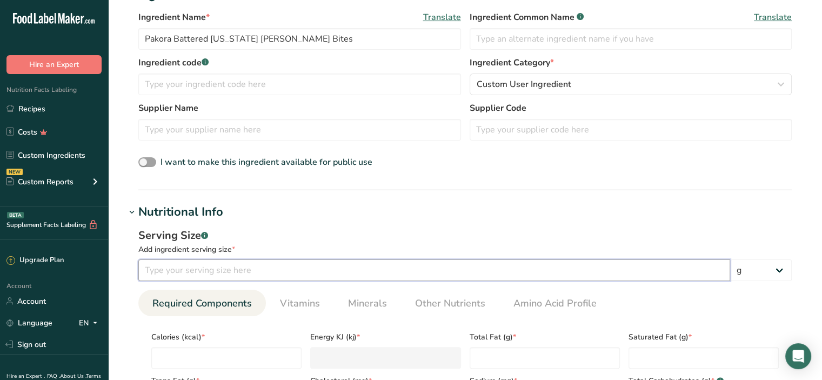
click at [204, 272] on input "number" at bounding box center [434, 271] width 592 height 22
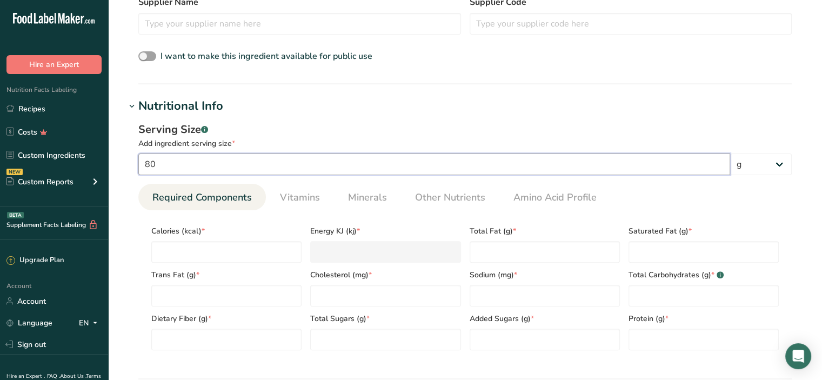
scroll to position [324, 0]
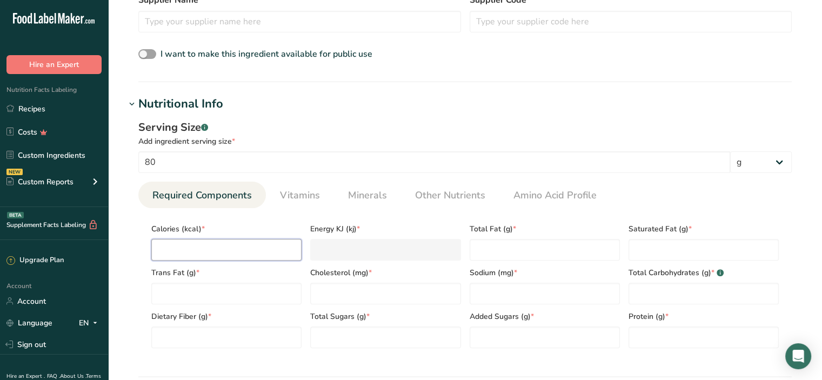
click at [198, 250] on input "number" at bounding box center [226, 250] width 150 height 22
click at [487, 255] on Fat "number" at bounding box center [545, 250] width 150 height 22
click at [678, 247] on Fat "number" at bounding box center [704, 250] width 150 height 22
click at [218, 290] on Fat "number" at bounding box center [226, 294] width 150 height 22
click at [376, 282] on div "Cholesterol (mg) *" at bounding box center [385, 283] width 159 height 44
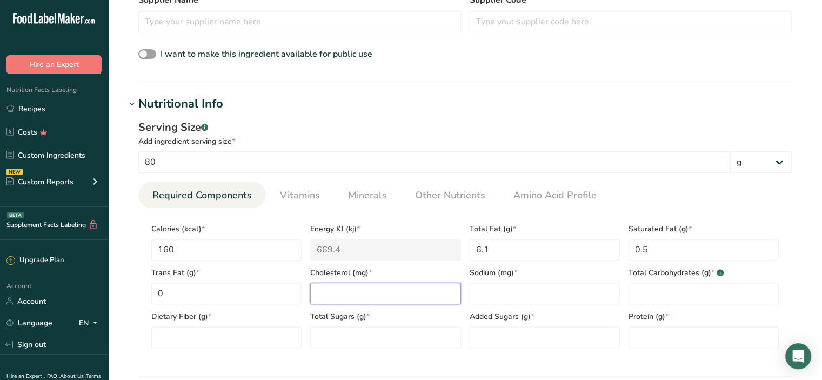
click at [373, 291] on input "number" at bounding box center [385, 294] width 150 height 22
click at [503, 294] on input "number" at bounding box center [545, 294] width 150 height 22
click at [658, 290] on Carbohydrates "number" at bounding box center [704, 294] width 150 height 22
click at [235, 339] on Fiber "number" at bounding box center [226, 338] width 150 height 22
click at [324, 337] on Sugars "number" at bounding box center [385, 338] width 150 height 22
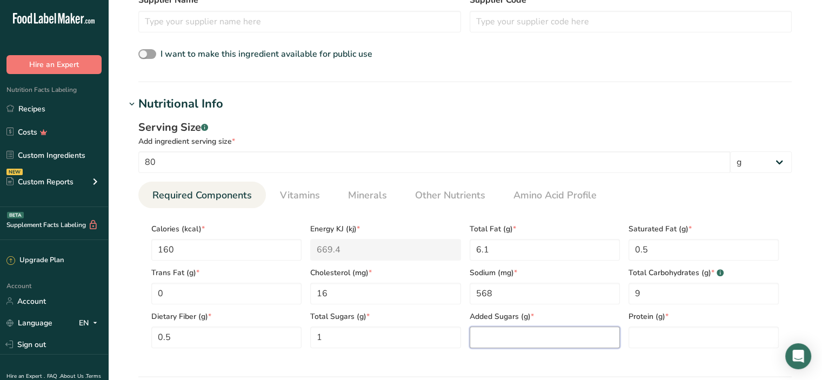
click at [512, 339] on Sugars "number" at bounding box center [545, 338] width 150 height 22
click at [647, 341] on input "number" at bounding box center [704, 338] width 150 height 22
click at [690, 190] on ul "Required Components Vitamins Minerals Other Nutrients Amino Acid Profile" at bounding box center [465, 195] width 654 height 26
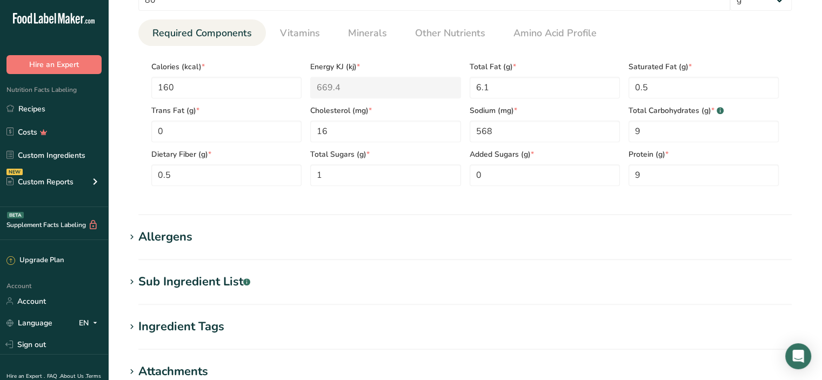
scroll to position [677, 0]
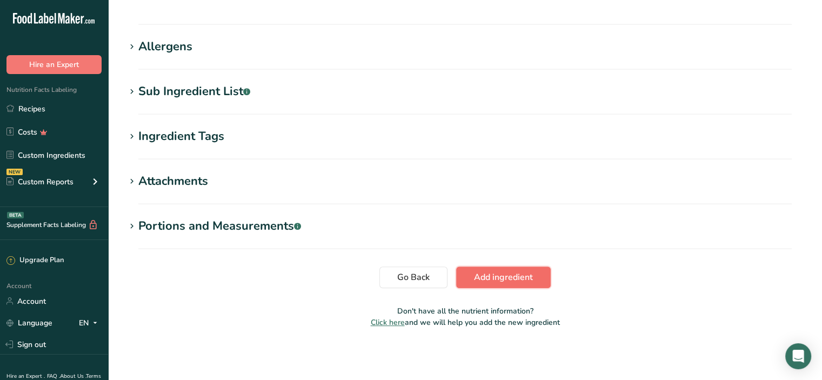
click at [488, 274] on span "Add ingredient" at bounding box center [503, 277] width 59 height 13
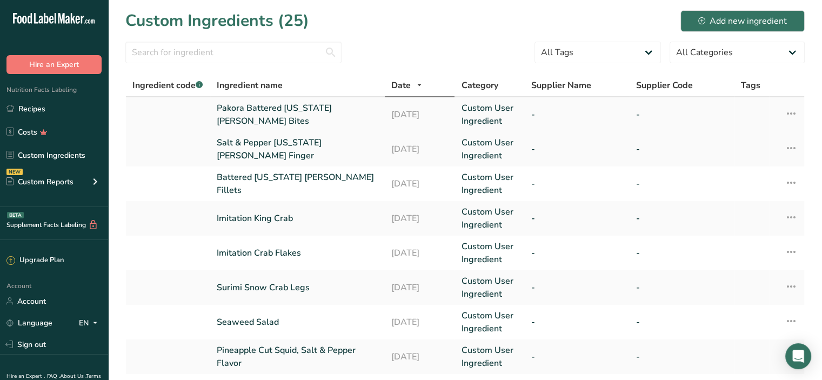
click at [327, 114] on link "Pakora Battered Alaska Pollock Bites" at bounding box center [298, 115] width 162 height 26
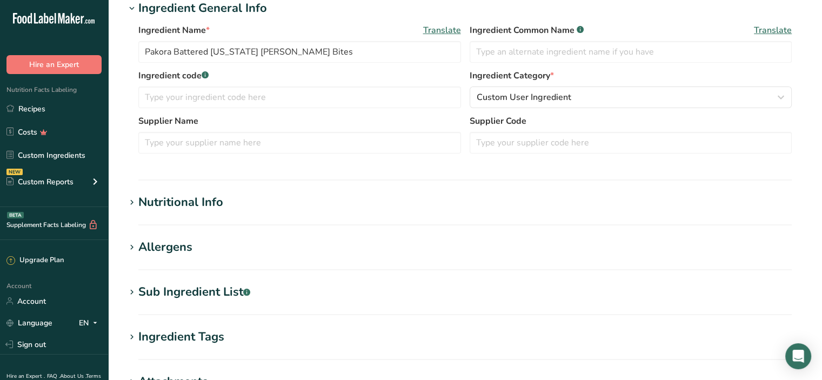
scroll to position [216, 0]
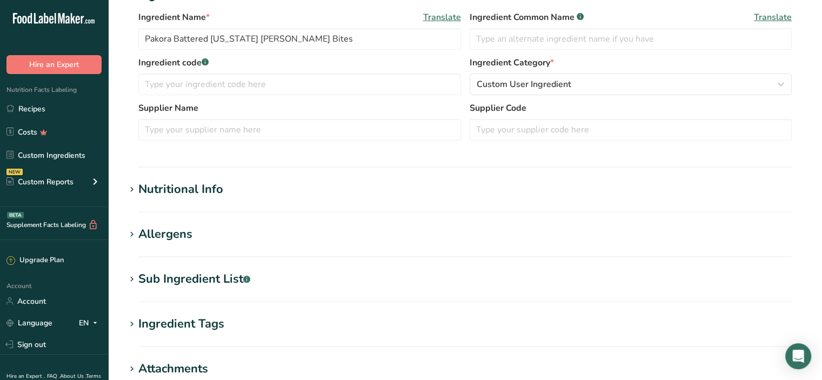
click at [197, 191] on div "Nutritional Info" at bounding box center [180, 190] width 85 height 18
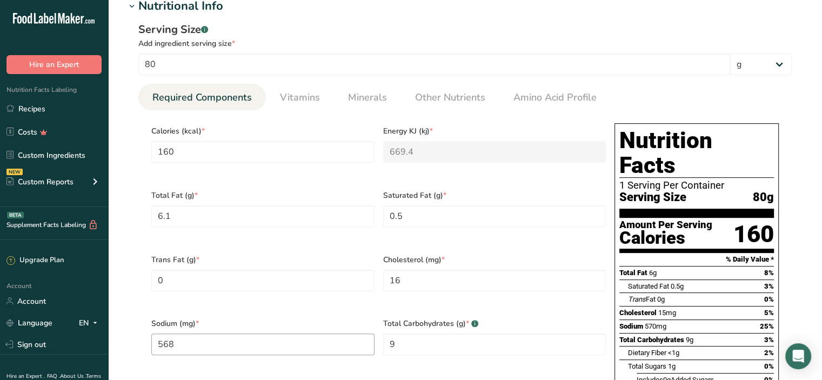
scroll to position [379, 0]
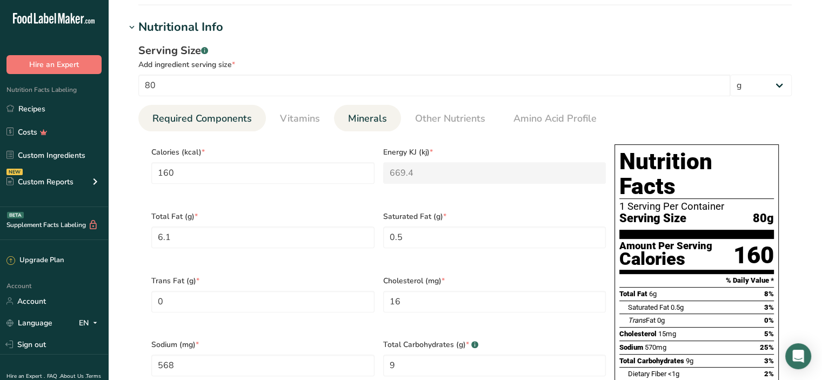
click at [372, 116] on span "Minerals" at bounding box center [367, 118] width 39 height 15
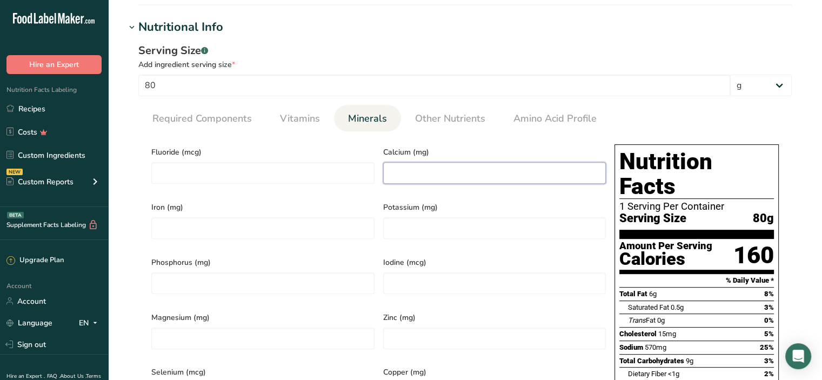
click at [403, 173] on input "number" at bounding box center [494, 173] width 223 height 22
click at [185, 219] on input "number" at bounding box center [262, 228] width 223 height 22
click at [396, 226] on input "number" at bounding box center [494, 228] width 223 height 22
click at [455, 181] on input "20" at bounding box center [494, 173] width 223 height 22
click at [450, 203] on span "Potassium (mg)" at bounding box center [494, 207] width 223 height 11
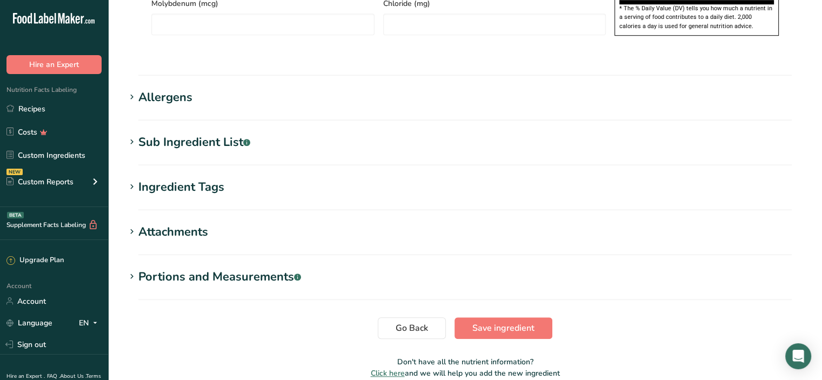
scroll to position [865, 0]
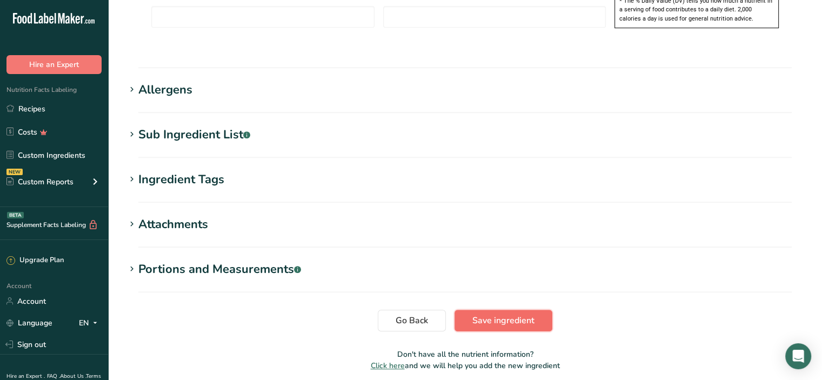
click at [497, 314] on span "Save ingredient" at bounding box center [504, 320] width 62 height 13
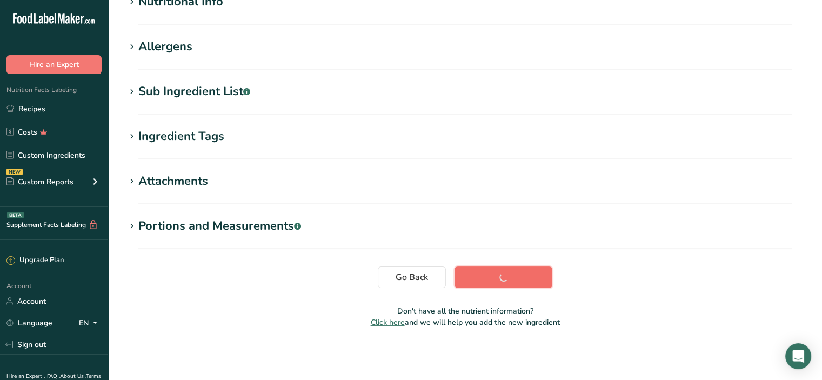
scroll to position [147, 0]
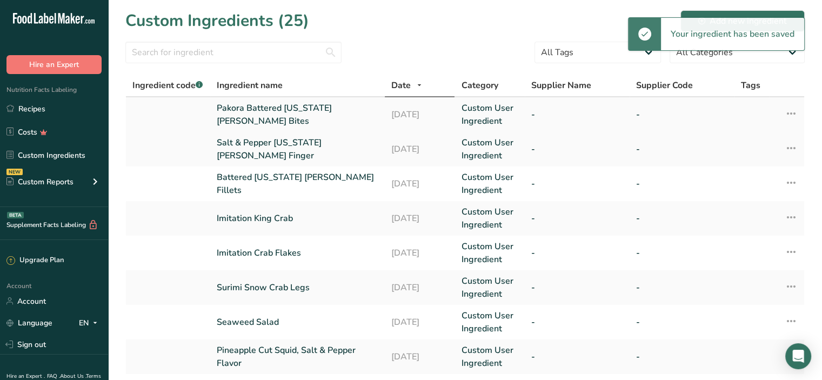
click at [301, 113] on link "Pakora Battered Alaska Pollock Bites" at bounding box center [298, 115] width 162 height 26
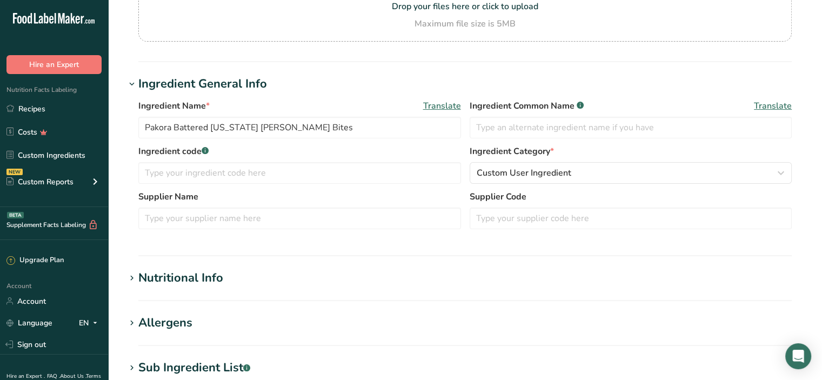
scroll to position [216, 0]
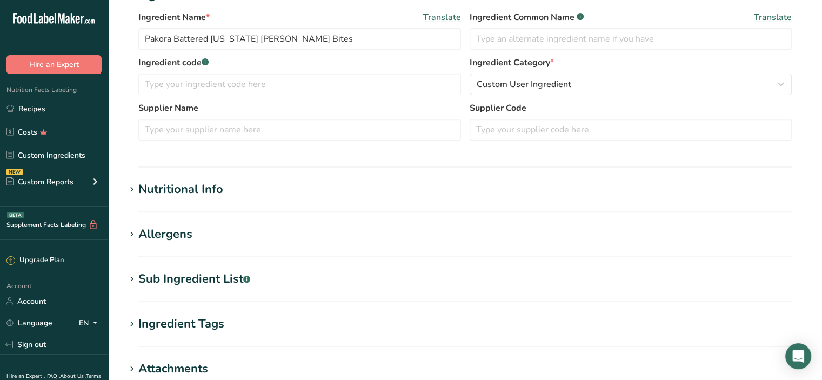
click at [177, 191] on div "Nutritional Info" at bounding box center [180, 190] width 85 height 18
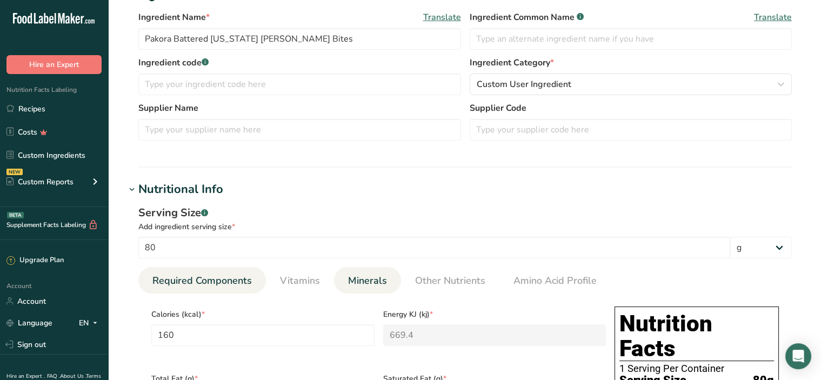
click at [376, 283] on span "Minerals" at bounding box center [367, 281] width 39 height 15
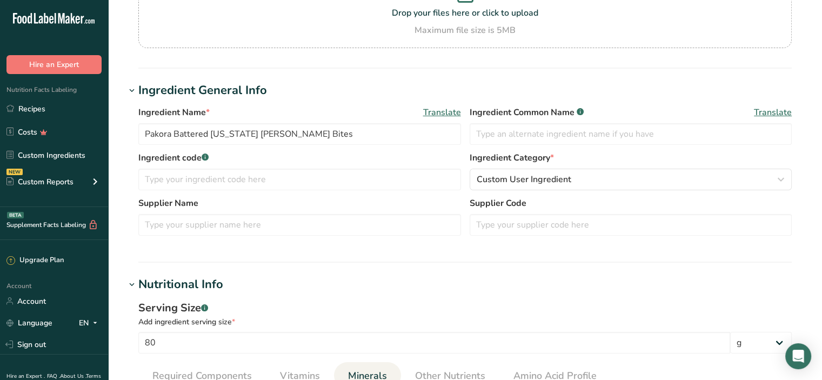
scroll to position [0, 0]
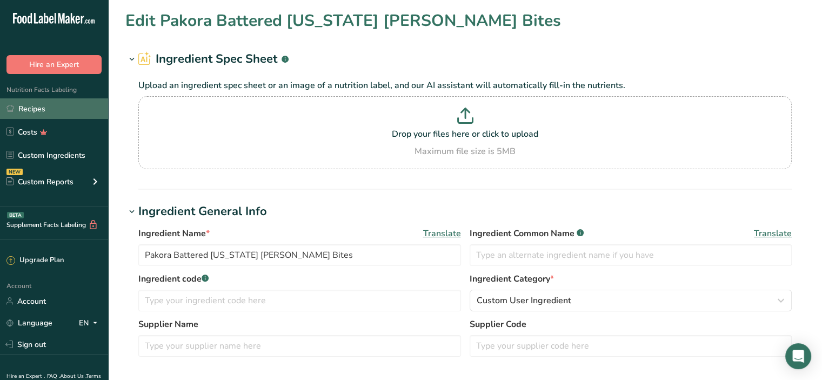
click at [45, 107] on link "Recipes" at bounding box center [54, 108] width 108 height 21
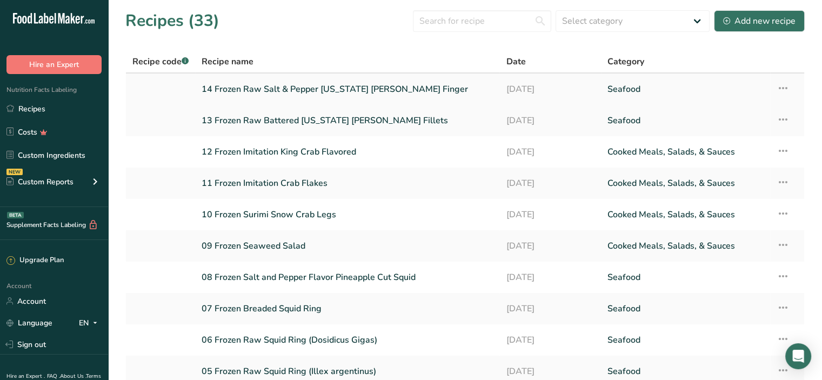
click at [782, 86] on icon at bounding box center [783, 87] width 13 height 19
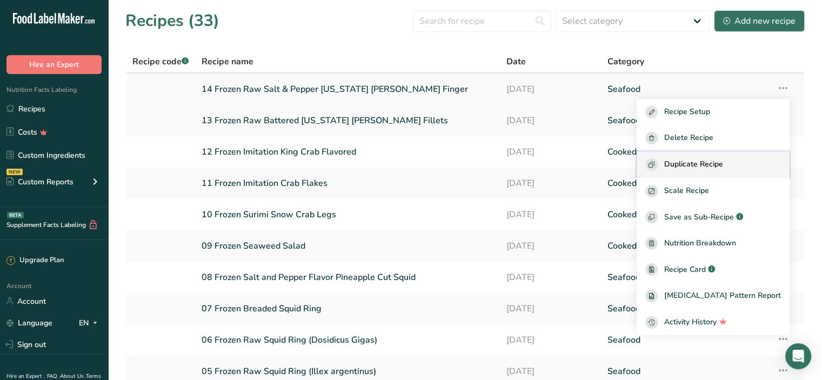
click at [724, 161] on span "Duplicate Recipe" at bounding box center [694, 164] width 59 height 12
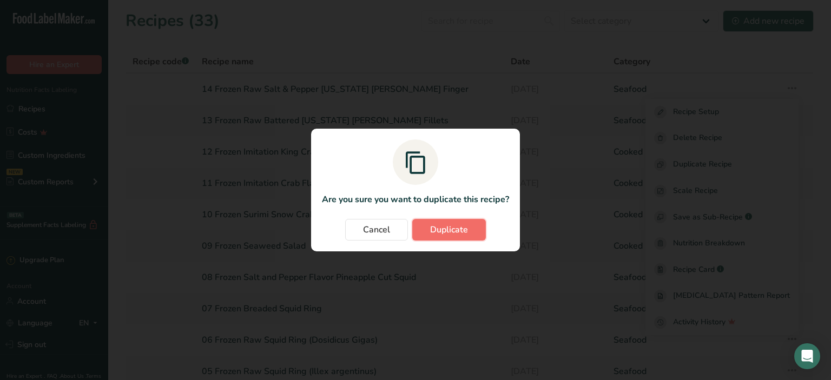
click at [450, 237] on button "Duplicate" at bounding box center [449, 230] width 74 height 22
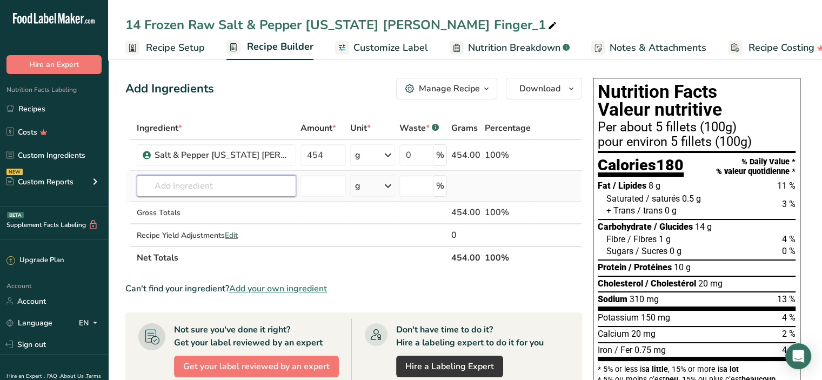
click at [184, 192] on input "text" at bounding box center [217, 186] width 160 height 22
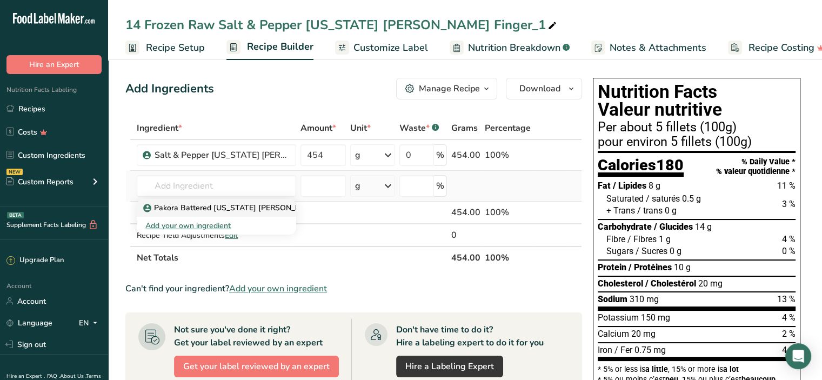
click at [187, 206] on p "Pakora Battered Alaska Pollock Bites" at bounding box center [242, 207] width 194 height 11
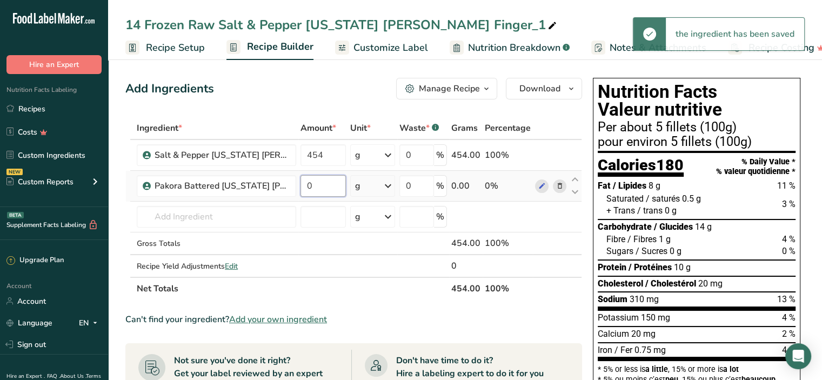
click at [317, 188] on input "0" at bounding box center [323, 186] width 45 height 22
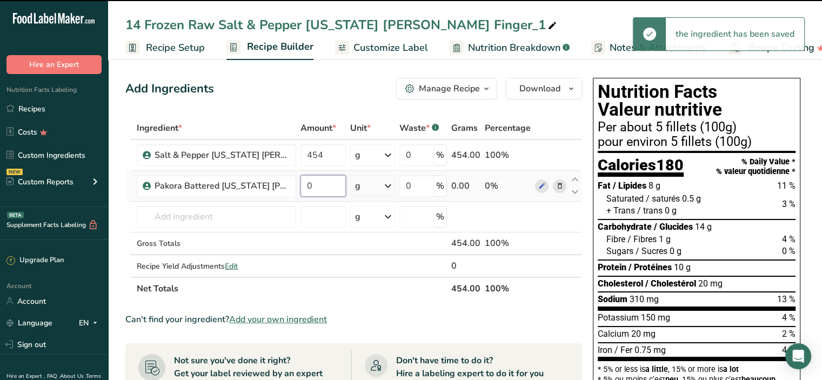
drag, startPoint x: 317, startPoint y: 188, endPoint x: 303, endPoint y: 184, distance: 14.4
click at [303, 184] on input "0" at bounding box center [323, 186] width 45 height 22
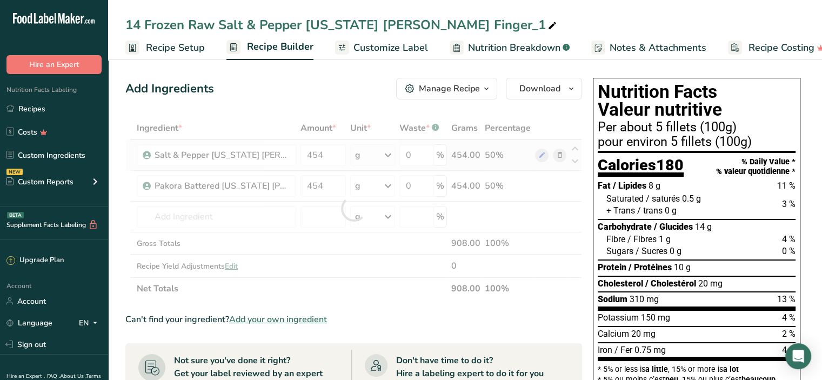
click at [489, 158] on div "Ingredient * Amount * Unit * Waste * .a-a{fill:#347362;}.b-a{fill:#fff;} Grams …" at bounding box center [353, 208] width 457 height 183
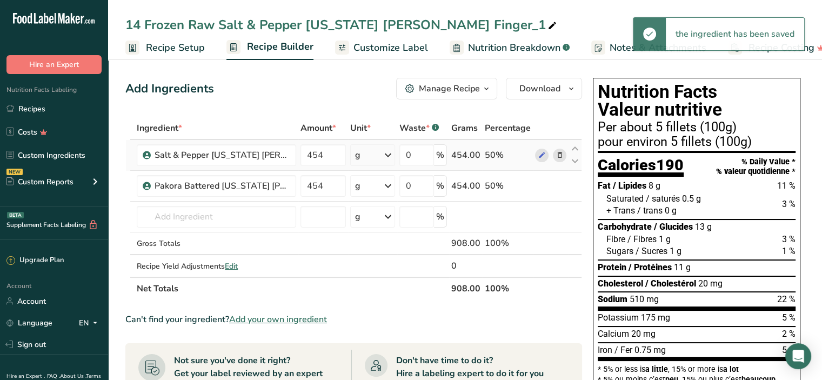
click at [558, 156] on icon at bounding box center [560, 155] width 8 height 11
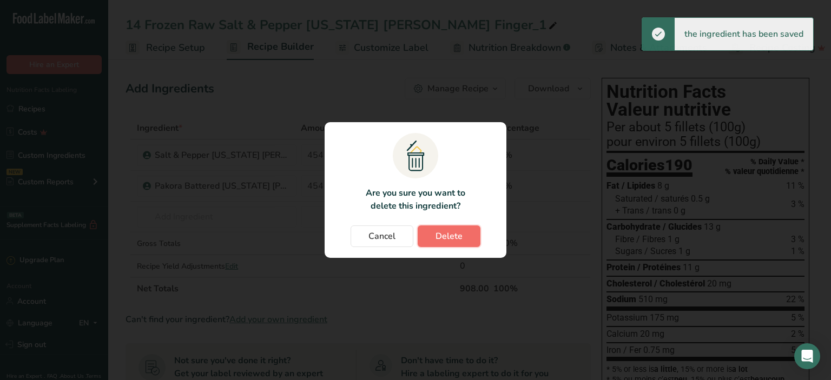
click at [445, 237] on span "Delete" at bounding box center [448, 236] width 27 height 13
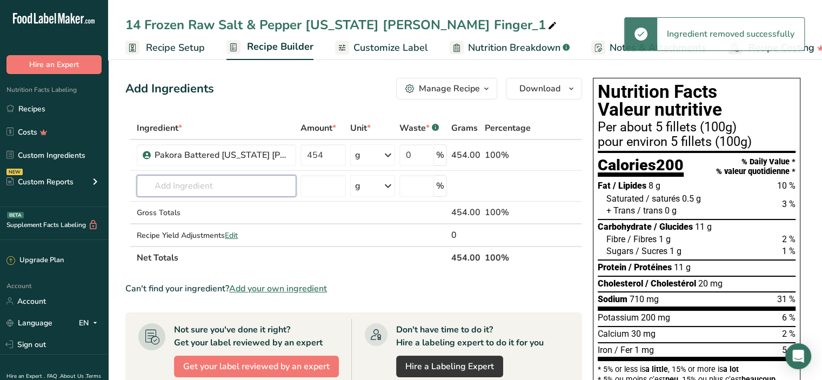
click at [261, 193] on input "text" at bounding box center [217, 186] width 160 height 22
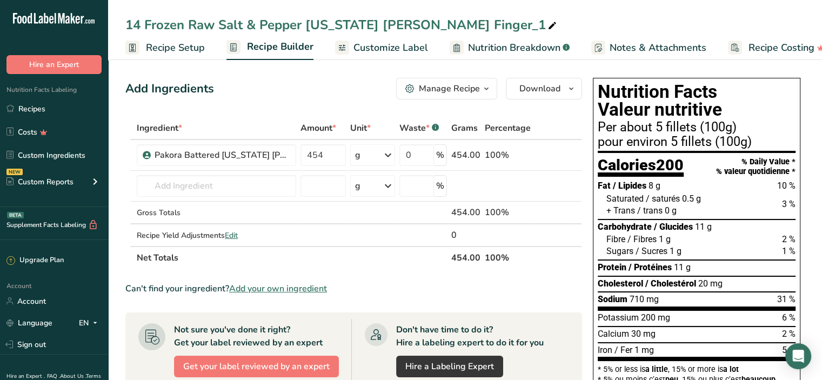
click at [163, 48] on span "Recipe Setup" at bounding box center [175, 48] width 59 height 15
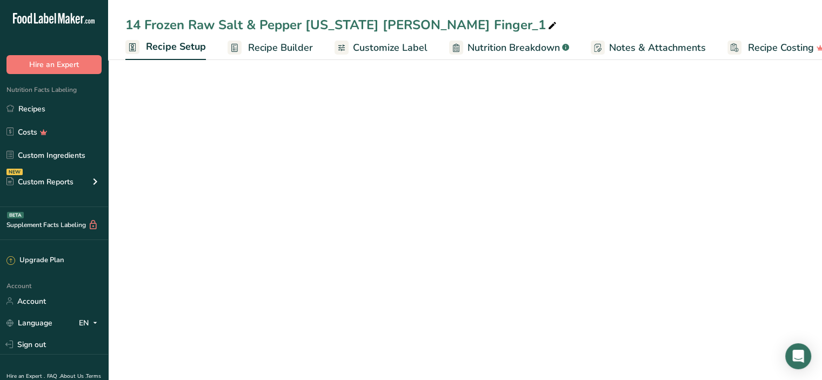
scroll to position [0, 4]
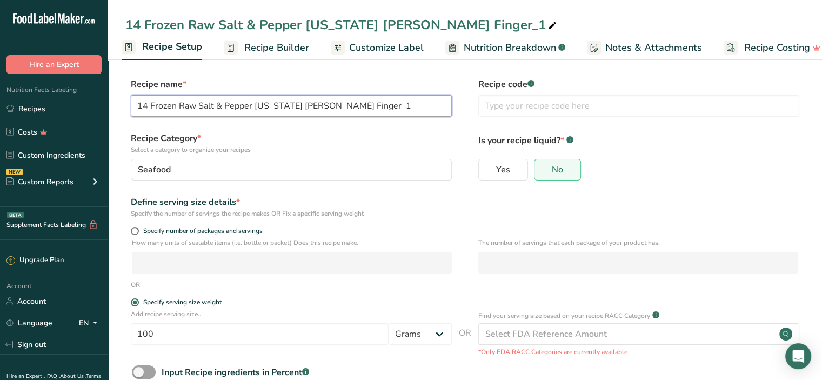
click at [147, 108] on input "14 Frozen Raw Salt & Pepper Alaska Pollock Finger_1" at bounding box center [291, 106] width 321 height 22
drag, startPoint x: 200, startPoint y: 105, endPoint x: 253, endPoint y: 104, distance: 53.5
click at [253, 104] on input "15 Frozen Raw Salt & Pepper Alaska Pollock Finger_1" at bounding box center [291, 106] width 321 height 22
drag, startPoint x: 320, startPoint y: 106, endPoint x: 435, endPoint y: 100, distance: 114.8
click at [435, 100] on input "15 Frozen Raw Pakora Battered Alaska Pollock Finger_1" at bounding box center [291, 106] width 321 height 22
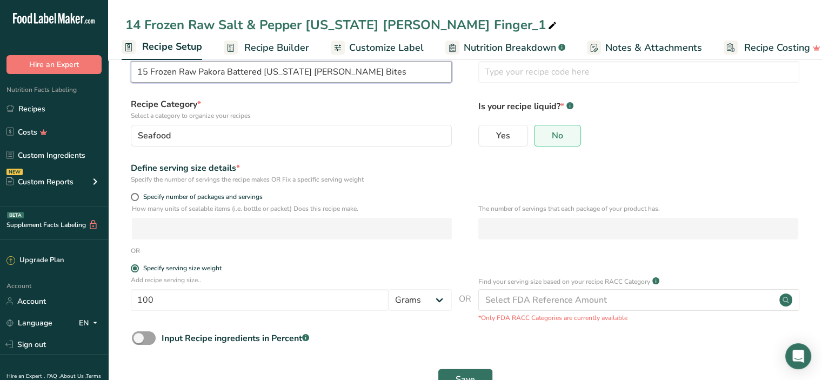
scroll to position [68, 0]
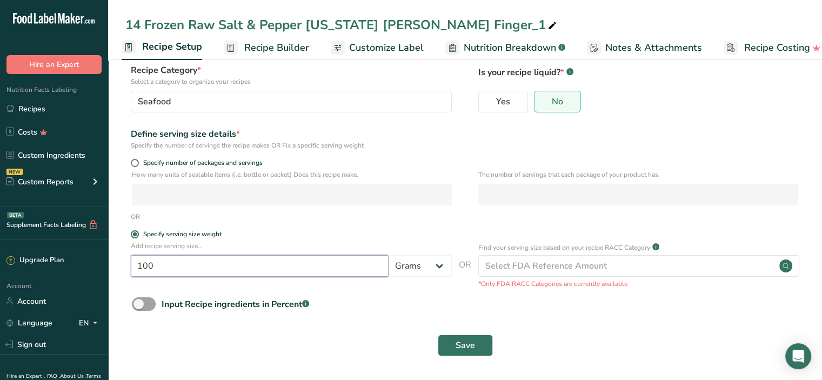
drag, startPoint x: 163, startPoint y: 268, endPoint x: 87, endPoint y: 273, distance: 75.9
click at [87, 273] on div ".a-20{fill:#fff;} Hire an Expert Nutrition Facts Labeling Recipes Costs Custom …" at bounding box center [411, 156] width 822 height 448
click at [472, 348] on span "Save" at bounding box center [465, 345] width 19 height 13
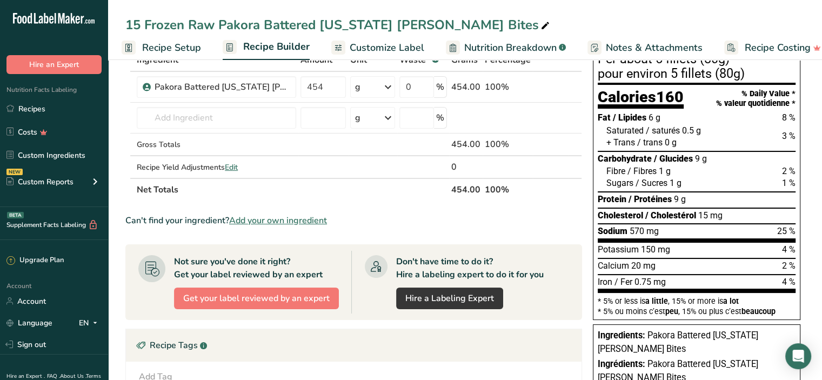
click at [401, 51] on span "Customize Label" at bounding box center [387, 48] width 75 height 15
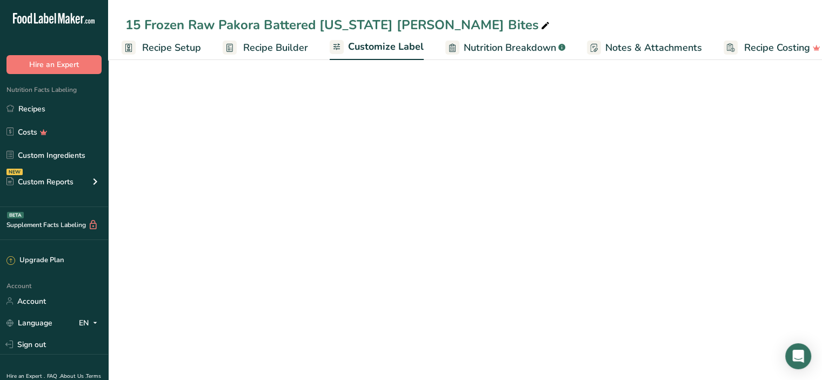
scroll to position [0, 19]
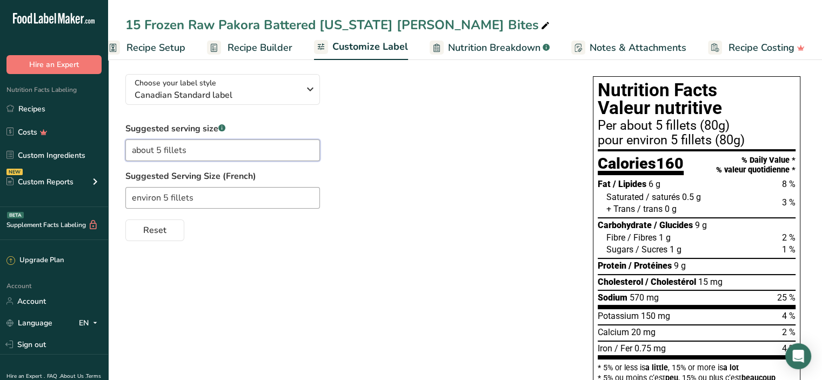
drag, startPoint x: 156, startPoint y: 149, endPoint x: 274, endPoint y: 156, distance: 118.1
click at [274, 156] on input "about 5 fillets" at bounding box center [222, 151] width 195 height 22
drag, startPoint x: 163, startPoint y: 198, endPoint x: 233, endPoint y: 201, distance: 69.3
click at [233, 201] on input "environ 5 fillets" at bounding box center [222, 198] width 195 height 22
paste input "pièces"
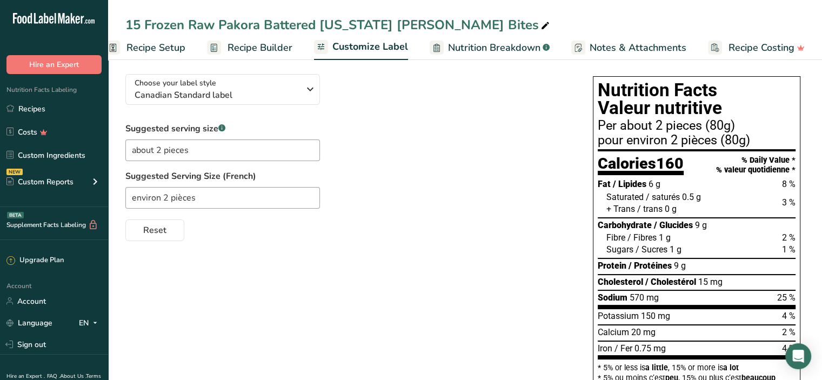
click at [253, 252] on div "Choose your label style Canadian Standard label USA (FDA) Standard FDA label Ta…" at bounding box center [465, 265] width 680 height 401
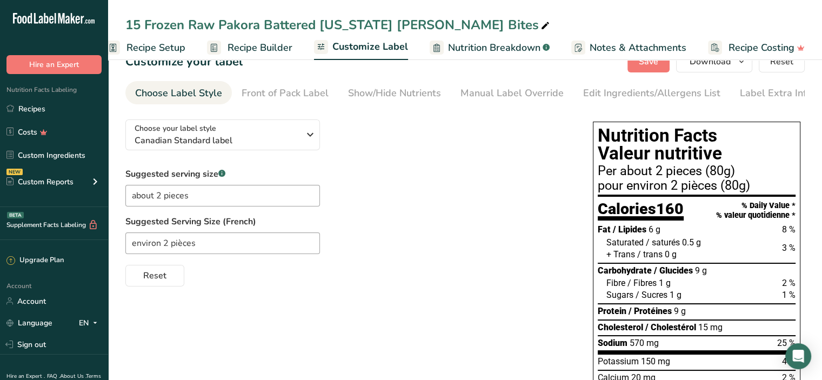
scroll to position [0, 0]
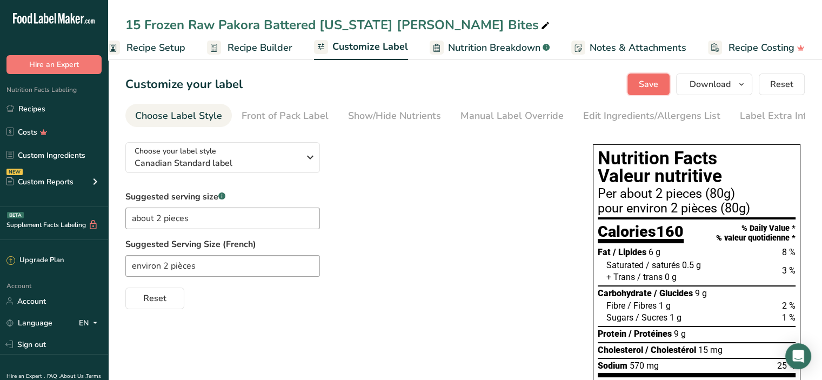
click at [641, 83] on span "Save" at bounding box center [648, 84] width 19 height 13
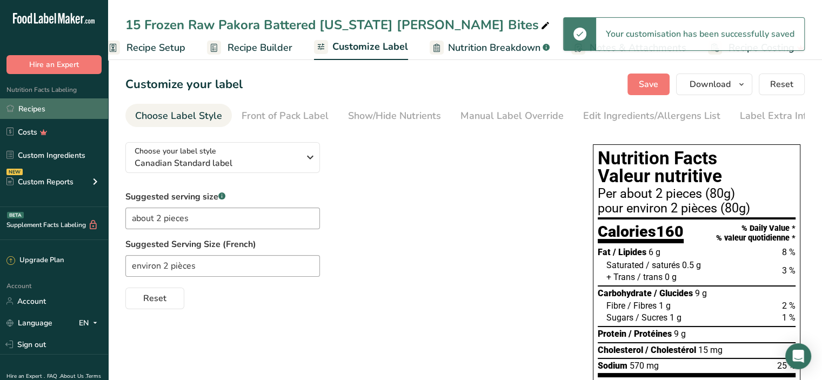
click at [52, 112] on link "Recipes" at bounding box center [54, 108] width 108 height 21
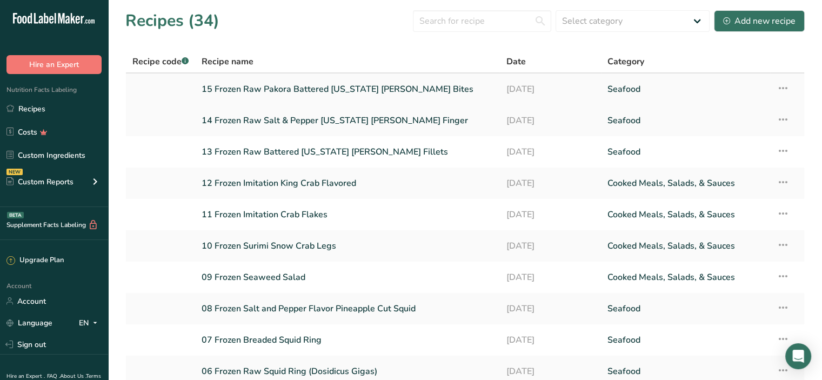
click at [244, 92] on link "15 Frozen Raw Pakora Battered [US_STATE] [PERSON_NAME] Bites" at bounding box center [347, 89] width 291 height 23
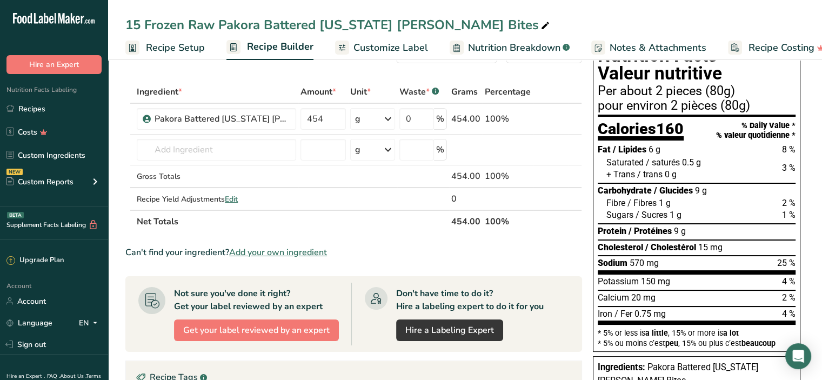
scroll to position [54, 0]
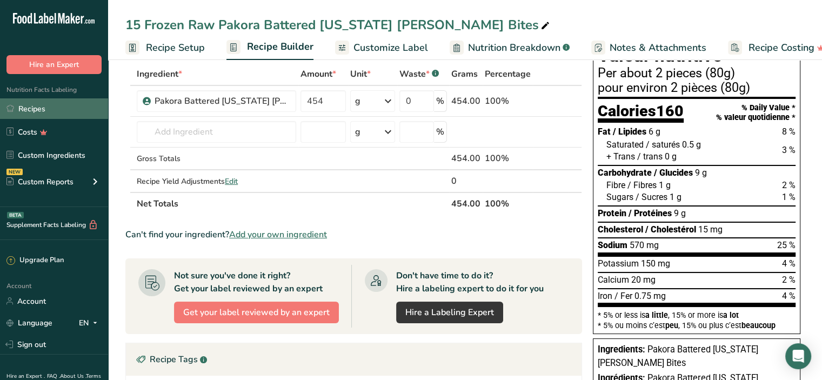
click at [32, 109] on link "Recipes" at bounding box center [54, 108] width 108 height 21
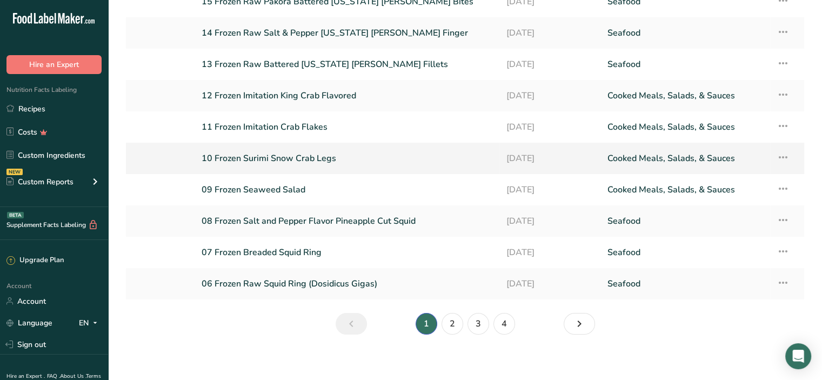
scroll to position [93, 0]
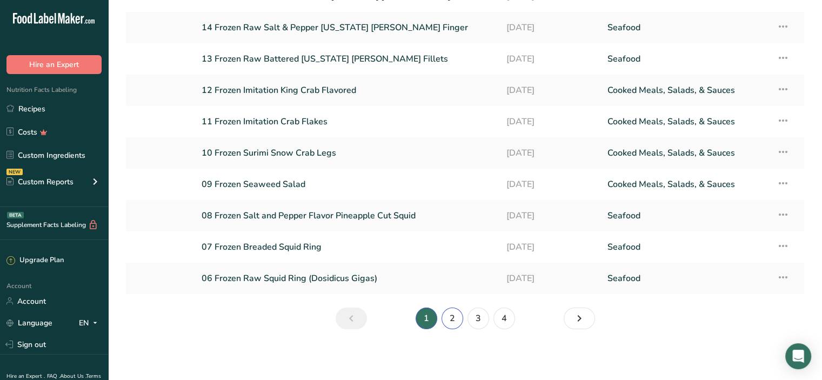
click at [453, 320] on link "2" at bounding box center [453, 319] width 22 height 22
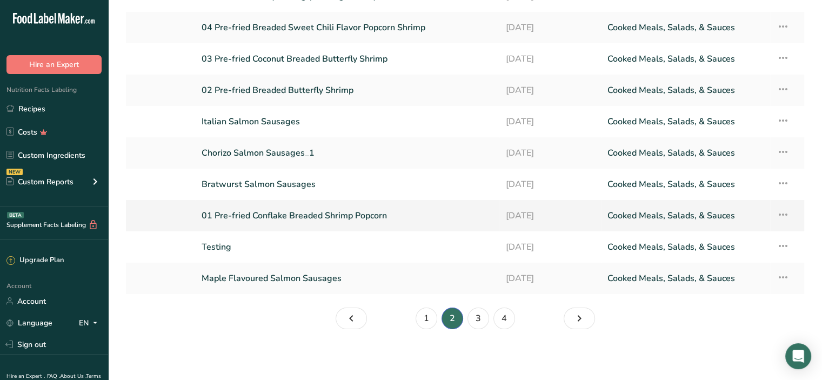
click at [313, 216] on link "01 Pre-fried Conflake Breaded Shrimp Popcorn" at bounding box center [347, 215] width 291 height 23
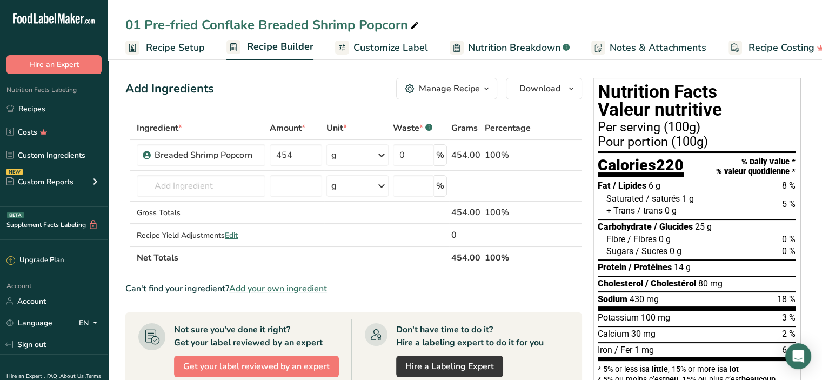
click at [415, 50] on span "Customize Label" at bounding box center [391, 48] width 75 height 15
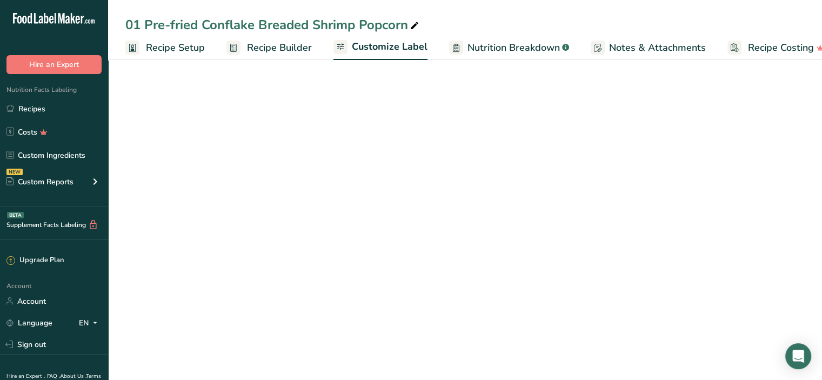
scroll to position [0, 19]
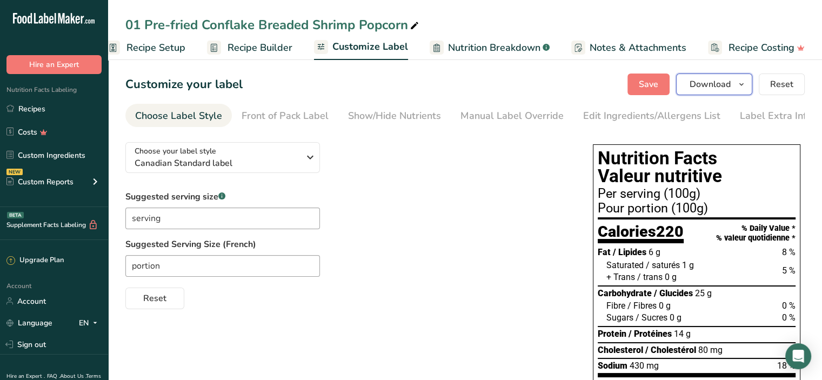
click at [733, 84] on button "Download" at bounding box center [714, 85] width 76 height 22
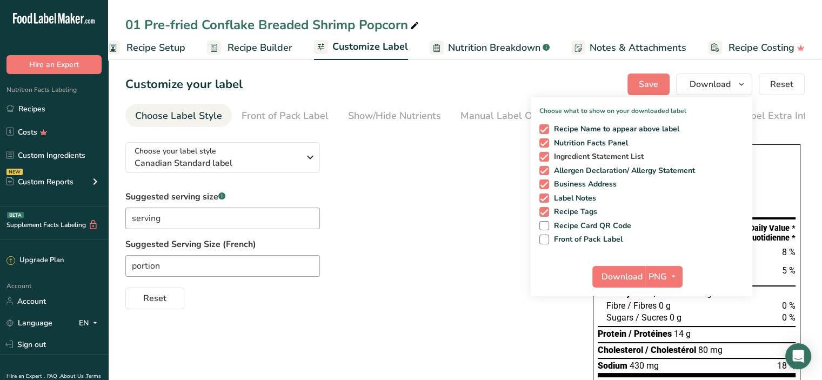
click at [599, 155] on span "Ingredient Statement List" at bounding box center [596, 157] width 95 height 10
click at [547, 155] on input "Ingredient Statement List" at bounding box center [543, 156] width 7 height 7
click at [591, 169] on span "Allergen Declaration/ Allergy Statement" at bounding box center [622, 171] width 147 height 10
click at [547, 169] on input "Allergen Declaration/ Allergy Statement" at bounding box center [543, 170] width 7 height 7
click at [585, 183] on span "Business Address" at bounding box center [583, 185] width 68 height 10
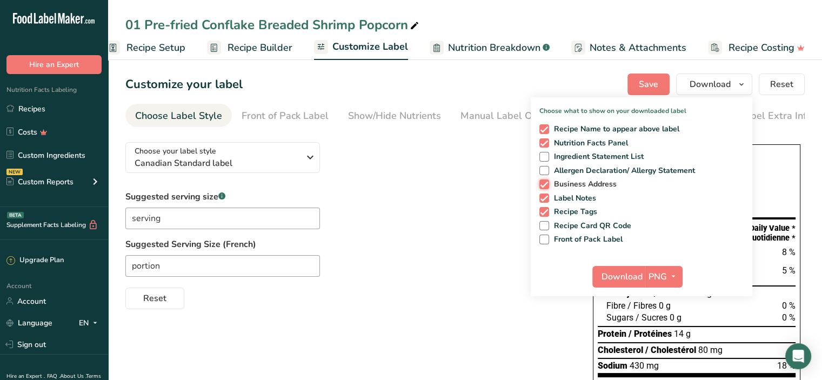
click at [547, 183] on input "Business Address" at bounding box center [543, 184] width 7 height 7
click at [583, 196] on span "Label Notes" at bounding box center [573, 199] width 48 height 10
click at [547, 196] on input "Label Notes" at bounding box center [543, 198] width 7 height 7
click at [584, 211] on span "Recipe Tags" at bounding box center [573, 212] width 49 height 10
click at [547, 211] on input "Recipe Tags" at bounding box center [543, 211] width 7 height 7
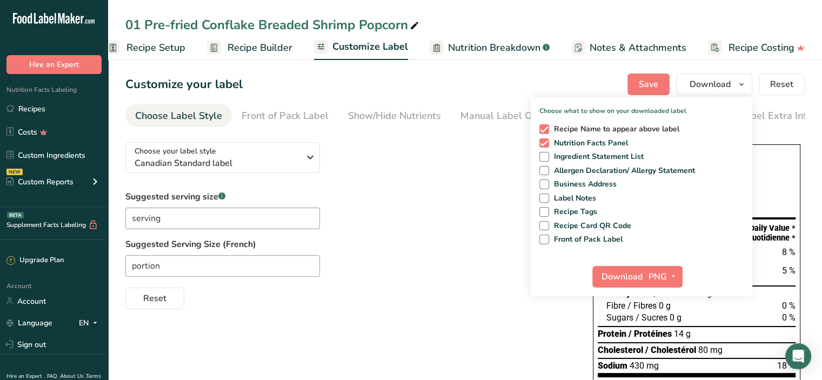
click at [600, 128] on span "Recipe Name to appear above label" at bounding box center [614, 129] width 131 height 10
click at [547, 128] on input "Recipe Name to appear above label" at bounding box center [543, 128] width 7 height 7
click at [629, 276] on span "Download" at bounding box center [622, 276] width 41 height 13
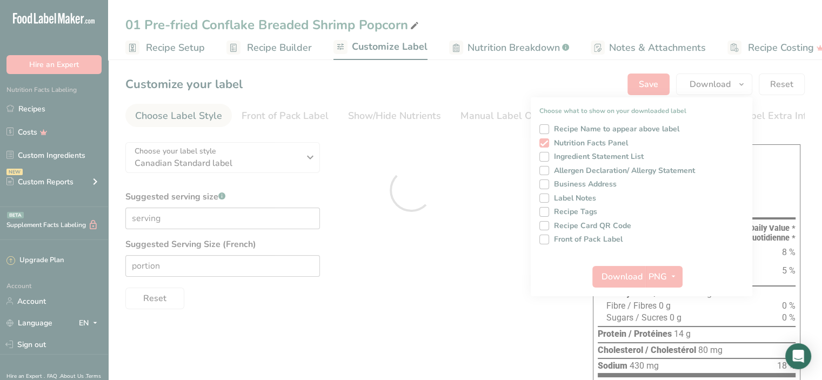
scroll to position [0, 19]
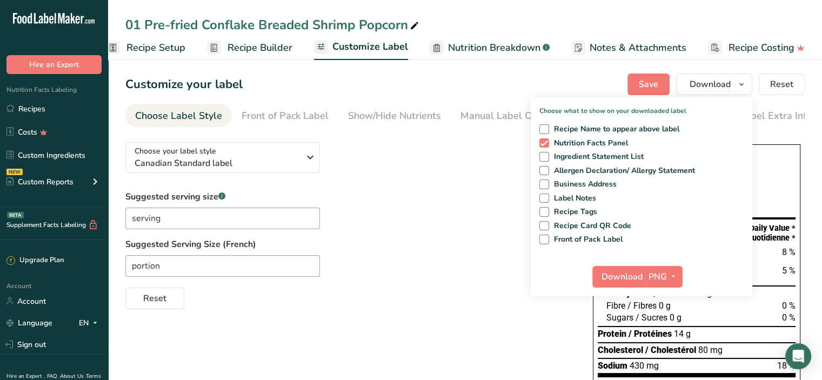
click at [428, 156] on div "Choose your label style Canadian Standard label USA (FDA) Standard FDA label Ta…" at bounding box center [348, 222] width 446 height 176
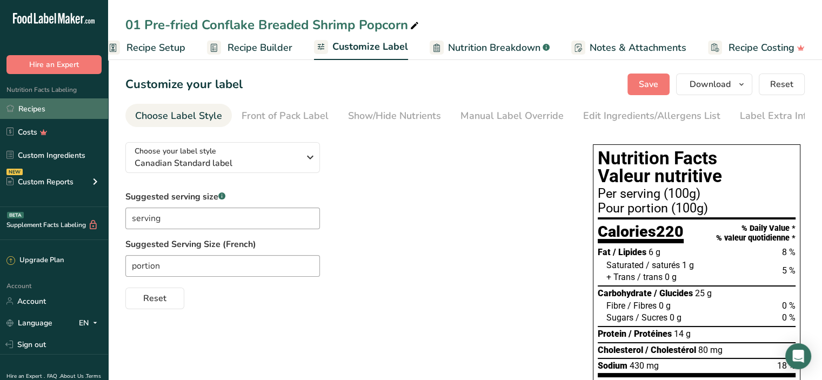
click at [54, 111] on link "Recipes" at bounding box center [54, 108] width 108 height 21
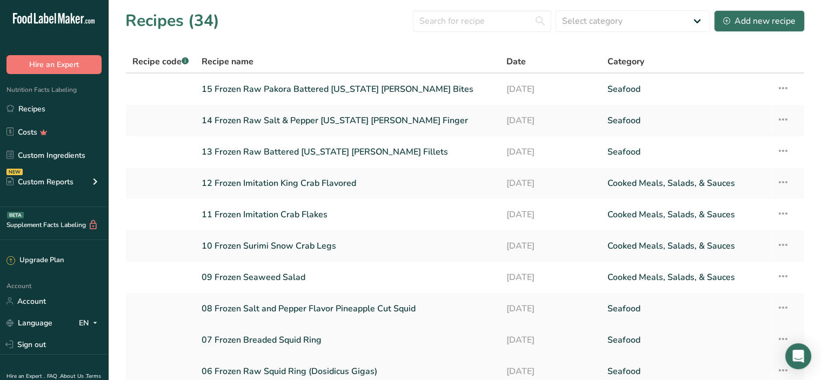
scroll to position [93, 0]
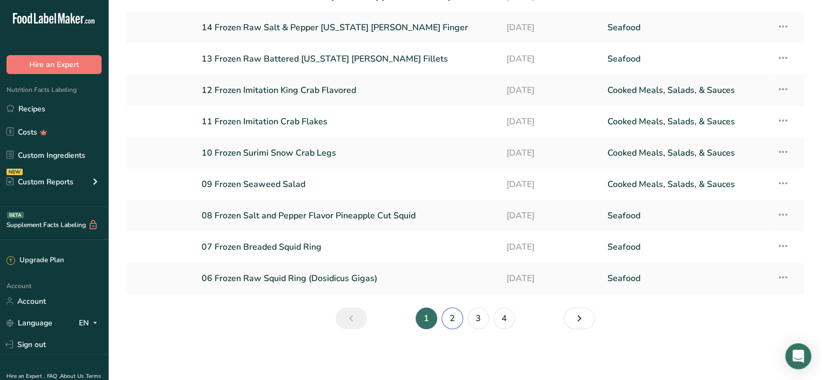
click at [453, 314] on link "2" at bounding box center [453, 319] width 22 height 22
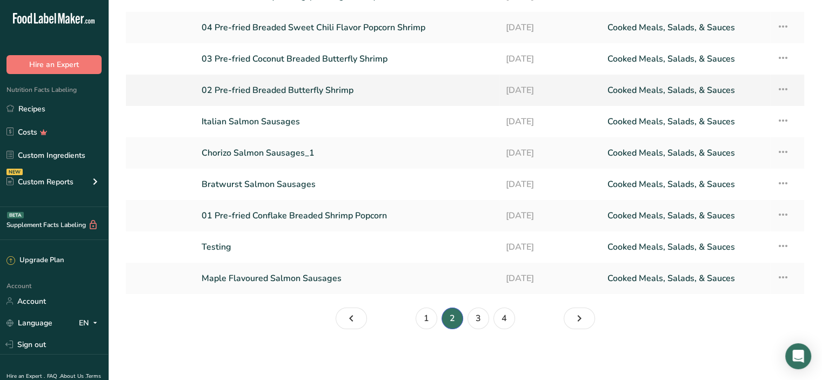
click at [236, 91] on link "02 Pre-fried Breaded Butterfly Shrimp" at bounding box center [347, 90] width 291 height 23
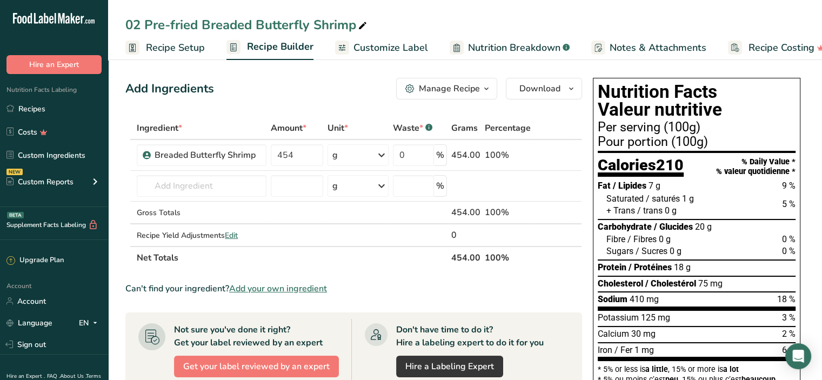
click at [406, 51] on span "Customize Label" at bounding box center [391, 48] width 75 height 15
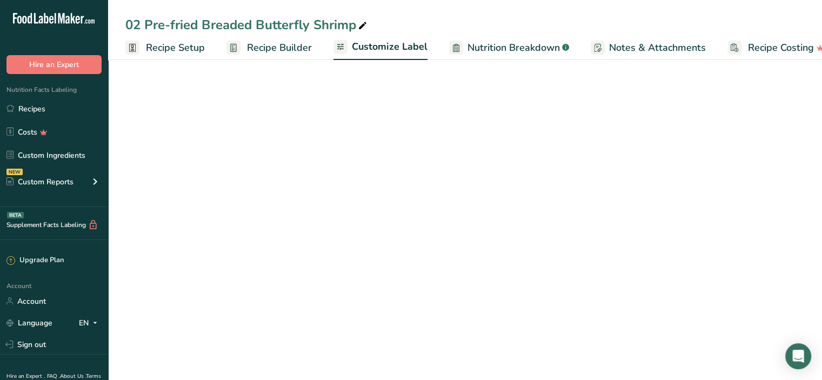
scroll to position [0, 19]
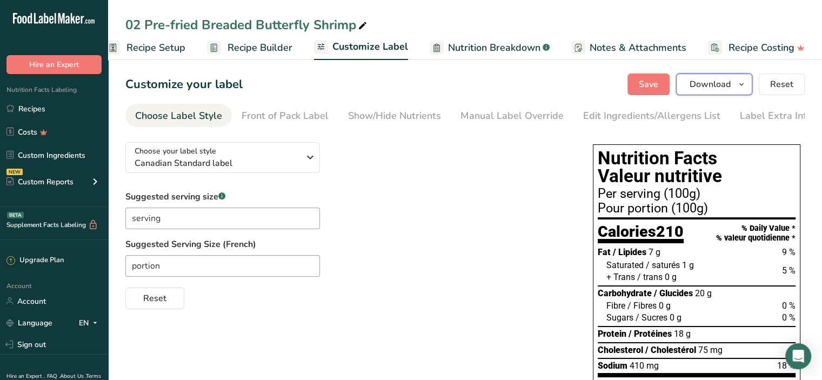
click at [717, 81] on span "Download" at bounding box center [710, 84] width 41 height 13
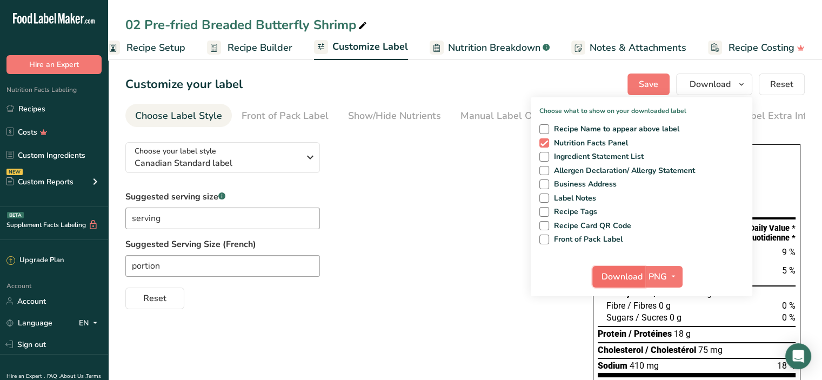
click at [645, 278] on button "Download" at bounding box center [619, 277] width 53 height 22
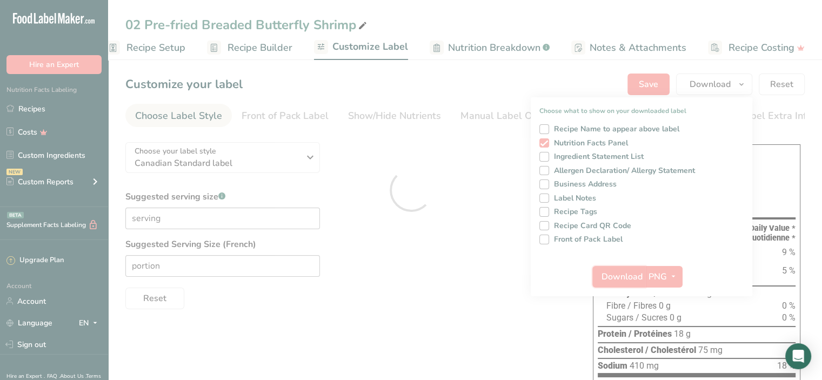
scroll to position [0, 0]
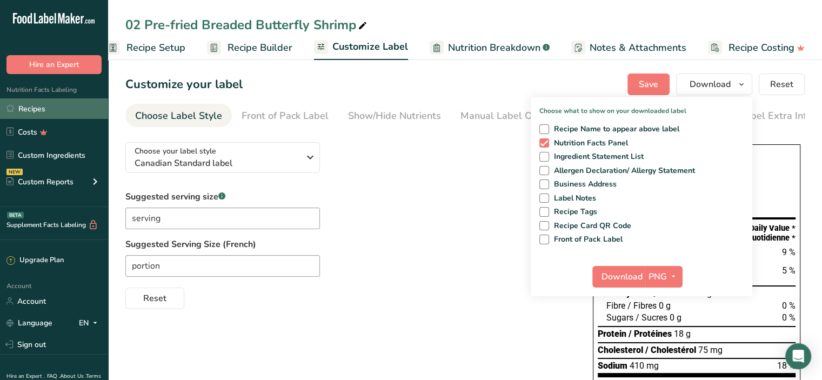
click at [30, 105] on link "Recipes" at bounding box center [54, 108] width 108 height 21
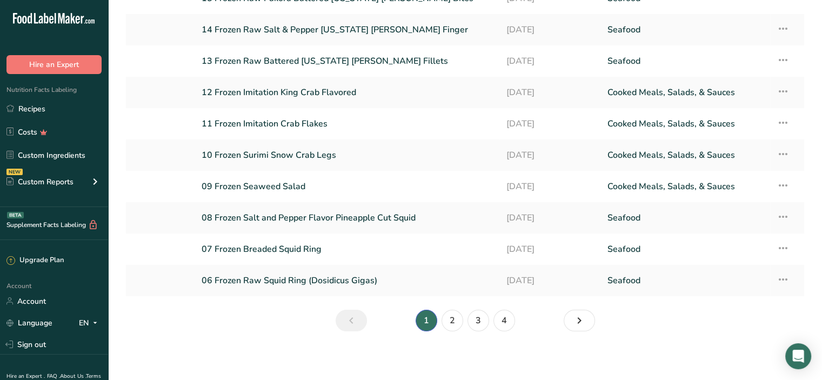
scroll to position [93, 0]
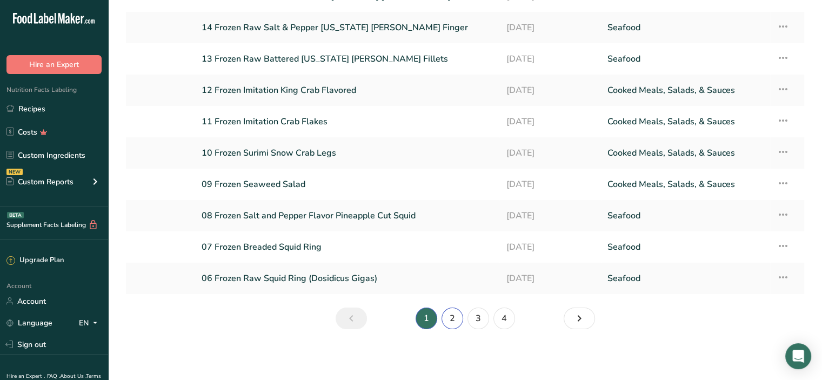
click at [454, 316] on link "2" at bounding box center [453, 319] width 22 height 22
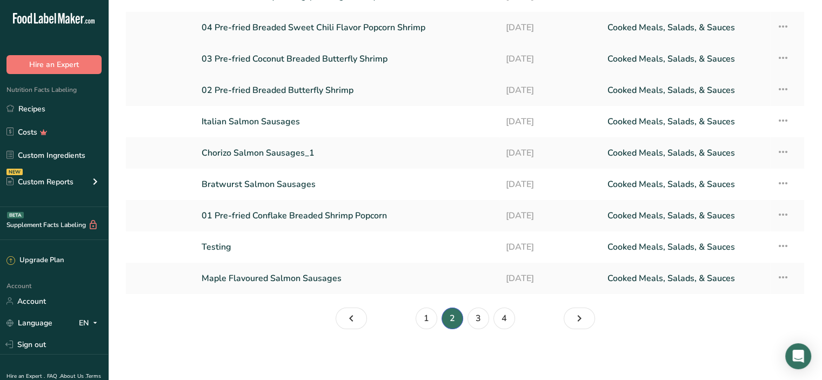
click at [301, 60] on link "03 Pre-fried Coconut Breaded Butterfly Shrimp" at bounding box center [347, 59] width 291 height 23
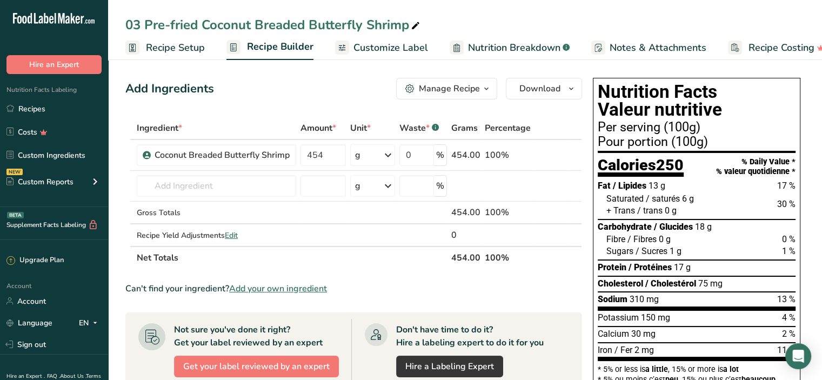
click at [402, 46] on span "Customize Label" at bounding box center [391, 48] width 75 height 15
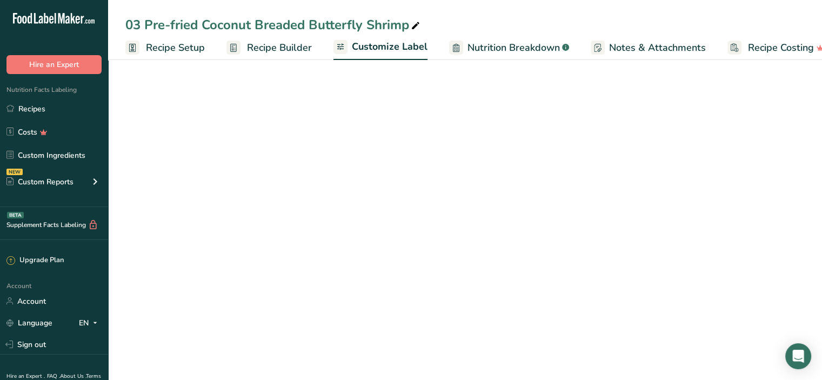
scroll to position [0, 19]
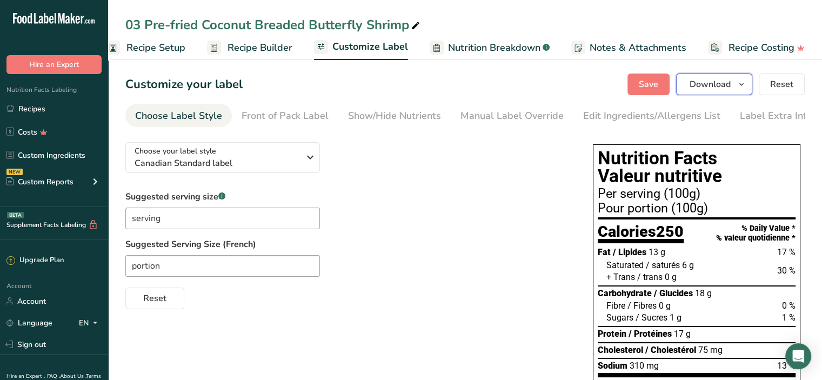
click at [713, 86] on span "Download" at bounding box center [710, 84] width 41 height 13
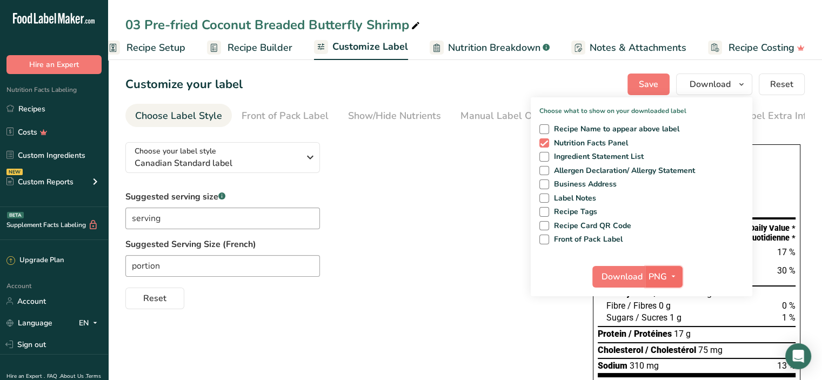
click at [650, 283] on button "PNG" at bounding box center [664, 277] width 37 height 22
click at [618, 279] on span "Download" at bounding box center [622, 276] width 41 height 13
click at [51, 114] on link "Recipes" at bounding box center [54, 108] width 108 height 21
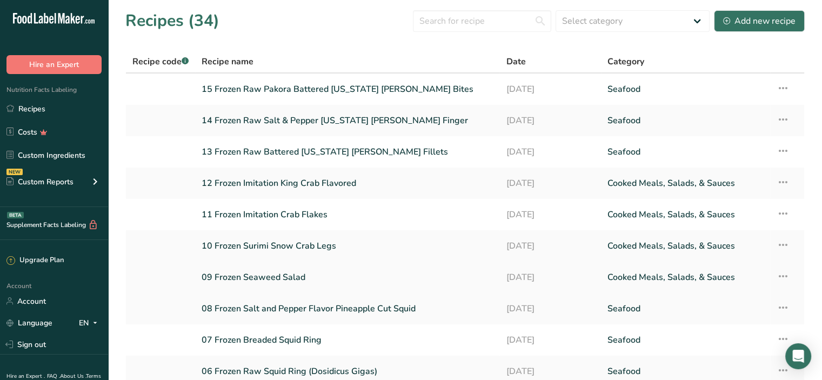
scroll to position [93, 0]
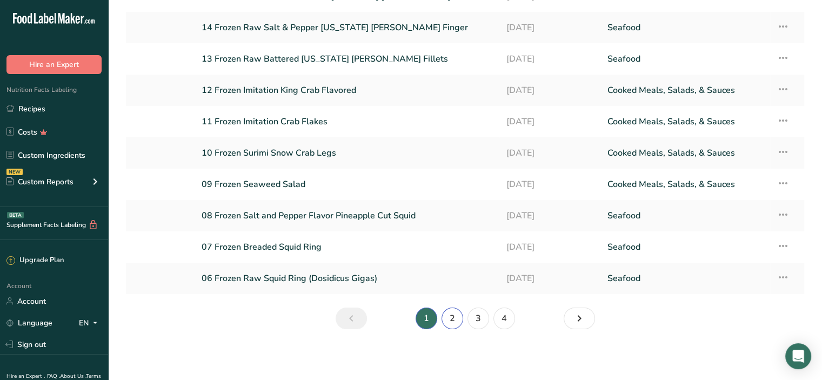
click at [456, 315] on link "2" at bounding box center [453, 319] width 22 height 22
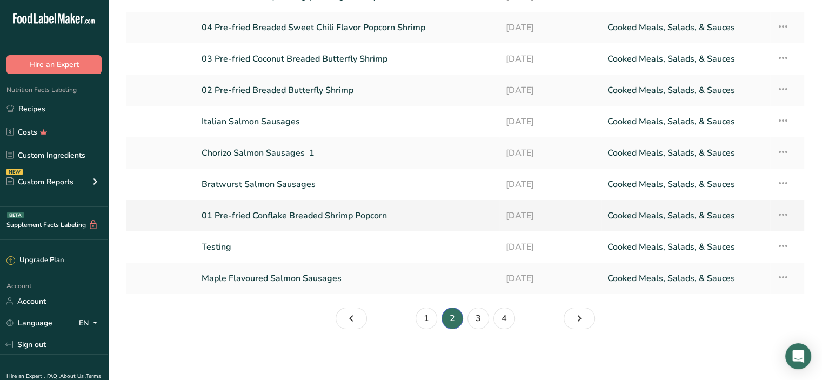
scroll to position [39, 0]
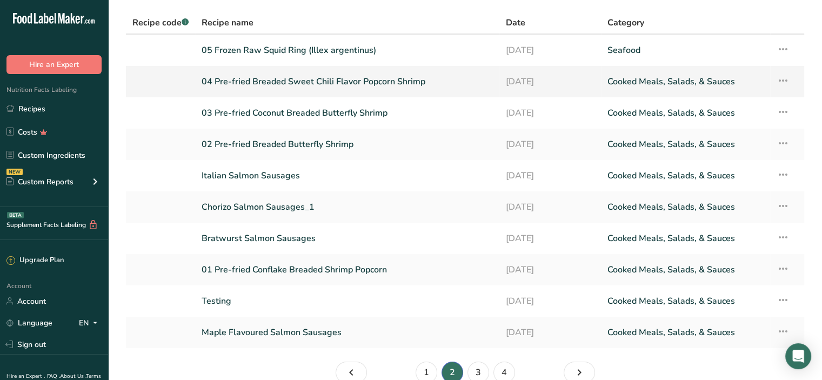
click at [275, 85] on link "04 Pre-fried Breaded Sweet Chili Flavor Popcorn Shrimp" at bounding box center [347, 81] width 291 height 23
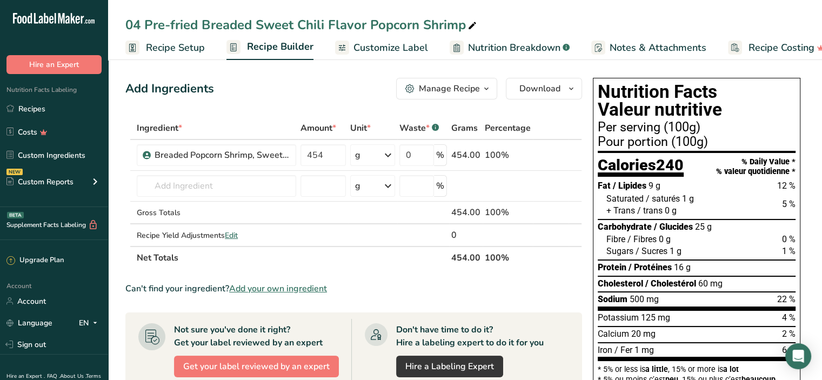
click at [387, 49] on span "Customize Label" at bounding box center [391, 48] width 75 height 15
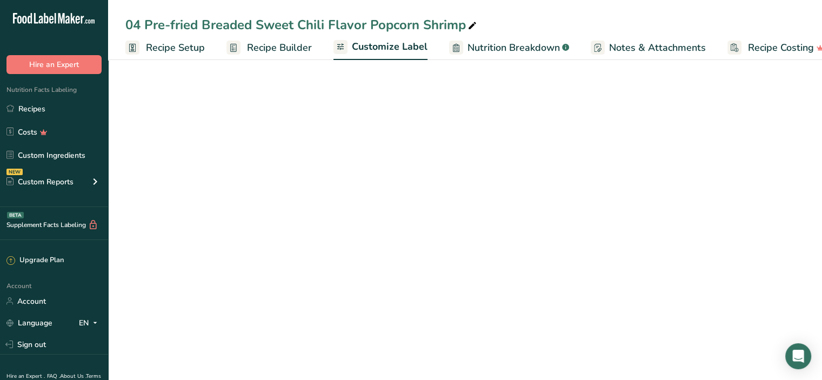
scroll to position [0, 19]
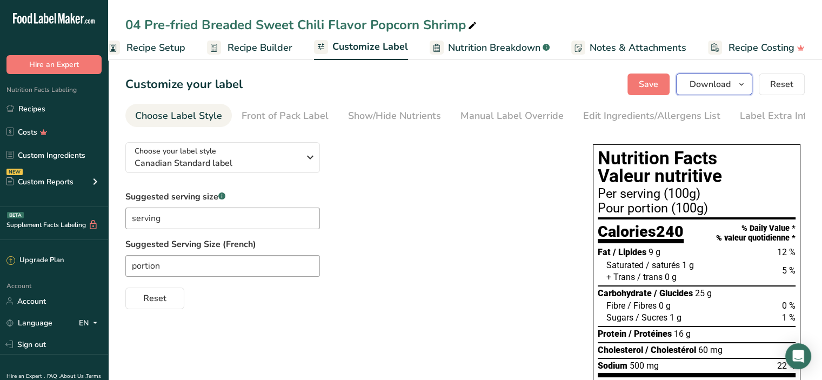
click at [720, 87] on span "Download" at bounding box center [710, 84] width 41 height 13
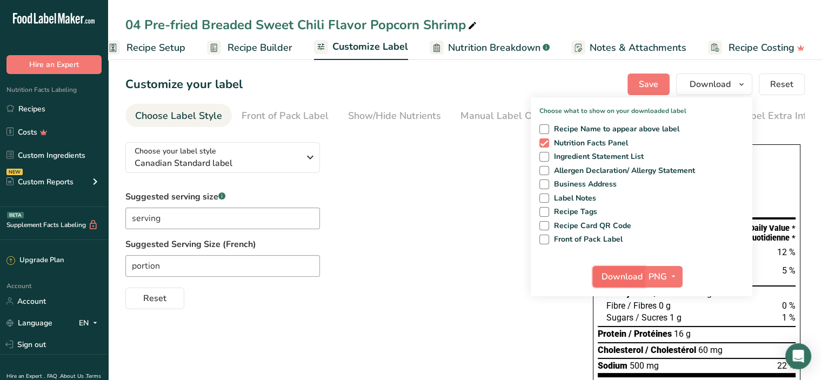
click at [639, 278] on span "Download" at bounding box center [622, 276] width 41 height 13
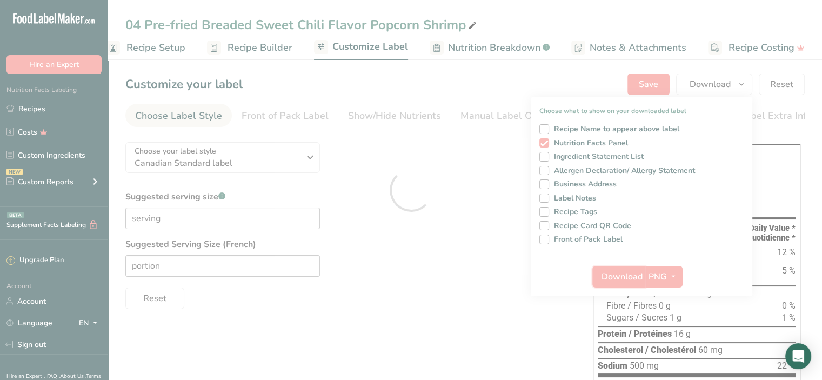
scroll to position [0, 0]
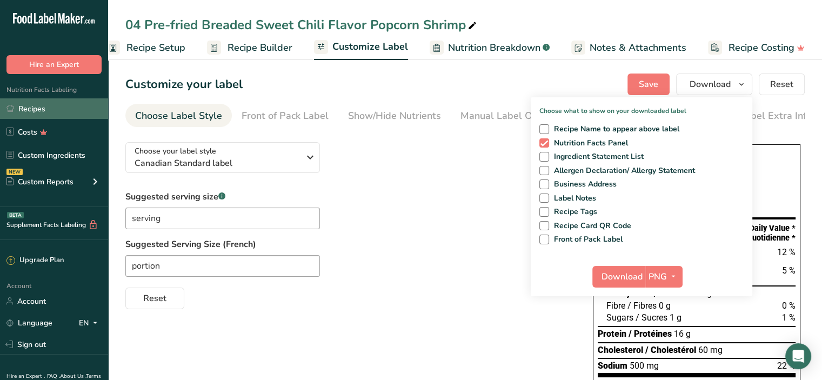
click at [17, 103] on link "Recipes" at bounding box center [54, 108] width 108 height 21
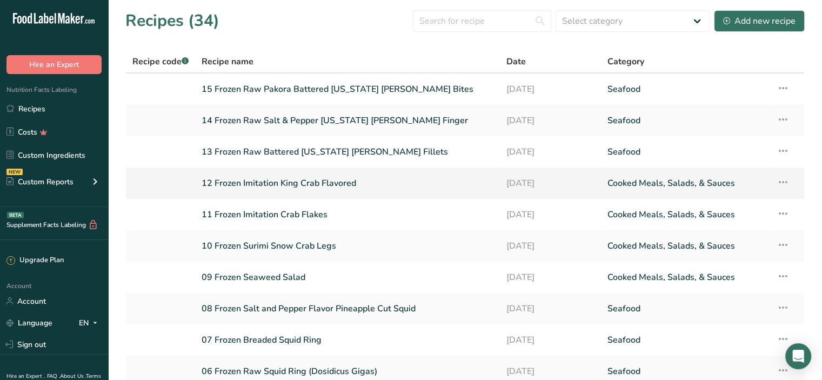
scroll to position [93, 0]
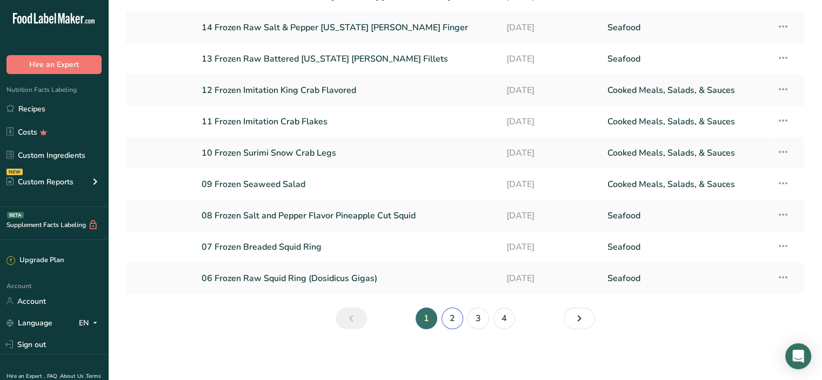
click at [455, 316] on link "2" at bounding box center [453, 319] width 22 height 22
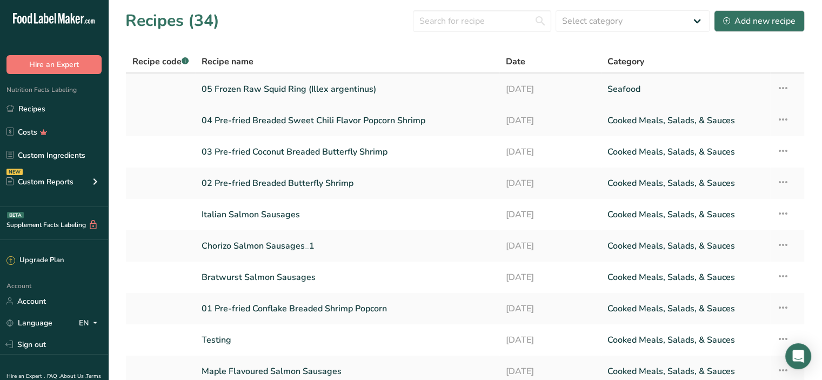
click at [279, 90] on link "05 Frozen Raw Squid Ring (Illex argentinus)" at bounding box center [347, 89] width 291 height 23
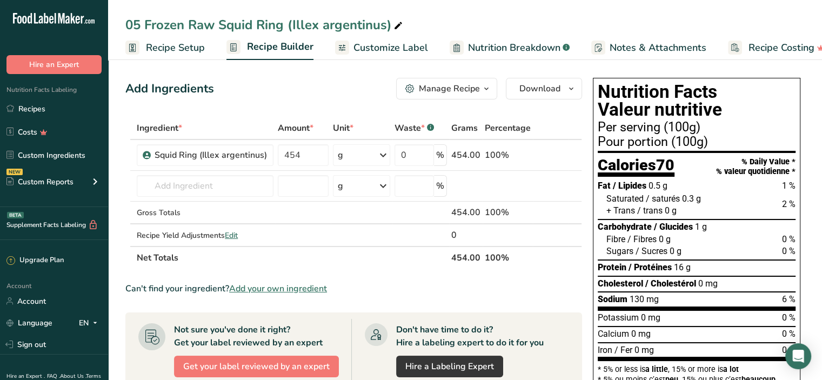
click at [391, 50] on span "Customize Label" at bounding box center [391, 48] width 75 height 15
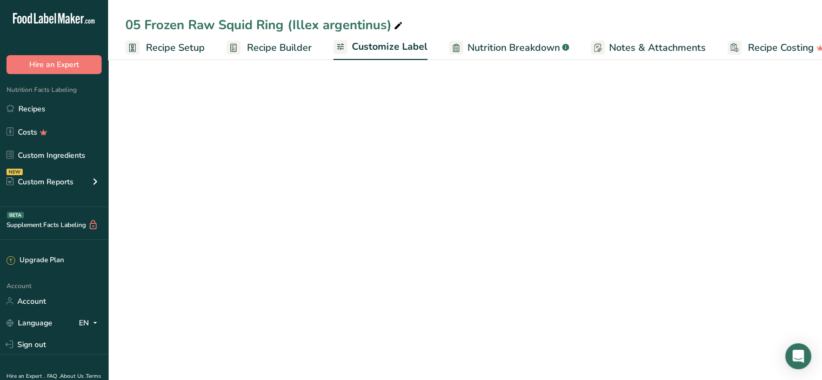
scroll to position [0, 19]
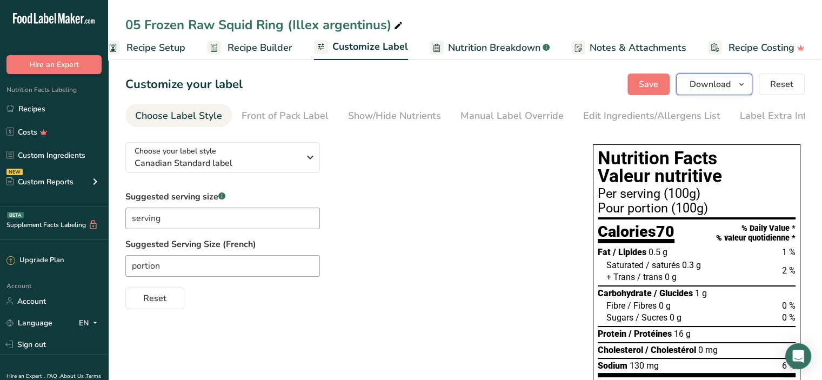
click at [713, 84] on span "Download" at bounding box center [710, 84] width 41 height 13
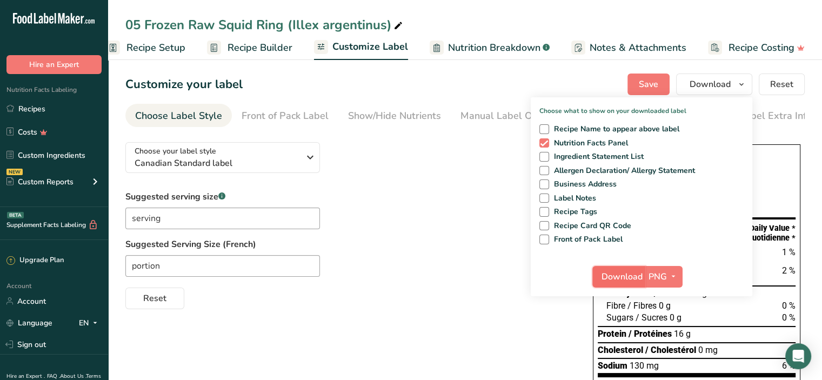
click at [643, 272] on span "Download" at bounding box center [622, 276] width 41 height 13
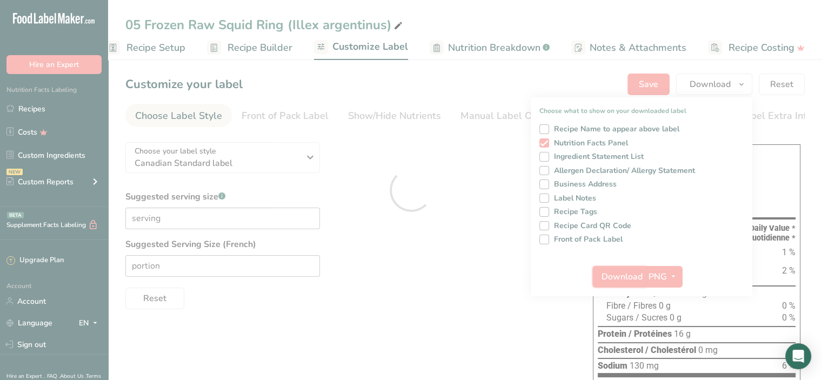
scroll to position [0, 0]
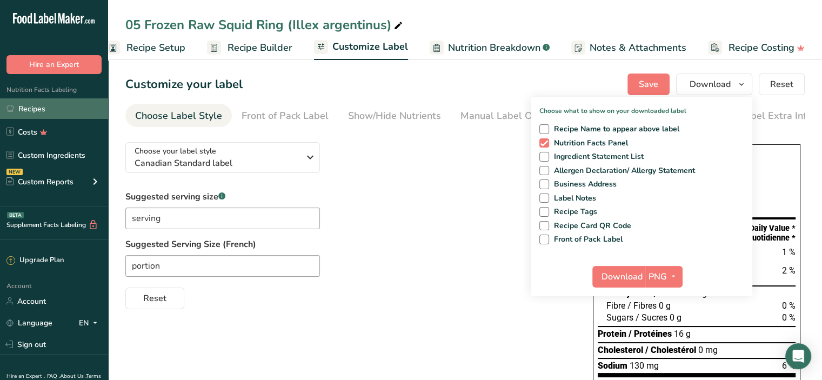
click at [30, 108] on link "Recipes" at bounding box center [54, 108] width 108 height 21
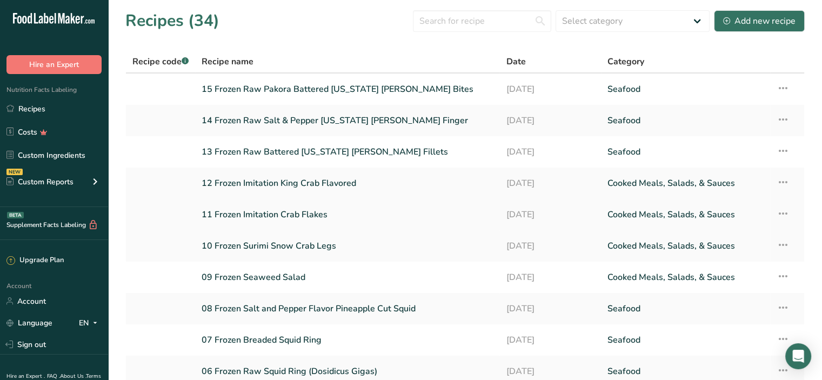
scroll to position [93, 0]
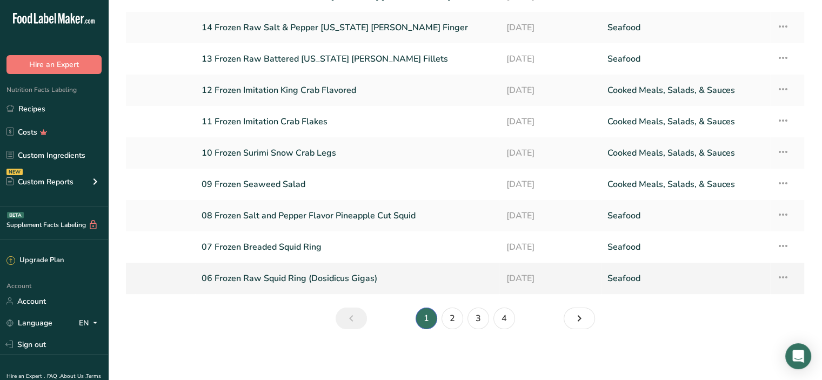
click at [262, 274] on link "06 Frozen Raw Squid Ring (Dosidicus Gigas)" at bounding box center [347, 278] width 291 height 23
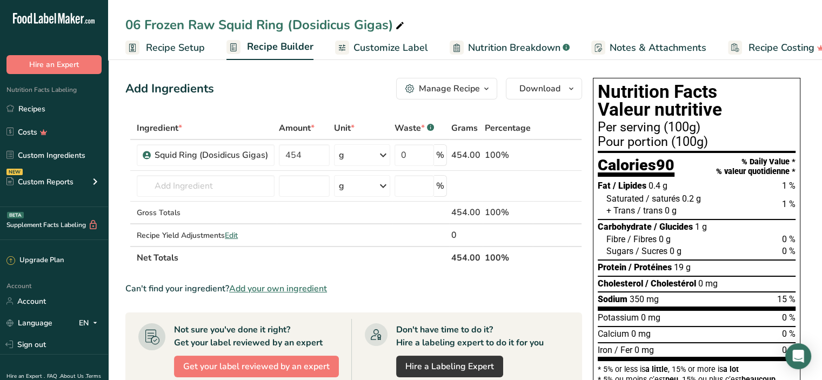
click at [406, 45] on span "Customize Label" at bounding box center [391, 48] width 75 height 15
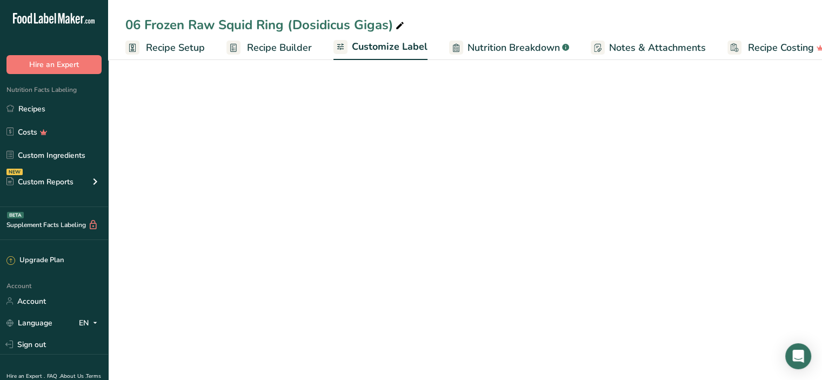
scroll to position [0, 19]
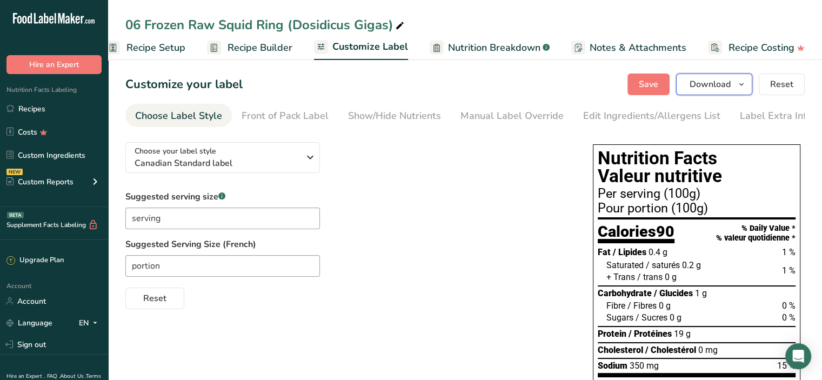
click at [719, 84] on span "Download" at bounding box center [710, 84] width 41 height 13
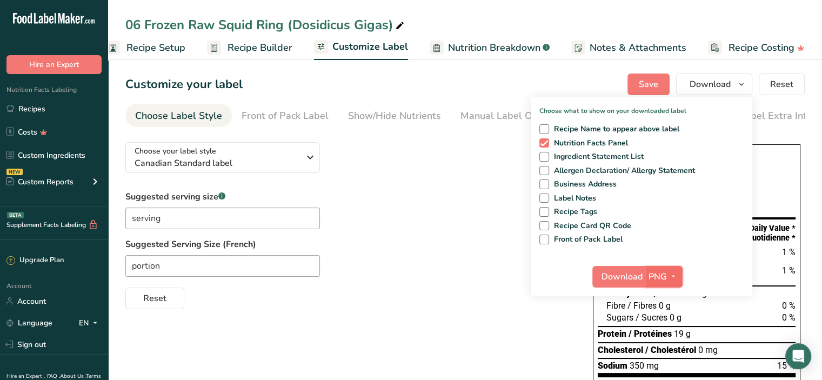
click at [646, 281] on button "PNG" at bounding box center [664, 277] width 37 height 22
click at [628, 278] on span "Download" at bounding box center [622, 276] width 41 height 13
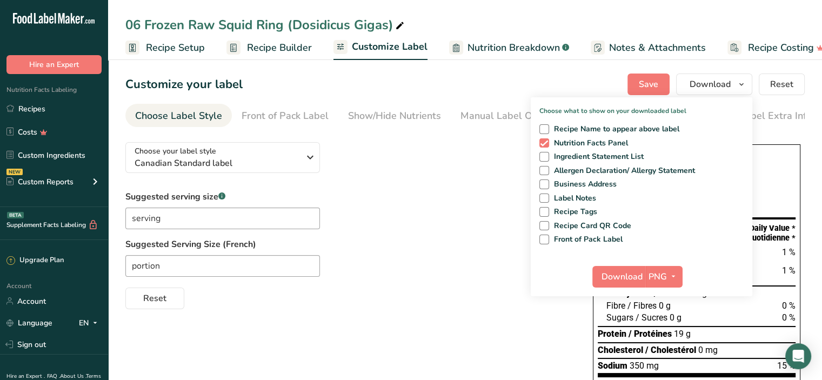
scroll to position [0, 19]
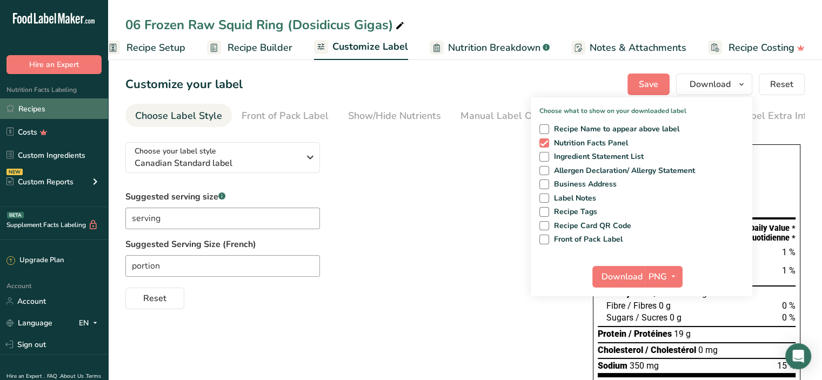
click at [35, 110] on link "Recipes" at bounding box center [54, 108] width 108 height 21
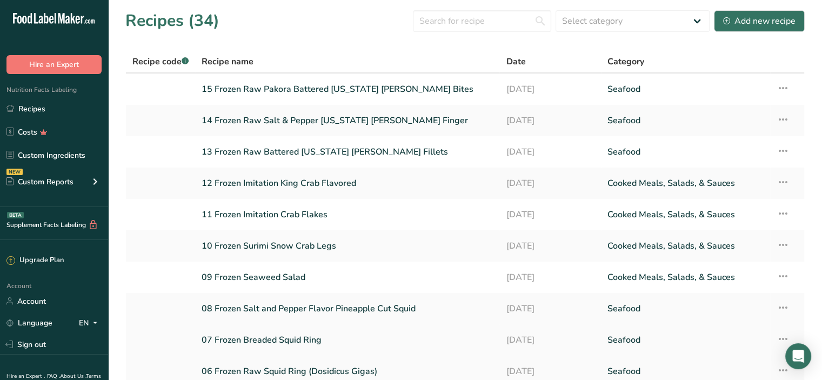
click at [264, 336] on link "07 Frozen Breaded Squid Ring" at bounding box center [347, 340] width 291 height 23
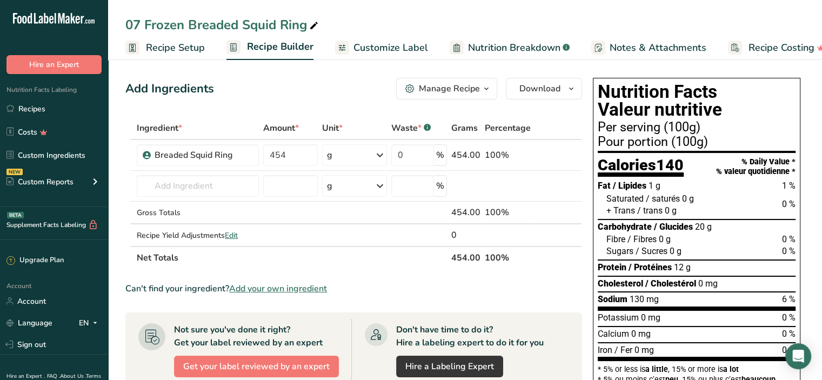
click at [398, 49] on span "Customize Label" at bounding box center [391, 48] width 75 height 15
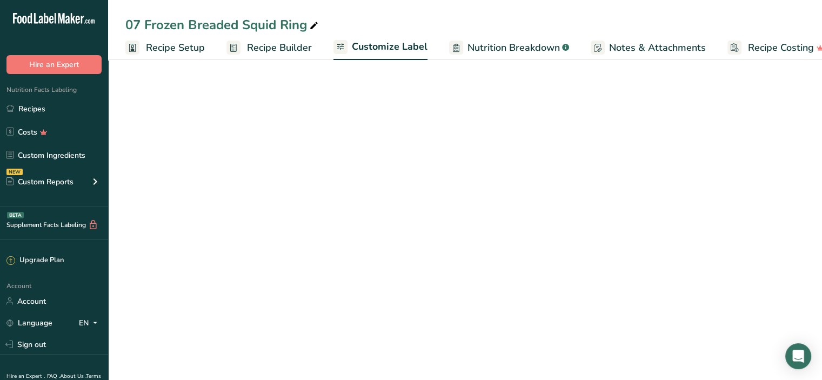
scroll to position [0, 19]
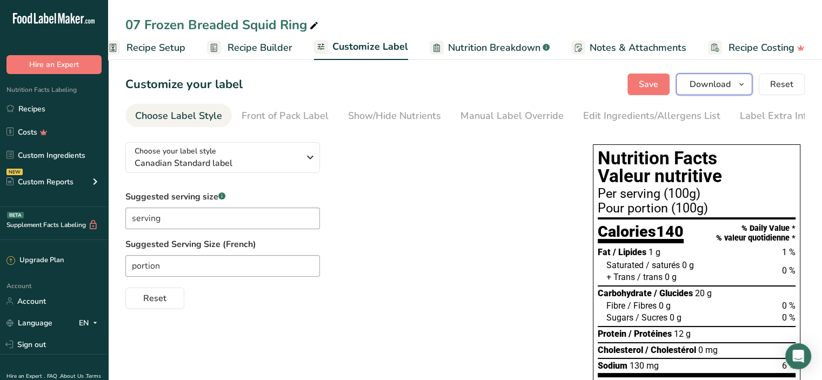
click at [715, 85] on span "Download" at bounding box center [710, 84] width 41 height 13
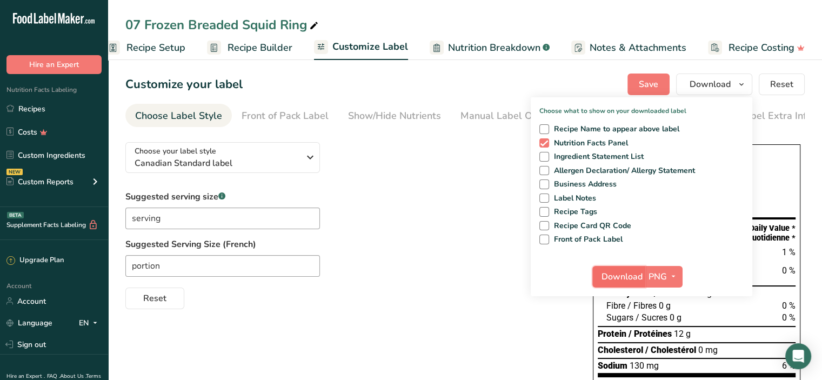
click at [632, 275] on span "Download" at bounding box center [622, 276] width 41 height 13
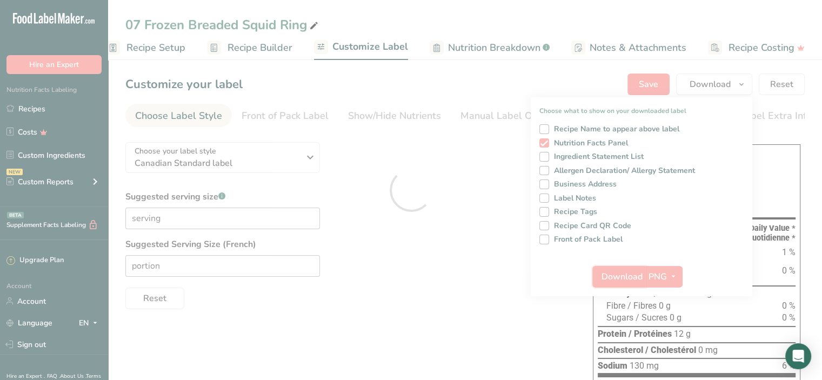
scroll to position [0, 0]
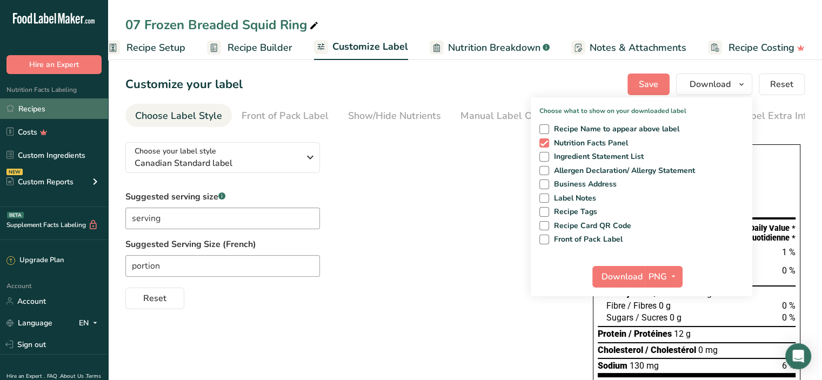
click at [52, 109] on link "Recipes" at bounding box center [54, 108] width 108 height 21
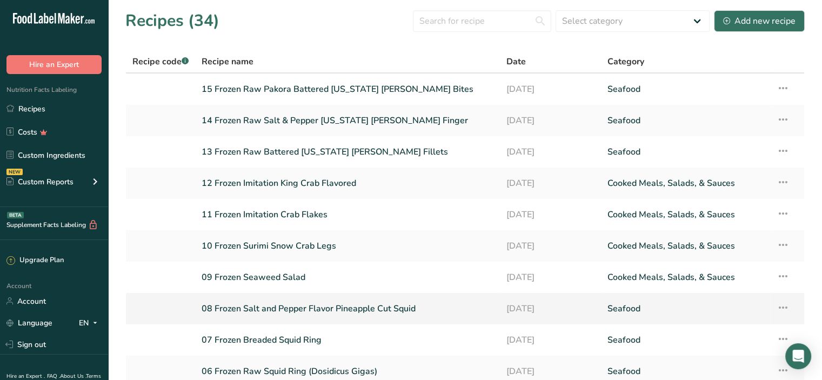
click at [236, 304] on link "08 Frozen Salt and Pepper Flavor Pineapple Cut Squid" at bounding box center [347, 308] width 291 height 23
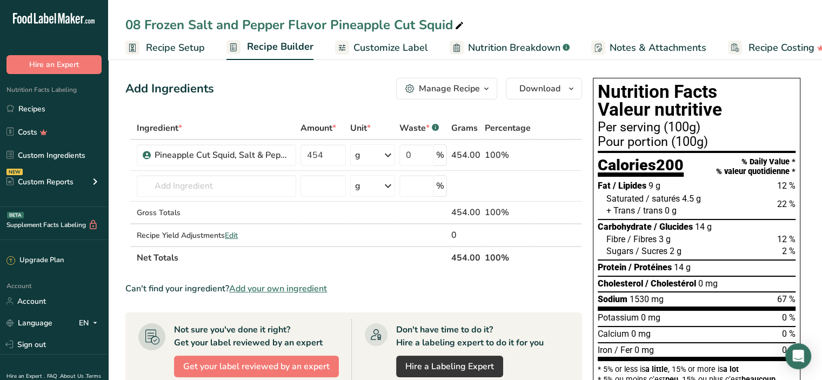
click at [398, 45] on span "Customize Label" at bounding box center [391, 48] width 75 height 15
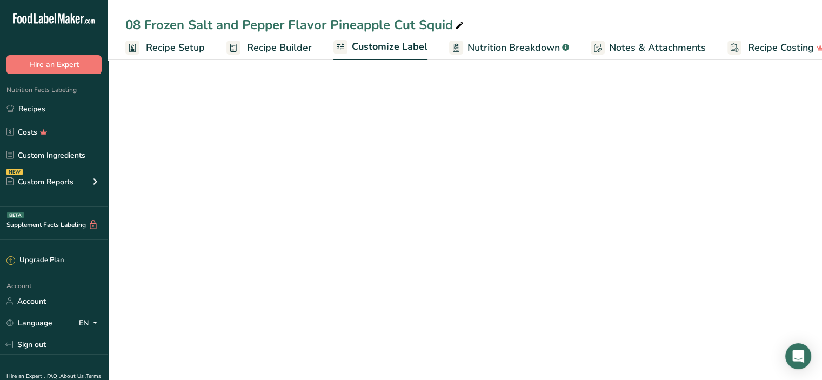
scroll to position [0, 19]
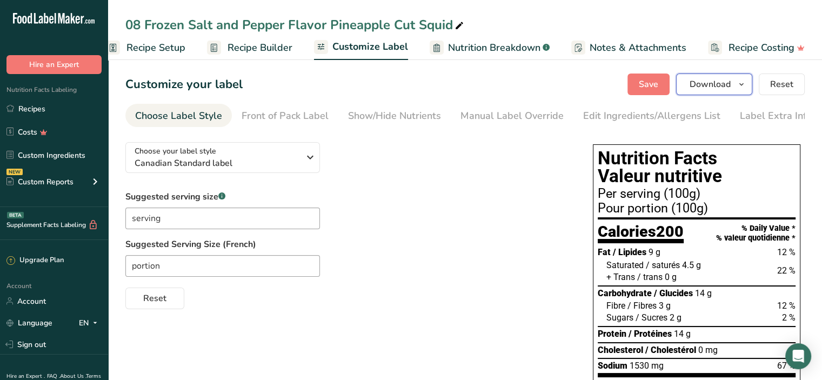
click at [721, 81] on span "Download" at bounding box center [710, 84] width 41 height 13
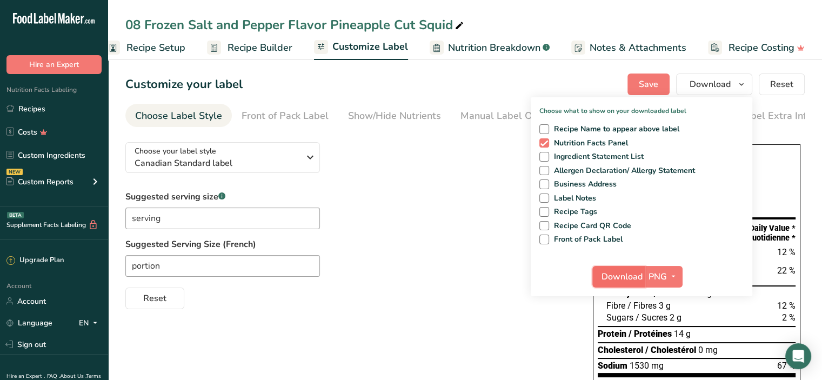
click at [635, 270] on span "Download" at bounding box center [622, 276] width 41 height 13
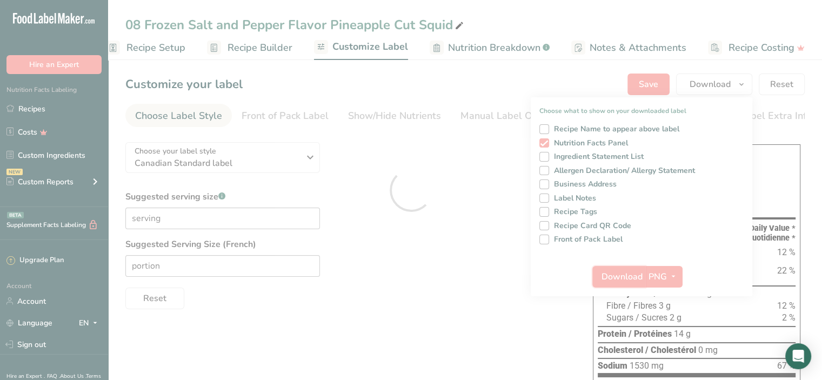
scroll to position [0, 0]
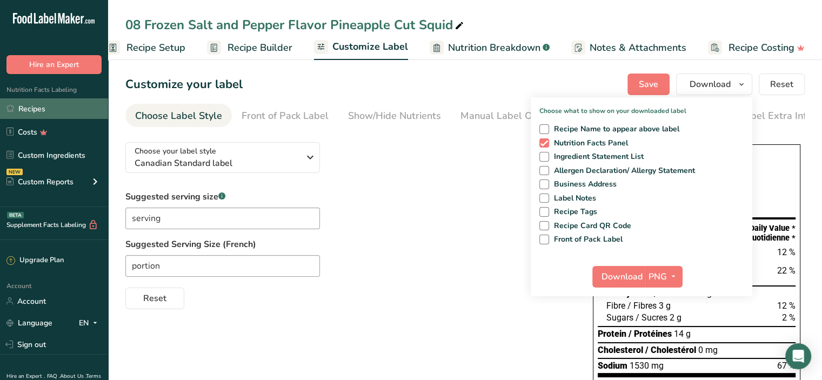
click at [38, 109] on link "Recipes" at bounding box center [54, 108] width 108 height 21
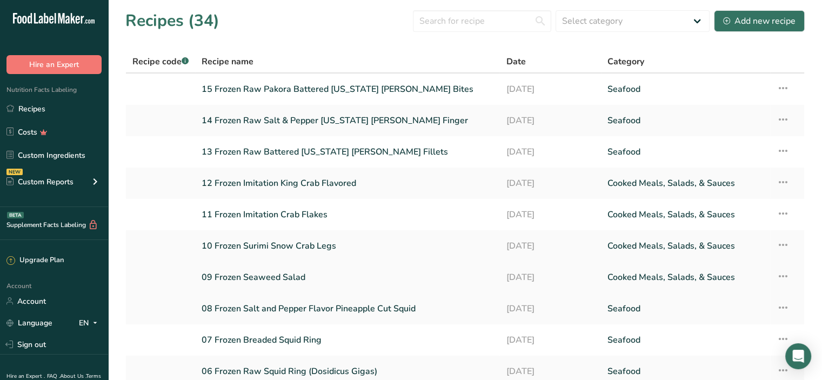
click at [255, 276] on link "09 Frozen Seaweed Salad" at bounding box center [347, 277] width 291 height 23
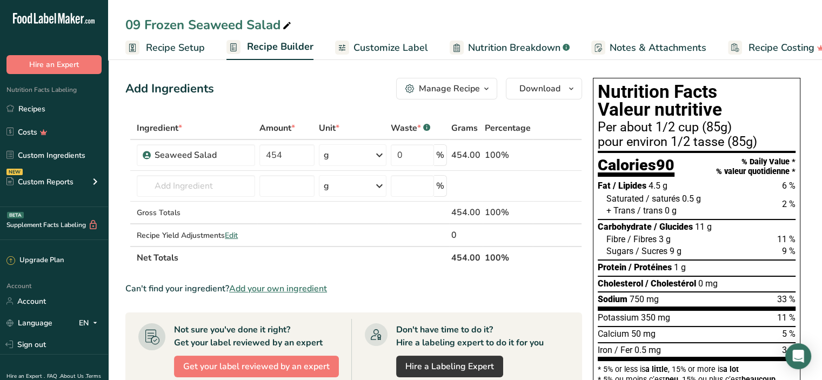
click at [401, 49] on span "Customize Label" at bounding box center [391, 48] width 75 height 15
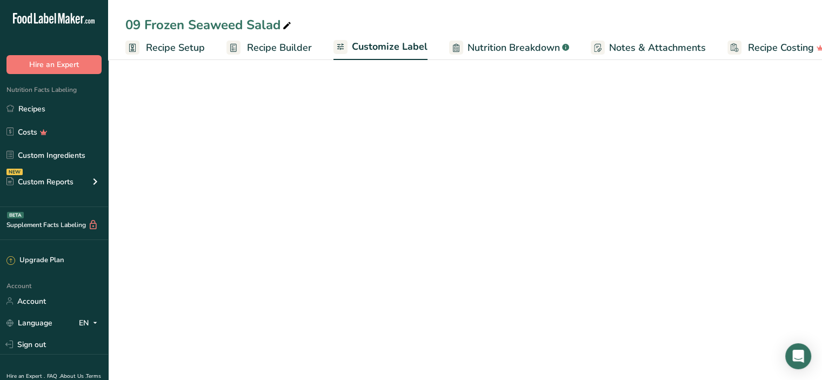
scroll to position [0, 19]
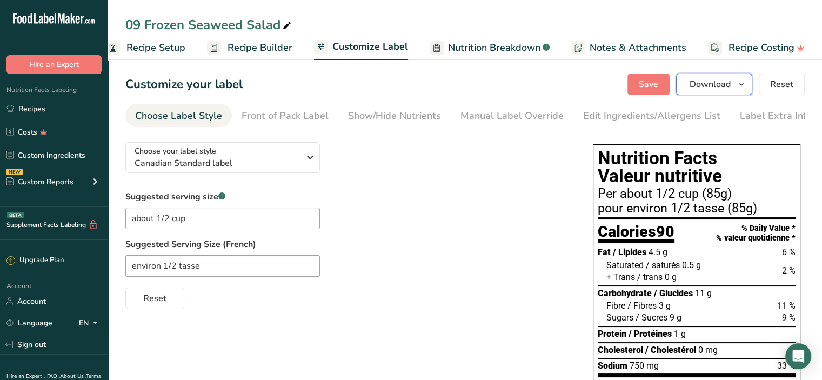
click at [709, 85] on span "Download" at bounding box center [710, 84] width 41 height 13
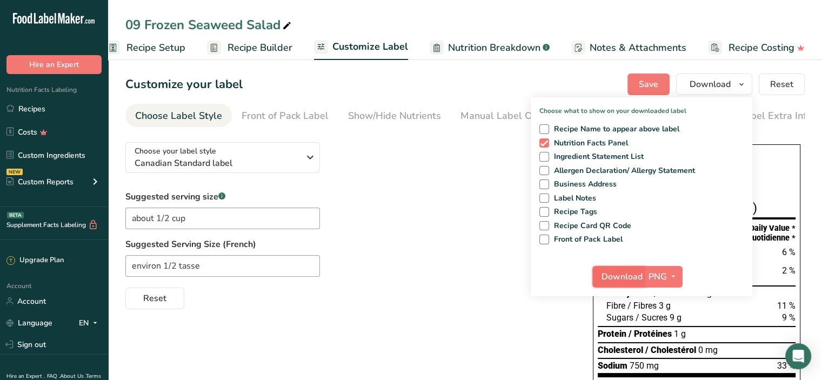
click at [619, 274] on span "Download" at bounding box center [622, 276] width 41 height 13
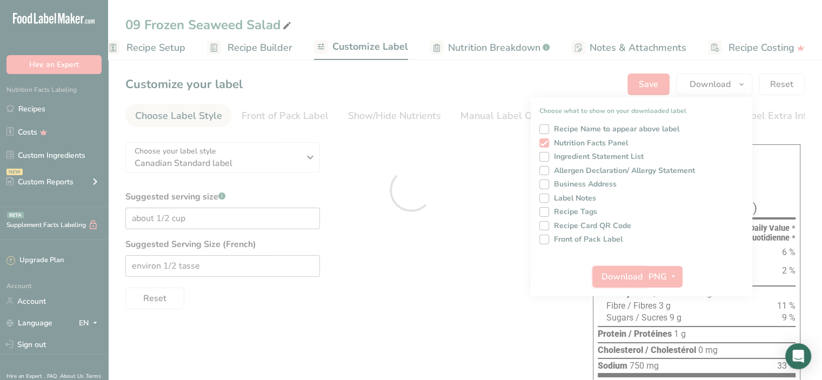
scroll to position [0, 0]
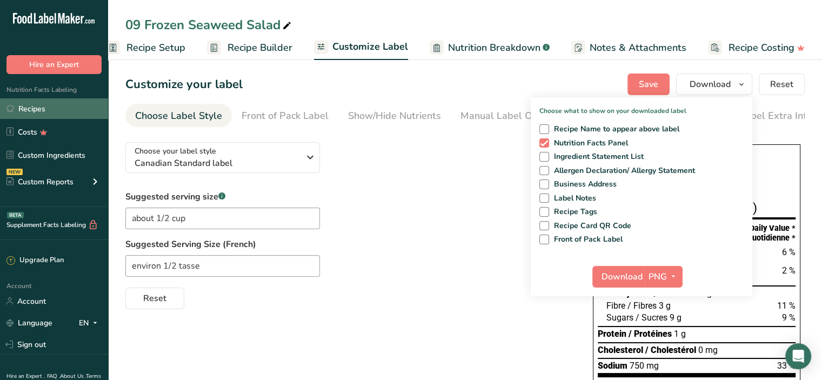
click at [29, 114] on link "Recipes" at bounding box center [54, 108] width 108 height 21
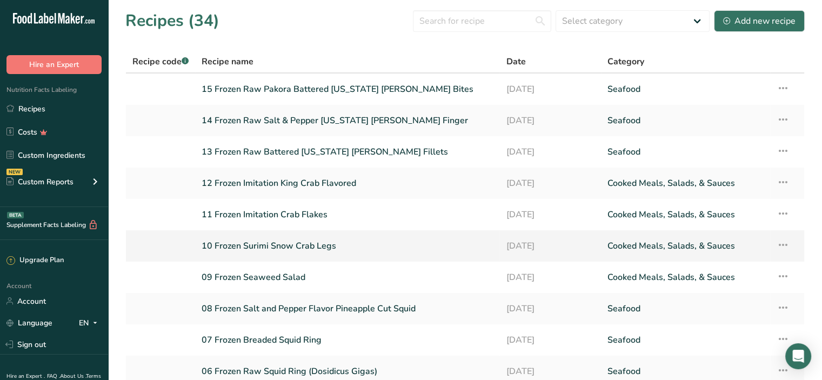
click at [268, 248] on link "10 Frozen Surimi Snow Crab Legs" at bounding box center [347, 246] width 291 height 23
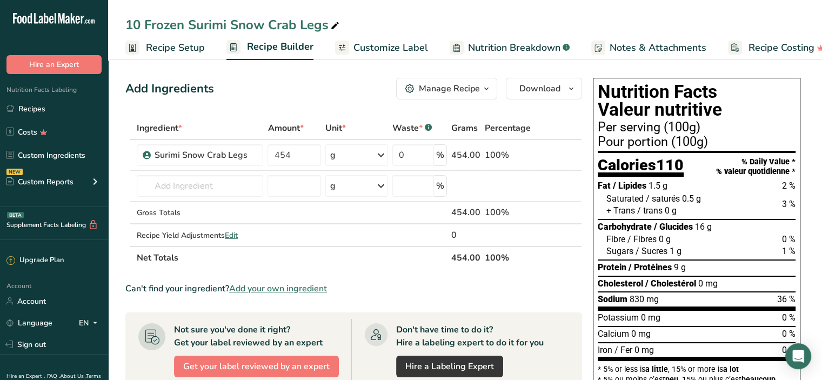
click at [388, 49] on span "Customize Label" at bounding box center [391, 48] width 75 height 15
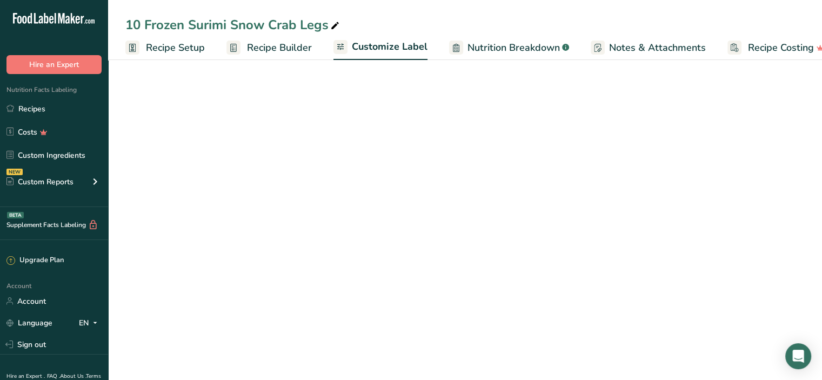
scroll to position [0, 19]
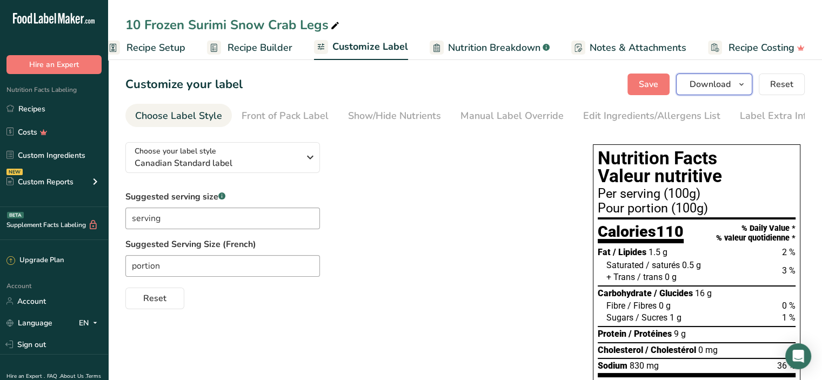
click at [701, 77] on button "Download" at bounding box center [714, 85] width 76 height 22
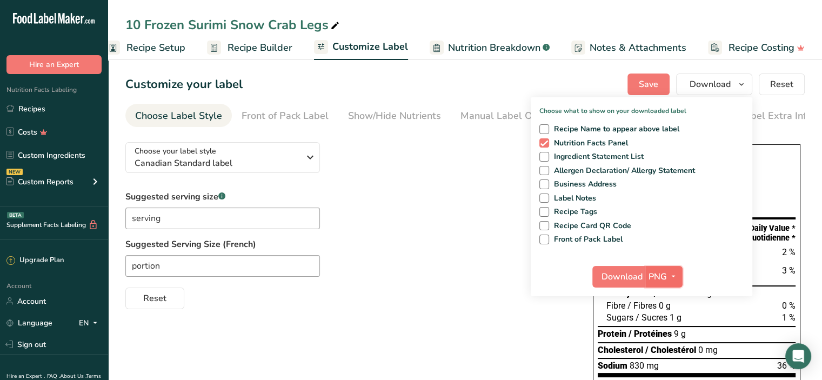
click at [647, 273] on button "PNG" at bounding box center [664, 277] width 37 height 22
click at [618, 270] on span "Download" at bounding box center [622, 276] width 41 height 13
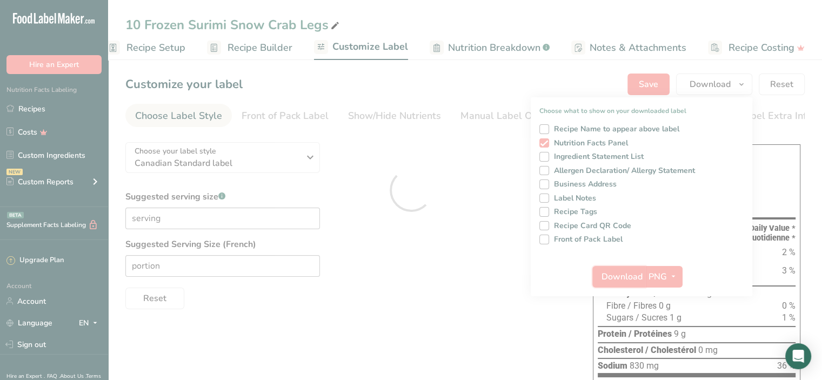
scroll to position [0, 0]
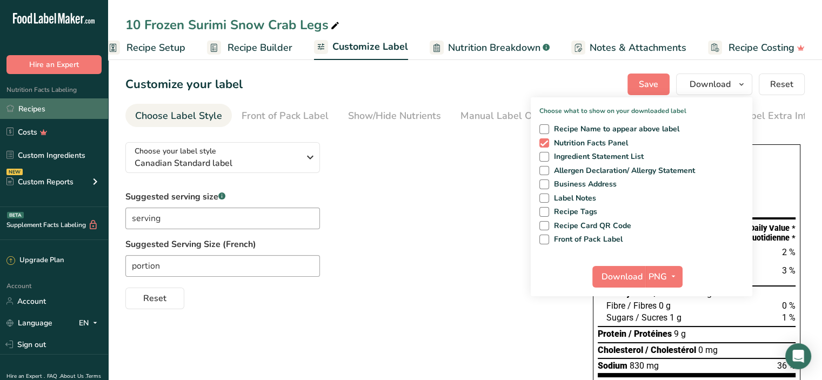
click at [48, 108] on link "Recipes" at bounding box center [54, 108] width 108 height 21
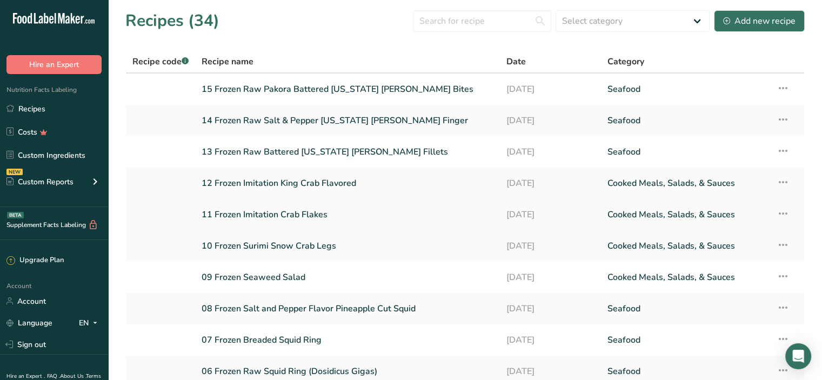
click at [240, 210] on link "11 Frozen Imitation Crab Flakes" at bounding box center [347, 214] width 291 height 23
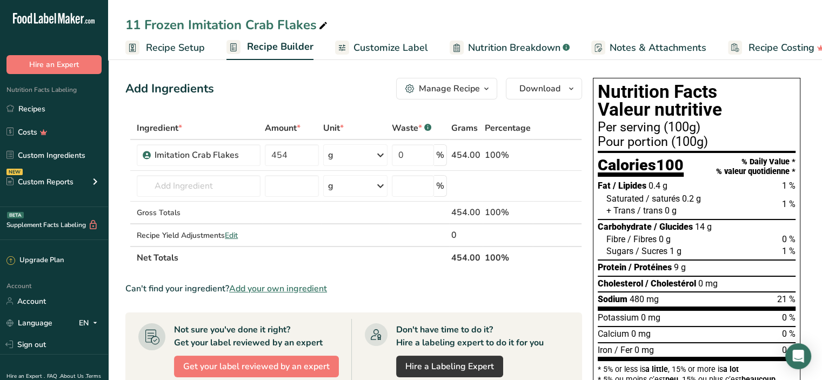
click at [394, 52] on span "Customize Label" at bounding box center [391, 48] width 75 height 15
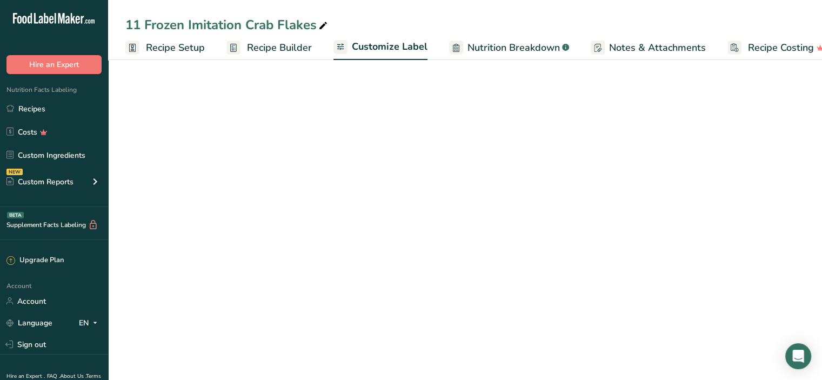
scroll to position [0, 19]
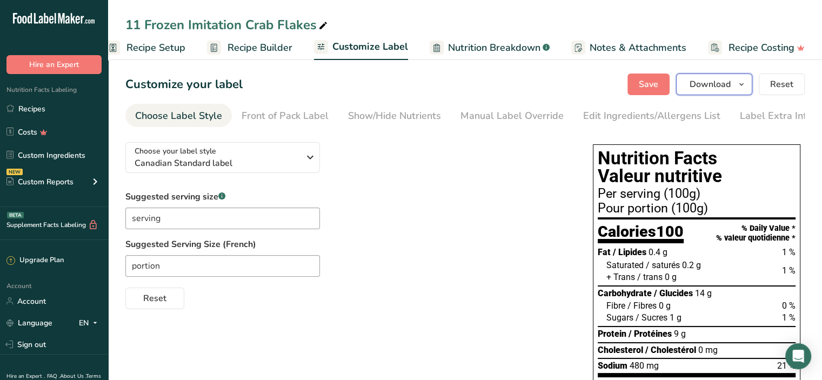
click at [722, 86] on span "Download" at bounding box center [710, 84] width 41 height 13
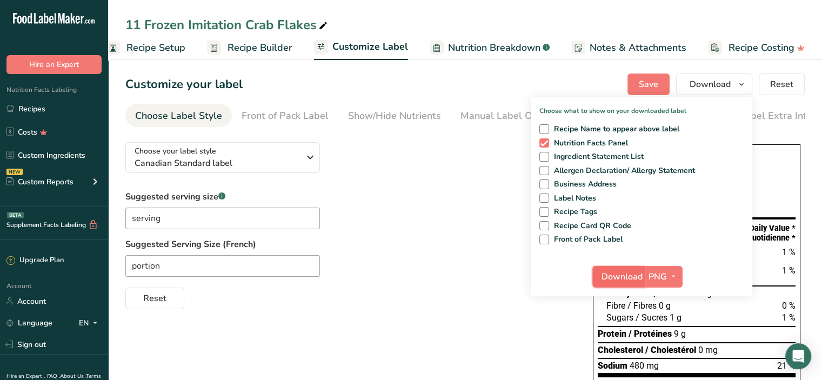
click at [608, 271] on span "Download" at bounding box center [622, 276] width 41 height 13
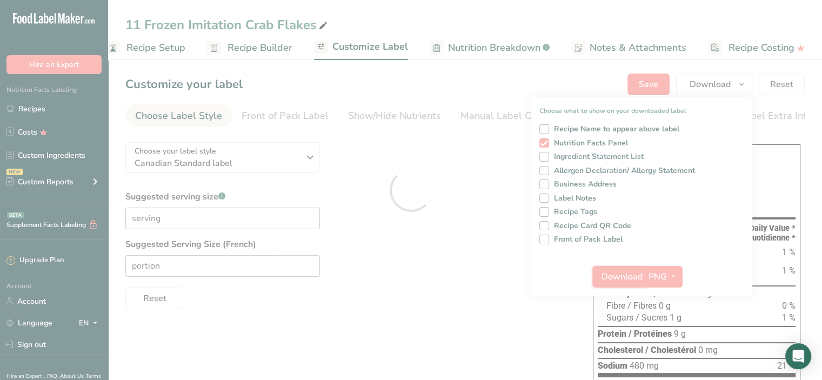
scroll to position [0, 0]
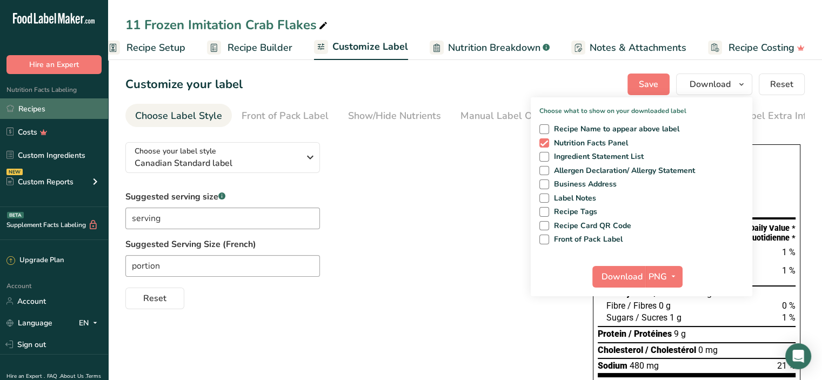
click at [29, 105] on link "Recipes" at bounding box center [54, 108] width 108 height 21
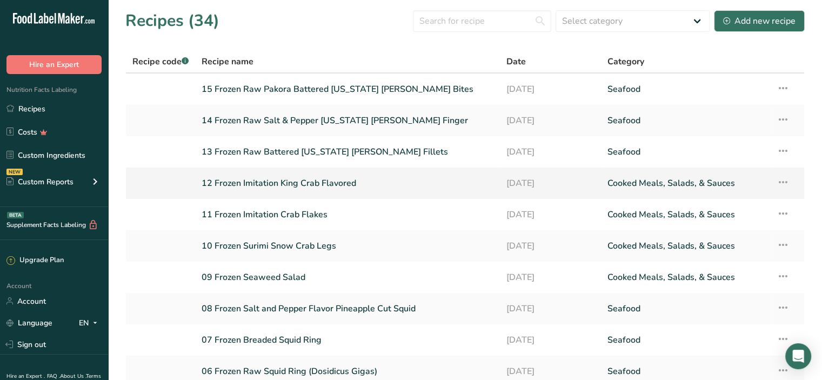
click at [273, 184] on link "12 Frozen Imitation King Crab Flavored" at bounding box center [347, 183] width 291 height 23
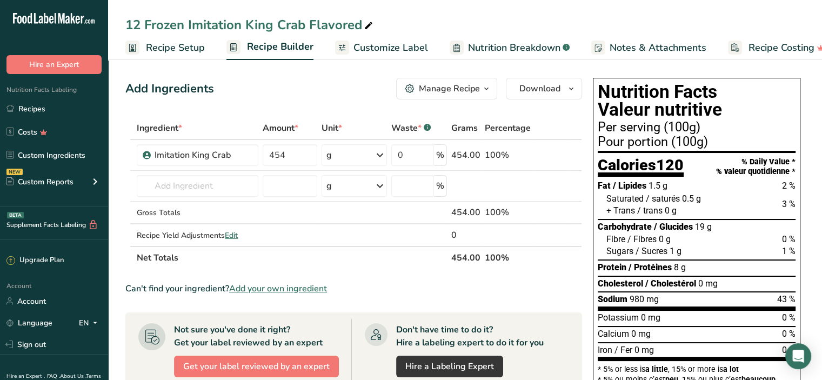
click at [376, 52] on span "Customize Label" at bounding box center [391, 48] width 75 height 15
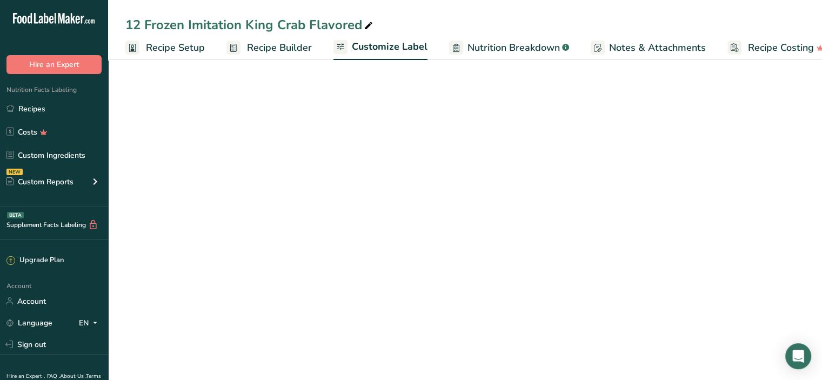
scroll to position [0, 19]
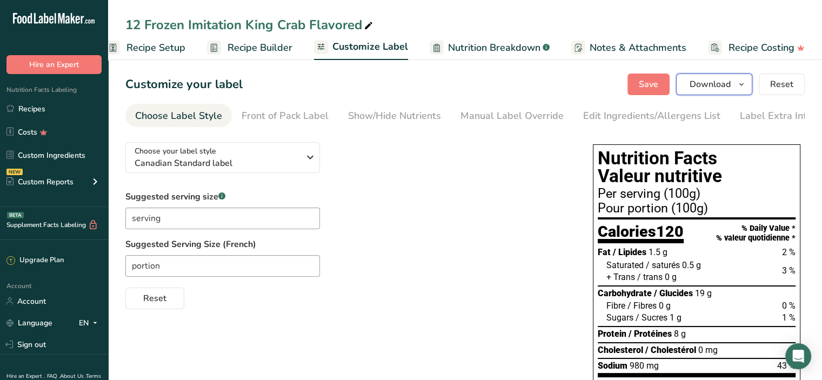
click at [698, 85] on span "Download" at bounding box center [710, 84] width 41 height 13
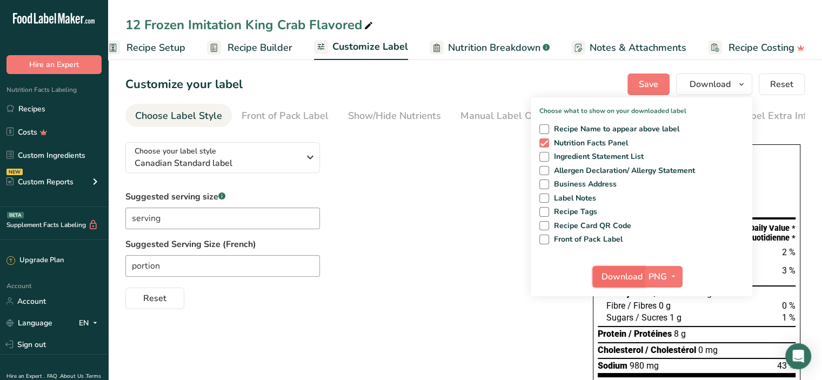
click at [613, 275] on span "Download" at bounding box center [622, 276] width 41 height 13
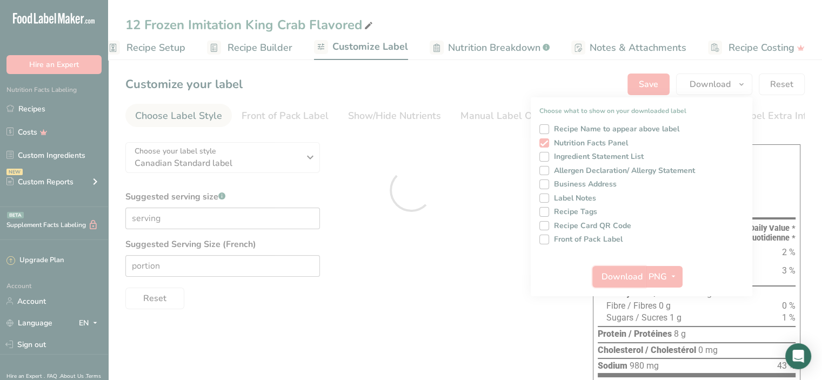
scroll to position [0, 0]
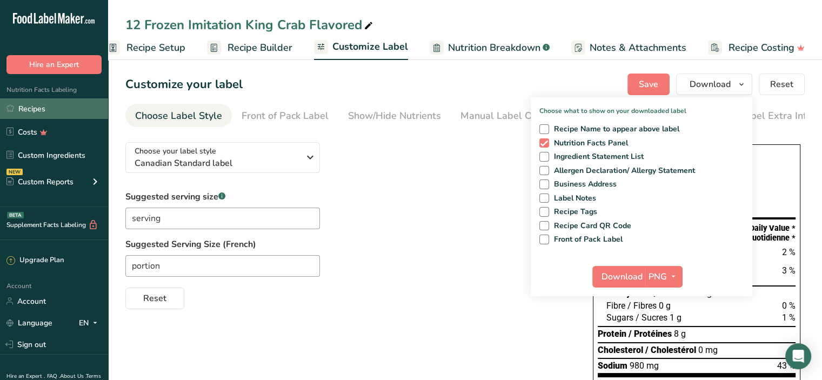
click at [31, 111] on link "Recipes" at bounding box center [54, 108] width 108 height 21
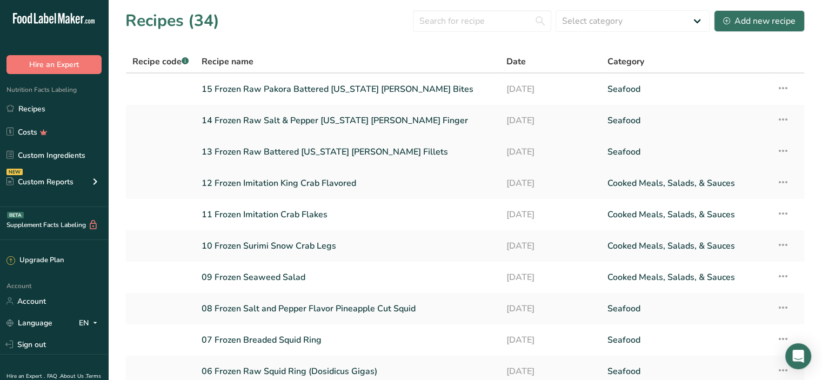
click at [243, 150] on link "13 Frozen Raw Battered [US_STATE] [PERSON_NAME] Fillets" at bounding box center [347, 152] width 291 height 23
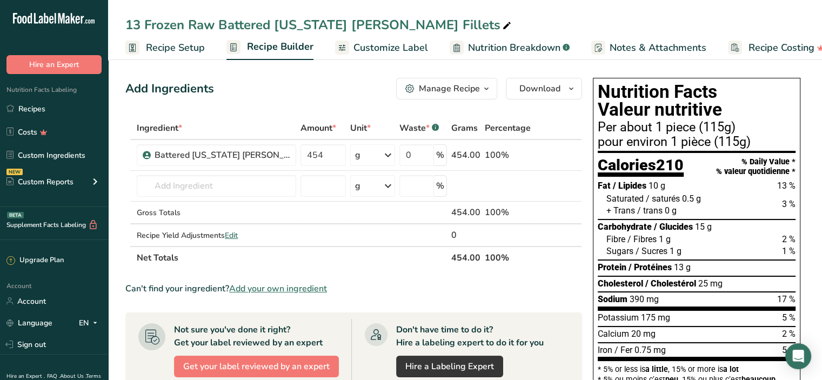
click at [395, 49] on span "Customize Label" at bounding box center [391, 48] width 75 height 15
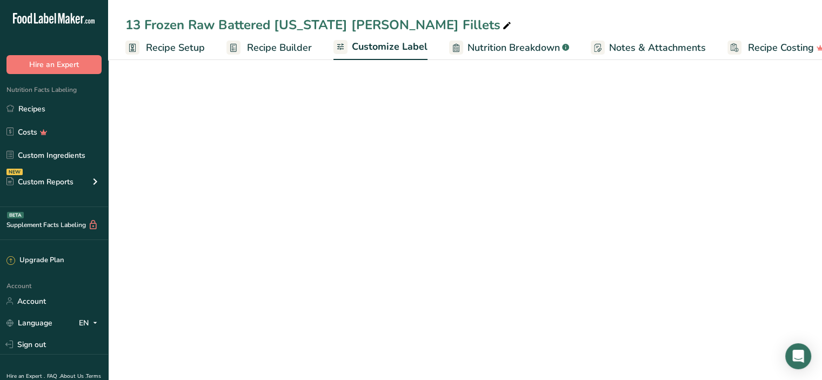
scroll to position [0, 19]
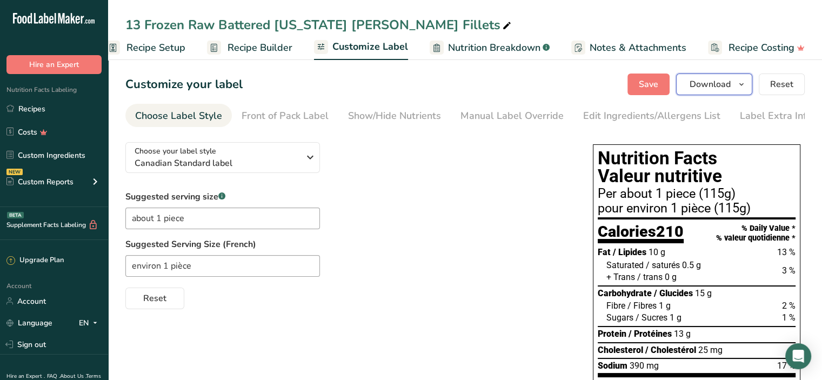
click at [701, 83] on span "Download" at bounding box center [710, 84] width 41 height 13
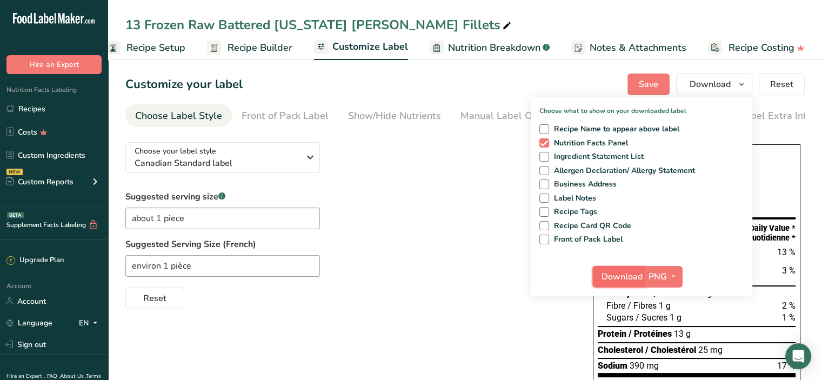
click at [606, 280] on span "Download" at bounding box center [622, 276] width 41 height 13
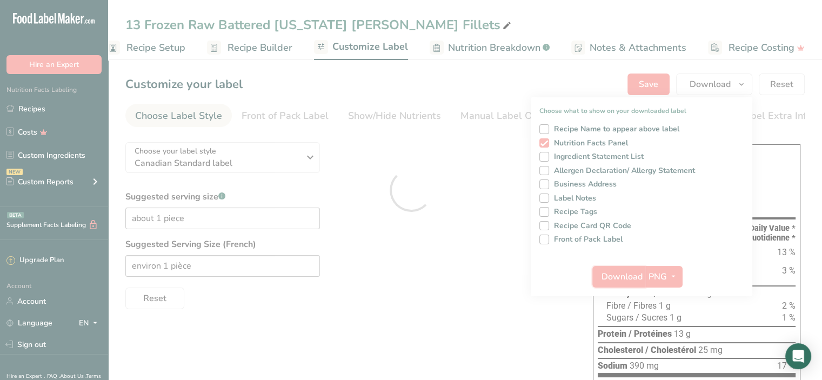
scroll to position [0, 0]
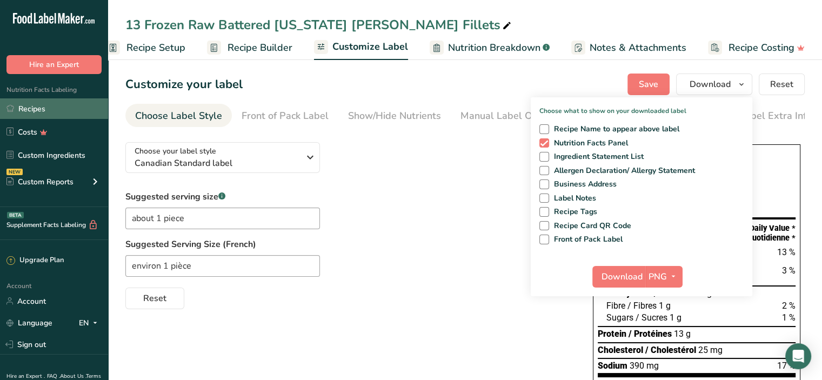
click at [24, 108] on link "Recipes" at bounding box center [54, 108] width 108 height 21
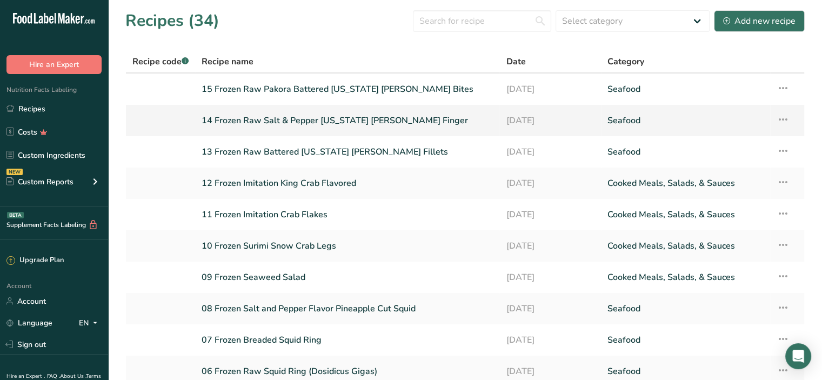
click at [241, 118] on link "14 Frozen Raw Salt & Pepper [US_STATE] [PERSON_NAME] Finger" at bounding box center [347, 120] width 291 height 23
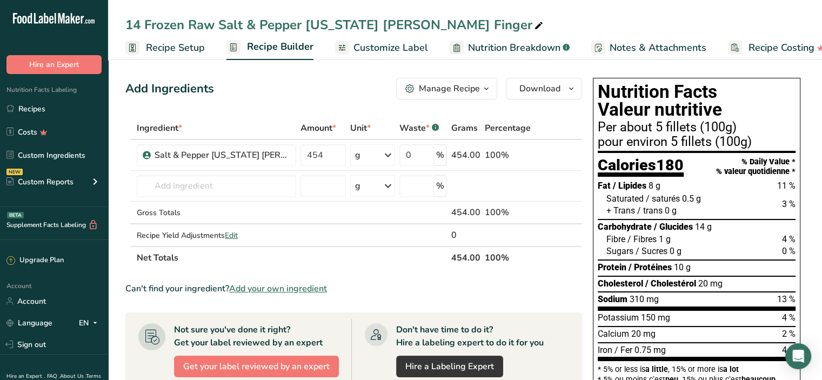
click at [396, 54] on span "Customize Label" at bounding box center [391, 48] width 75 height 15
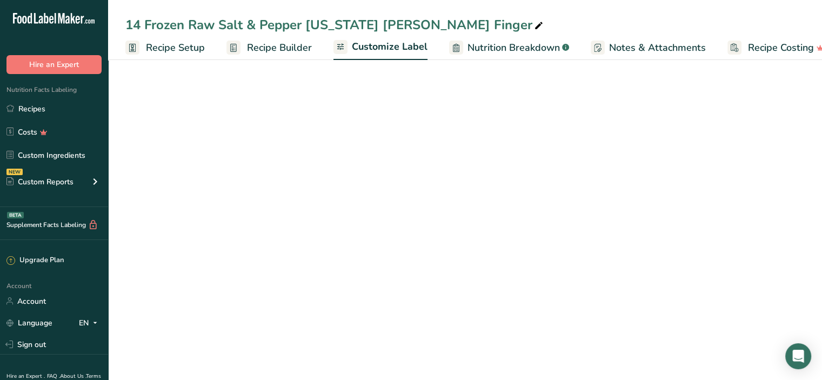
scroll to position [0, 19]
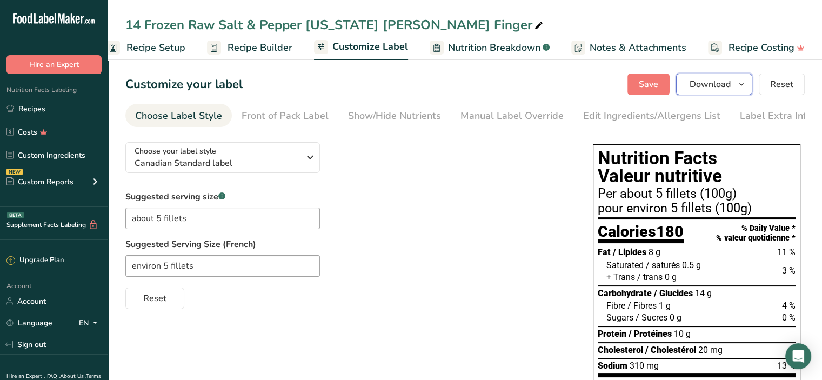
click at [699, 92] on button "Download" at bounding box center [714, 85] width 76 height 22
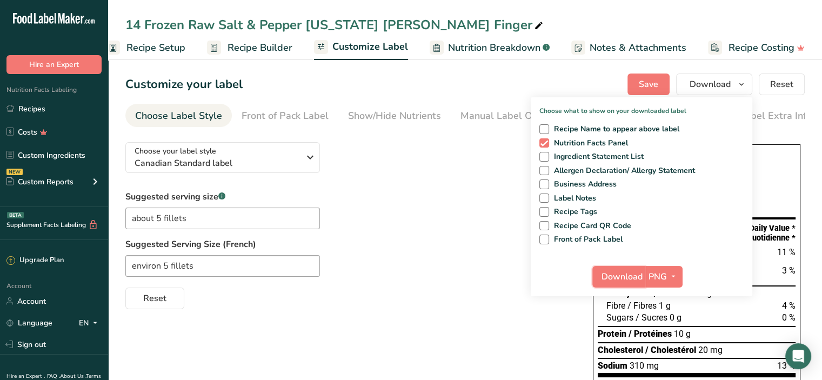
click at [614, 282] on span "Download" at bounding box center [622, 276] width 41 height 13
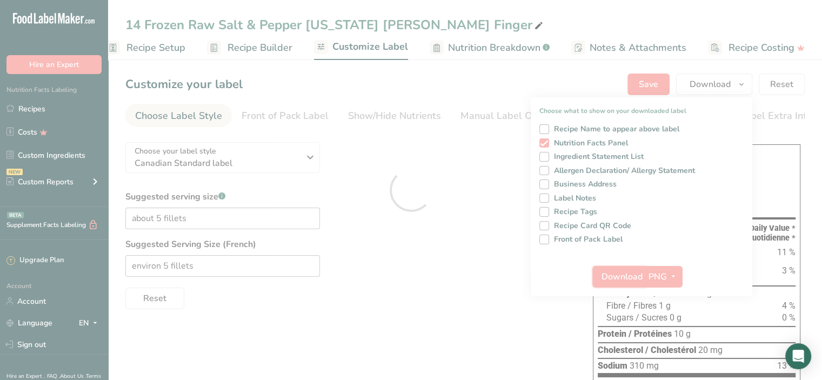
scroll to position [0, 0]
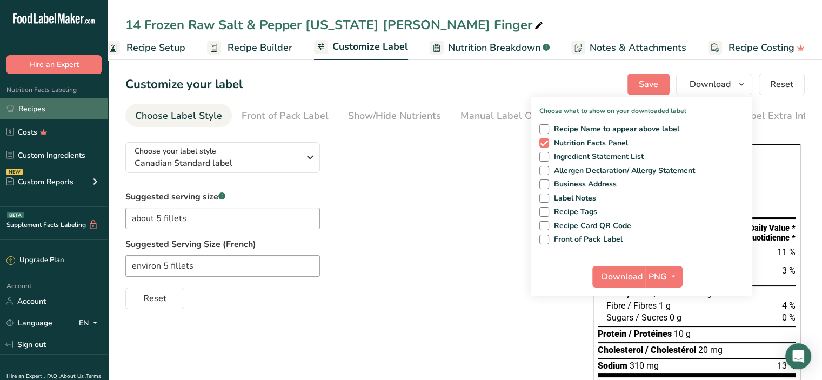
click at [31, 111] on link "Recipes" at bounding box center [54, 108] width 108 height 21
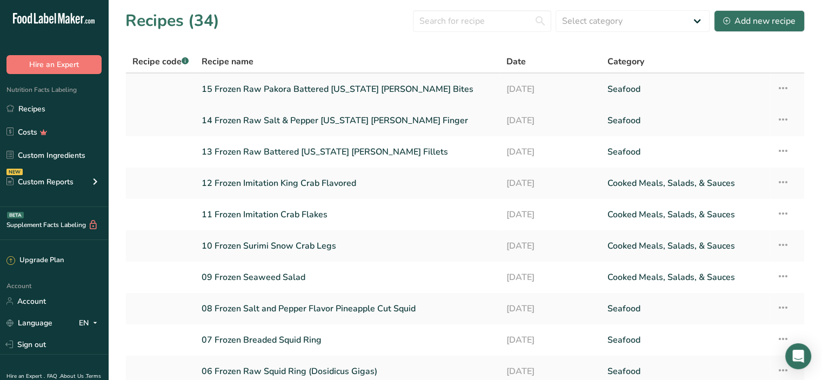
click at [218, 85] on link "15 Frozen Raw Pakora Battered [US_STATE] [PERSON_NAME] Bites" at bounding box center [347, 89] width 291 height 23
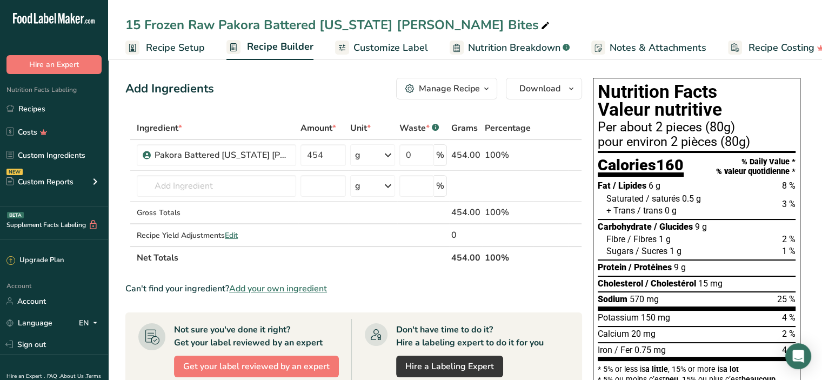
click at [402, 49] on span "Customize Label" at bounding box center [391, 48] width 75 height 15
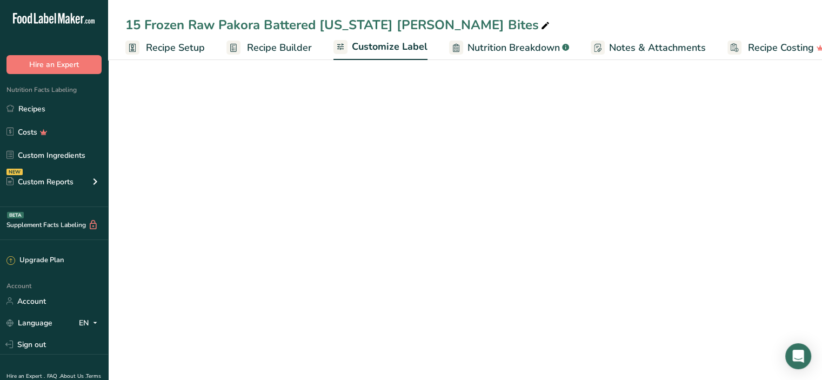
scroll to position [0, 19]
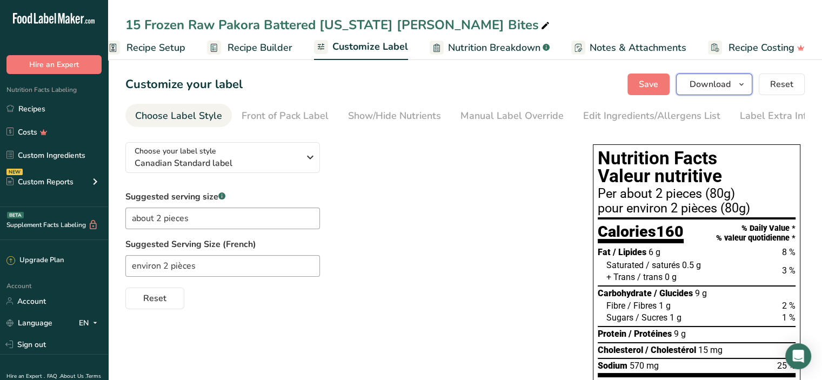
click at [725, 85] on span "Download" at bounding box center [710, 84] width 41 height 13
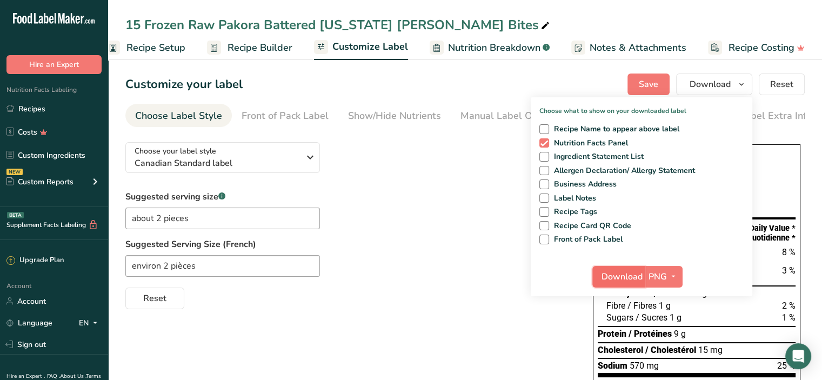
click at [626, 277] on span "Download" at bounding box center [622, 276] width 41 height 13
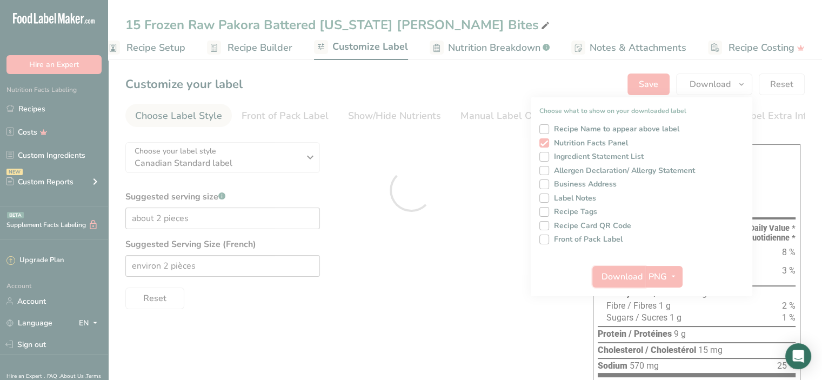
scroll to position [0, 0]
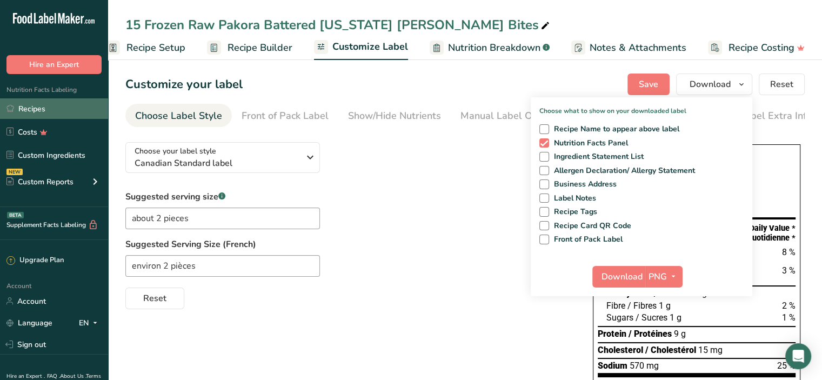
click at [30, 104] on link "Recipes" at bounding box center [54, 108] width 108 height 21
